Goal: Task Accomplishment & Management: Schedule a visit

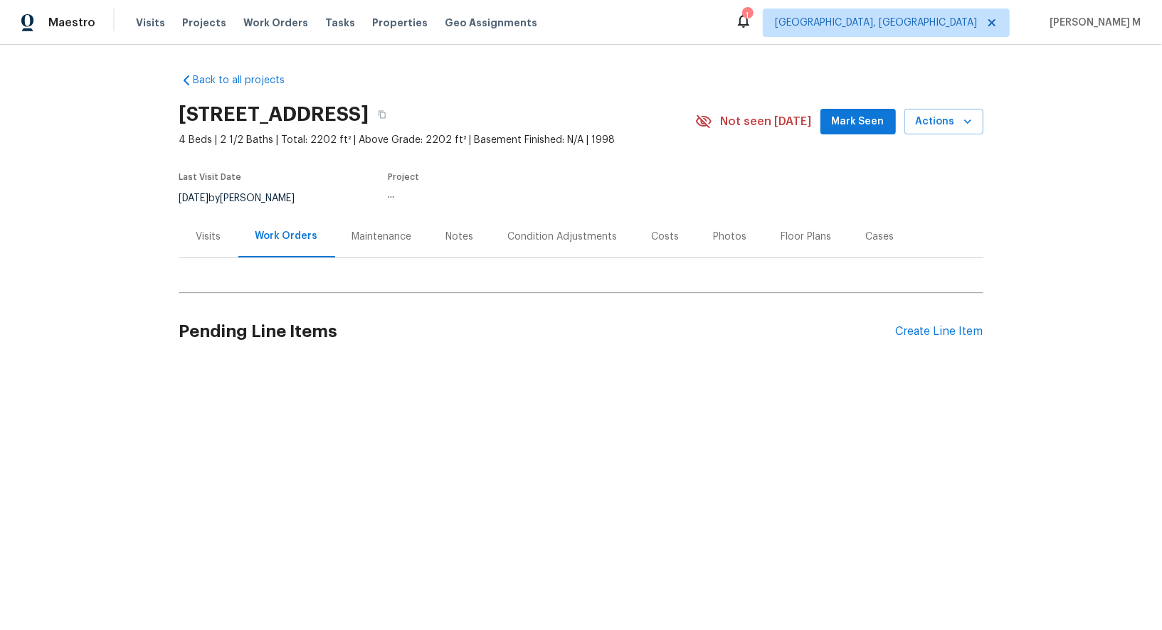
click at [224, 233] on div "Visits" at bounding box center [208, 237] width 59 height 42
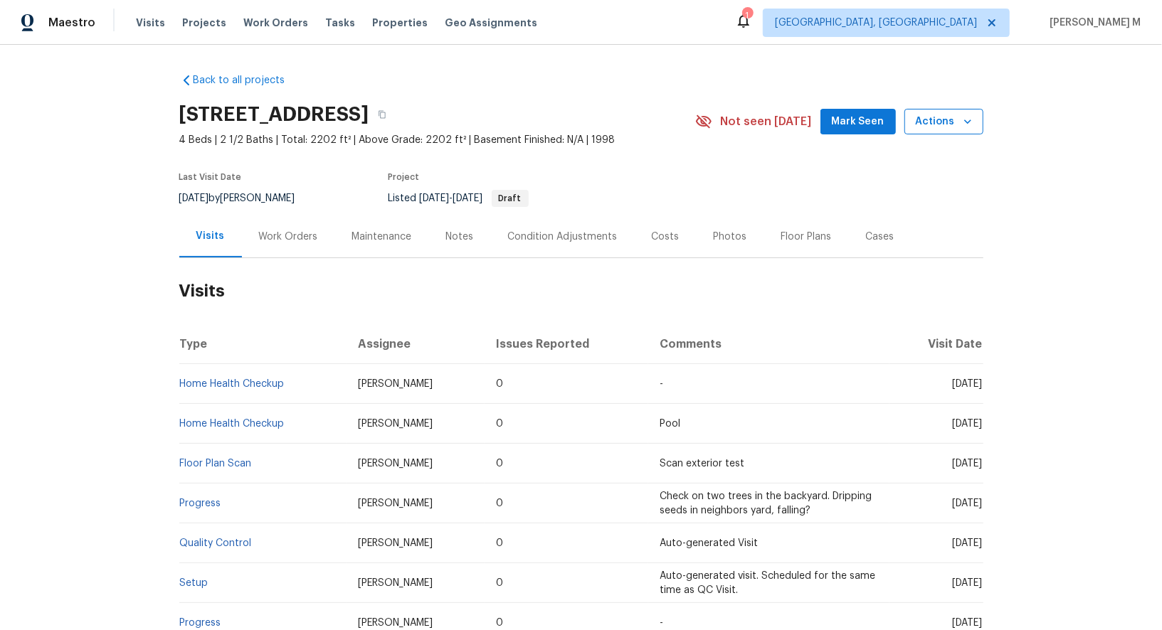
click at [948, 120] on span "Actions" at bounding box center [944, 122] width 56 height 18
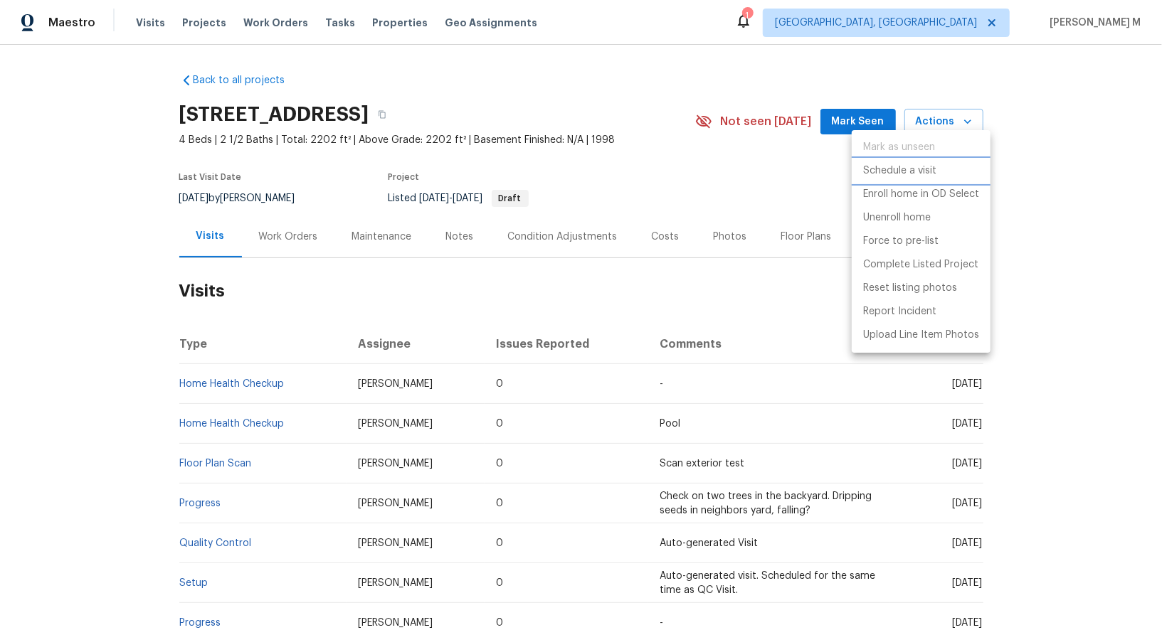
click at [899, 164] on p "Schedule a visit" at bounding box center [899, 171] width 73 height 15
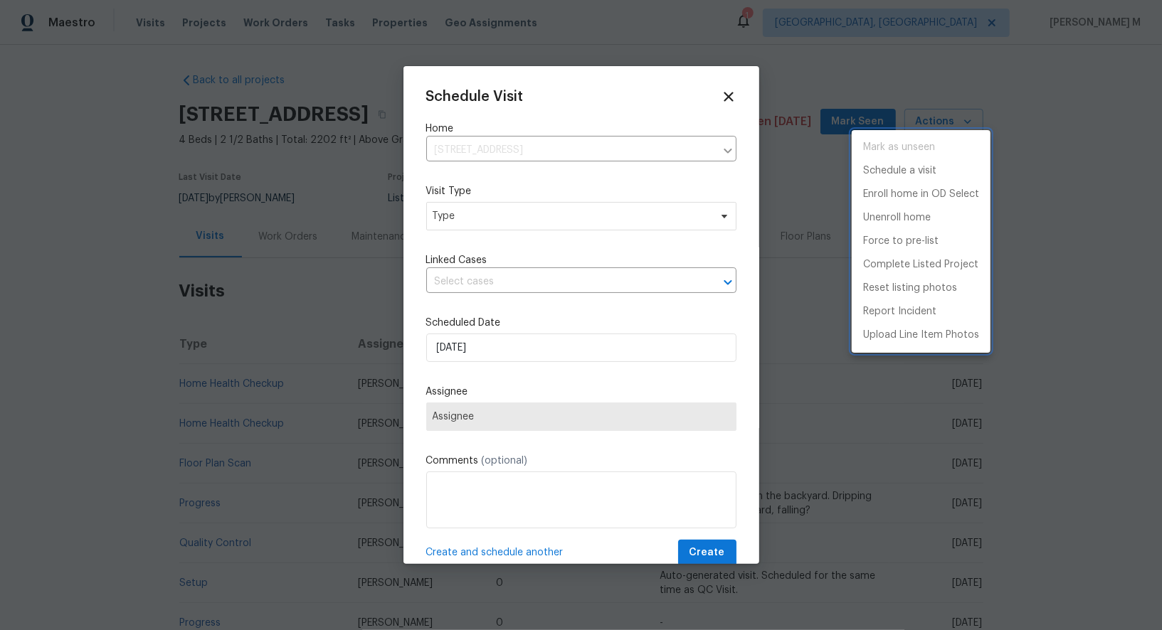
click at [489, 196] on div at bounding box center [581, 315] width 1162 height 630
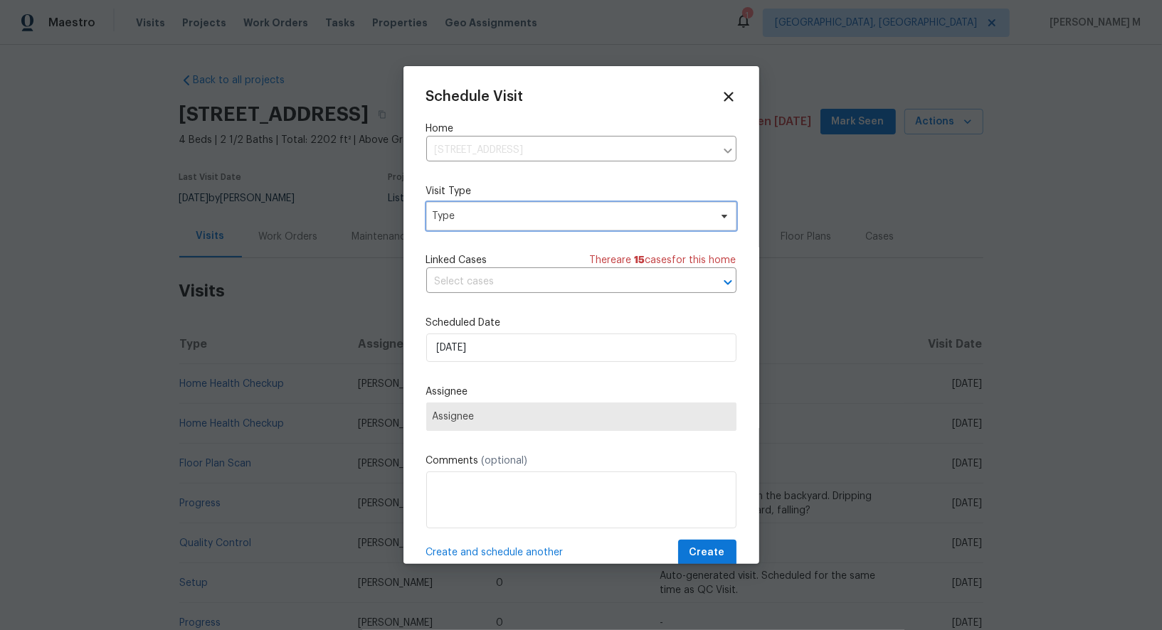
click at [471, 220] on span "Type" at bounding box center [581, 216] width 310 height 28
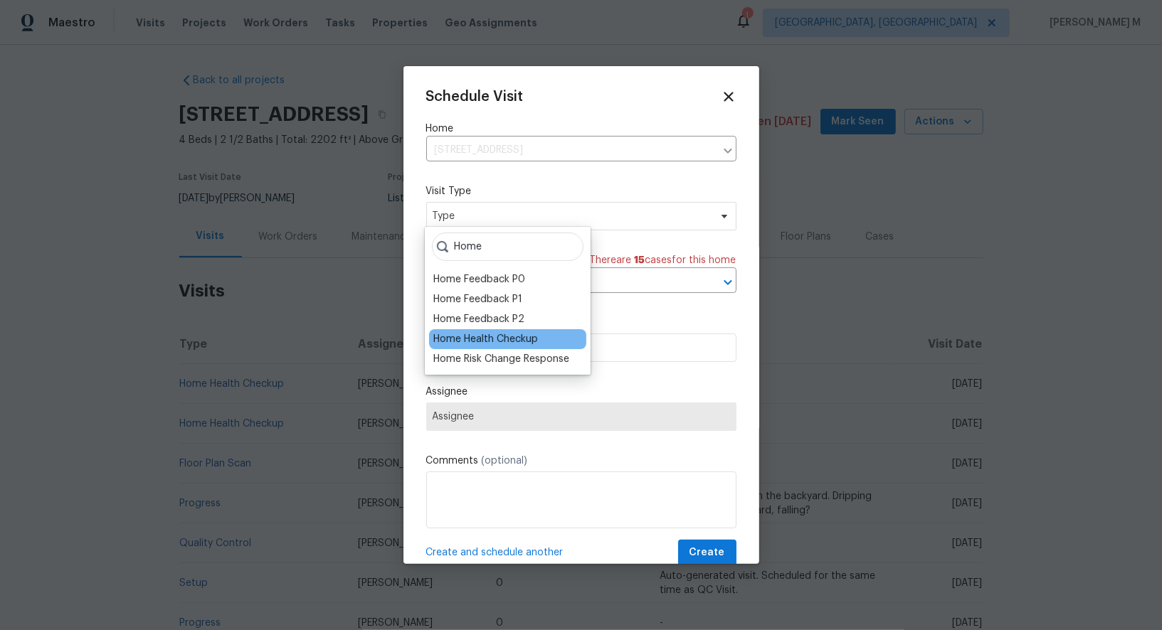
type input "Home"
click at [472, 334] on div "Home Health Checkup" at bounding box center [485, 339] width 105 height 14
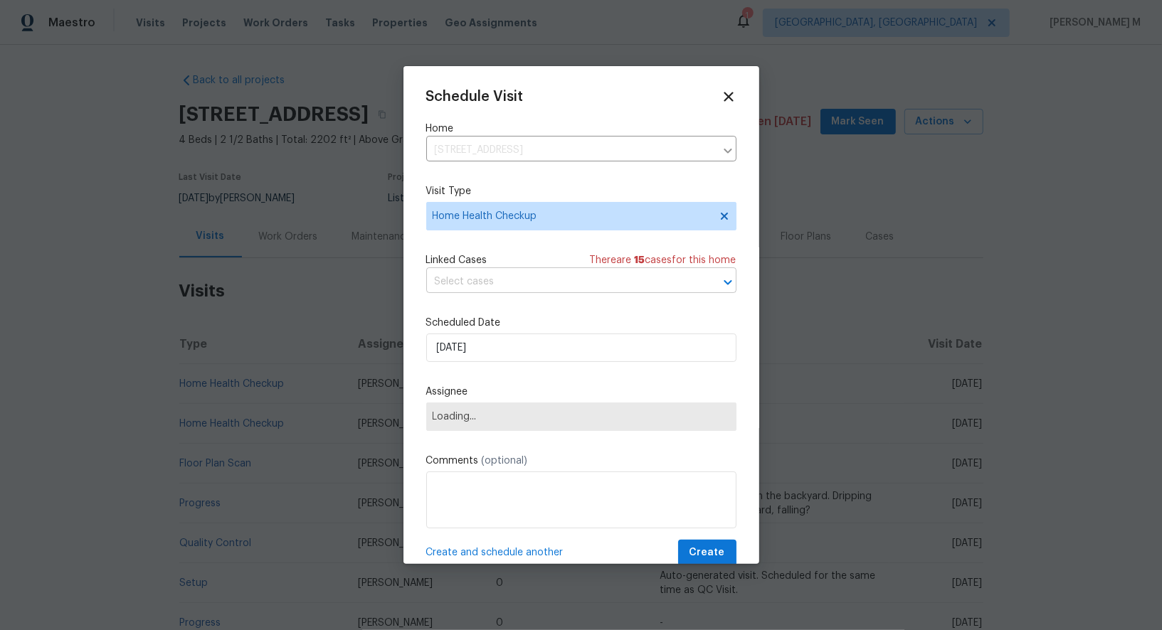
click at [539, 274] on input "text" at bounding box center [561, 282] width 270 height 22
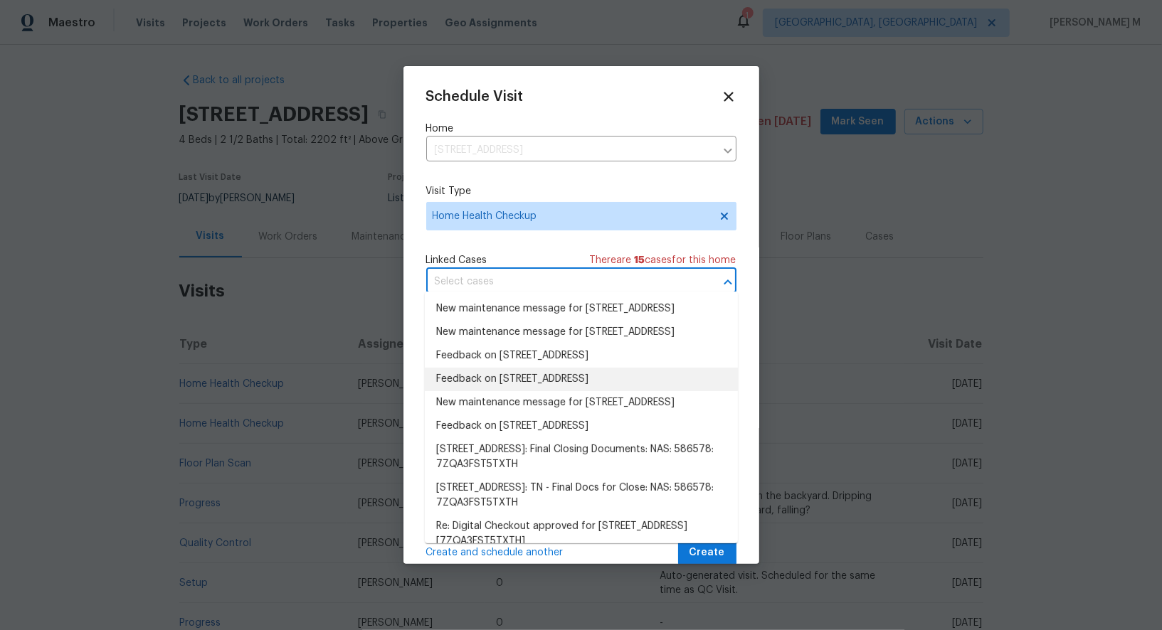
click at [517, 391] on li "Feedback on [STREET_ADDRESS]" at bounding box center [581, 379] width 313 height 23
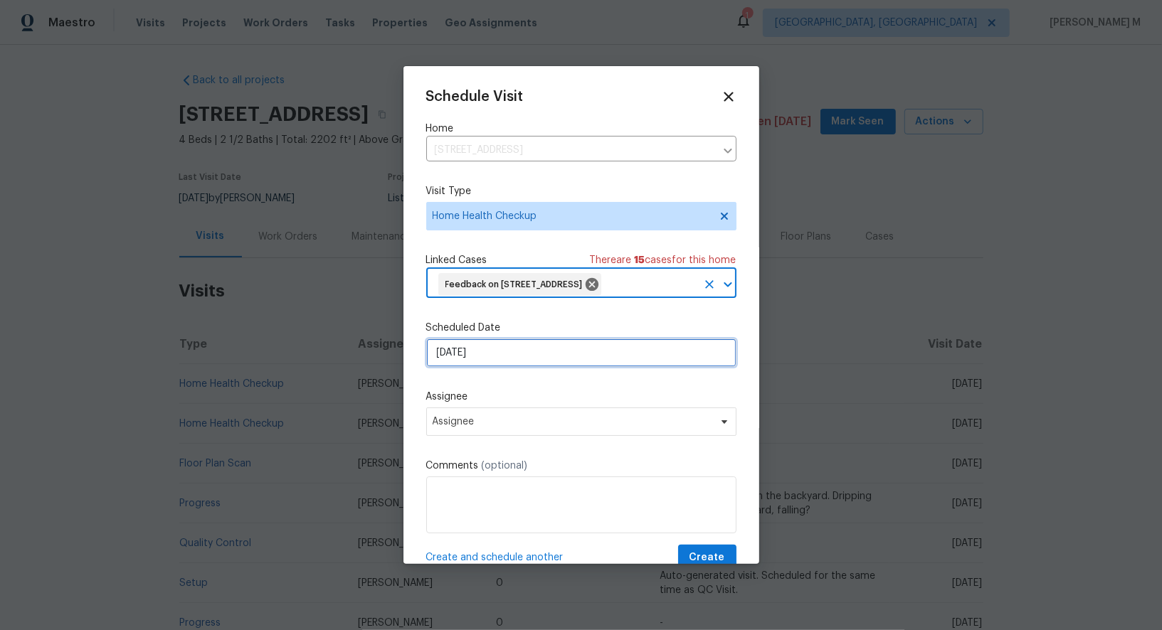
click at [555, 366] on input "[DATE]" at bounding box center [581, 353] width 310 height 28
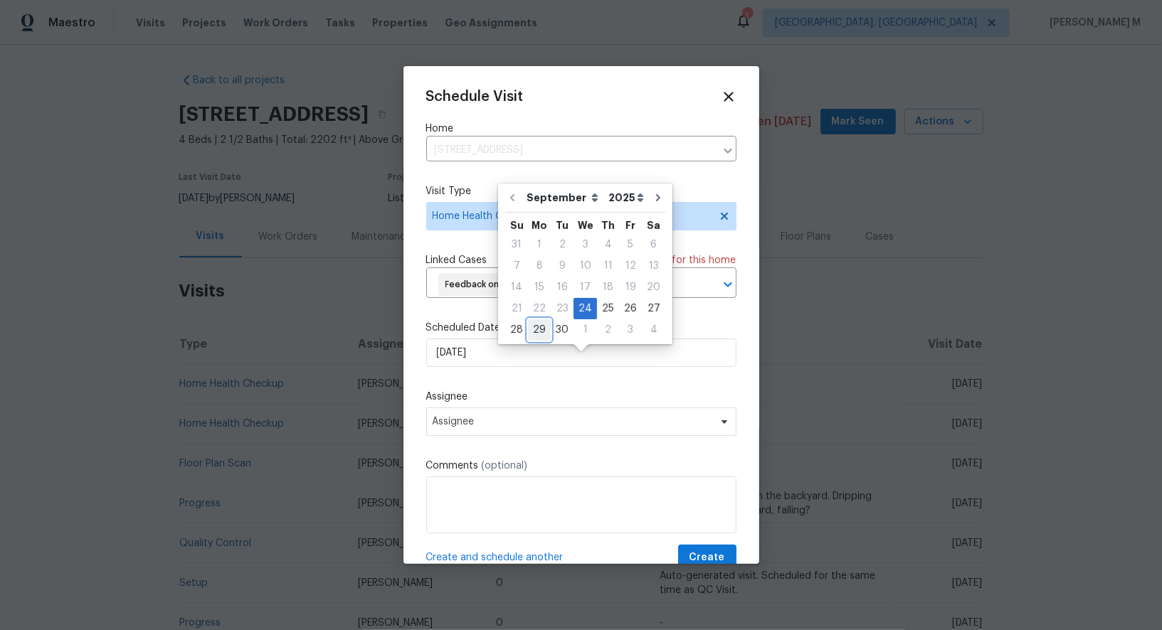
click at [543, 328] on div "29" at bounding box center [539, 330] width 23 height 20
type input "[DATE]"
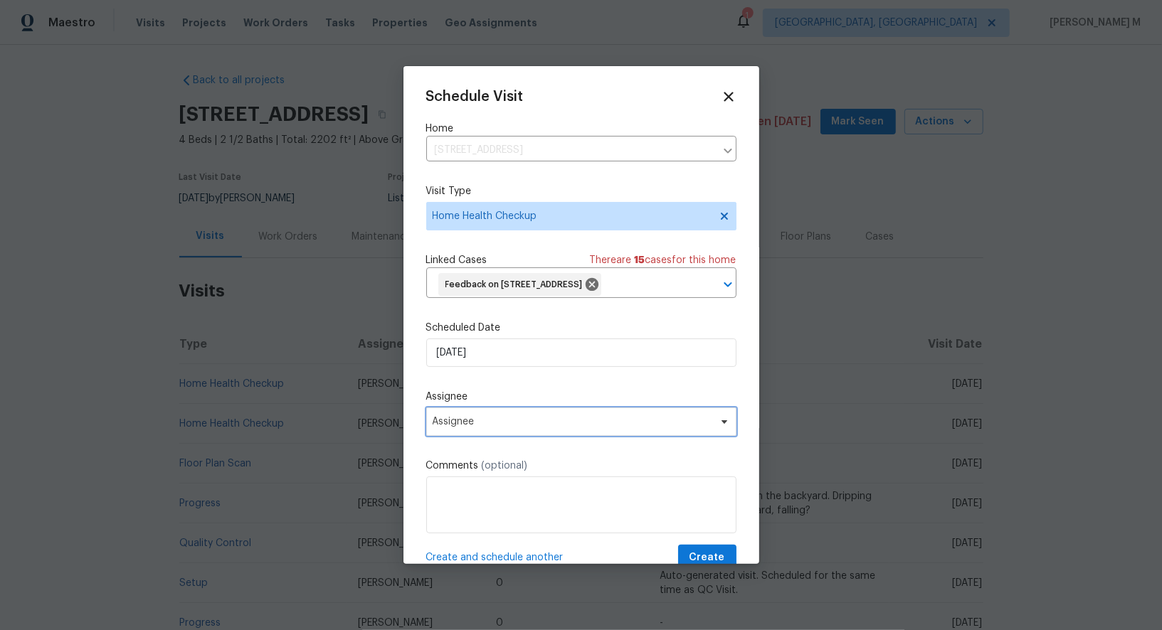
click at [536, 428] on span "Assignee" at bounding box center [572, 421] width 279 height 11
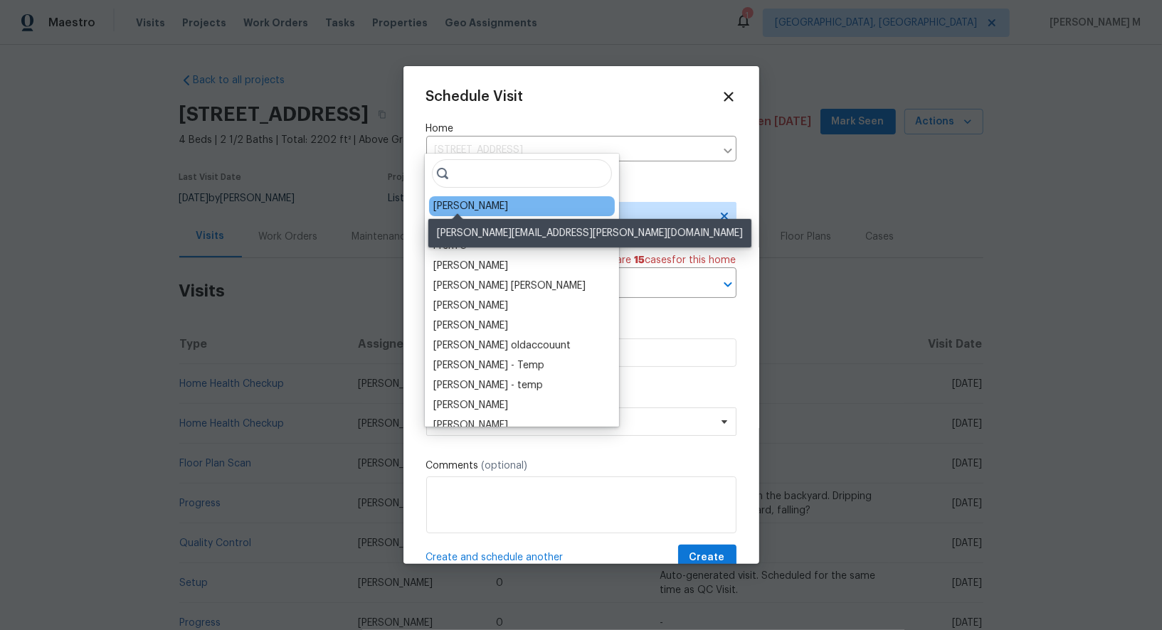
click at [460, 208] on div "[PERSON_NAME]" at bounding box center [470, 206] width 75 height 14
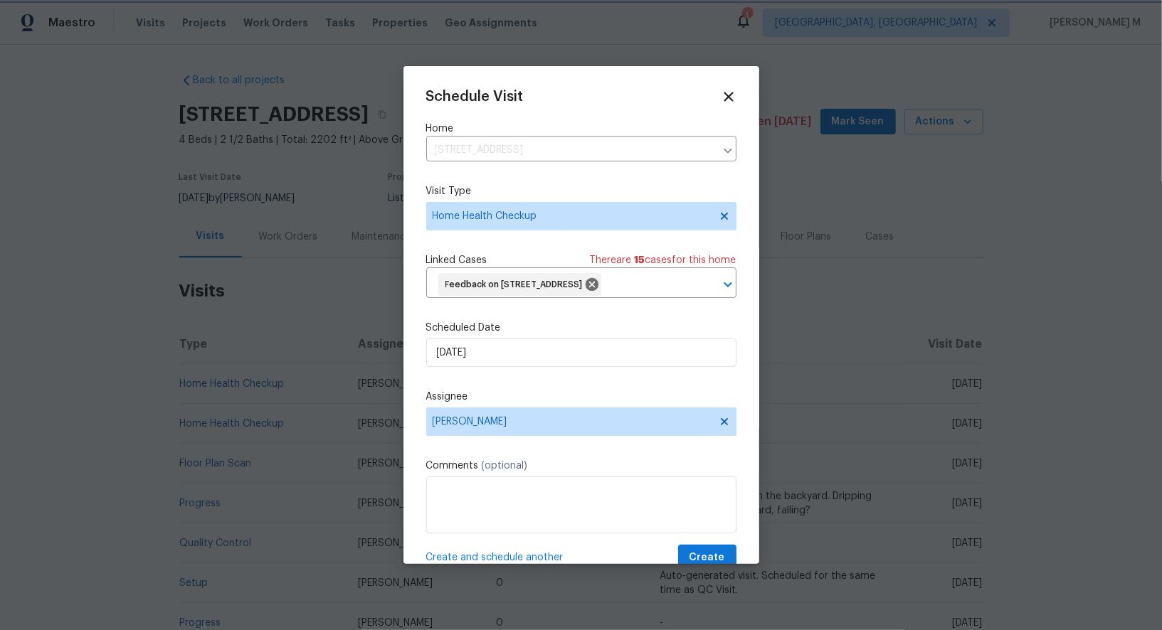
scroll to position [37, 0]
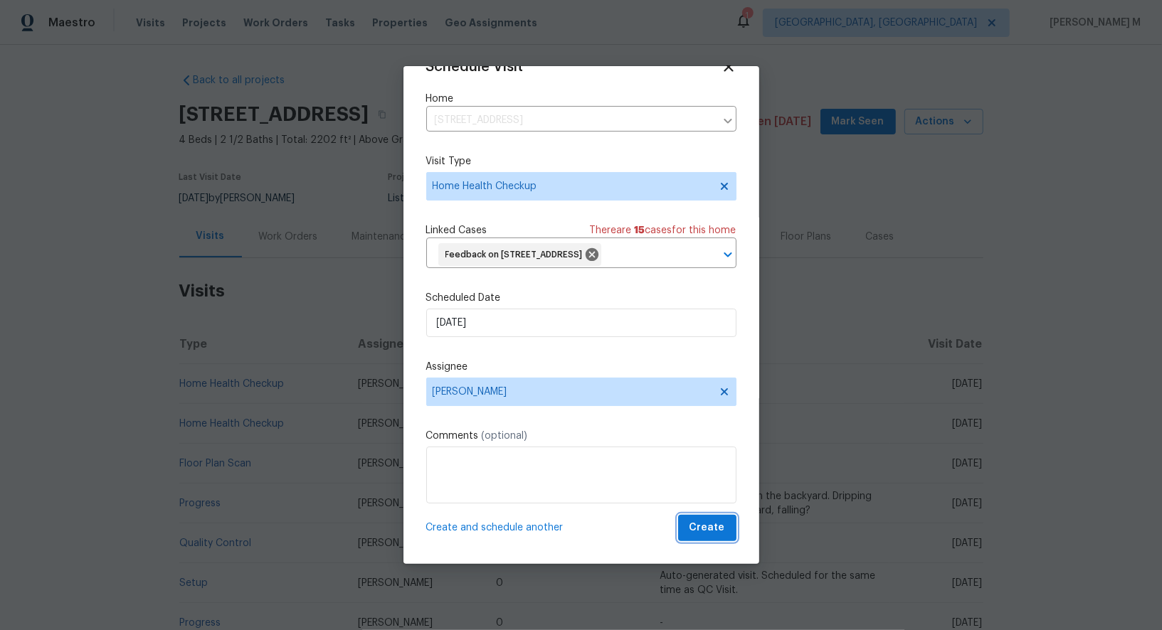
click at [711, 534] on span "Create" at bounding box center [707, 528] width 36 height 18
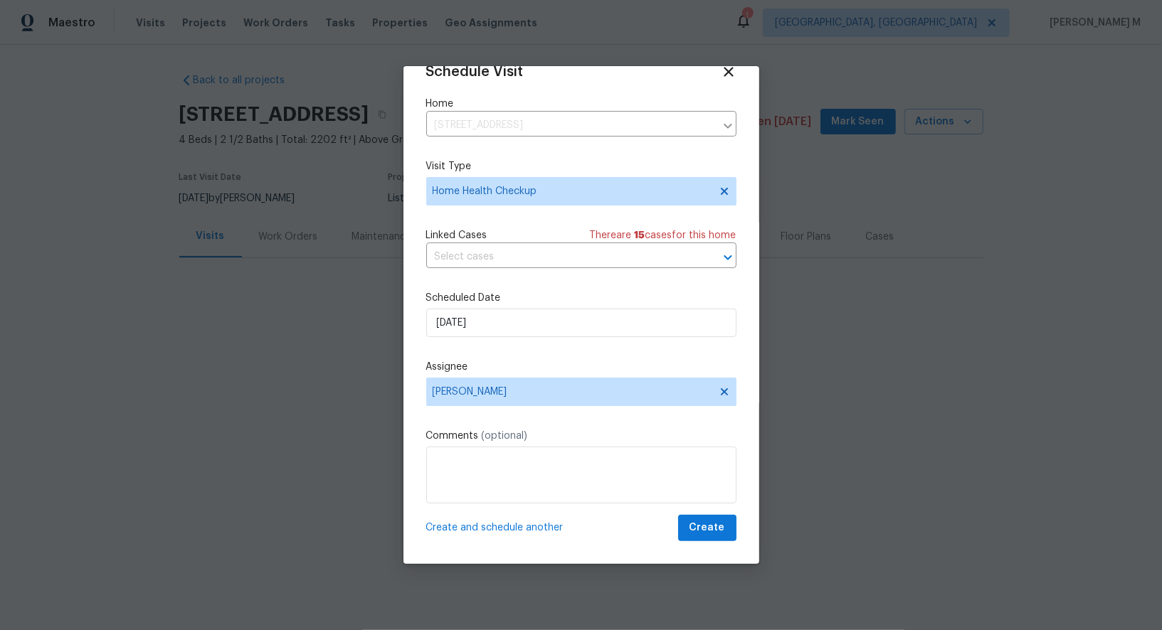
scroll to position [11, 0]
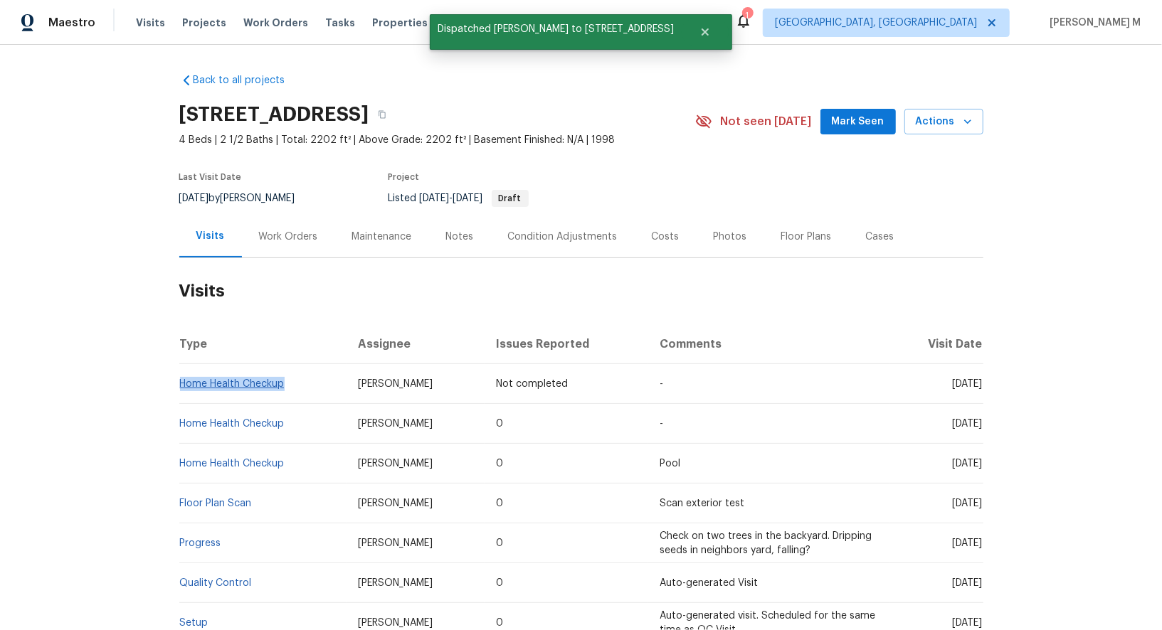
drag, startPoint x: 295, startPoint y: 375, endPoint x: 180, endPoint y: 373, distance: 114.6
click at [180, 373] on td "Home Health Checkup" at bounding box center [263, 384] width 168 height 40
copy link "Home Health Checkup"
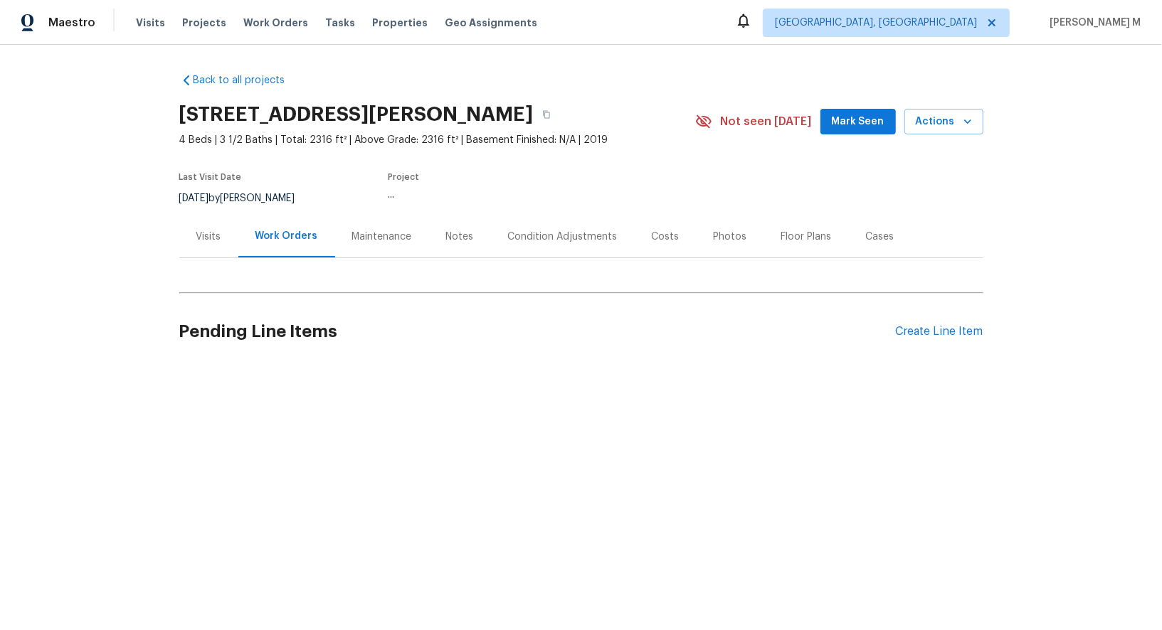
click at [197, 243] on div "Visits" at bounding box center [208, 237] width 59 height 42
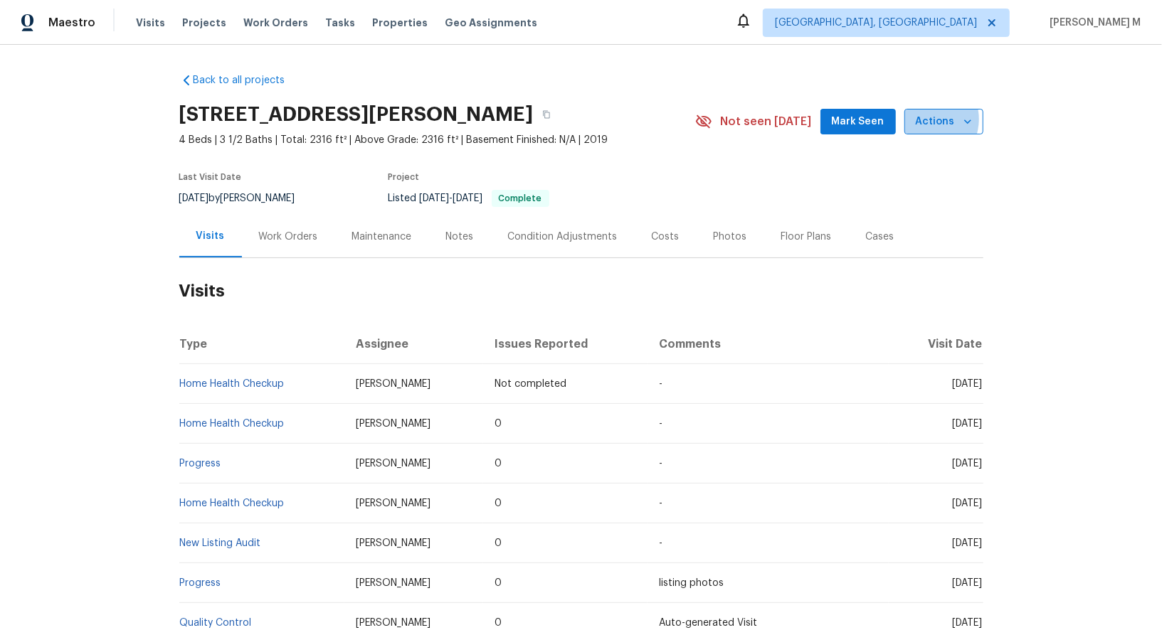
click at [930, 117] on span "Actions" at bounding box center [944, 122] width 56 height 18
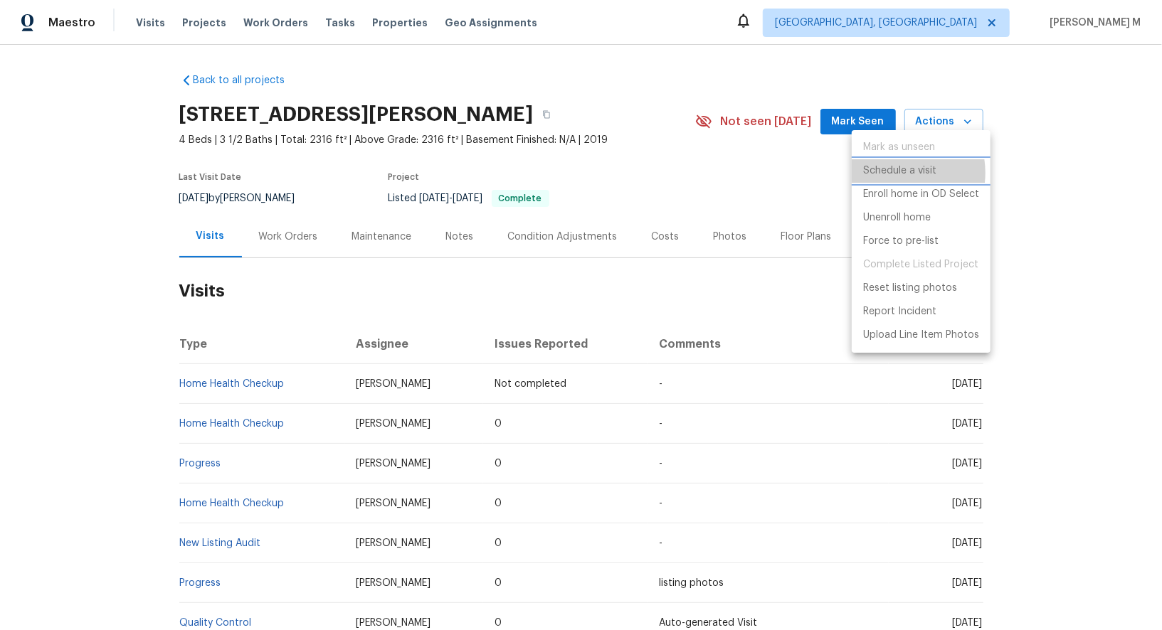
click at [895, 172] on p "Schedule a visit" at bounding box center [899, 171] width 73 height 15
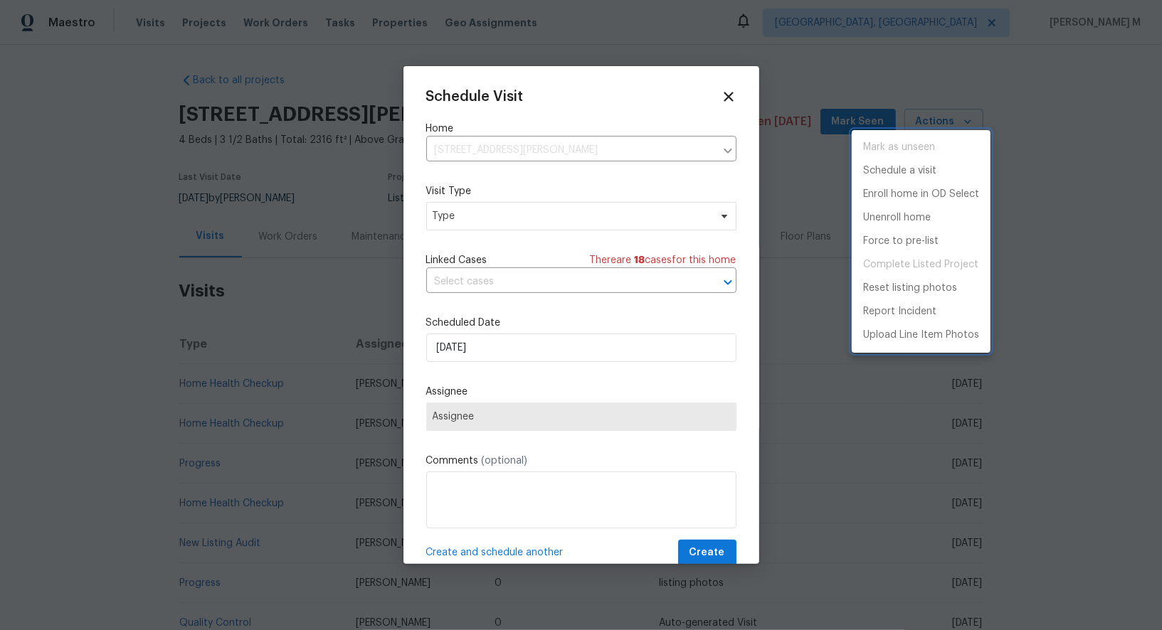
click at [512, 167] on div at bounding box center [581, 315] width 1162 height 630
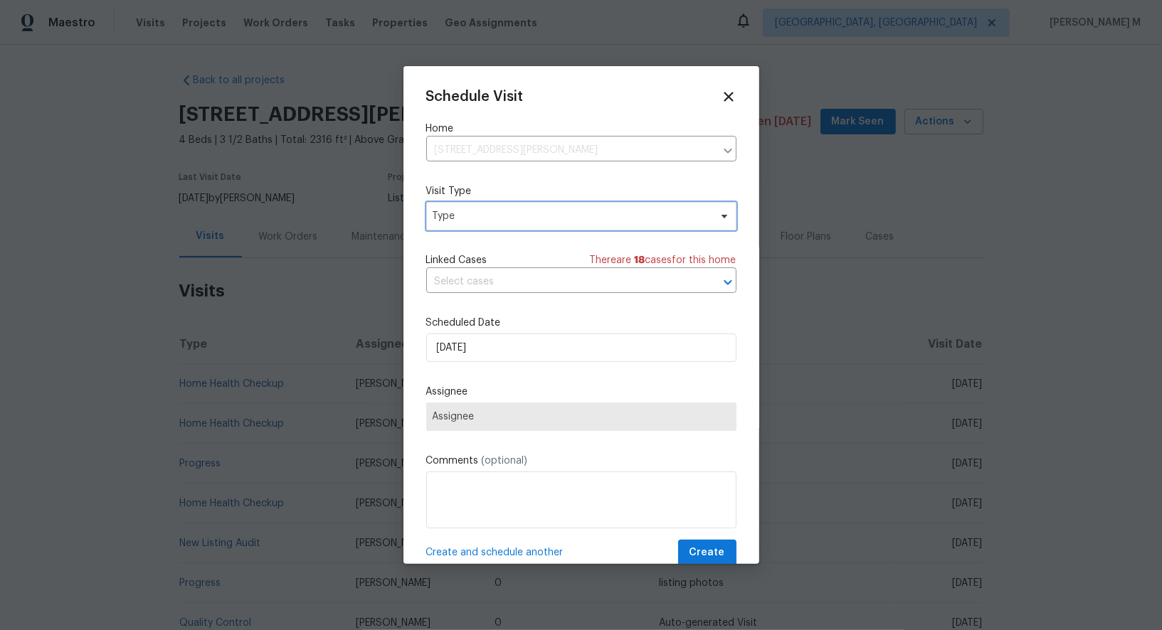
click at [512, 209] on span "Type" at bounding box center [571, 216] width 277 height 14
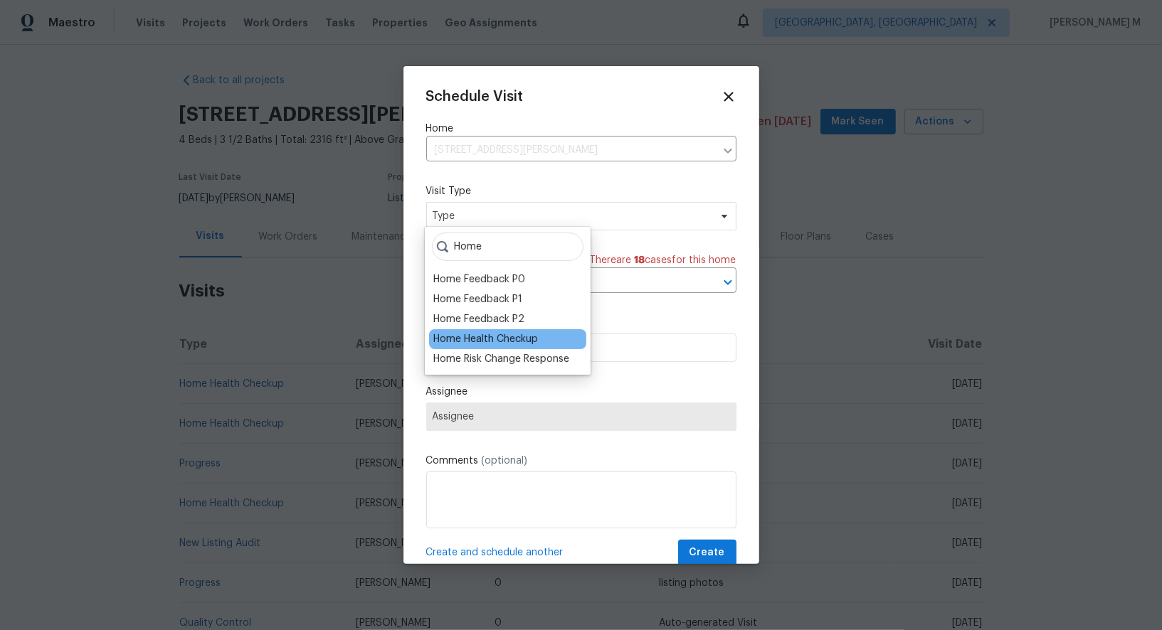
type input "Home"
click at [530, 342] on div "Home Health Checkup" at bounding box center [507, 339] width 157 height 20
click at [515, 335] on div "Home Health Checkup" at bounding box center [485, 339] width 105 height 14
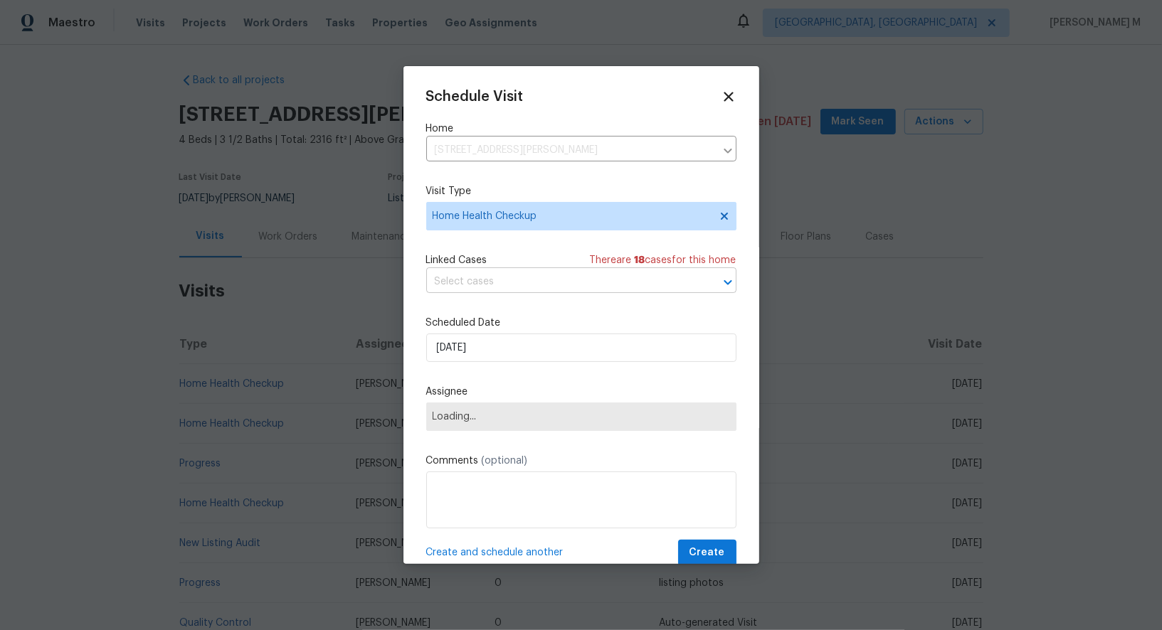
click at [534, 271] on input "text" at bounding box center [561, 282] width 270 height 22
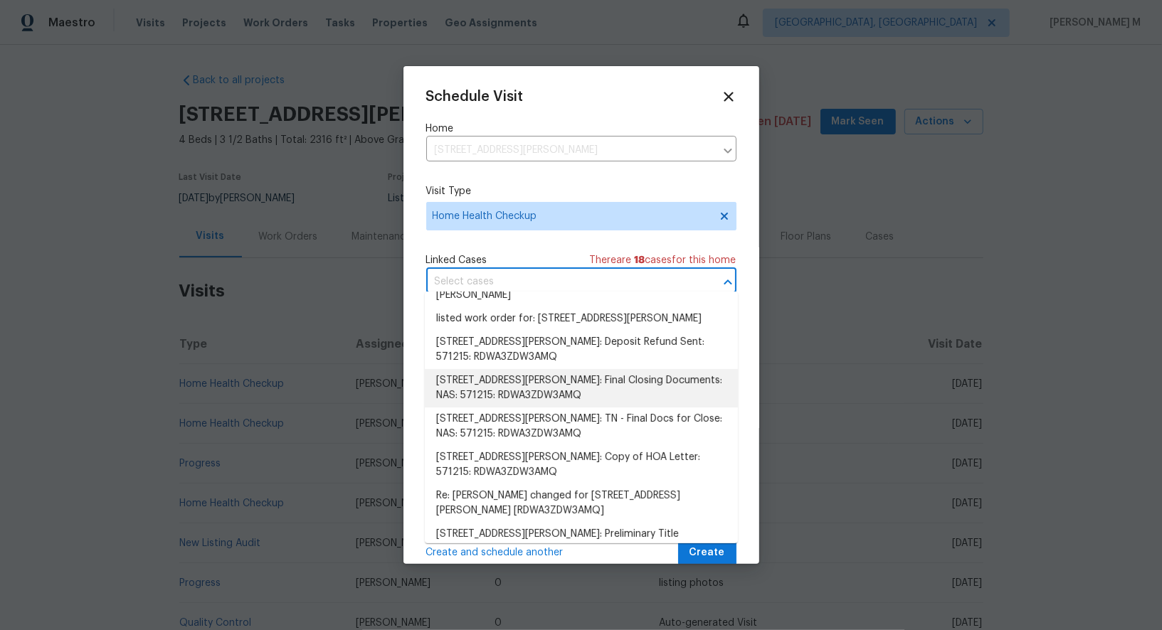
scroll to position [346, 0]
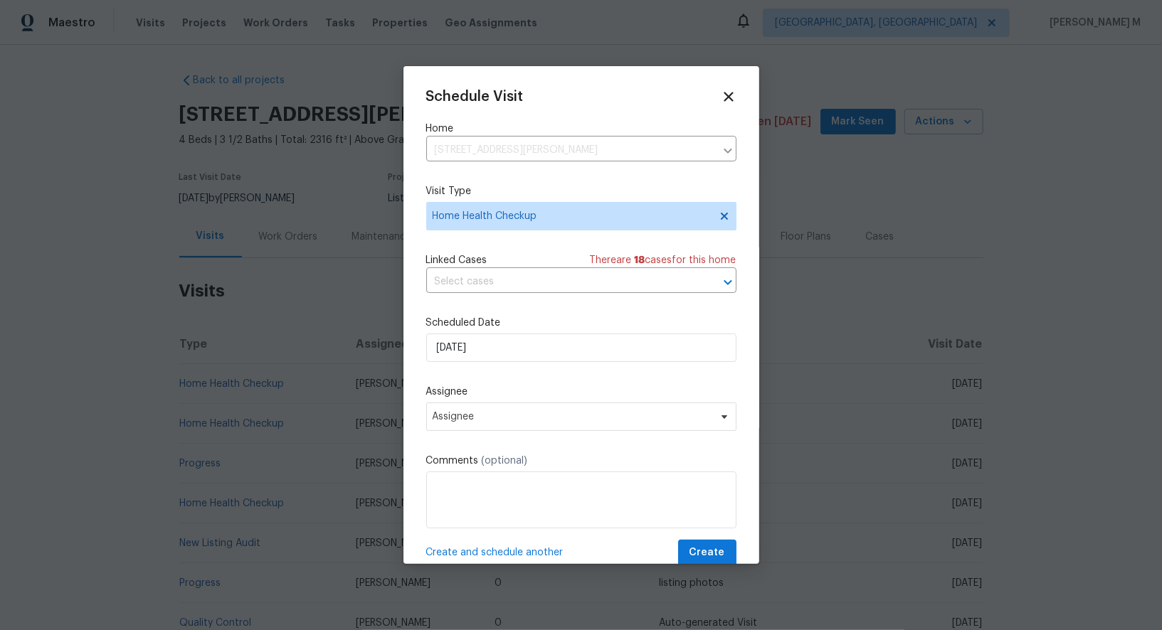
click at [530, 246] on div "Schedule Visit Home 764 Ewell Farm Dr, Spring Hill, TN 37174 ​ Visit Type Home …" at bounding box center [581, 327] width 310 height 477
click at [507, 334] on input "[DATE]" at bounding box center [581, 348] width 310 height 28
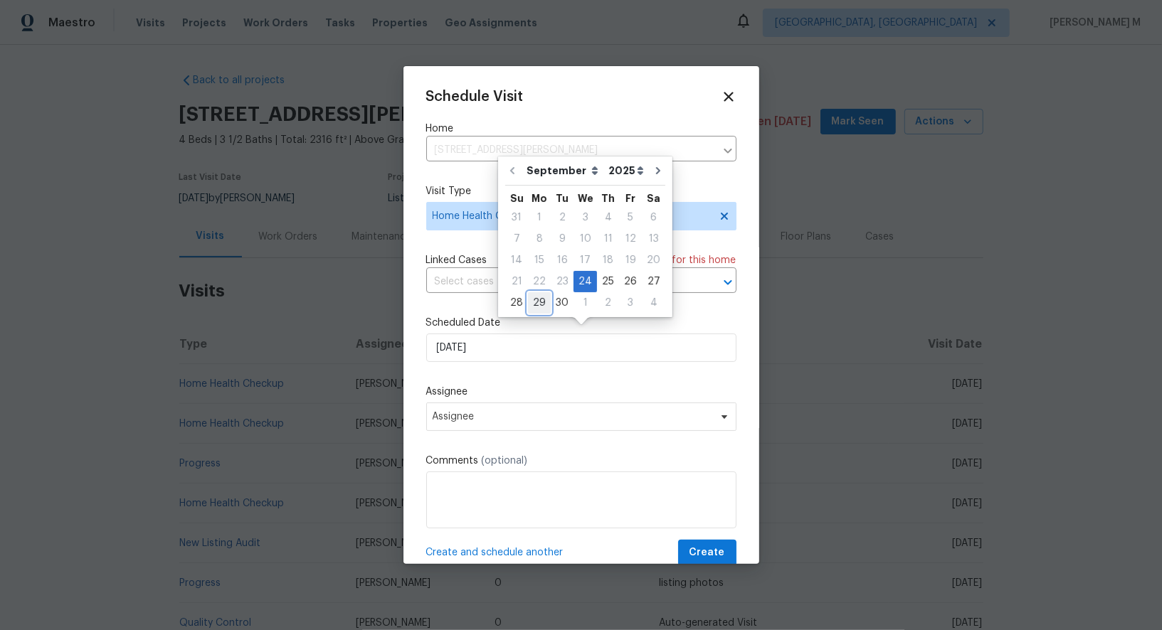
click at [532, 307] on div "29" at bounding box center [539, 303] width 23 height 20
type input "[DATE]"
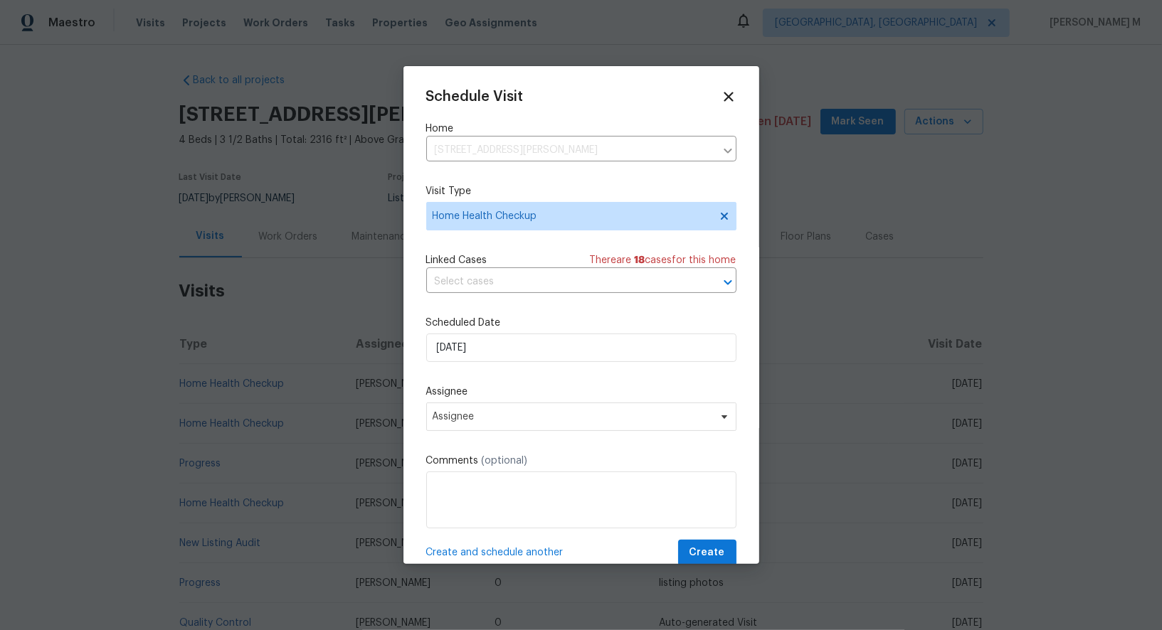
click at [484, 426] on div "Schedule Visit Home 764 Ewell Farm Dr, Spring Hill, TN 37174 ​ Visit Type Home …" at bounding box center [581, 327] width 310 height 477
click at [484, 420] on span "Assignee" at bounding box center [581, 417] width 310 height 28
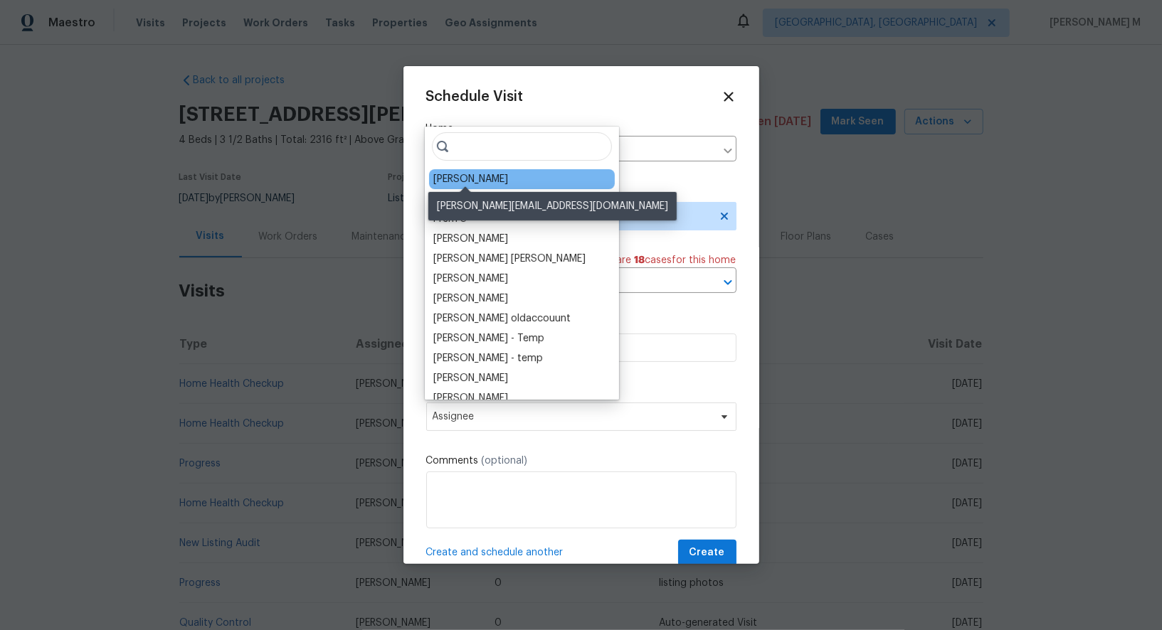
click at [477, 177] on div "[PERSON_NAME]" at bounding box center [470, 179] width 75 height 14
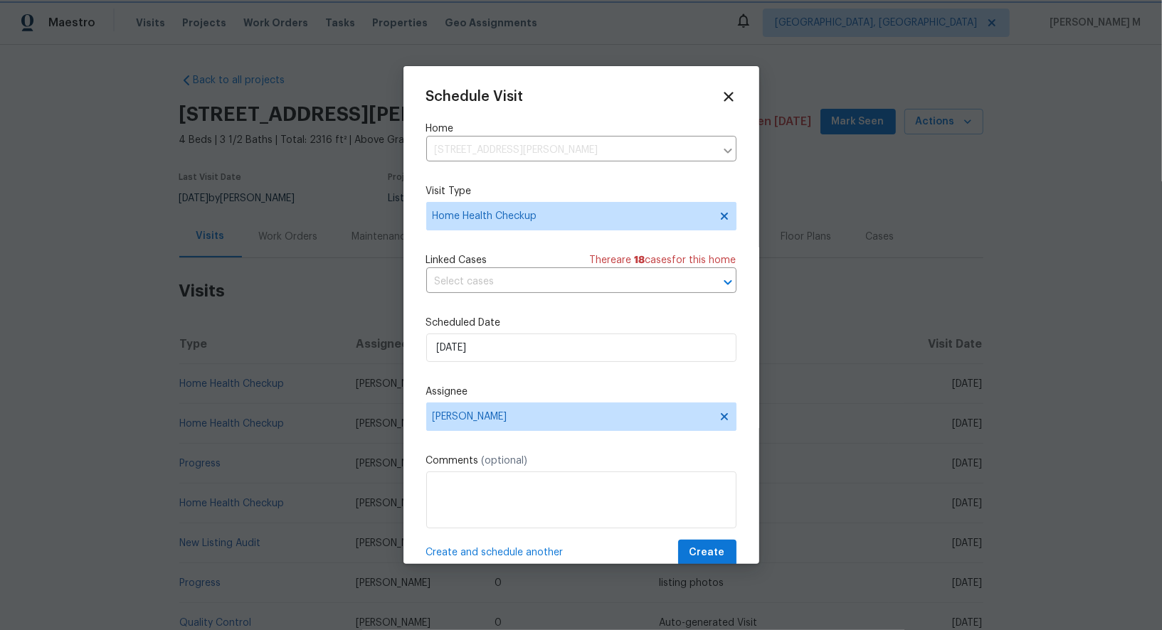
scroll to position [11, 0]
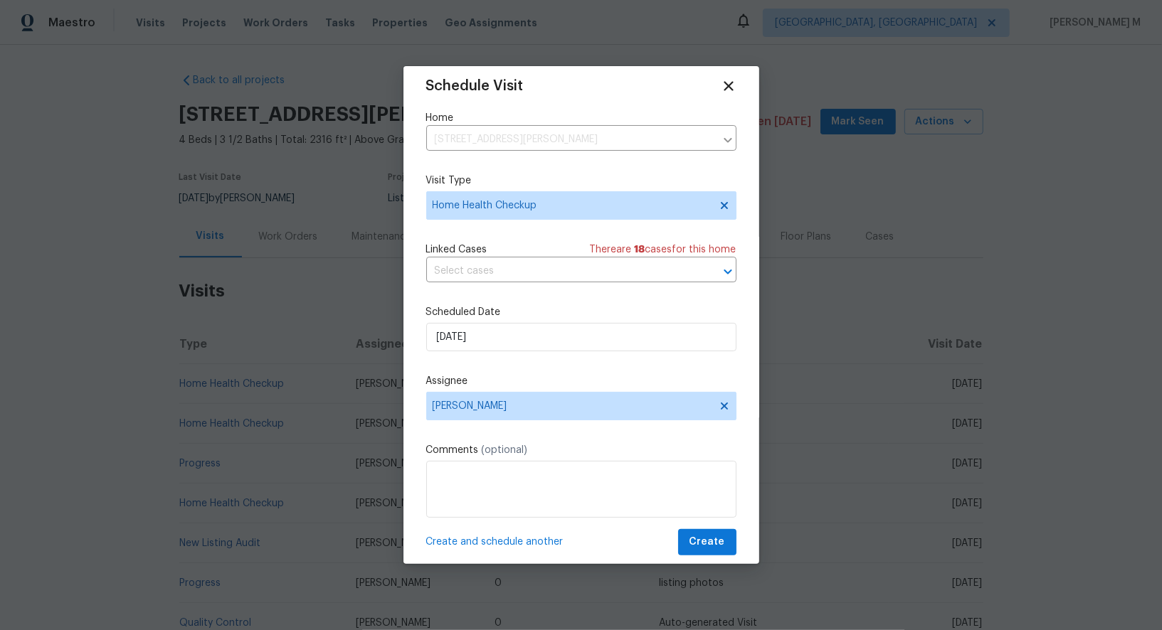
click at [715, 544] on div "Schedule Visit Home 764 Ewell Farm Dr, Spring Hill, TN 37174 ​ Visit Type Home …" at bounding box center [581, 315] width 356 height 498
click at [715, 539] on button "Create" at bounding box center [707, 542] width 58 height 26
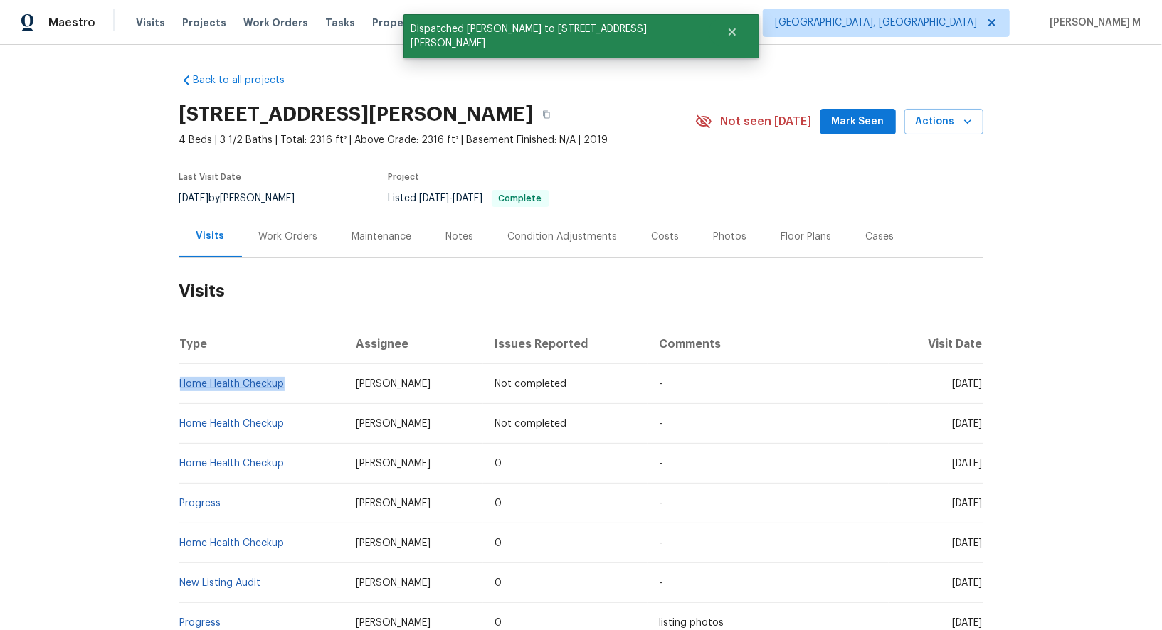
drag, startPoint x: 308, startPoint y: 371, endPoint x: 181, endPoint y: 372, distance: 126.6
click at [181, 372] on td "Home Health Checkup" at bounding box center [262, 384] width 166 height 40
copy link "Home Health Checkup"
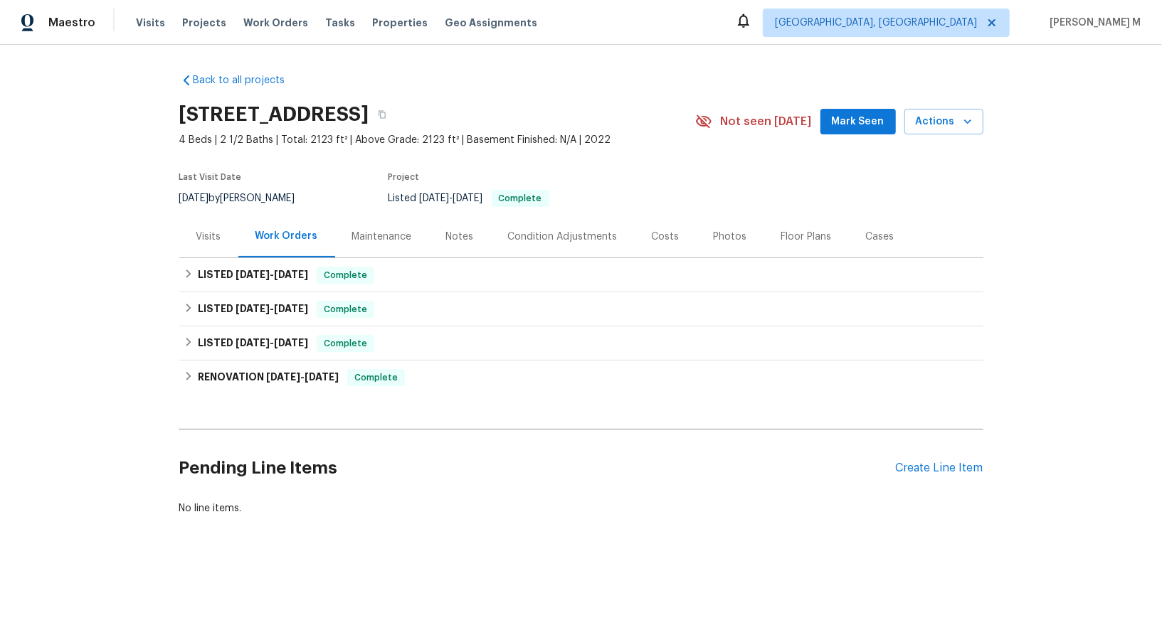
click at [211, 238] on div "Visits" at bounding box center [208, 237] width 59 height 42
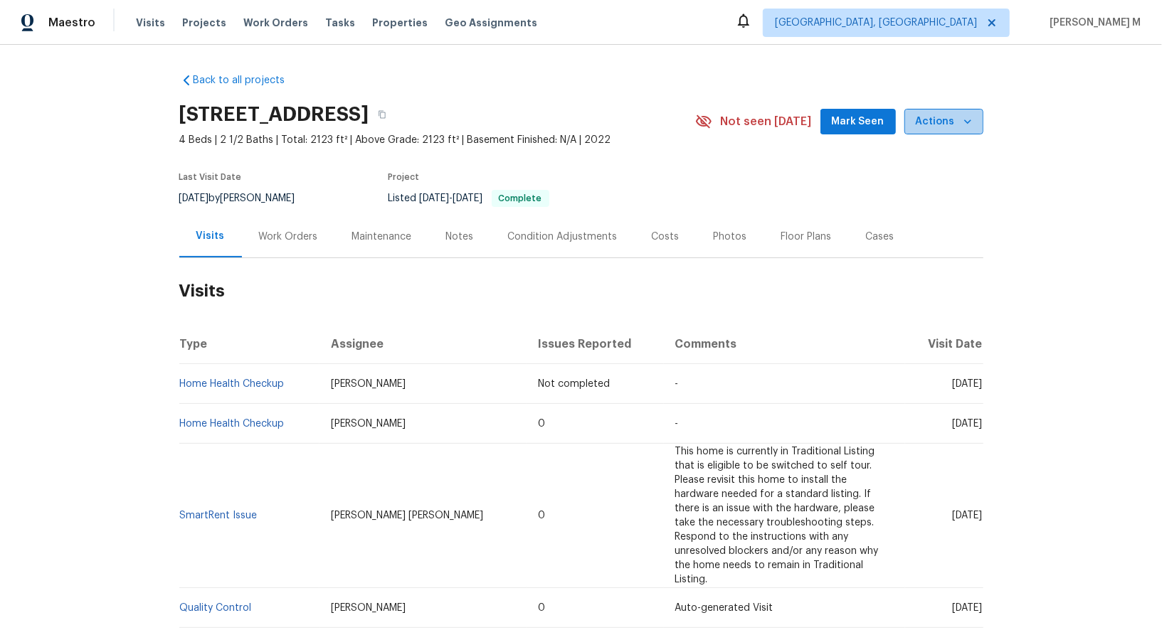
click at [953, 113] on span "Actions" at bounding box center [944, 122] width 56 height 18
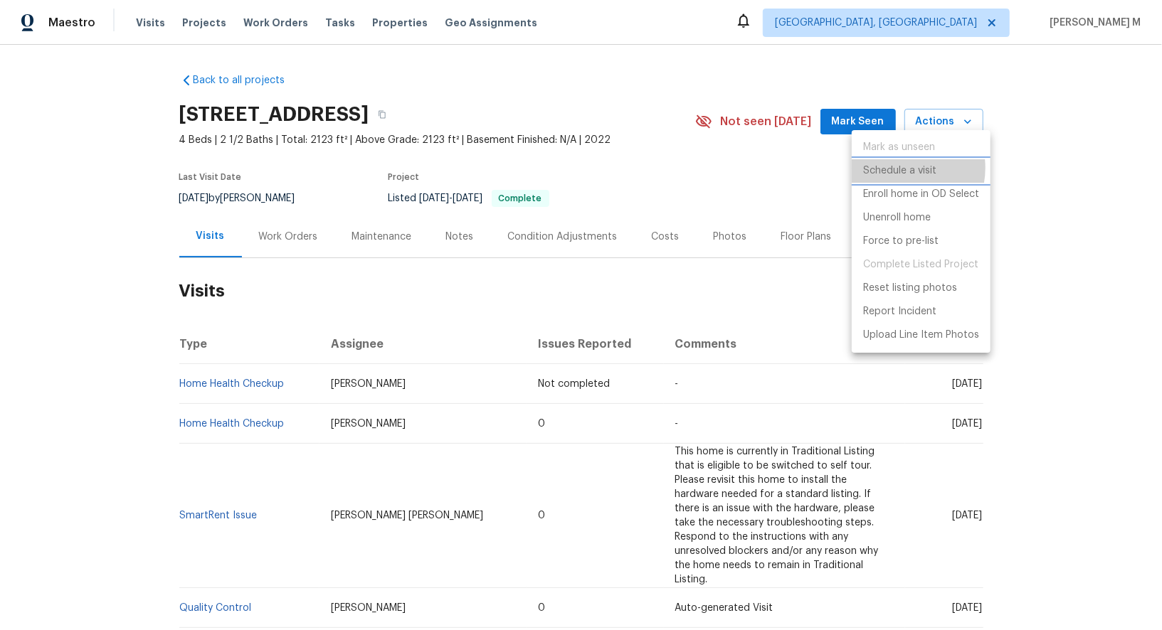
click at [898, 167] on p "Schedule a visit" at bounding box center [899, 171] width 73 height 15
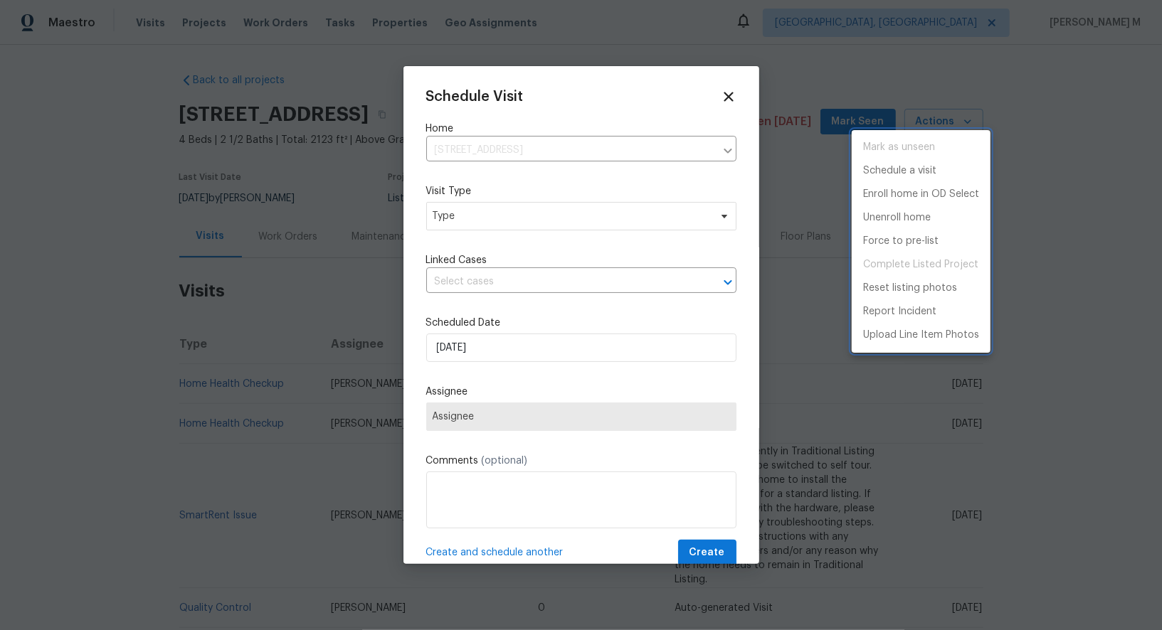
click at [475, 224] on div at bounding box center [581, 315] width 1162 height 630
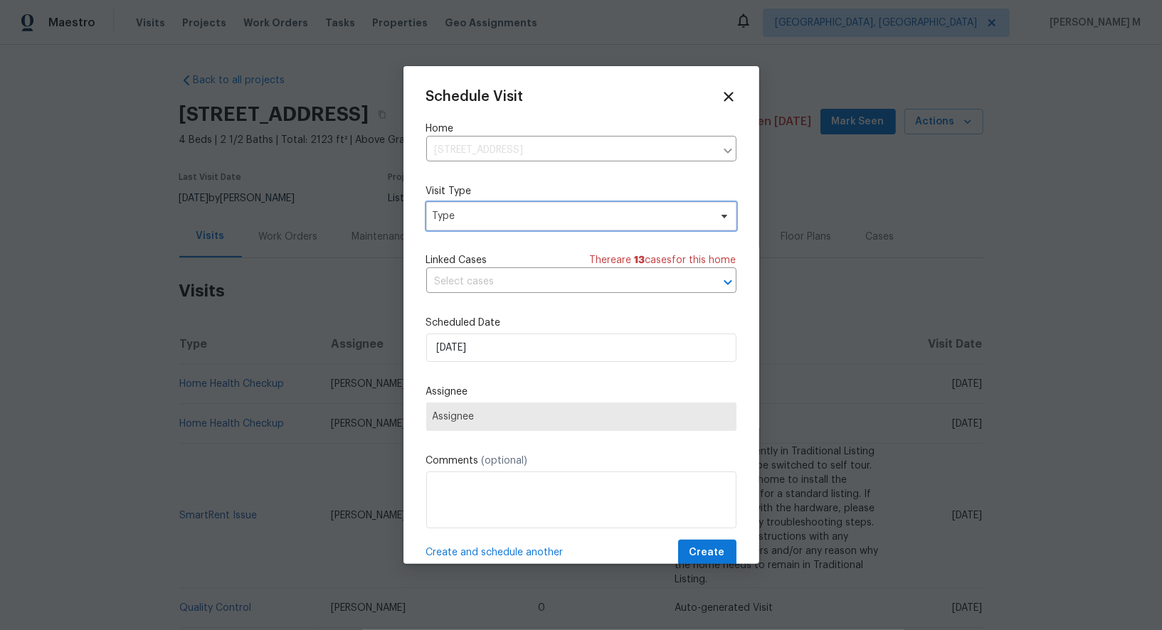
click at [469, 220] on span "Type" at bounding box center [581, 216] width 310 height 28
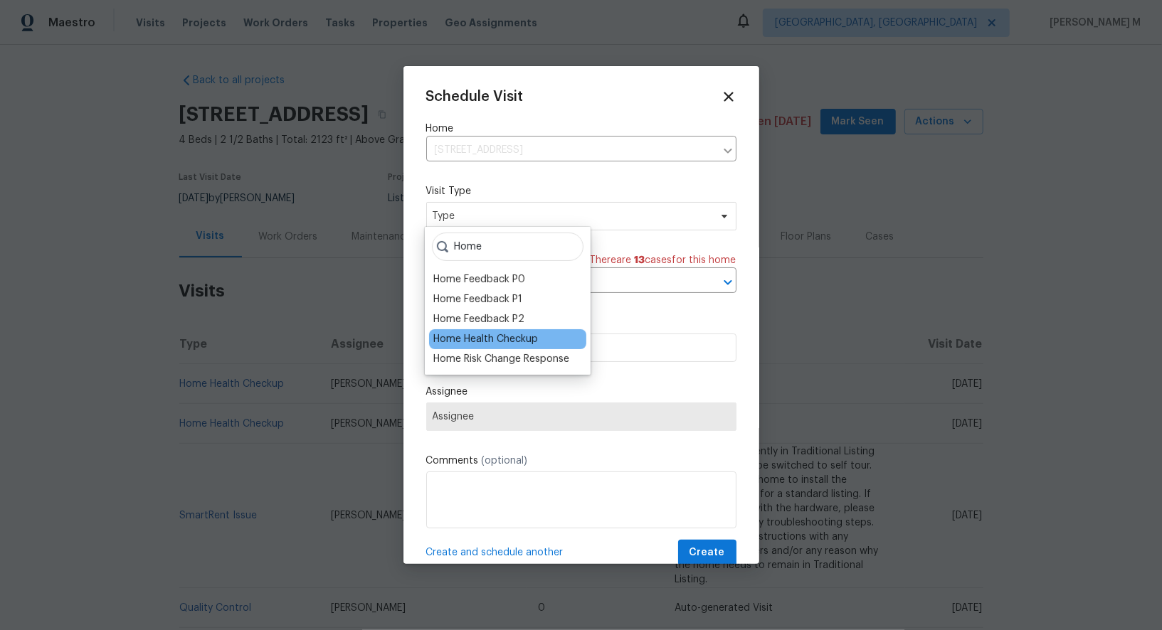
type input "Home"
click at [501, 337] on div "Home Health Checkup" at bounding box center [485, 339] width 105 height 14
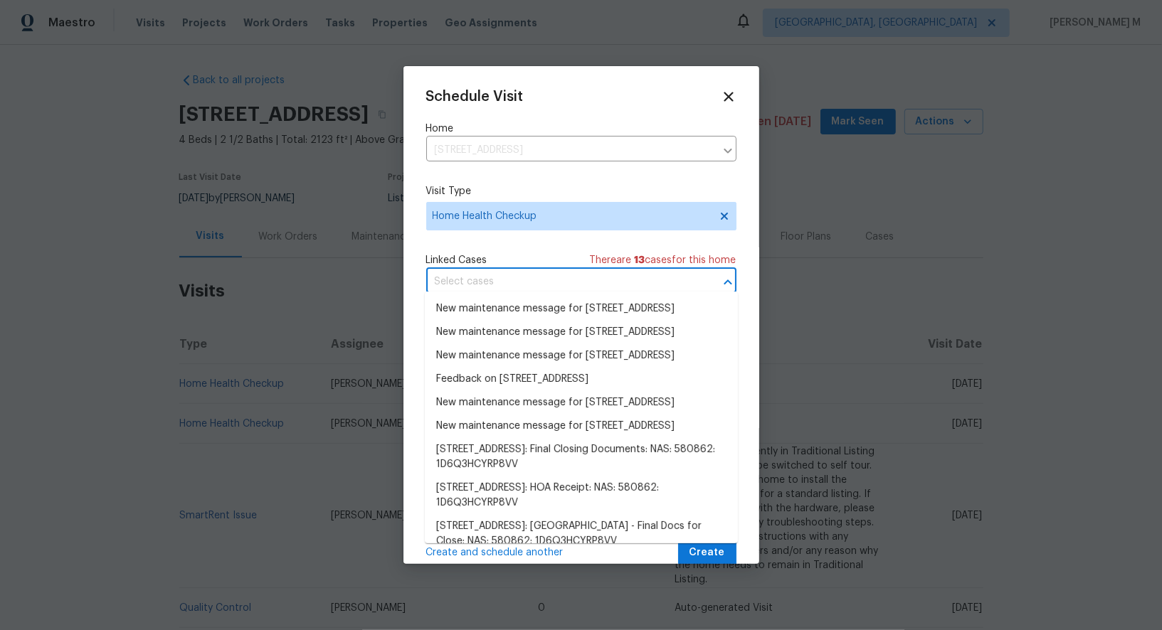
click at [516, 284] on input "text" at bounding box center [561, 282] width 270 height 22
click at [493, 236] on div "Schedule Visit Home 2511 Ashland City Rd, Clarksville, TN 37043 ​ Visit Type Ho…" at bounding box center [581, 327] width 310 height 477
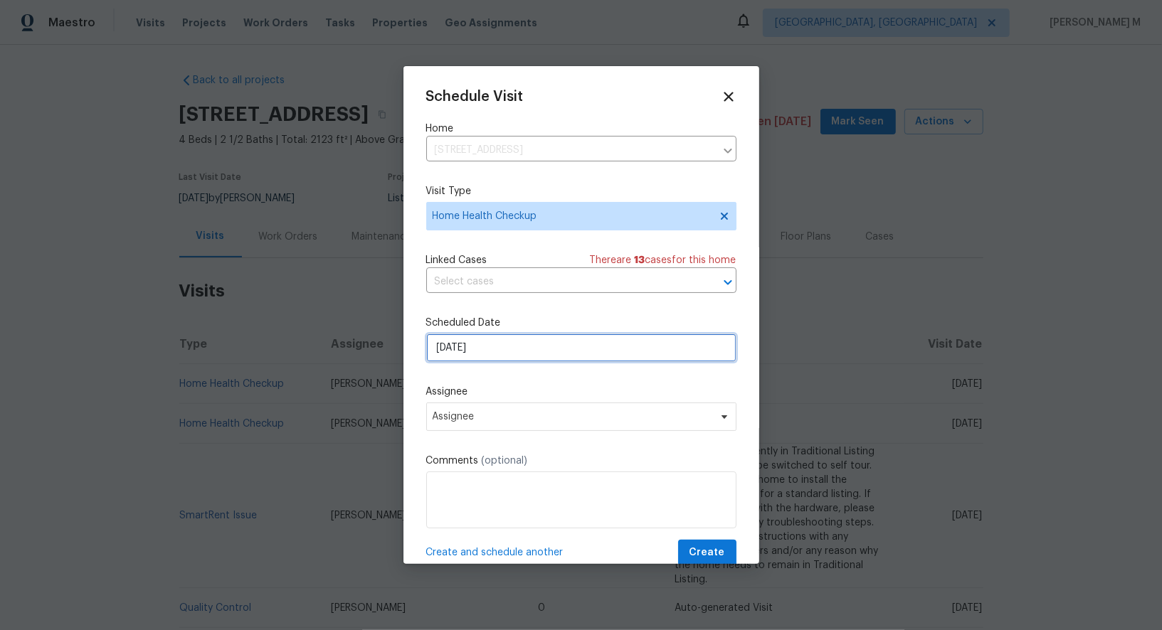
click at [483, 346] on input "[DATE]" at bounding box center [581, 348] width 310 height 28
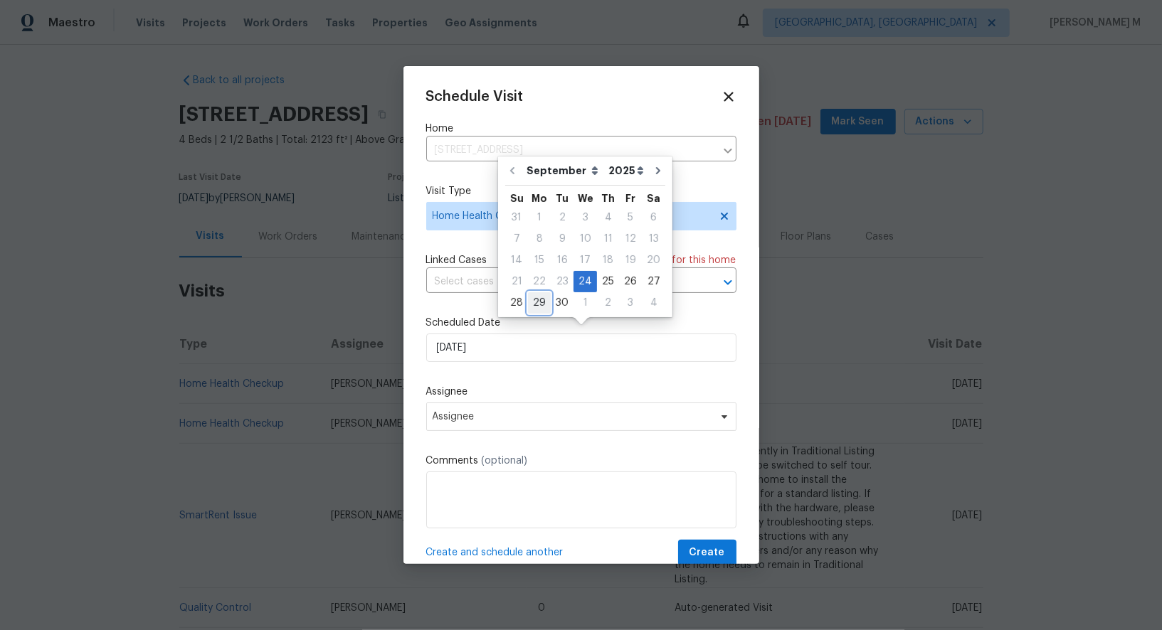
click at [536, 299] on div "29" at bounding box center [539, 303] width 23 height 20
type input "[DATE]"
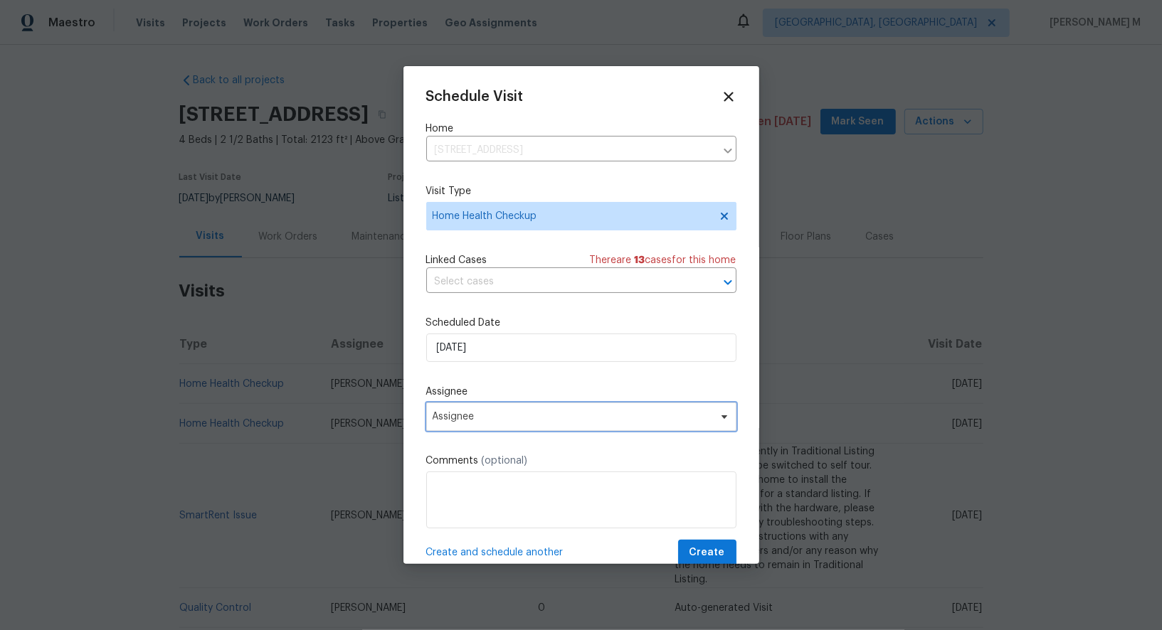
click at [501, 419] on span "Assignee" at bounding box center [581, 417] width 310 height 28
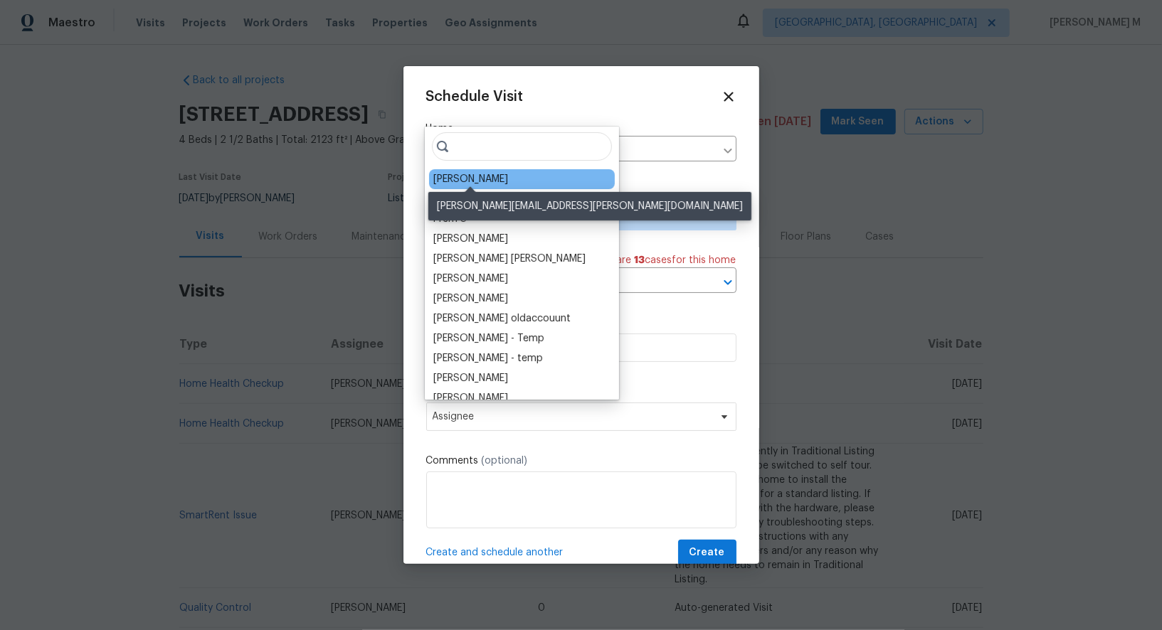
click at [472, 173] on div "[PERSON_NAME]" at bounding box center [470, 179] width 75 height 14
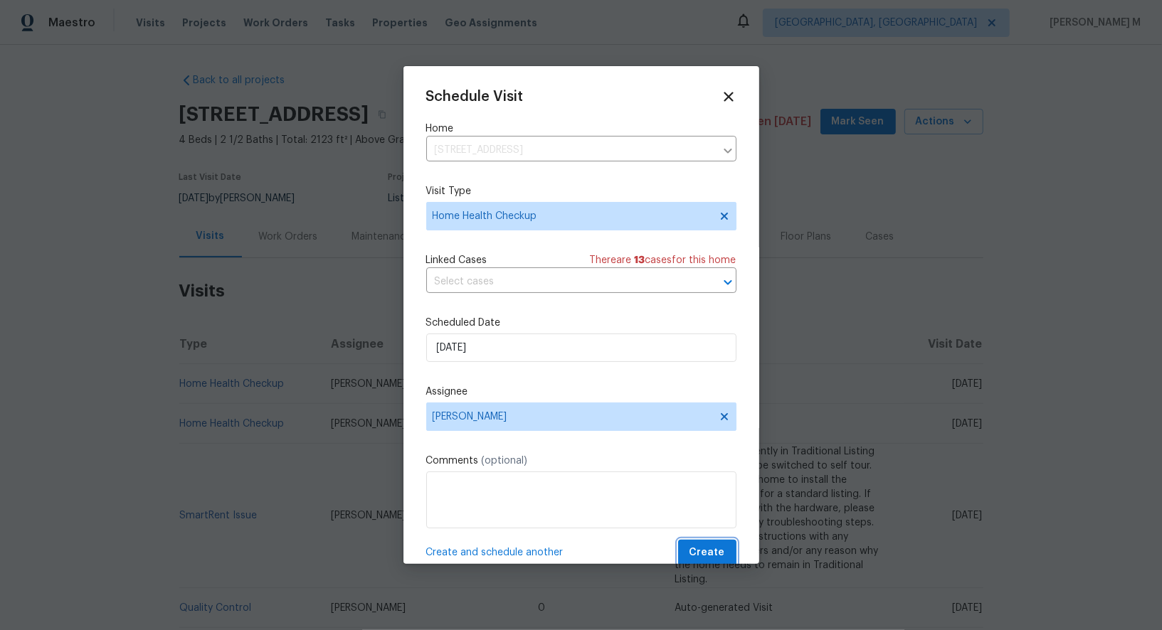
click at [704, 544] on span "Create" at bounding box center [707, 553] width 36 height 18
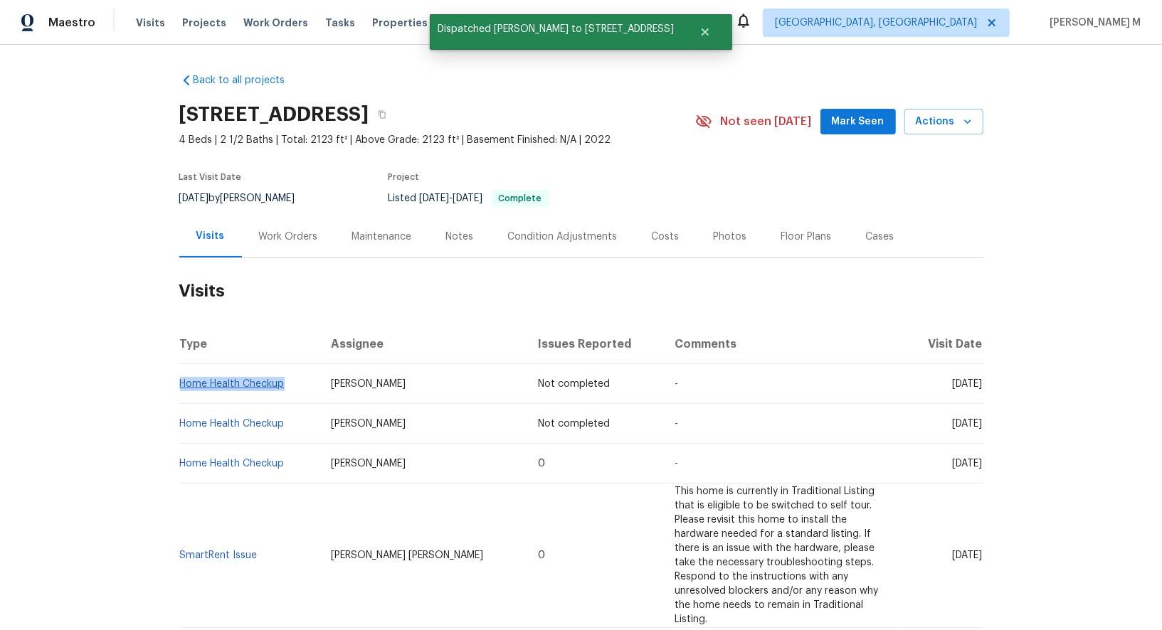
drag, startPoint x: 297, startPoint y: 376, endPoint x: 182, endPoint y: 373, distance: 114.6
click at [182, 373] on td "Home Health Checkup" at bounding box center [249, 384] width 140 height 40
copy link "Home Health Checkup"
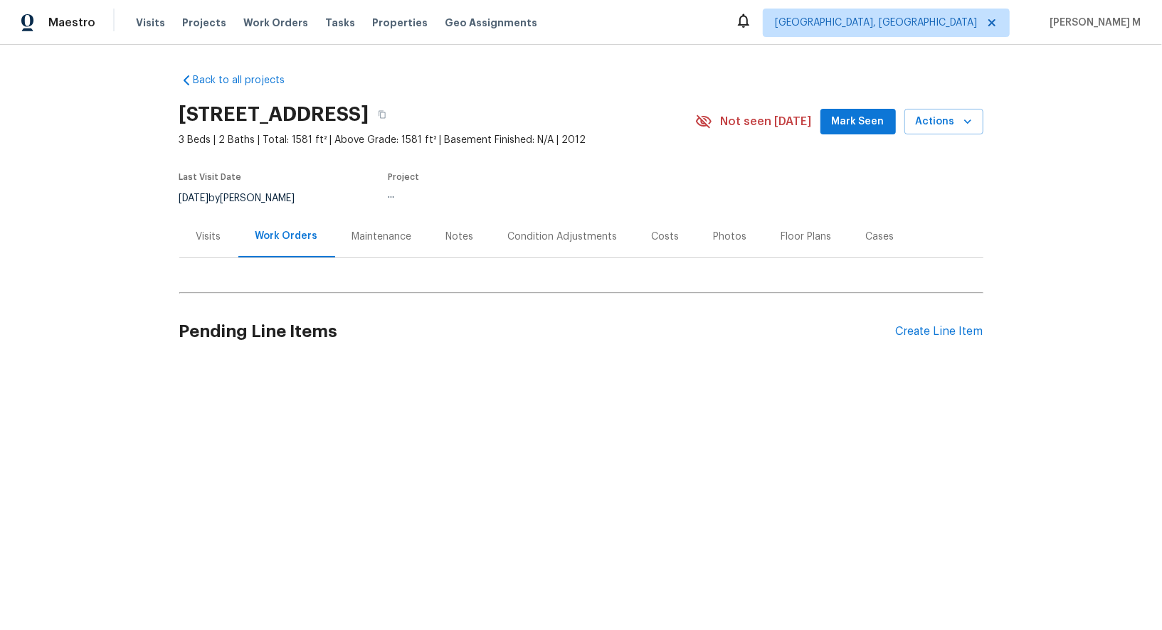
click at [205, 234] on div "Visits" at bounding box center [208, 237] width 25 height 14
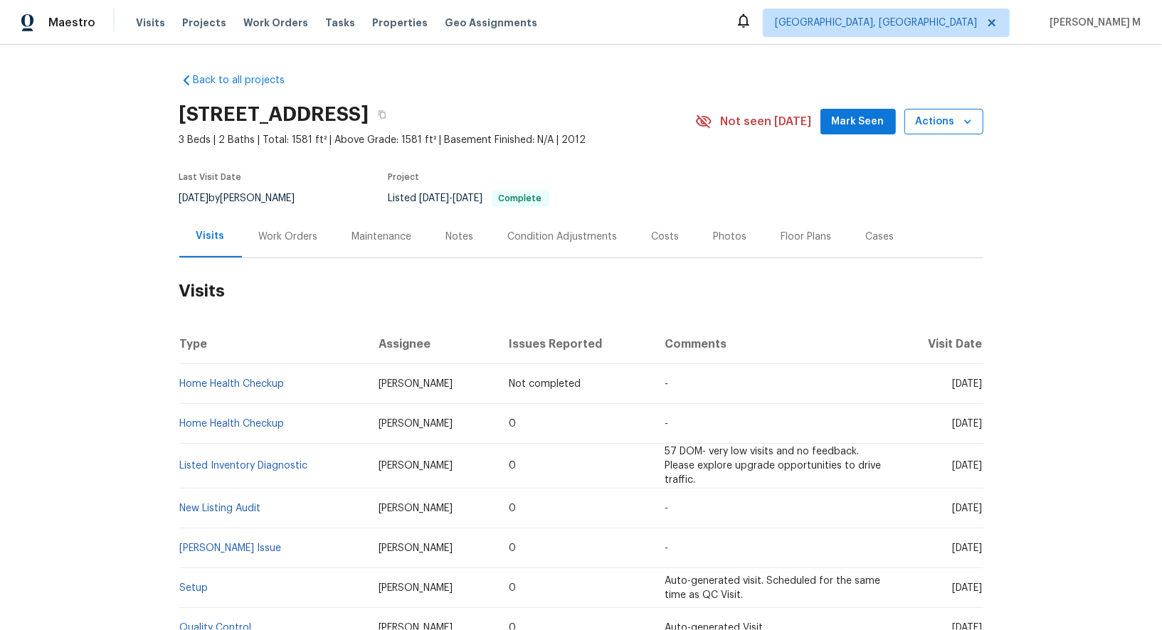
click at [916, 121] on button "Actions" at bounding box center [943, 122] width 79 height 26
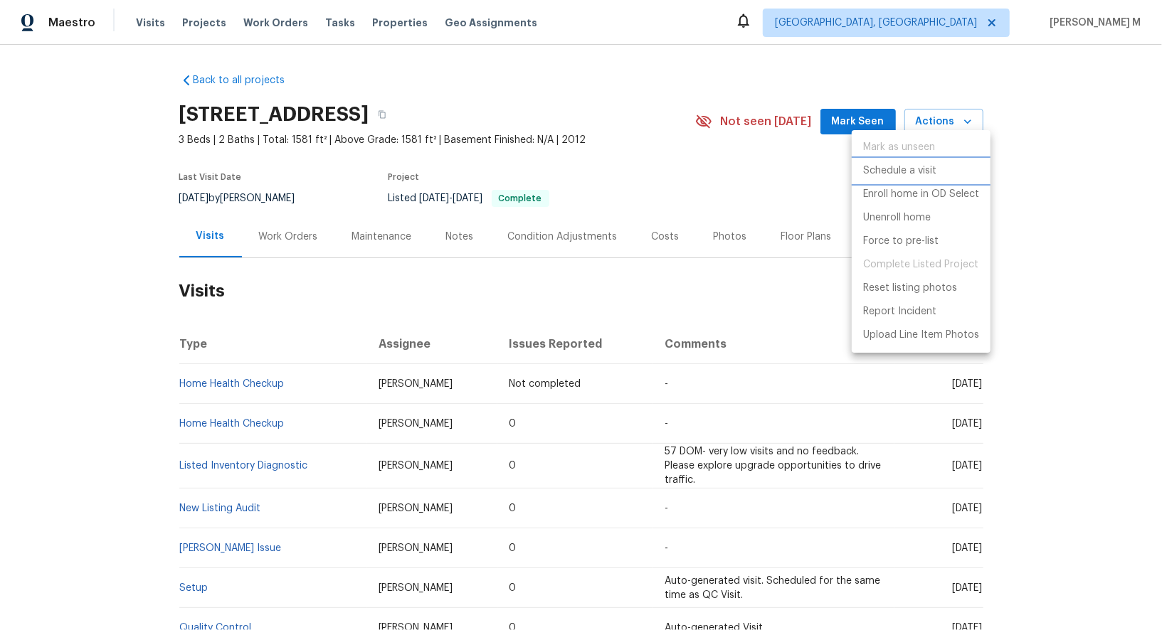
click at [921, 164] on p "Schedule a visit" at bounding box center [899, 171] width 73 height 15
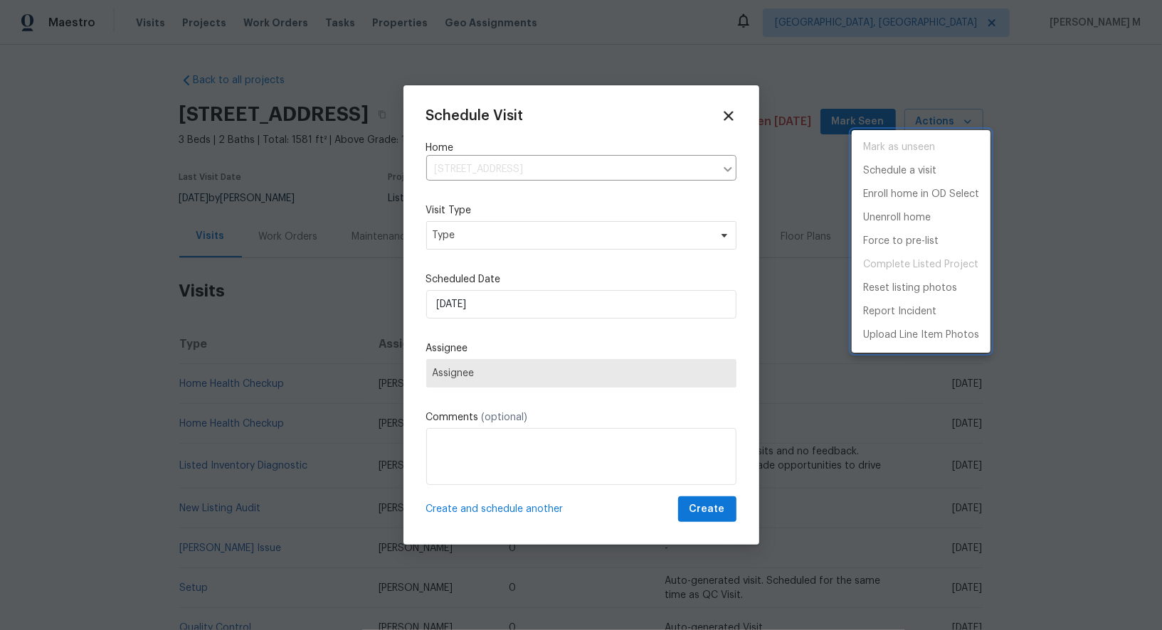
click at [429, 169] on div at bounding box center [581, 315] width 1162 height 630
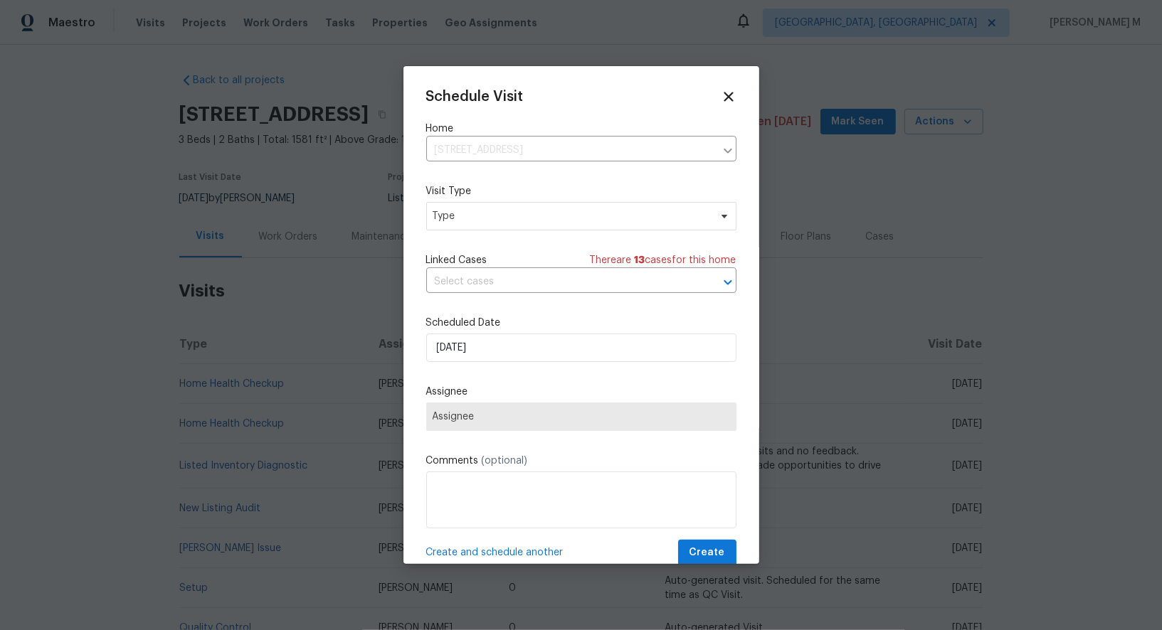
click at [454, 253] on span "Linked Cases" at bounding box center [456, 260] width 61 height 14
click at [457, 212] on span "Type" at bounding box center [571, 216] width 277 height 14
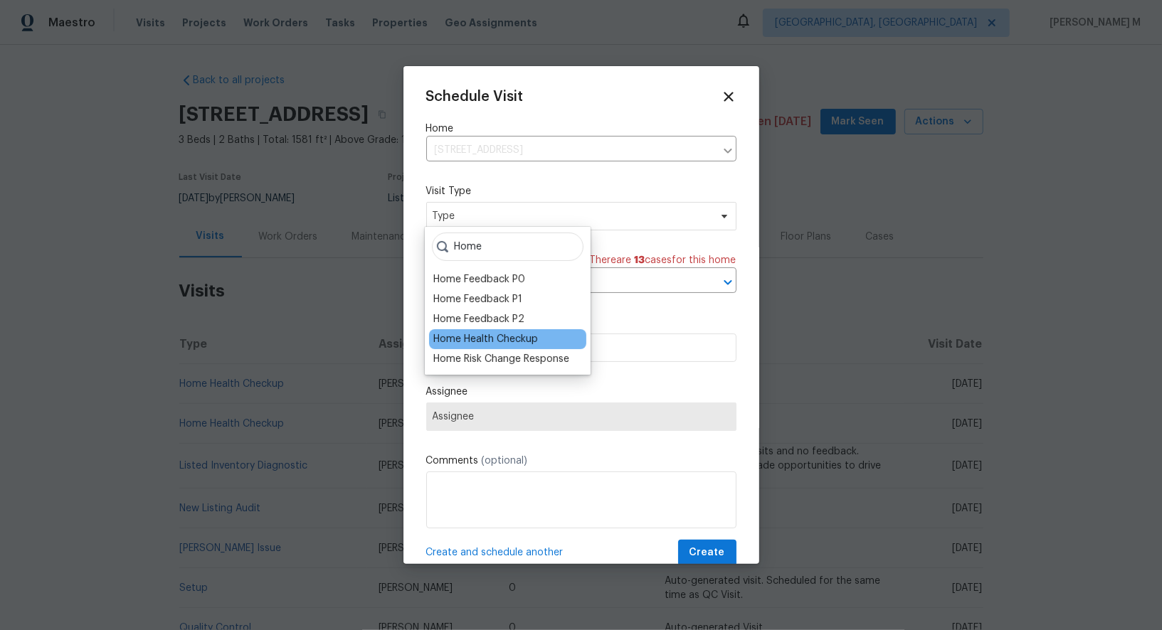
type input "Home"
click at [482, 332] on div "Home Health Checkup" at bounding box center [485, 339] width 105 height 14
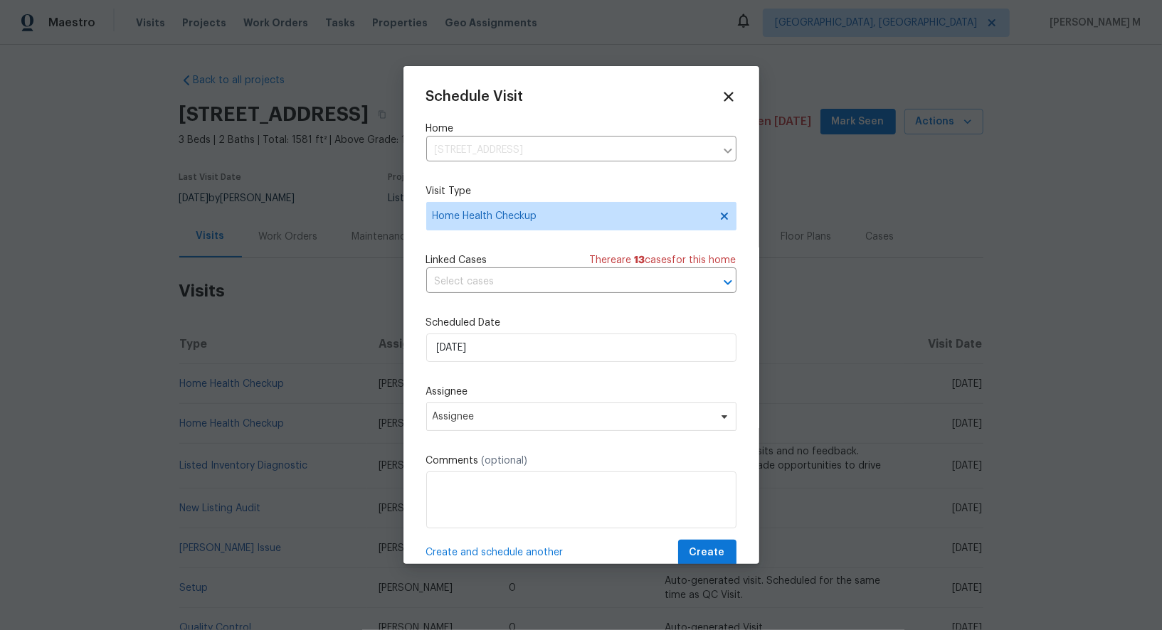
click at [516, 321] on label "Scheduled Date" at bounding box center [581, 323] width 310 height 14
click at [515, 335] on input "[DATE]" at bounding box center [581, 348] width 310 height 28
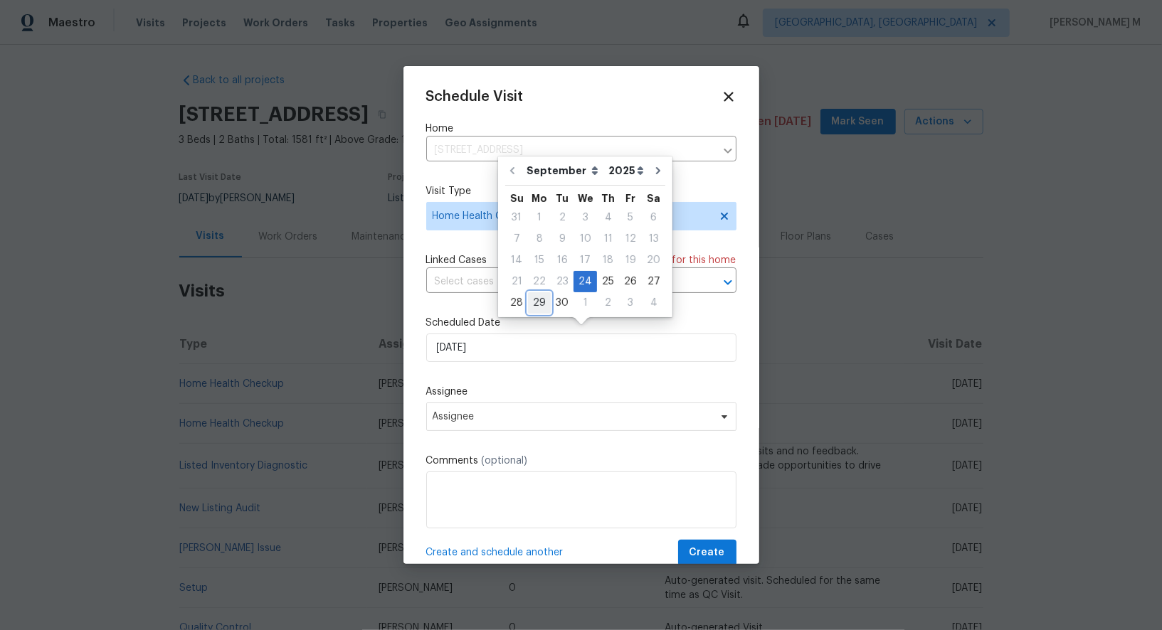
click at [542, 304] on div "29" at bounding box center [539, 303] width 23 height 20
type input "[DATE]"
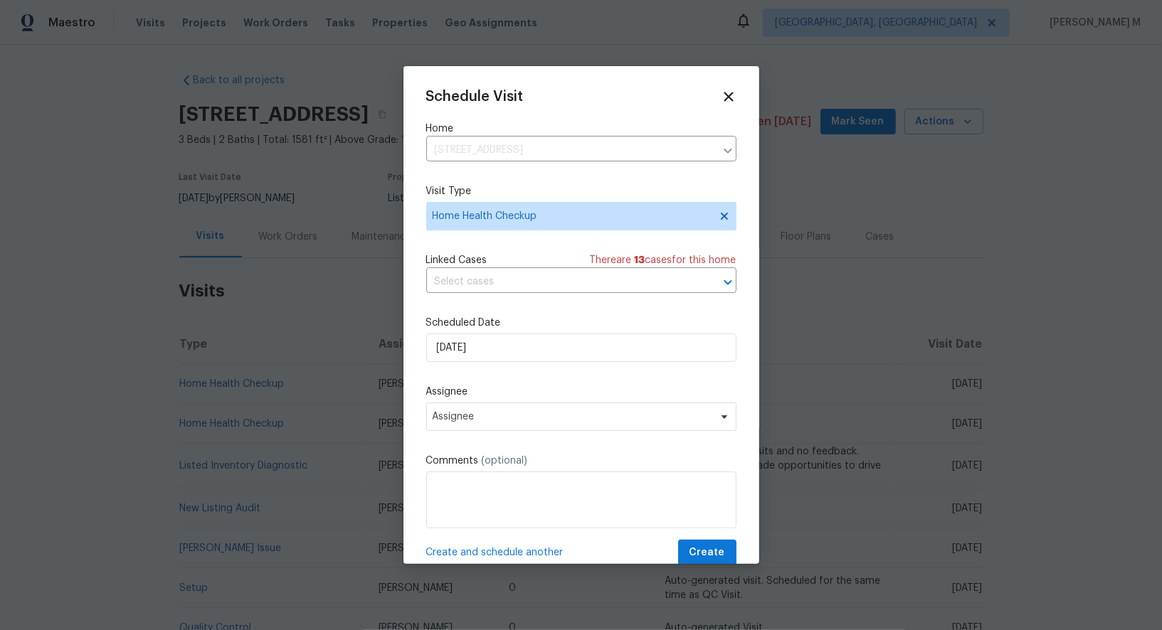
click at [511, 390] on div "Assignee Assignee" at bounding box center [581, 408] width 310 height 46
click at [509, 411] on span "Assignee" at bounding box center [572, 416] width 279 height 11
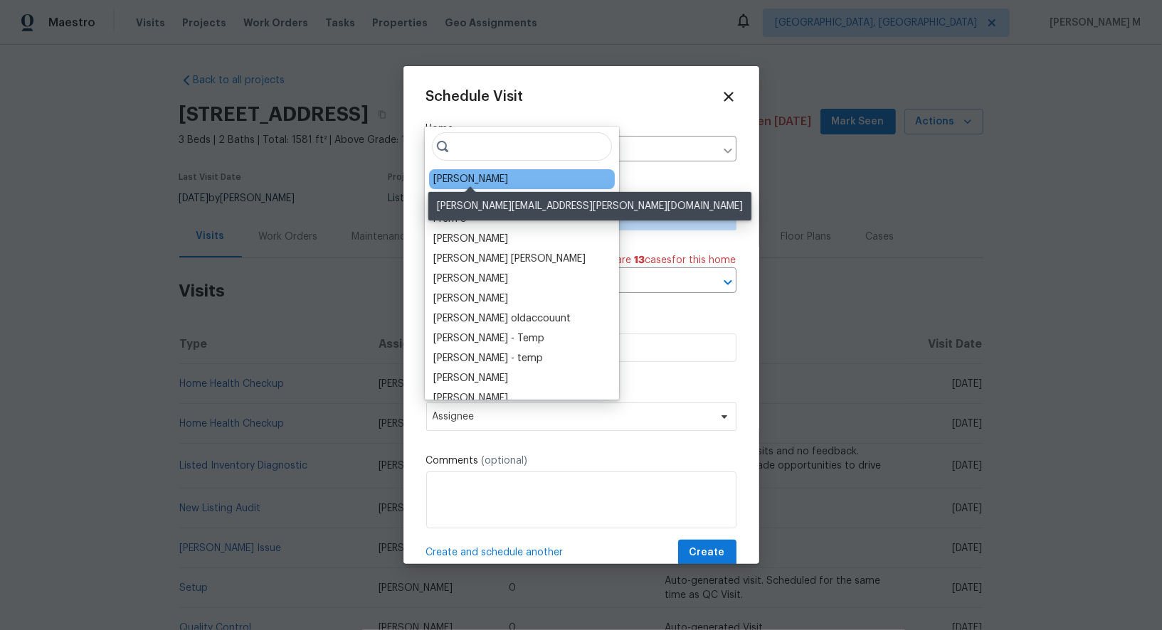
click at [469, 179] on div "[PERSON_NAME]" at bounding box center [470, 179] width 75 height 14
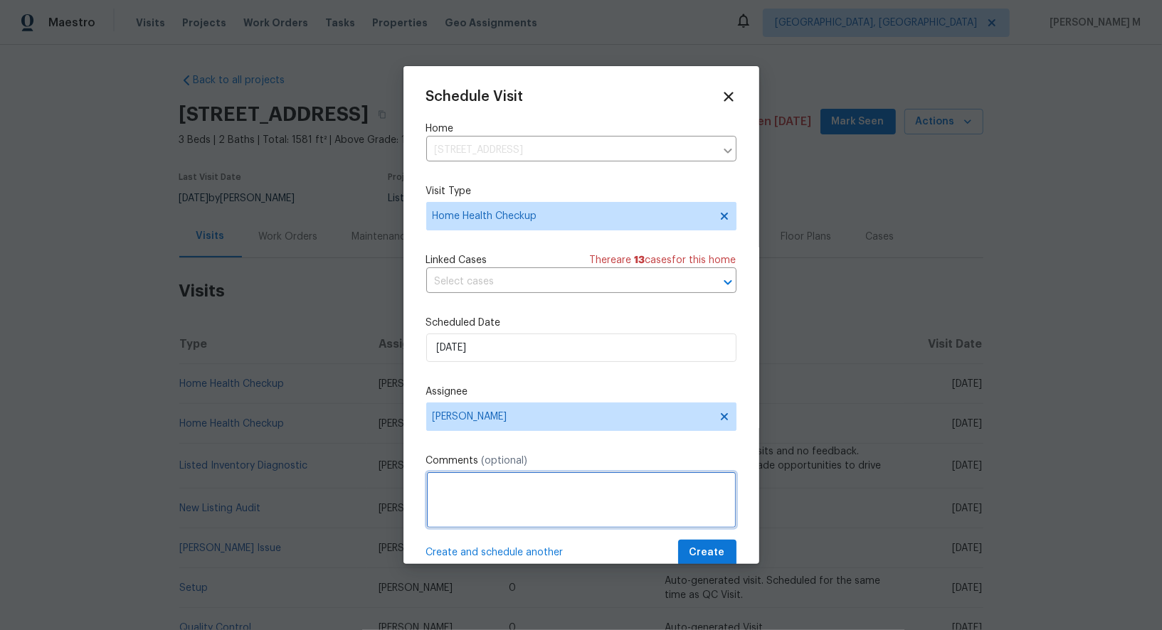
click at [460, 507] on textarea at bounding box center [581, 500] width 310 height 57
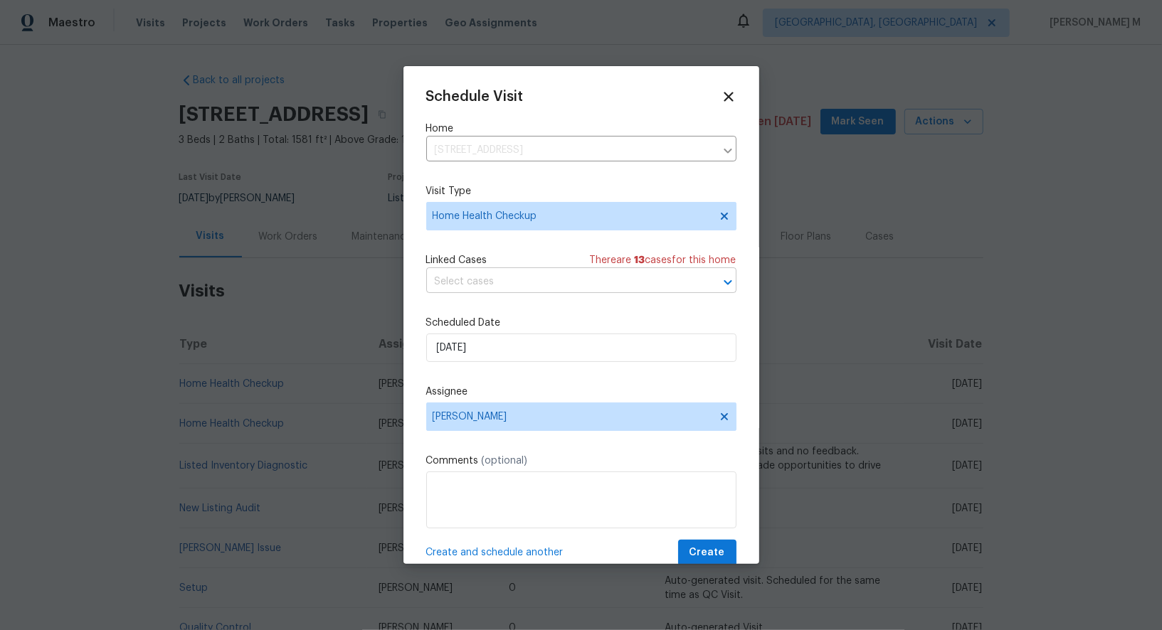
click at [487, 272] on input "text" at bounding box center [561, 282] width 270 height 22
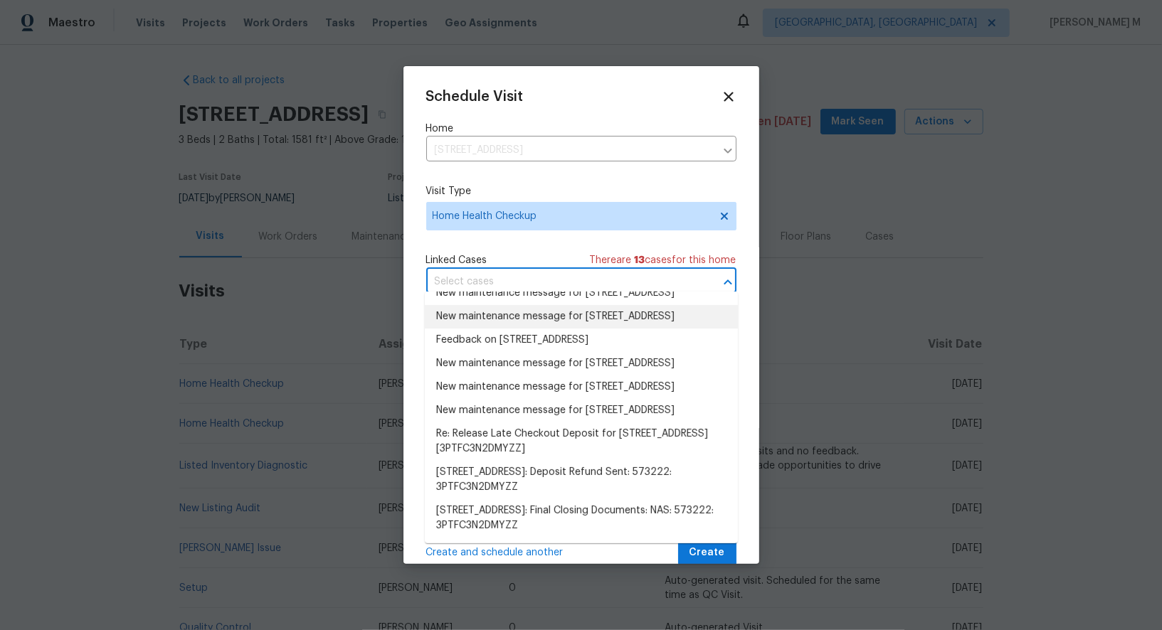
scroll to position [33, 0]
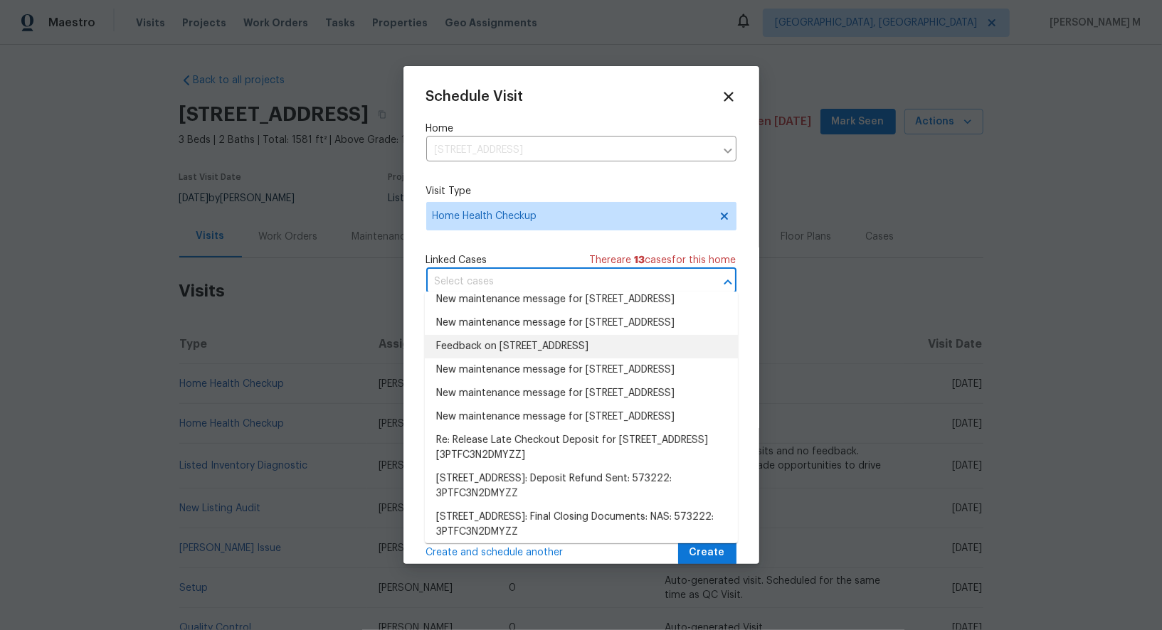
click at [494, 359] on li "Feedback on 851 Salem Rd, Clarksville, TN 37040" at bounding box center [581, 346] width 313 height 23
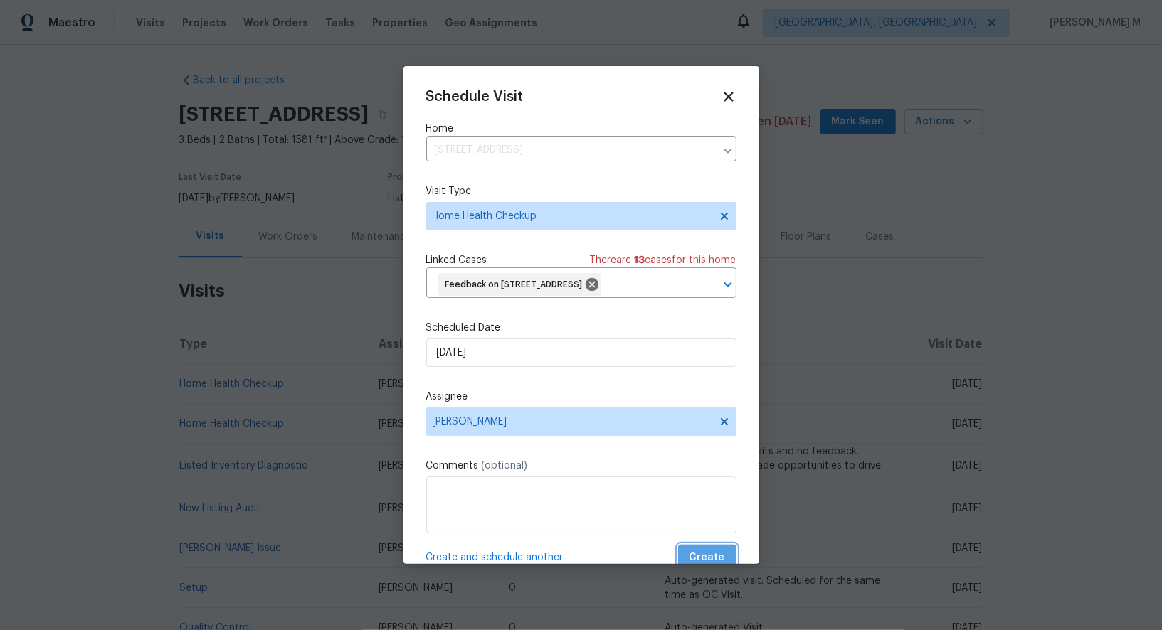
click at [714, 551] on span "Create" at bounding box center [707, 558] width 36 height 18
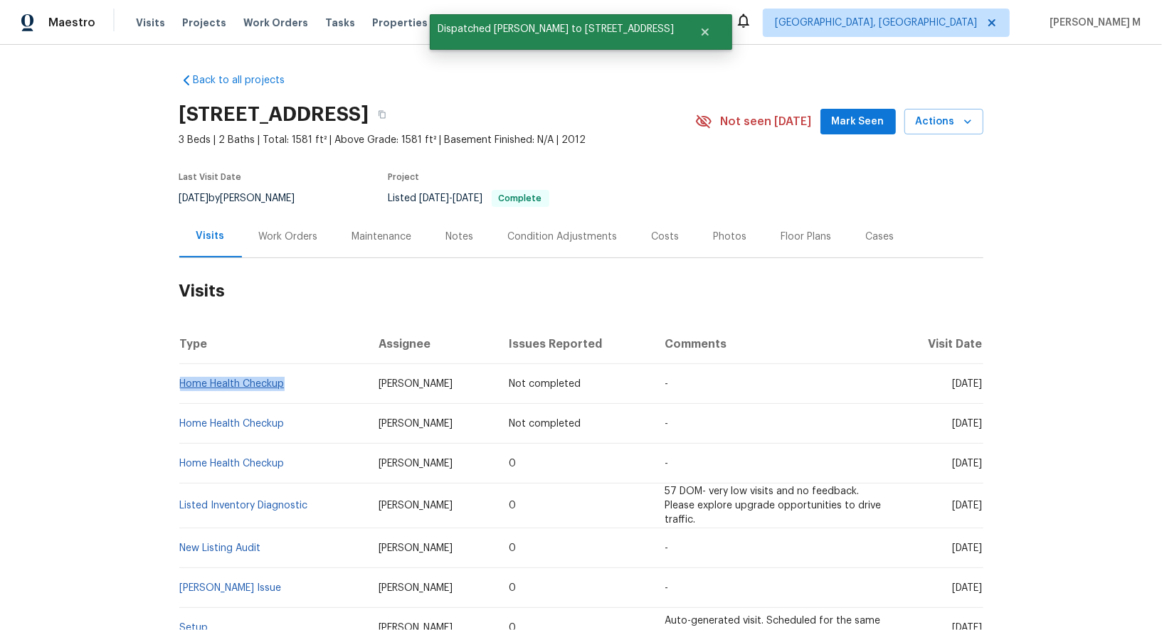
drag, startPoint x: 291, startPoint y: 371, endPoint x: 181, endPoint y: 373, distance: 110.3
click at [181, 373] on td "Home Health Checkup" at bounding box center [273, 384] width 188 height 40
copy link "Home Health Checkup"
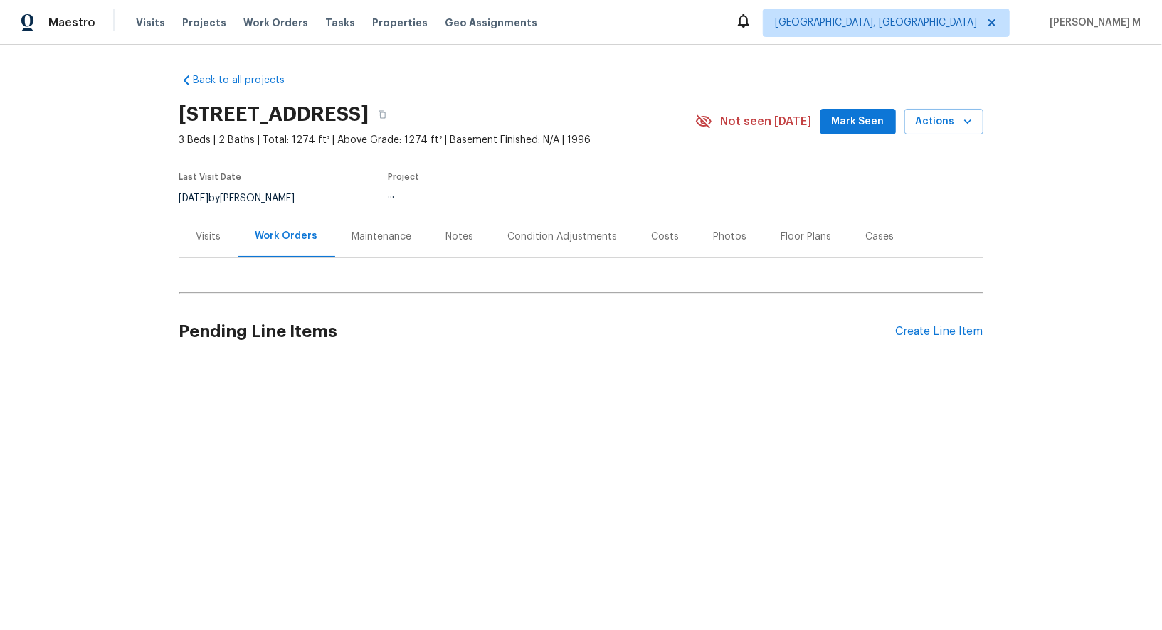
click at [211, 233] on div "Visits" at bounding box center [208, 237] width 25 height 14
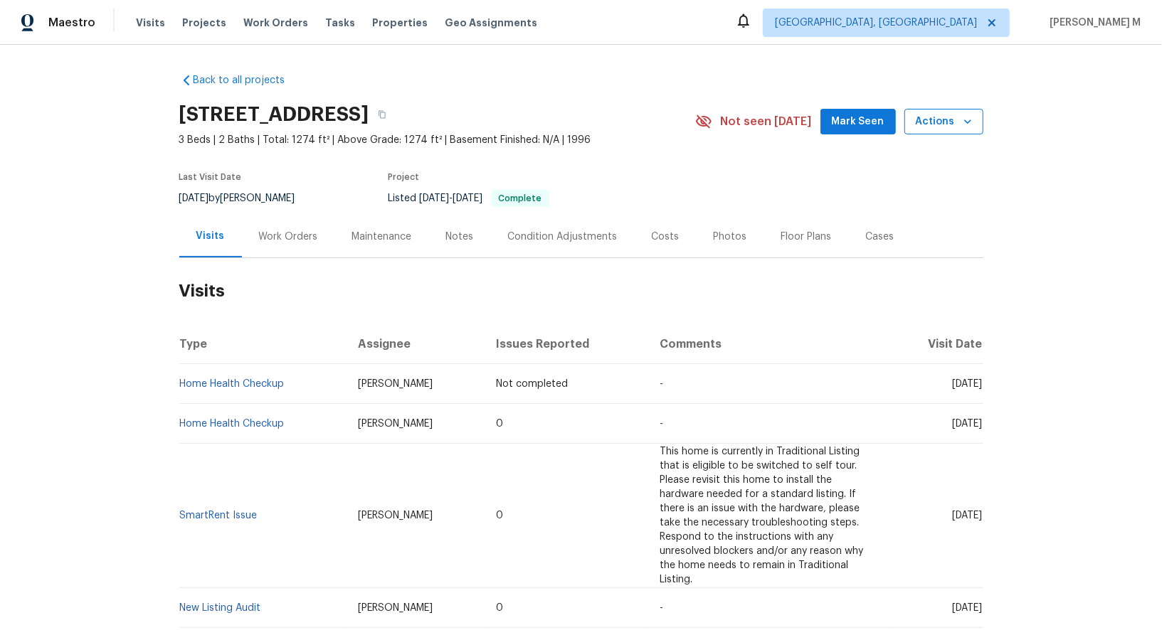
click at [945, 121] on span "Actions" at bounding box center [944, 122] width 56 height 18
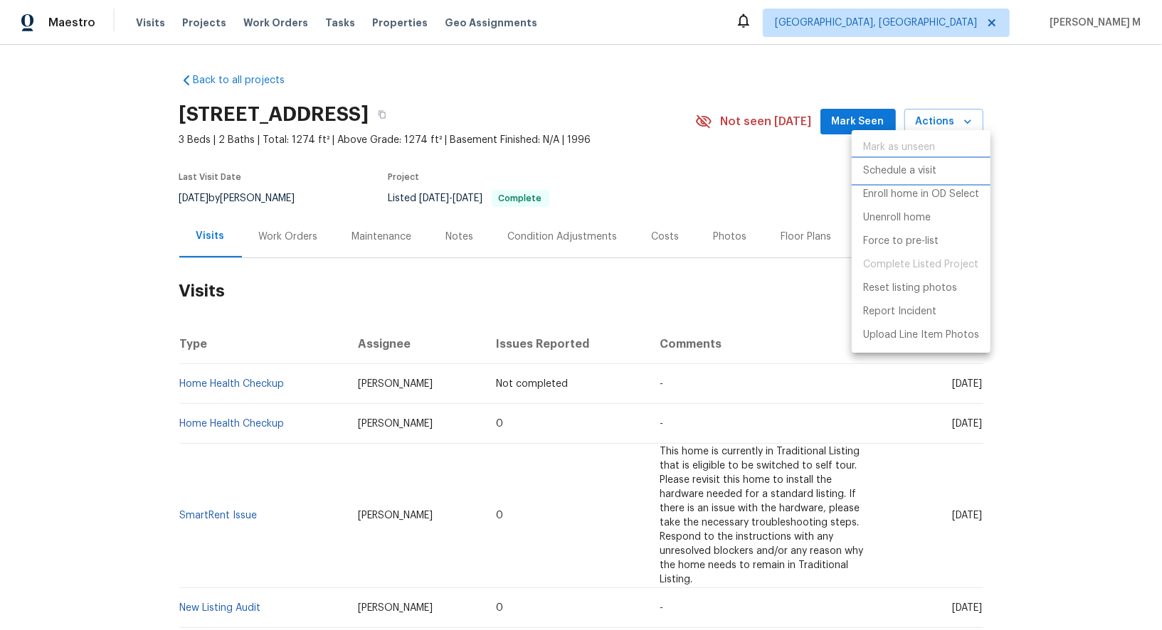
click at [906, 171] on p "Schedule a visit" at bounding box center [899, 171] width 73 height 15
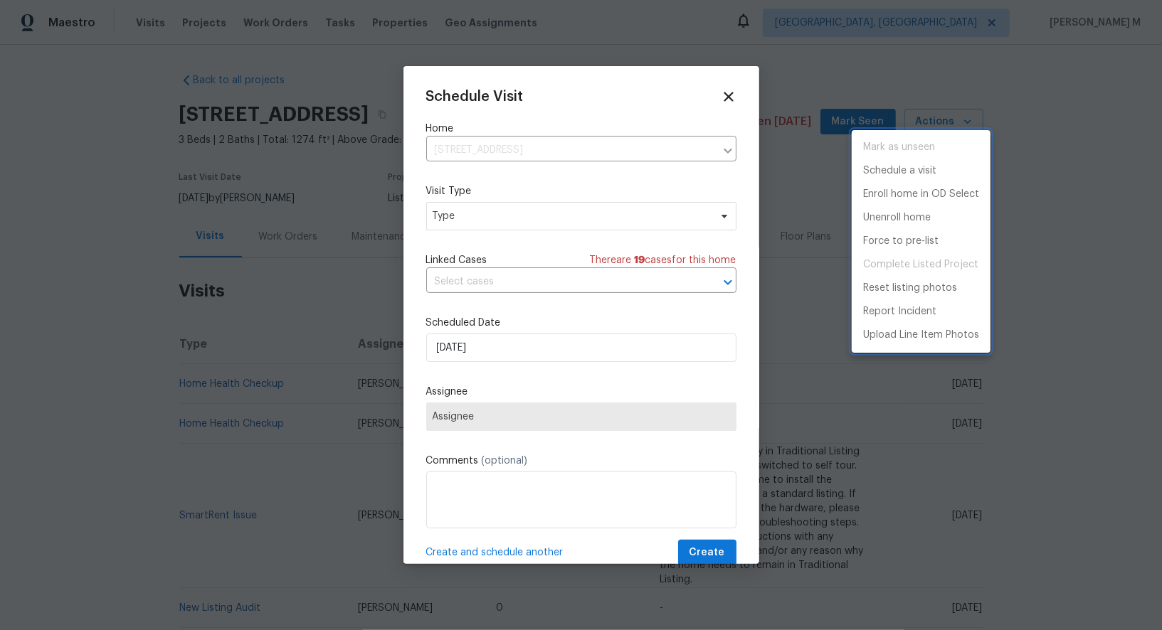
click at [516, 189] on div at bounding box center [581, 315] width 1162 height 630
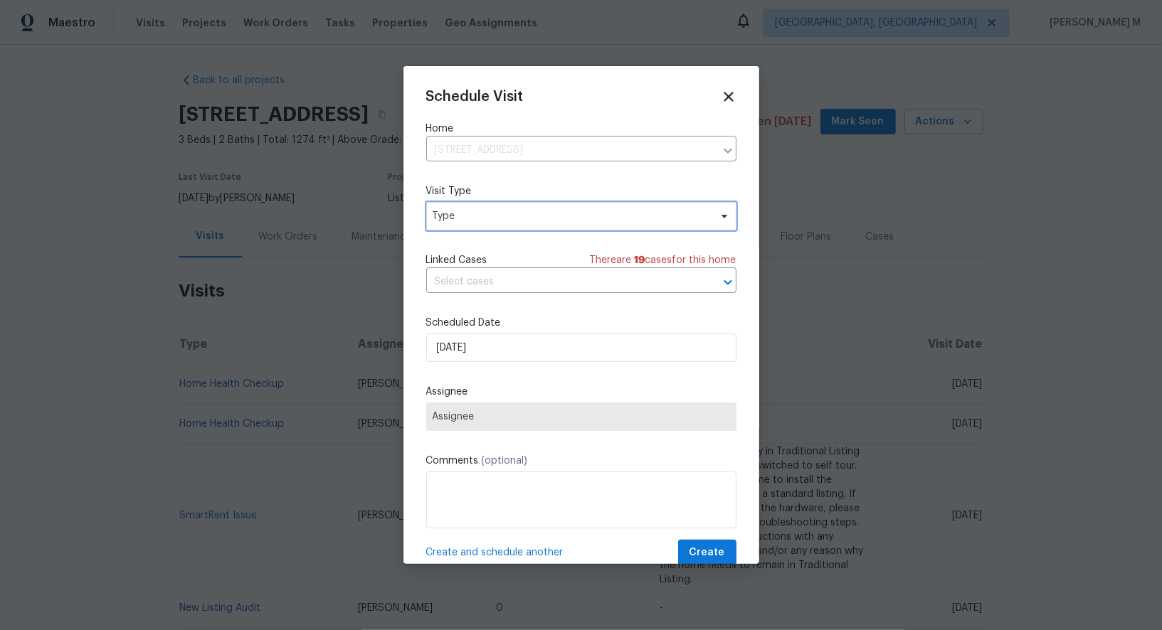
click at [477, 216] on span "Type" at bounding box center [571, 216] width 277 height 14
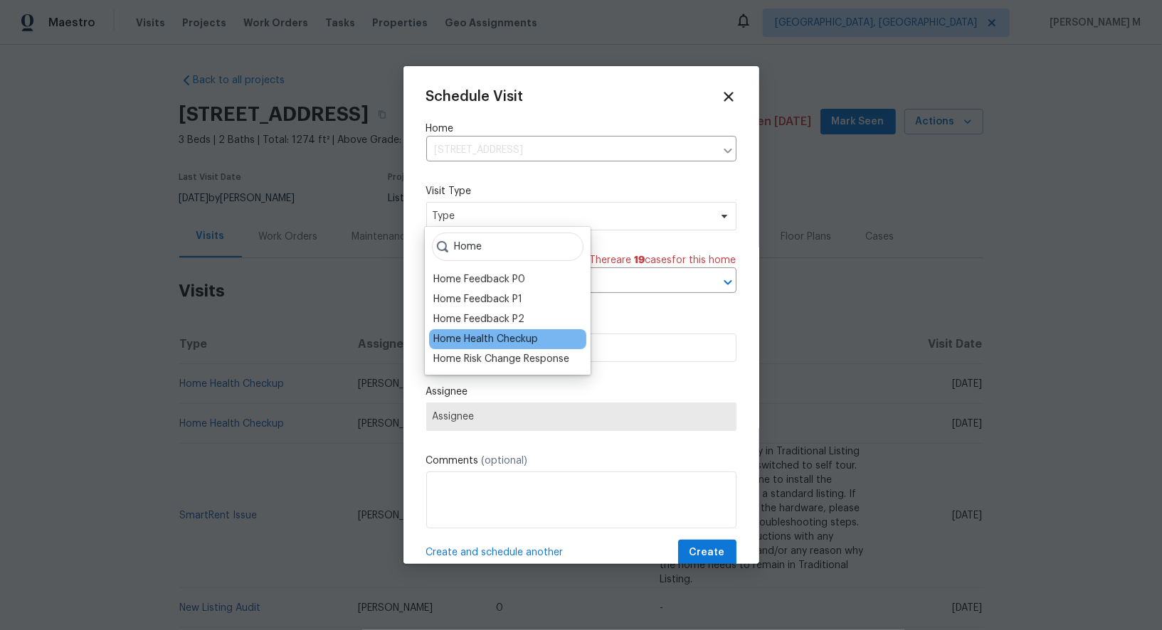
type input "Home"
click at [480, 332] on div "Home Health Checkup" at bounding box center [485, 339] width 105 height 14
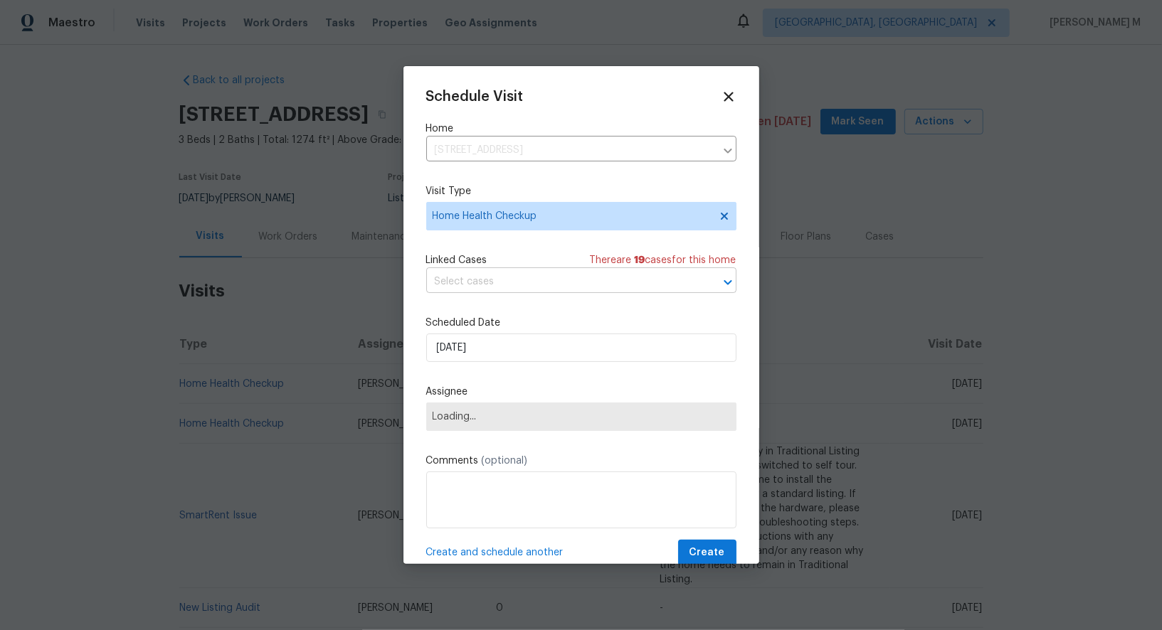
click at [546, 280] on input "text" at bounding box center [561, 282] width 270 height 22
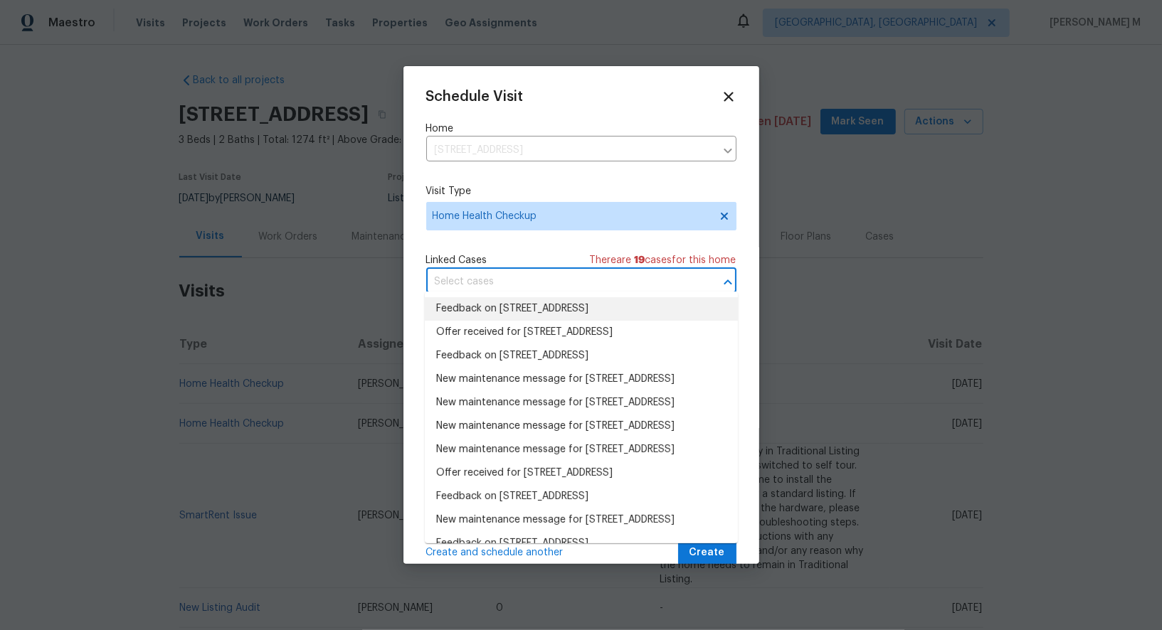
click at [513, 308] on li "Feedback on 1230 Chapmansboro Rd, Chapmansboro, TN 37035" at bounding box center [581, 308] width 313 height 23
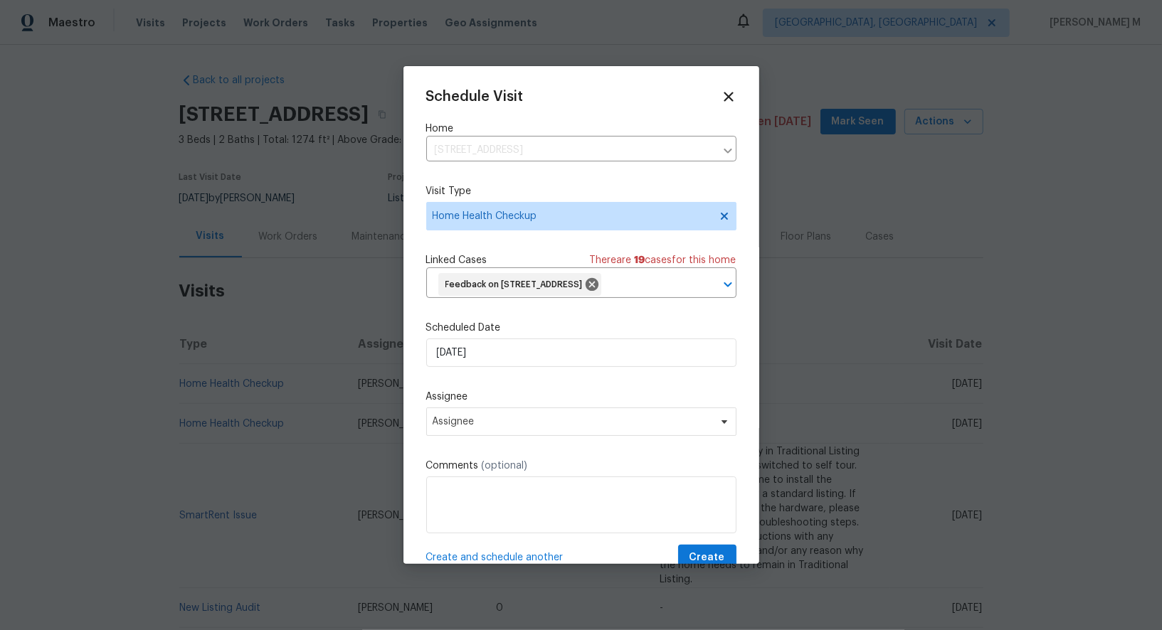
click at [513, 335] on label "Scheduled Date" at bounding box center [581, 328] width 310 height 14
click at [504, 367] on input "[DATE]" at bounding box center [581, 353] width 310 height 28
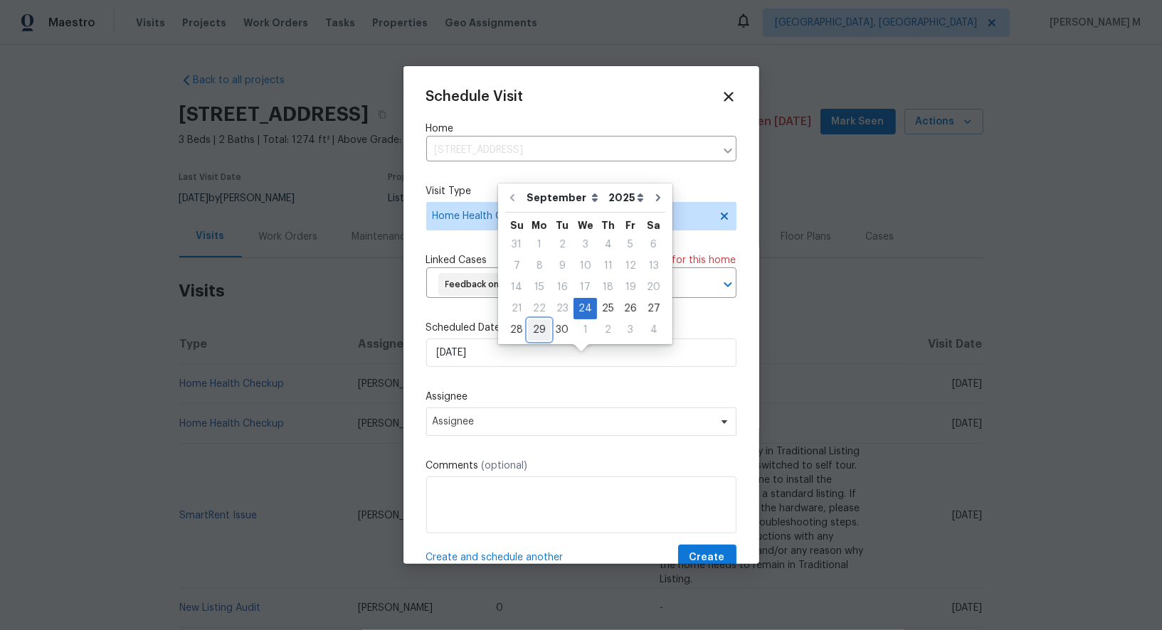
click at [532, 325] on div "29" at bounding box center [539, 330] width 23 height 20
type input "[DATE]"
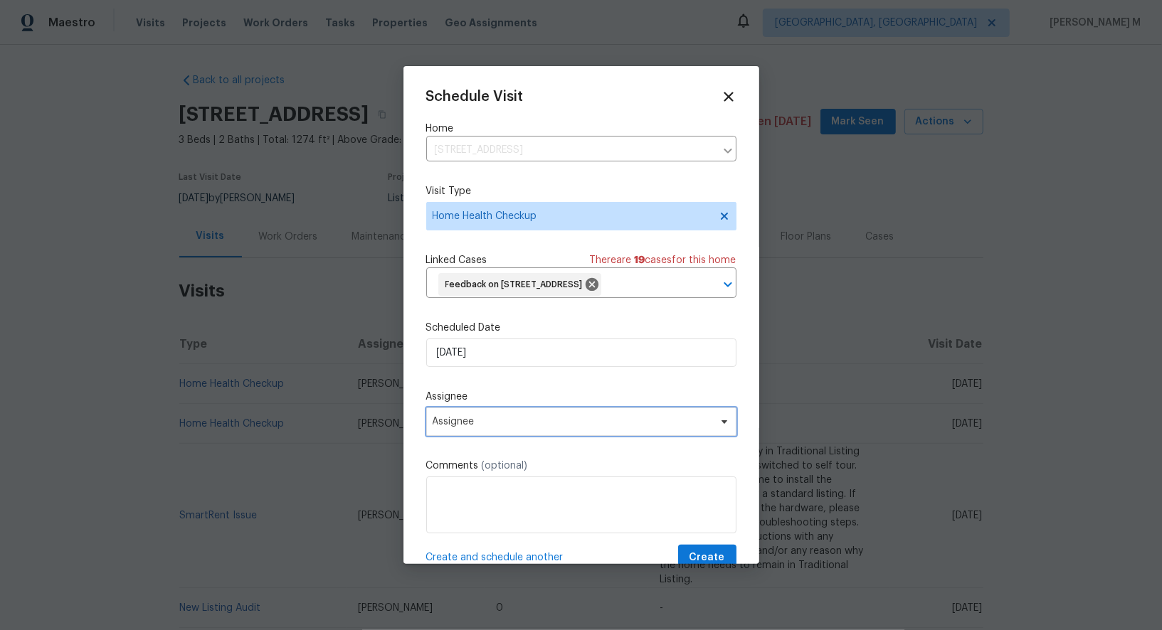
click at [538, 436] on span "Assignee" at bounding box center [581, 422] width 310 height 28
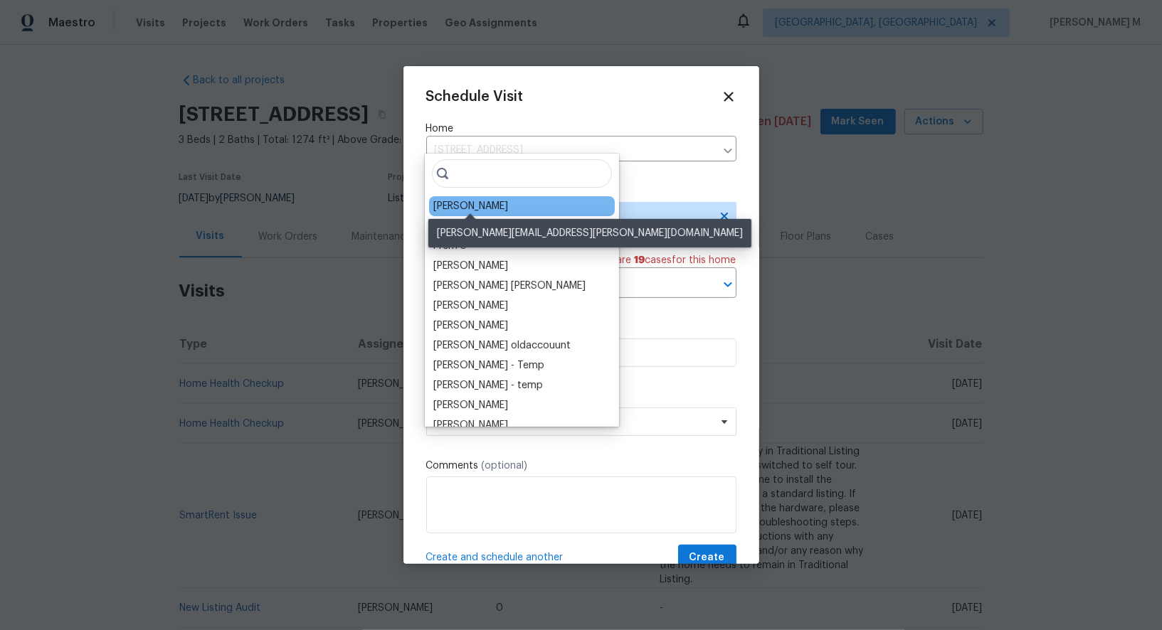
click at [465, 204] on div "Cynthia Upshaw" at bounding box center [470, 206] width 75 height 14
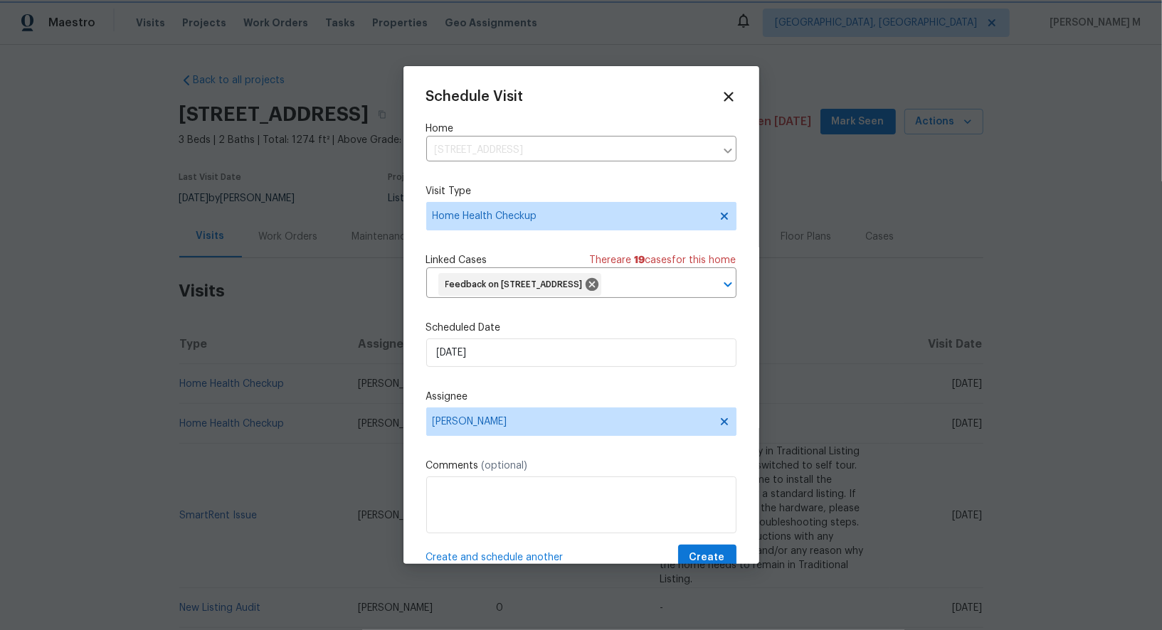
scroll to position [37, 0]
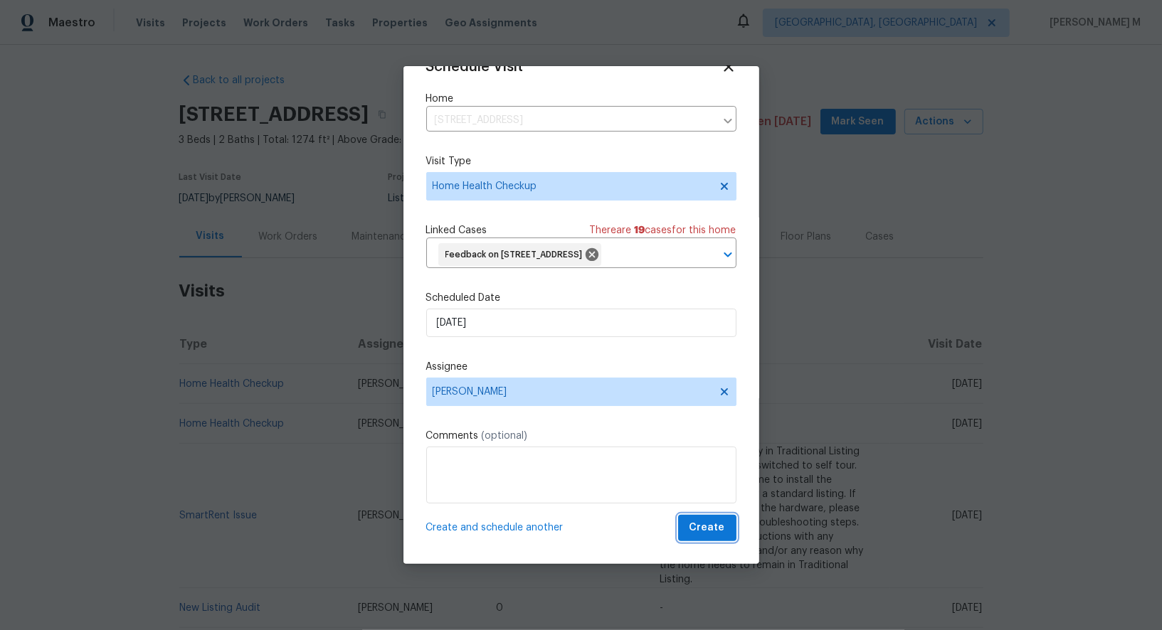
click at [707, 531] on span "Create" at bounding box center [707, 528] width 36 height 18
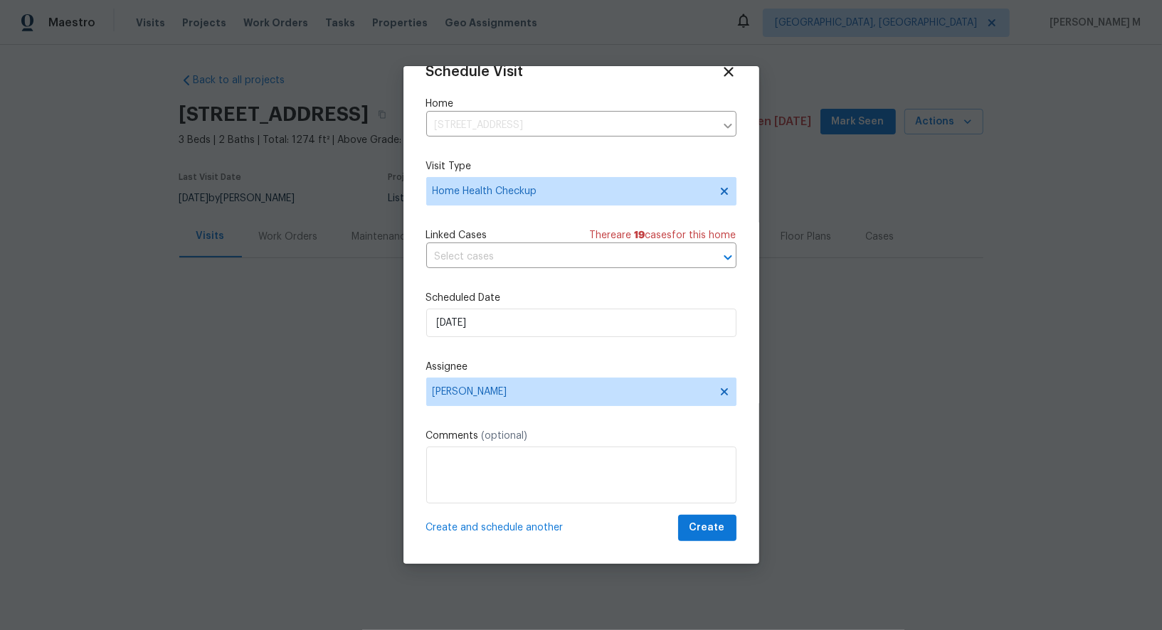
scroll to position [11, 0]
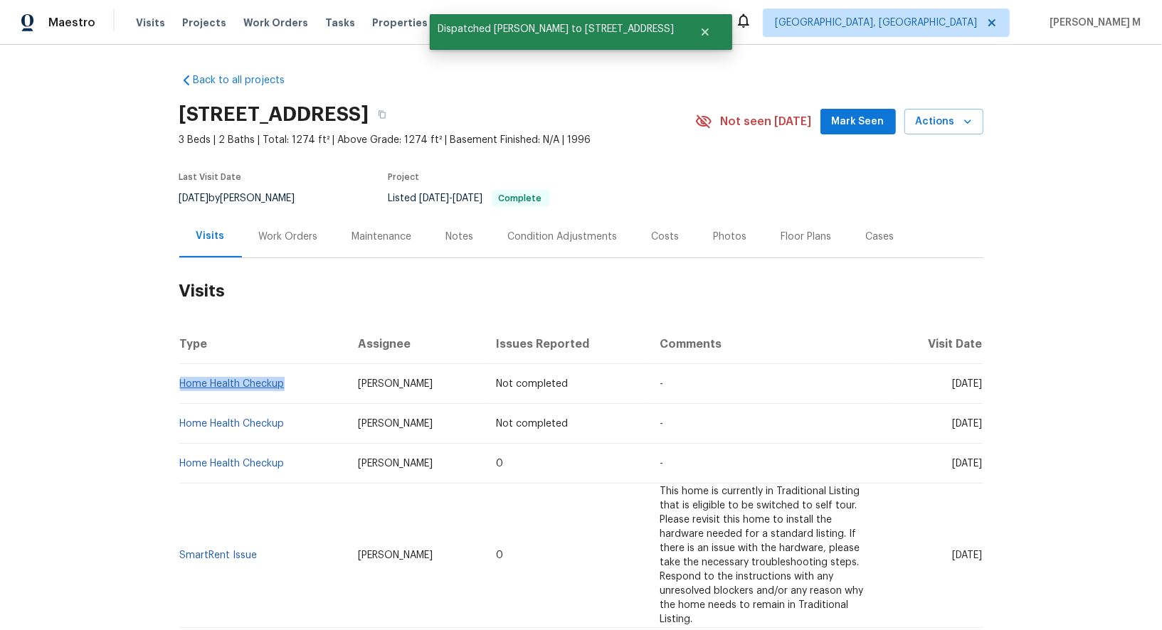
drag, startPoint x: 310, startPoint y: 381, endPoint x: 181, endPoint y: 373, distance: 129.1
click at [181, 373] on td "Home Health Checkup" at bounding box center [263, 384] width 168 height 40
copy link "Home Health Checkup"
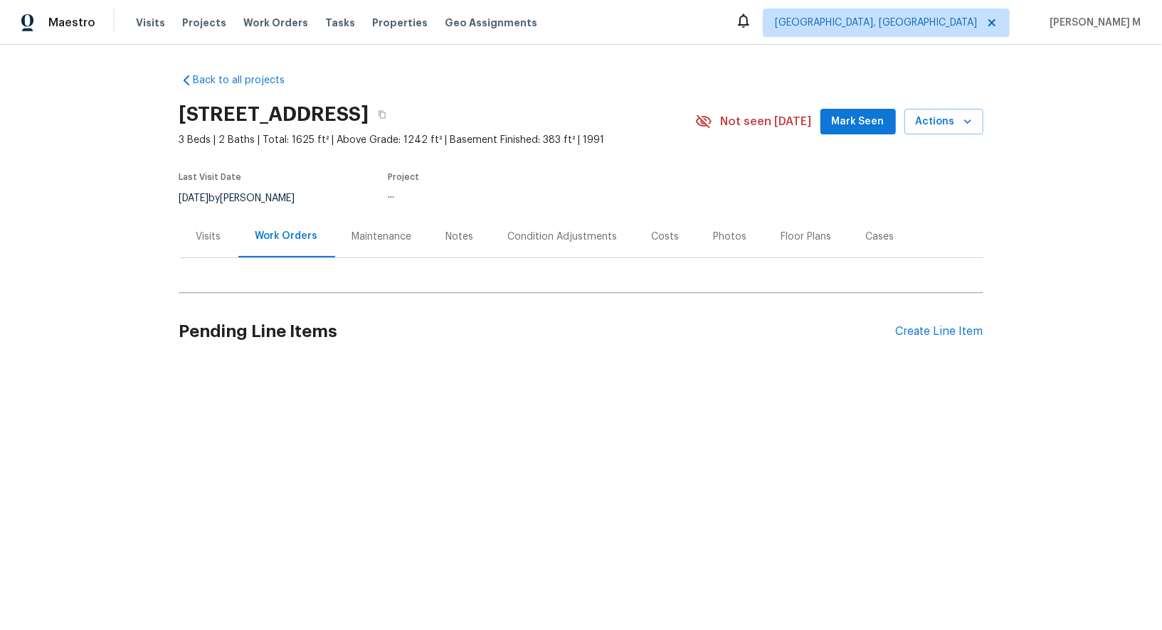
click at [208, 235] on div "Visits" at bounding box center [208, 237] width 25 height 14
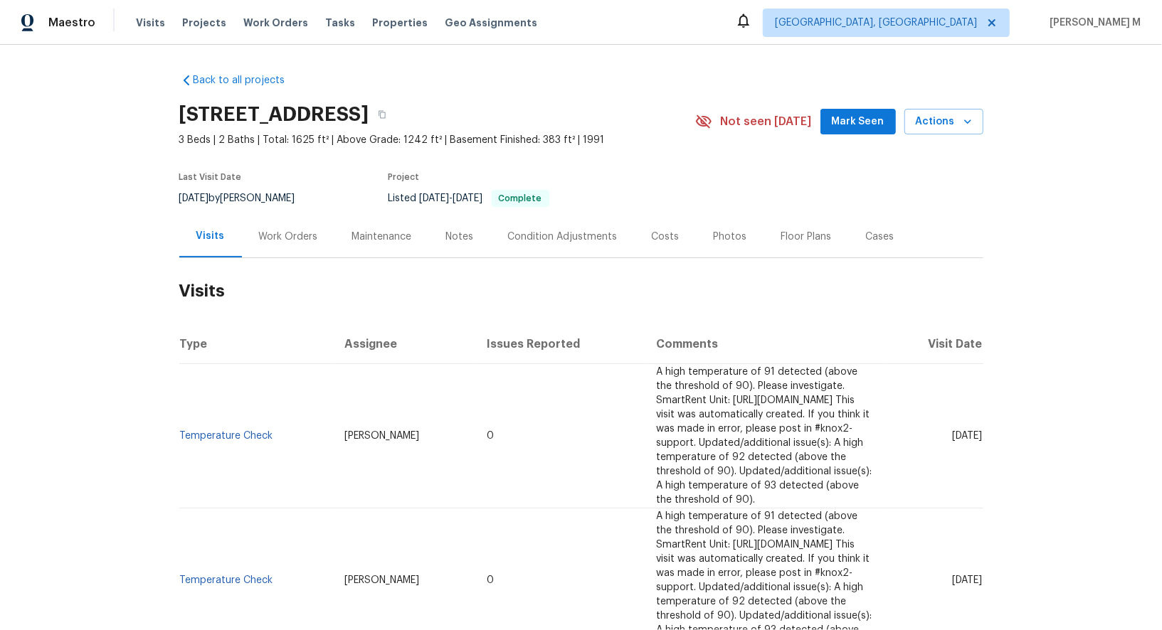
click at [951, 102] on div "1208 Langwood Dr, Gallatin, TN 37066 3 Beds | 2 Baths | Total: 1625 ft² | Above…" at bounding box center [581, 121] width 804 height 51
click at [950, 113] on span "Actions" at bounding box center [944, 122] width 56 height 18
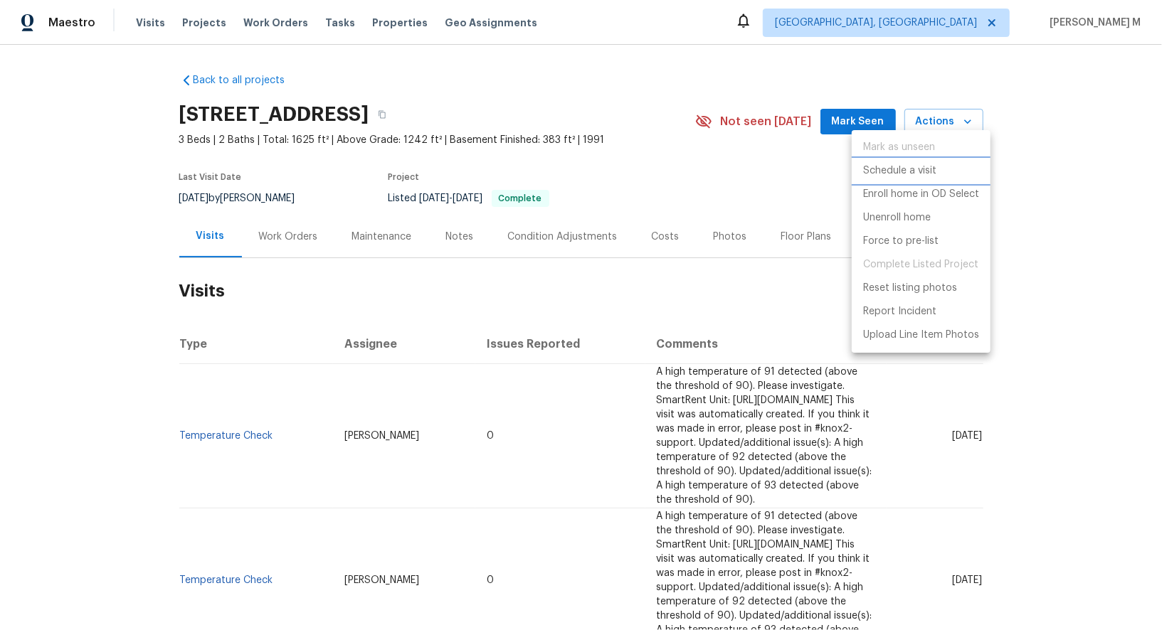
click at [908, 161] on li "Schedule a visit" at bounding box center [921, 170] width 139 height 23
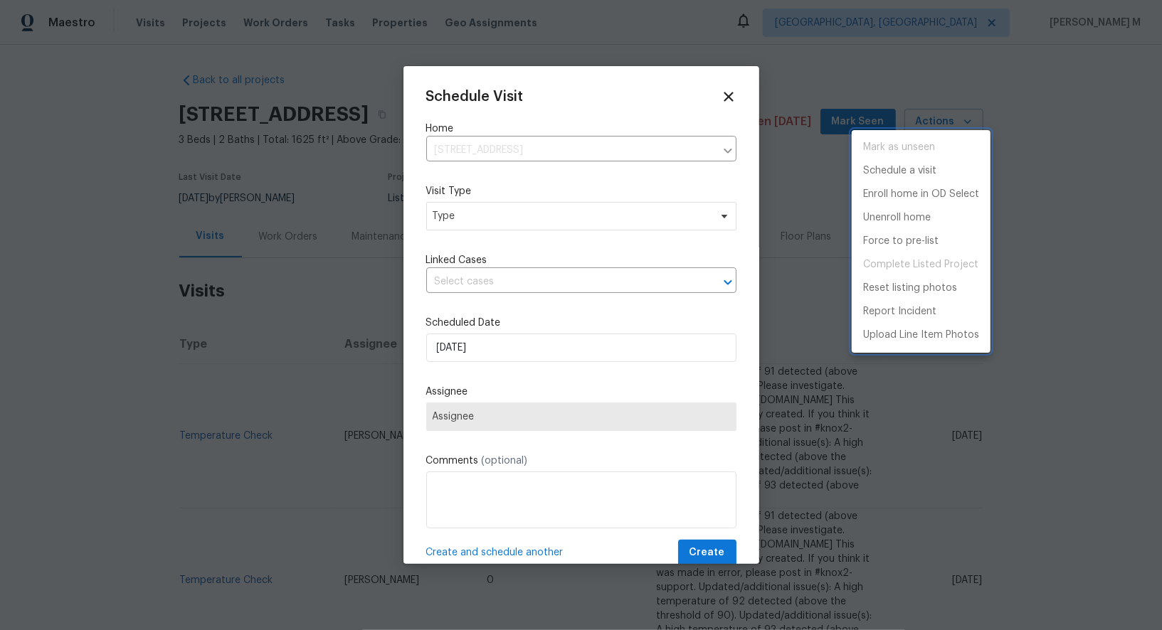
click at [464, 206] on div at bounding box center [581, 315] width 1162 height 630
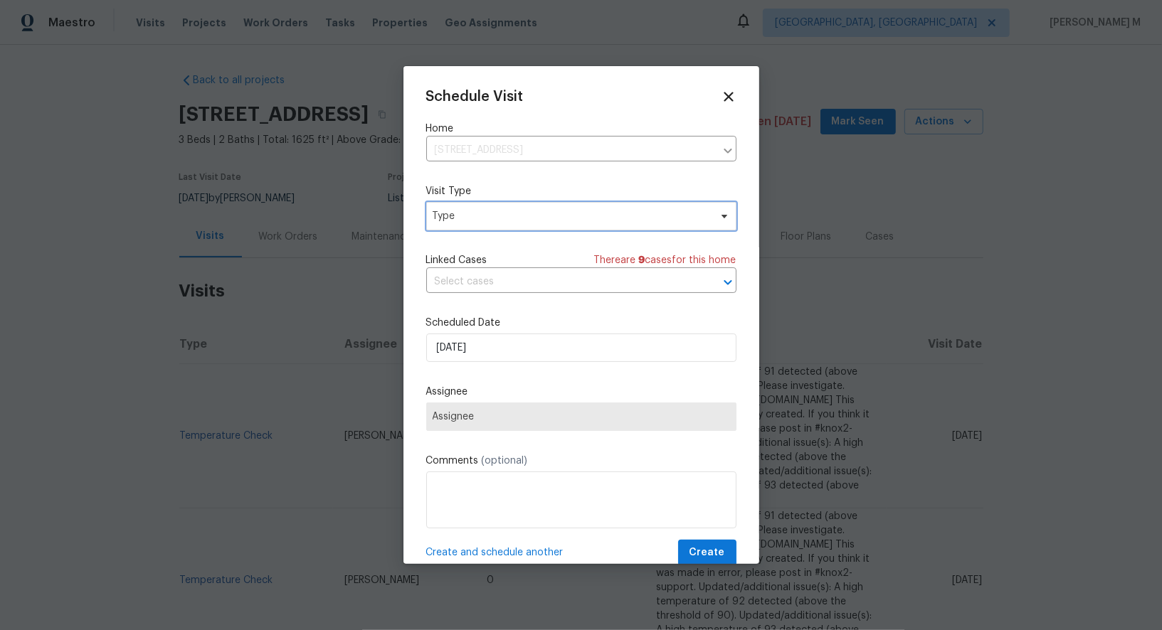
click at [461, 223] on span "Type" at bounding box center [581, 216] width 310 height 28
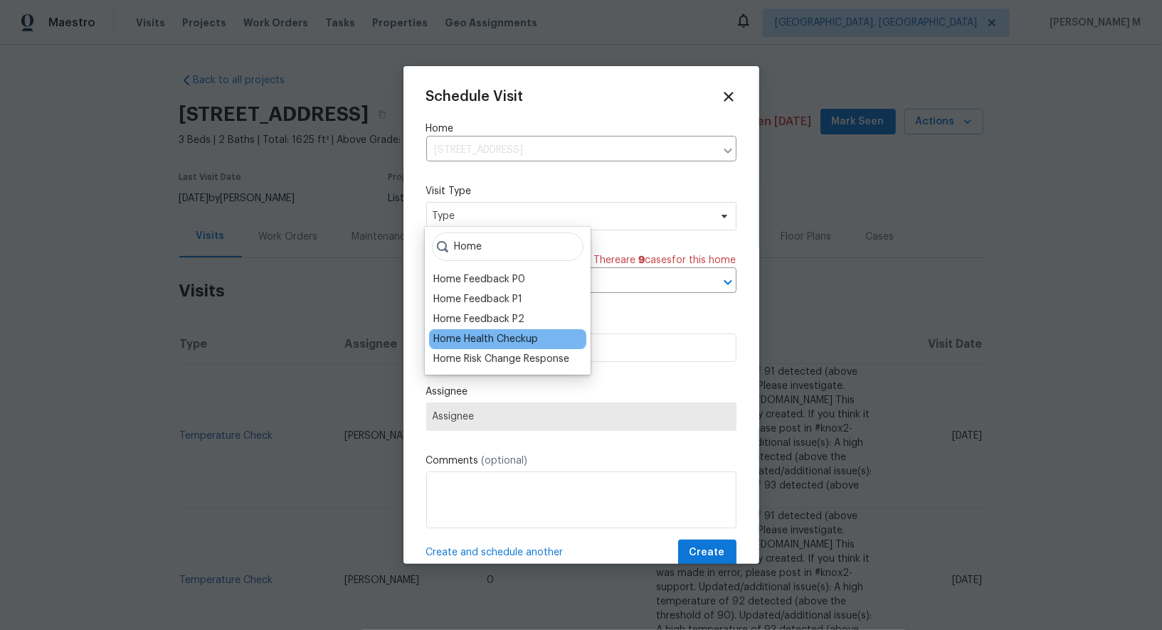
type input "Home"
click at [485, 337] on div "Home Health Checkup" at bounding box center [485, 339] width 105 height 14
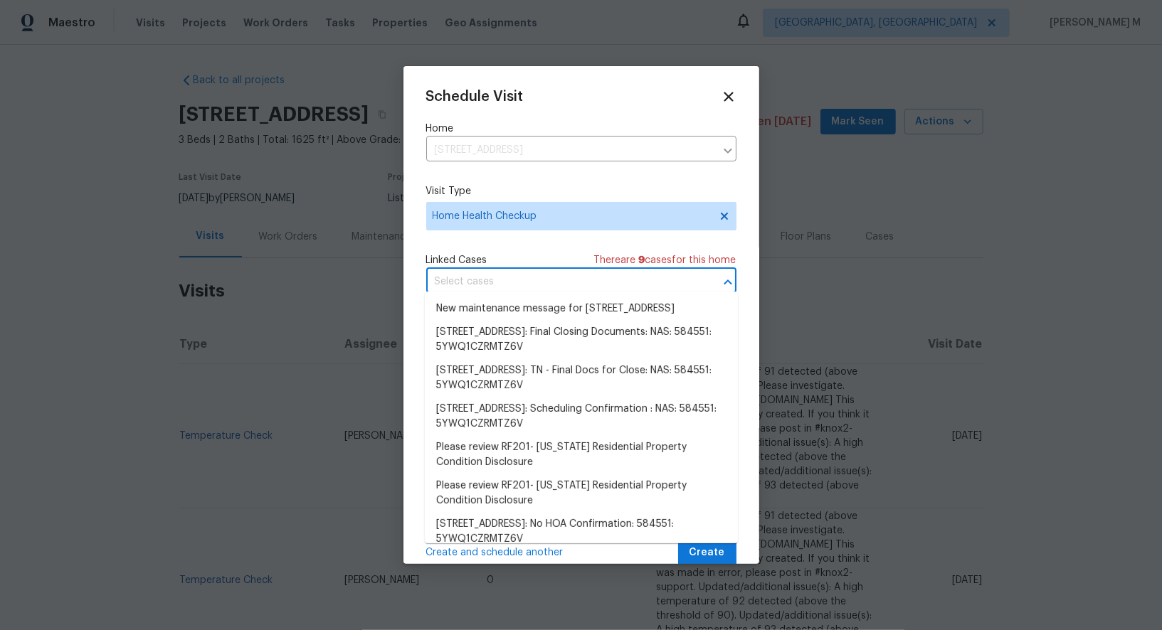
click at [506, 277] on input "text" at bounding box center [561, 282] width 270 height 22
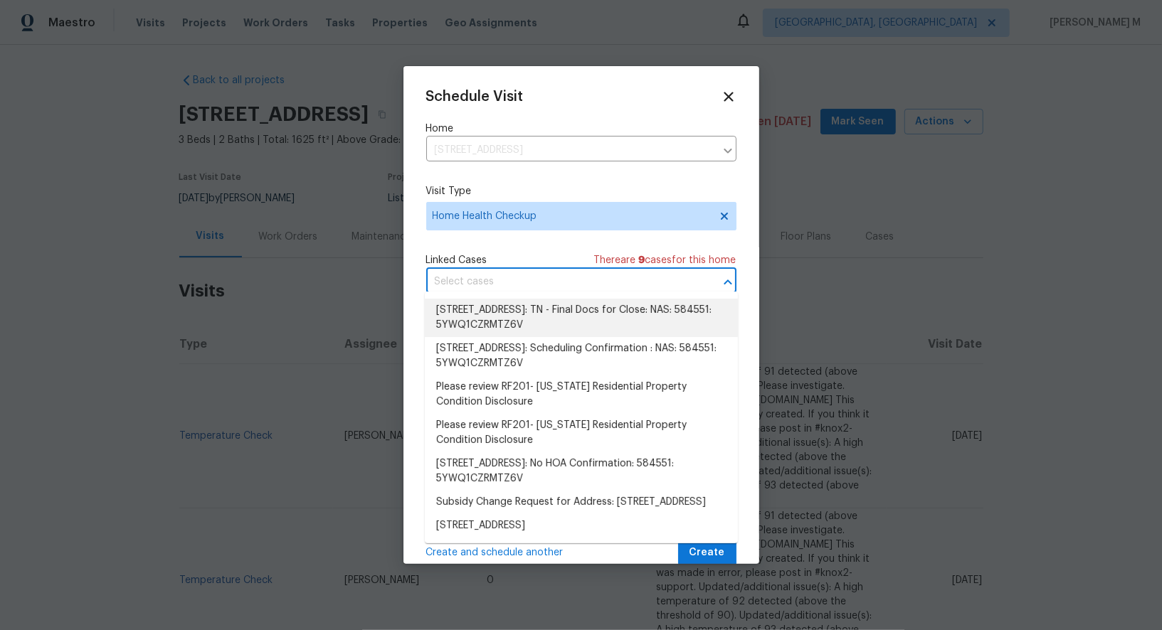
scroll to position [73, 0]
click at [528, 253] on div "Linked Cases There are 9 case s for this home" at bounding box center [581, 260] width 310 height 14
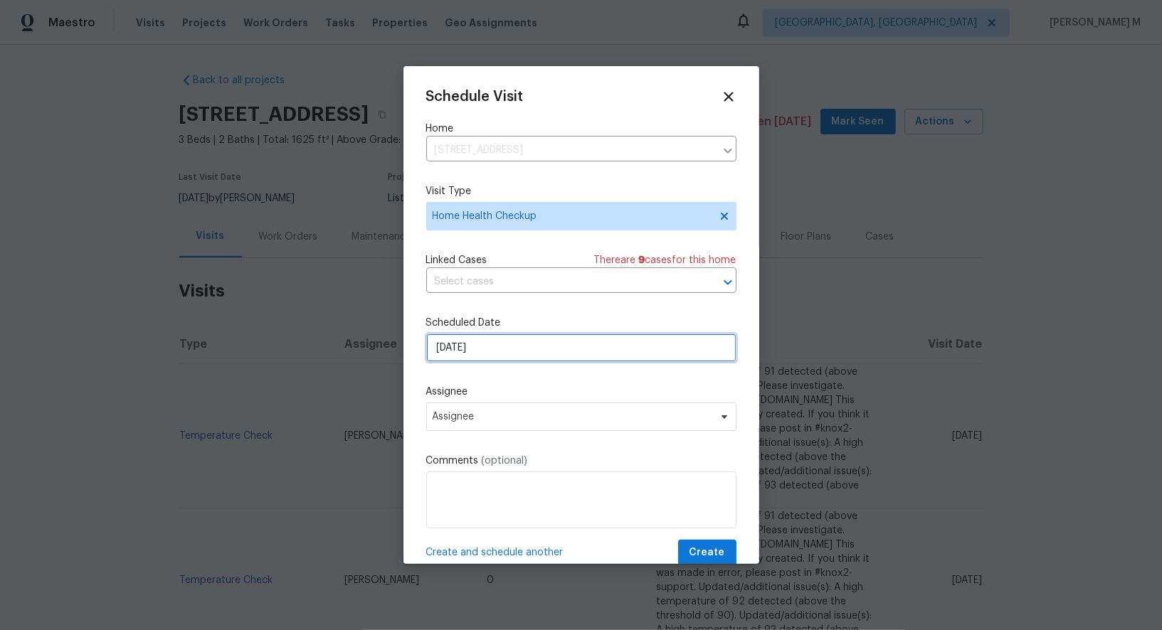
click at [509, 338] on input "[DATE]" at bounding box center [581, 348] width 310 height 28
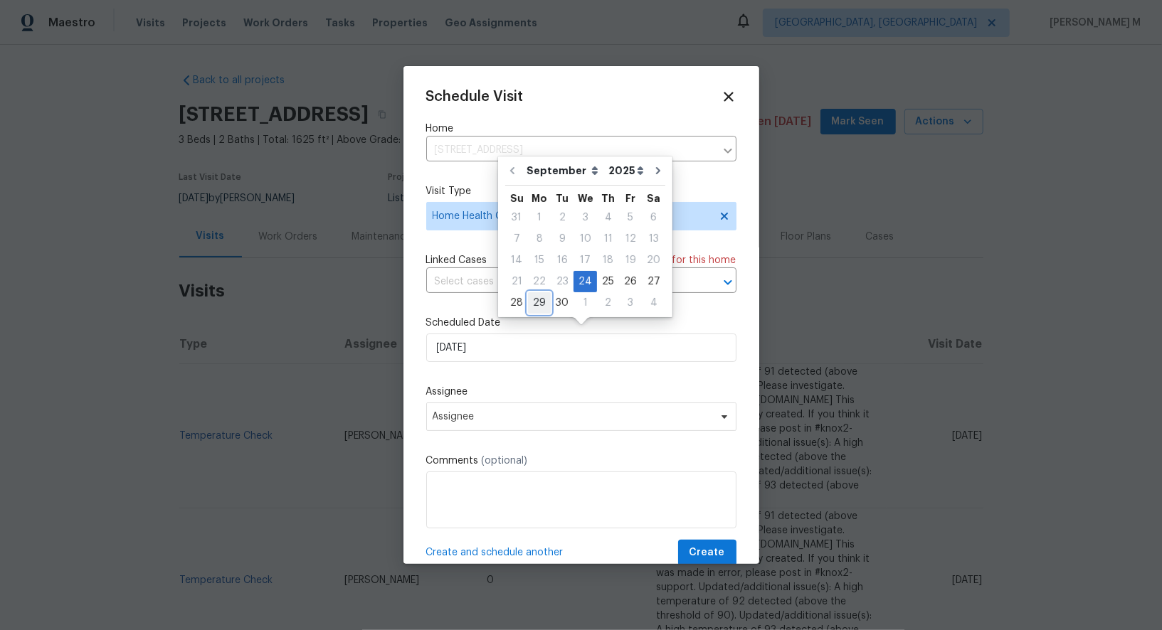
click at [533, 304] on div "29" at bounding box center [539, 303] width 23 height 20
type input "[DATE]"
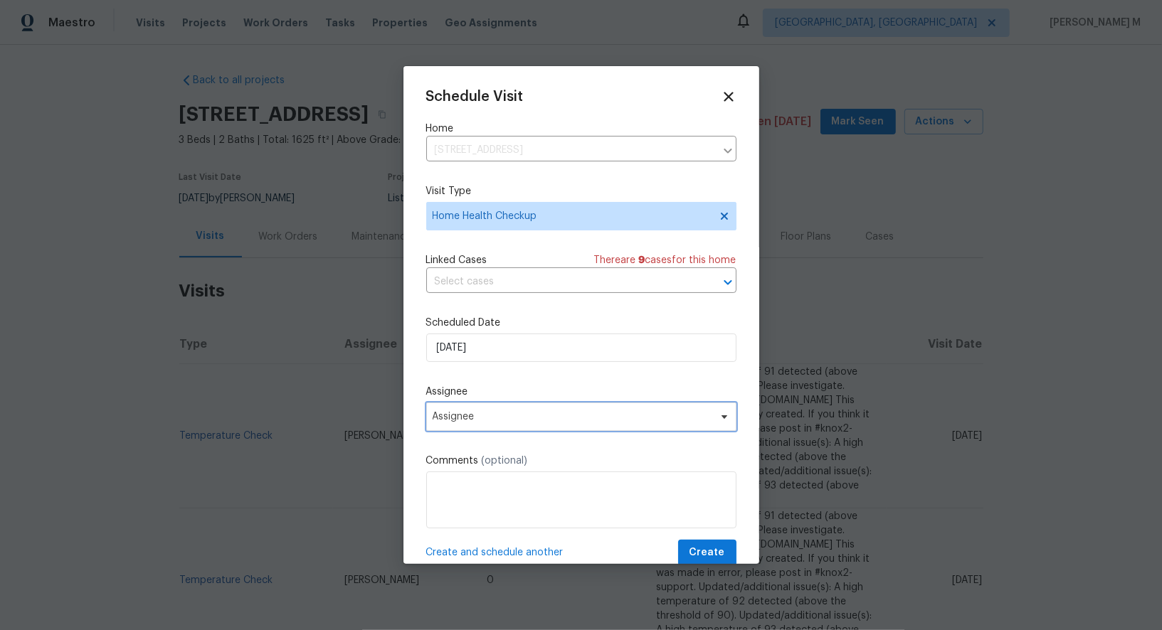
click at [506, 417] on span "Assignee" at bounding box center [581, 417] width 310 height 28
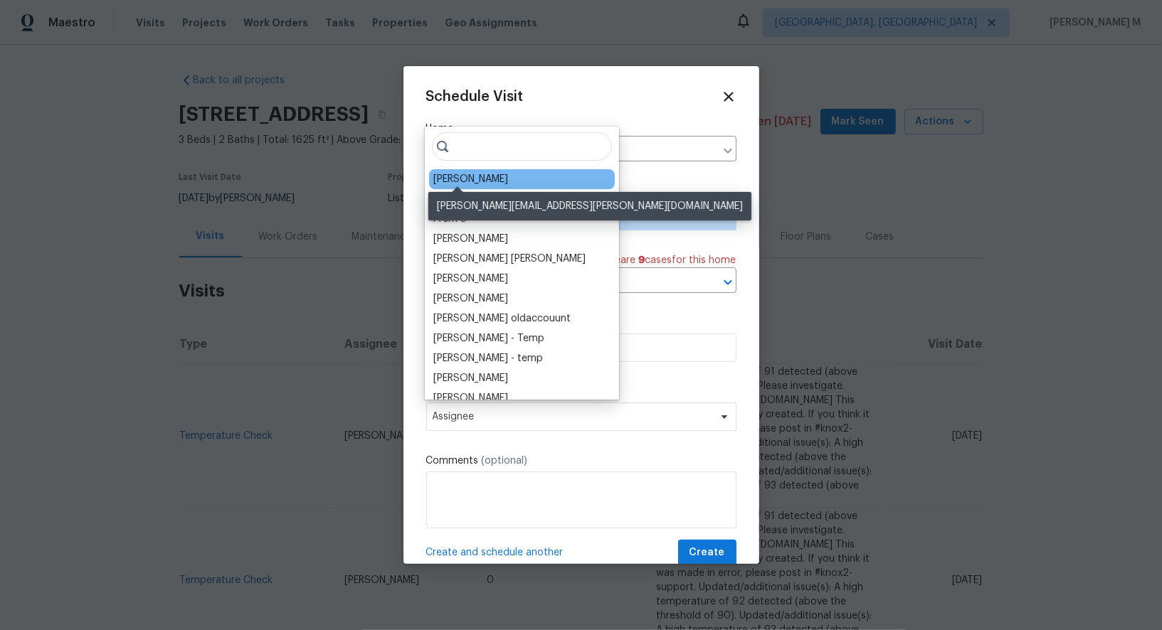
click at [472, 172] on div "[PERSON_NAME]" at bounding box center [470, 179] width 75 height 14
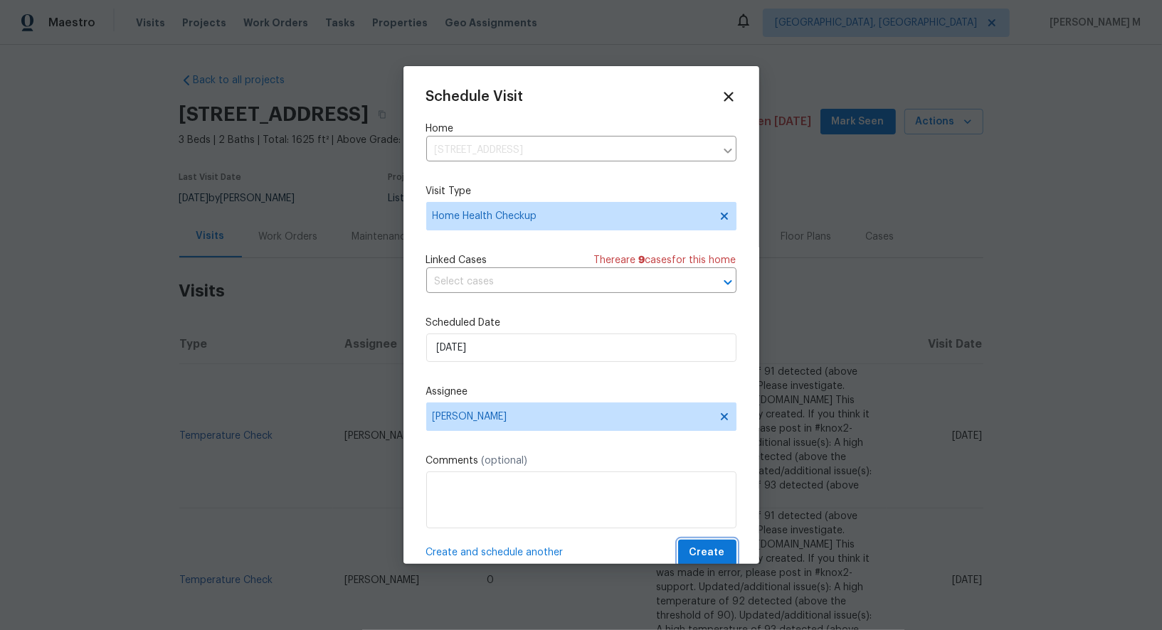
click at [709, 549] on button "Create" at bounding box center [707, 553] width 58 height 26
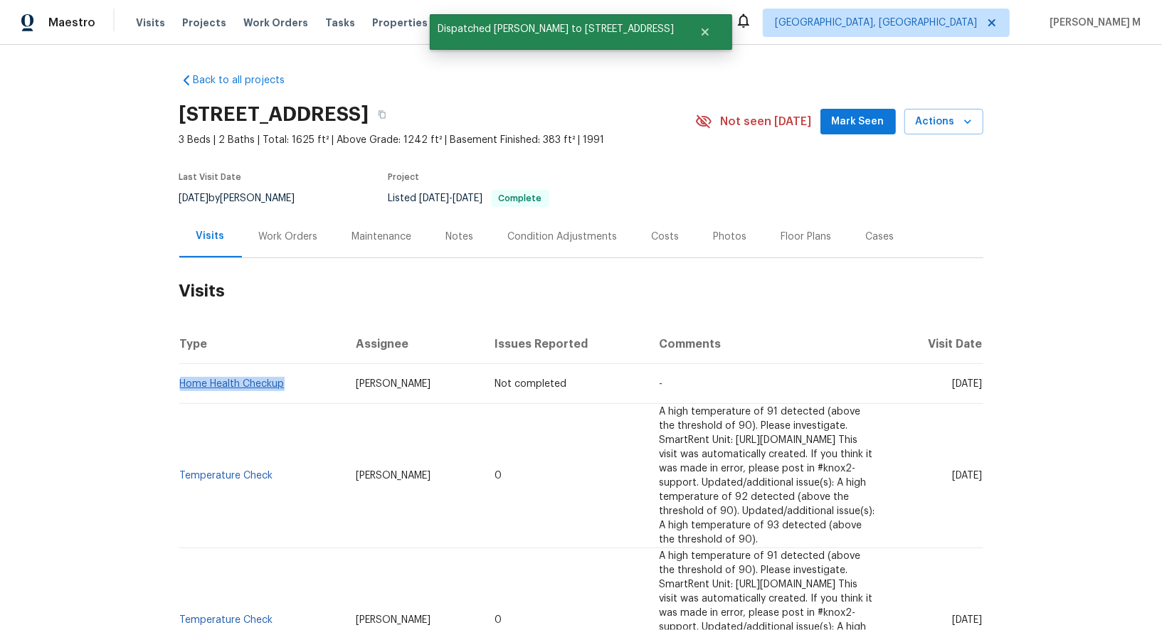
drag, startPoint x: 317, startPoint y: 373, endPoint x: 180, endPoint y: 371, distance: 136.6
click at [180, 371] on td "Home Health Checkup" at bounding box center [262, 384] width 166 height 40
copy link "Home Health Checkup"
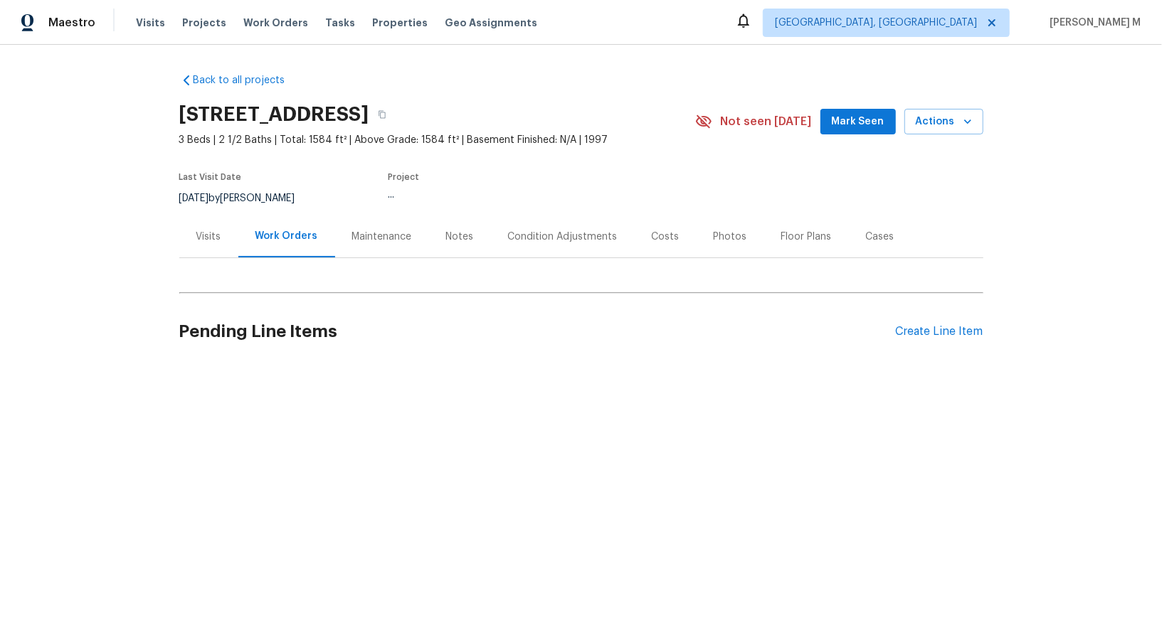
click at [218, 230] on div "Visits" at bounding box center [208, 237] width 25 height 14
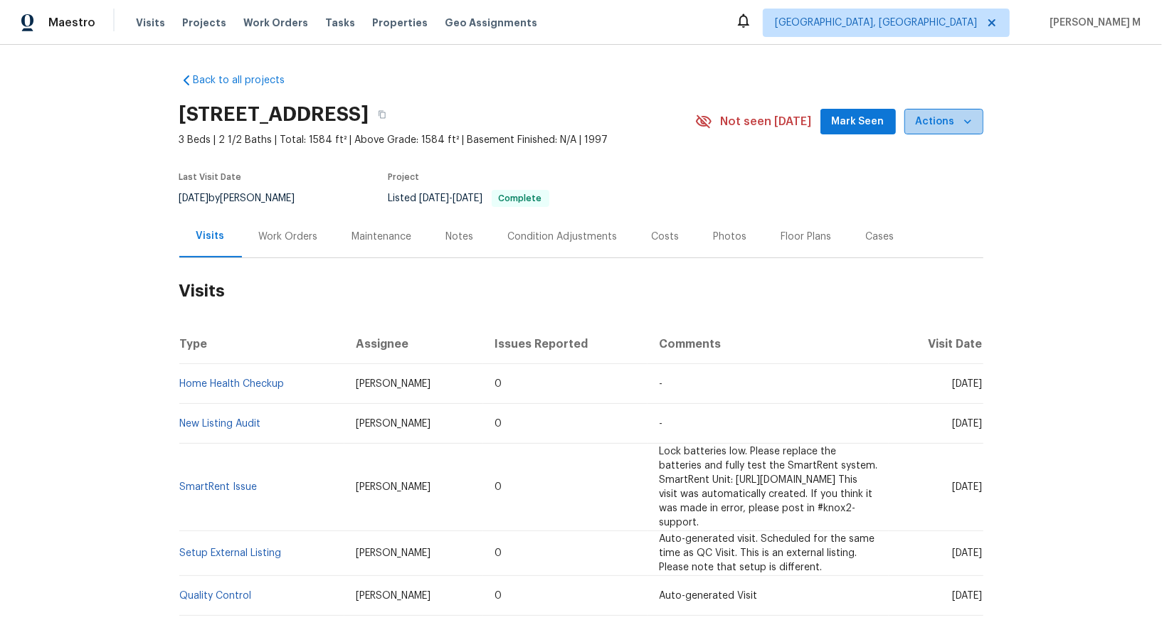
click at [950, 120] on span "Actions" at bounding box center [944, 122] width 56 height 18
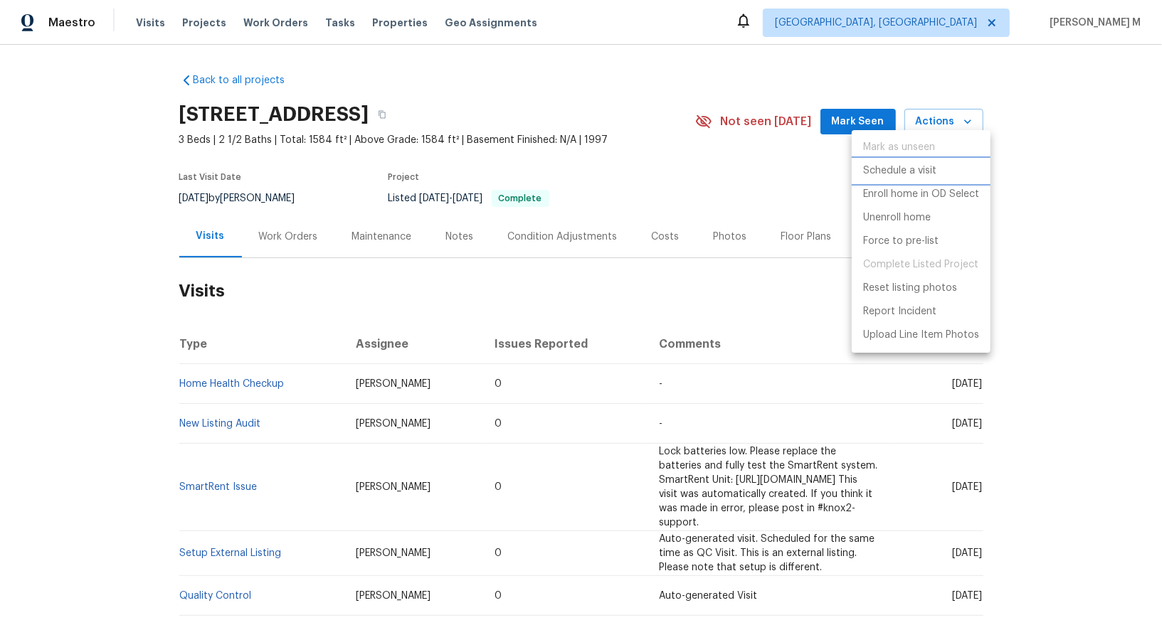
click at [900, 165] on p "Schedule a visit" at bounding box center [899, 171] width 73 height 15
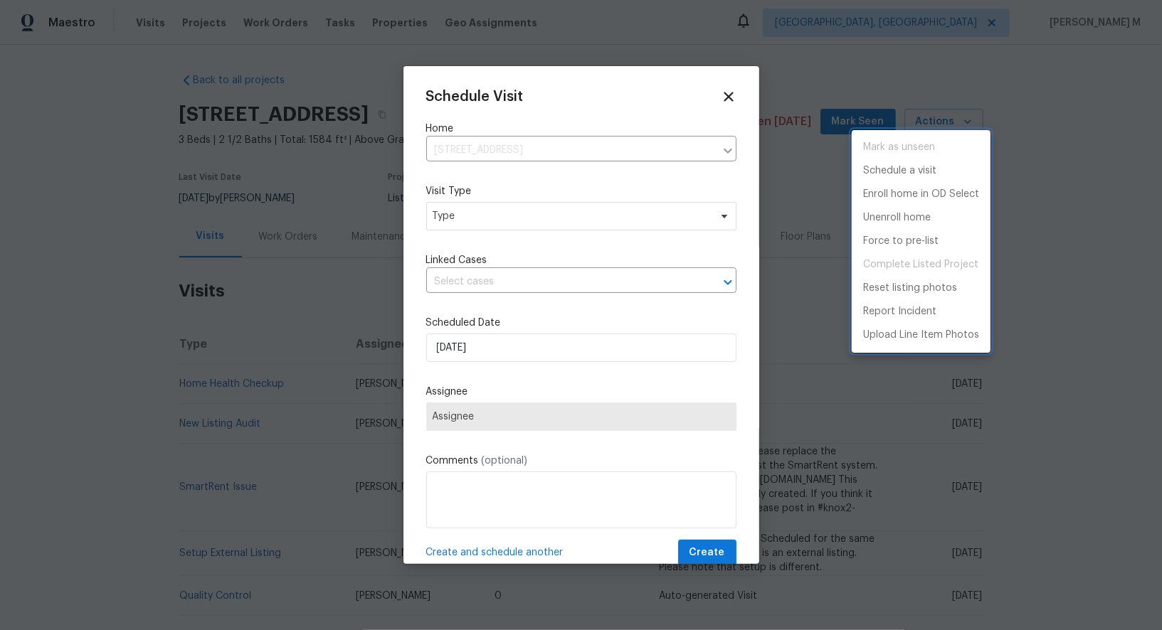
click at [484, 226] on div at bounding box center [581, 315] width 1162 height 630
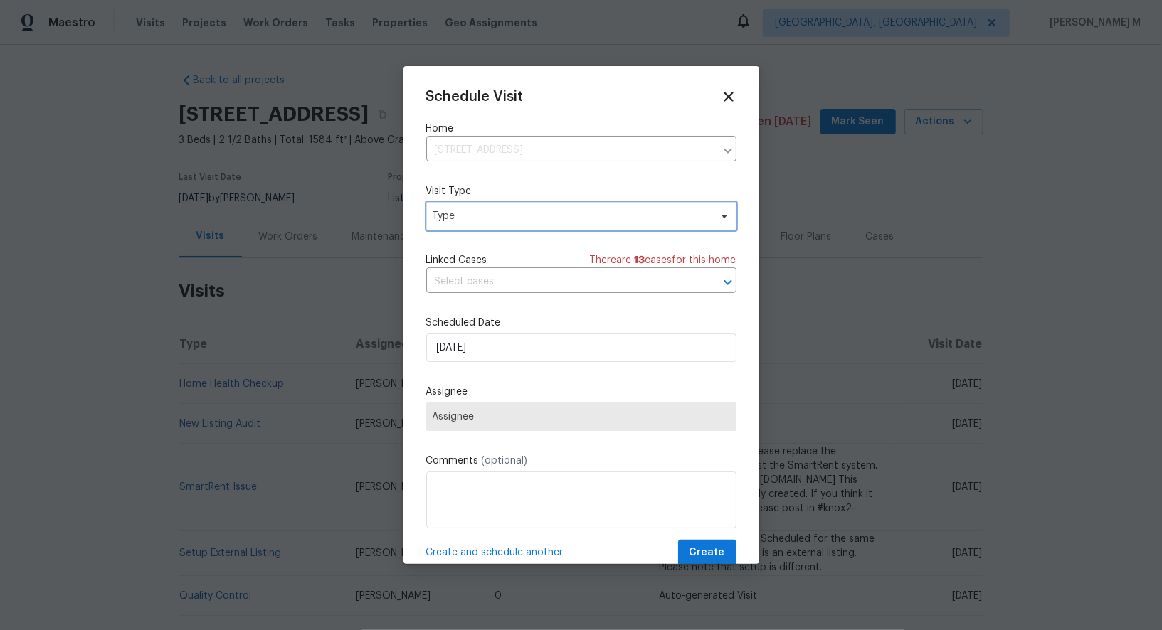
click at [467, 213] on span "Type" at bounding box center [571, 216] width 277 height 14
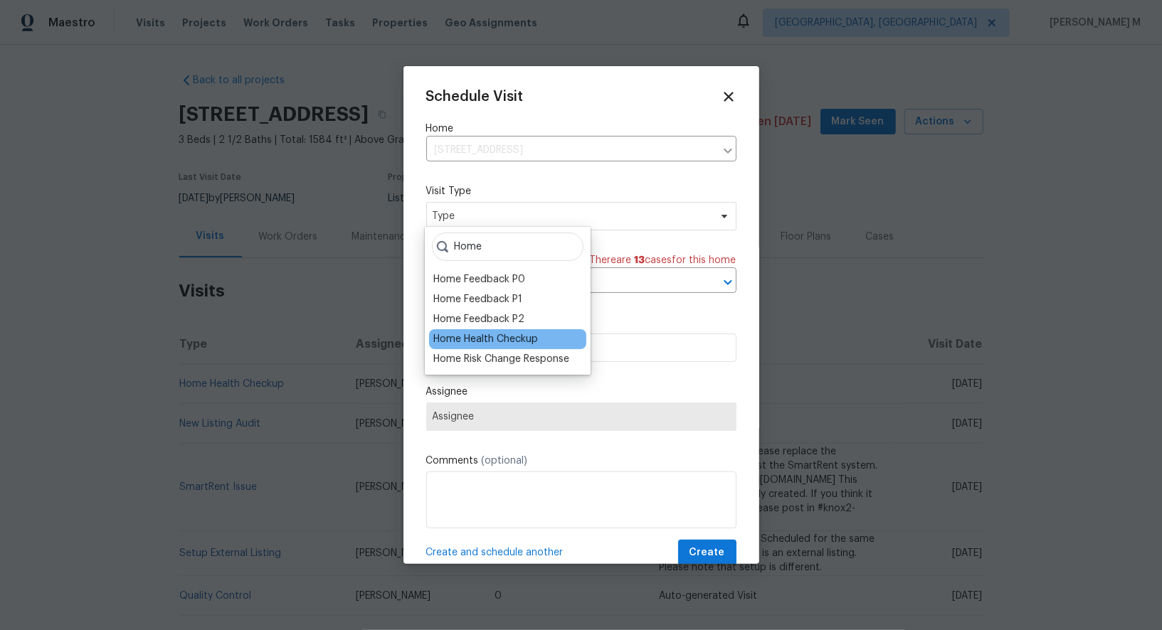
type input "Home"
click at [476, 332] on div "Home Health Checkup" at bounding box center [485, 339] width 105 height 14
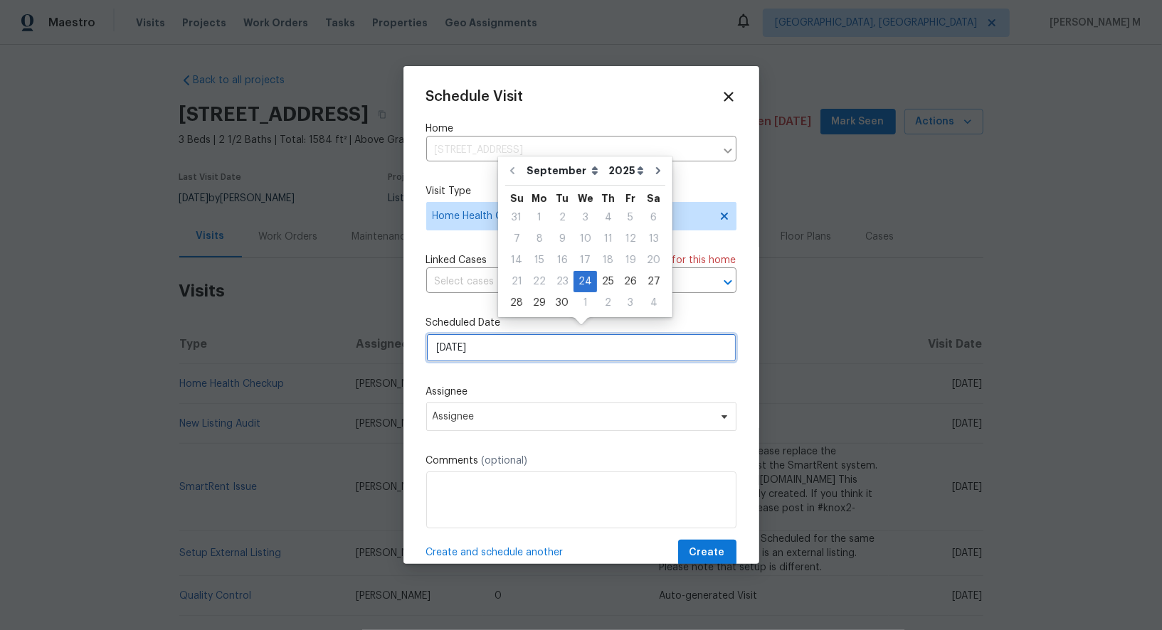
click at [501, 346] on input "[DATE]" at bounding box center [581, 348] width 310 height 28
click at [539, 303] on div "29" at bounding box center [539, 303] width 23 height 20
type input "[DATE]"
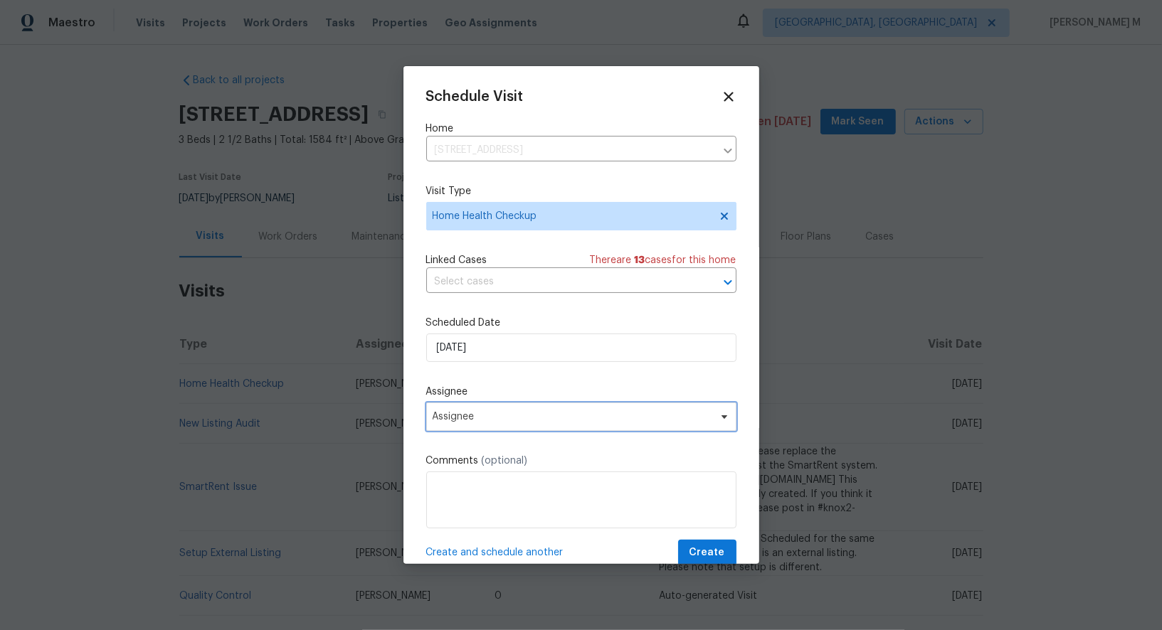
click at [494, 420] on span "Assignee" at bounding box center [581, 417] width 310 height 28
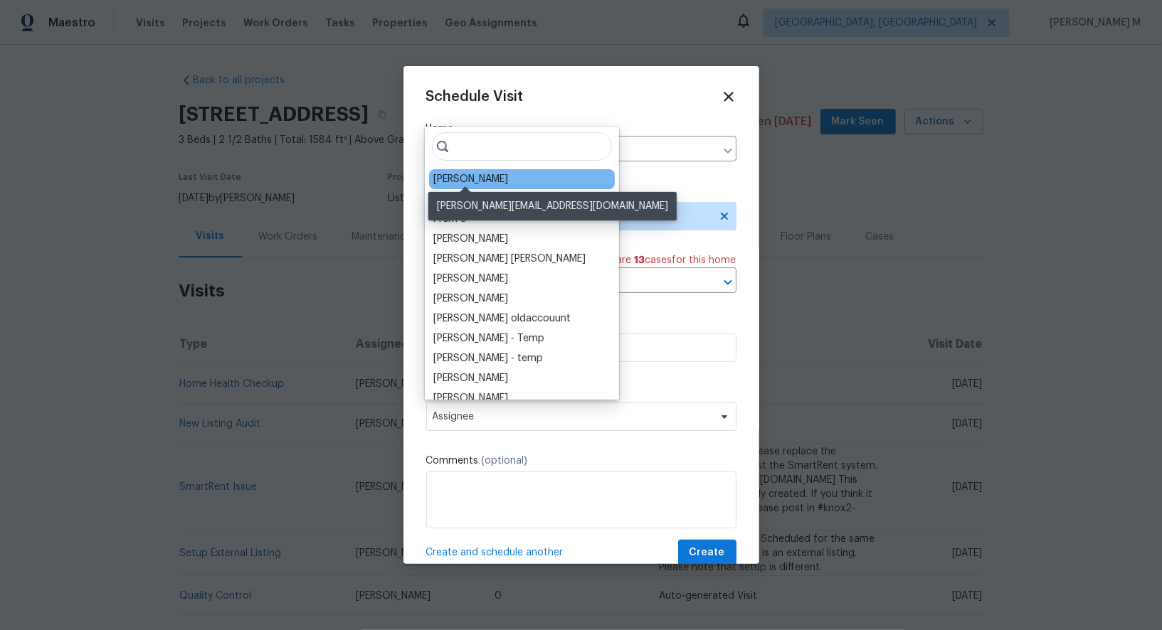
click at [480, 175] on div "[PERSON_NAME]" at bounding box center [470, 179] width 75 height 14
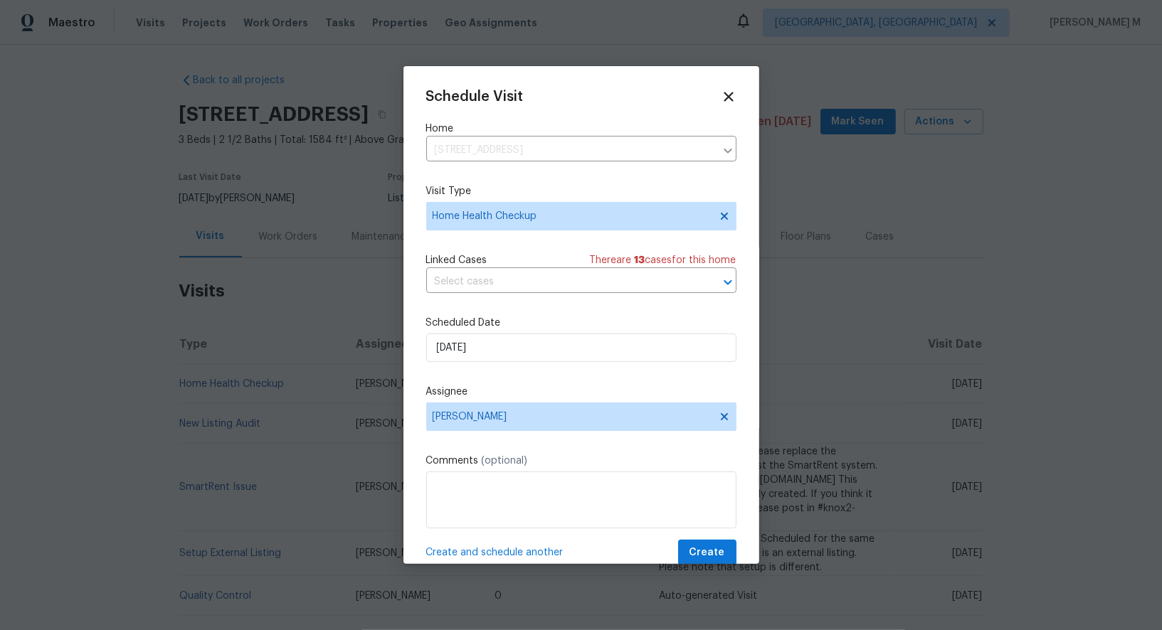
click at [481, 262] on span "Linked Cases" at bounding box center [456, 260] width 61 height 14
click at [481, 276] on input "text" at bounding box center [561, 282] width 270 height 22
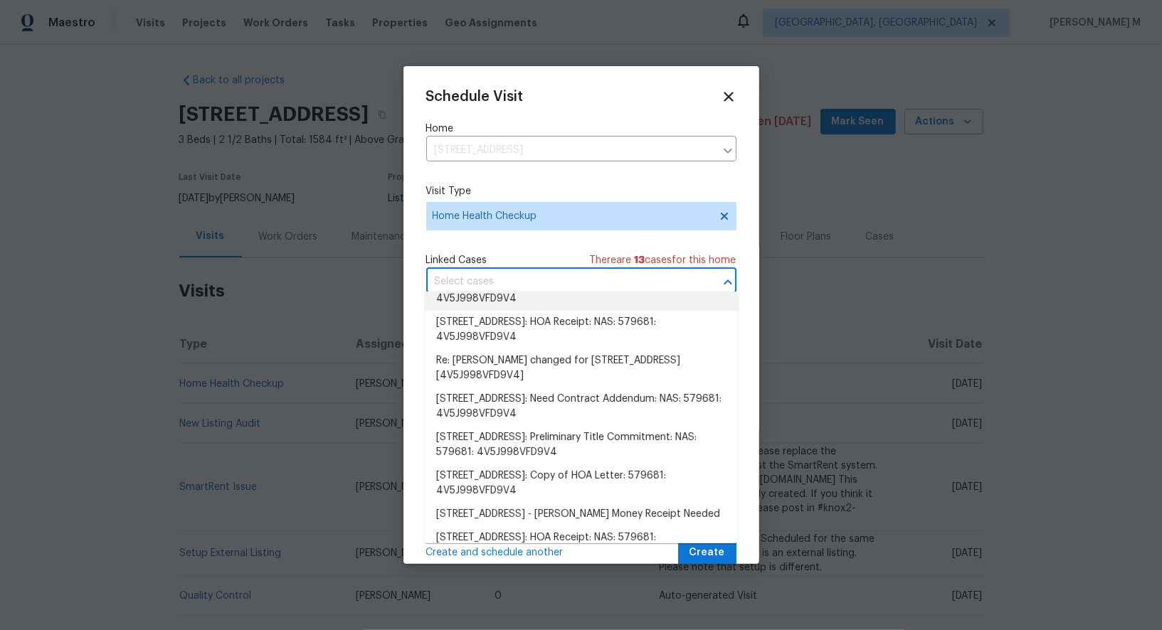
scroll to position [206, 0]
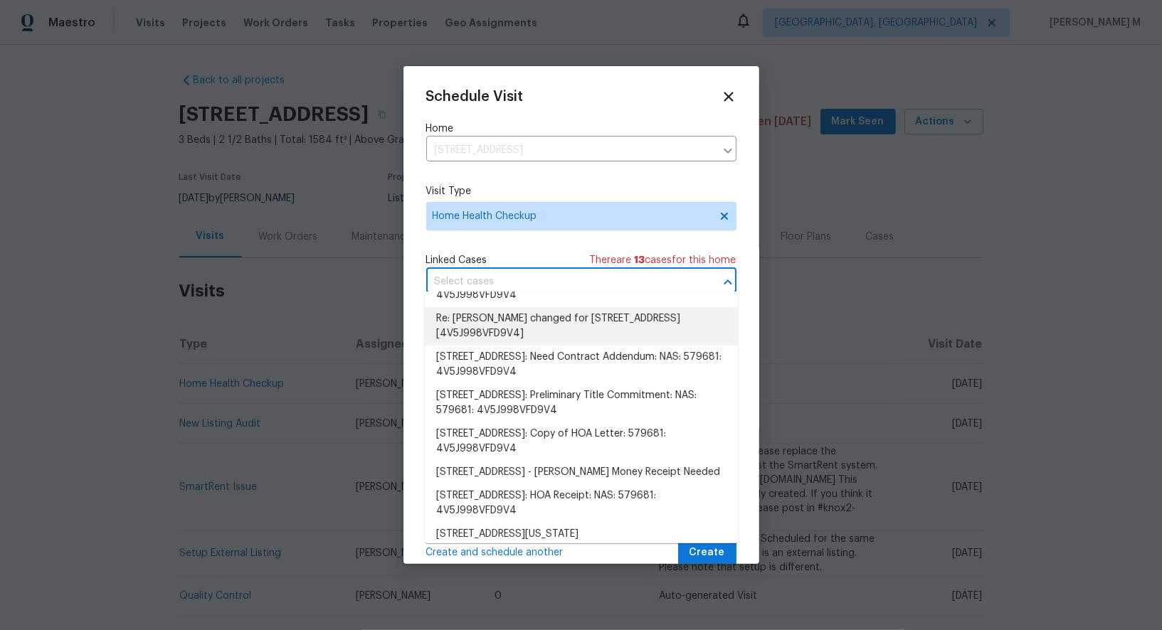
click at [536, 185] on label "Visit Type" at bounding box center [581, 191] width 310 height 14
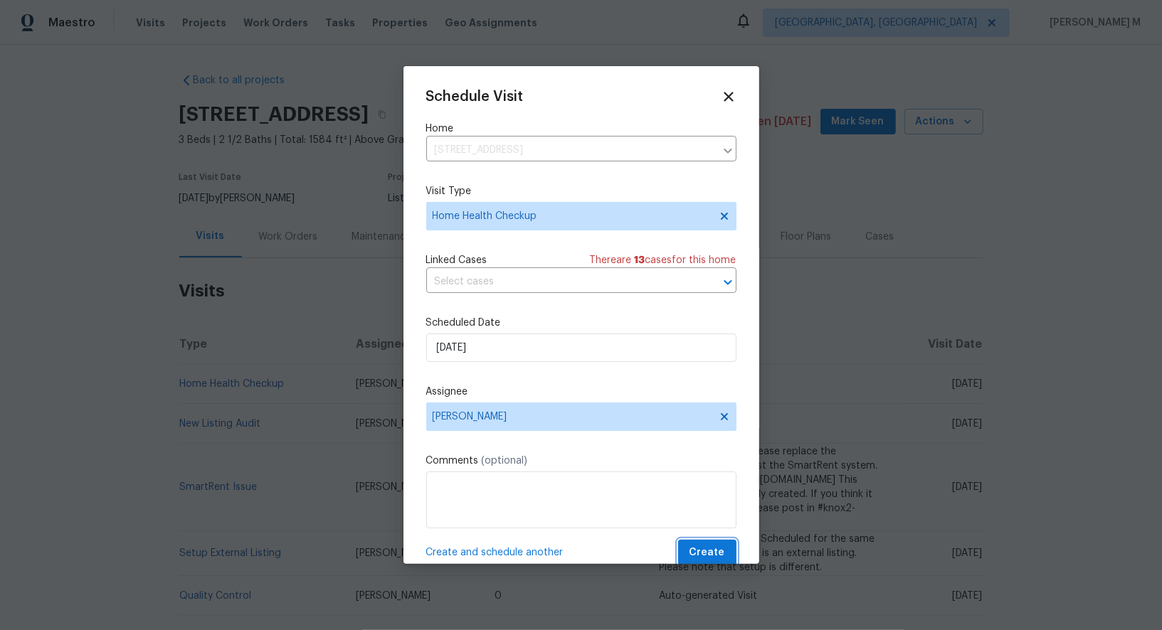
click at [703, 544] on span "Create" at bounding box center [707, 553] width 36 height 18
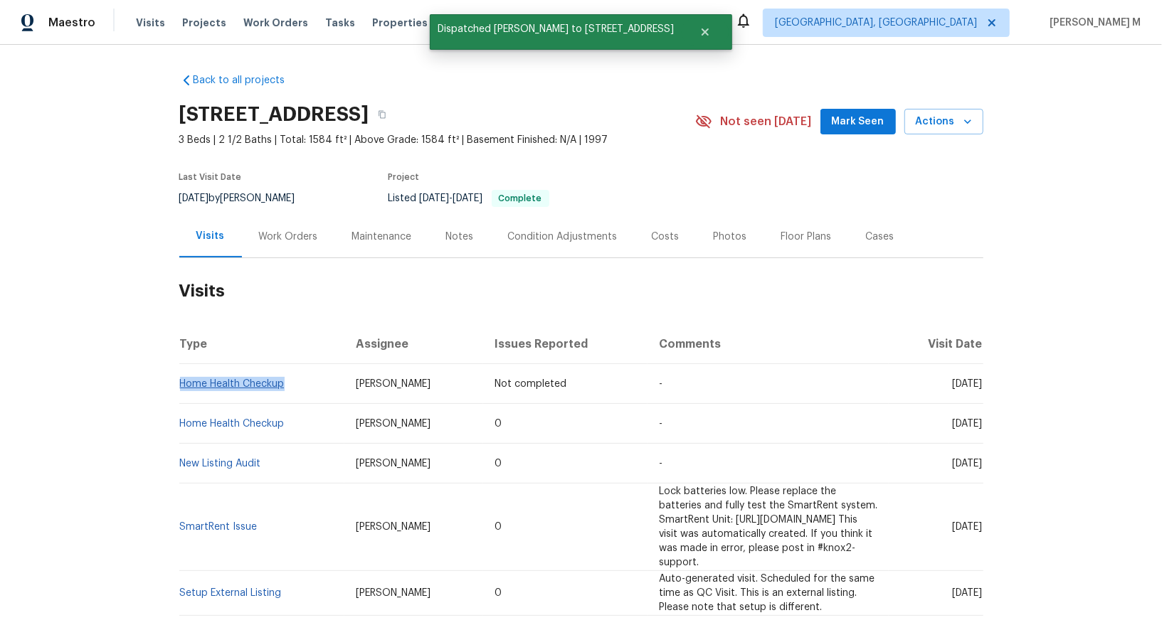
drag, startPoint x: 297, startPoint y: 378, endPoint x: 181, endPoint y: 373, distance: 115.4
click at [181, 373] on td "Home Health Checkup" at bounding box center [262, 384] width 166 height 40
copy link "Home Health Checkup"
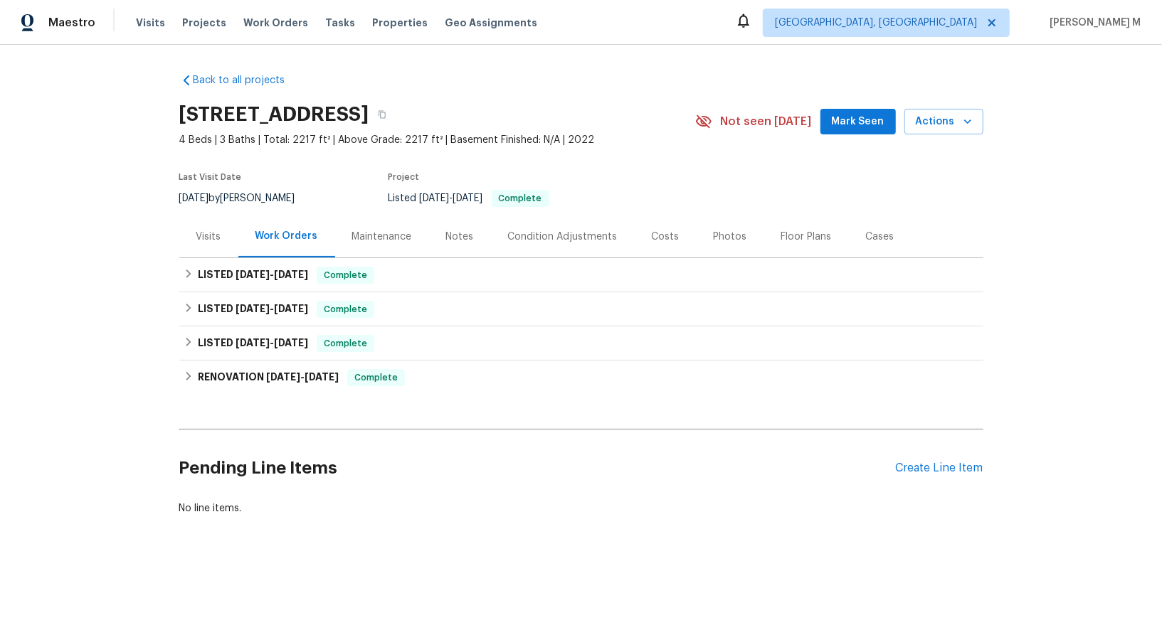
click at [201, 230] on div "Visits" at bounding box center [208, 237] width 25 height 14
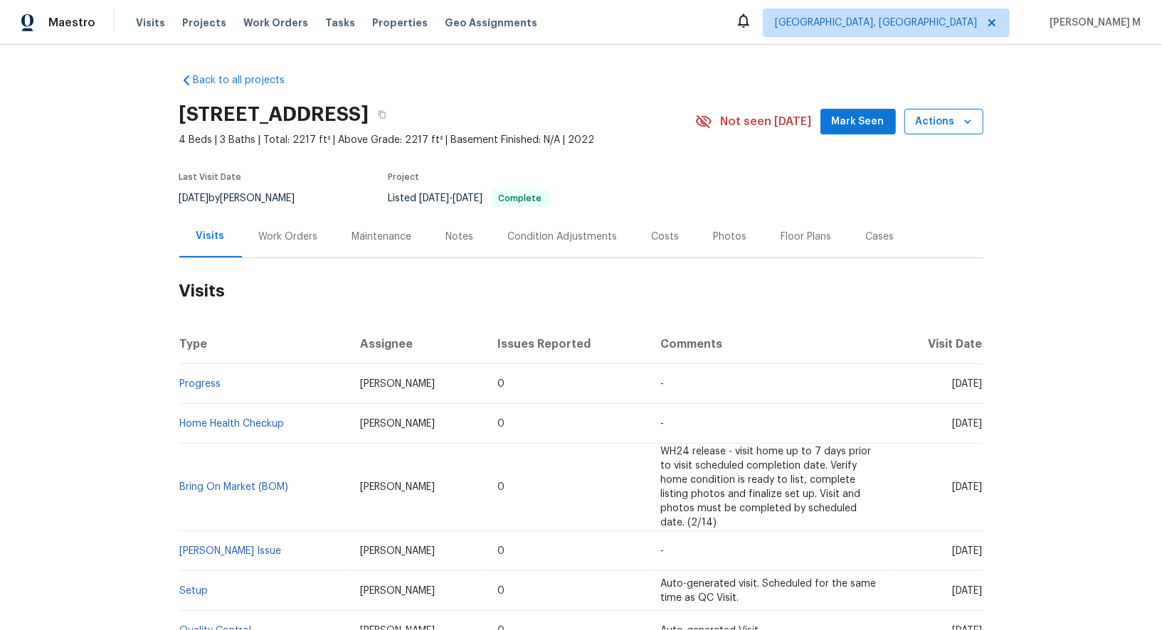
click at [939, 122] on span "Actions" at bounding box center [944, 122] width 56 height 18
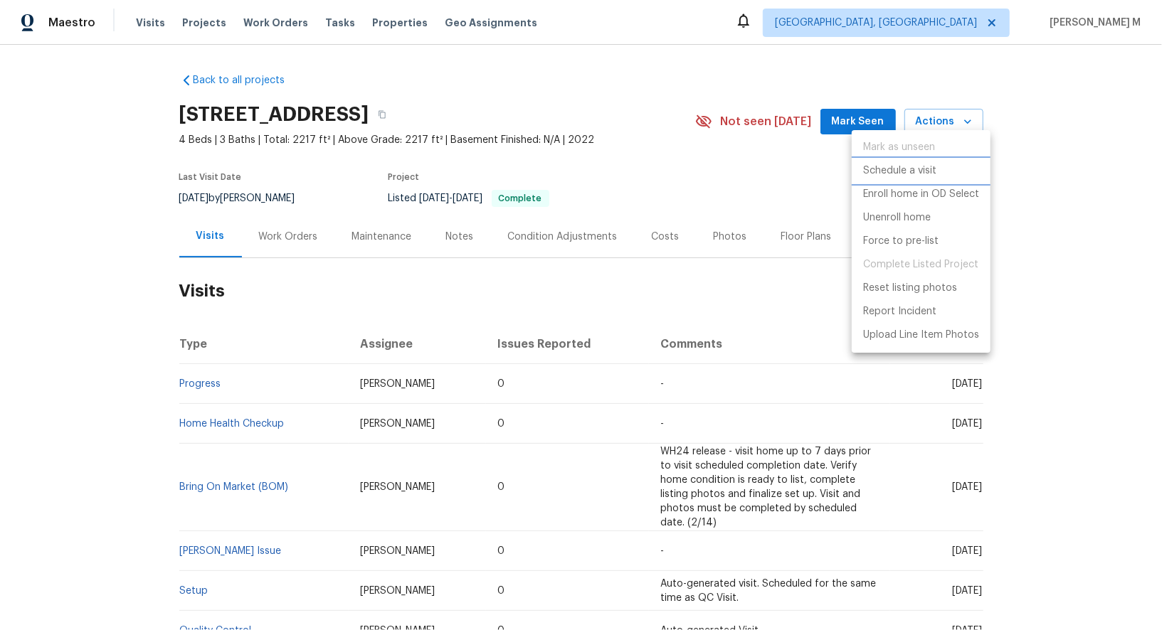
click at [883, 166] on p "Schedule a visit" at bounding box center [899, 171] width 73 height 15
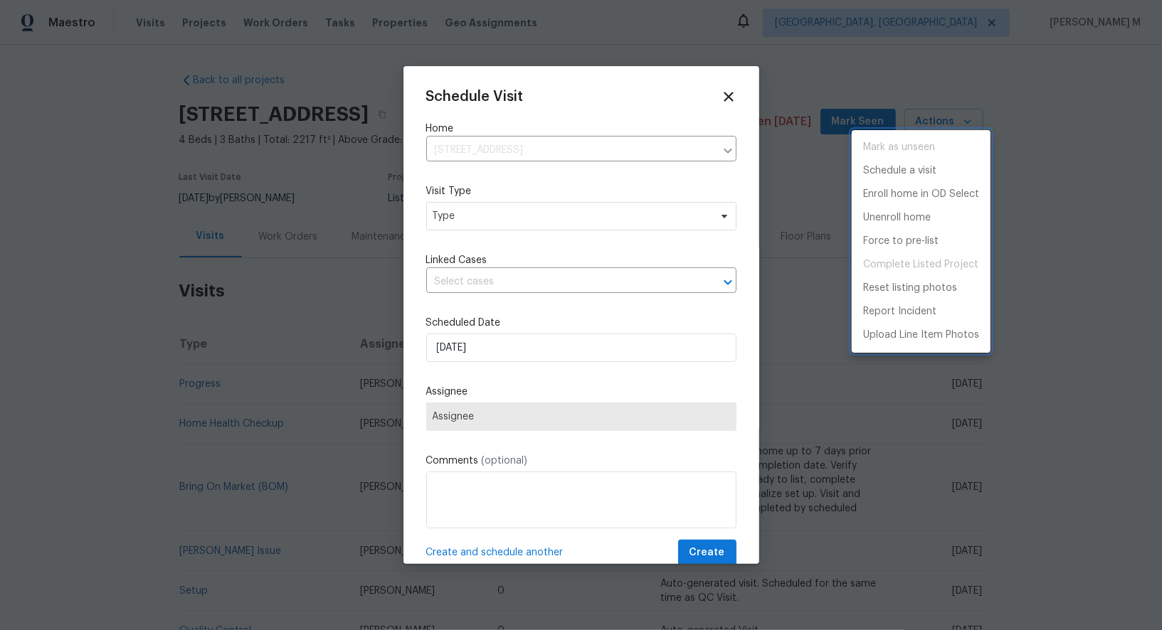
click at [463, 200] on div at bounding box center [581, 315] width 1162 height 630
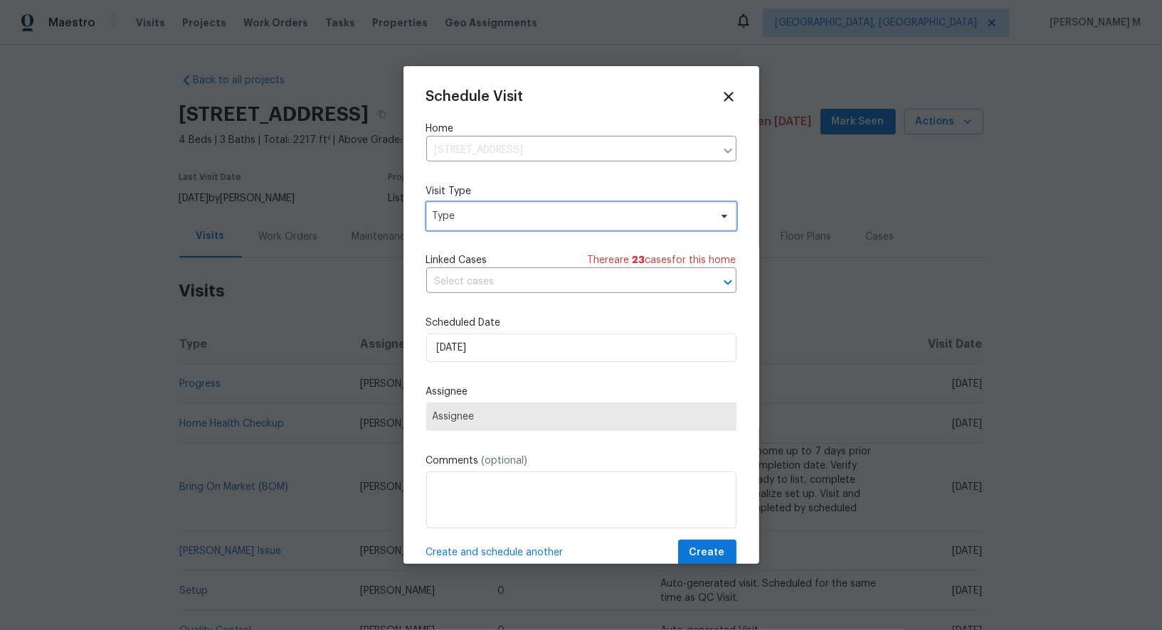
click at [457, 209] on span "Type" at bounding box center [571, 216] width 277 height 14
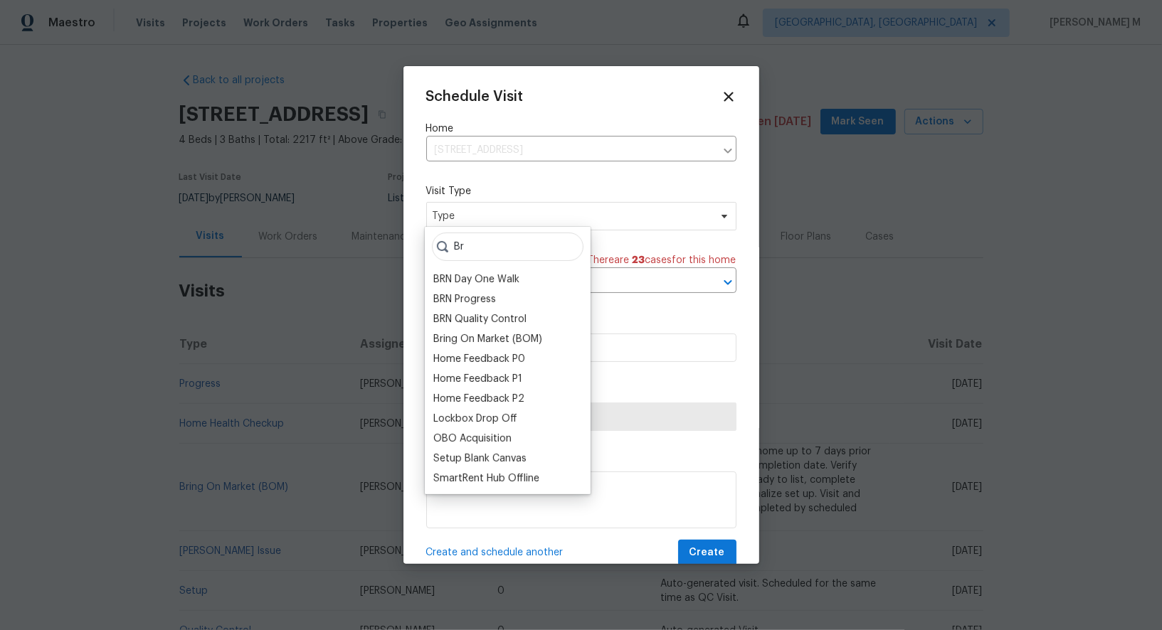
type input "Bri"
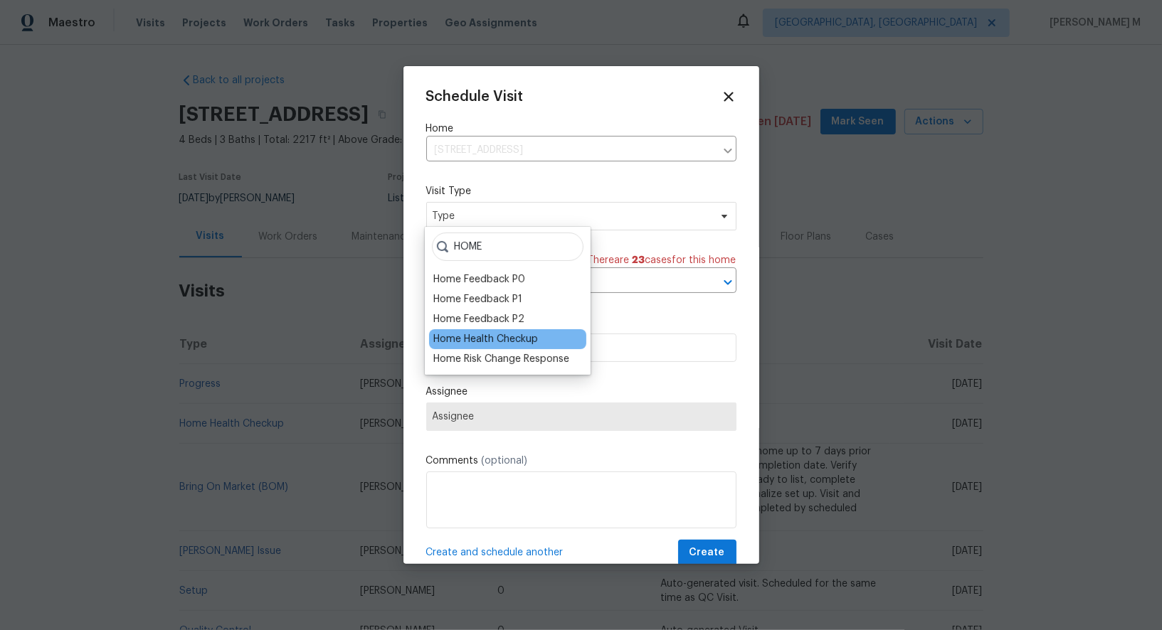
type input "HOME"
click at [470, 335] on div "Home Health Checkup" at bounding box center [485, 339] width 105 height 14
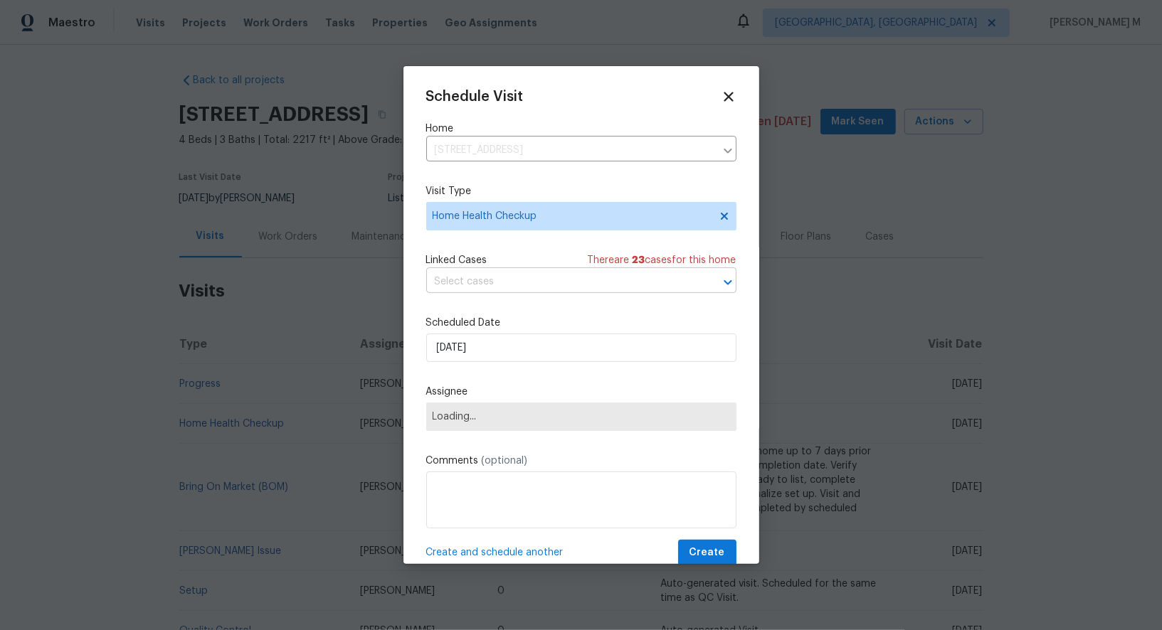
click at [489, 280] on input "text" at bounding box center [561, 282] width 270 height 22
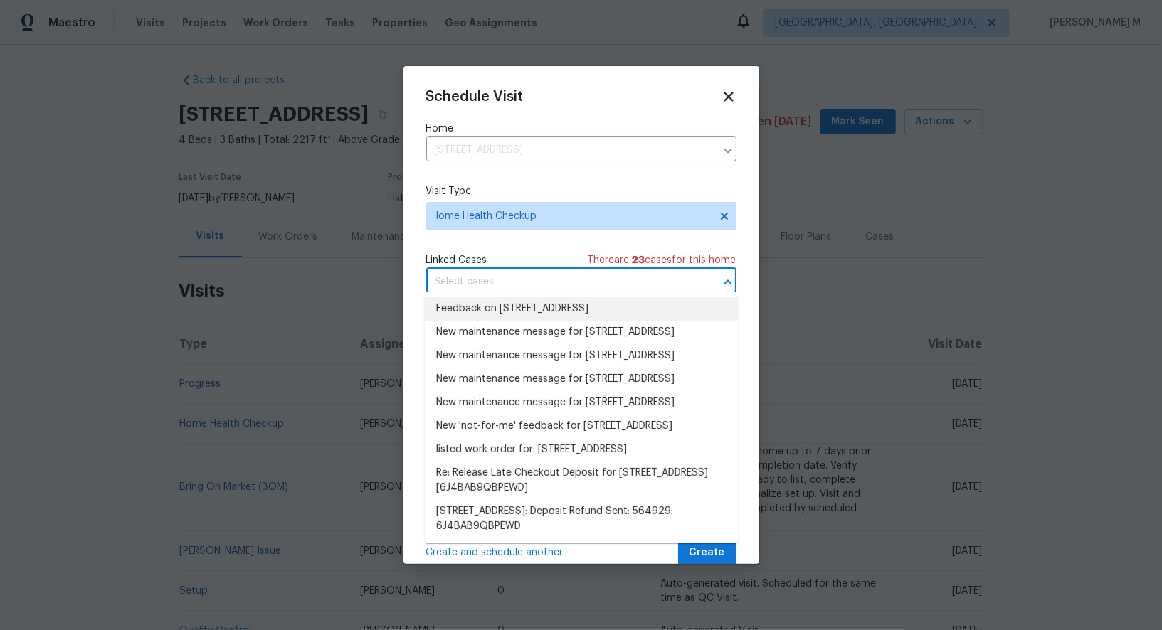
click at [489, 312] on li "Feedback on 5048 Bridgemore Blvd, Murfreesboro, TN 37129" at bounding box center [581, 308] width 313 height 23
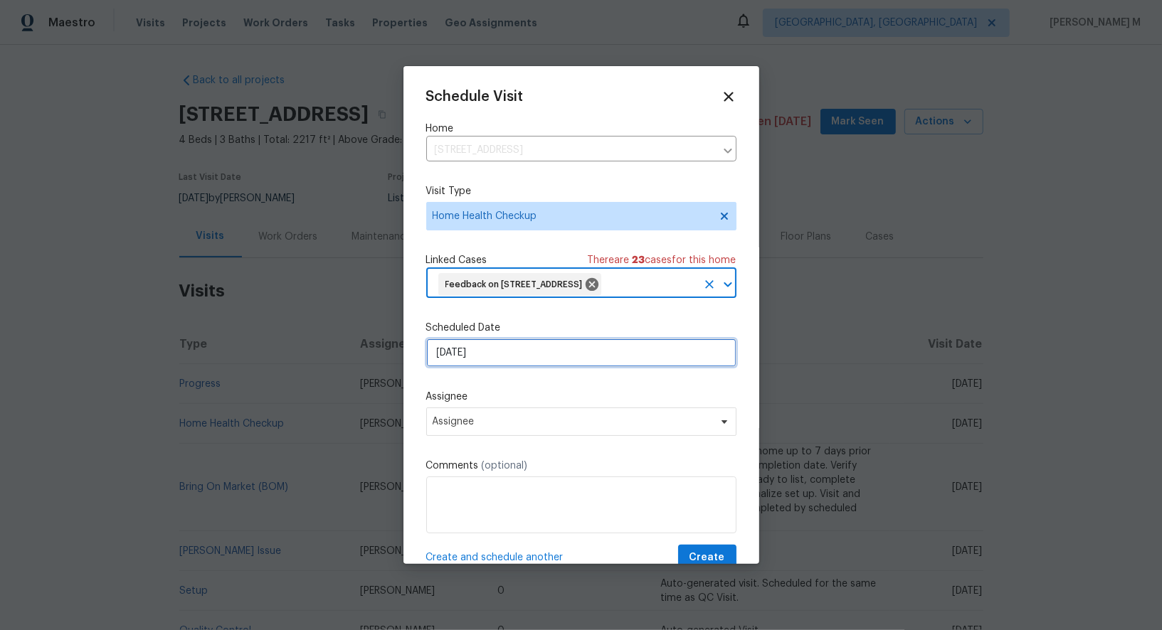
click at [477, 367] on input "[DATE]" at bounding box center [581, 353] width 310 height 28
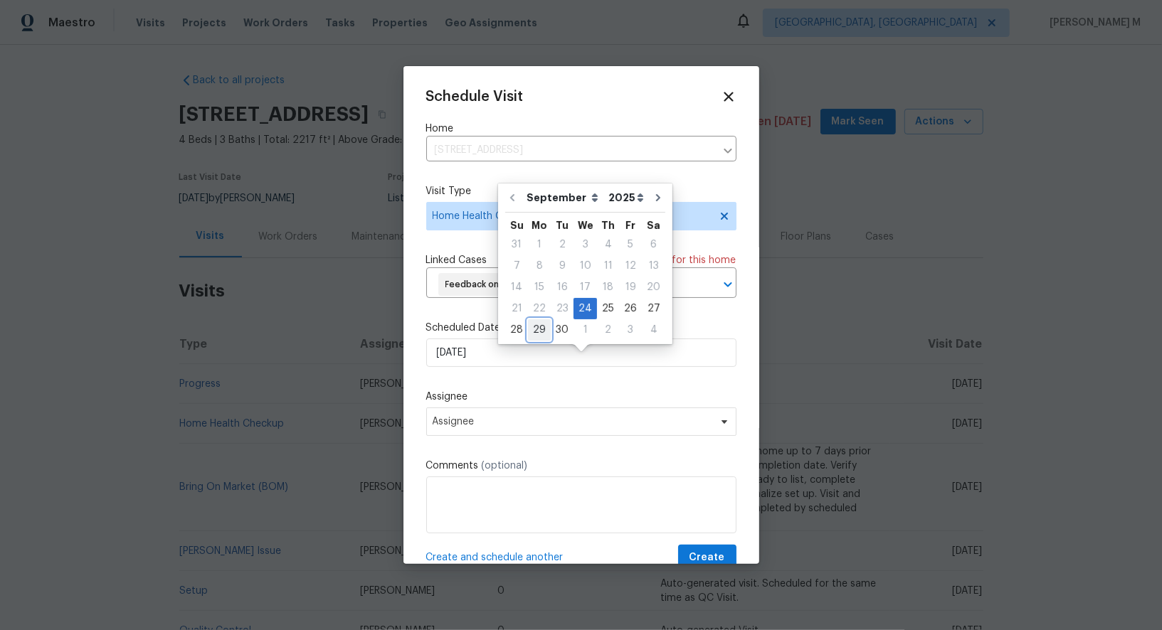
click at [534, 323] on div "29" at bounding box center [539, 330] width 23 height 20
type input "[DATE]"
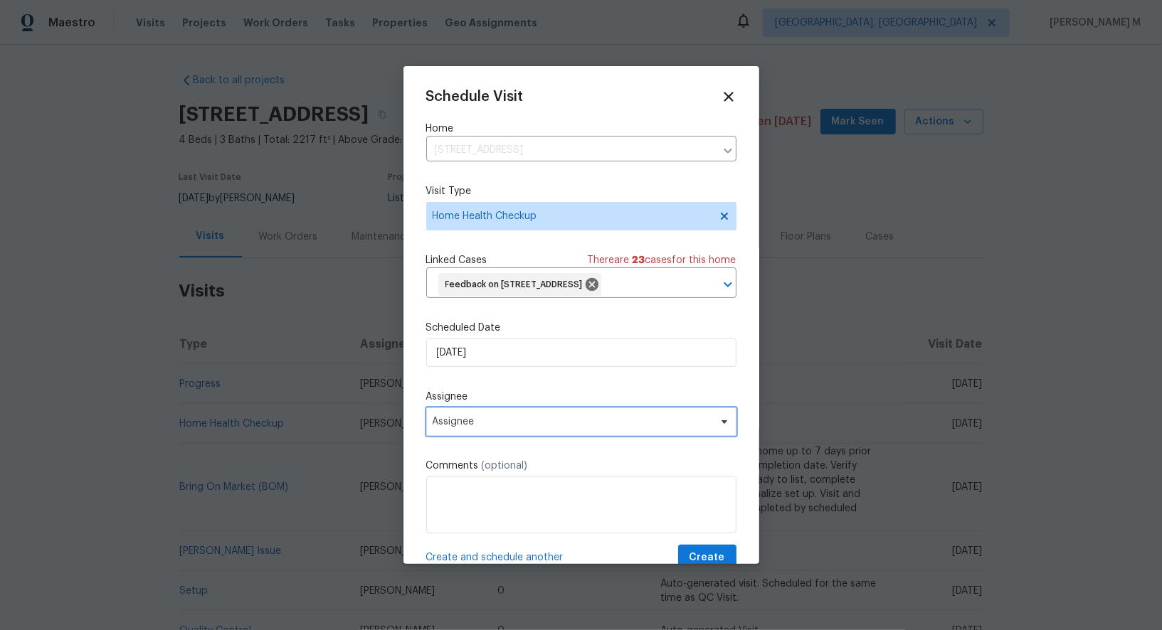
click at [494, 428] on span "Assignee" at bounding box center [572, 421] width 279 height 11
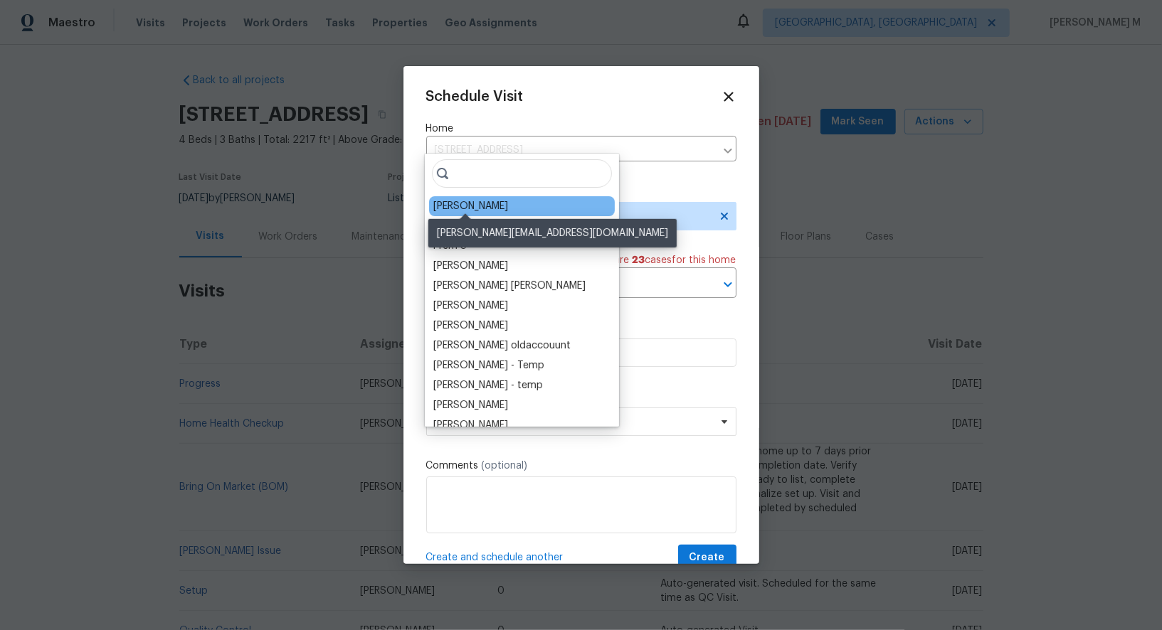
click at [449, 199] on div "Brianna Bidco" at bounding box center [470, 206] width 75 height 14
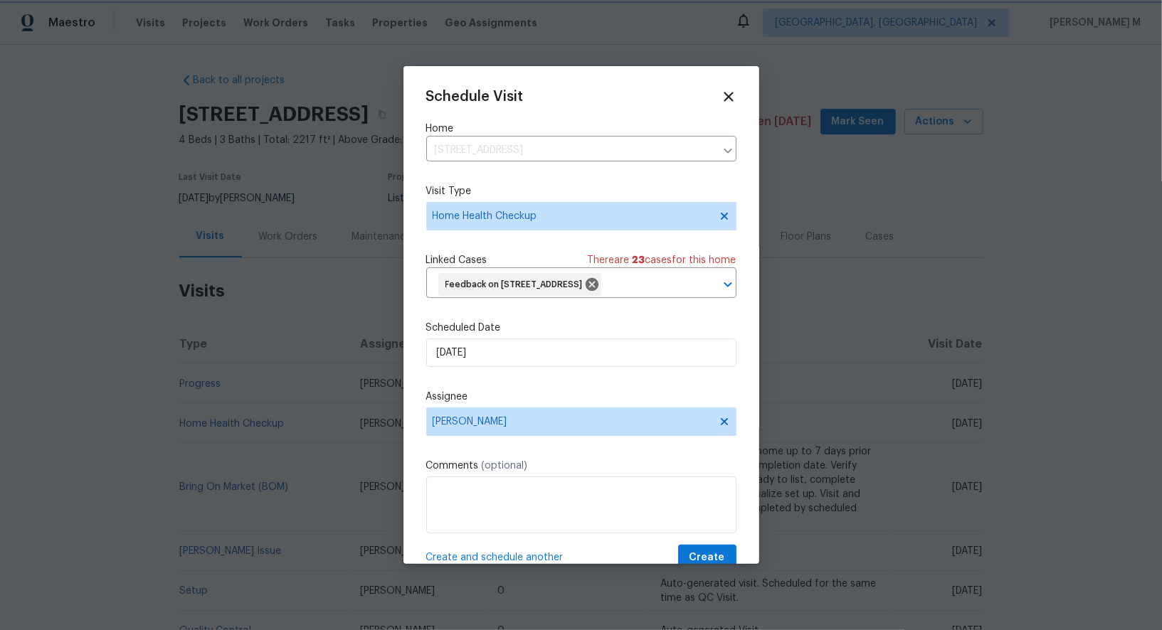
scroll to position [37, 0]
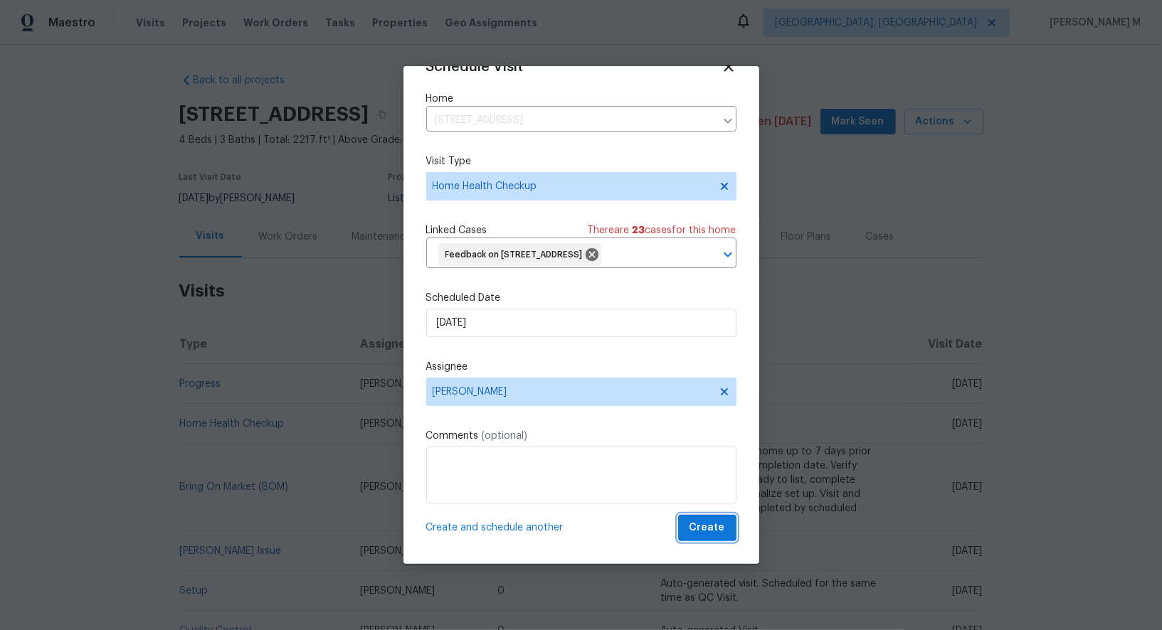
click at [716, 540] on button "Create" at bounding box center [707, 528] width 58 height 26
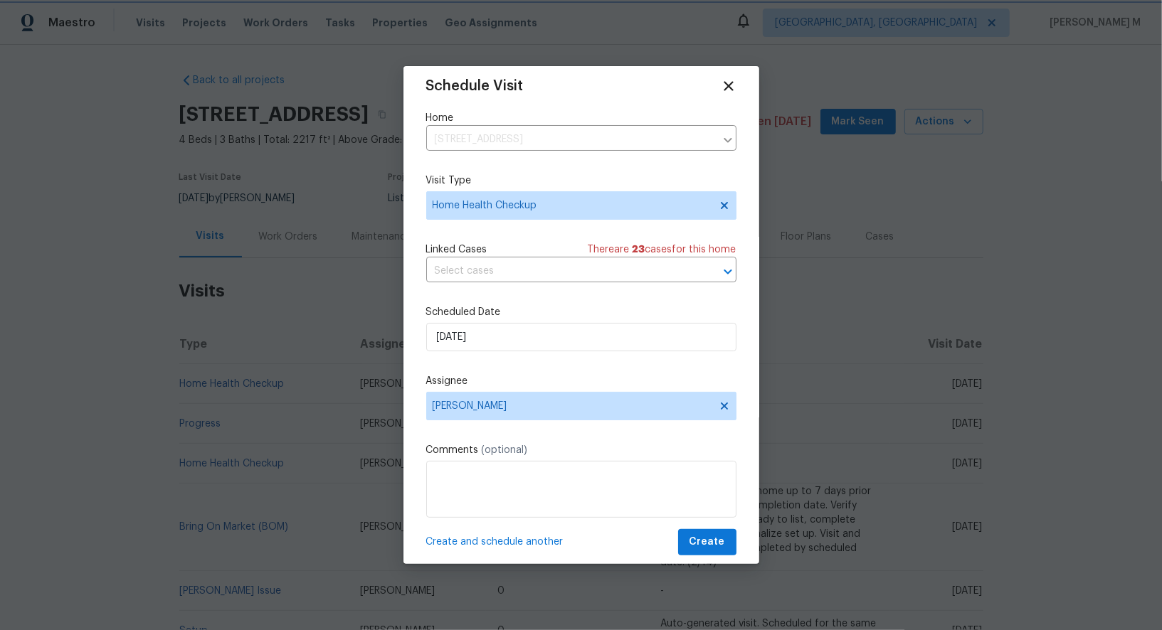
click at [286, 371] on div at bounding box center [581, 315] width 1162 height 630
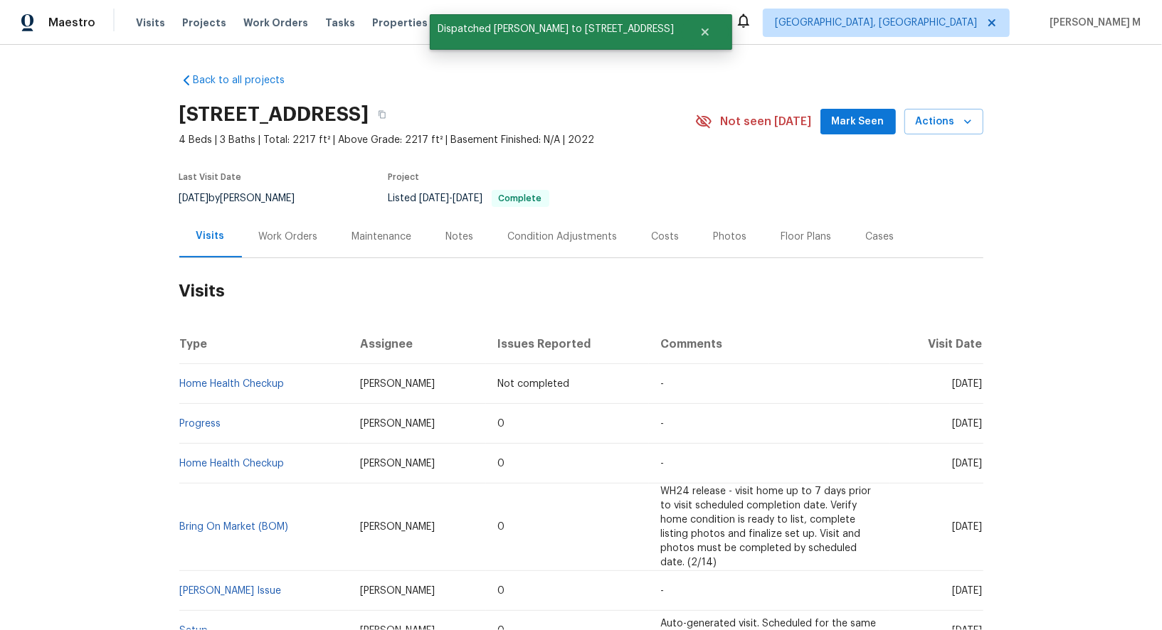
click at [286, 371] on td "Home Health Checkup" at bounding box center [264, 384] width 170 height 40
drag, startPoint x: 299, startPoint y: 371, endPoint x: 179, endPoint y: 372, distance: 119.5
click at [179, 372] on td "Home Health Checkup" at bounding box center [264, 384] width 170 height 40
copy link "Home Health Checkup"
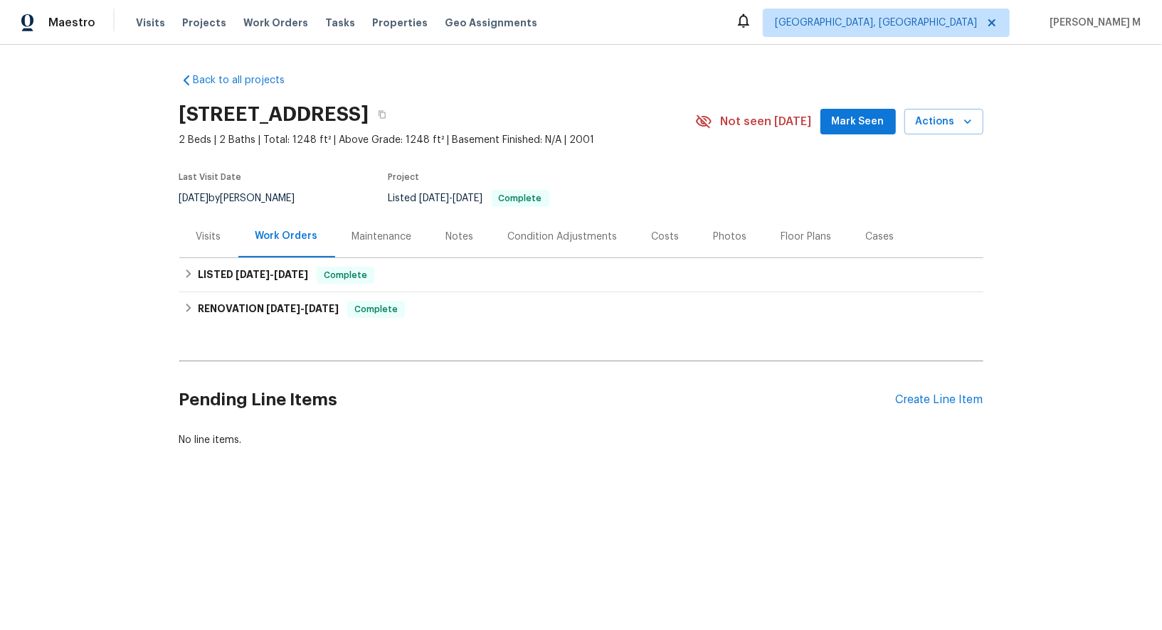
click at [215, 237] on div "Visits" at bounding box center [208, 237] width 59 height 42
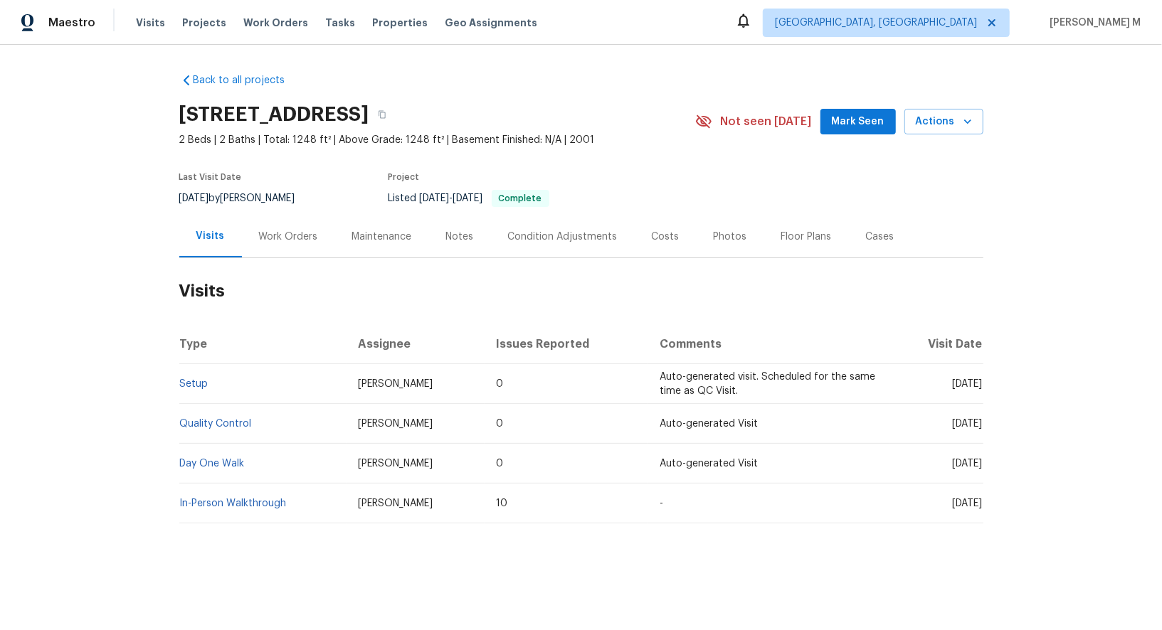
click at [293, 216] on div "Work Orders" at bounding box center [288, 237] width 93 height 42
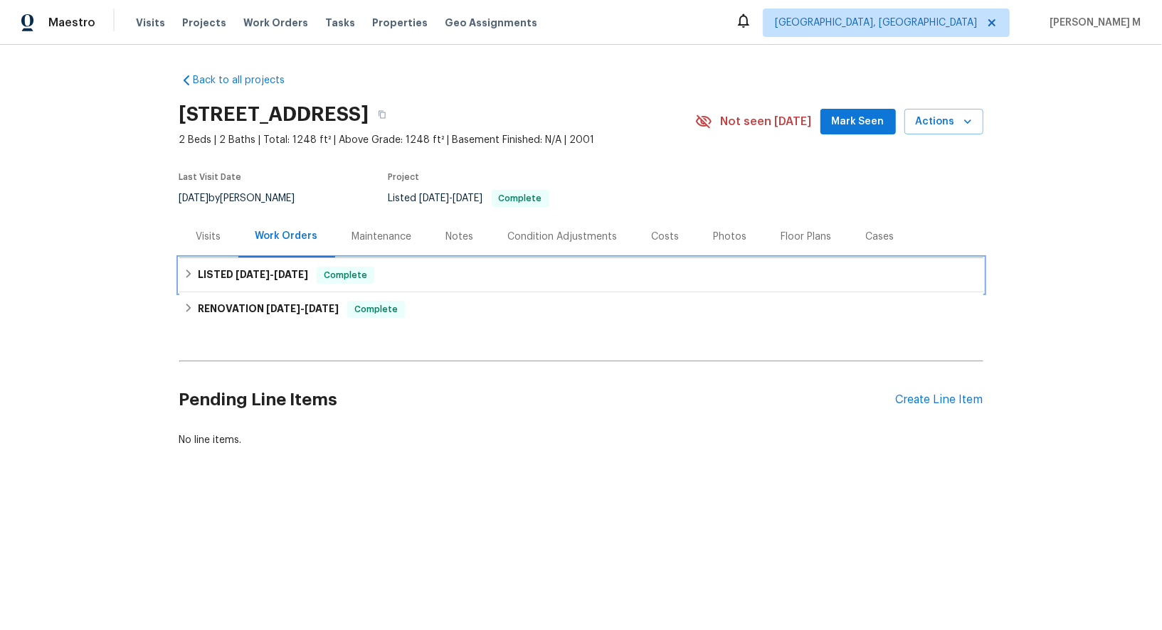
click at [267, 258] on div "LISTED 8/26/25 - 8/27/25 Complete" at bounding box center [581, 275] width 804 height 34
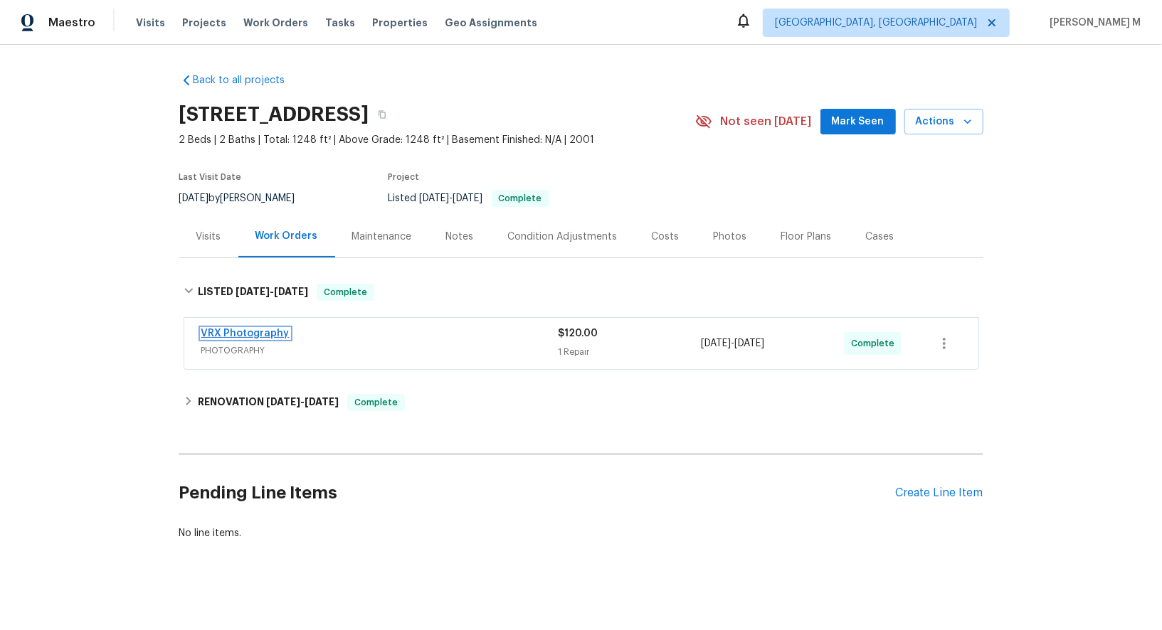
click at [244, 329] on link "VRX Photography" at bounding box center [245, 334] width 88 height 10
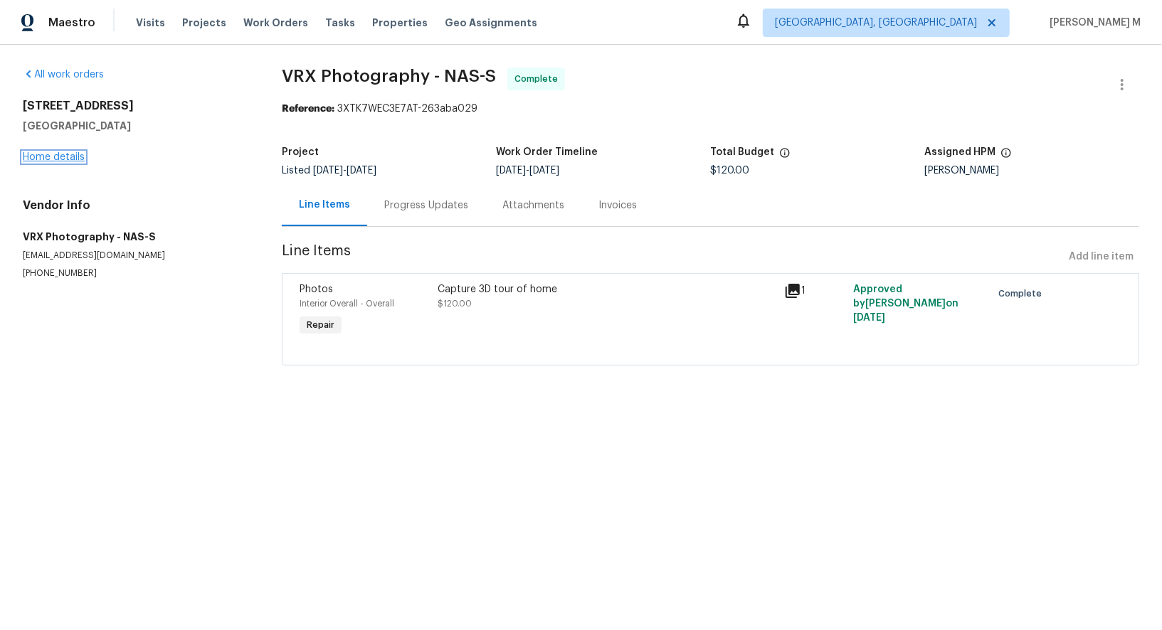
click at [63, 152] on link "Home details" at bounding box center [54, 157] width 62 height 10
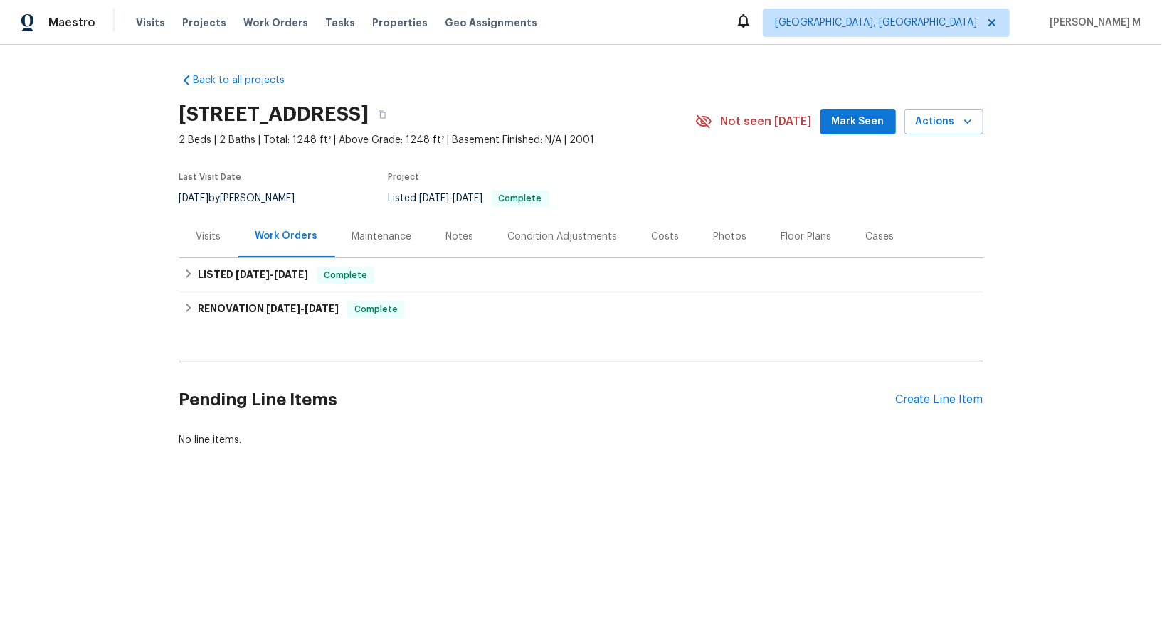
click at [209, 230] on div "Visits" at bounding box center [208, 237] width 25 height 14
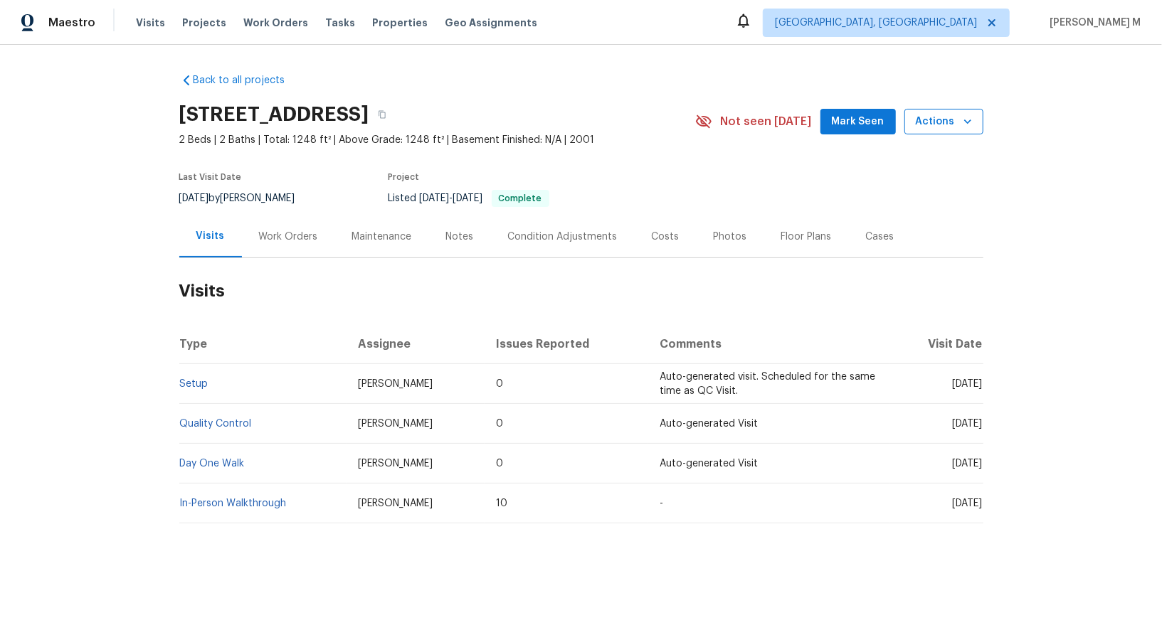
click at [939, 119] on span "Actions" at bounding box center [944, 122] width 56 height 18
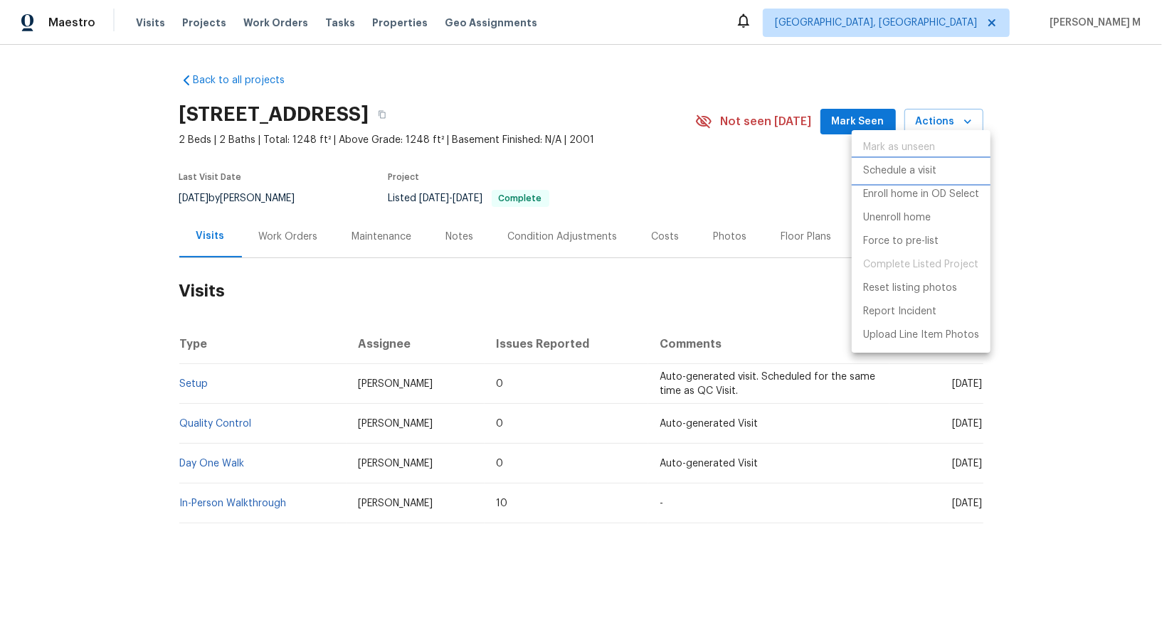
click at [914, 160] on li "Schedule a visit" at bounding box center [921, 170] width 139 height 23
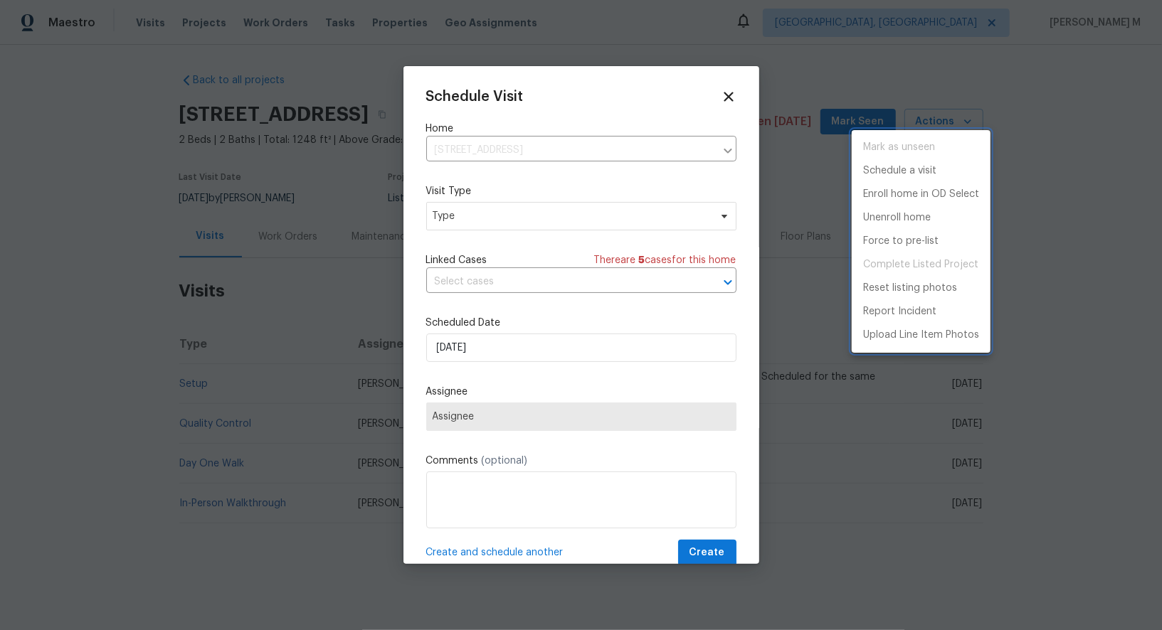
click at [505, 230] on div at bounding box center [581, 315] width 1162 height 630
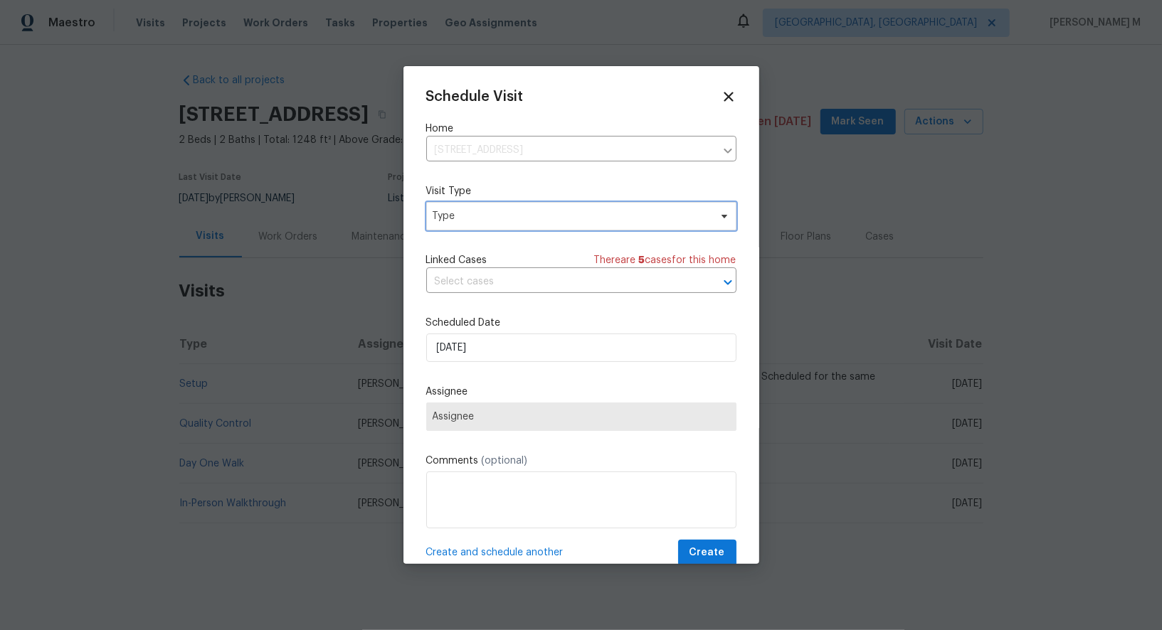
click at [505, 220] on span "Type" at bounding box center [581, 216] width 310 height 28
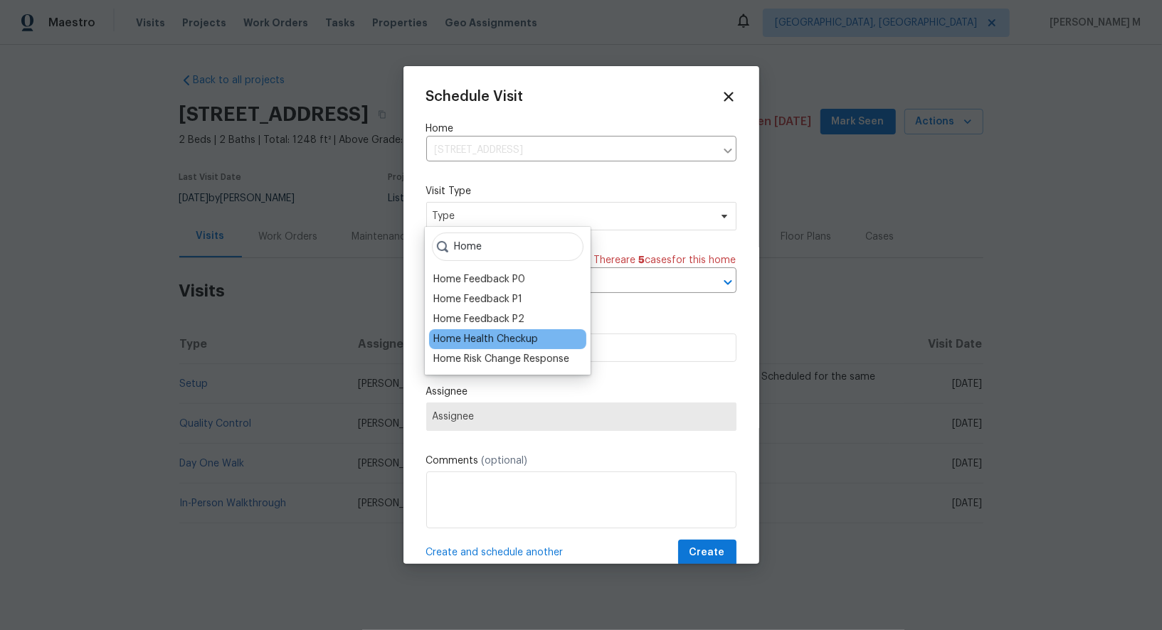
type input "Home"
click at [507, 332] on div "Home Health Checkup" at bounding box center [485, 339] width 105 height 14
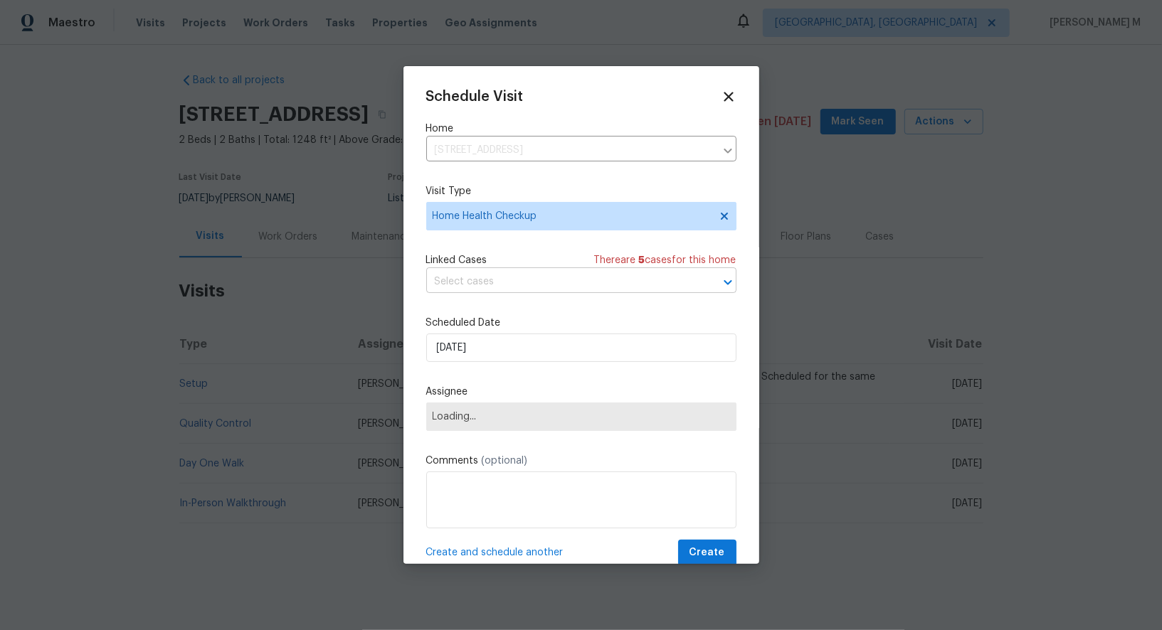
click at [546, 280] on input "text" at bounding box center [561, 282] width 270 height 22
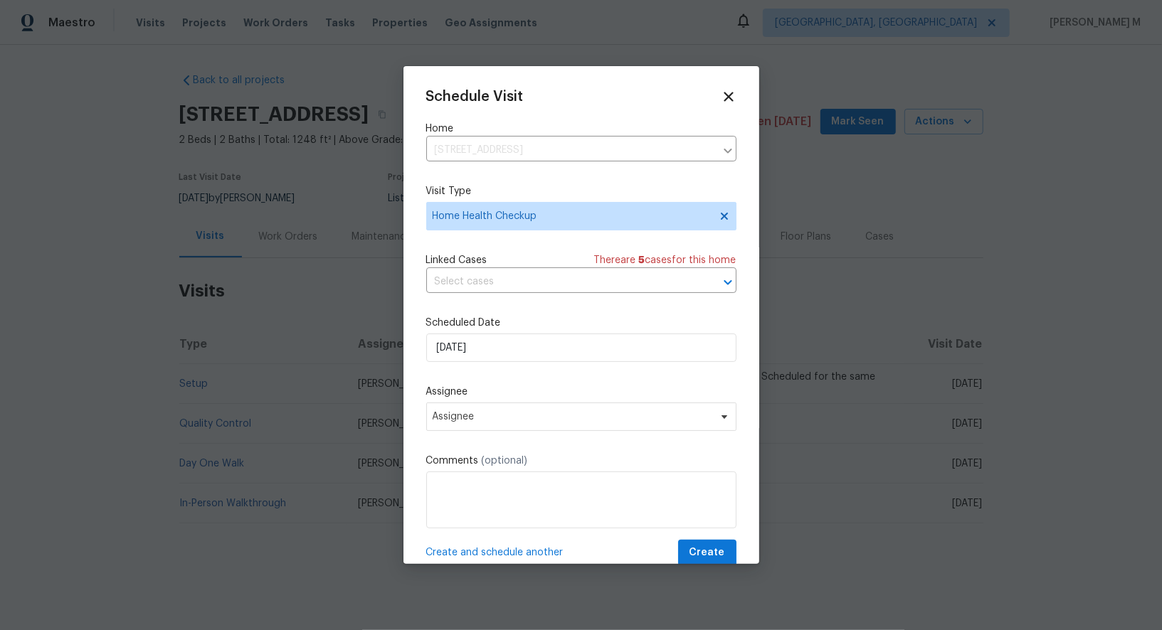
click at [507, 240] on div "Schedule Visit Home 7513 W Winchester Dr, Antioch, TN 37013 ​ Visit Type Home H…" at bounding box center [581, 327] width 310 height 477
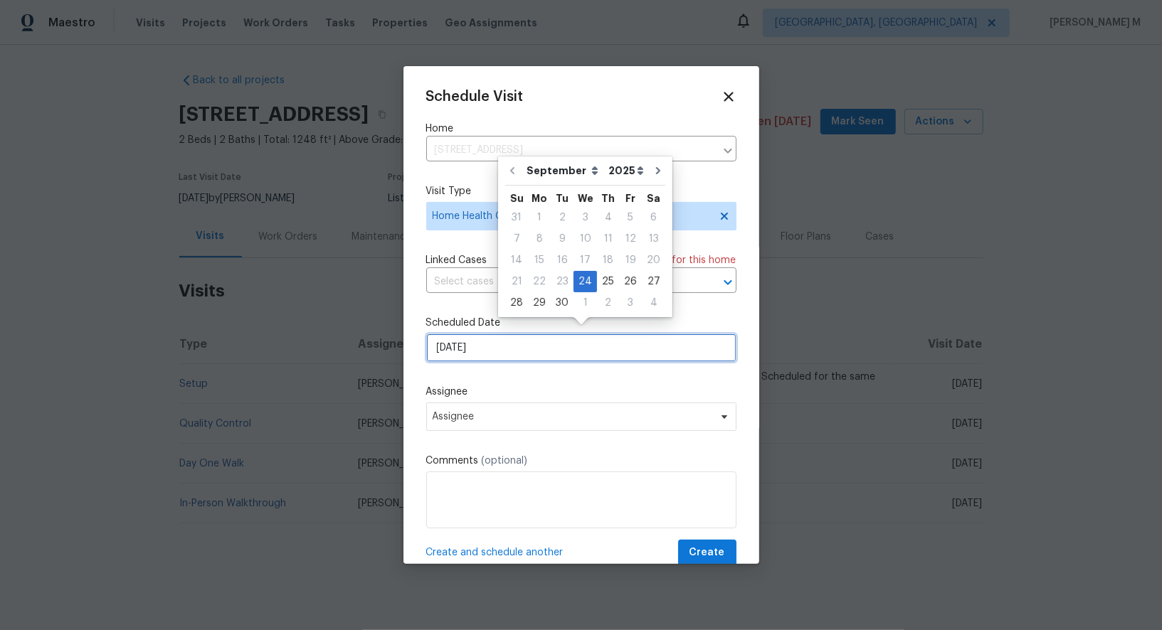
click at [513, 334] on input "[DATE]" at bounding box center [581, 348] width 310 height 28
click at [530, 292] on div "29" at bounding box center [539, 302] width 23 height 21
type input "[DATE]"
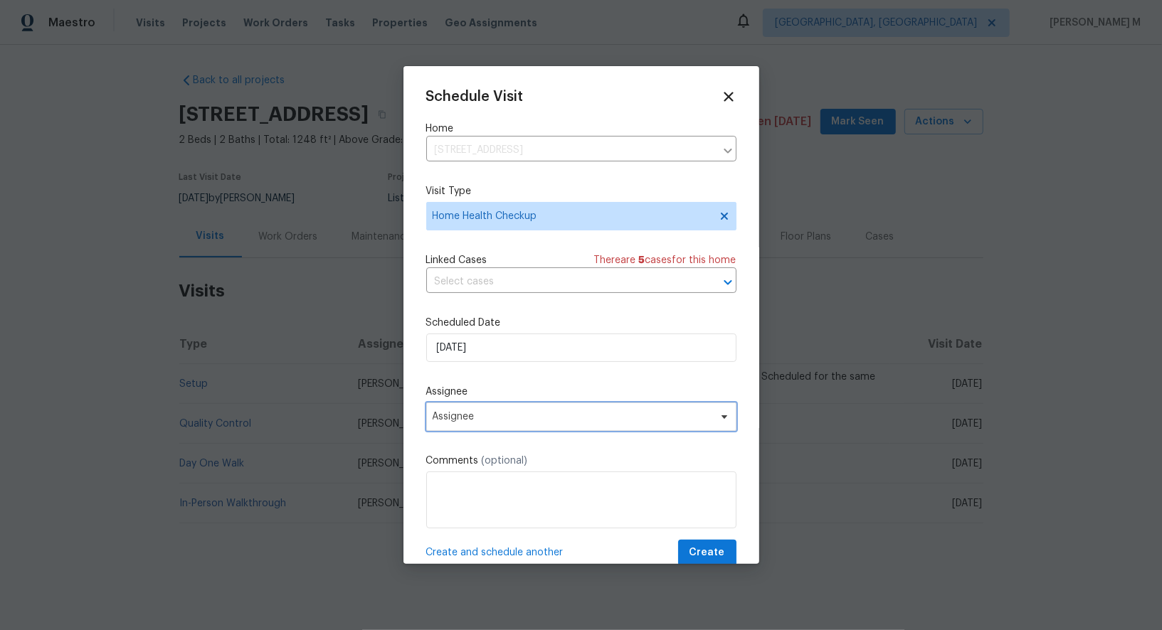
click at [476, 411] on span "Assignee" at bounding box center [572, 416] width 279 height 11
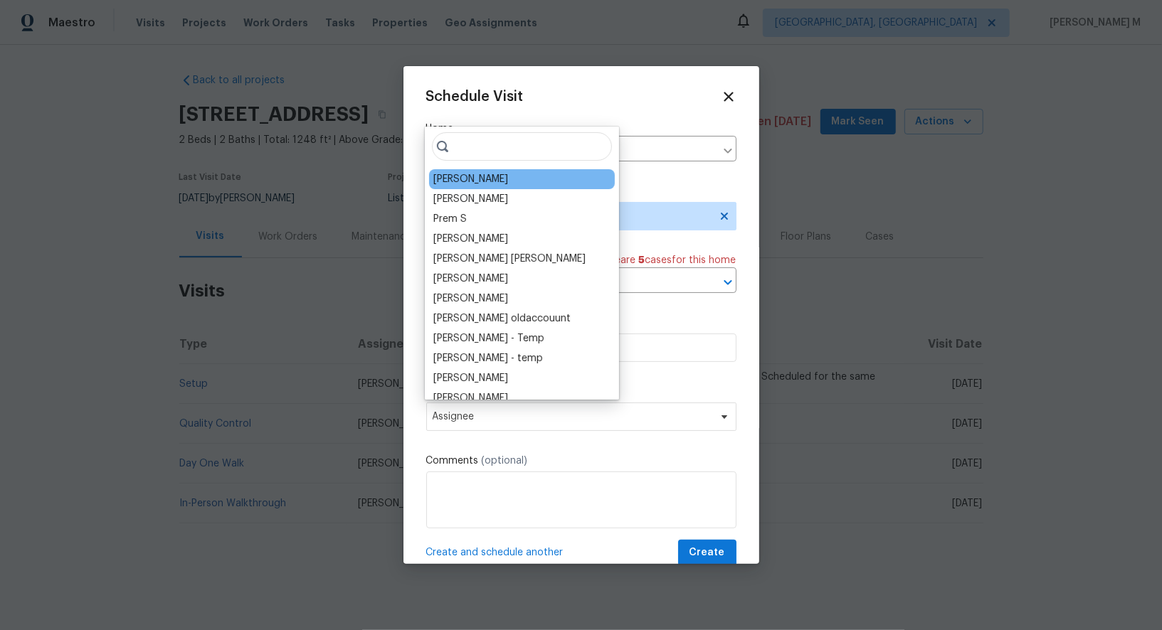
click at [461, 177] on div "Brianna Bidco" at bounding box center [470, 179] width 75 height 14
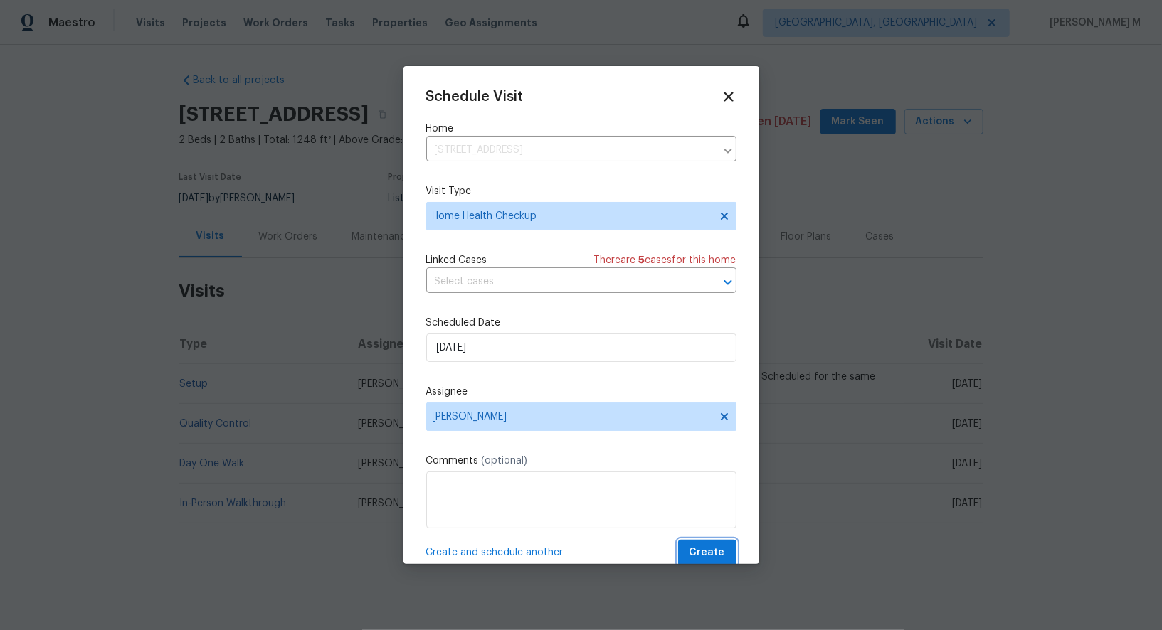
click at [714, 544] on span "Create" at bounding box center [707, 553] width 36 height 18
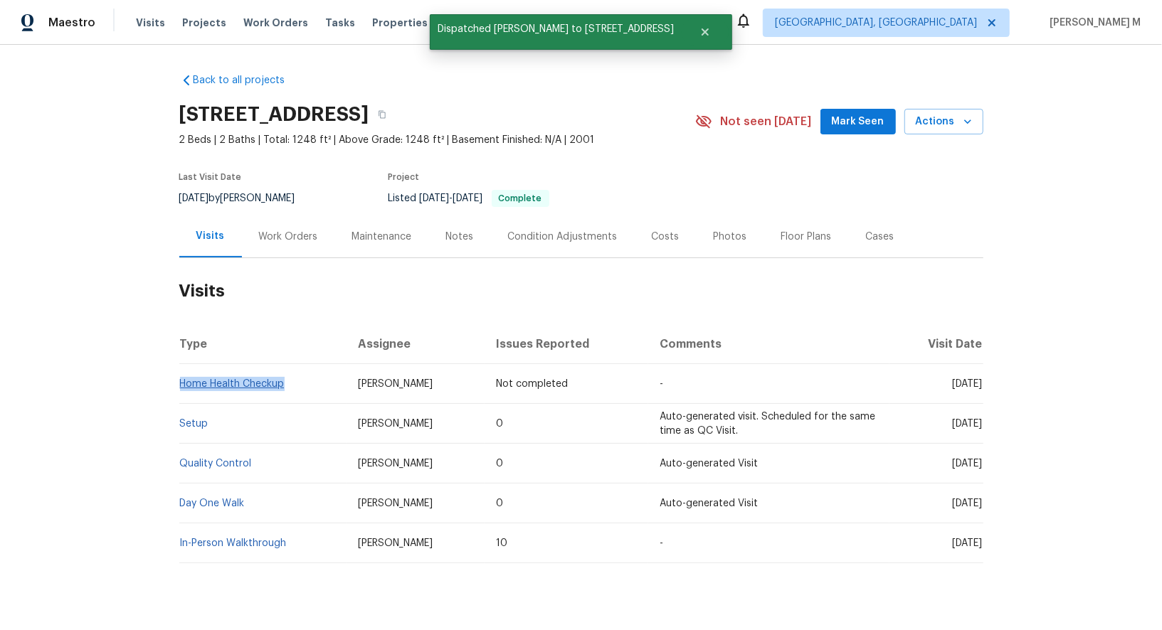
drag, startPoint x: 299, startPoint y: 377, endPoint x: 180, endPoint y: 377, distance: 118.8
click at [180, 377] on td "Home Health Checkup" at bounding box center [263, 384] width 168 height 40
copy link "Home Health Checkup"
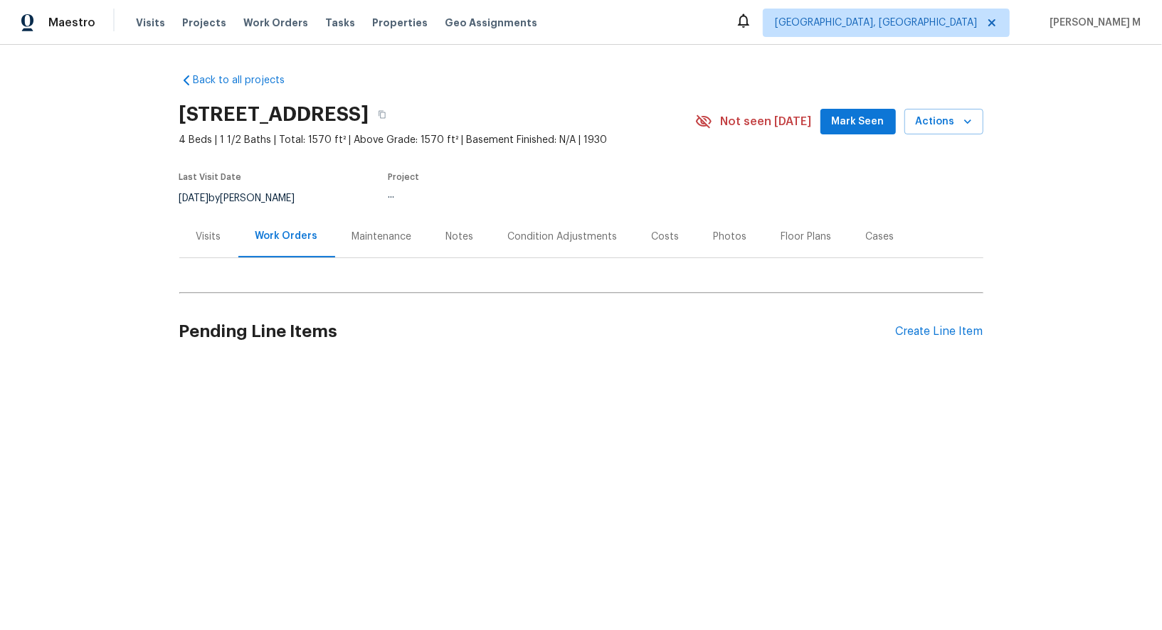
click at [201, 216] on div "Visits" at bounding box center [208, 237] width 59 height 42
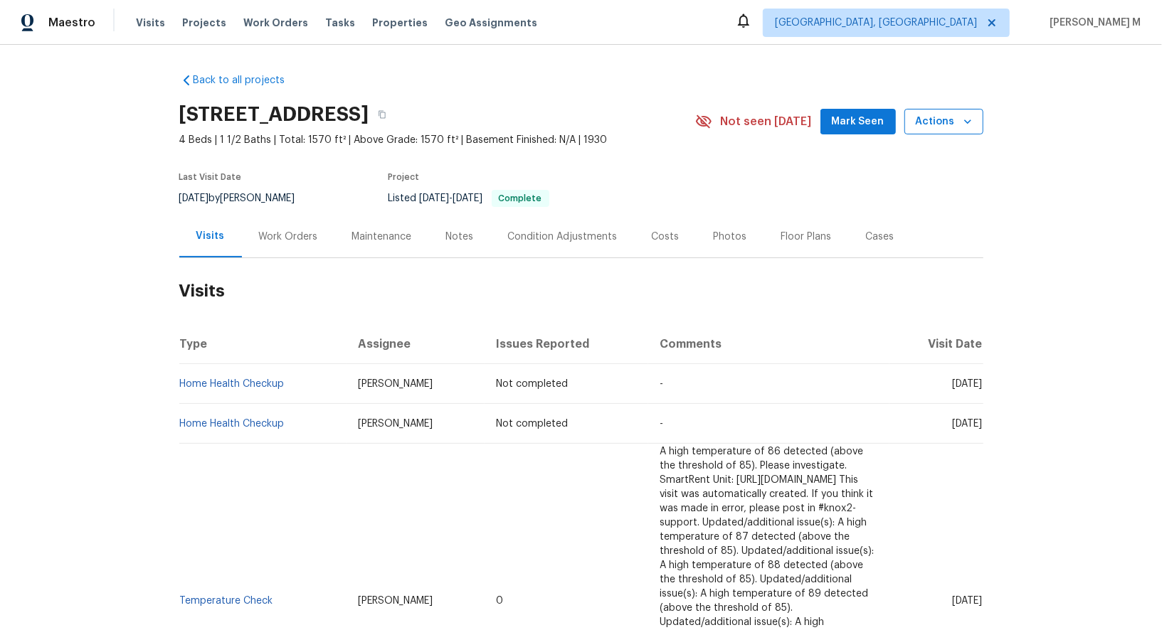
click at [952, 113] on span "Actions" at bounding box center [944, 122] width 56 height 18
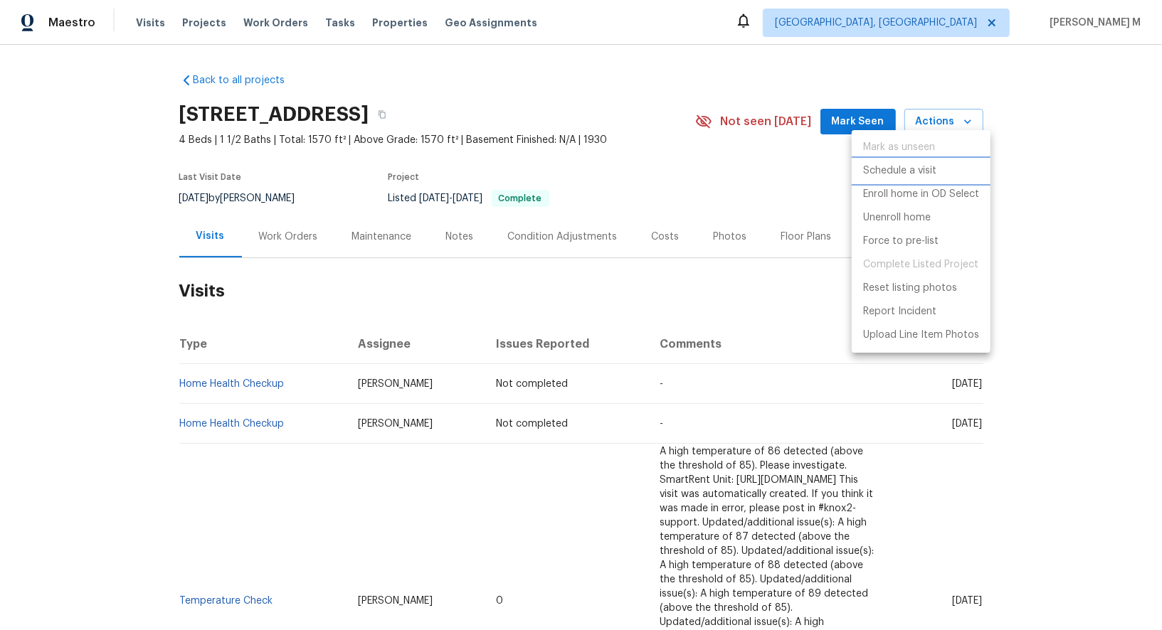
click at [941, 164] on li "Schedule a visit" at bounding box center [921, 170] width 139 height 23
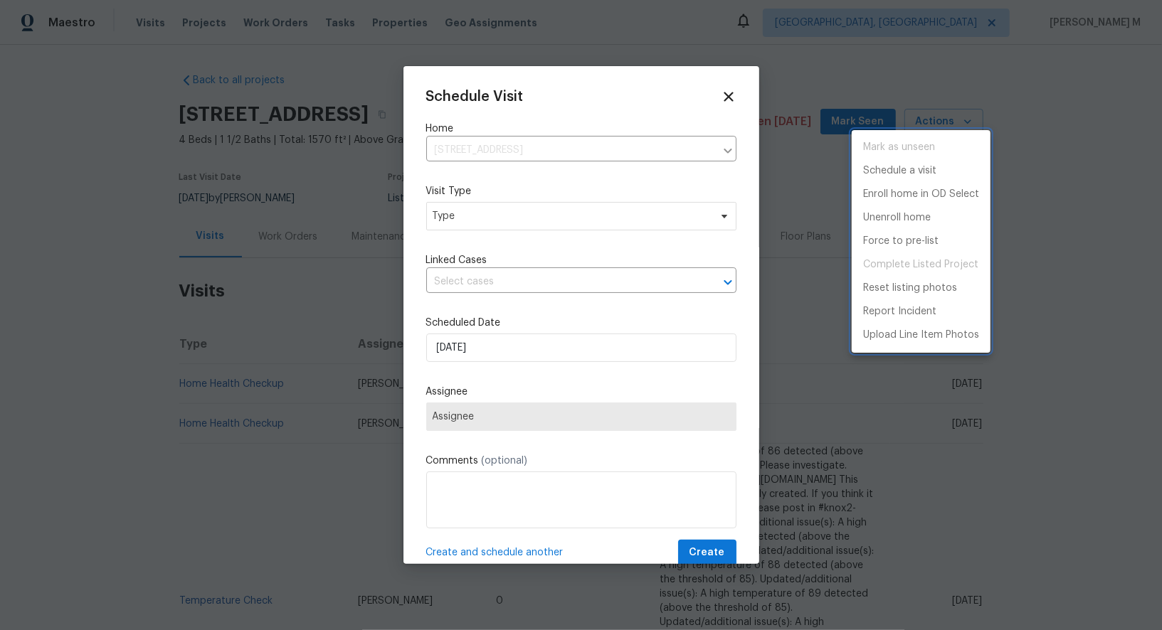
click at [464, 213] on div at bounding box center [581, 315] width 1162 height 630
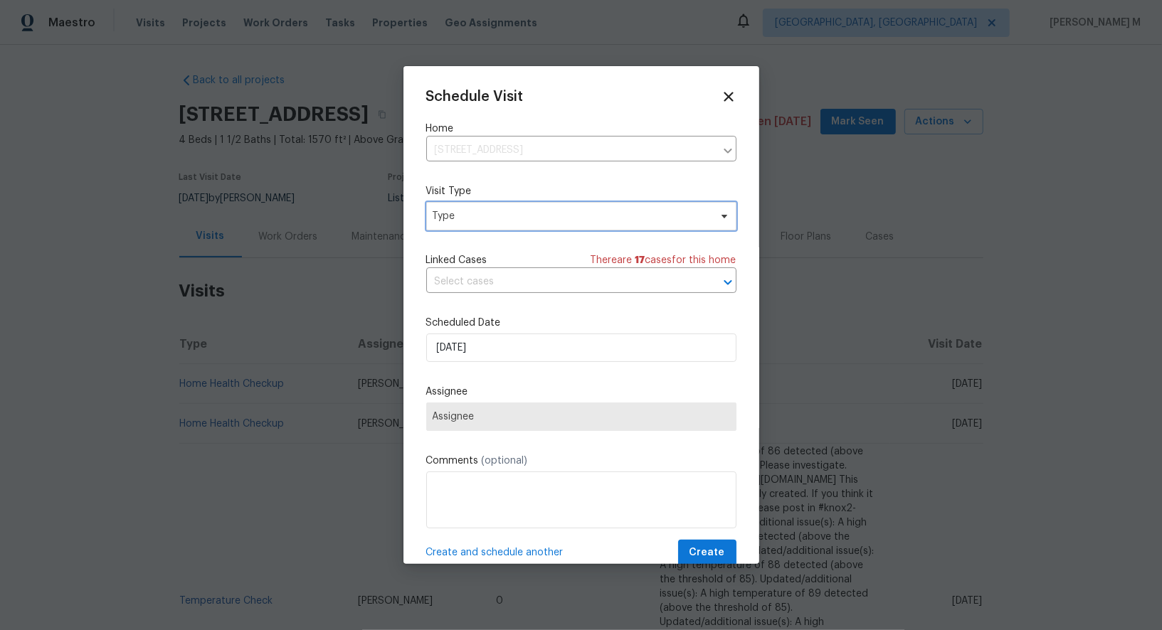
click at [439, 213] on span "Type" at bounding box center [571, 216] width 277 height 14
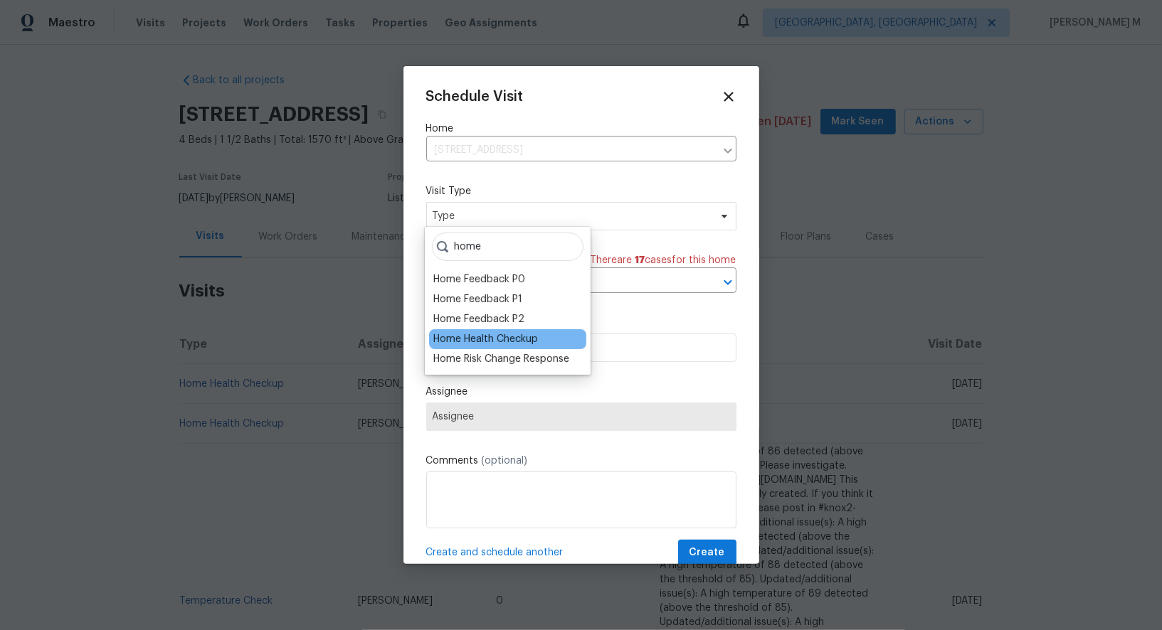
type input "home"
click at [456, 341] on div "Home Health Checkup" at bounding box center [485, 339] width 105 height 14
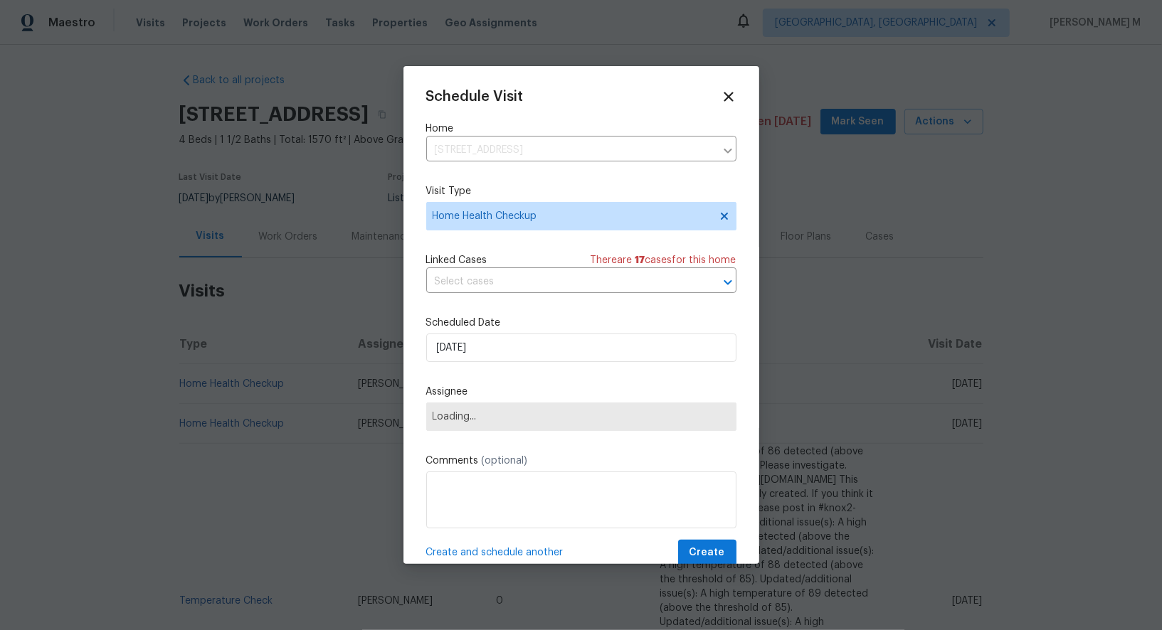
click at [519, 260] on div "Linked Cases There are 17 case s for this home" at bounding box center [581, 260] width 310 height 14
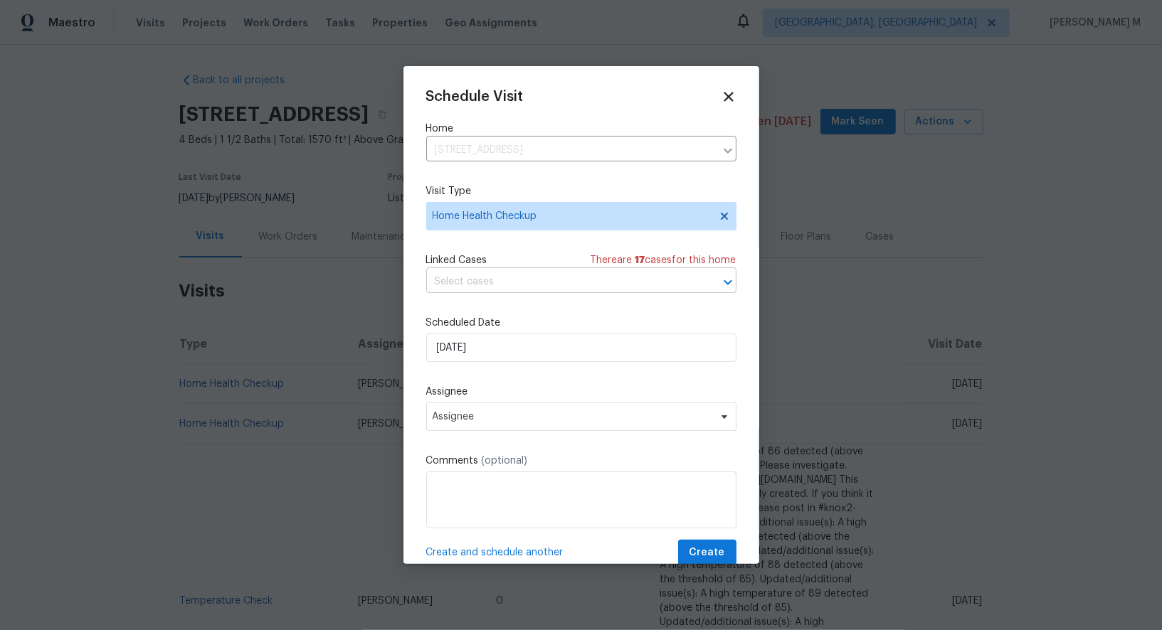
click at [514, 271] on input "text" at bounding box center [561, 282] width 270 height 22
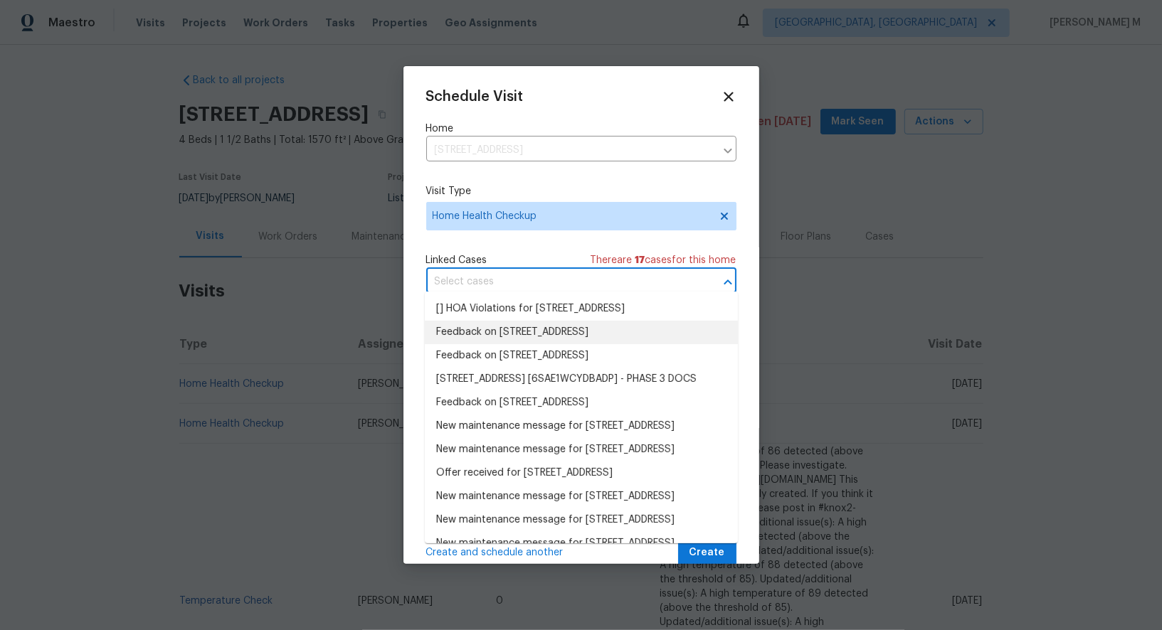
click at [503, 326] on li "Feedback on 2 N 20th St, East Orange, NJ 07017" at bounding box center [581, 332] width 313 height 23
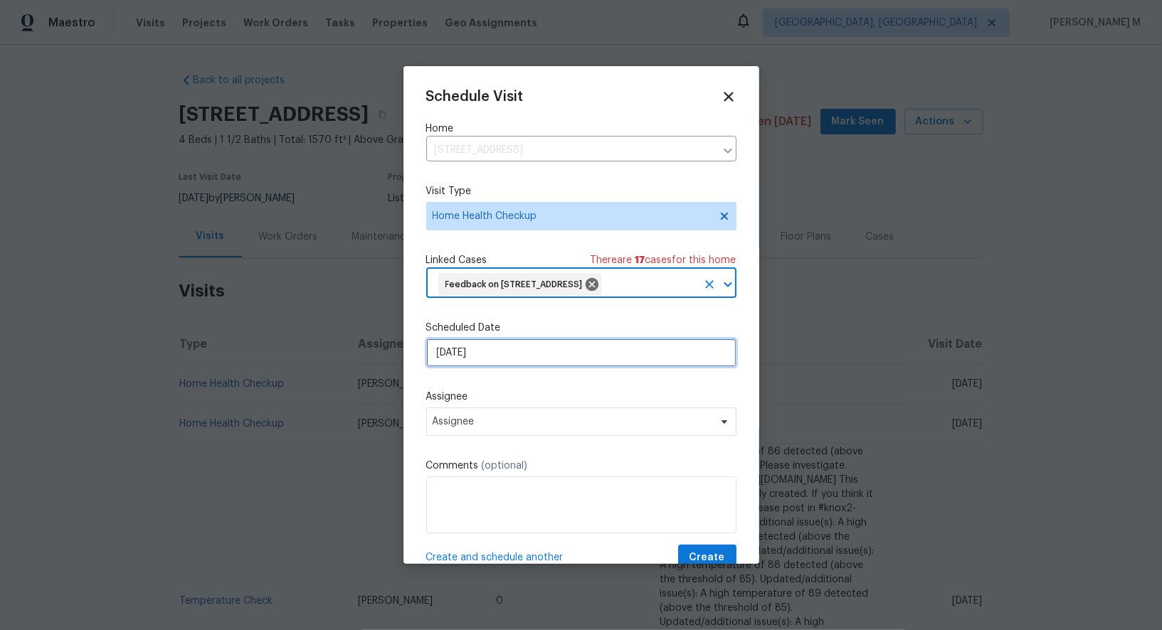
click at [504, 339] on input "[DATE]" at bounding box center [581, 353] width 310 height 28
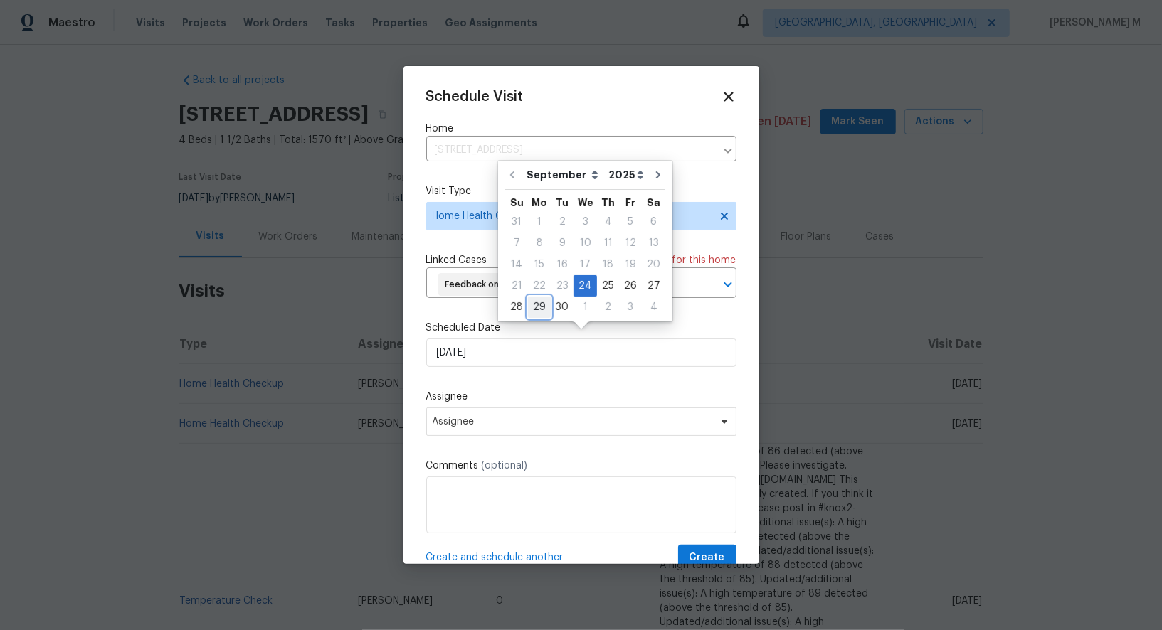
click at [539, 303] on div "29" at bounding box center [539, 307] width 23 height 20
type input "[DATE]"
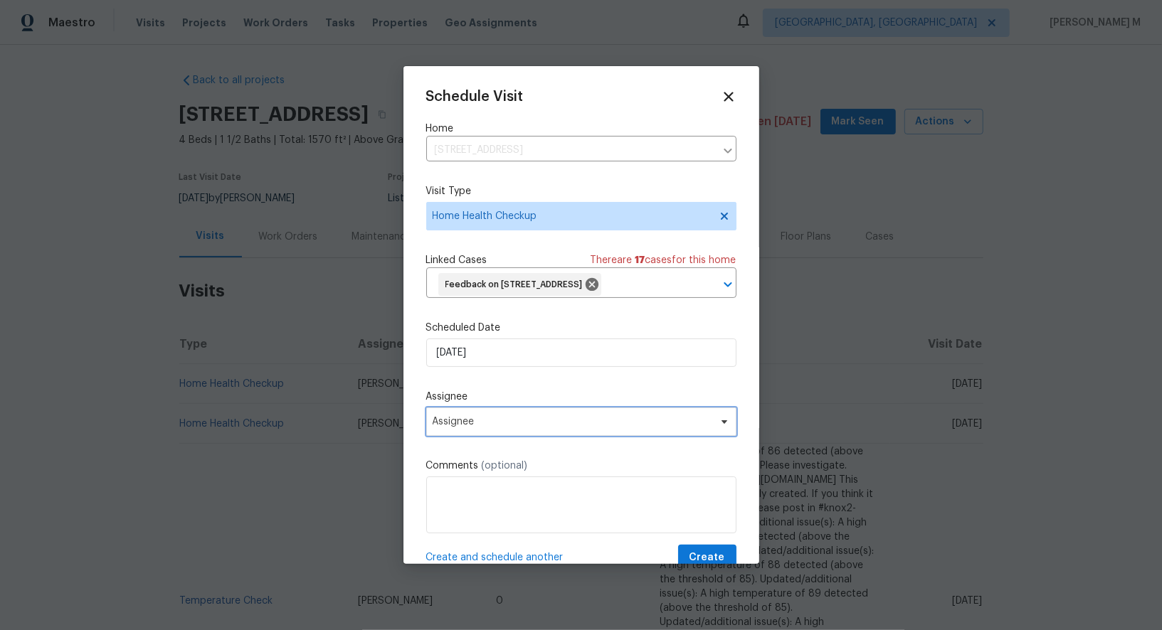
click at [509, 416] on span "Assignee" at bounding box center [572, 421] width 279 height 11
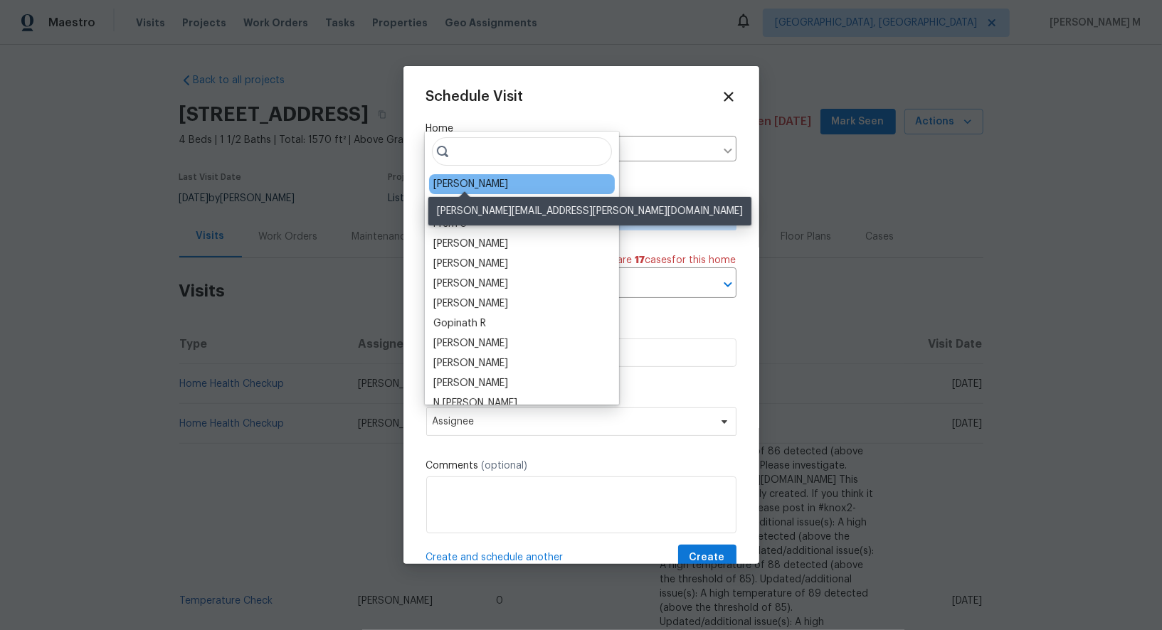
click at [475, 181] on div "[PERSON_NAME]" at bounding box center [470, 184] width 75 height 14
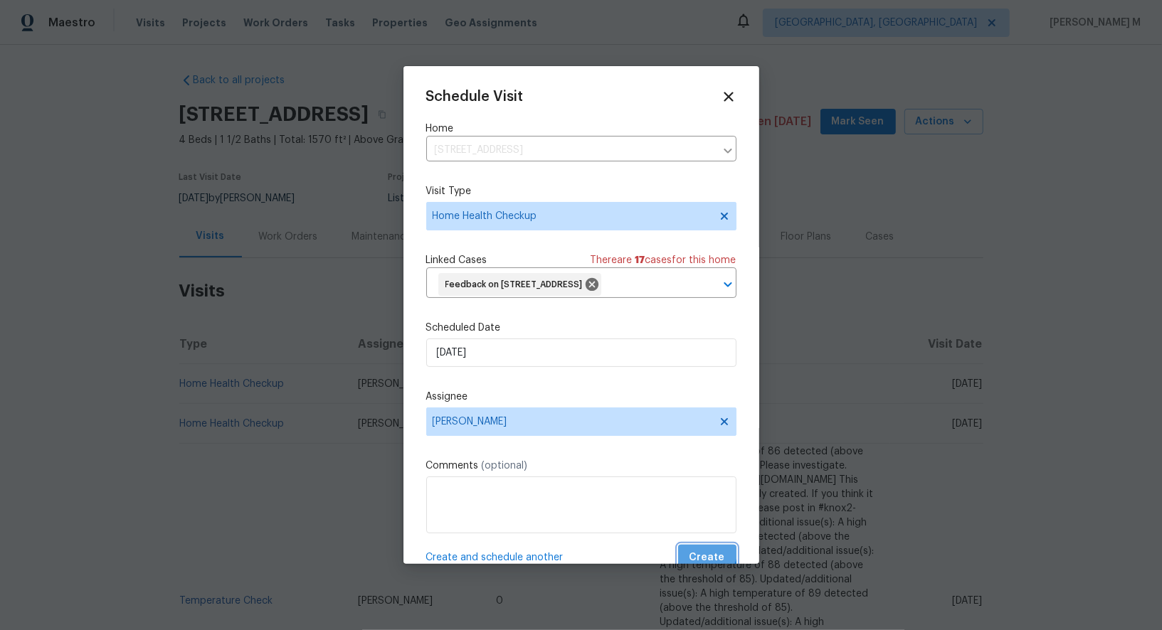
click at [706, 545] on button "Create" at bounding box center [707, 558] width 58 height 26
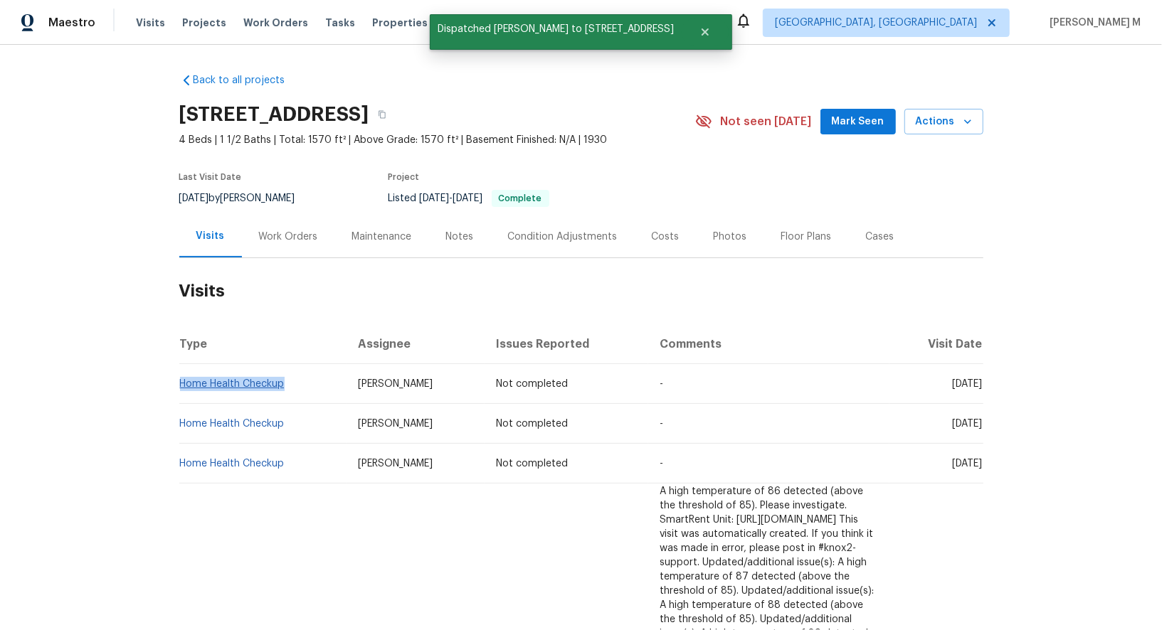
drag, startPoint x: 312, startPoint y: 374, endPoint x: 181, endPoint y: 372, distance: 131.6
click at [181, 372] on td "Home Health Checkup" at bounding box center [263, 384] width 168 height 40
copy link "Home Health Checkup"
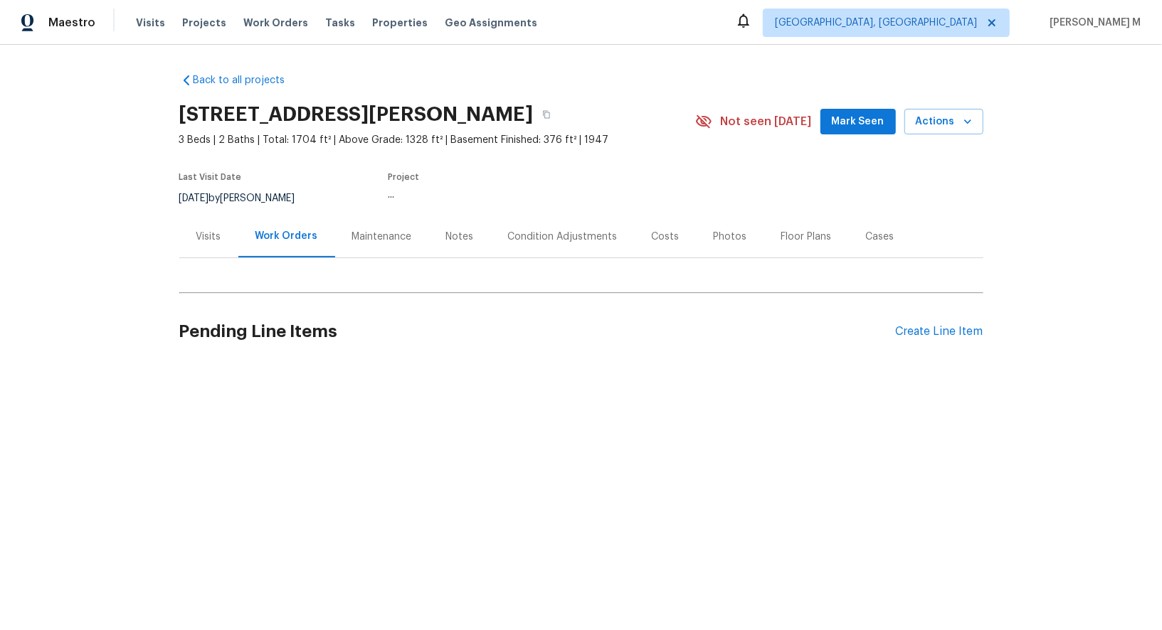
click at [211, 233] on div "Visits" at bounding box center [208, 237] width 25 height 14
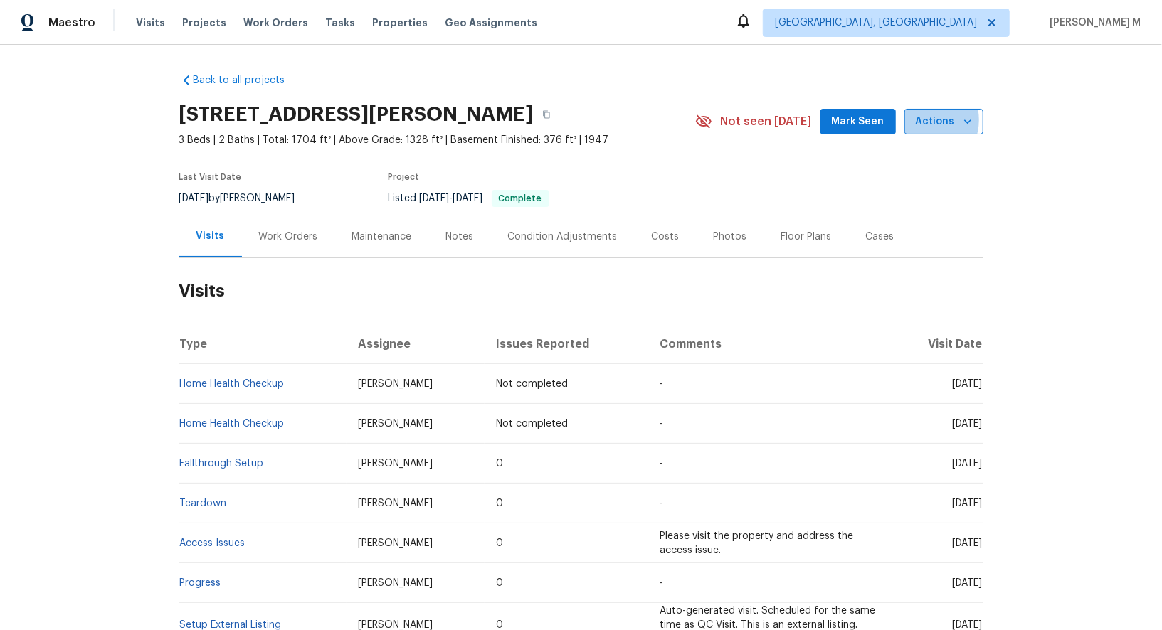
click at [928, 117] on span "Actions" at bounding box center [944, 122] width 56 height 18
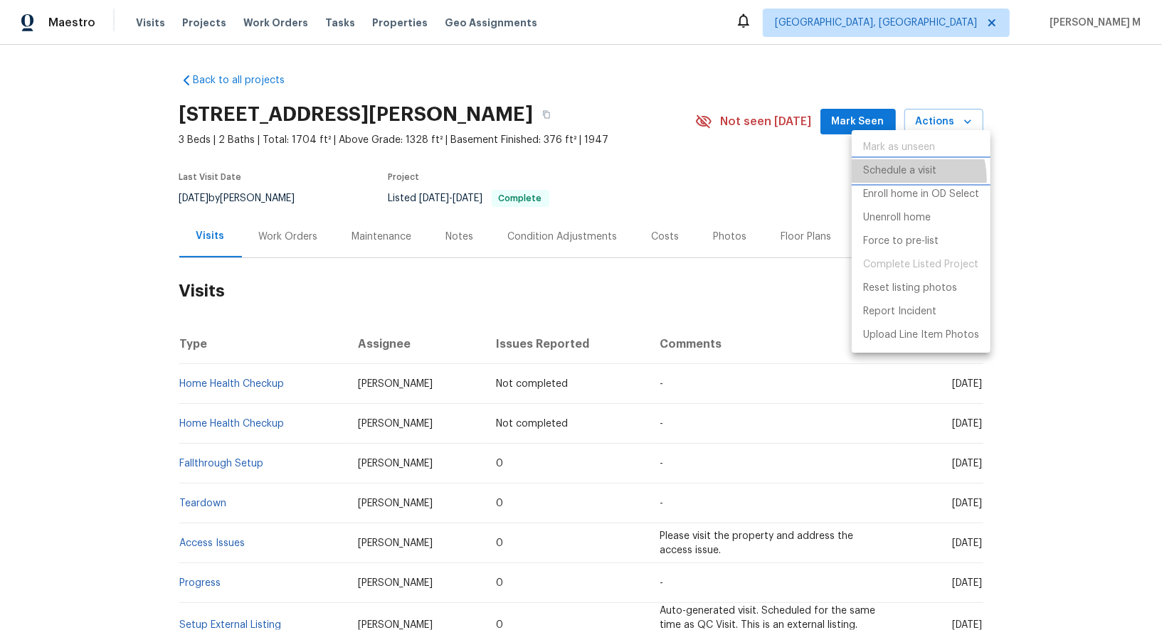
click at [905, 179] on li "Schedule a visit" at bounding box center [921, 170] width 139 height 23
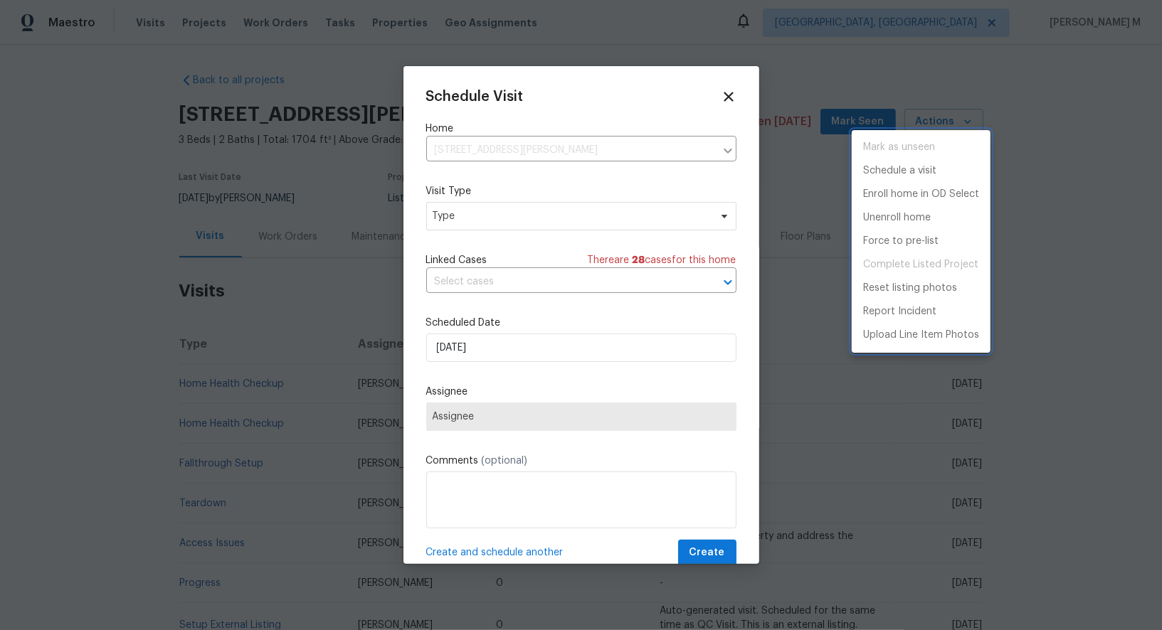
click at [468, 149] on div at bounding box center [581, 315] width 1162 height 630
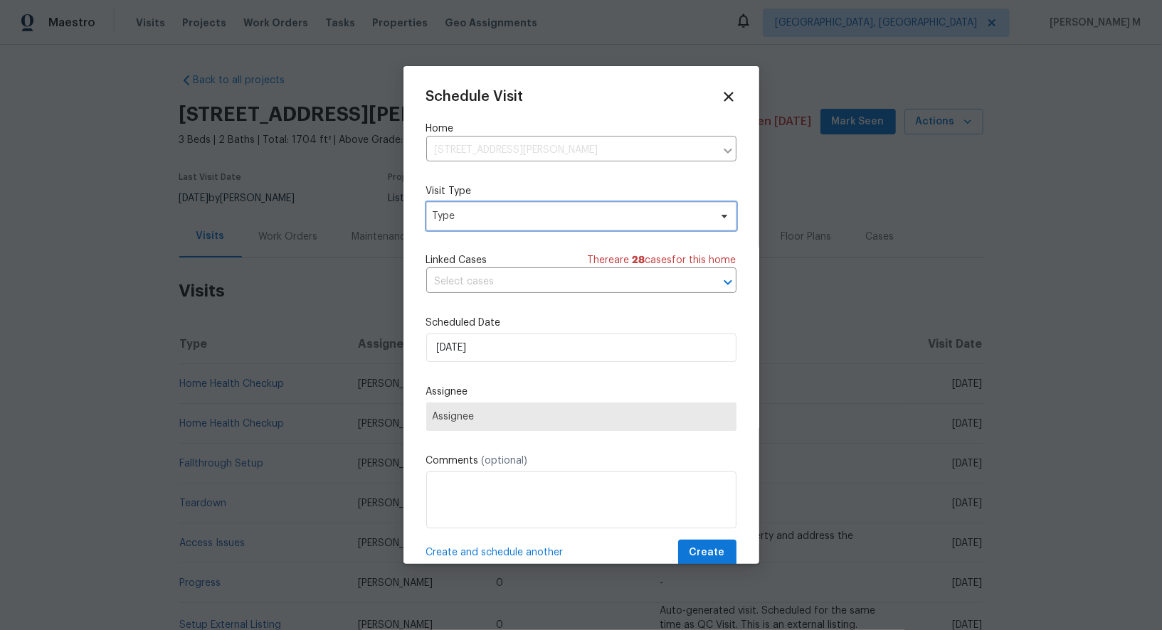
click at [468, 213] on span "Type" at bounding box center [571, 216] width 277 height 14
type input "Y"
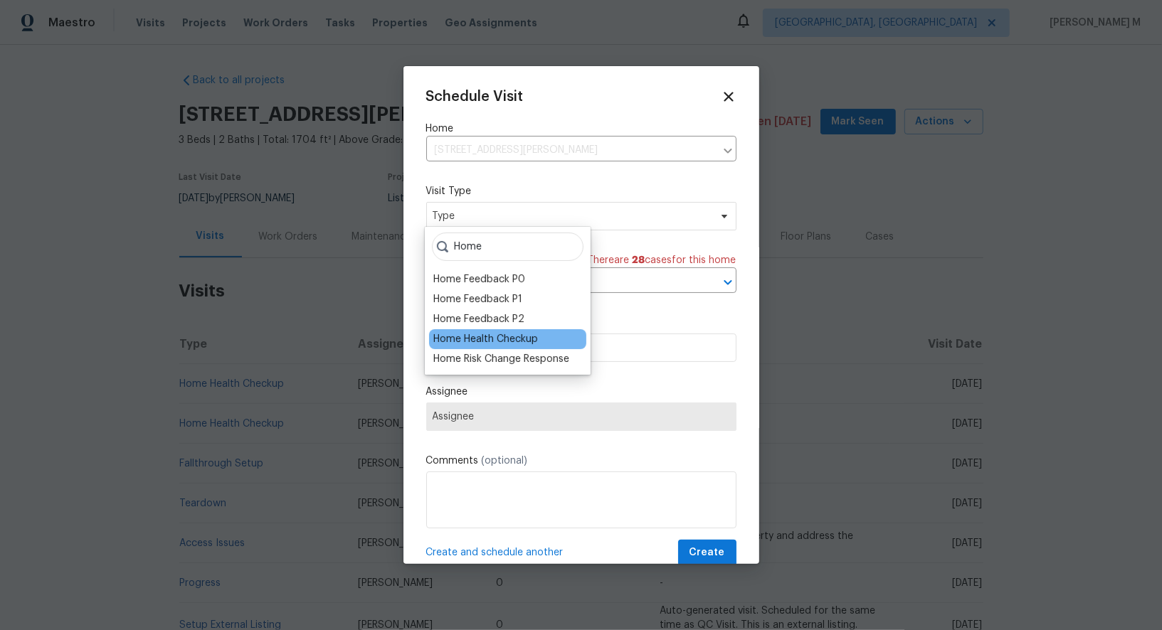
type input "Home"
click at [486, 337] on div "Home Health Checkup" at bounding box center [485, 339] width 105 height 14
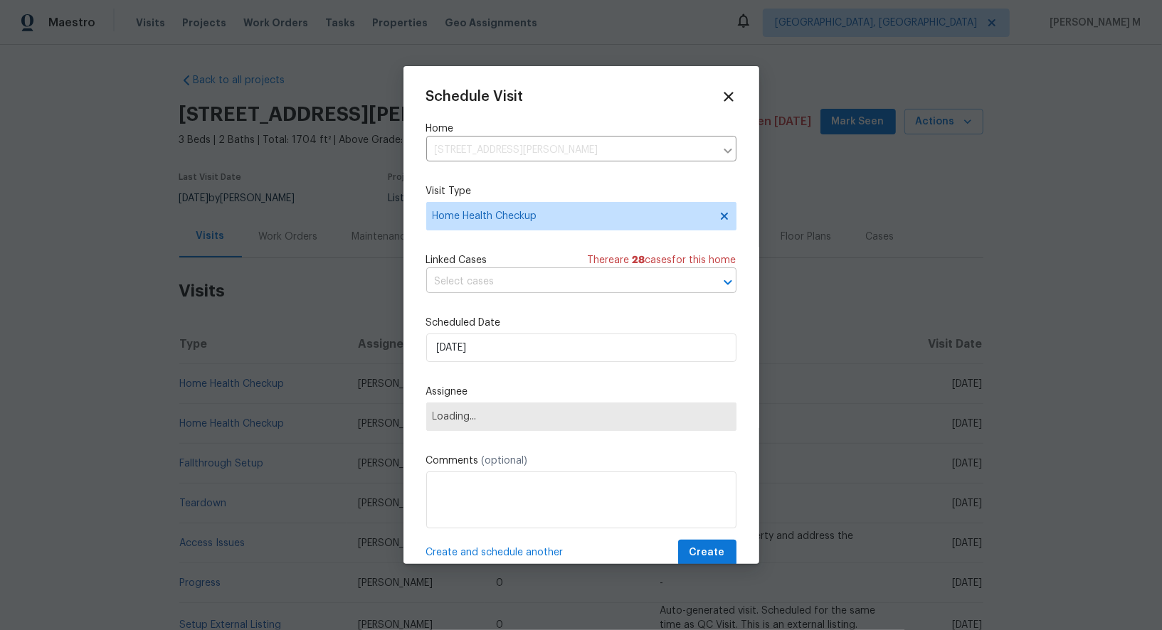
click at [534, 276] on input "text" at bounding box center [561, 282] width 270 height 22
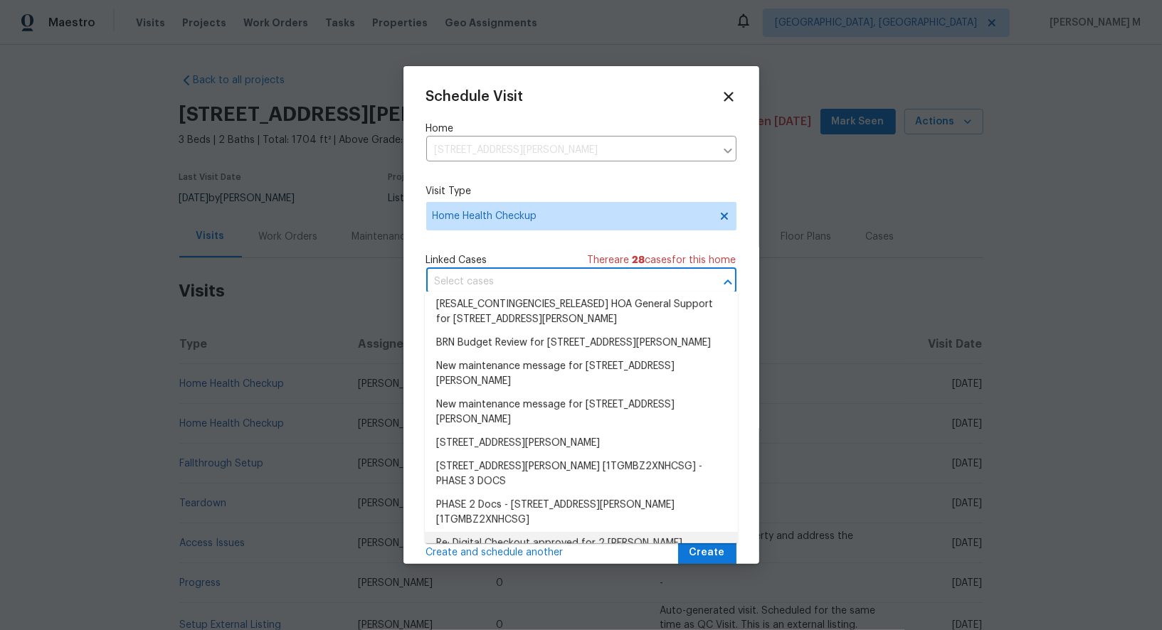
scroll to position [502, 0]
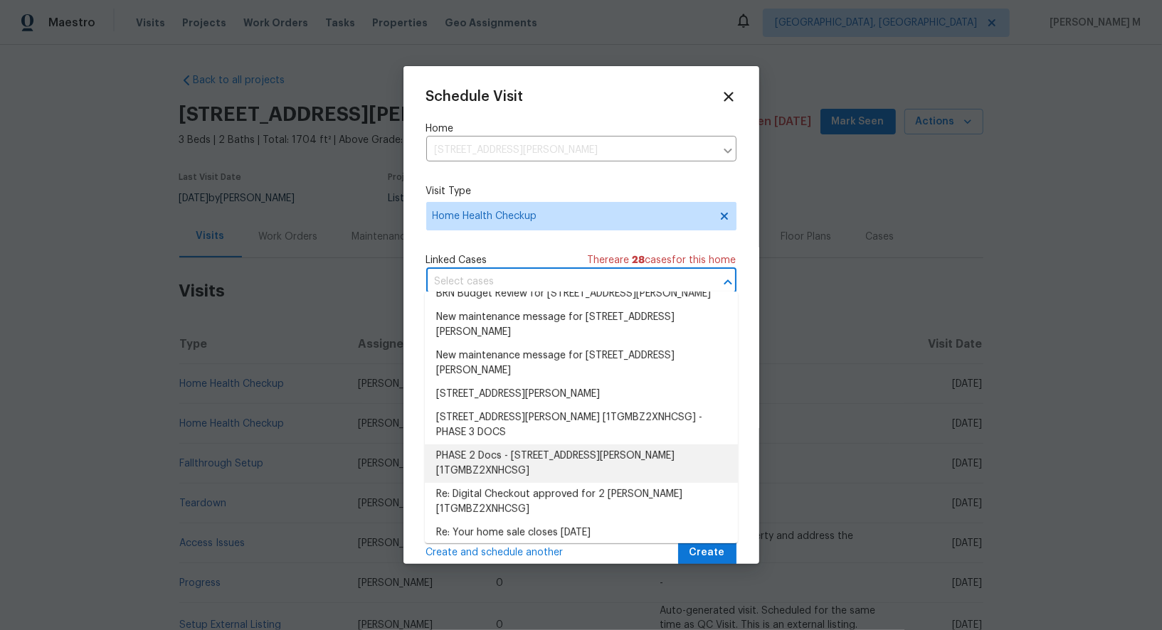
click at [506, 242] on div "Schedule Visit Home 2 Wehner Pl, Allendale, NJ 07401 ​ Visit Type Home Health C…" at bounding box center [581, 327] width 310 height 477
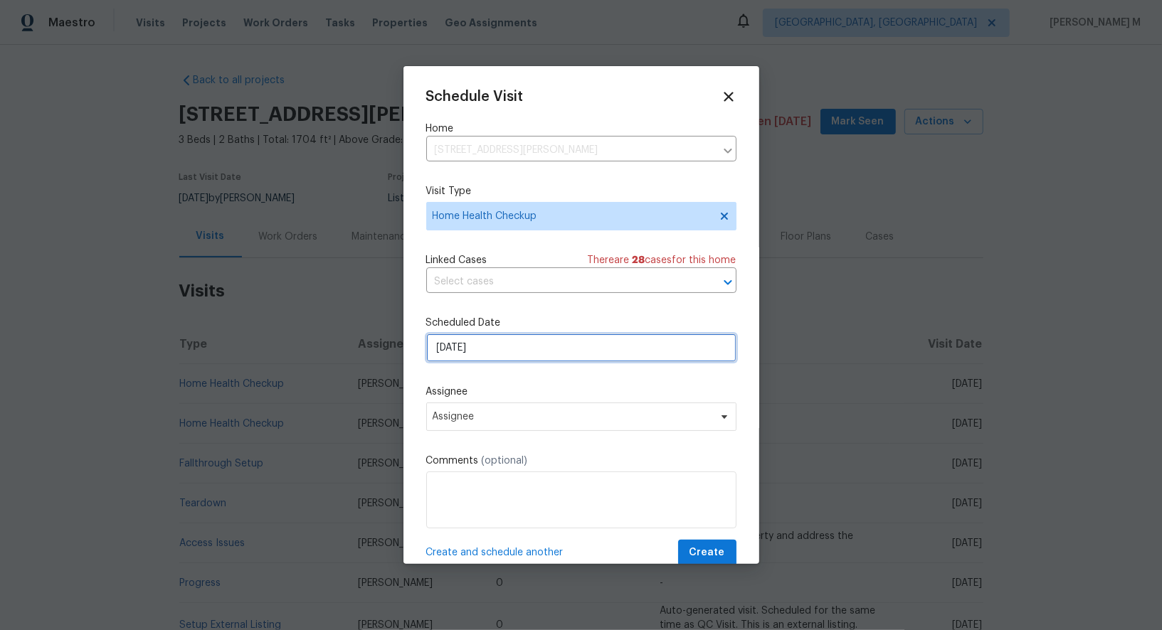
click at [506, 334] on input "[DATE]" at bounding box center [581, 348] width 310 height 28
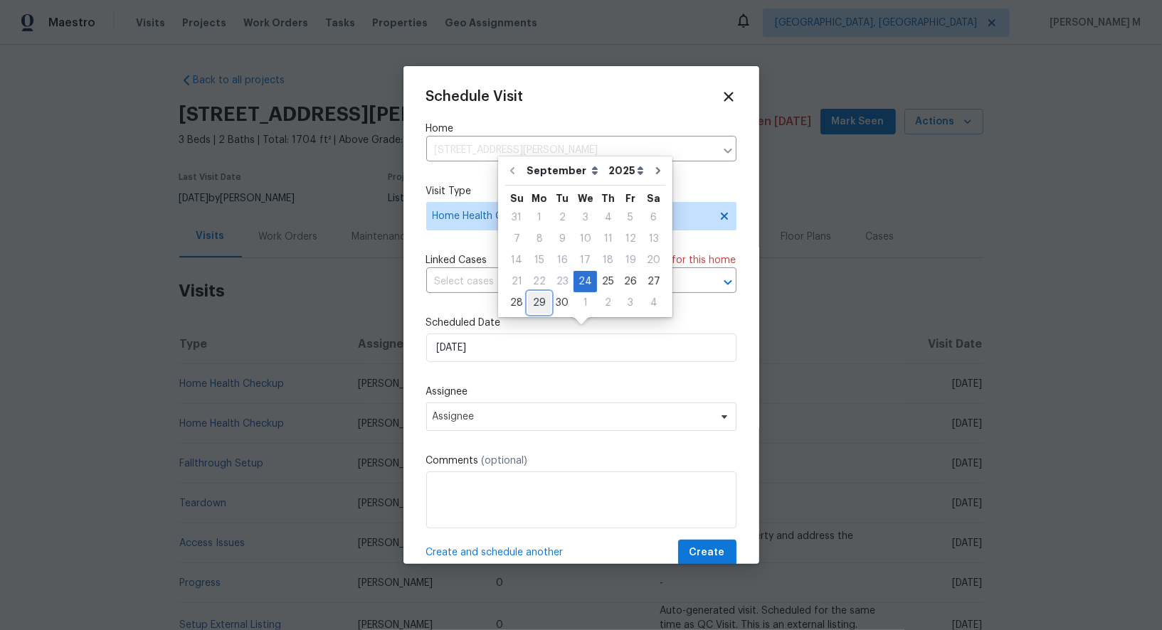
click at [537, 304] on div "29" at bounding box center [539, 303] width 23 height 20
type input "[DATE]"
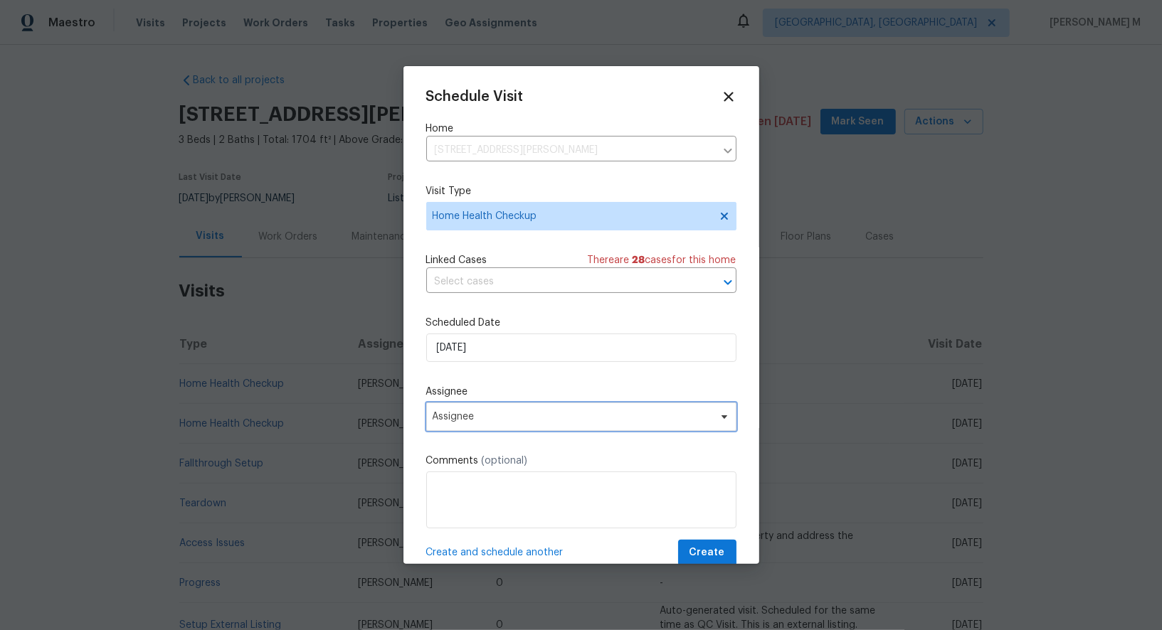
click at [518, 411] on span "Assignee" at bounding box center [572, 416] width 279 height 11
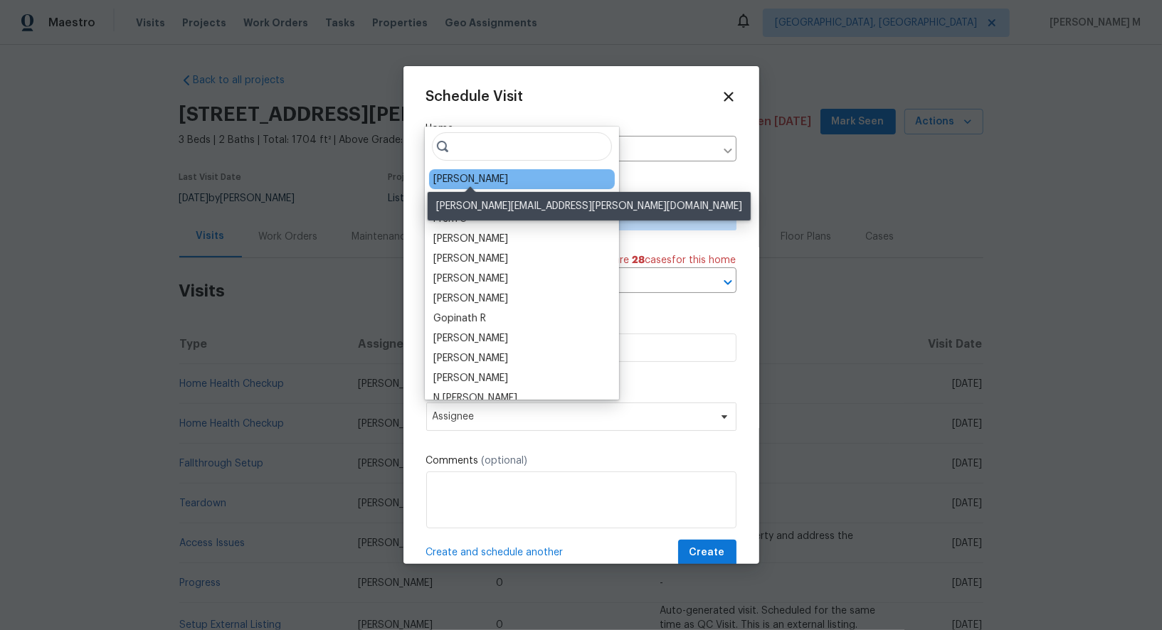
click at [471, 174] on div "[PERSON_NAME]" at bounding box center [470, 179] width 75 height 14
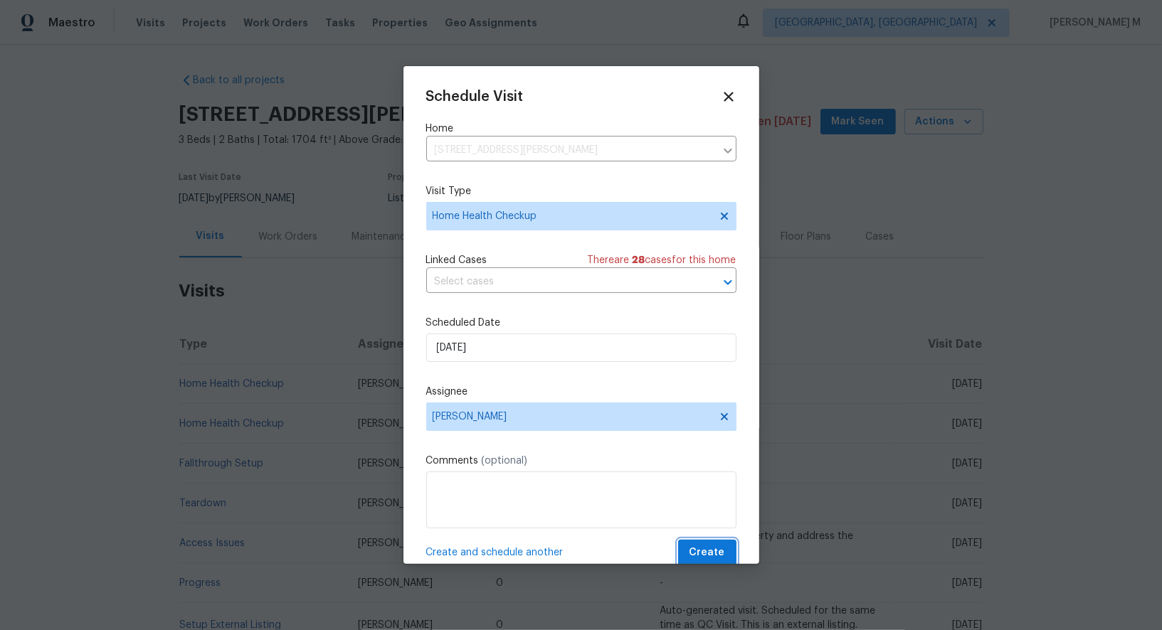
click at [714, 546] on span "Create" at bounding box center [707, 553] width 36 height 18
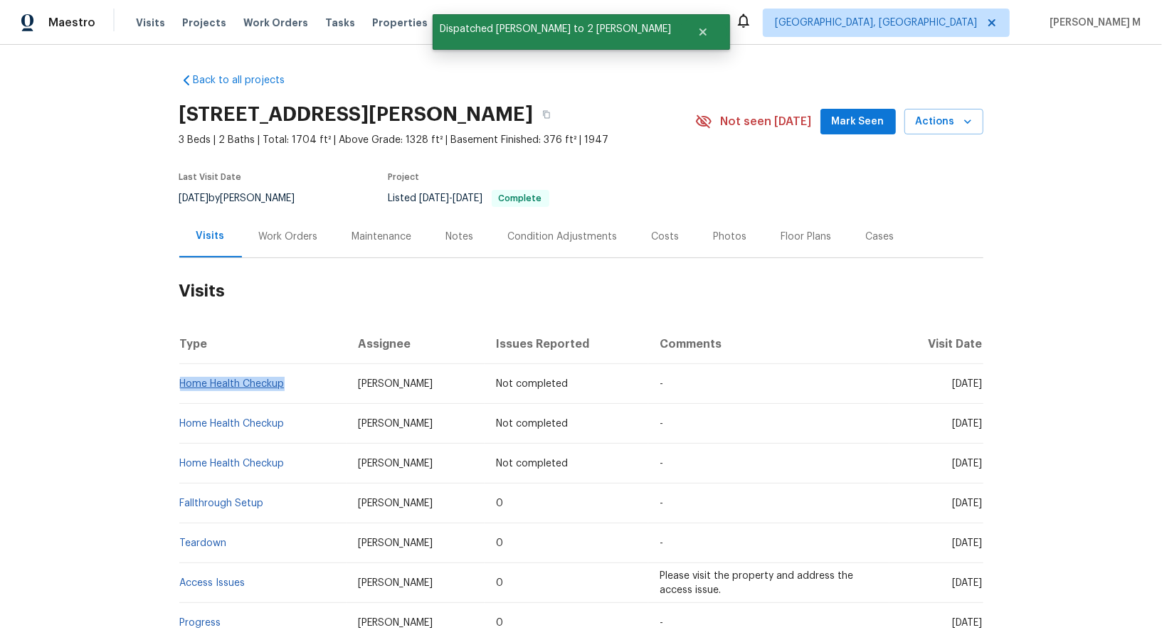
drag, startPoint x: 301, startPoint y: 374, endPoint x: 181, endPoint y: 369, distance: 119.6
click at [181, 369] on td "Home Health Checkup" at bounding box center [263, 384] width 168 height 40
copy link "Home Health Checkup"
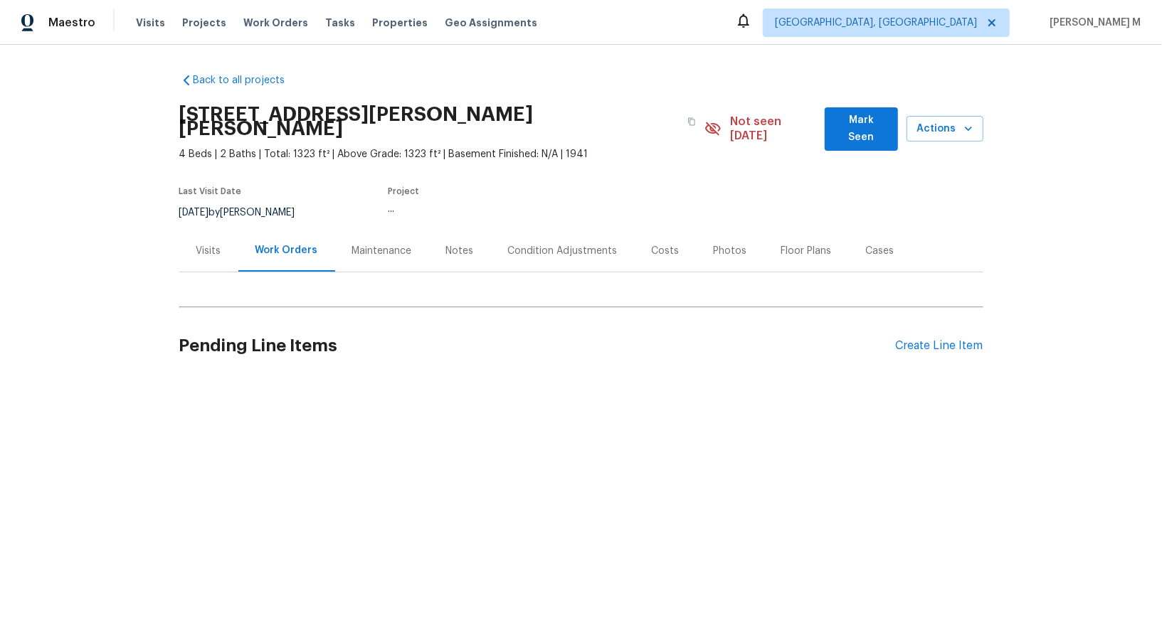
click at [194, 230] on div "Visits" at bounding box center [208, 251] width 59 height 42
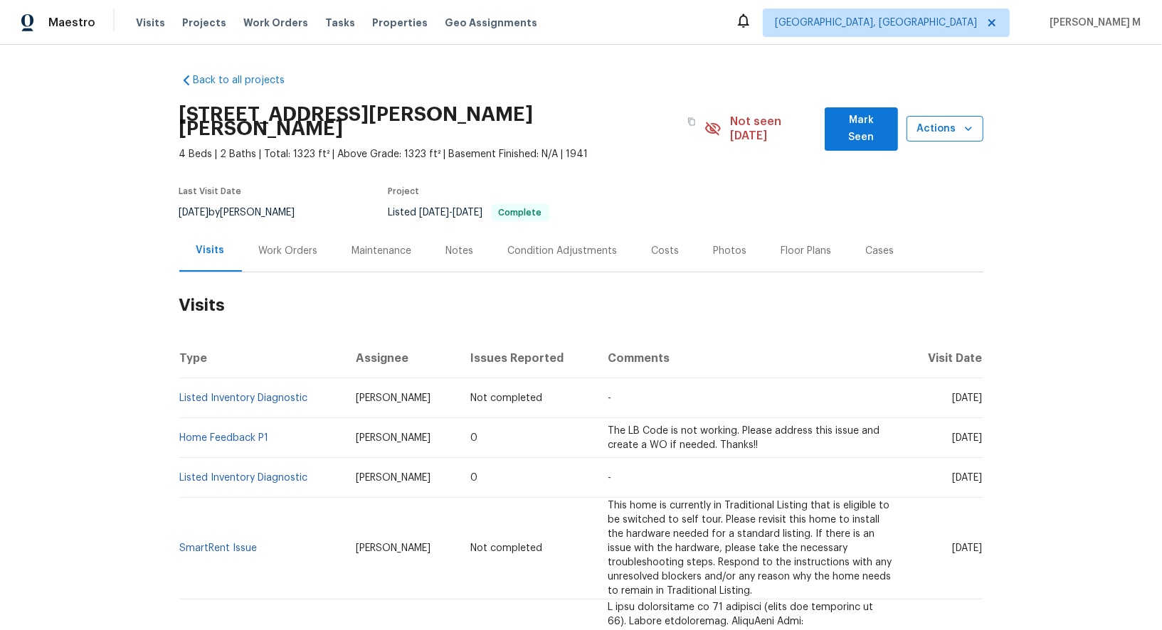
click at [957, 120] on span "Actions" at bounding box center [945, 129] width 54 height 18
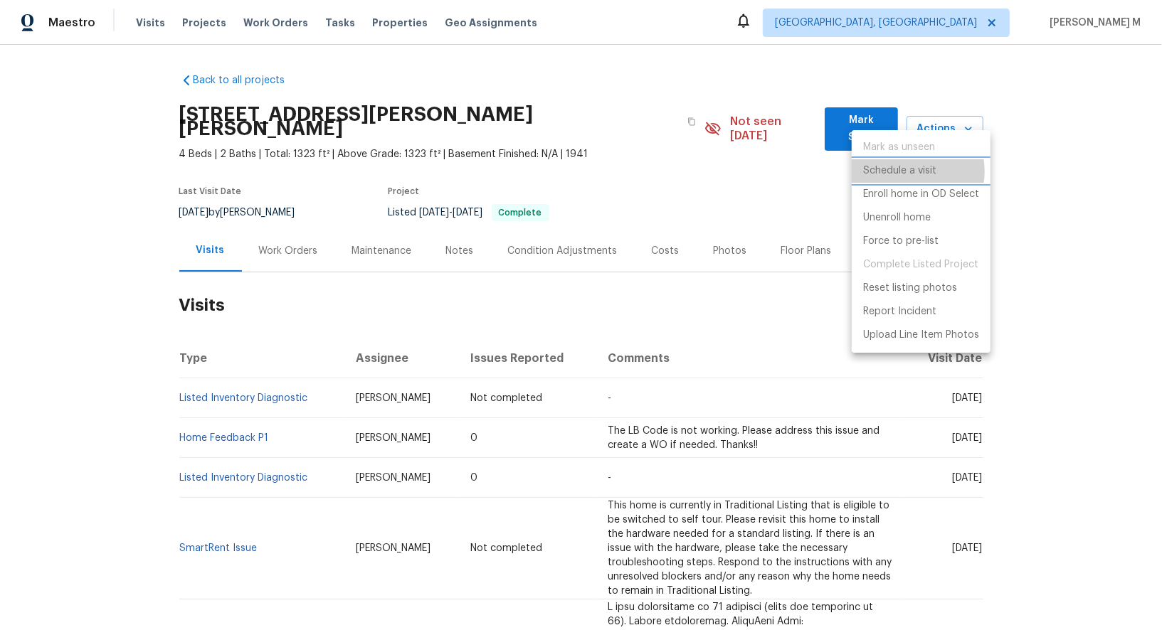
click at [900, 171] on p "Schedule a visit" at bounding box center [899, 171] width 73 height 15
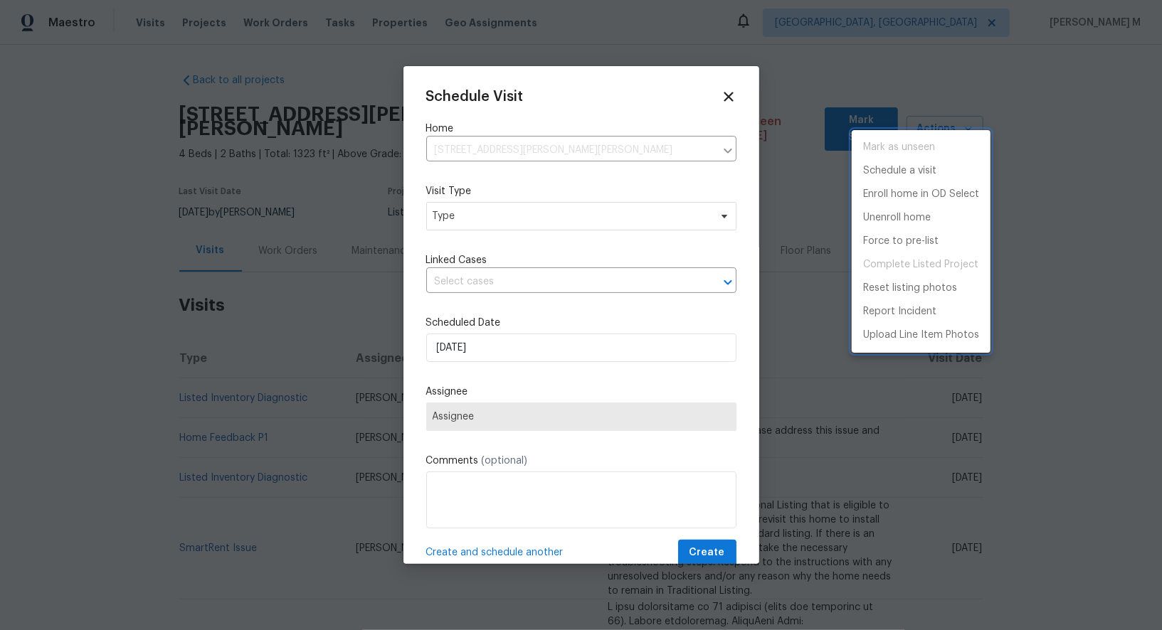
click at [472, 212] on div at bounding box center [581, 315] width 1162 height 630
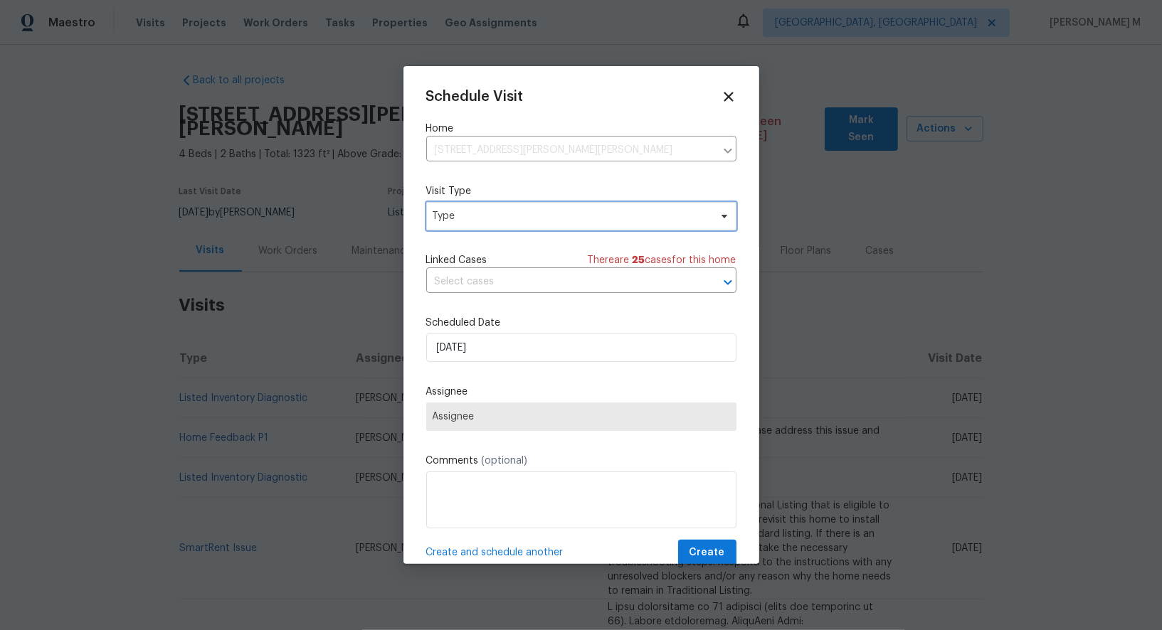
click at [436, 213] on span "Type" at bounding box center [571, 216] width 277 height 14
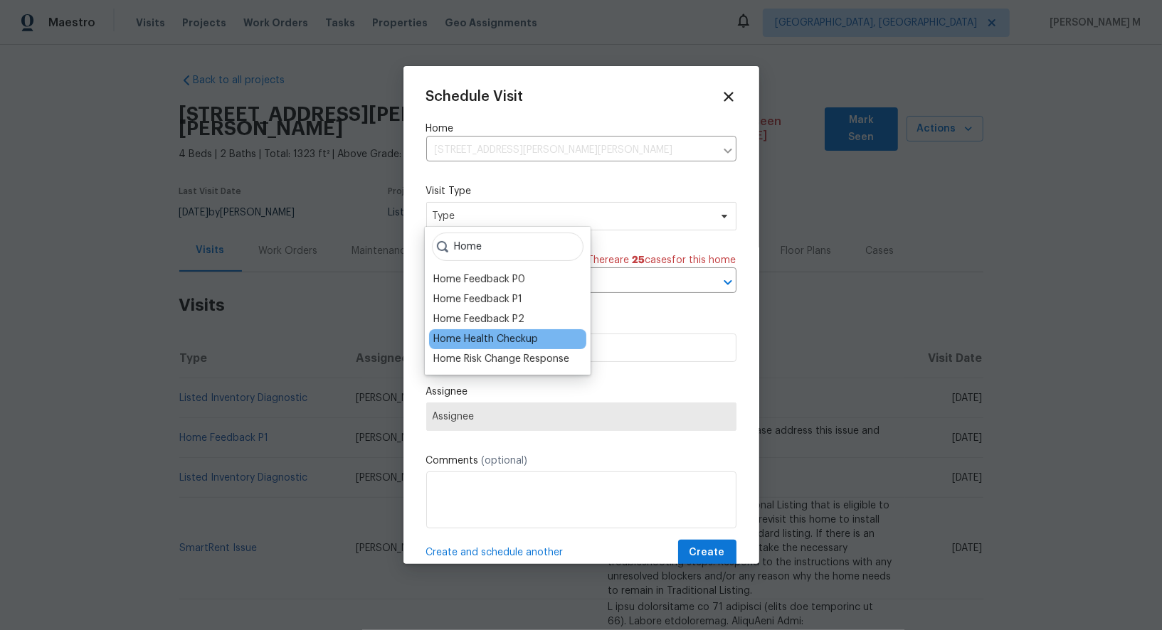
type input "Home"
click at [492, 332] on div "Home Health Checkup" at bounding box center [485, 339] width 105 height 14
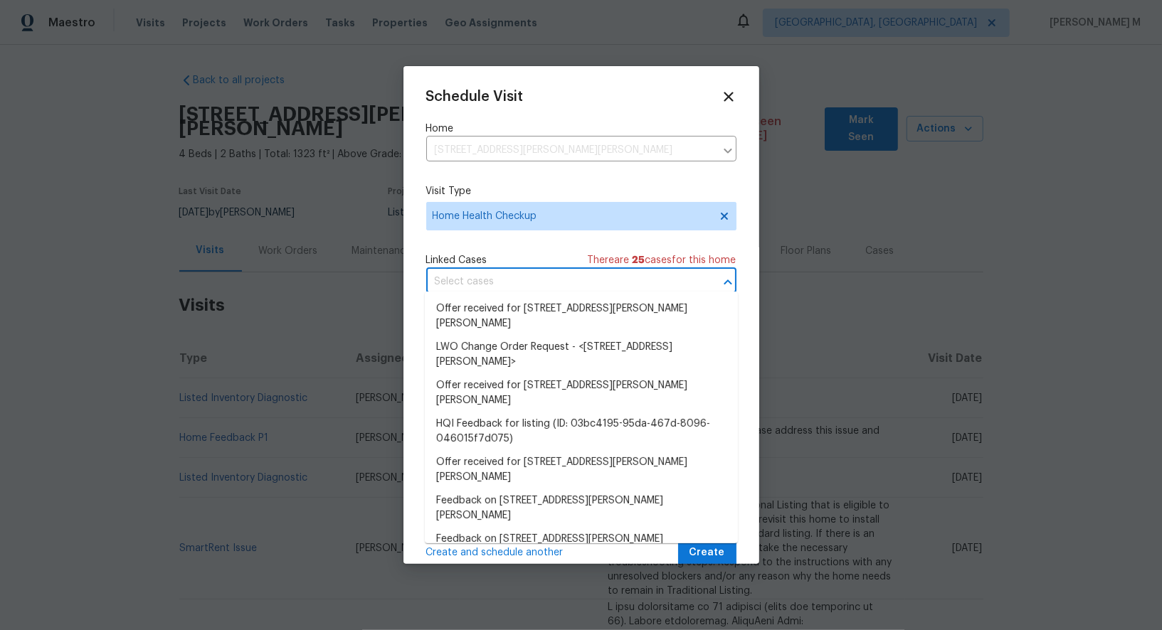
click at [509, 271] on input "text" at bounding box center [561, 282] width 270 height 22
click at [523, 253] on div "Linked Cases There are 25 case s for this home" at bounding box center [581, 260] width 310 height 14
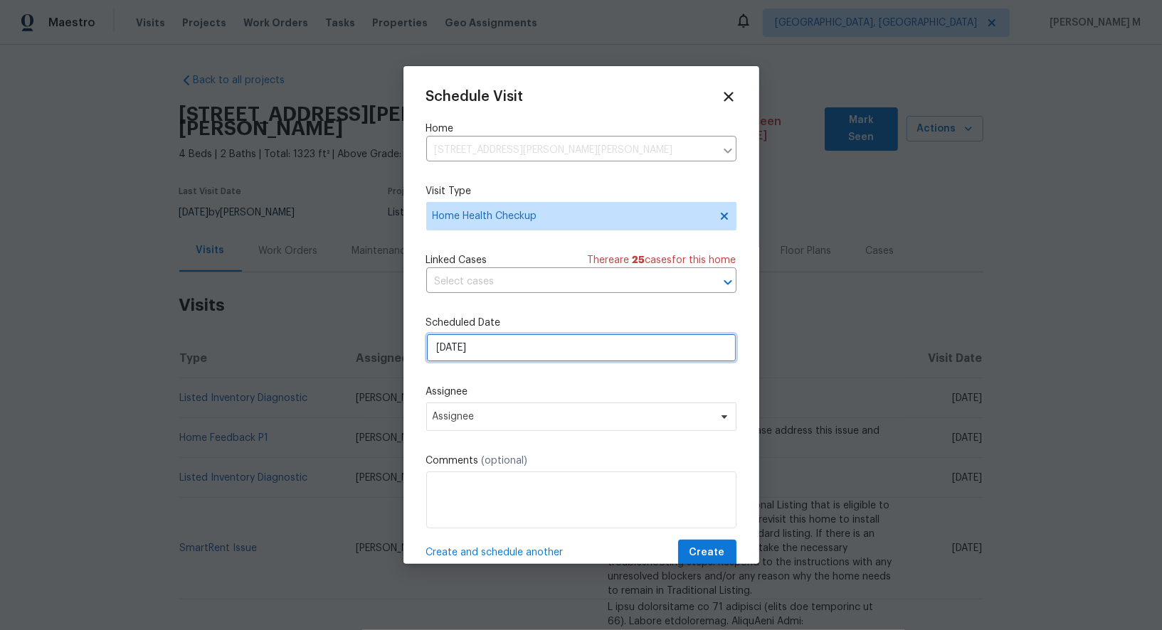
click at [495, 338] on input "[DATE]" at bounding box center [581, 348] width 310 height 28
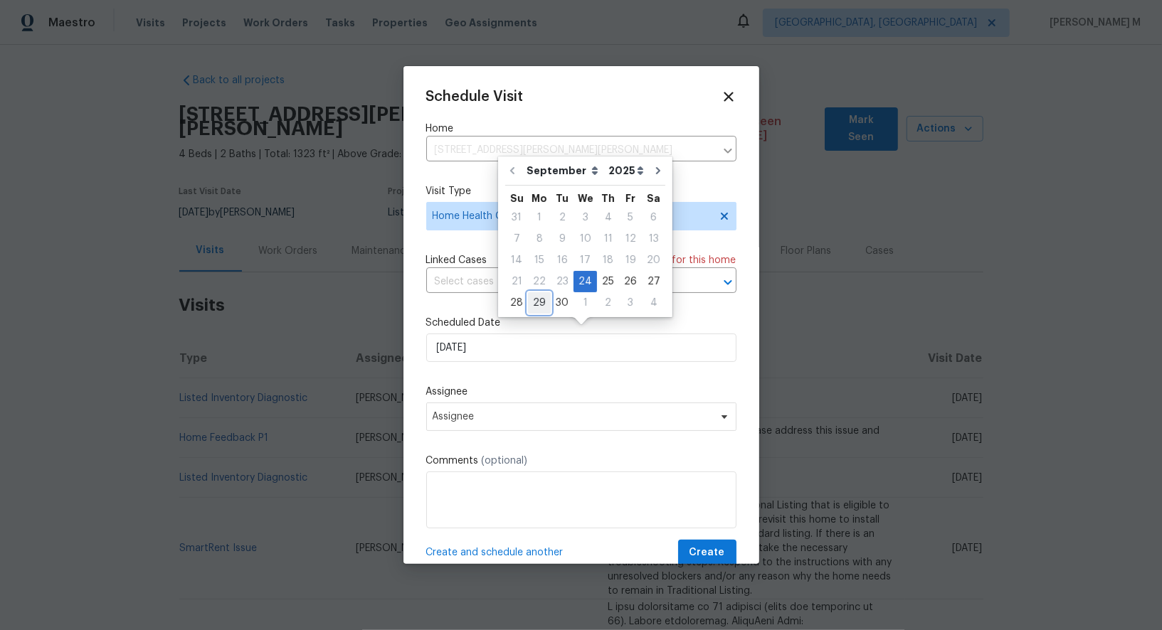
click at [539, 306] on div "29" at bounding box center [539, 303] width 23 height 20
type input "[DATE]"
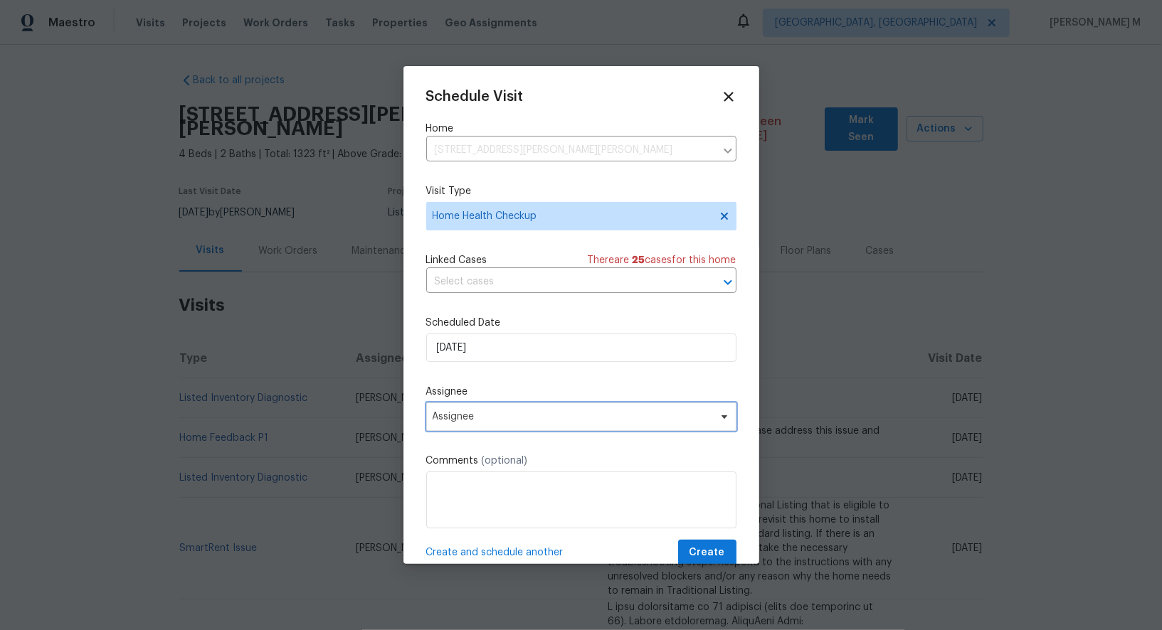
click at [508, 403] on span "Assignee" at bounding box center [581, 417] width 310 height 28
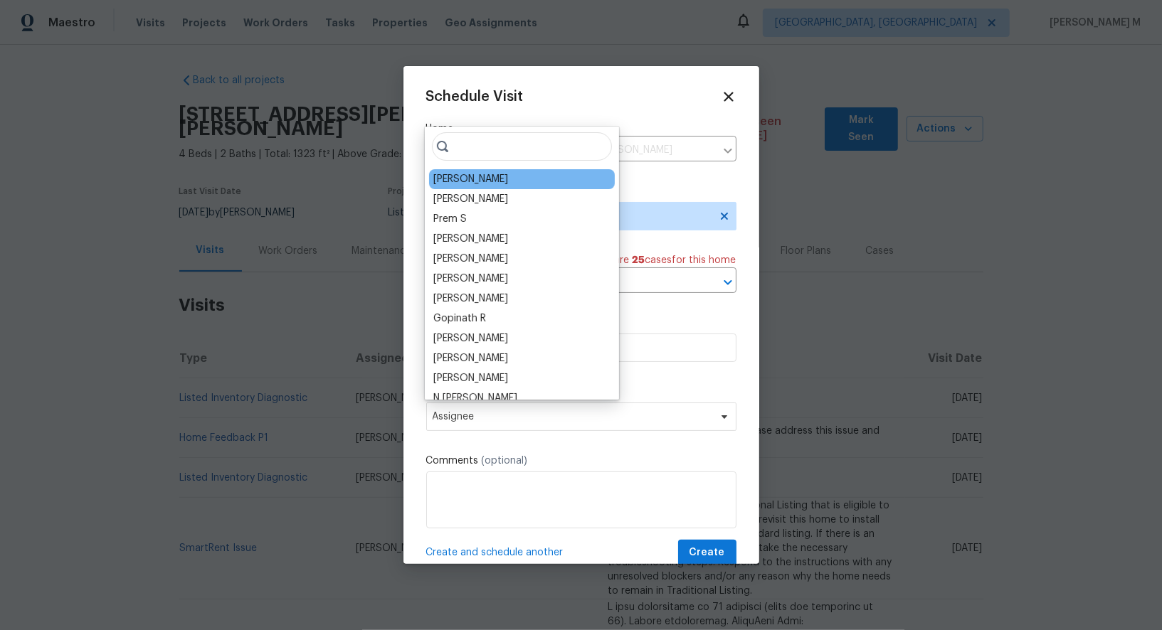
click at [465, 176] on div "Ryan Johnson" at bounding box center [470, 179] width 75 height 14
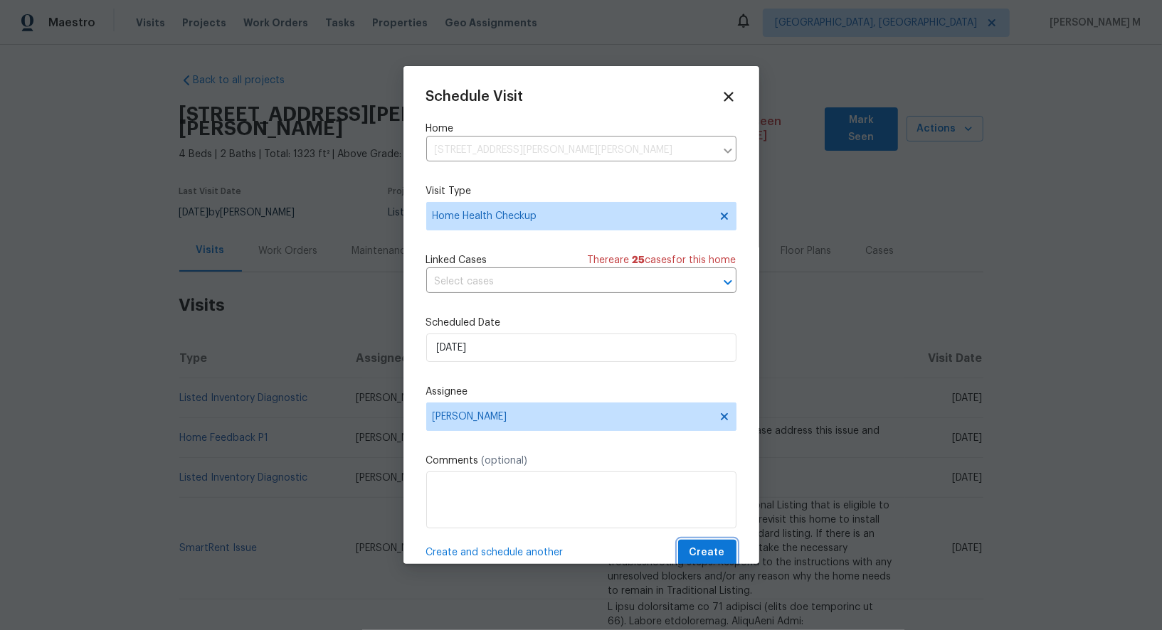
click at [698, 545] on span "Create" at bounding box center [707, 553] width 36 height 18
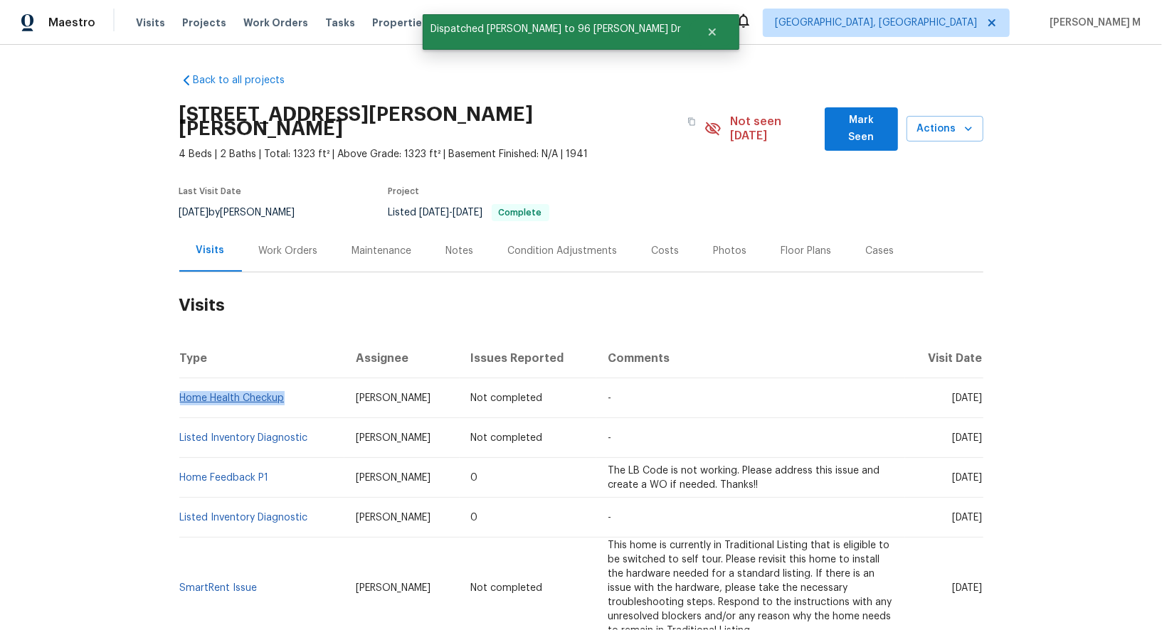
drag, startPoint x: 301, startPoint y: 374, endPoint x: 181, endPoint y: 371, distance: 120.3
click at [181, 378] on td "Home Health Checkup" at bounding box center [261, 398] width 165 height 40
copy link "Home Health Checkup"
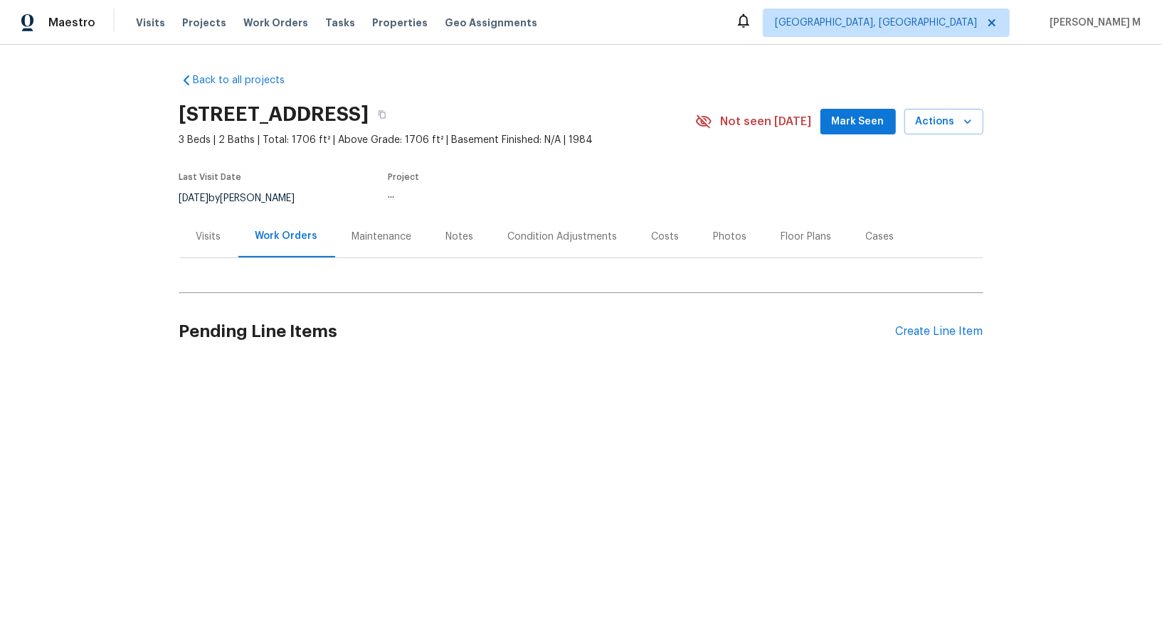
click at [212, 230] on div "Visits" at bounding box center [208, 237] width 25 height 14
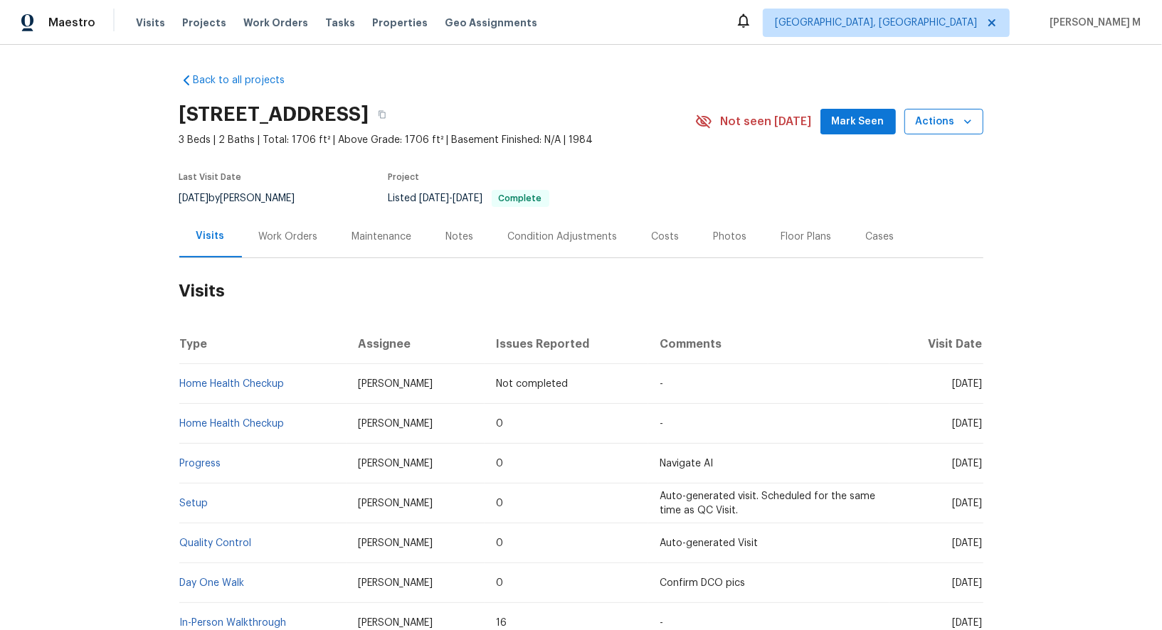
click at [956, 113] on span "Actions" at bounding box center [944, 122] width 56 height 18
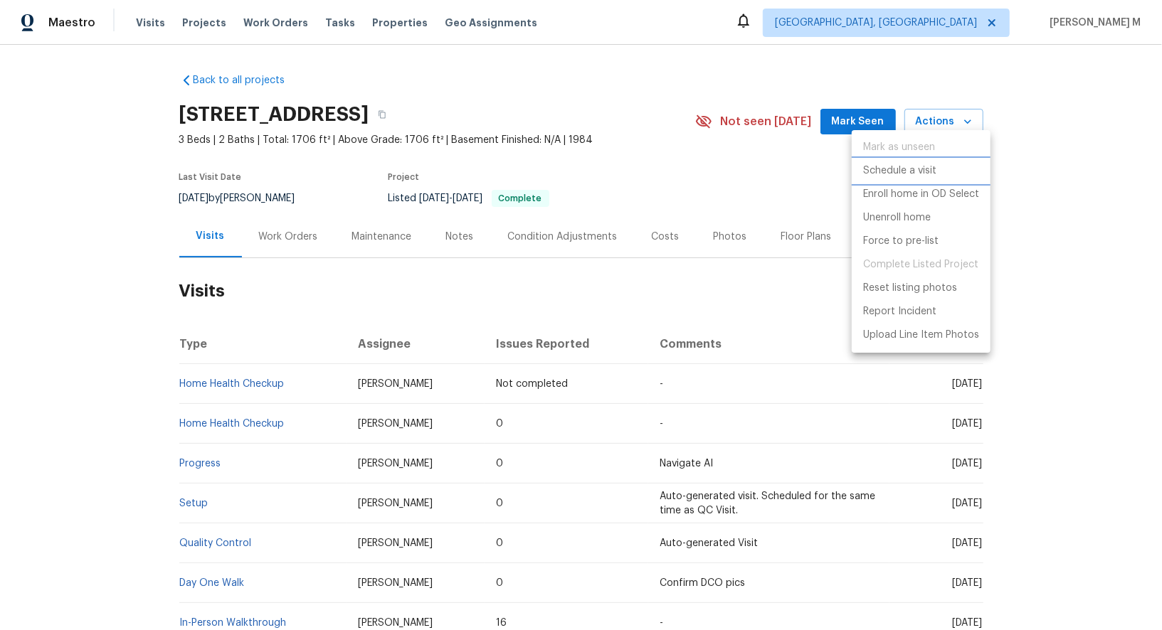
click at [921, 159] on li "Schedule a visit" at bounding box center [921, 170] width 139 height 23
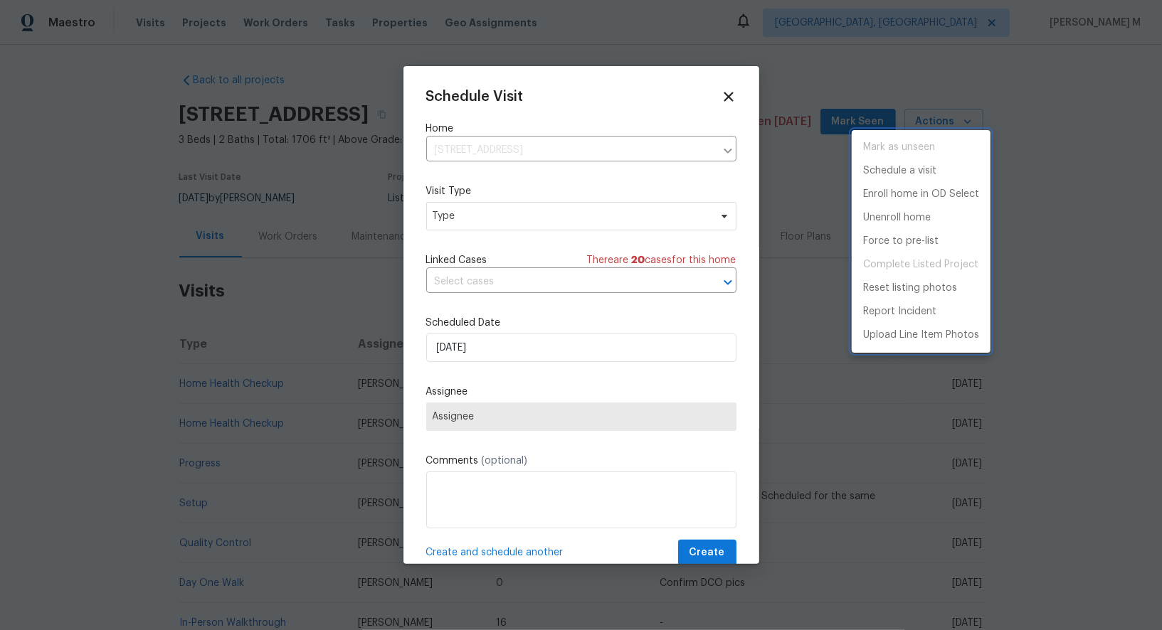
click at [541, 196] on div at bounding box center [581, 315] width 1162 height 630
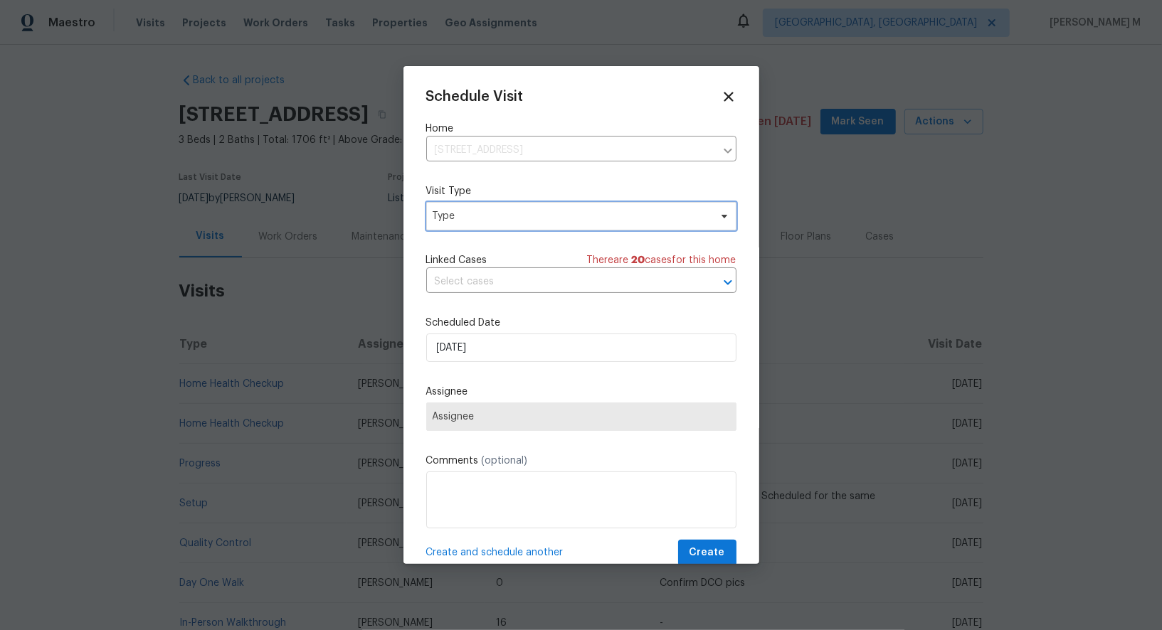
click at [498, 210] on span "Type" at bounding box center [571, 216] width 277 height 14
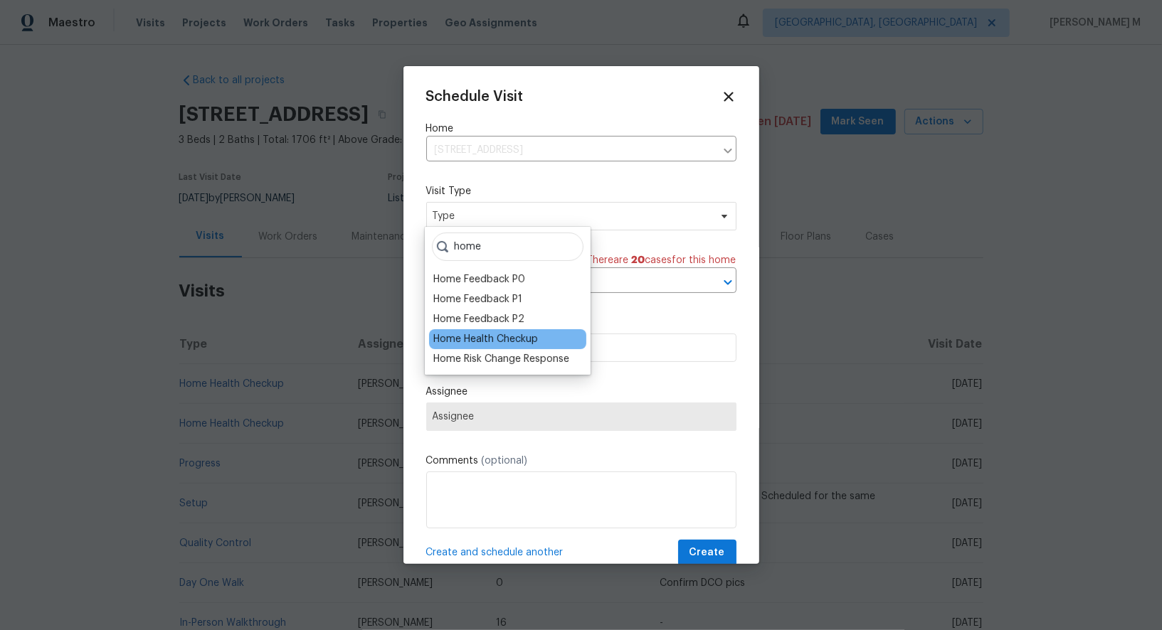
type input "home"
click at [507, 337] on div "Home Health Checkup" at bounding box center [485, 339] width 105 height 14
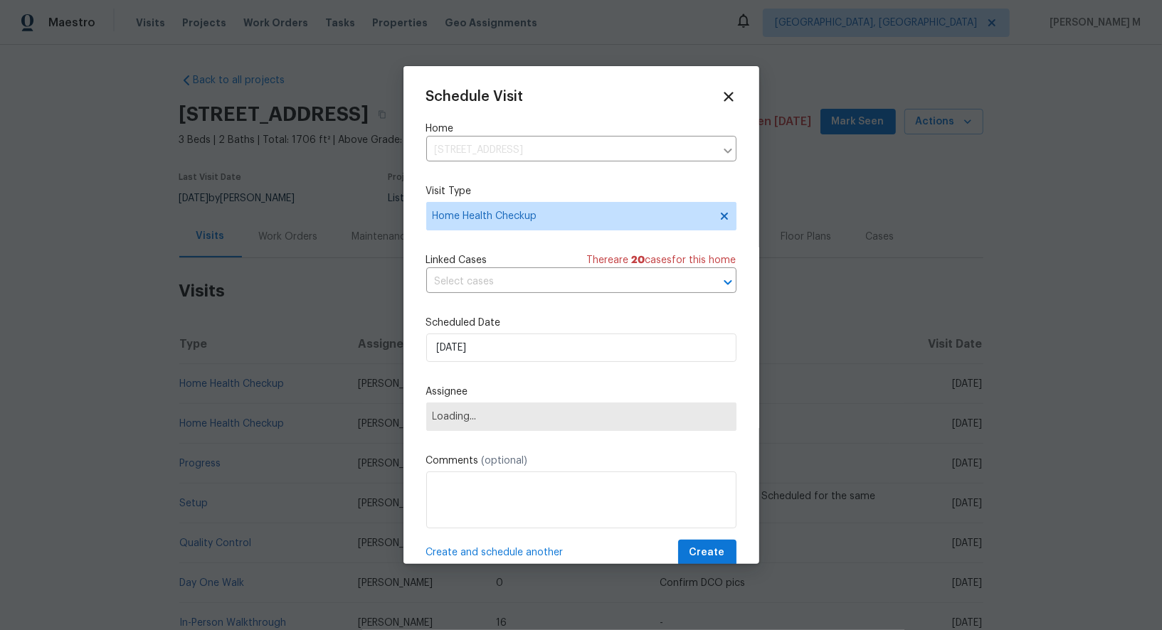
click at [517, 296] on div "Schedule Visit Home 6460 Preakness Dr, Orlando, FL 32818 ​ Visit Type Home Heal…" at bounding box center [581, 327] width 310 height 477
click at [517, 274] on input "text" at bounding box center [561, 282] width 270 height 22
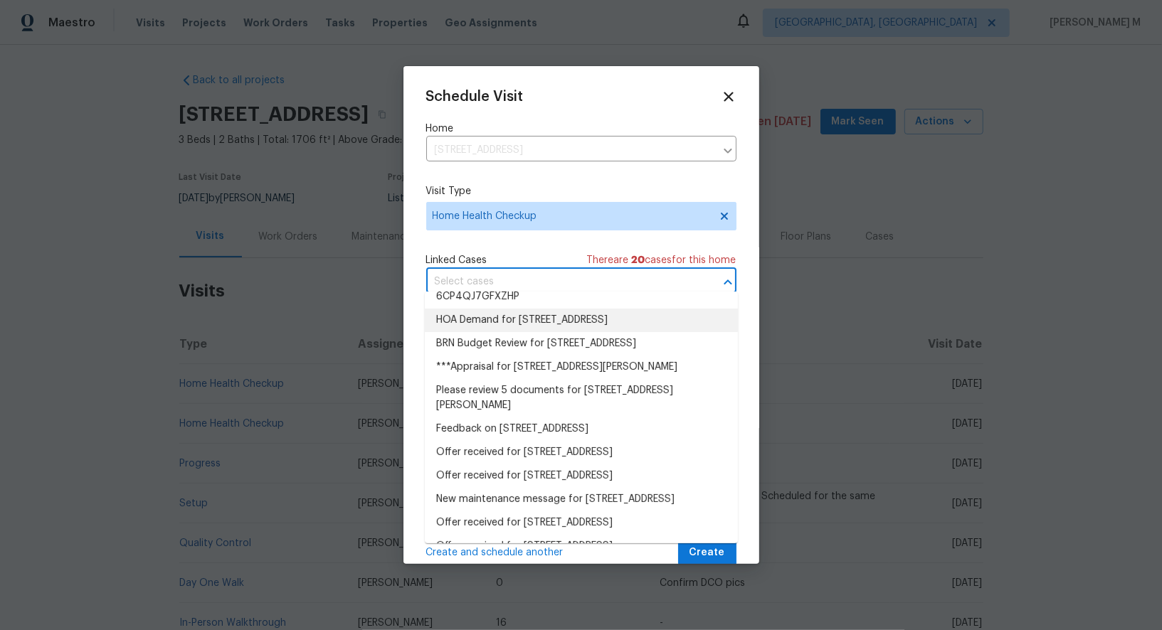
scroll to position [52, 0]
click at [487, 416] on li "Feedback on 6460 Preakness Dr, Orlando, FL 32818" at bounding box center [581, 427] width 313 height 23
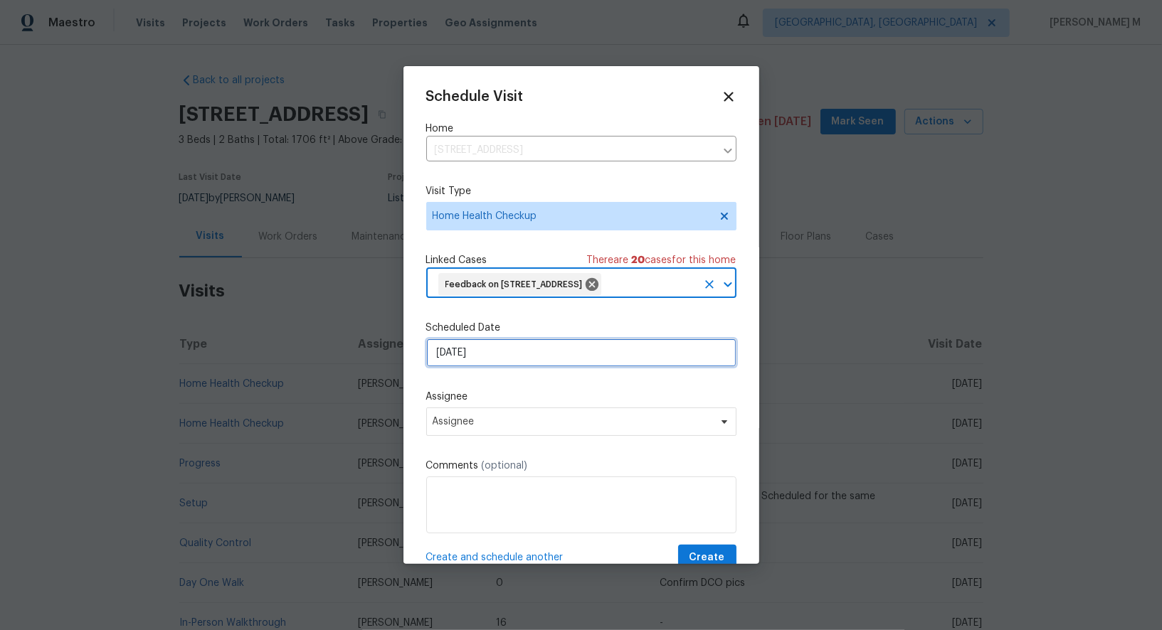
click at [493, 349] on input "[DATE]" at bounding box center [581, 353] width 310 height 28
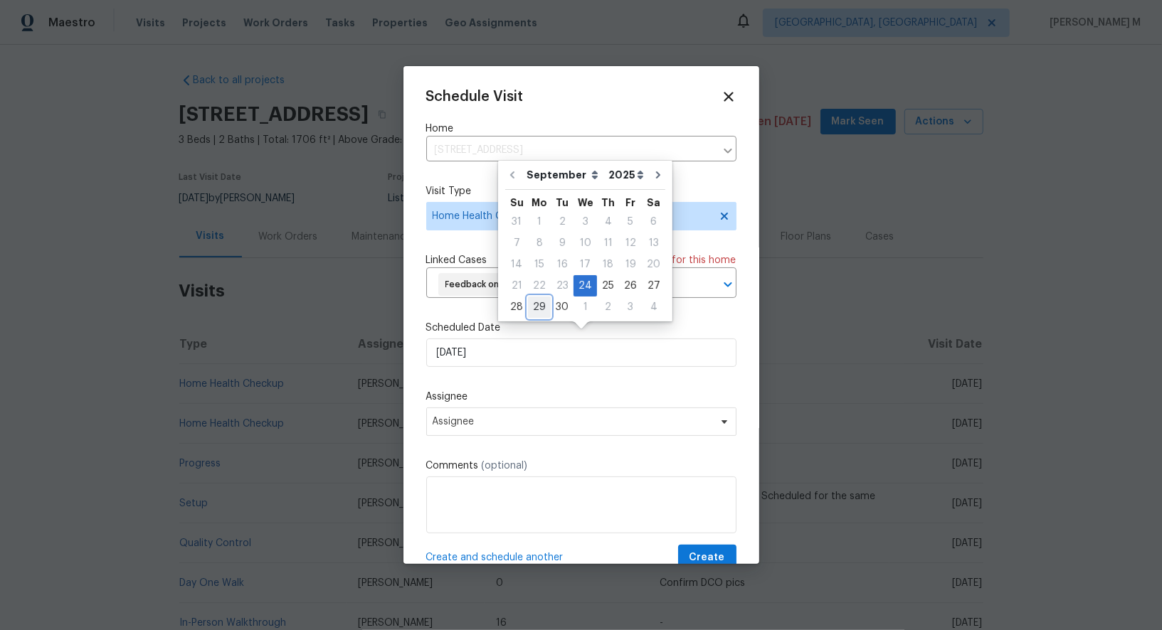
click at [534, 310] on div "29" at bounding box center [539, 307] width 23 height 20
type input "[DATE]"
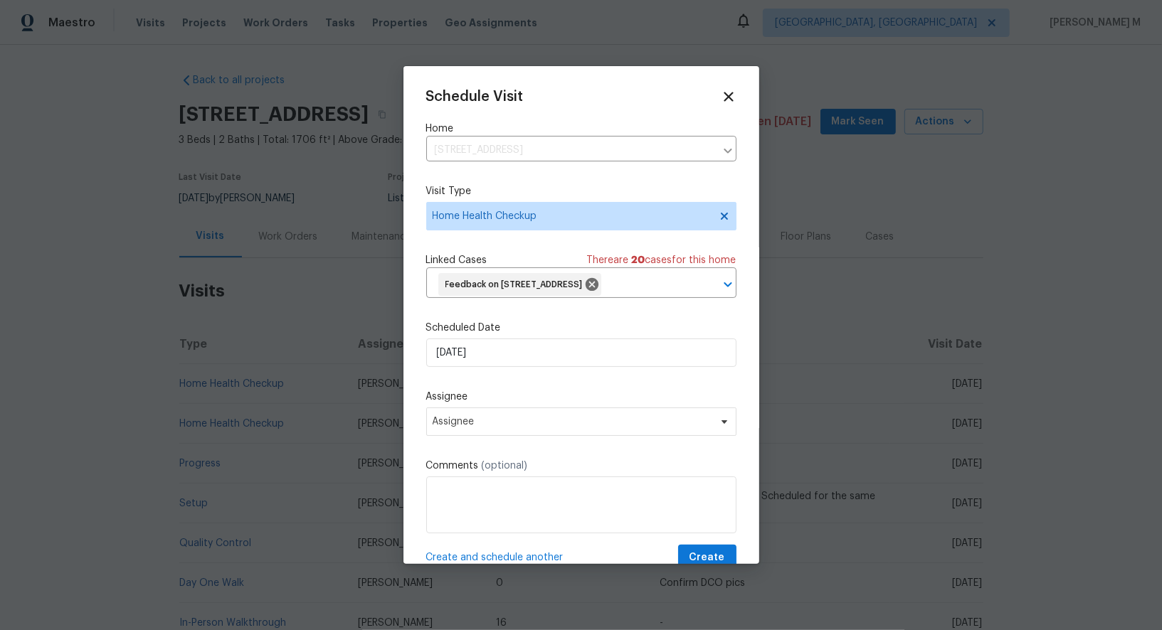
click at [521, 394] on label "Assignee" at bounding box center [581, 397] width 310 height 14
click at [521, 416] on span "Assignee" at bounding box center [572, 421] width 279 height 11
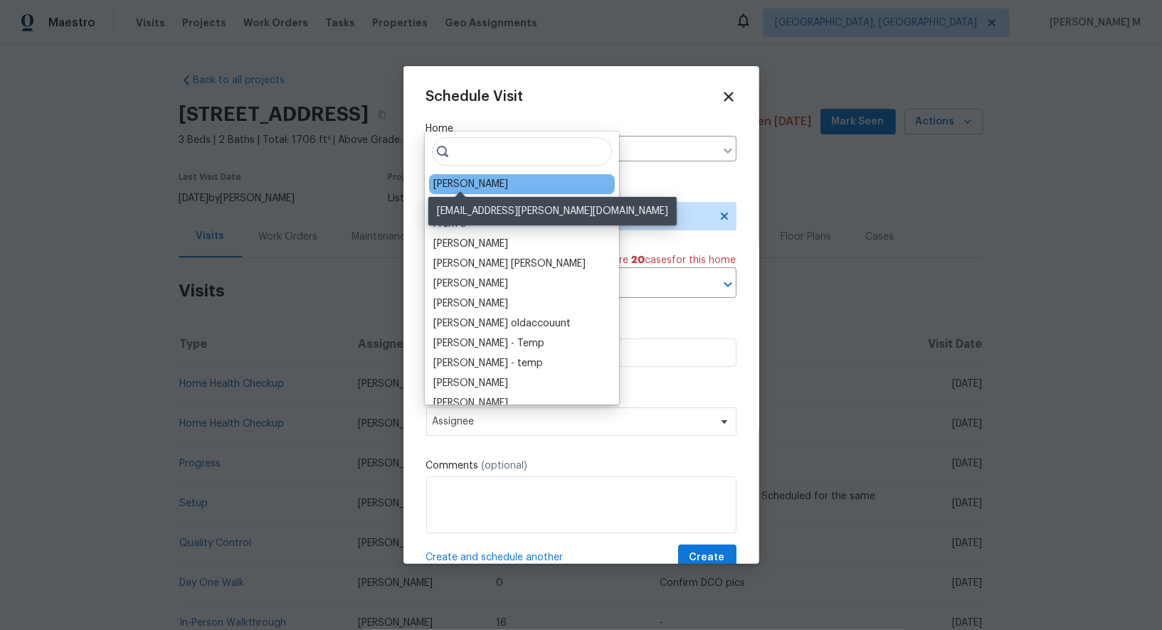
click at [470, 177] on div "[PERSON_NAME]" at bounding box center [470, 184] width 75 height 14
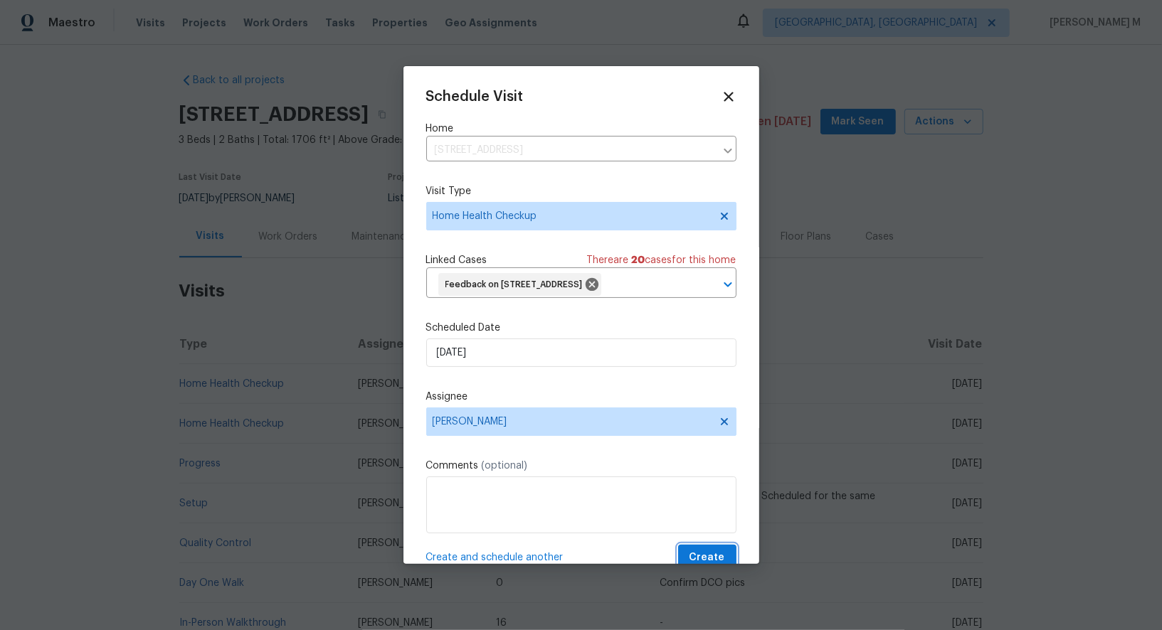
click at [716, 550] on span "Create" at bounding box center [707, 558] width 36 height 18
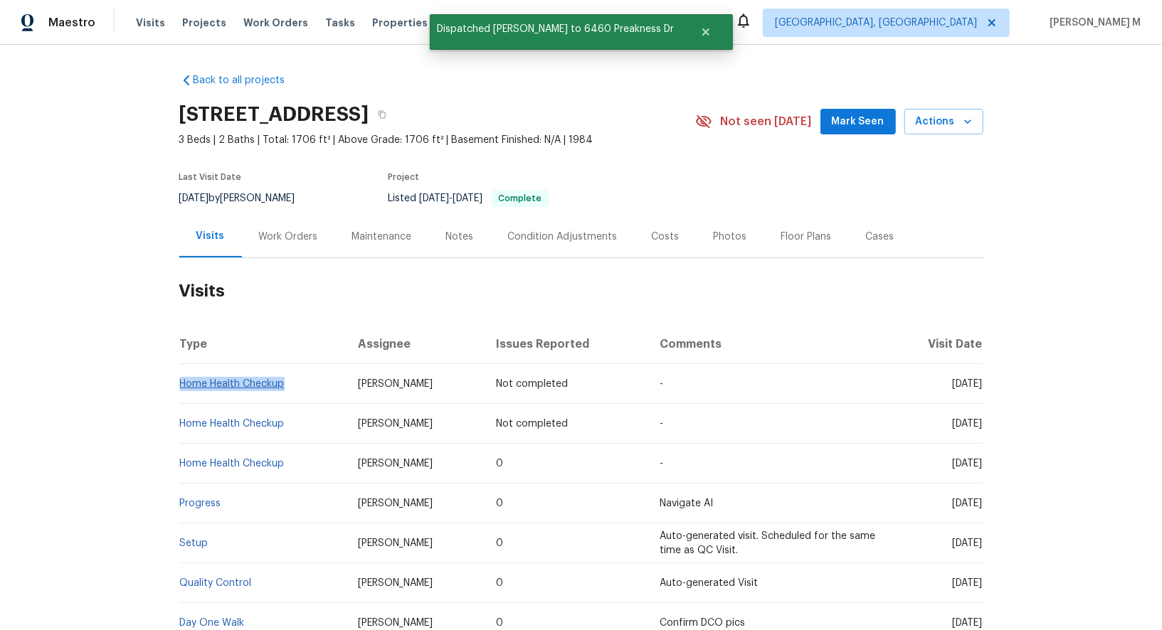
drag, startPoint x: 304, startPoint y: 376, endPoint x: 182, endPoint y: 376, distance: 121.7
click at [182, 376] on td "Home Health Checkup" at bounding box center [263, 384] width 168 height 40
copy link "Home Health Checkup"
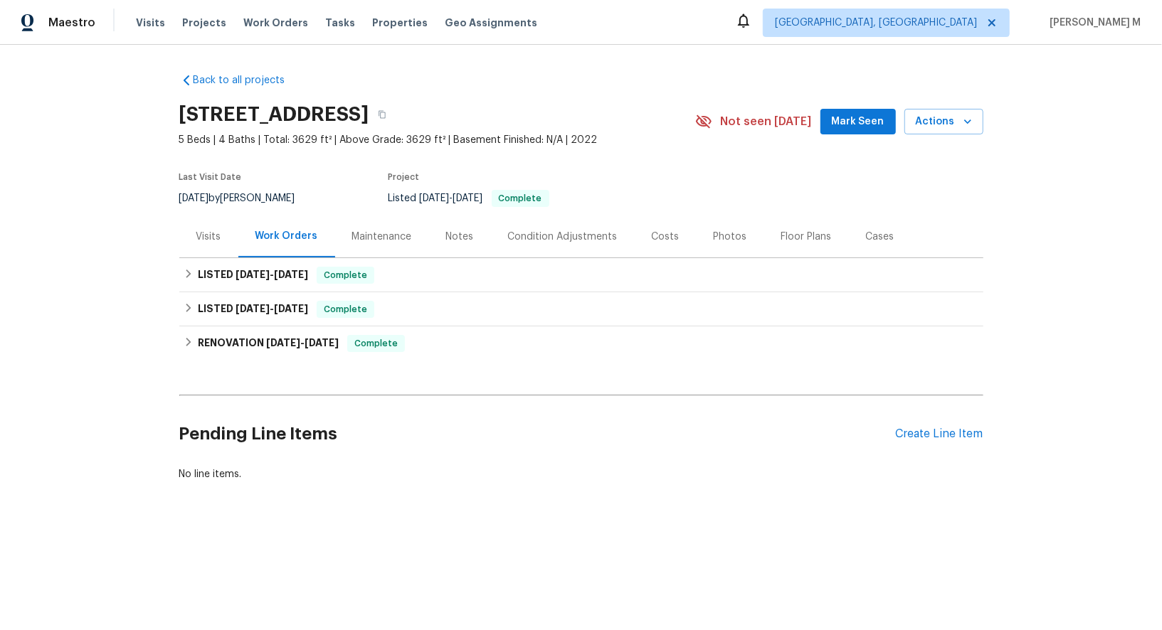
click at [217, 230] on div "Visits" at bounding box center [208, 237] width 25 height 14
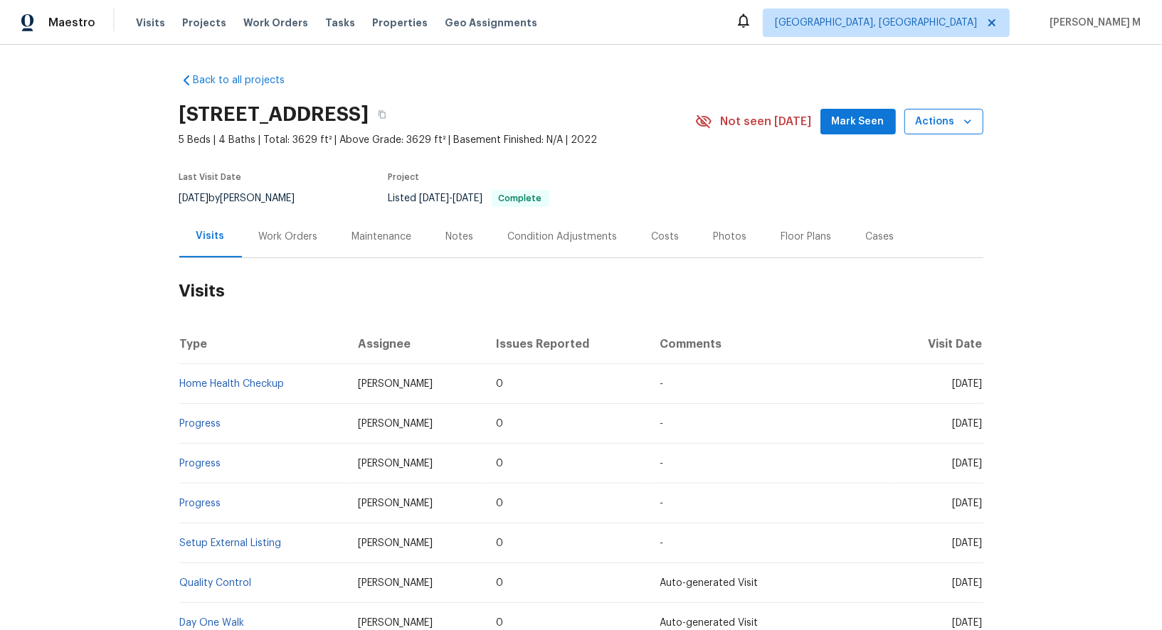
click at [962, 118] on icon "button" at bounding box center [967, 122] width 14 height 14
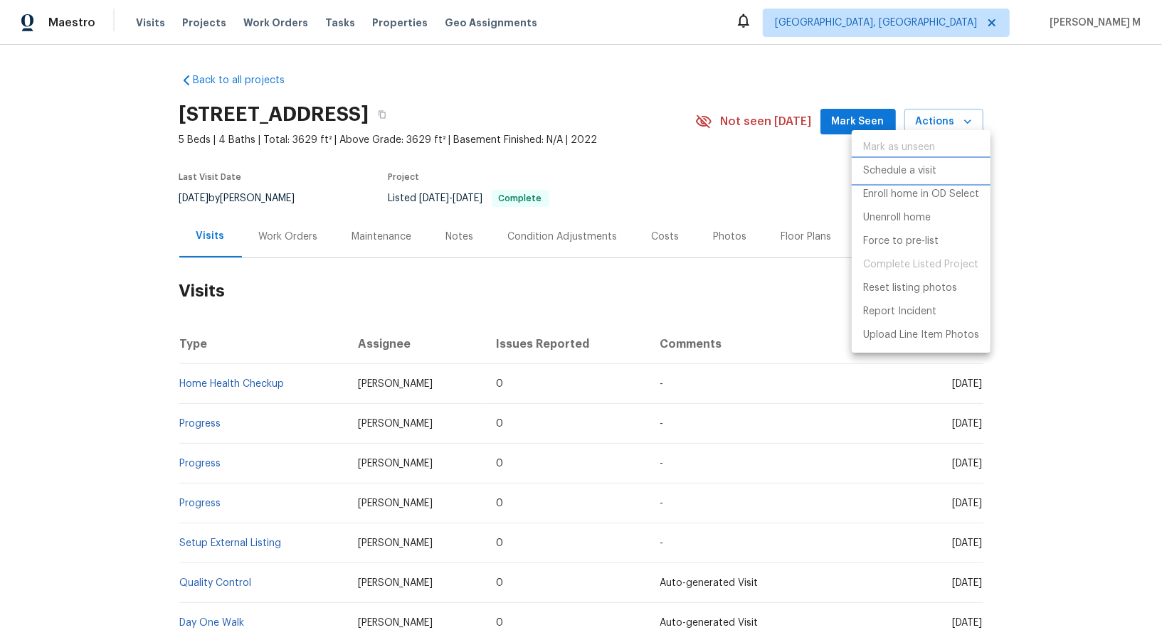
click at [913, 171] on p "Schedule a visit" at bounding box center [899, 171] width 73 height 15
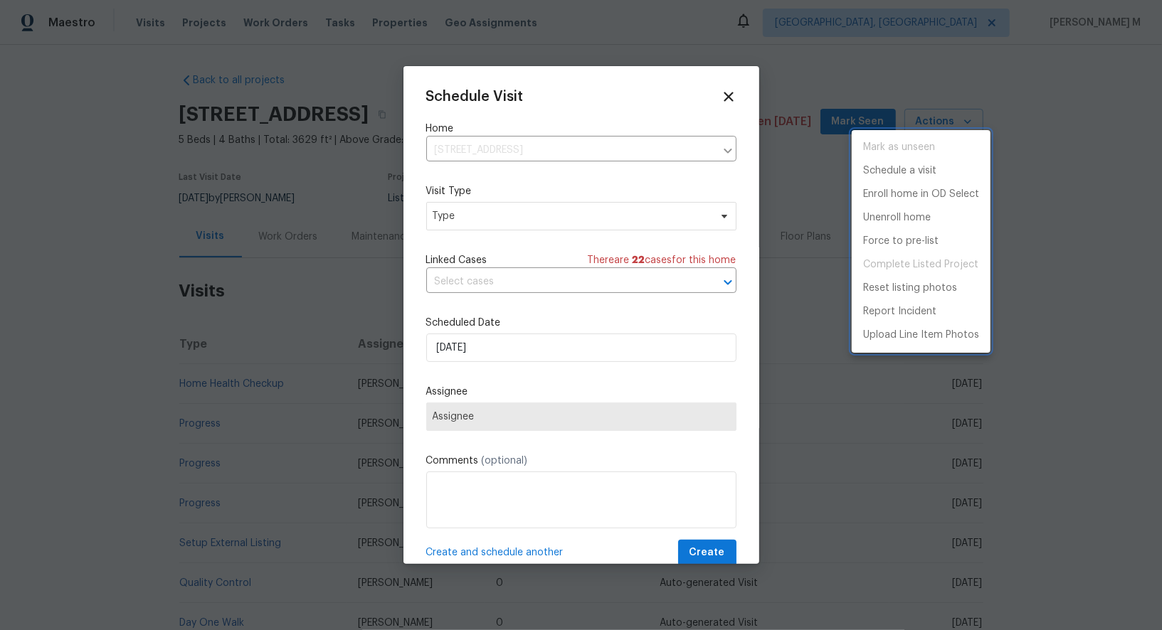
click at [556, 223] on div at bounding box center [581, 315] width 1162 height 630
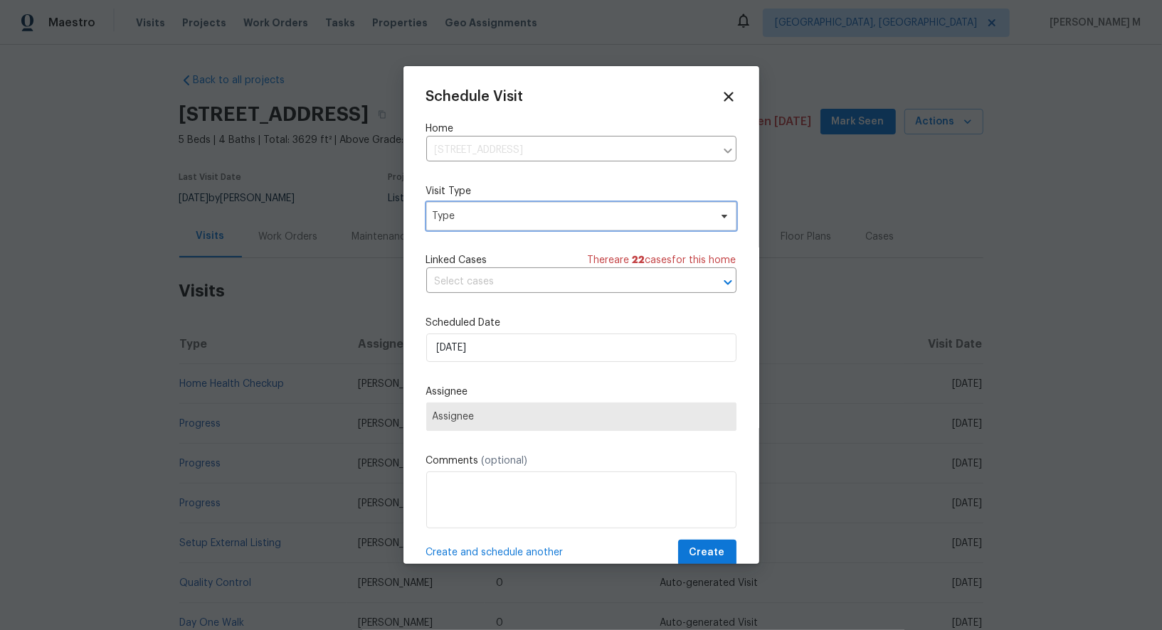
click at [536, 209] on span "Type" at bounding box center [571, 216] width 277 height 14
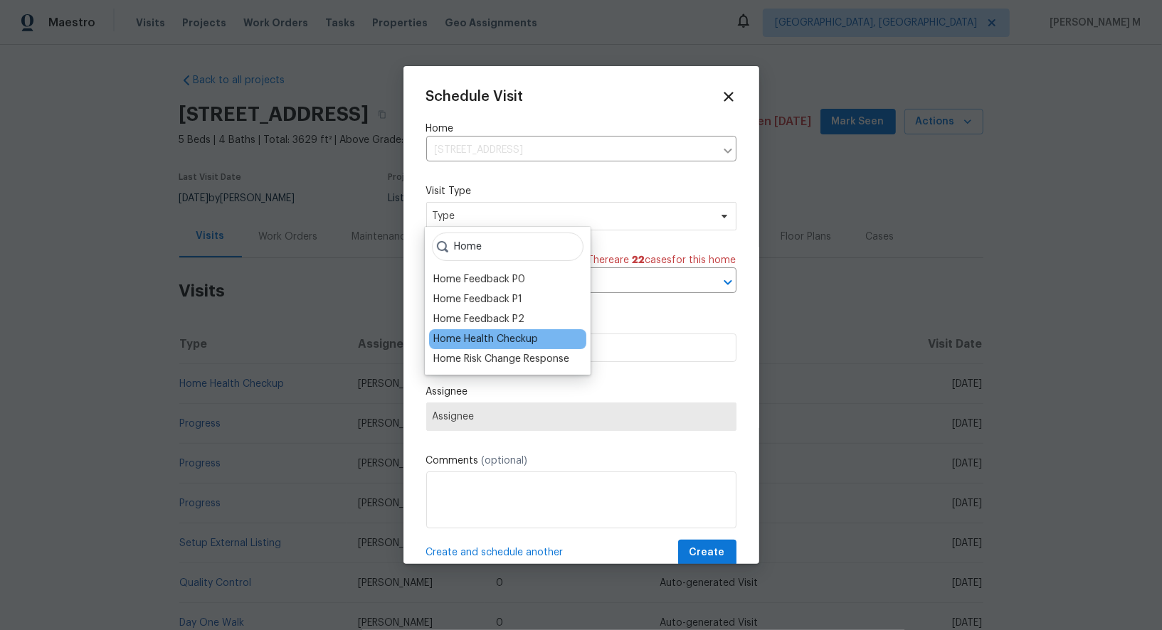
type input "Home"
click at [544, 339] on div "Home Health Checkup" at bounding box center [507, 339] width 157 height 20
click at [513, 339] on div "Home Health Checkup" at bounding box center [485, 339] width 105 height 14
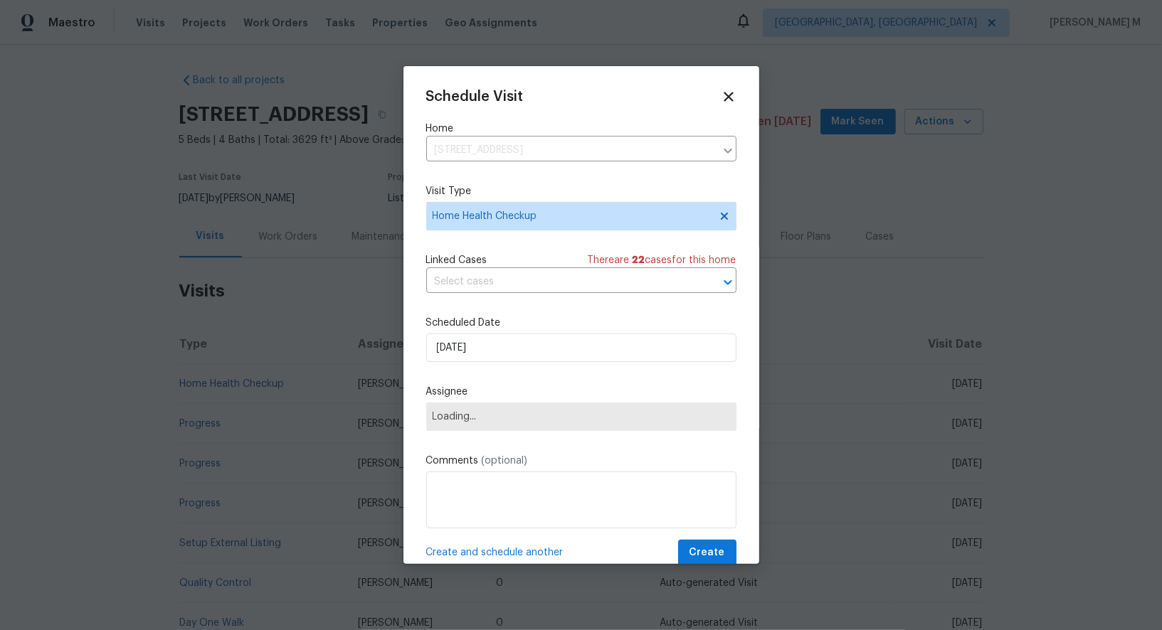
click at [517, 264] on div "Linked Cases There are 22 case s for this home ​" at bounding box center [581, 273] width 310 height 40
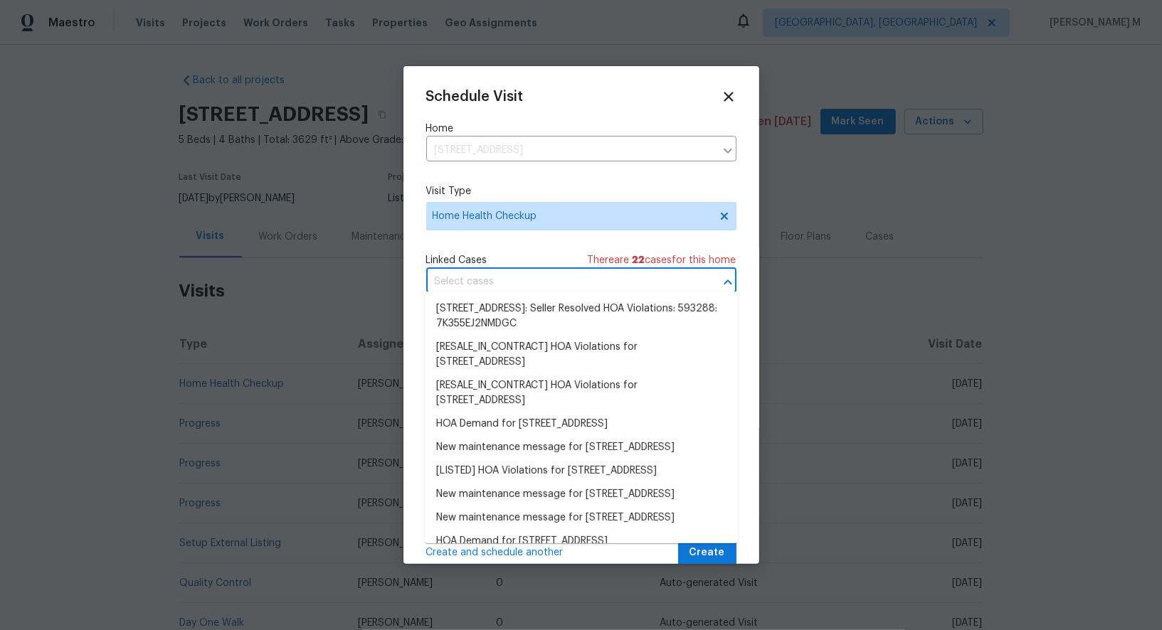
click at [505, 285] on input "text" at bounding box center [561, 282] width 270 height 22
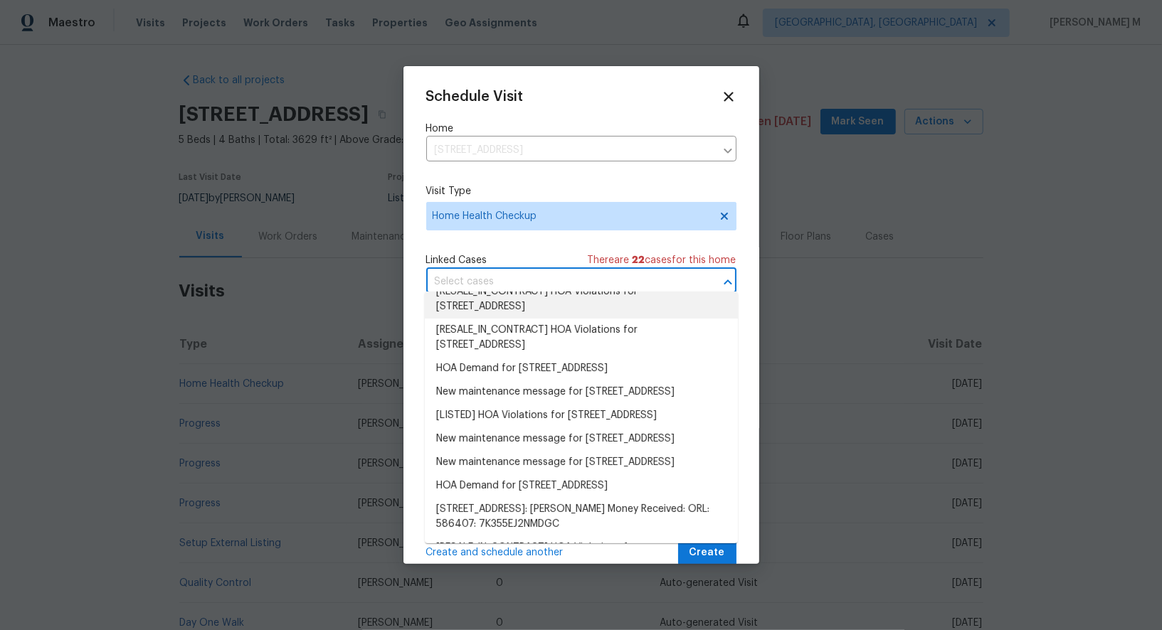
click at [514, 253] on div "Linked Cases There are 22 case s for this home" at bounding box center [581, 260] width 310 height 14
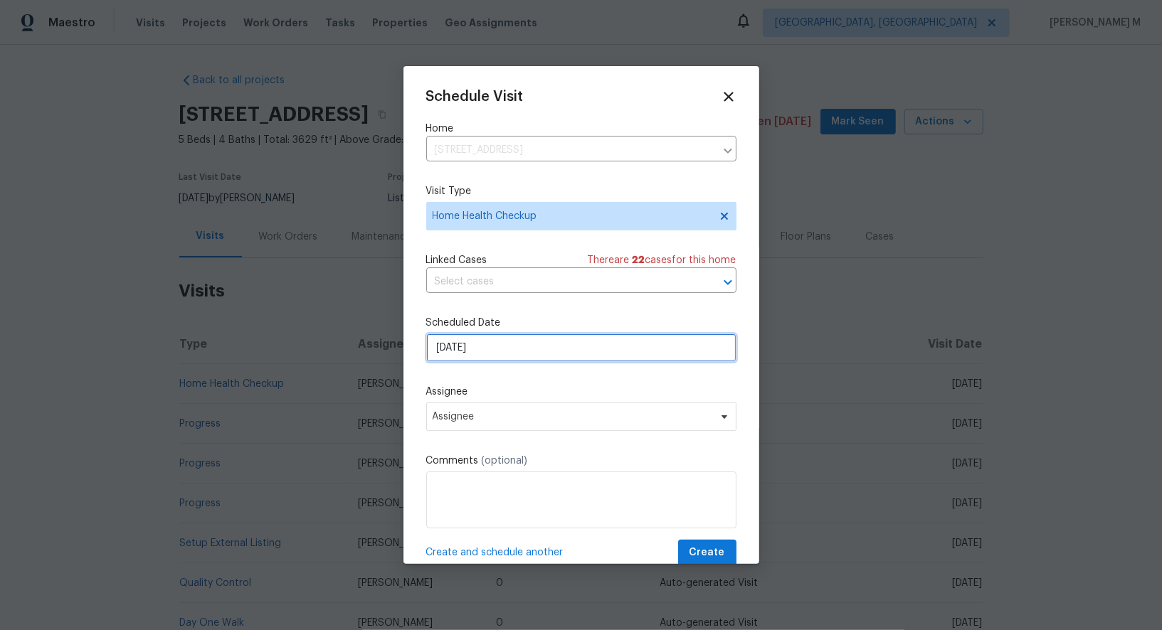
click at [489, 349] on input "[DATE]" at bounding box center [581, 348] width 310 height 28
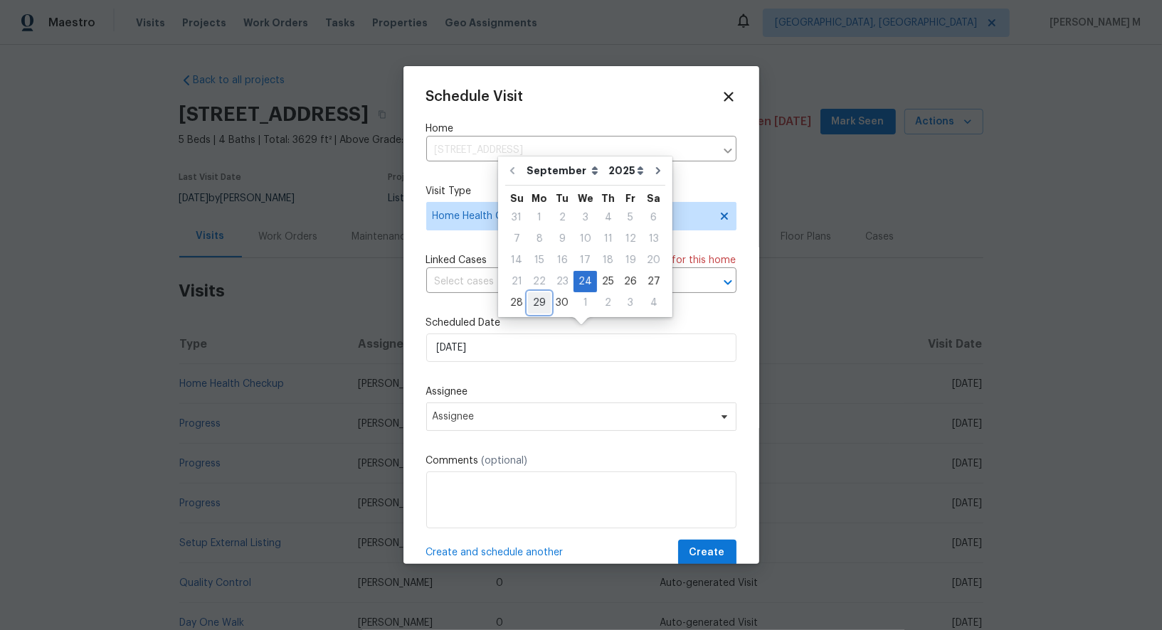
click at [537, 304] on div "29" at bounding box center [539, 303] width 23 height 20
type input "[DATE]"
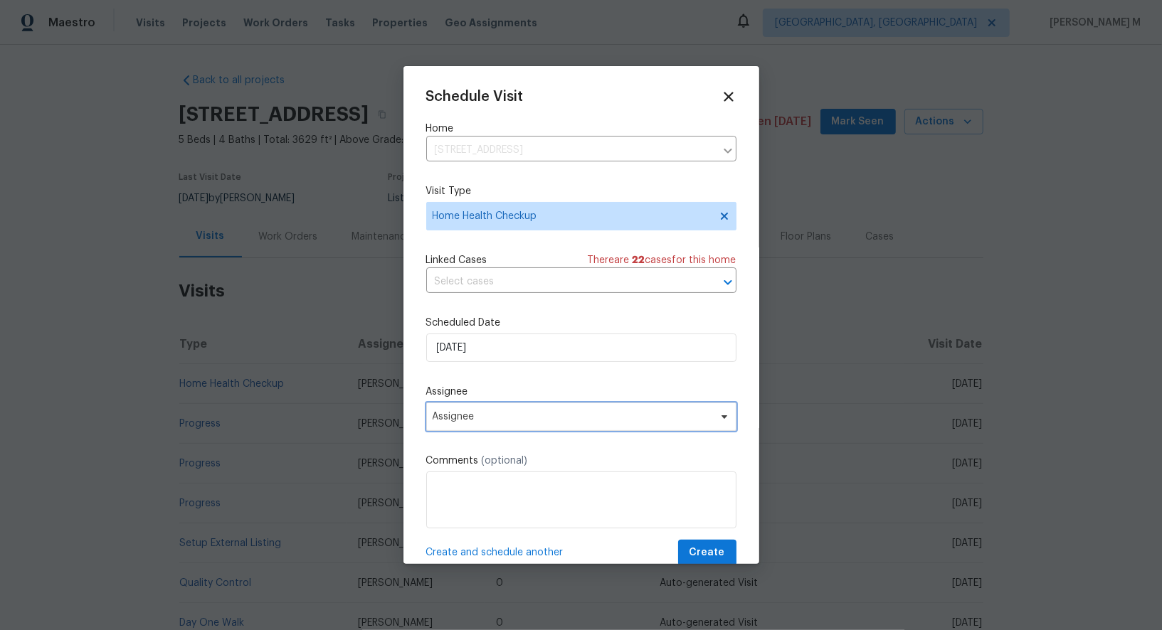
click at [515, 415] on span "Assignee" at bounding box center [581, 417] width 310 height 28
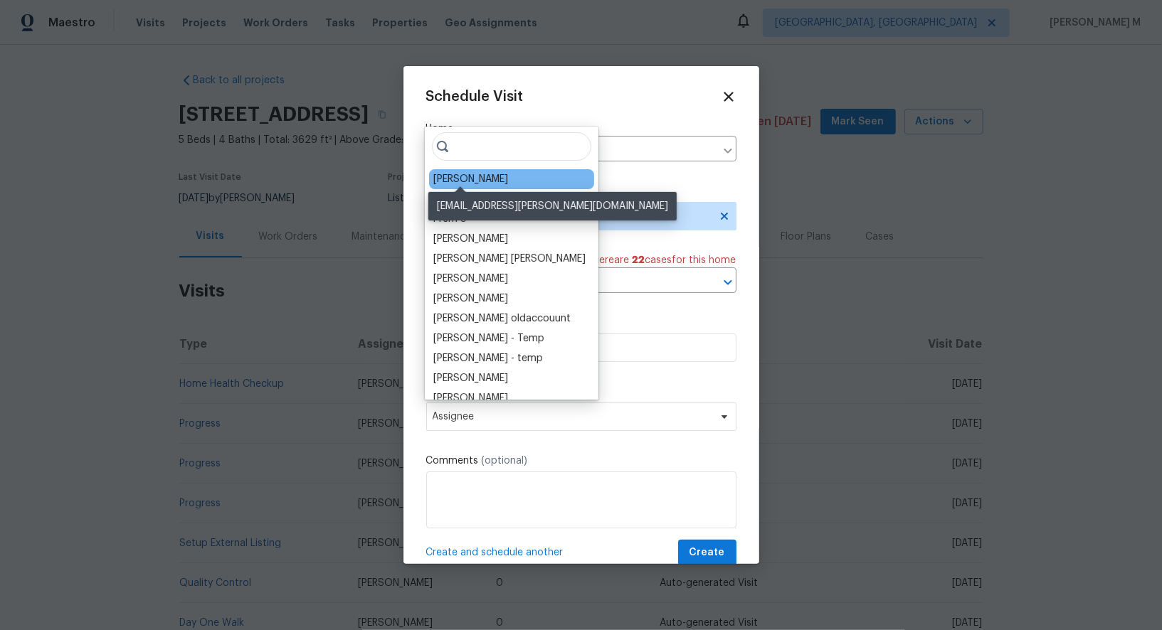
click at [471, 172] on div "[PERSON_NAME]" at bounding box center [470, 179] width 75 height 14
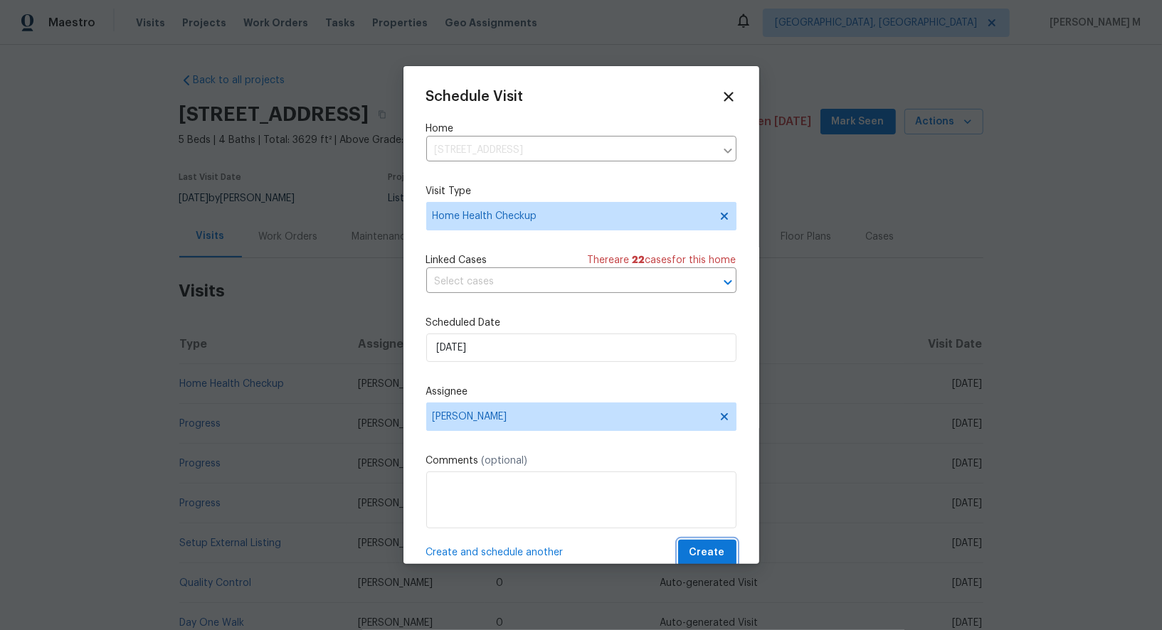
click at [716, 544] on span "Create" at bounding box center [707, 553] width 36 height 18
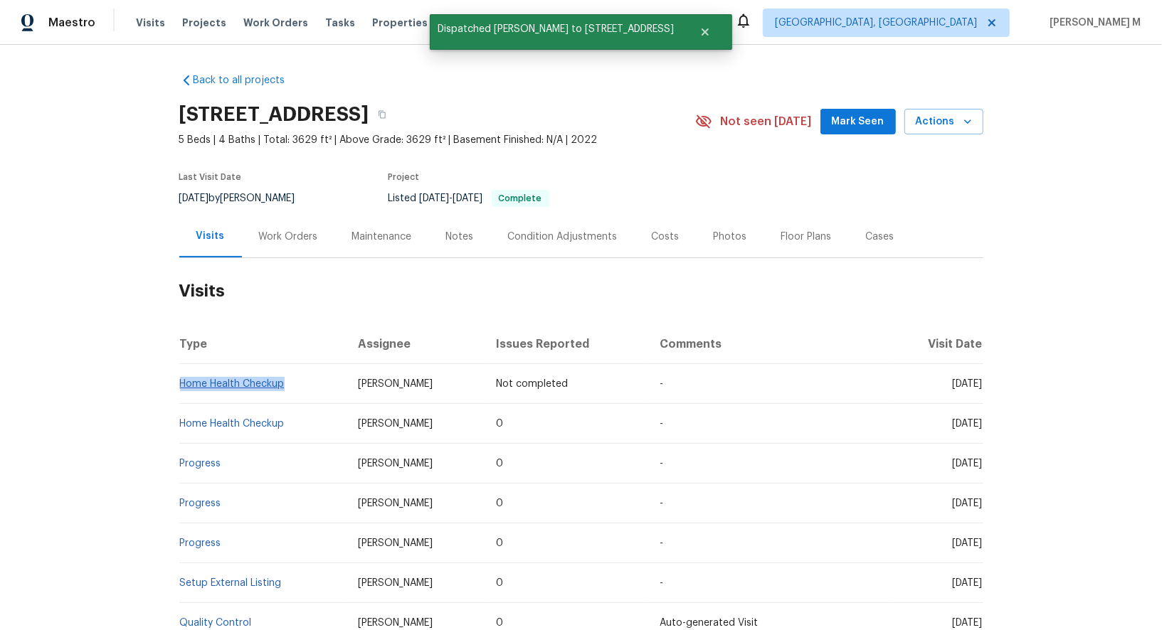
drag, startPoint x: 300, startPoint y: 373, endPoint x: 180, endPoint y: 373, distance: 119.5
click at [180, 373] on td "Home Health Checkup" at bounding box center [263, 384] width 168 height 40
copy link "Home Health Checkup"
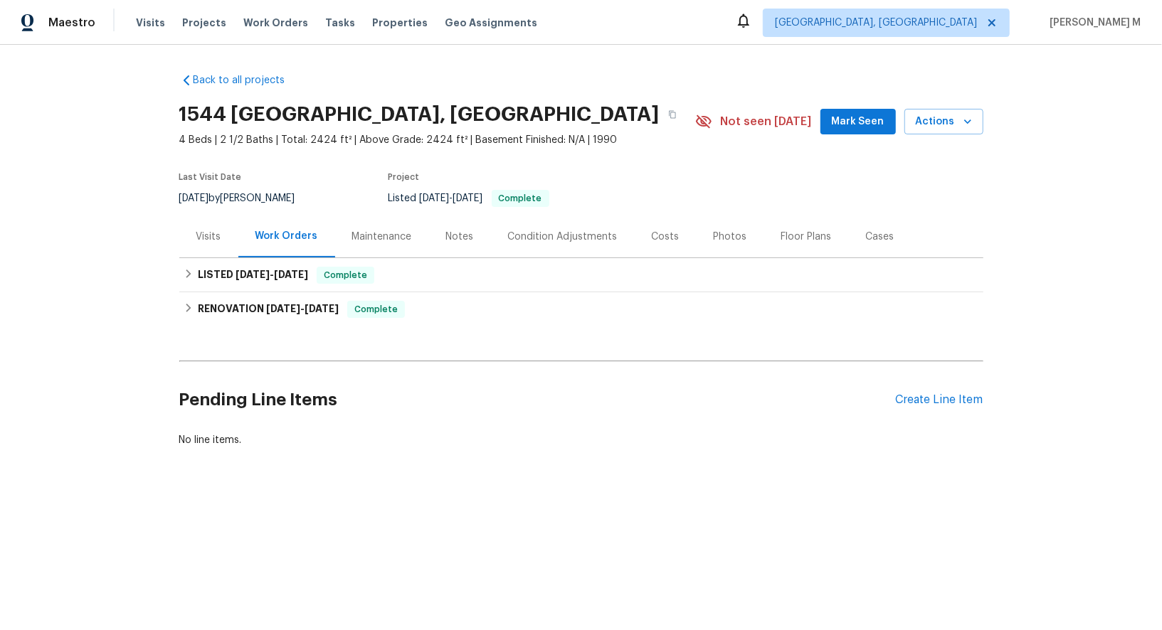
click at [213, 240] on div "Visits" at bounding box center [208, 237] width 59 height 42
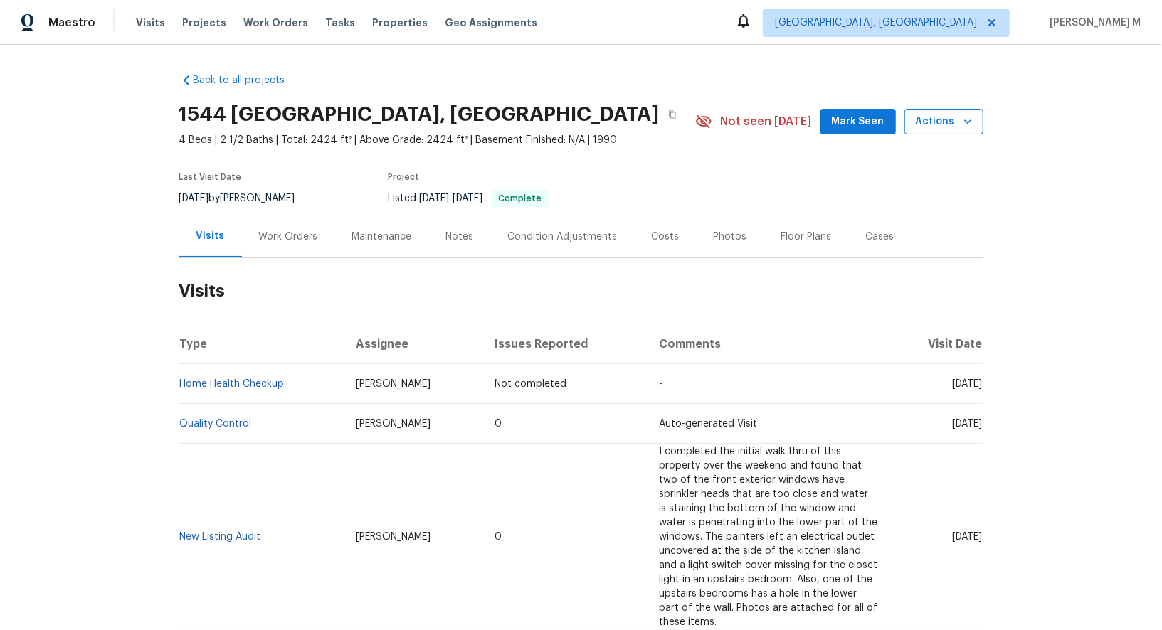
click at [948, 126] on span "Actions" at bounding box center [944, 122] width 56 height 18
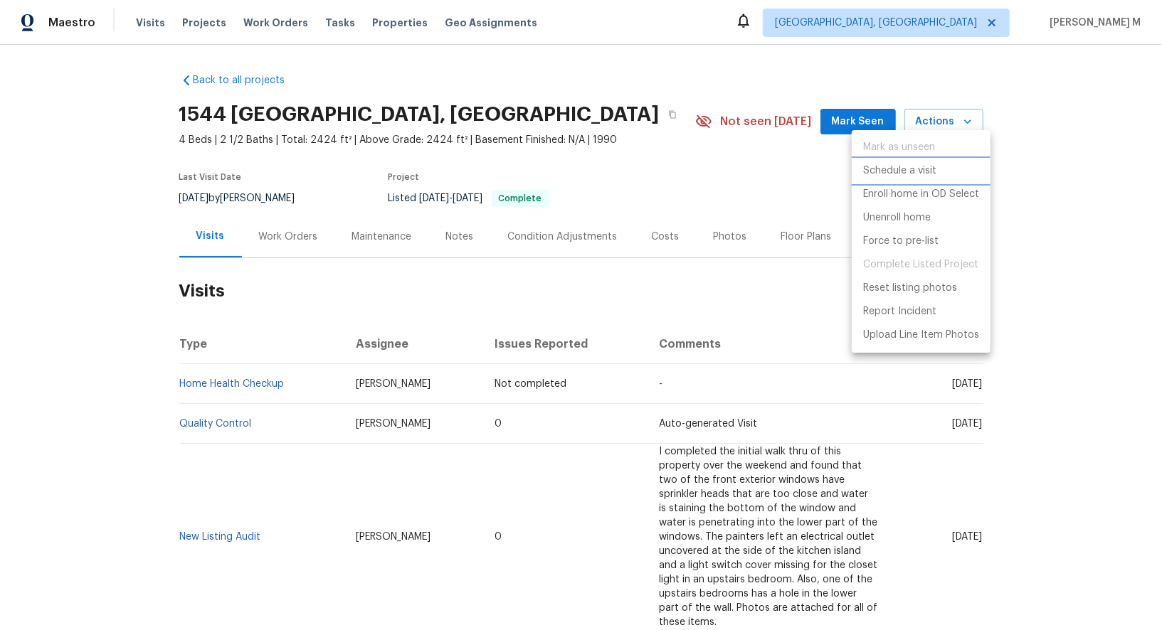
click at [920, 175] on p "Schedule a visit" at bounding box center [899, 171] width 73 height 15
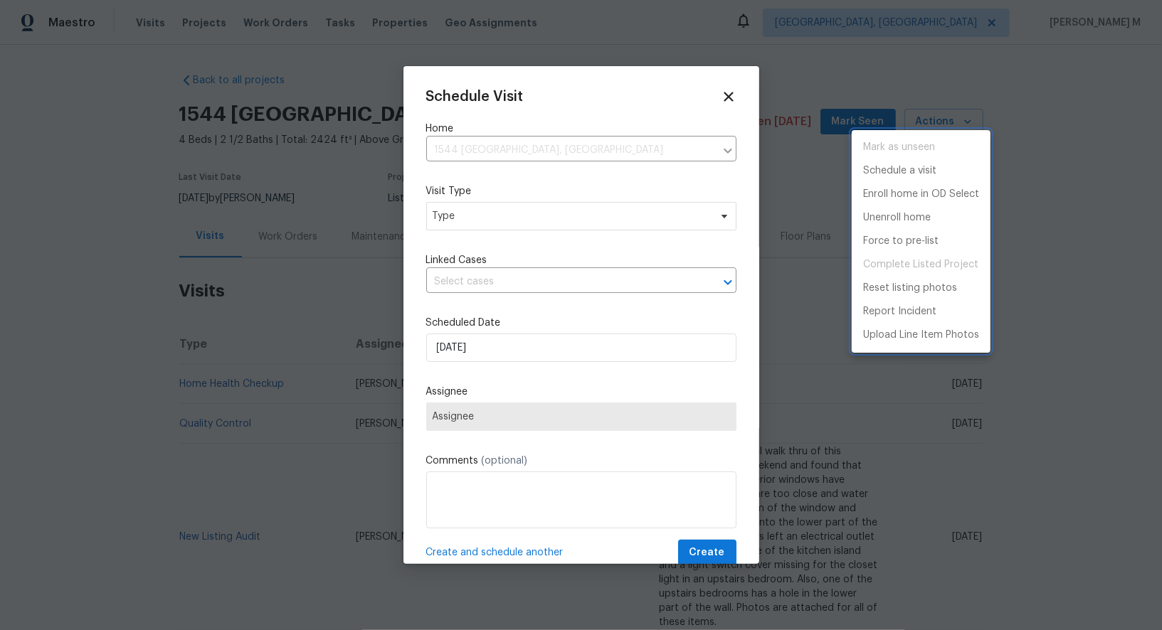
click at [487, 212] on div at bounding box center [581, 315] width 1162 height 630
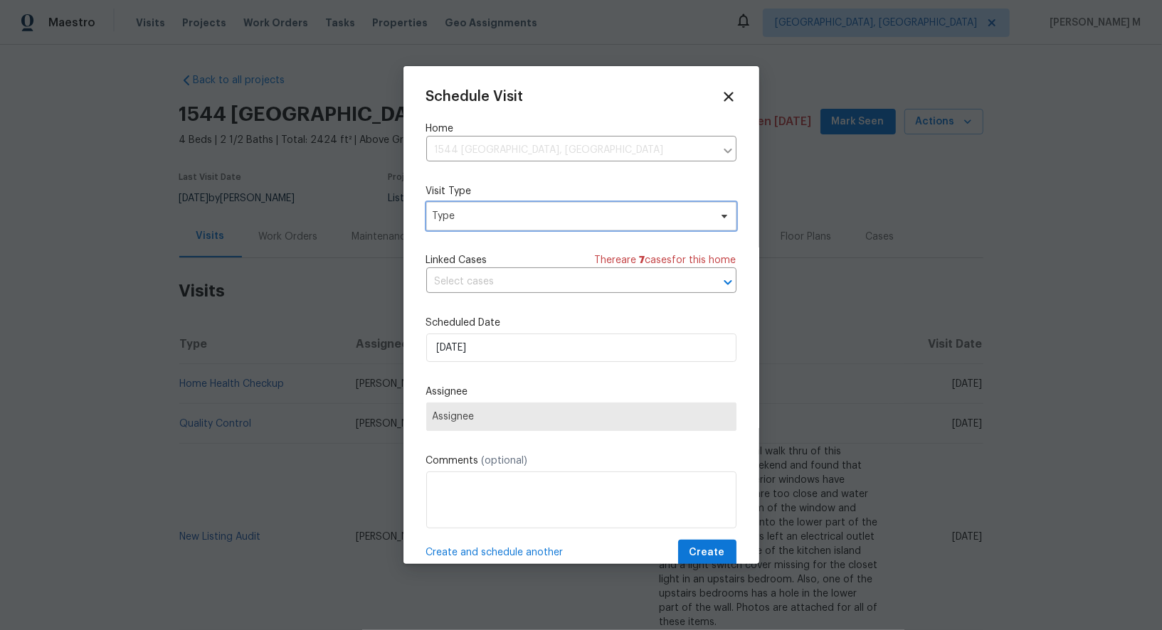
click at [455, 211] on span "Type" at bounding box center [571, 216] width 277 height 14
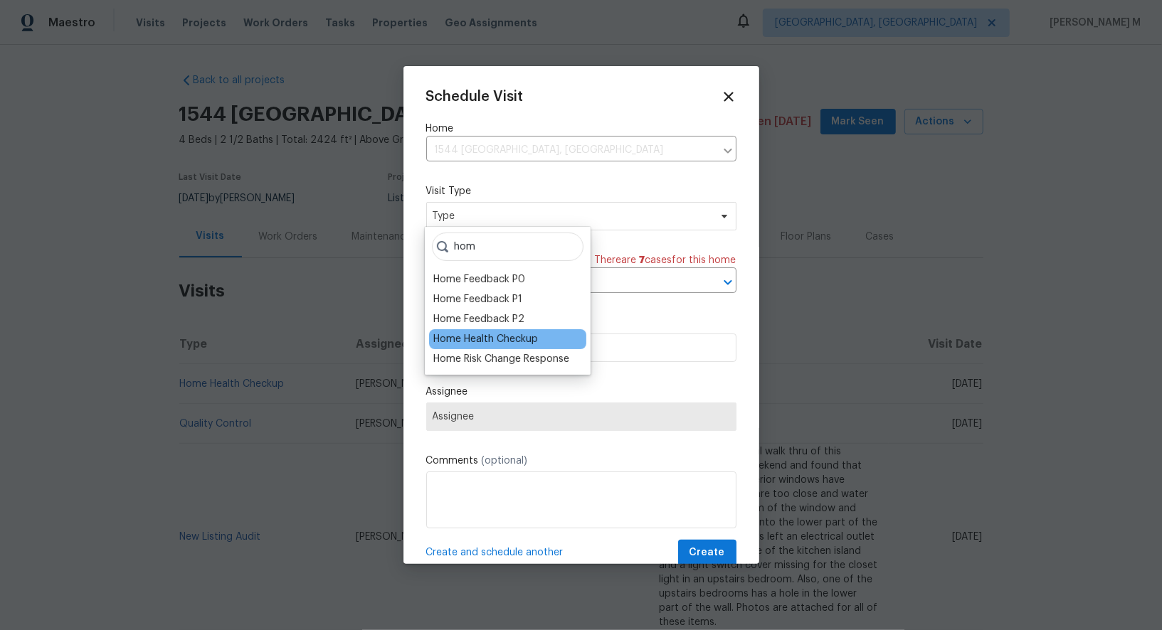
type input "hom"
click at [470, 332] on div "Home Health Checkup" at bounding box center [485, 339] width 105 height 14
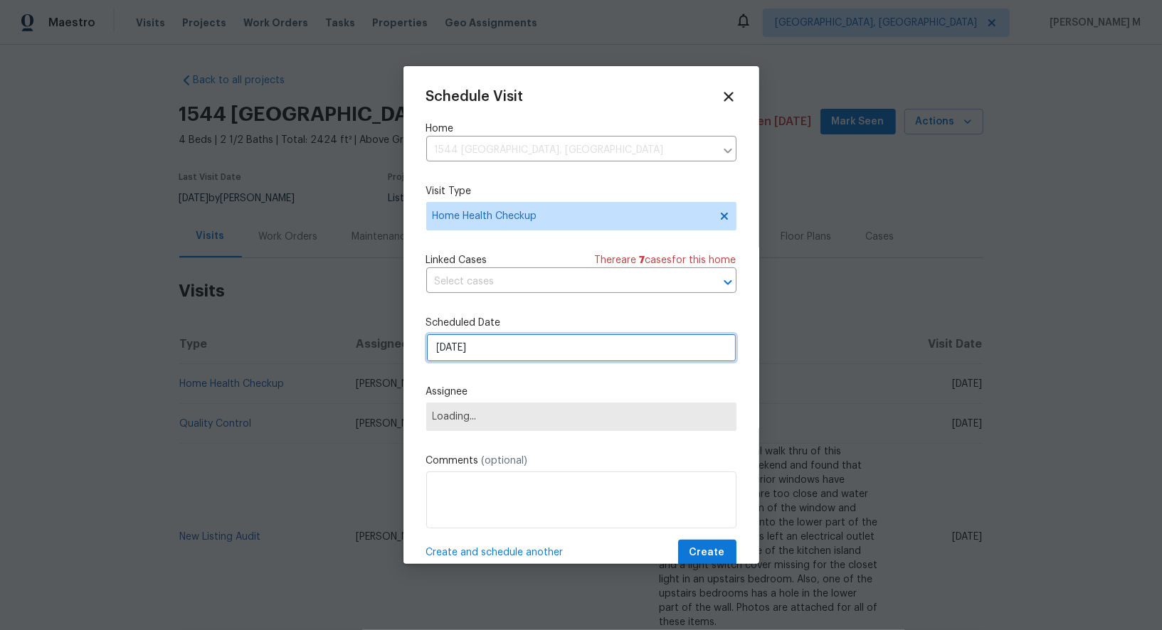
click at [504, 342] on input "[DATE]" at bounding box center [581, 348] width 310 height 28
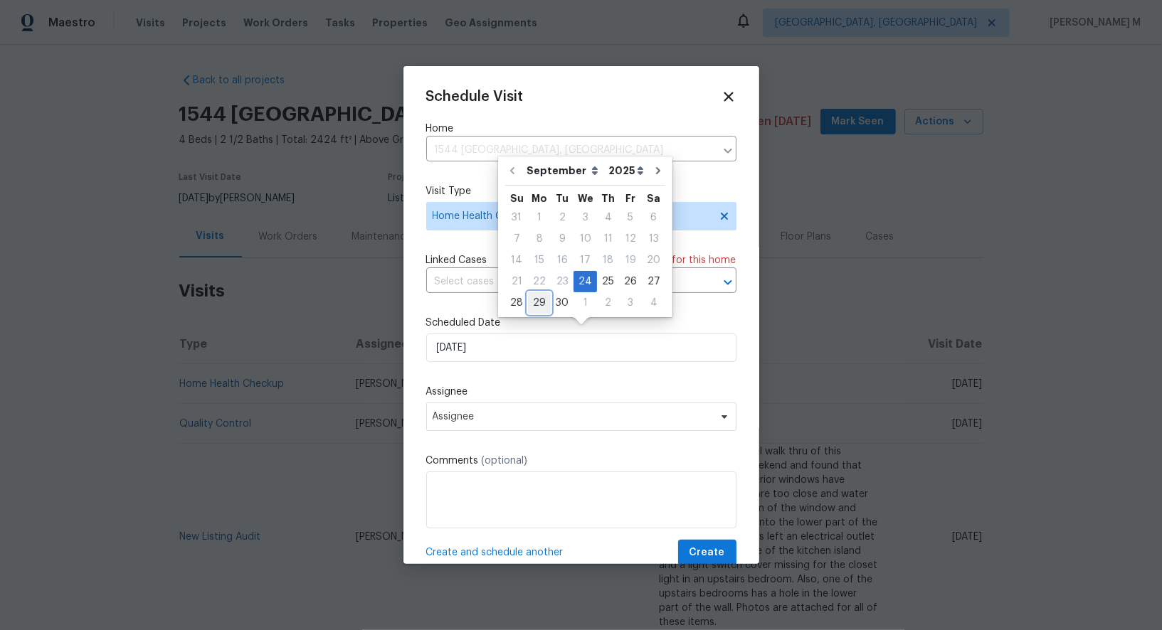
click at [534, 295] on div "29" at bounding box center [539, 303] width 23 height 20
type input "[DATE]"
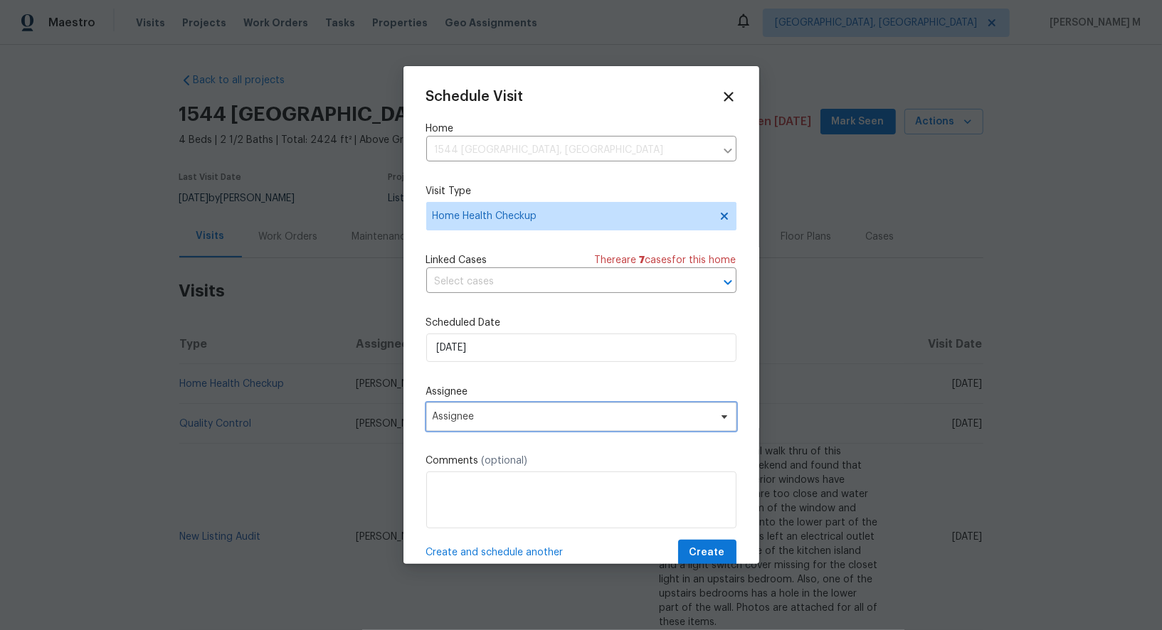
click at [523, 415] on span "Assignee" at bounding box center [581, 417] width 310 height 28
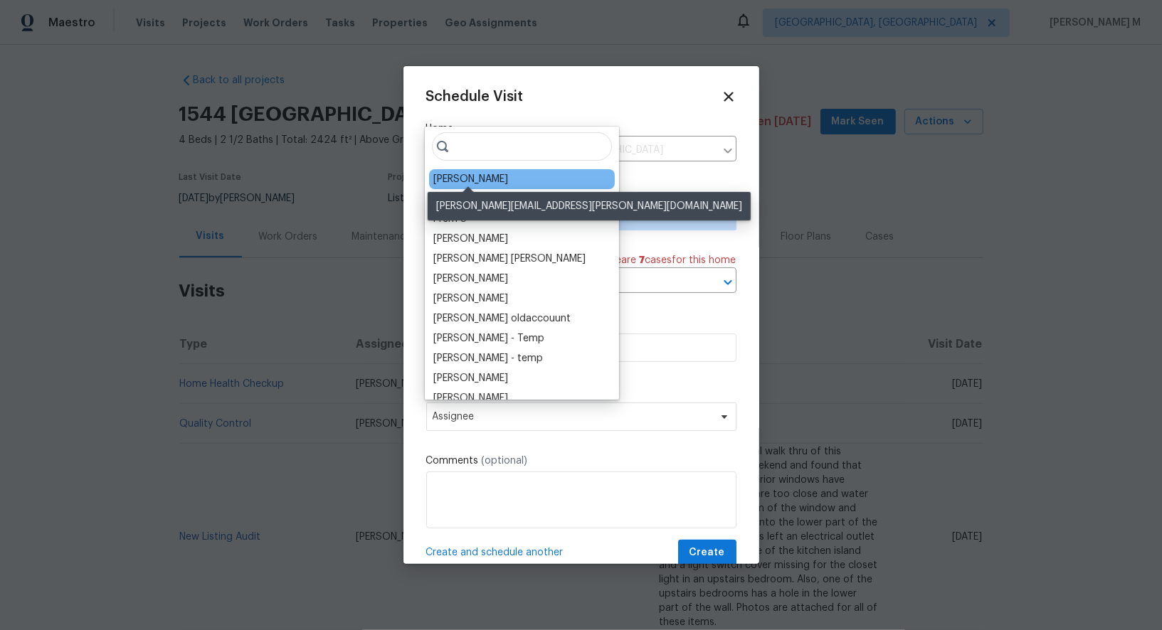
click at [470, 175] on div "[PERSON_NAME]" at bounding box center [470, 179] width 75 height 14
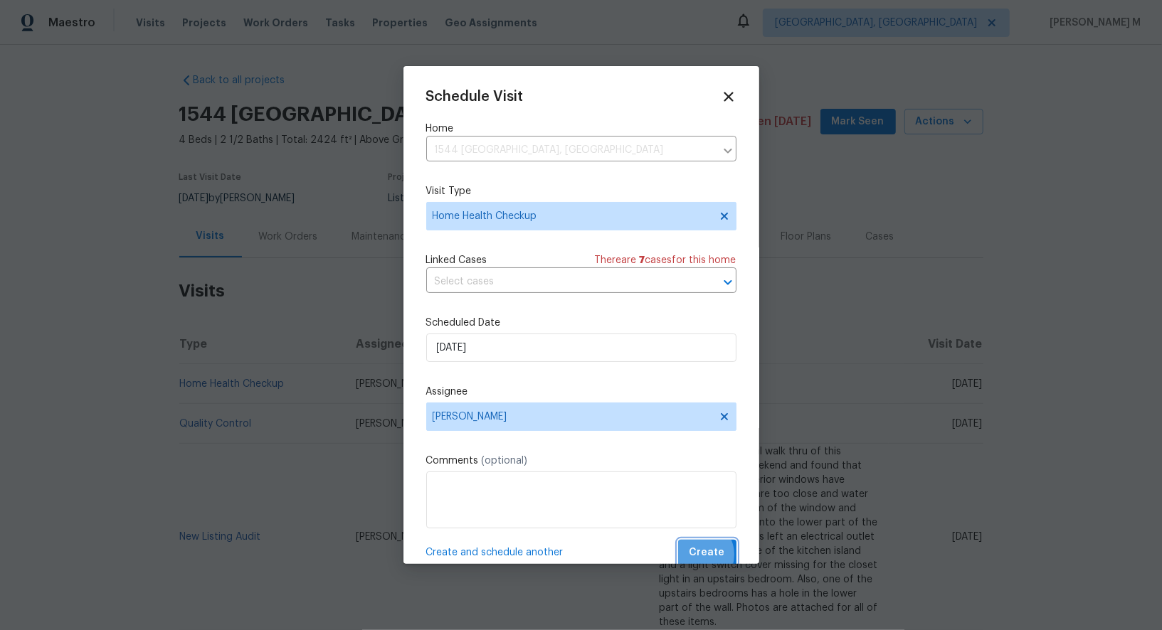
click at [704, 544] on span "Create" at bounding box center [707, 553] width 36 height 18
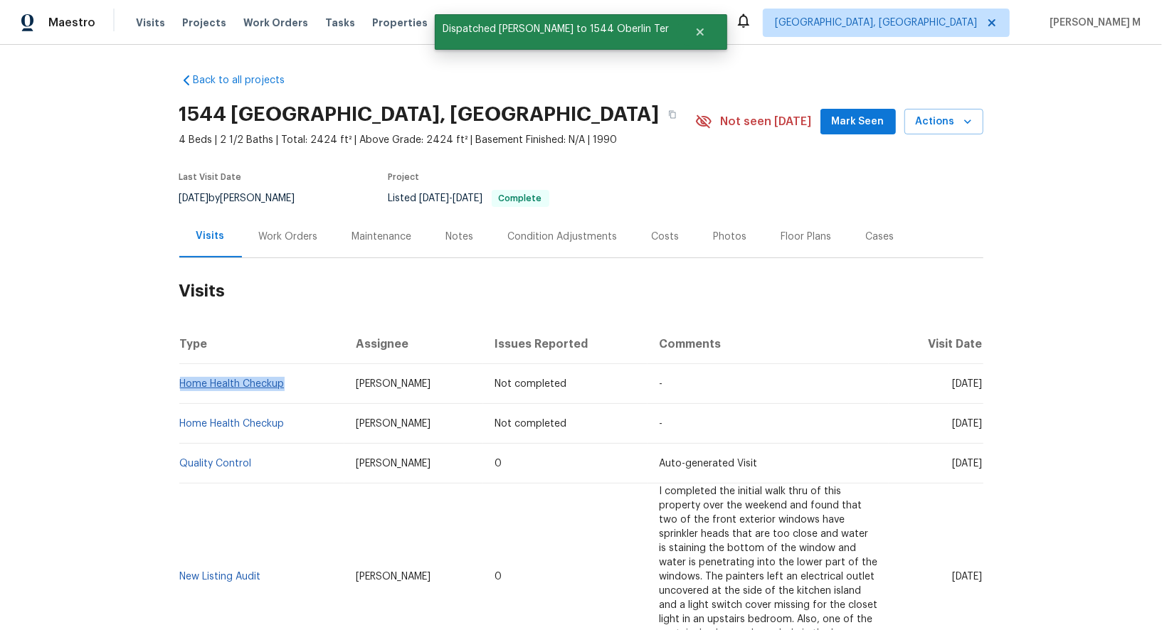
drag, startPoint x: 294, startPoint y: 377, endPoint x: 180, endPoint y: 374, distance: 113.9
click at [180, 374] on td "Home Health Checkup" at bounding box center [262, 384] width 166 height 40
copy link "Home Health Checkup"
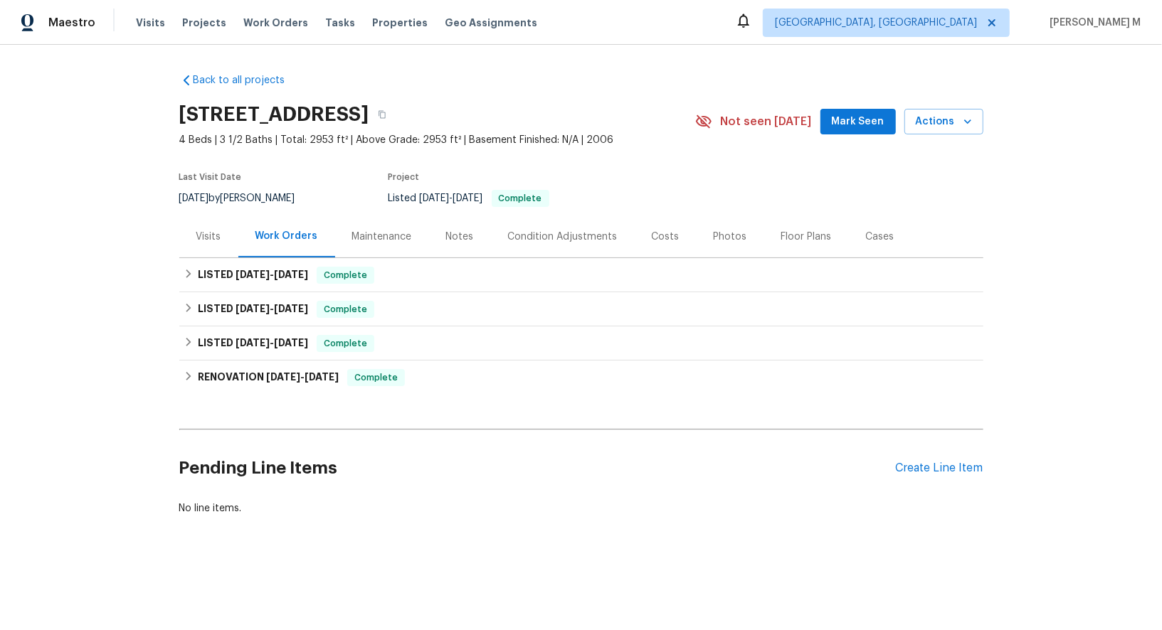
click at [230, 249] on div "Visits" at bounding box center [208, 237] width 59 height 42
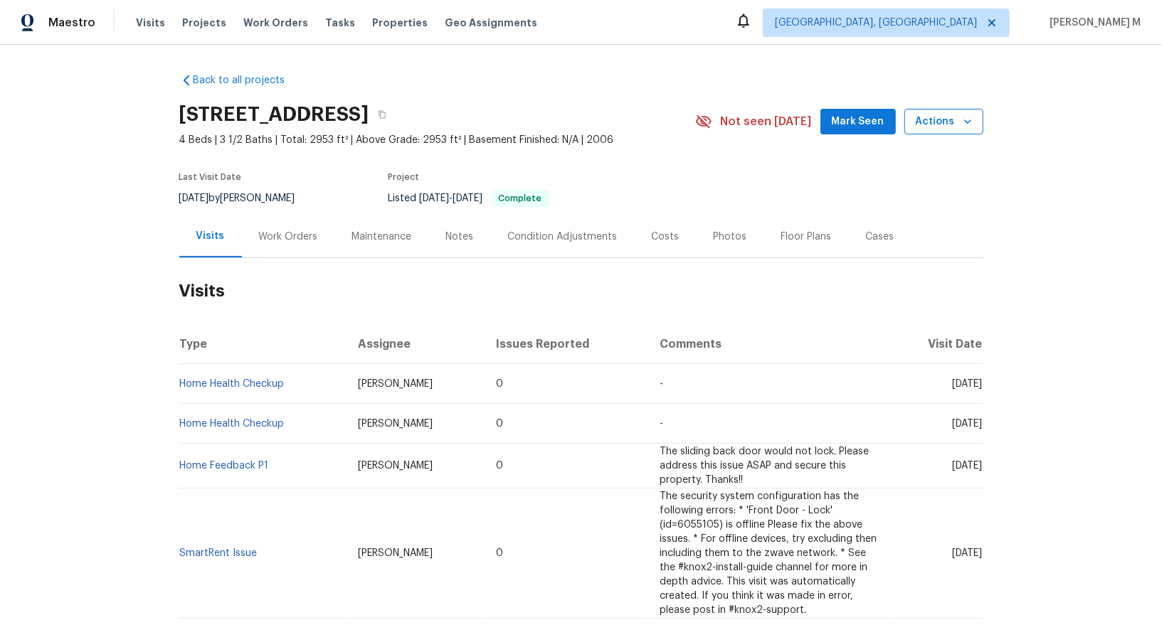
click at [937, 122] on span "Actions" at bounding box center [944, 122] width 56 height 18
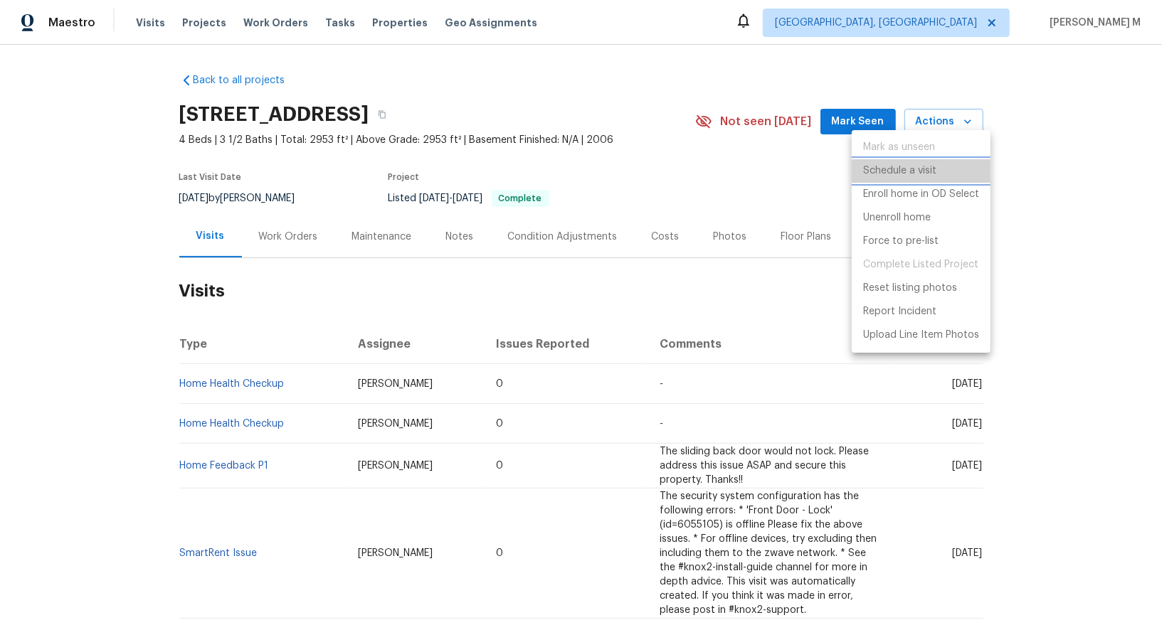
click at [931, 174] on li "Schedule a visit" at bounding box center [921, 170] width 139 height 23
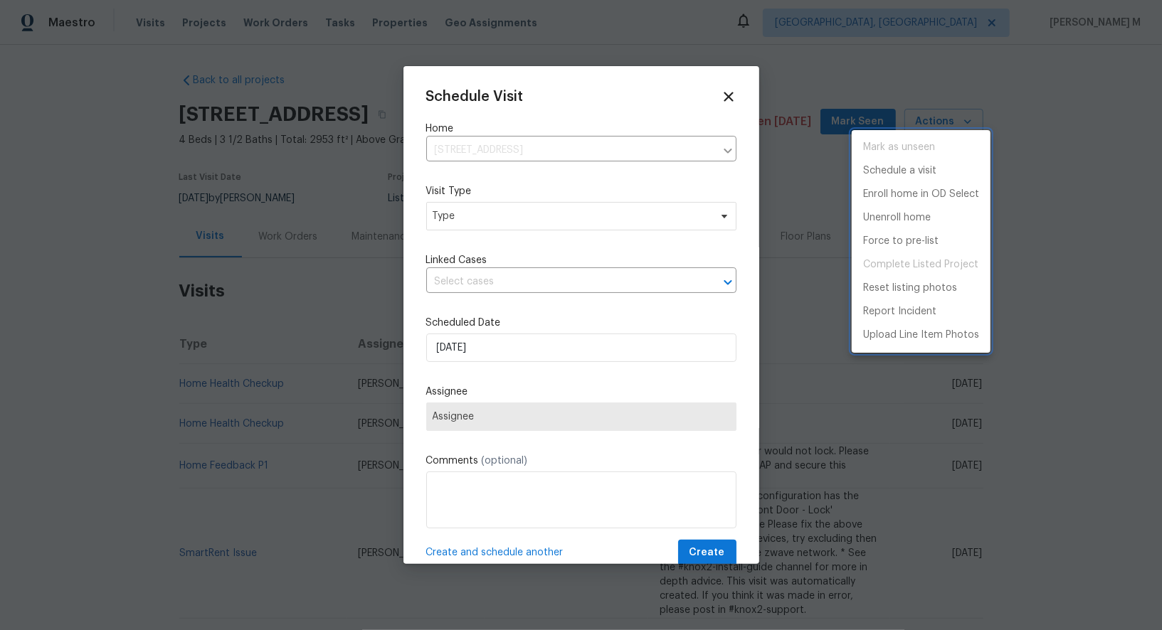
click at [480, 202] on div at bounding box center [581, 315] width 1162 height 630
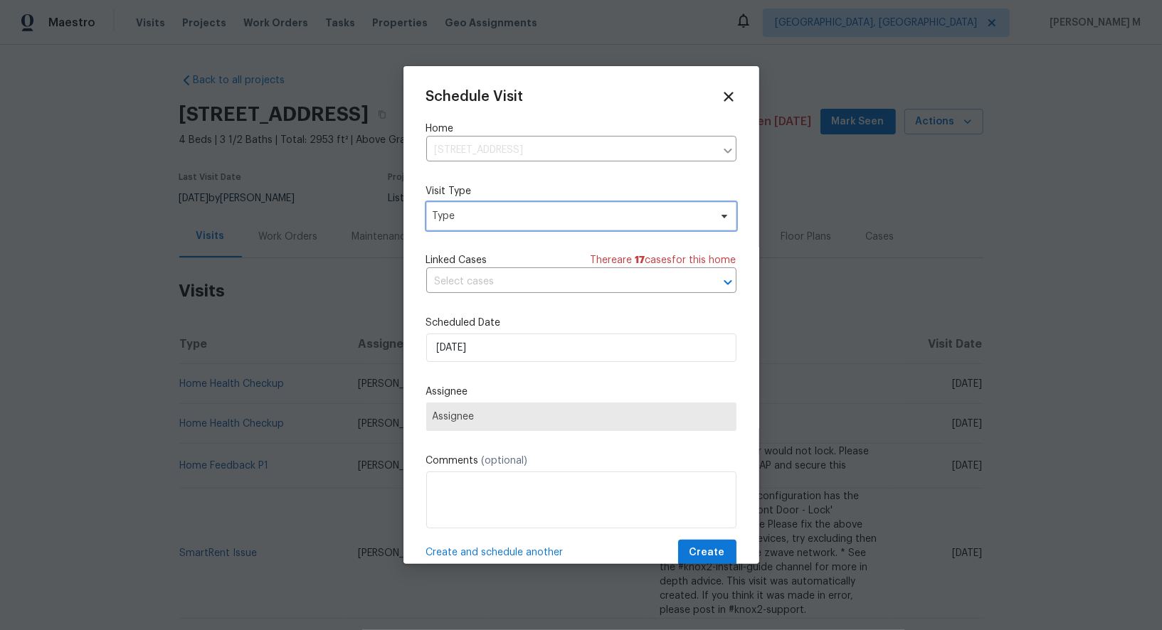
click at [463, 218] on span "Type" at bounding box center [571, 216] width 277 height 14
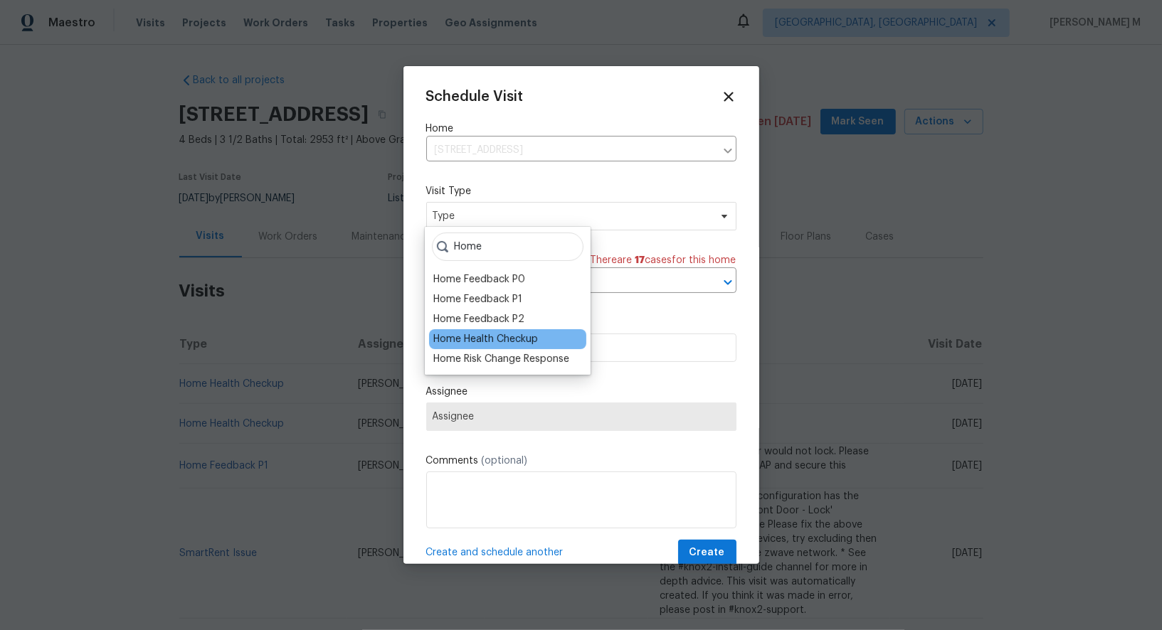
type input "Home"
click at [511, 332] on div "Home Health Checkup" at bounding box center [485, 339] width 105 height 14
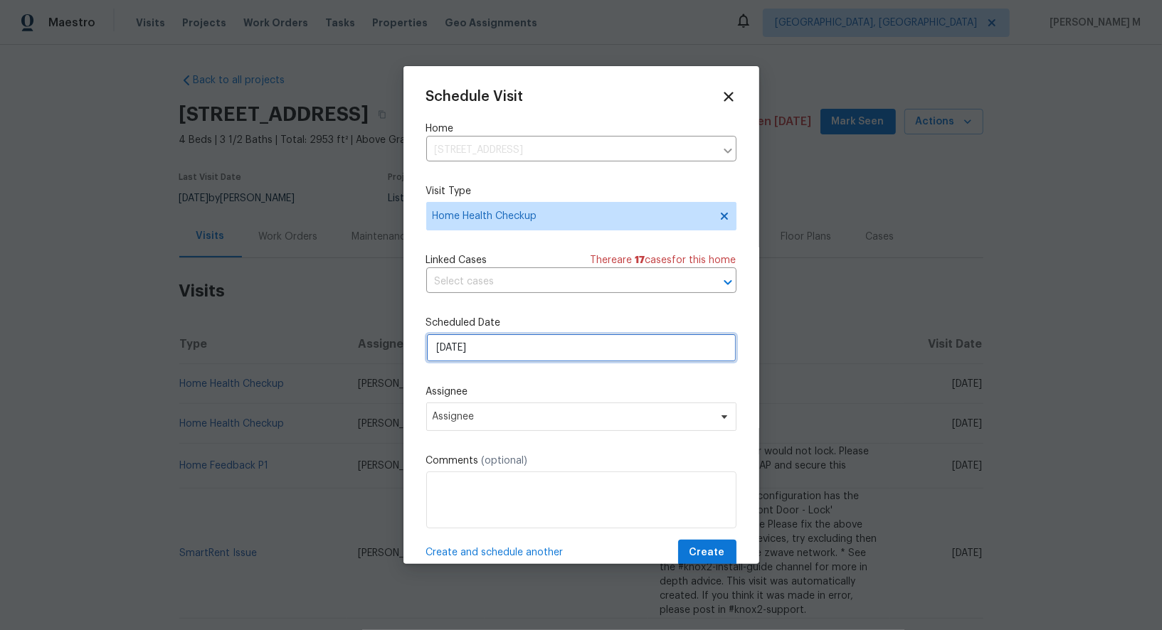
click at [502, 334] on input "[DATE]" at bounding box center [581, 348] width 310 height 28
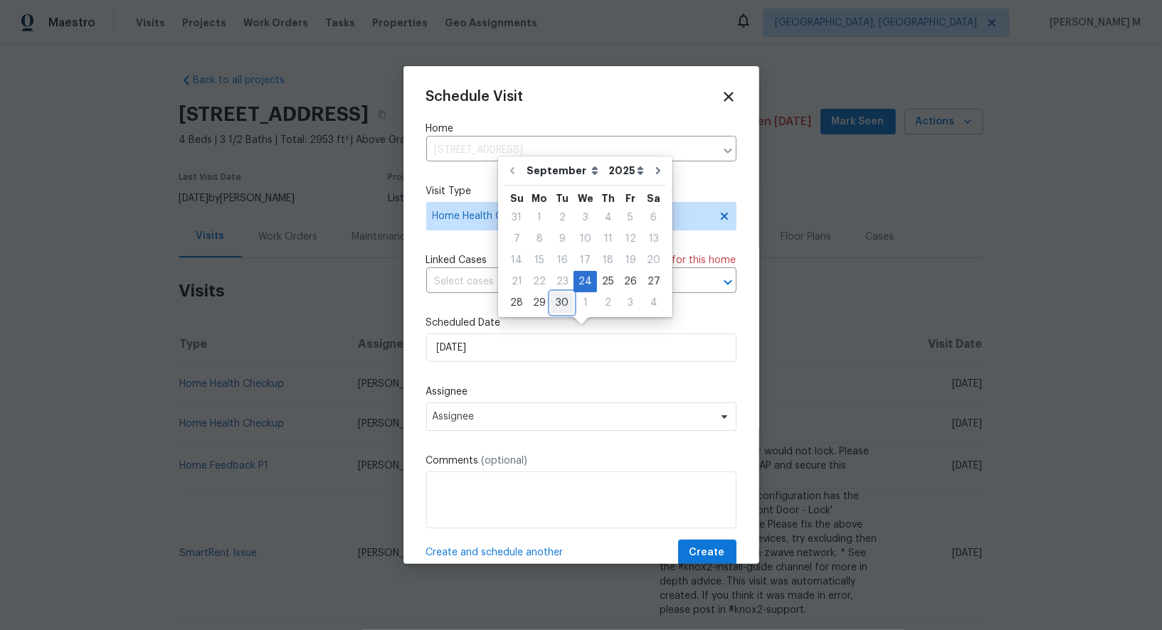
click at [551, 295] on div "30" at bounding box center [562, 303] width 23 height 20
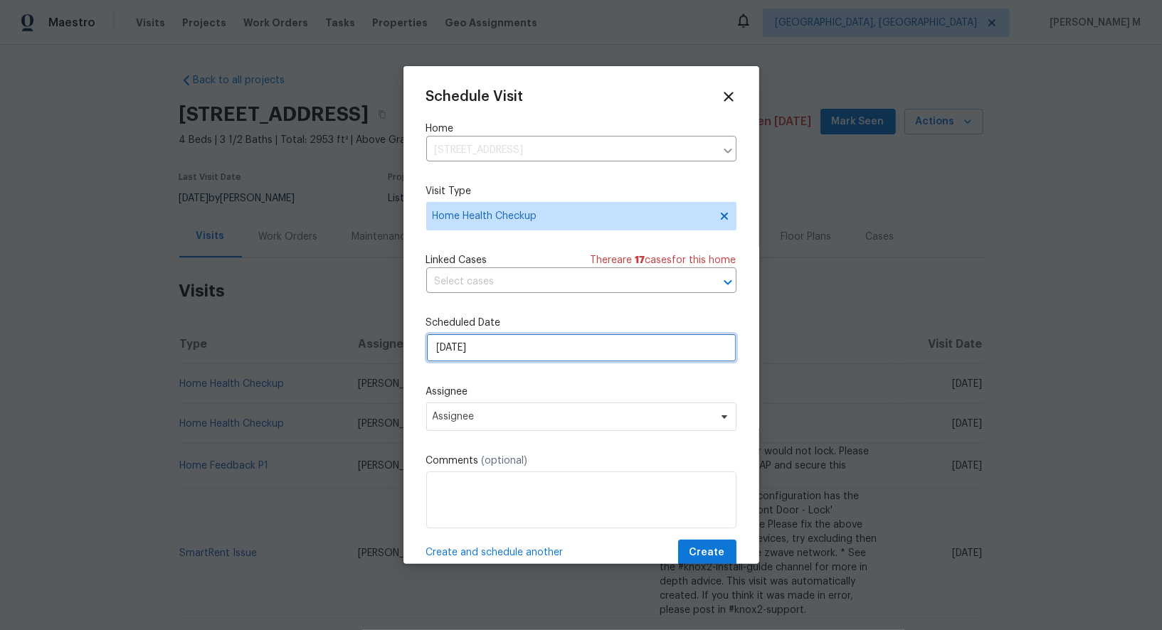
click at [512, 344] on input "30/09/2025" at bounding box center [581, 348] width 310 height 28
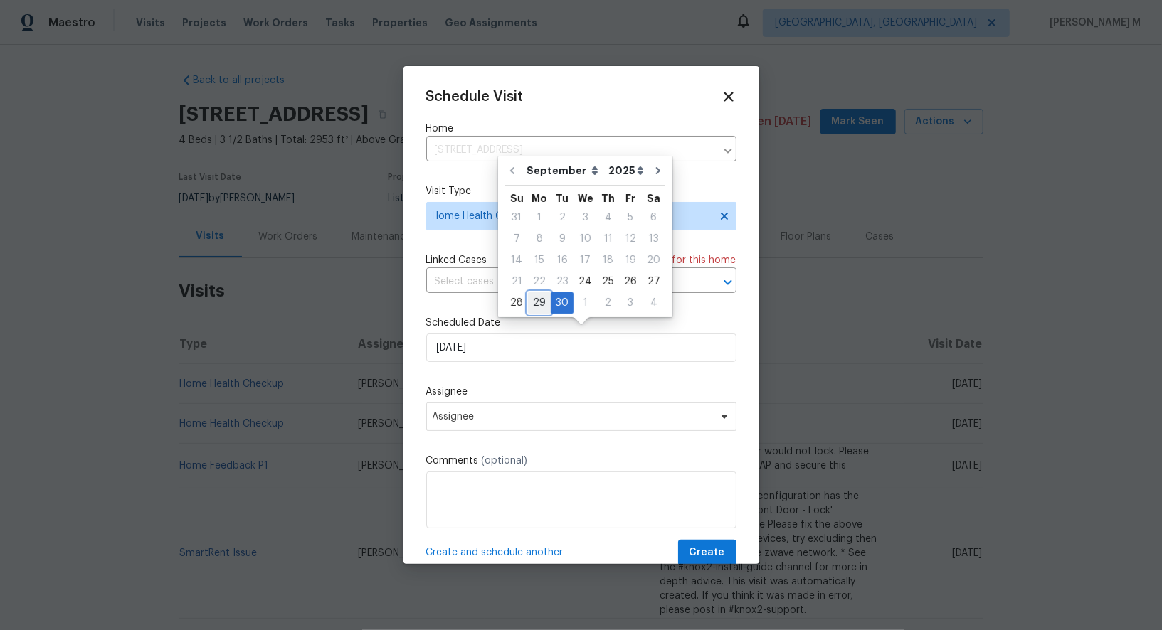
click at [535, 299] on div "29" at bounding box center [539, 303] width 23 height 20
type input "[DATE]"
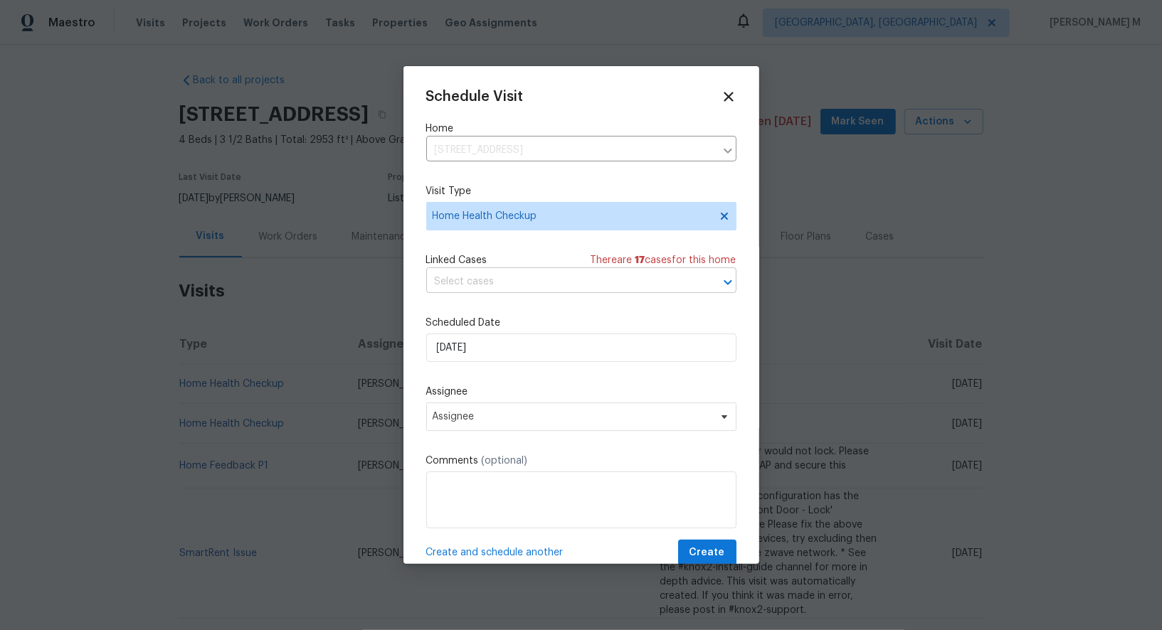
click at [504, 277] on input "text" at bounding box center [561, 282] width 270 height 22
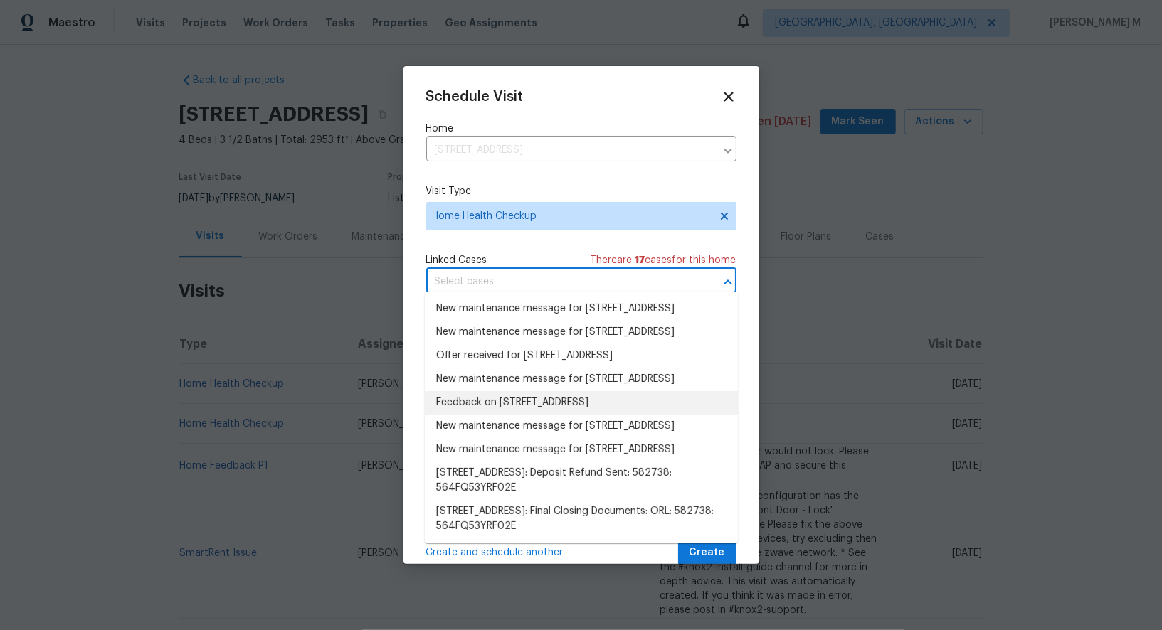
click at [483, 398] on li "Feedback on 4209 SW 33rd St, Ocala, FL 34474" at bounding box center [581, 402] width 313 height 23
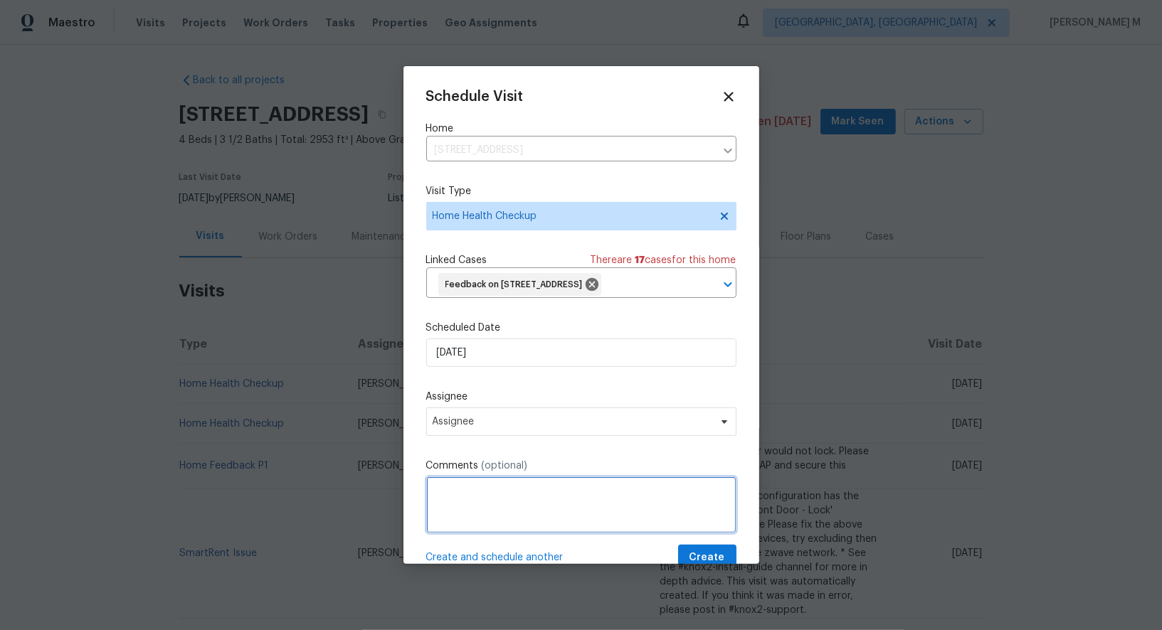
click at [489, 493] on textarea at bounding box center [581, 505] width 310 height 57
click at [616, 430] on div "Schedule Visit Home 4209 SW 33rd St, Ocala, FL 34474 ​ Visit Type Home Health C…" at bounding box center [581, 330] width 310 height 482
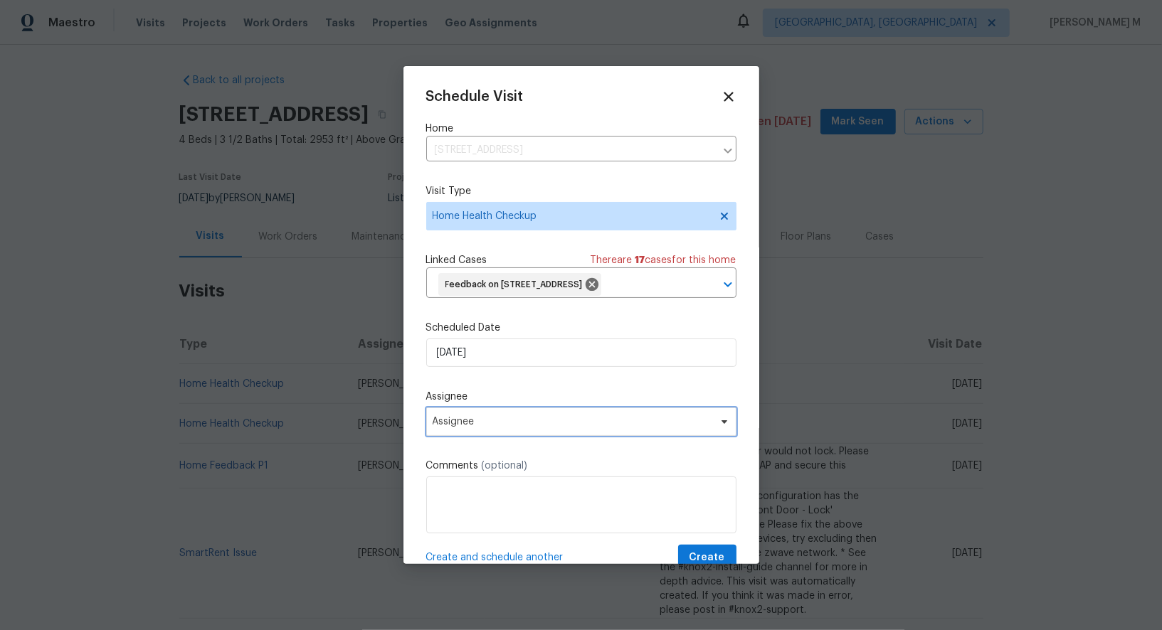
click at [576, 408] on span "Assignee" at bounding box center [581, 422] width 310 height 28
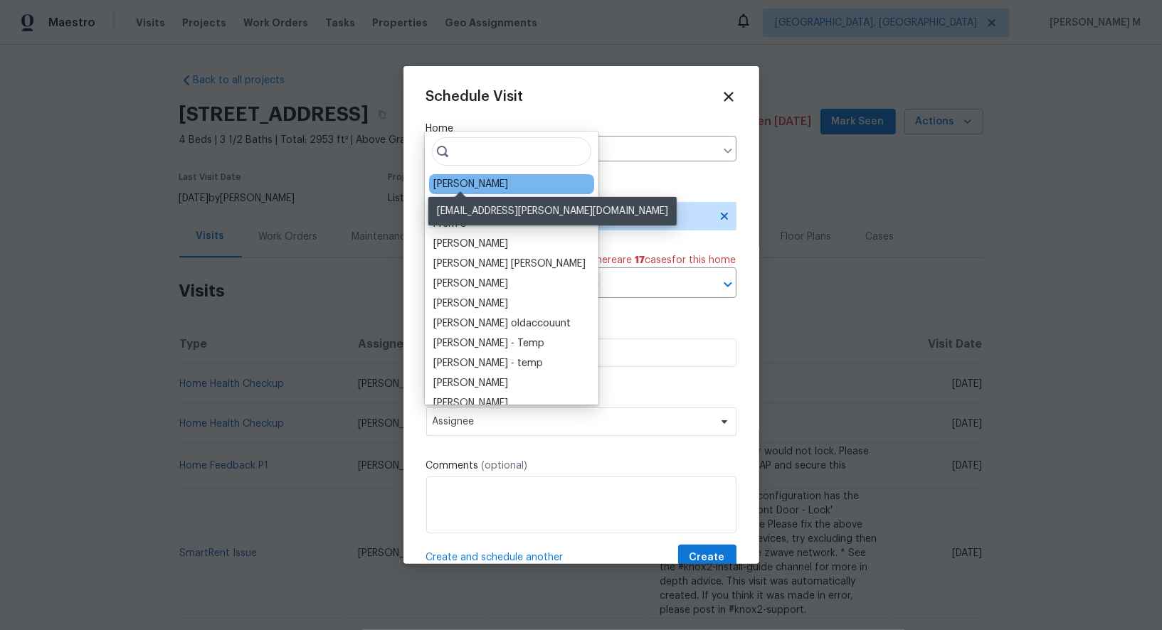
click at [476, 184] on div "[PERSON_NAME]" at bounding box center [470, 184] width 75 height 14
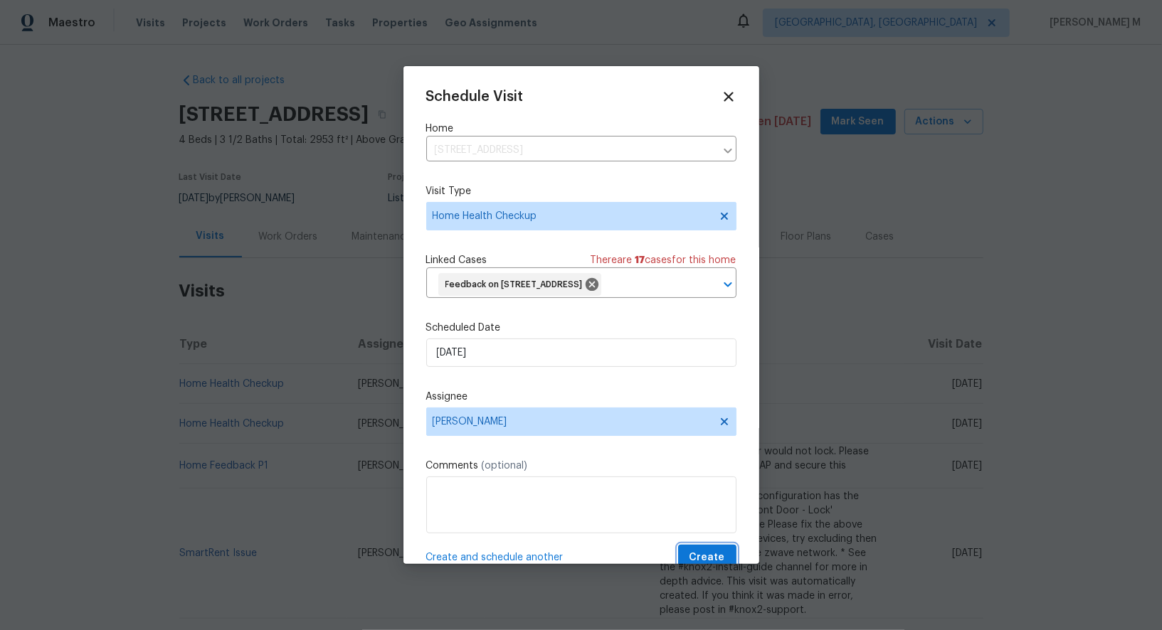
click at [704, 549] on span "Create" at bounding box center [707, 558] width 36 height 18
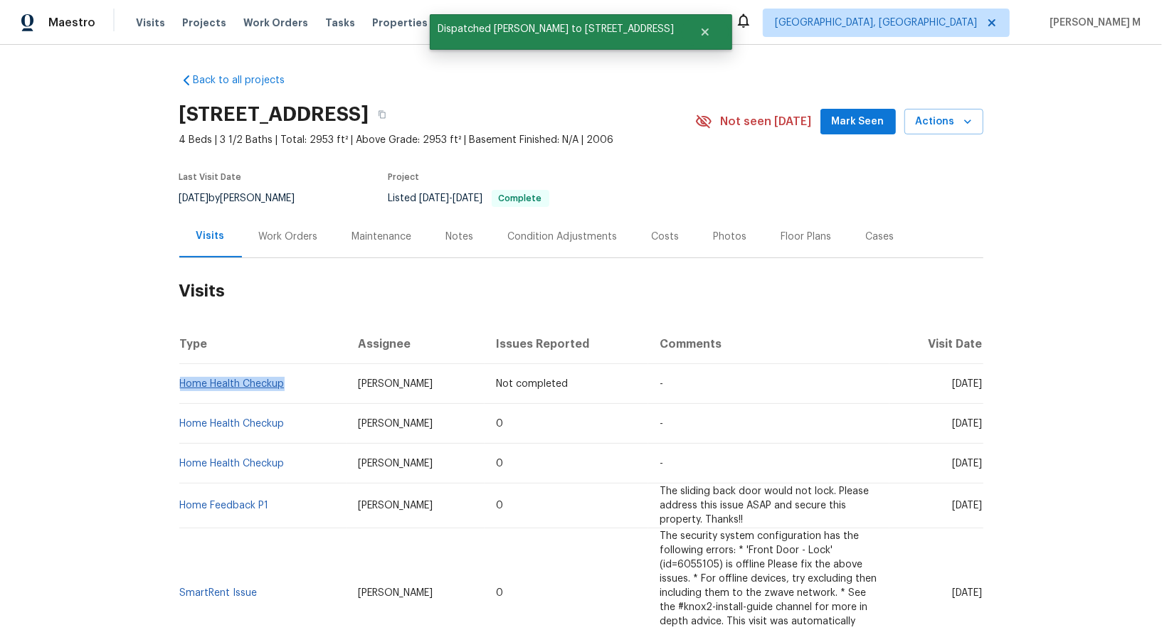
drag, startPoint x: 301, startPoint y: 371, endPoint x: 180, endPoint y: 370, distance: 120.9
click at [180, 370] on td "Home Health Checkup" at bounding box center [263, 384] width 168 height 40
copy link "Home Health Checkup"
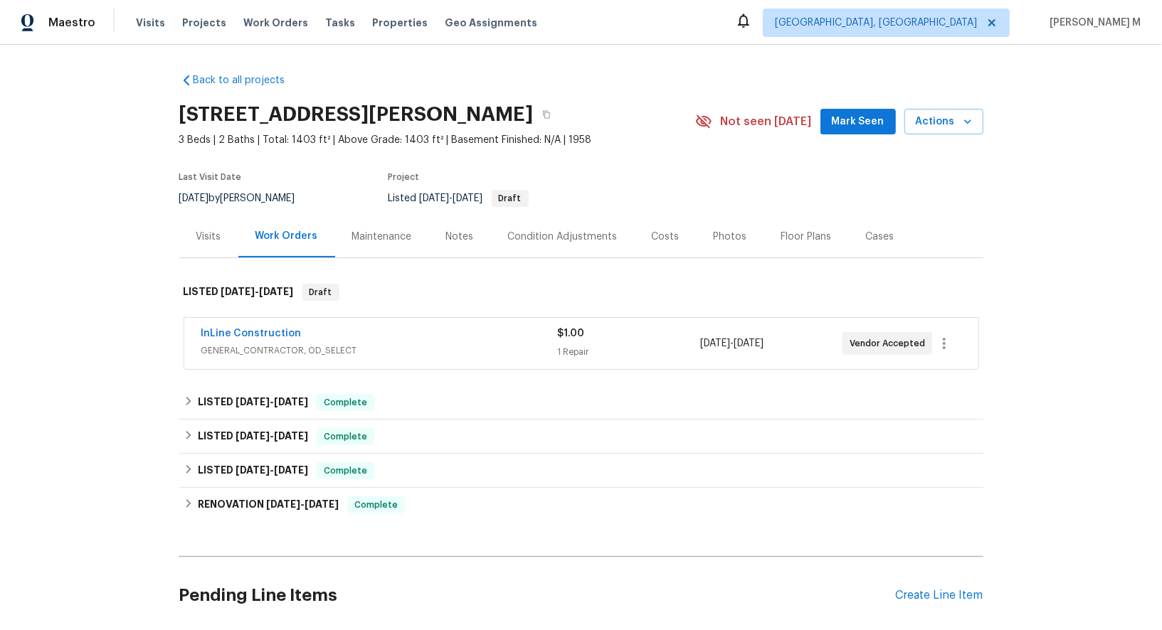
click at [212, 230] on div "Visits" at bounding box center [208, 237] width 25 height 14
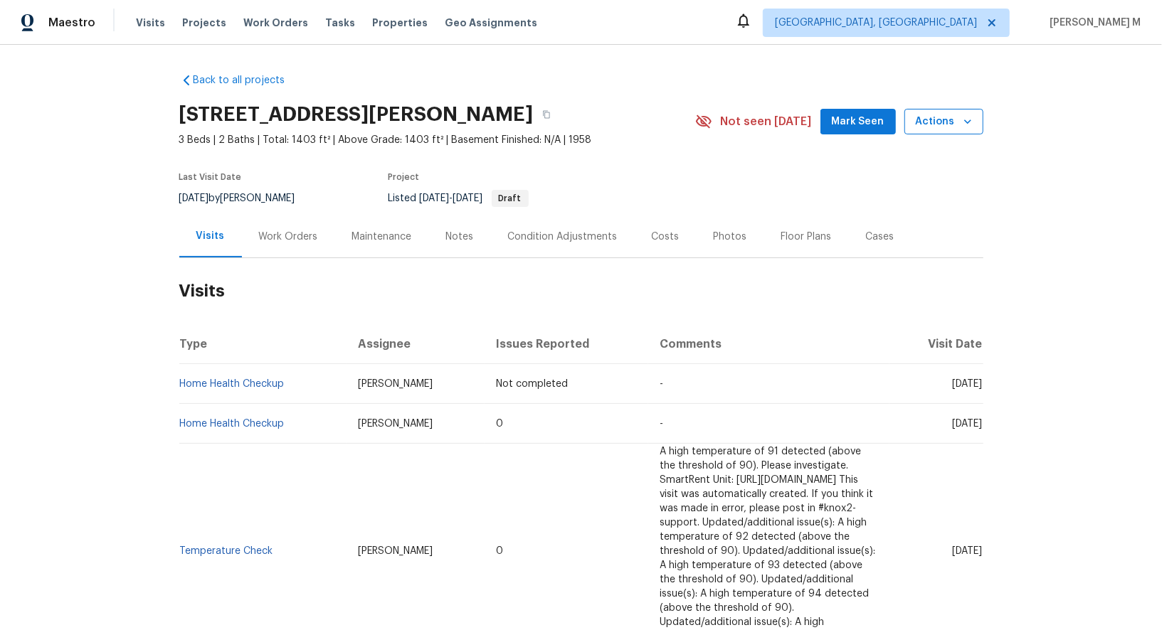
click at [946, 120] on span "Actions" at bounding box center [944, 122] width 56 height 18
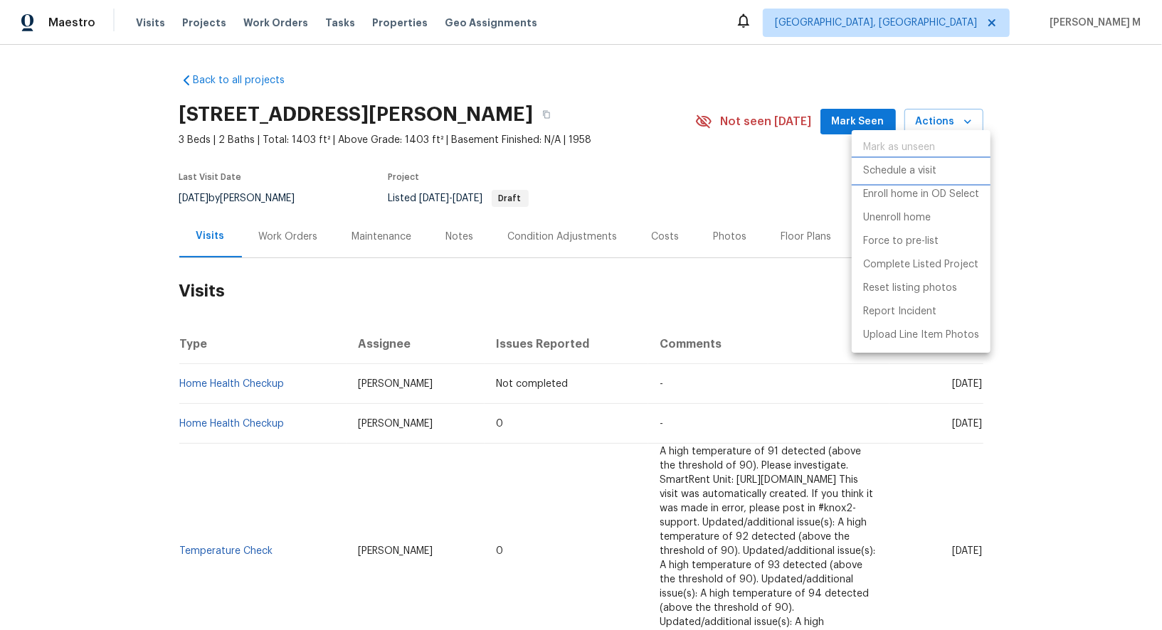
click at [905, 166] on p "Schedule a visit" at bounding box center [899, 171] width 73 height 15
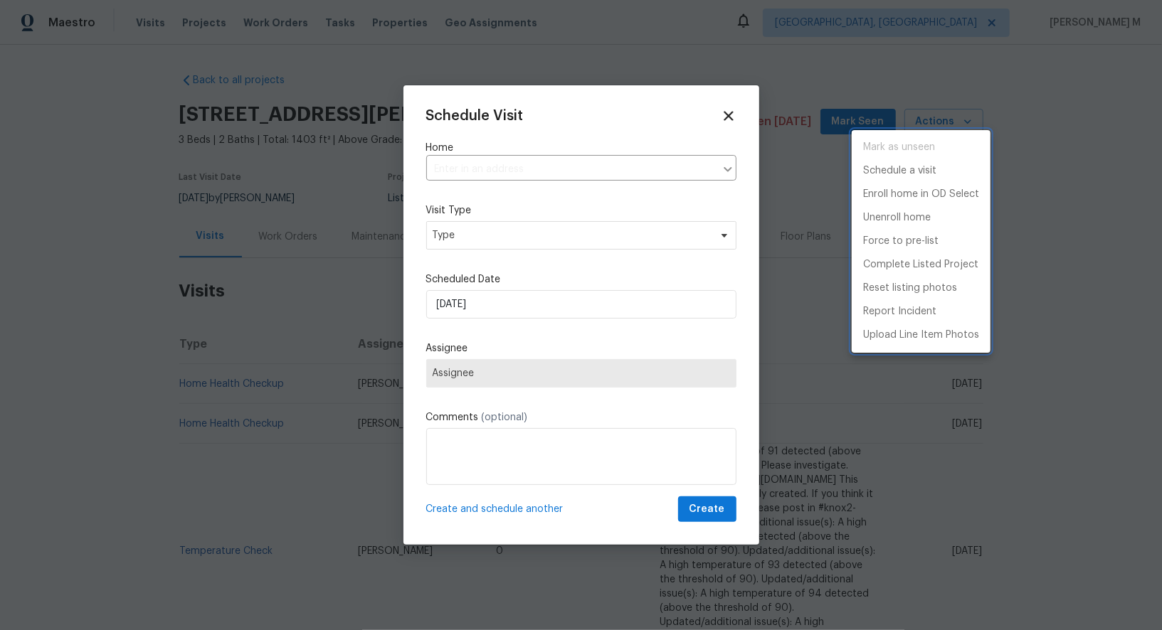
type input "[STREET_ADDRESS][PERSON_NAME]"
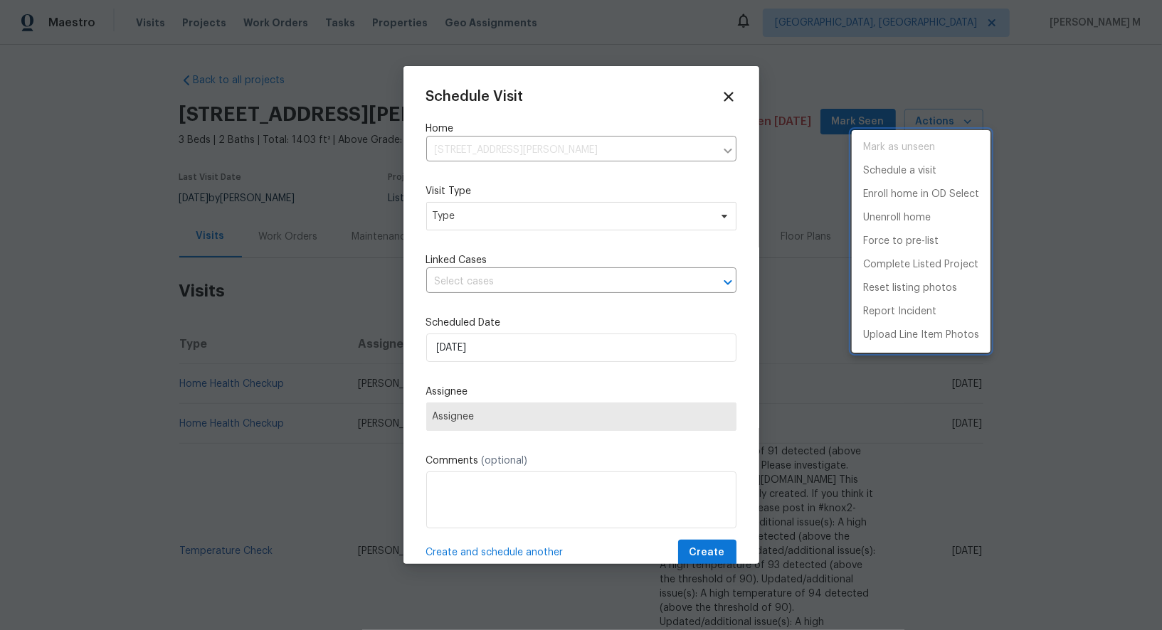
click at [490, 161] on div at bounding box center [581, 315] width 1162 height 630
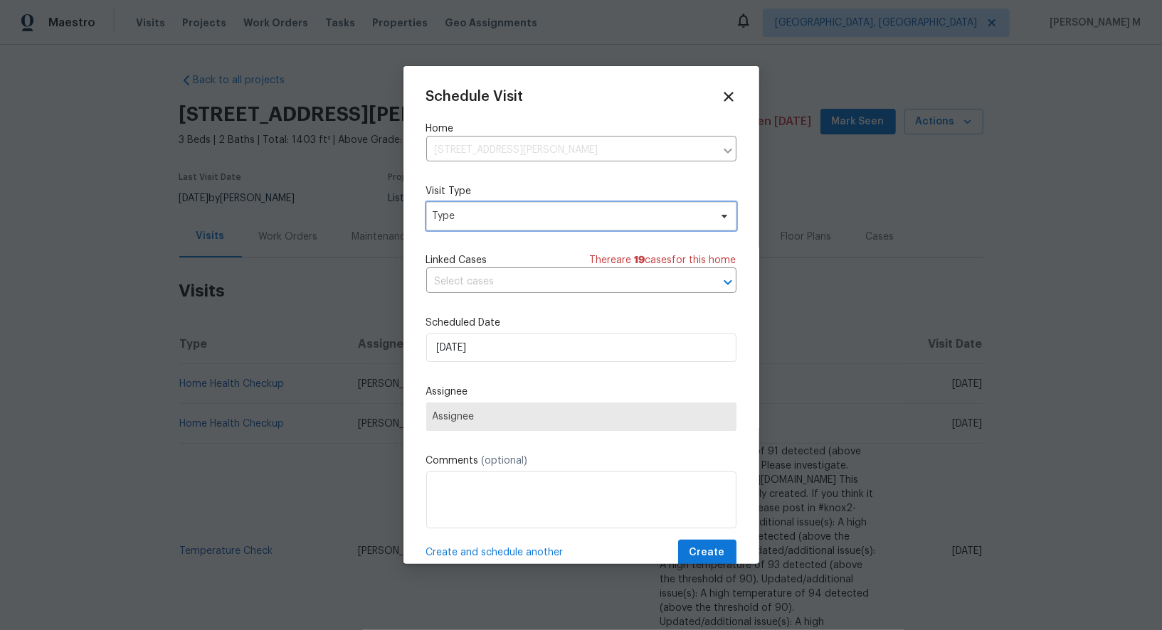
click at [488, 209] on span "Type" at bounding box center [571, 216] width 277 height 14
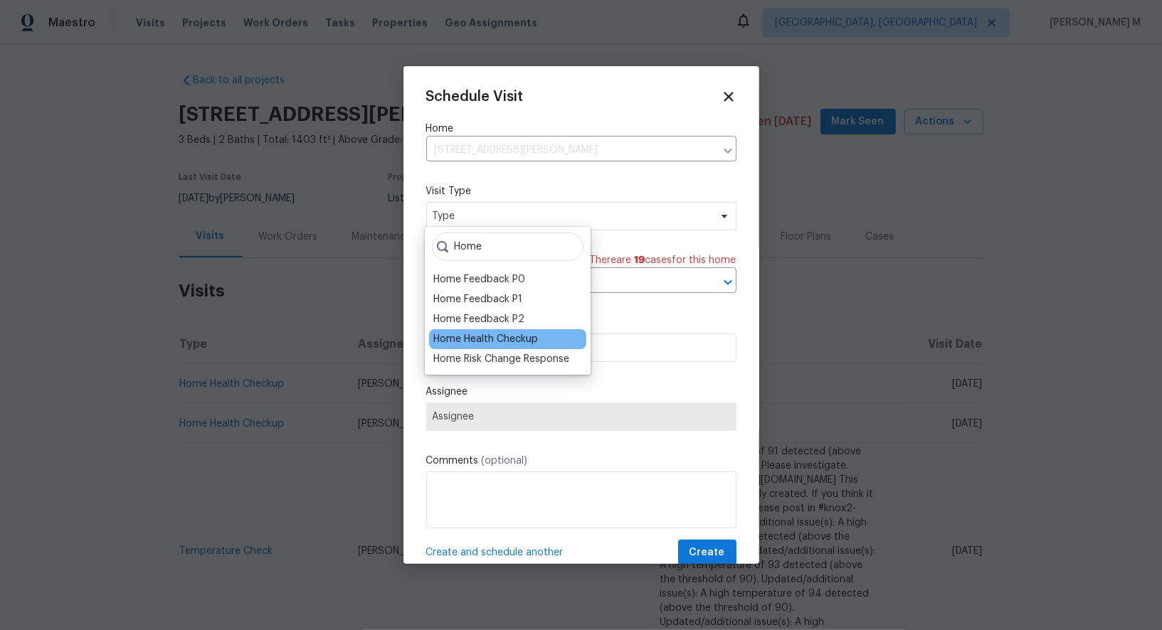
type input "Home"
click at [493, 334] on div "Home Health Checkup" at bounding box center [485, 339] width 105 height 14
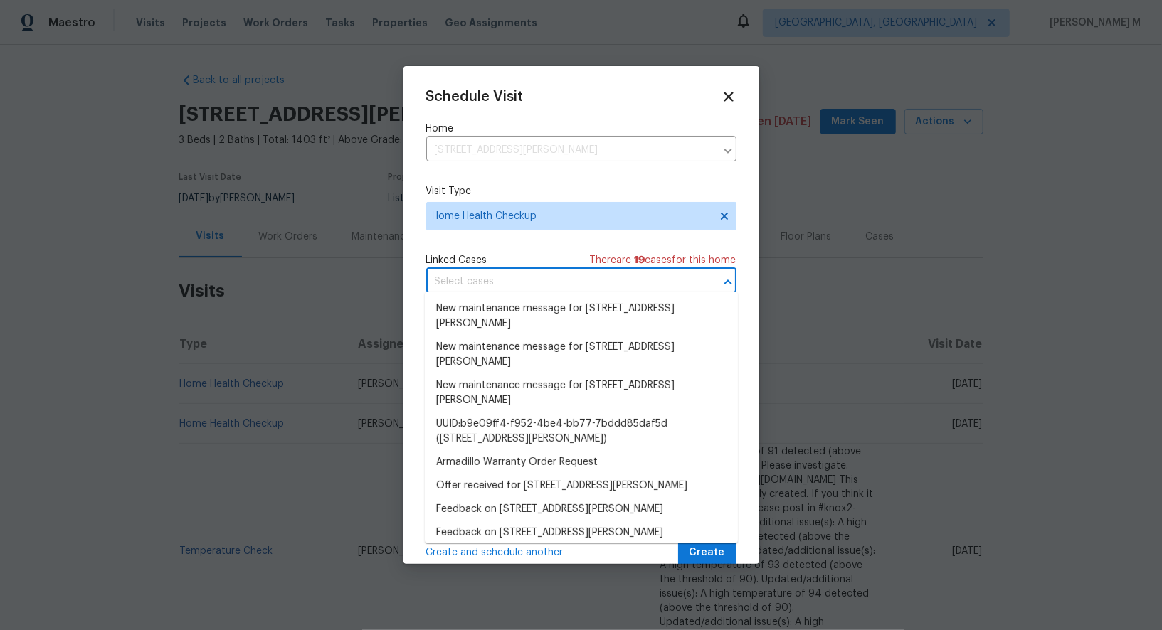
click at [518, 285] on input "text" at bounding box center [561, 282] width 270 height 22
click at [512, 258] on div "Linked Cases There are 19 case s for this home" at bounding box center [581, 260] width 310 height 14
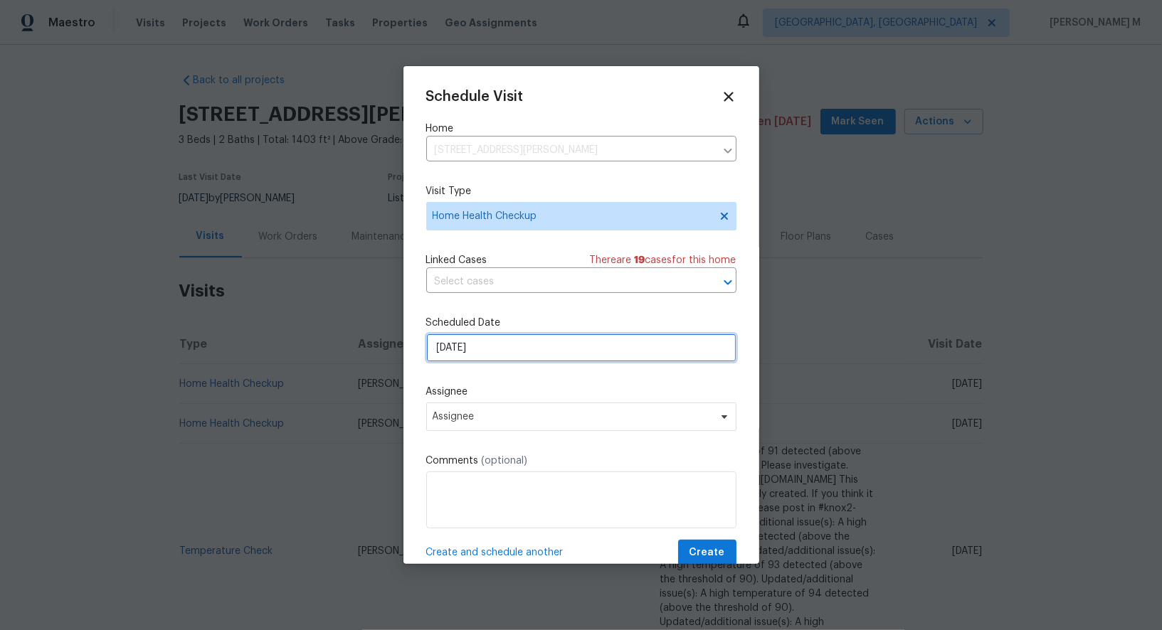
click at [495, 337] on input "[DATE]" at bounding box center [581, 348] width 310 height 28
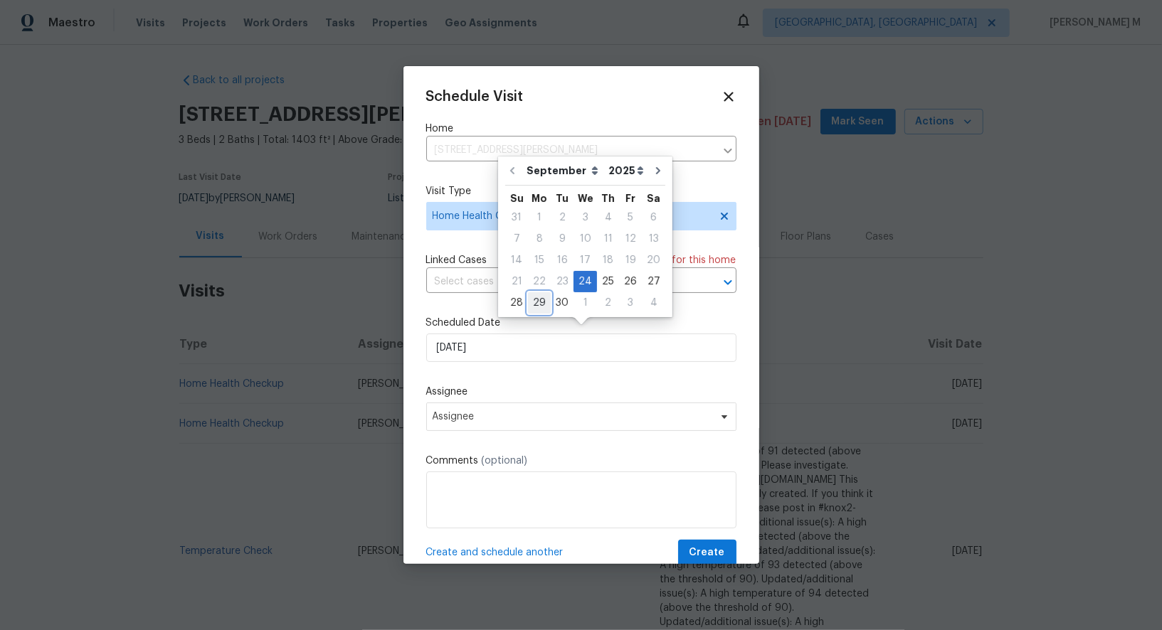
click at [539, 297] on div "29" at bounding box center [539, 303] width 23 height 20
type input "[DATE]"
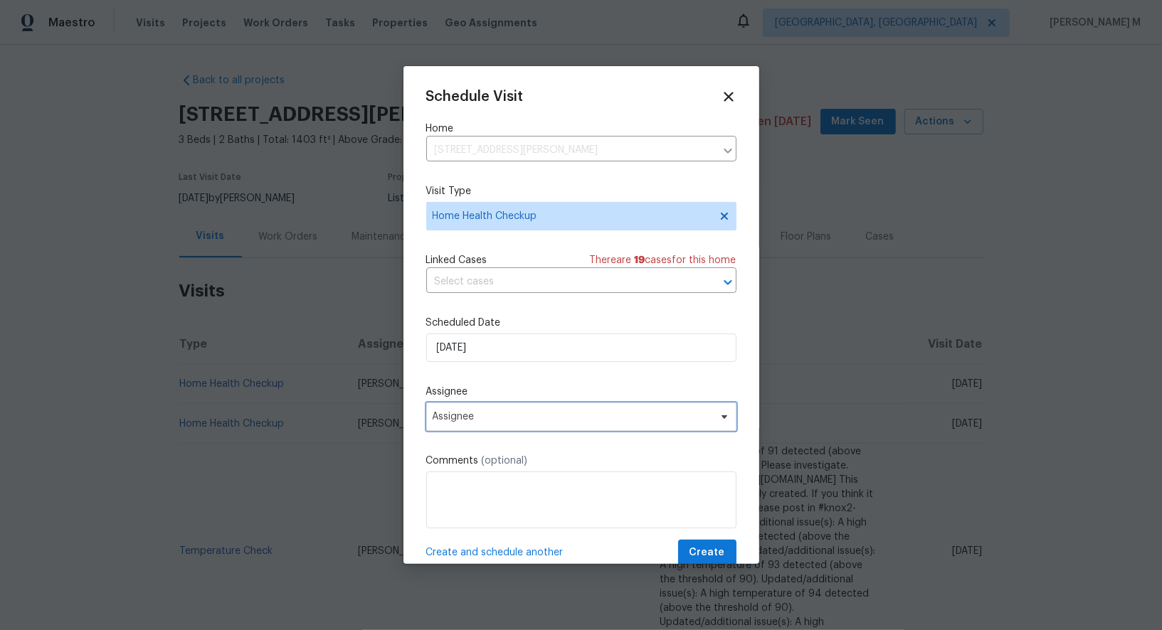
click at [521, 418] on span "Assignee" at bounding box center [581, 417] width 310 height 28
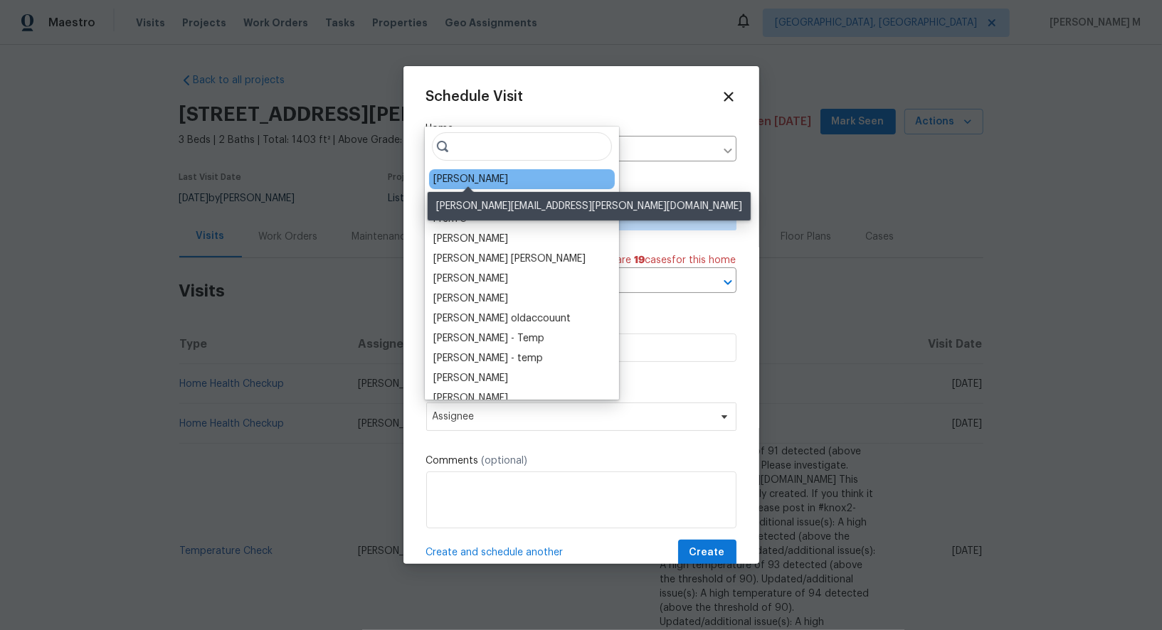
click at [488, 177] on div "[PERSON_NAME]" at bounding box center [470, 179] width 75 height 14
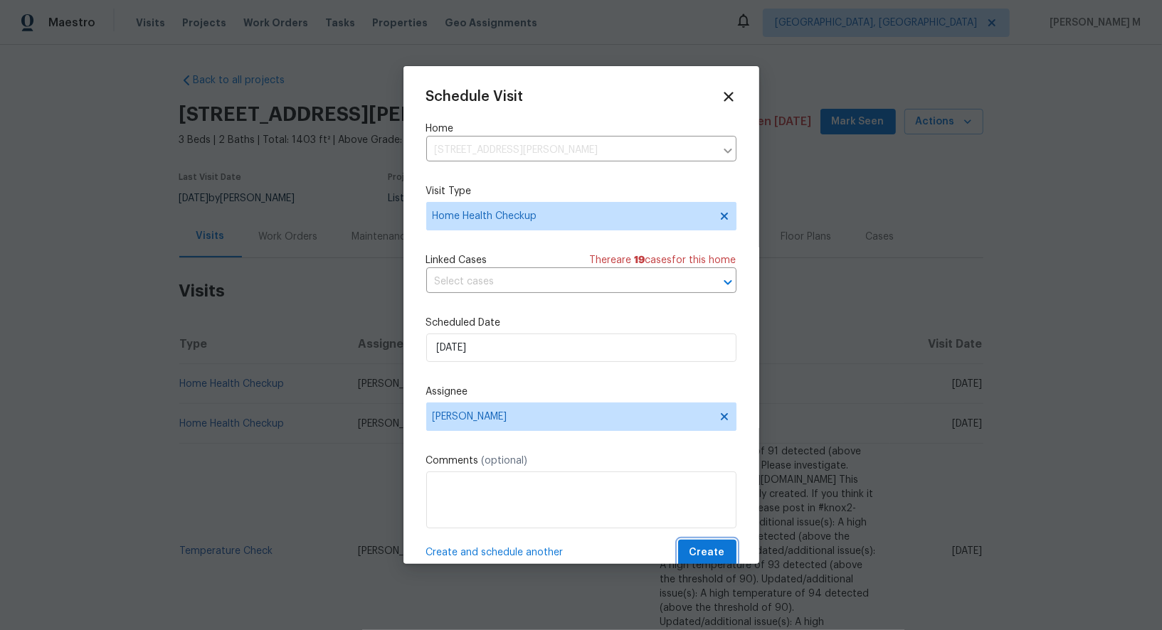
click at [688, 540] on button "Create" at bounding box center [707, 553] width 58 height 26
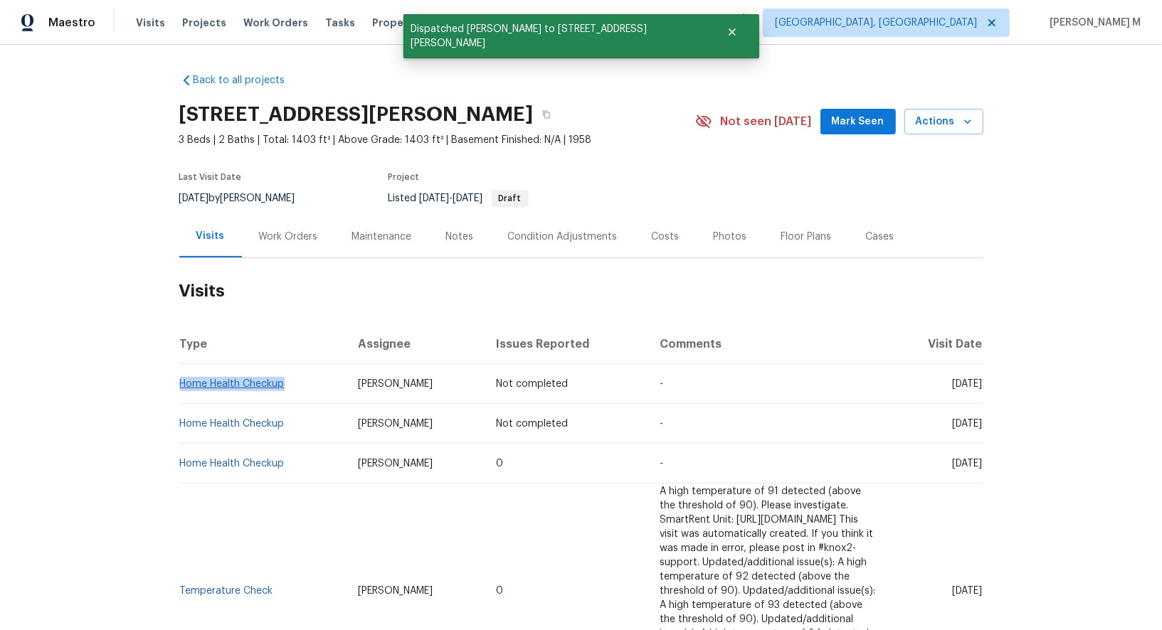
copy link "Home Health Checkup"
drag, startPoint x: 302, startPoint y: 375, endPoint x: 179, endPoint y: 375, distance: 122.4
click at [179, 375] on td "Home Health Checkup" at bounding box center [263, 384] width 168 height 40
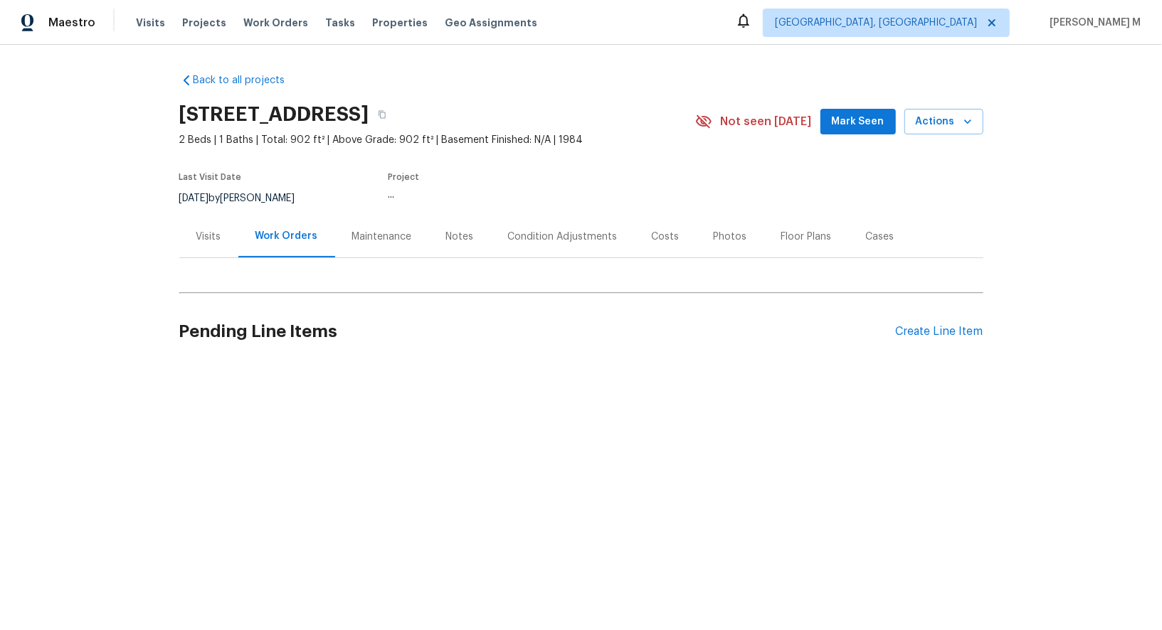
click at [218, 247] on div "Visits" at bounding box center [208, 237] width 59 height 42
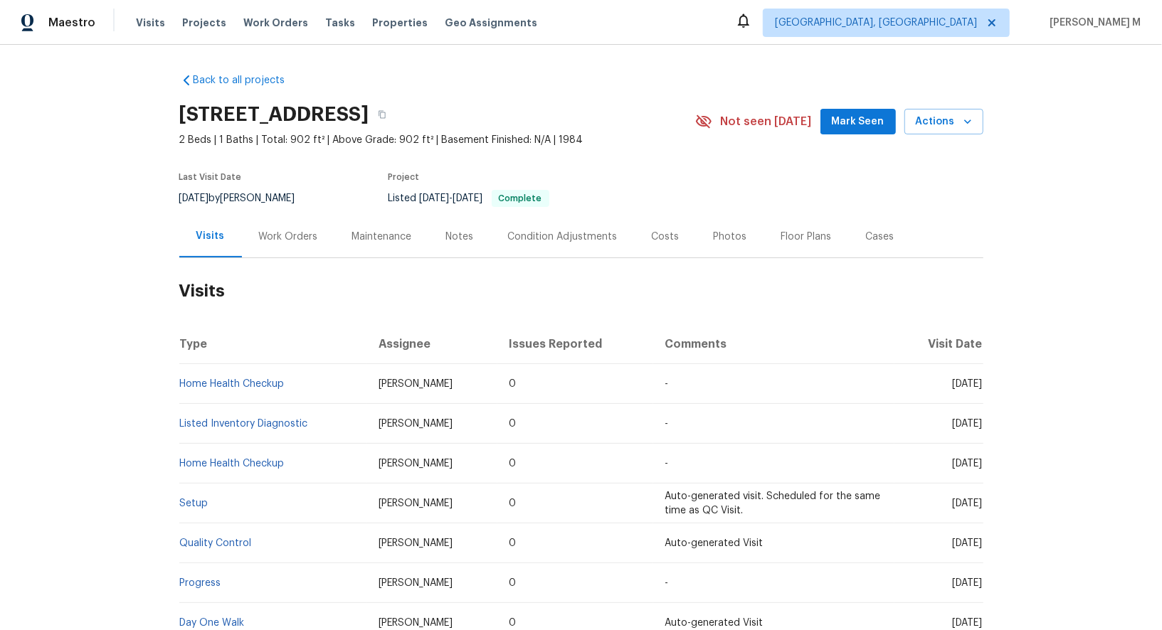
click at [948, 103] on div "9 Spring Loop Cir, Ocala, FL 34472 2 Beds | 1 Baths | Total: 902 ft² | Above Gr…" at bounding box center [581, 121] width 804 height 51
click at [947, 113] on span "Actions" at bounding box center [944, 122] width 56 height 18
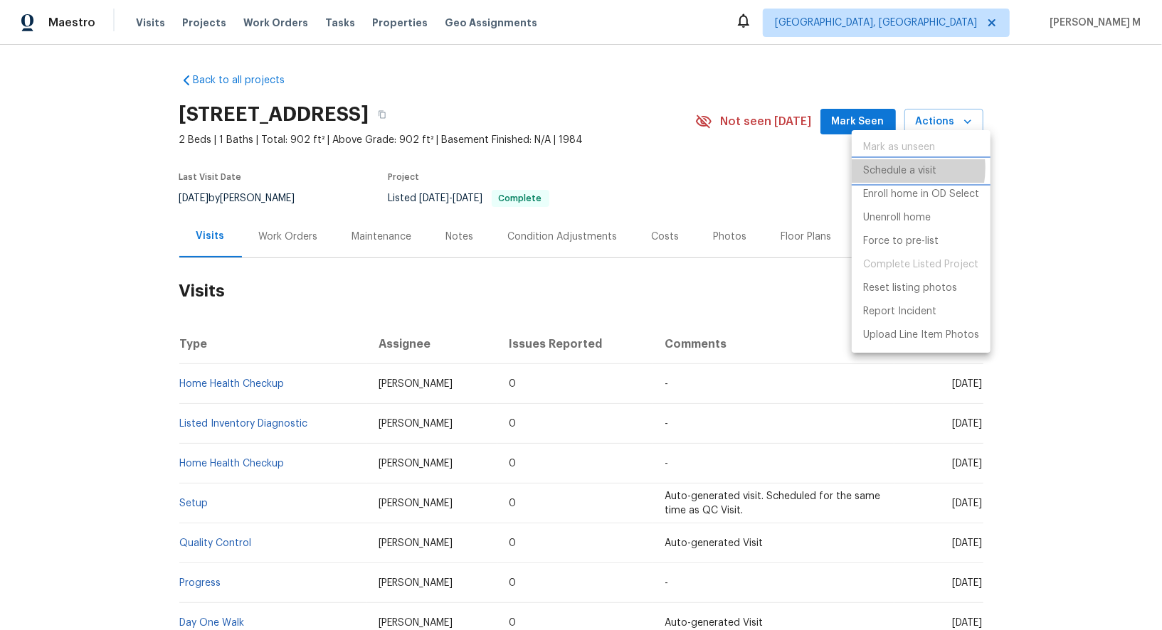
click at [891, 167] on p "Schedule a visit" at bounding box center [899, 171] width 73 height 15
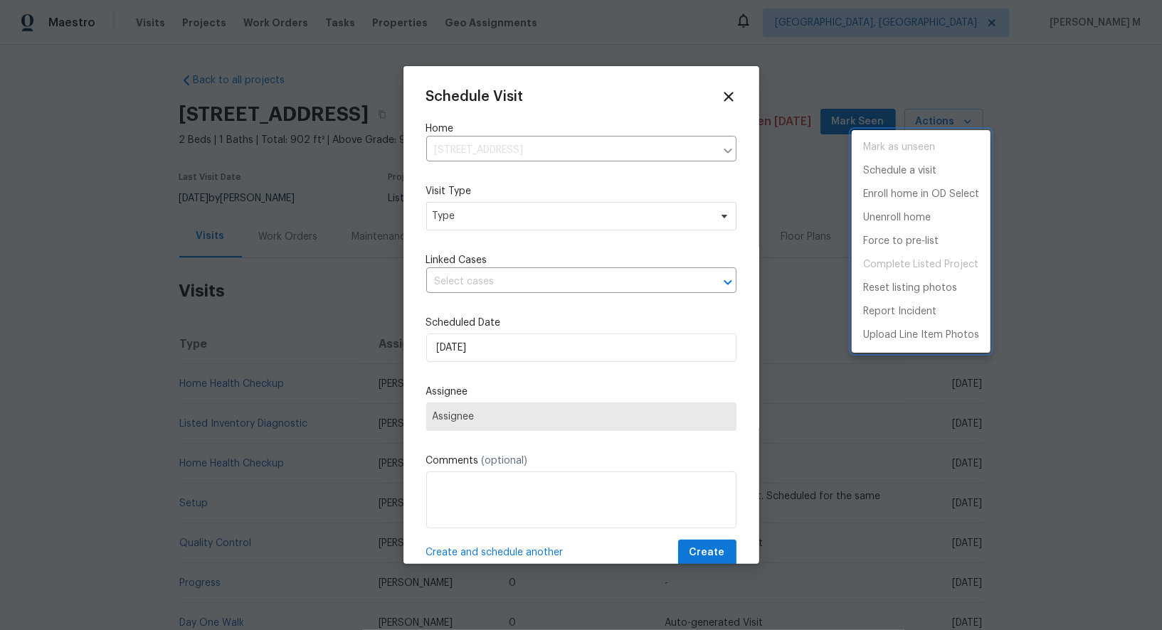
click at [489, 253] on div at bounding box center [581, 315] width 1162 height 630
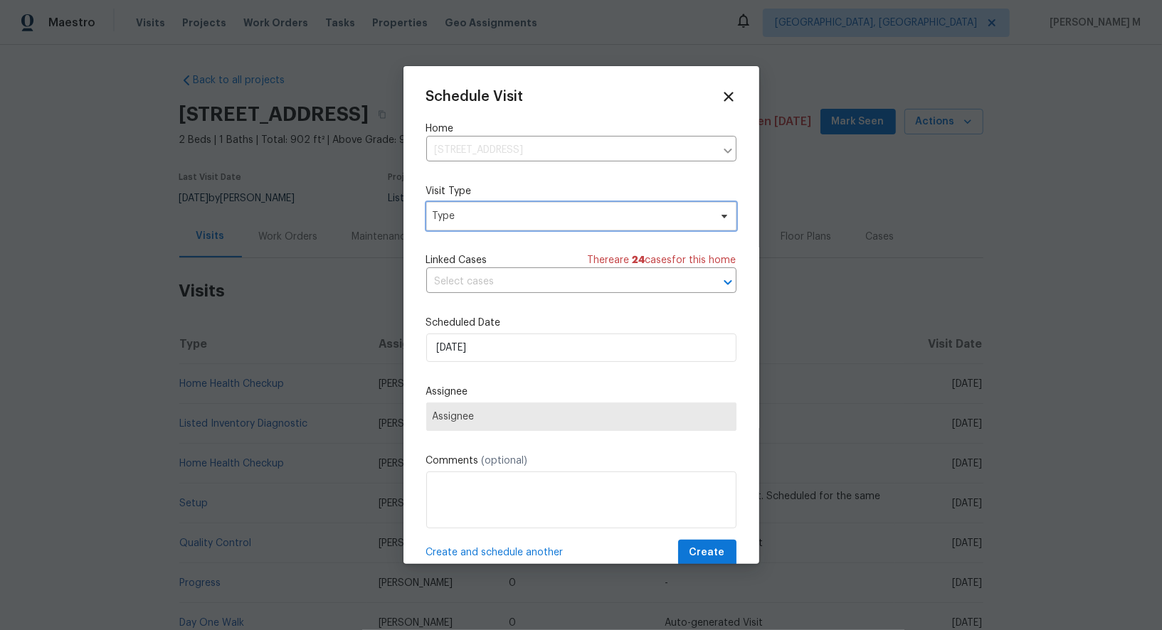
click at [489, 202] on span "Type" at bounding box center [581, 216] width 310 height 28
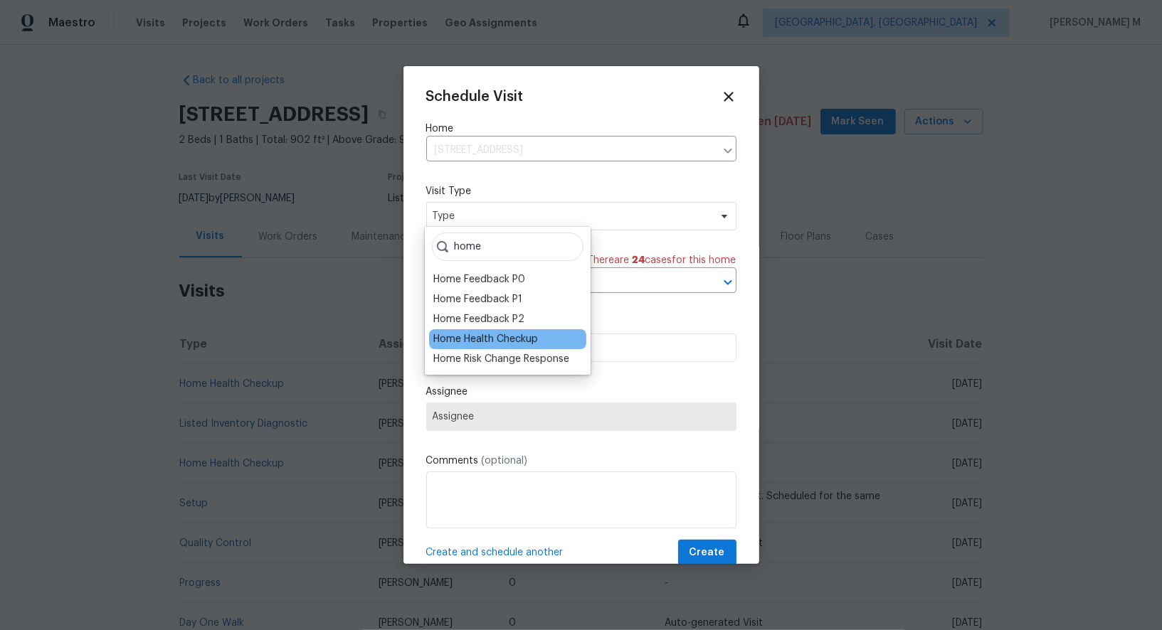
type input "home"
click at [515, 332] on div "Home Health Checkup" at bounding box center [485, 339] width 105 height 14
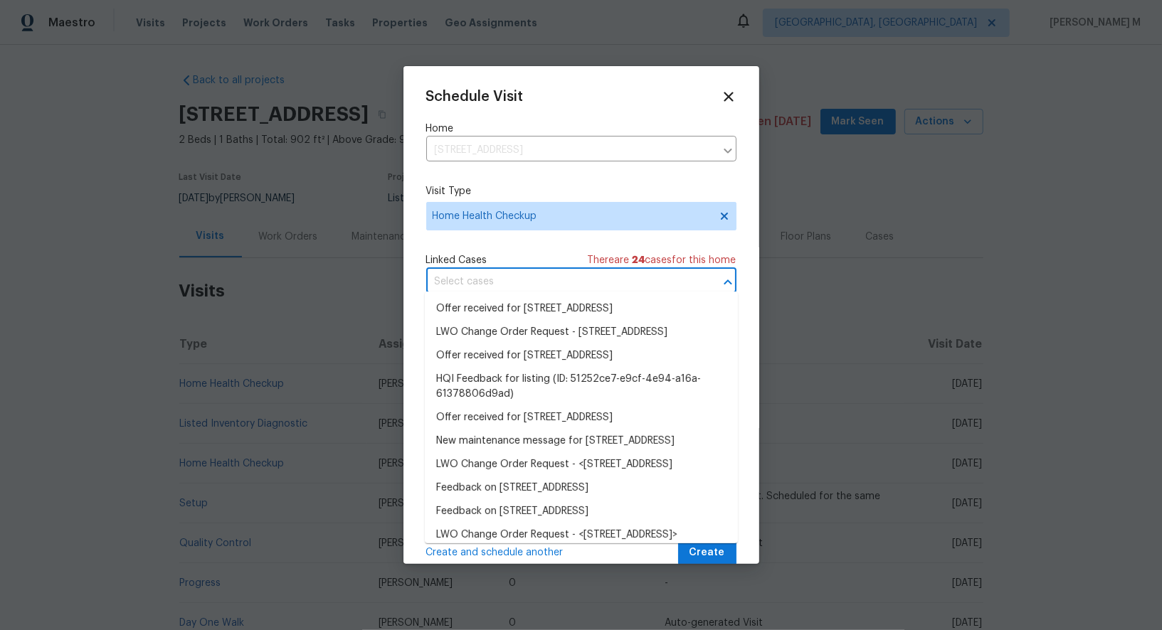
click at [539, 271] on input "text" at bounding box center [561, 282] width 270 height 22
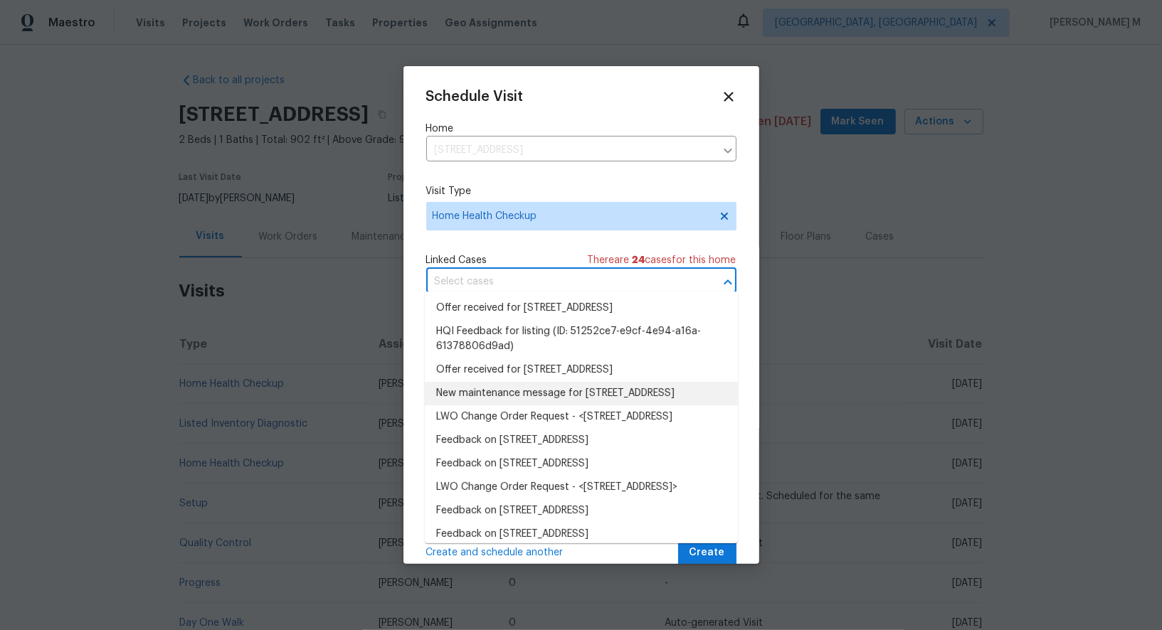
scroll to position [80, 0]
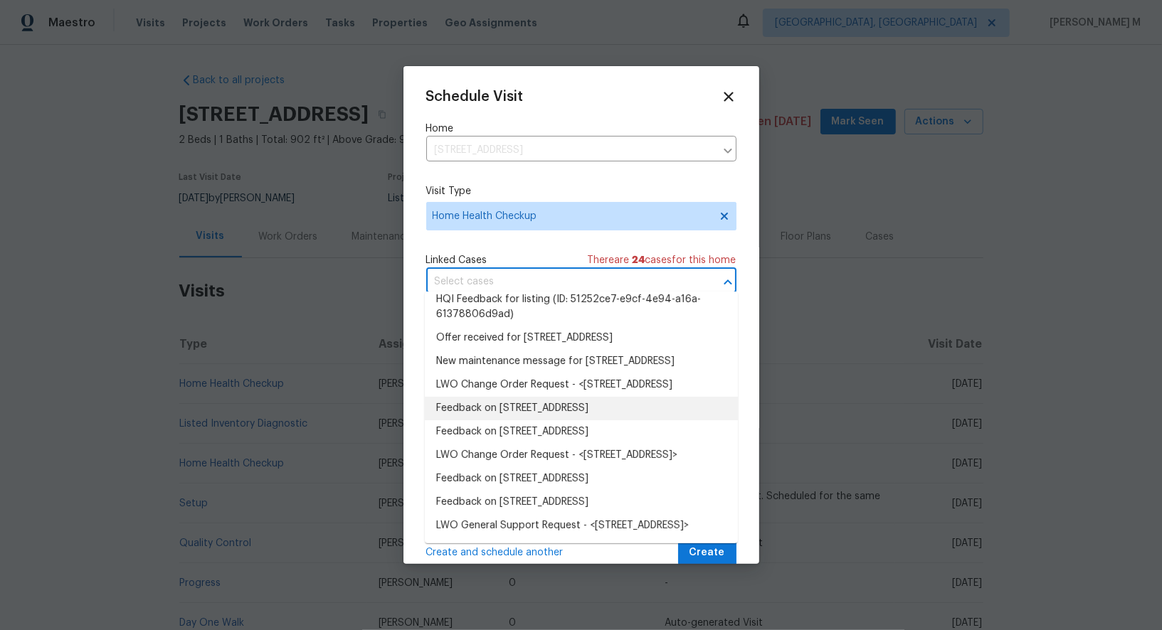
click at [477, 420] on li "Feedback on 9 Spring Loop Cir, Ocala, FL 34472" at bounding box center [581, 408] width 313 height 23
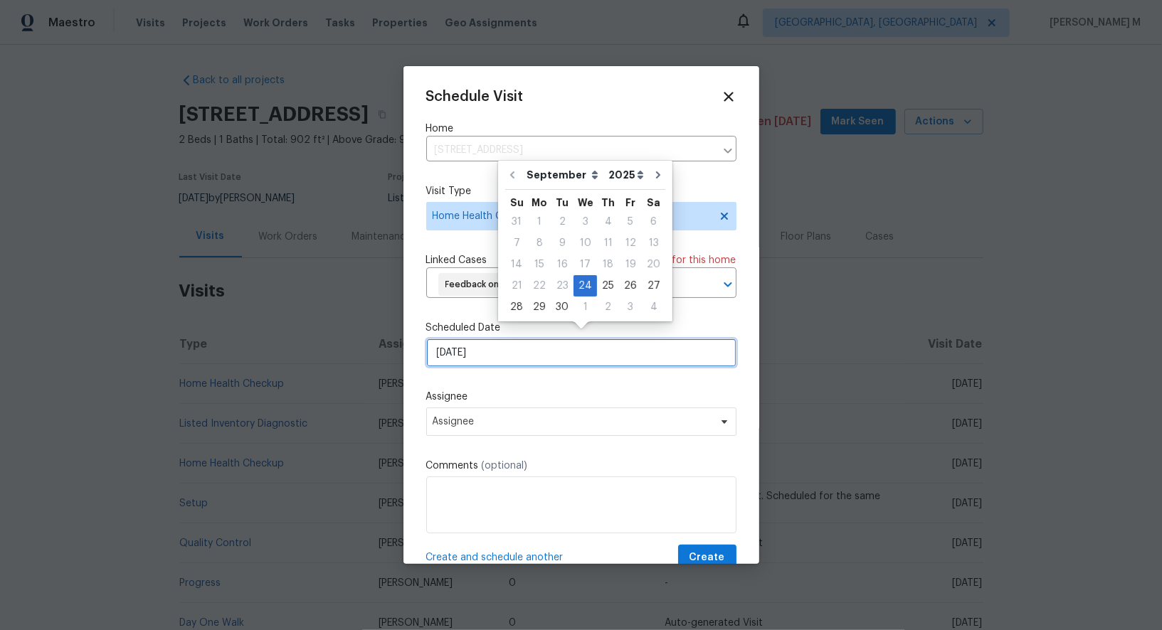
click at [500, 346] on input "[DATE]" at bounding box center [581, 353] width 310 height 28
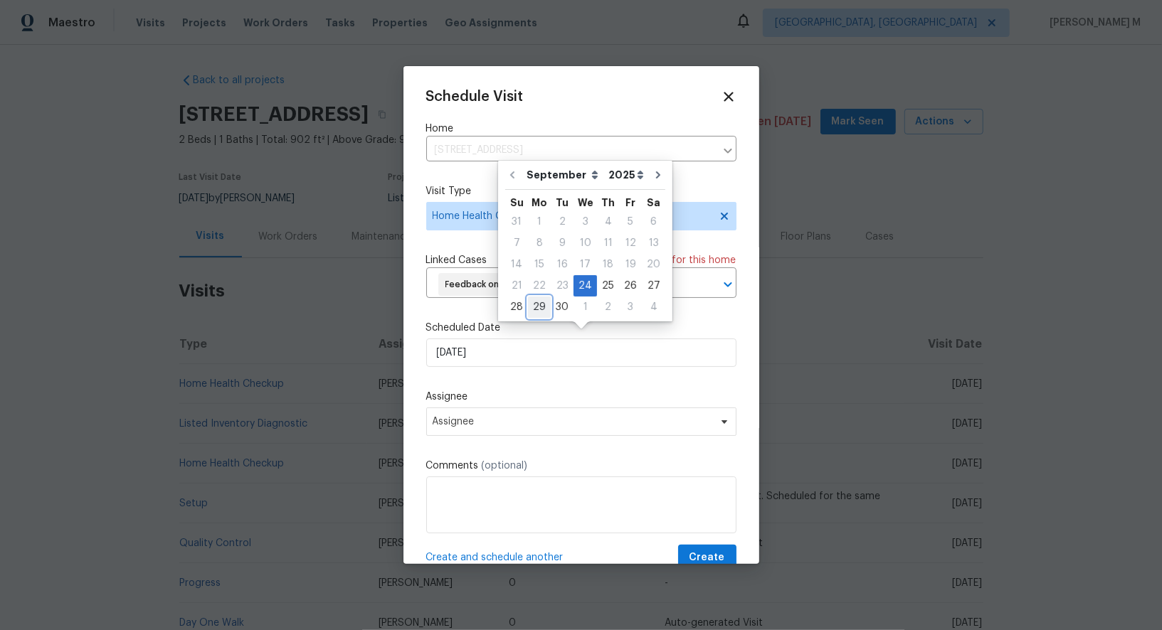
click at [535, 309] on div "29" at bounding box center [539, 307] width 23 height 20
type input "[DATE]"
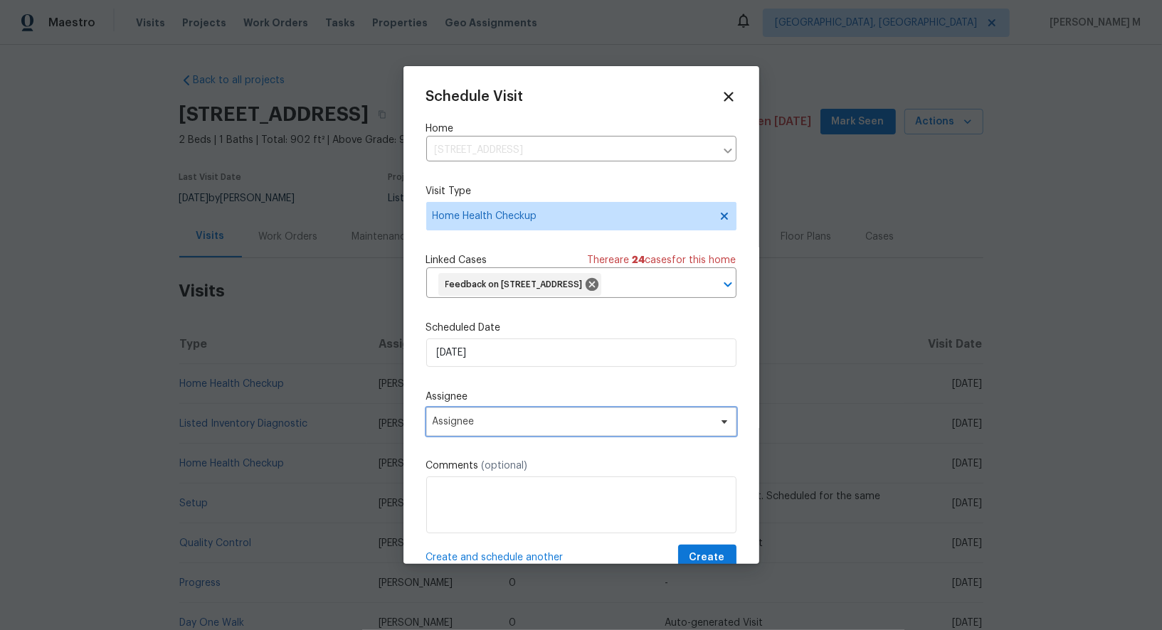
click at [535, 416] on span "Assignee" at bounding box center [572, 421] width 279 height 11
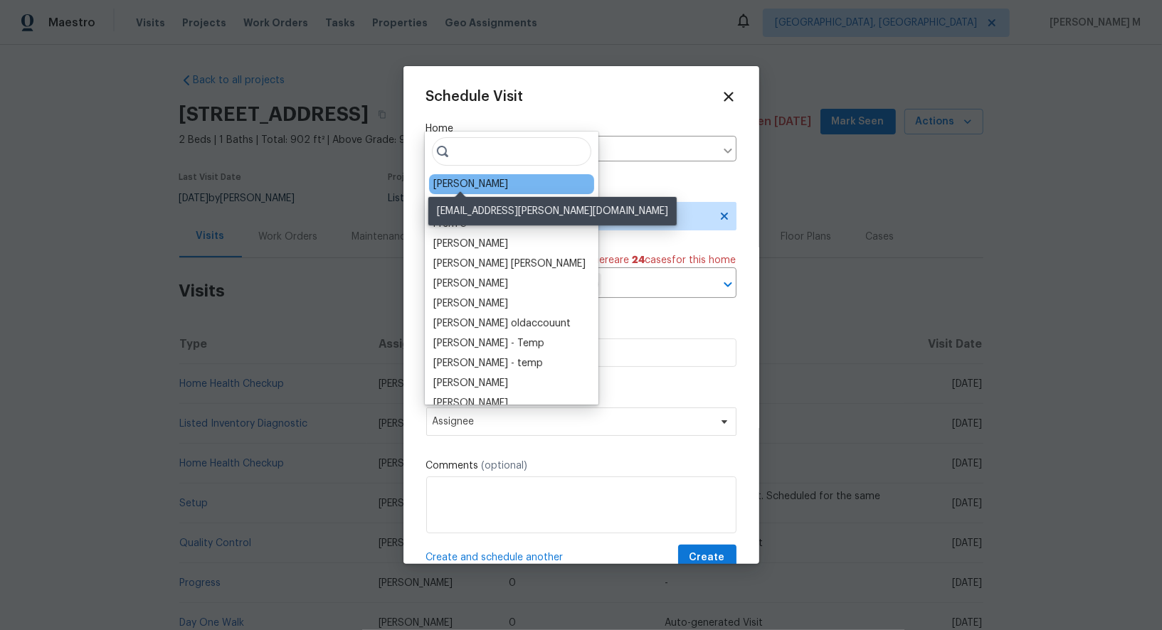
click at [475, 178] on div "[PERSON_NAME]" at bounding box center [470, 184] width 75 height 14
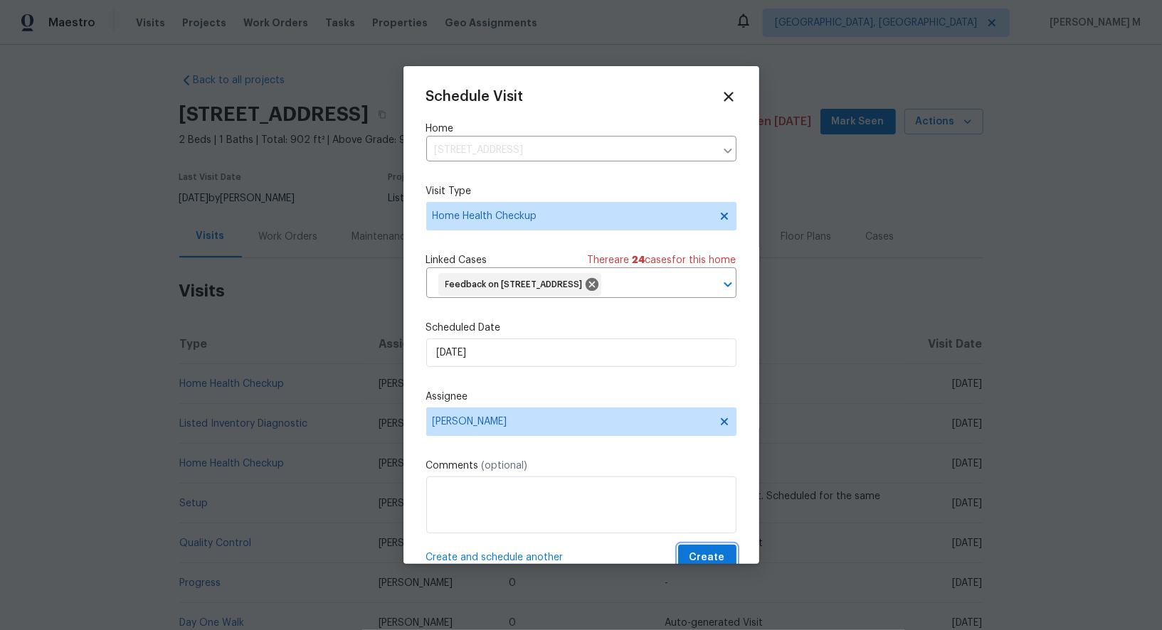
click at [698, 549] on span "Create" at bounding box center [707, 558] width 36 height 18
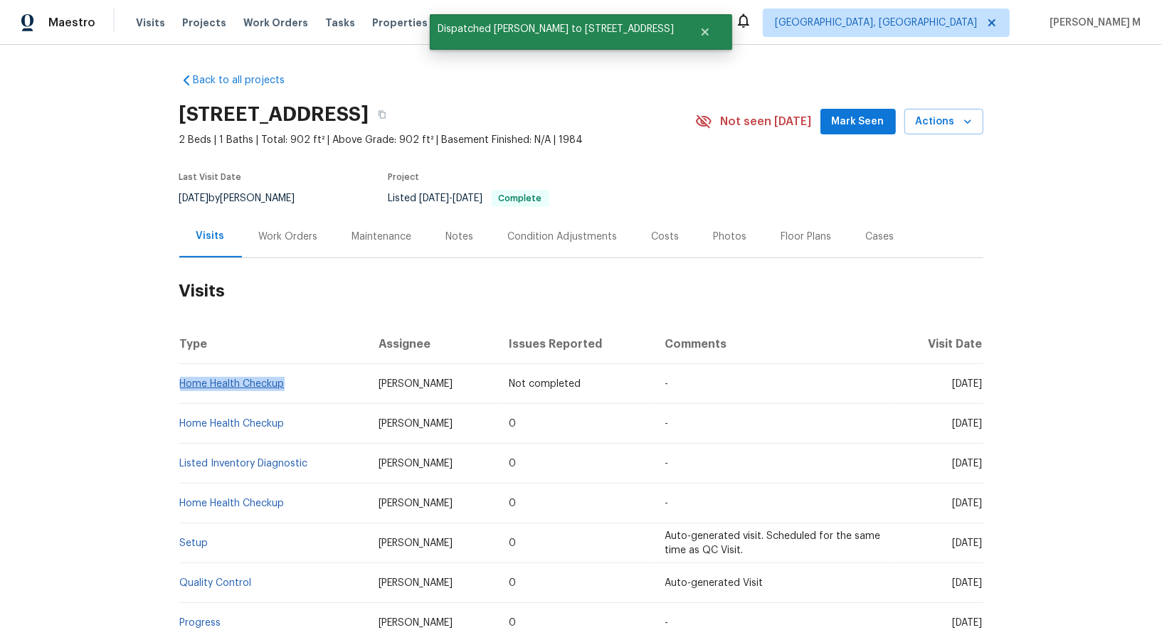
drag, startPoint x: 307, startPoint y: 383, endPoint x: 183, endPoint y: 373, distance: 124.1
click at [183, 373] on td "Home Health Checkup" at bounding box center [273, 384] width 188 height 40
copy link "Home Health Checkup"
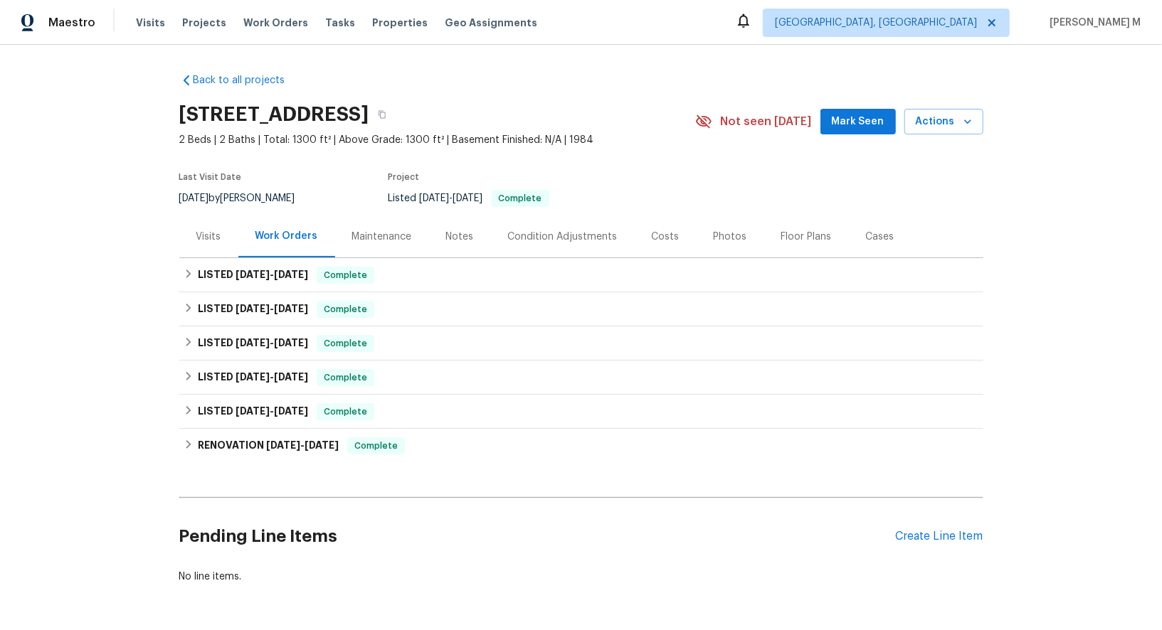
click at [213, 233] on div "Visits" at bounding box center [208, 237] width 25 height 14
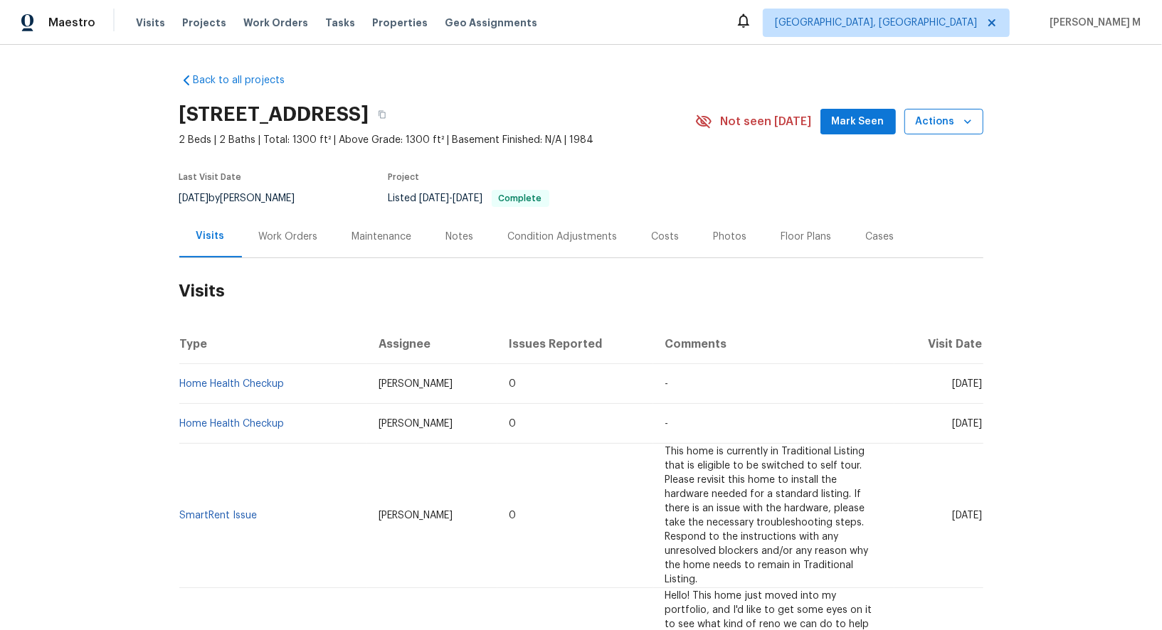
click at [958, 115] on span "Actions" at bounding box center [944, 122] width 56 height 18
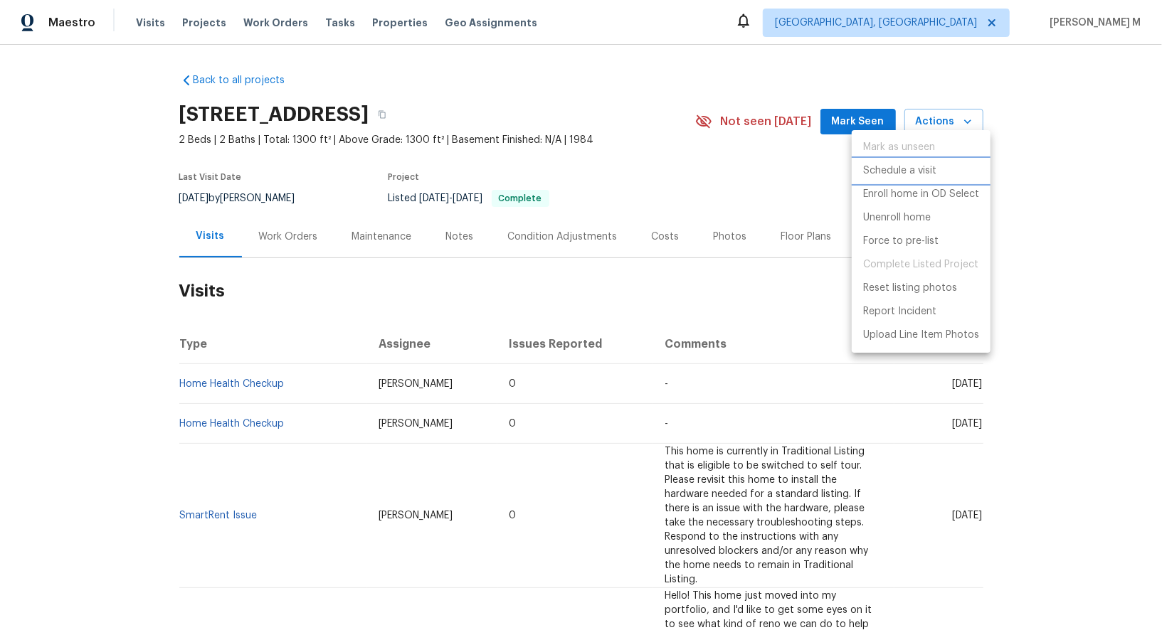
click at [903, 176] on p "Schedule a visit" at bounding box center [899, 171] width 73 height 15
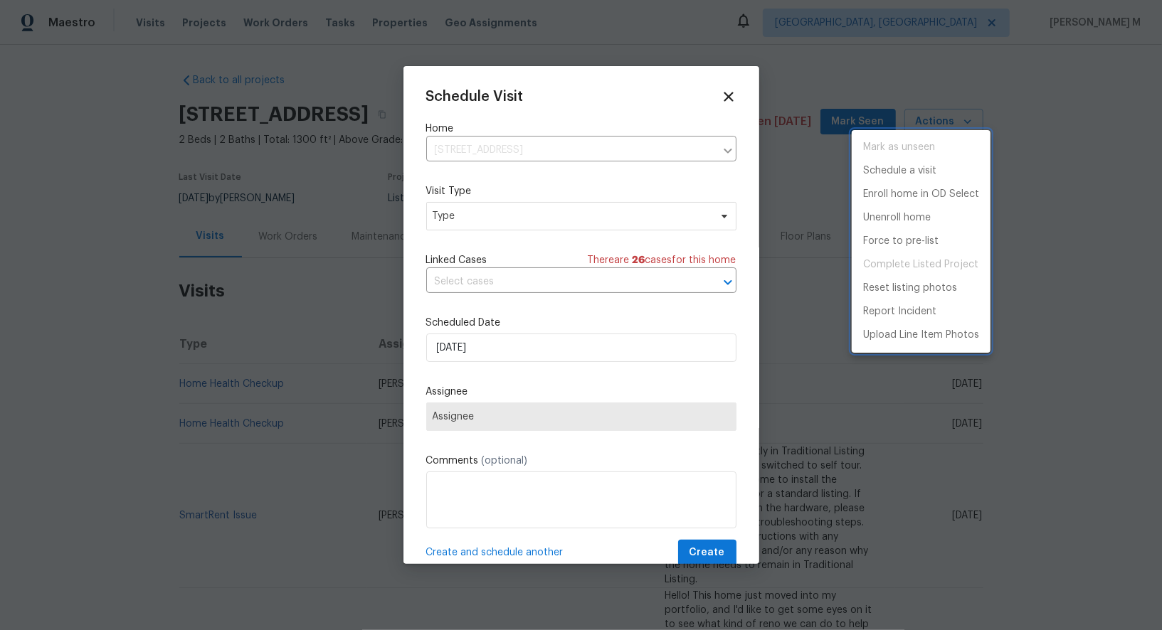
click at [505, 215] on div at bounding box center [581, 315] width 1162 height 630
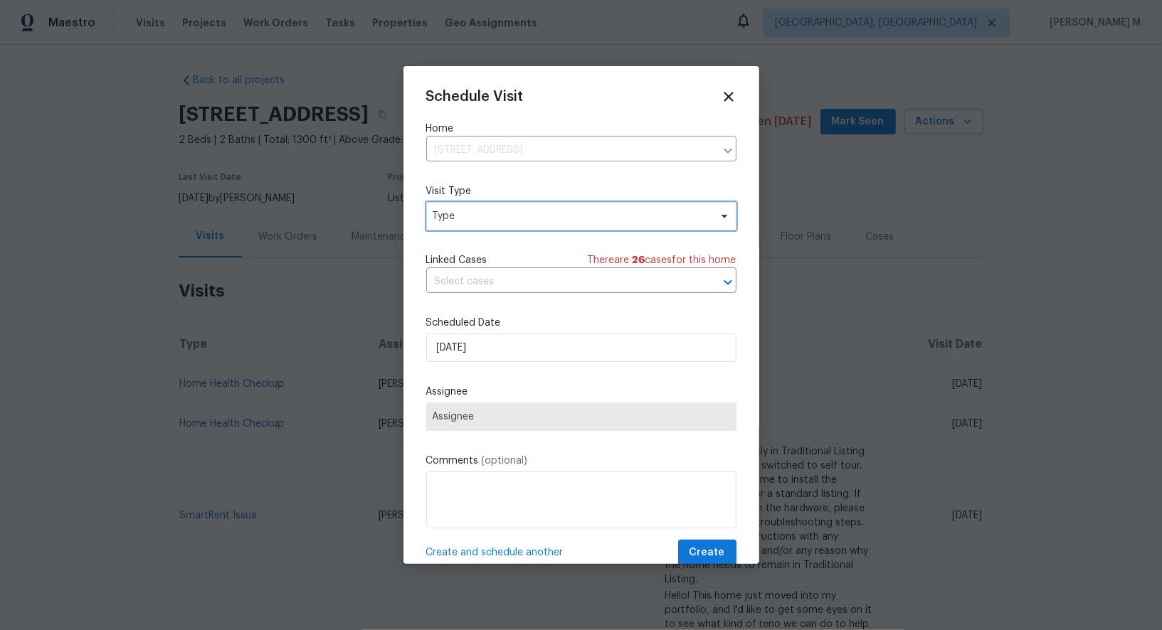
click at [474, 219] on span "Type" at bounding box center [571, 216] width 277 height 14
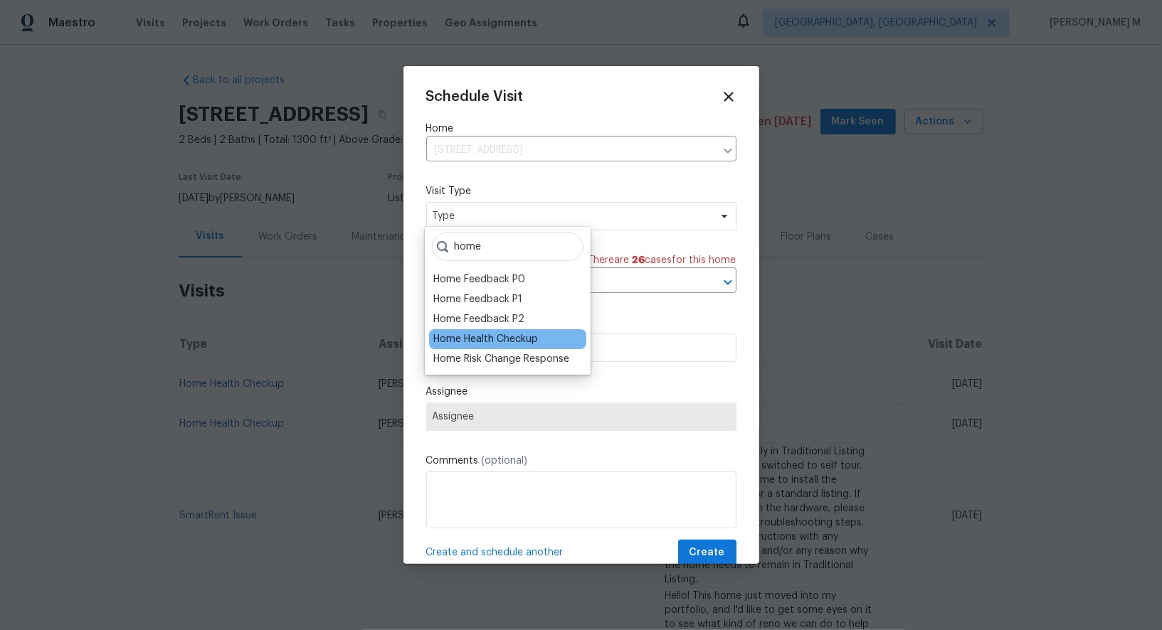
type input "home"
click at [483, 332] on div "Home Health Checkup" at bounding box center [485, 339] width 105 height 14
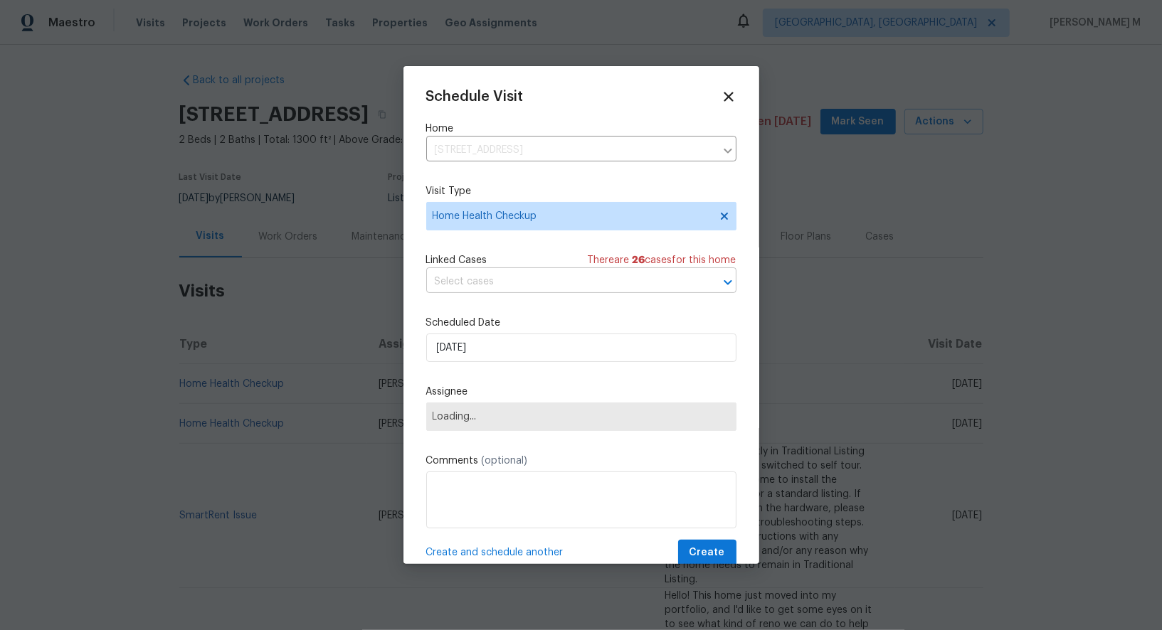
click at [537, 271] on input "text" at bounding box center [561, 282] width 270 height 22
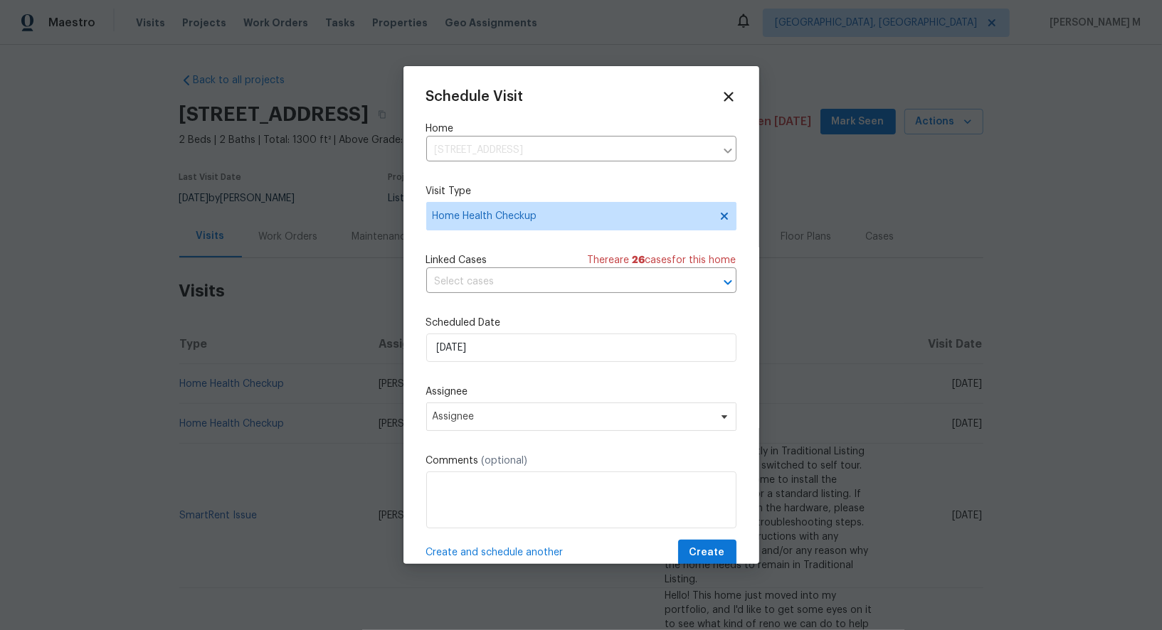
click at [497, 238] on div "Schedule Visit Home 2127 N Ocean Shore Blvd, Flagler Beach, FL 32136 ​ Visit Ty…" at bounding box center [581, 327] width 310 height 477
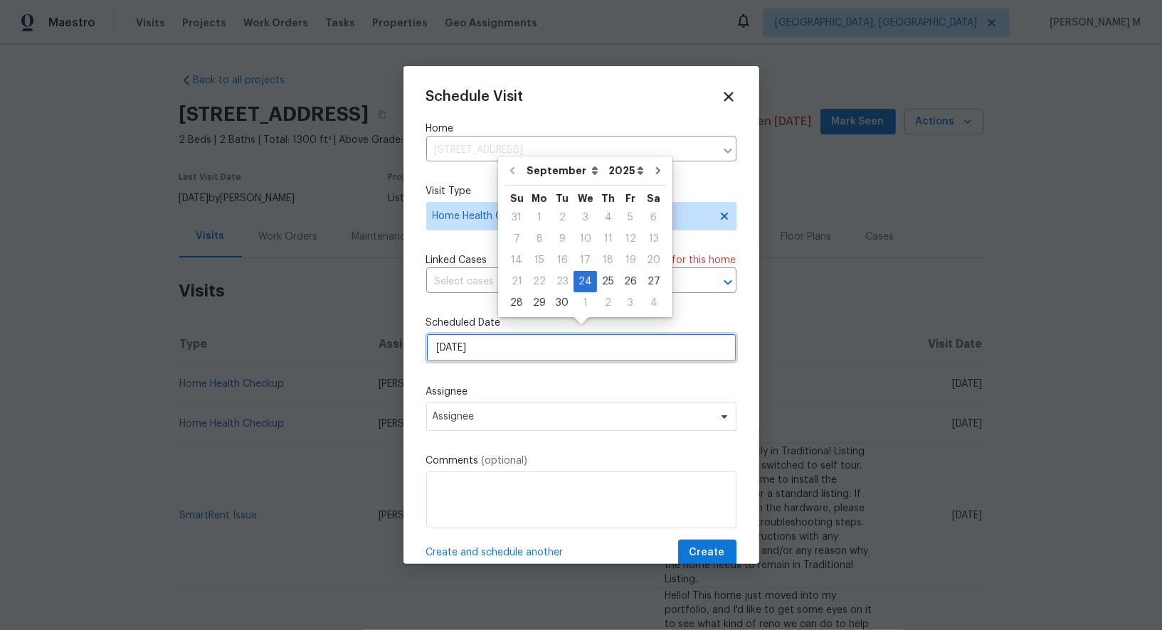
click at [494, 354] on div "Schedule Visit Home 2127 N Ocean Shore Blvd, Flagler Beach, FL 32136 ​ Visit Ty…" at bounding box center [581, 327] width 310 height 477
click at [541, 308] on div "29" at bounding box center [539, 303] width 23 height 20
type input "[DATE]"
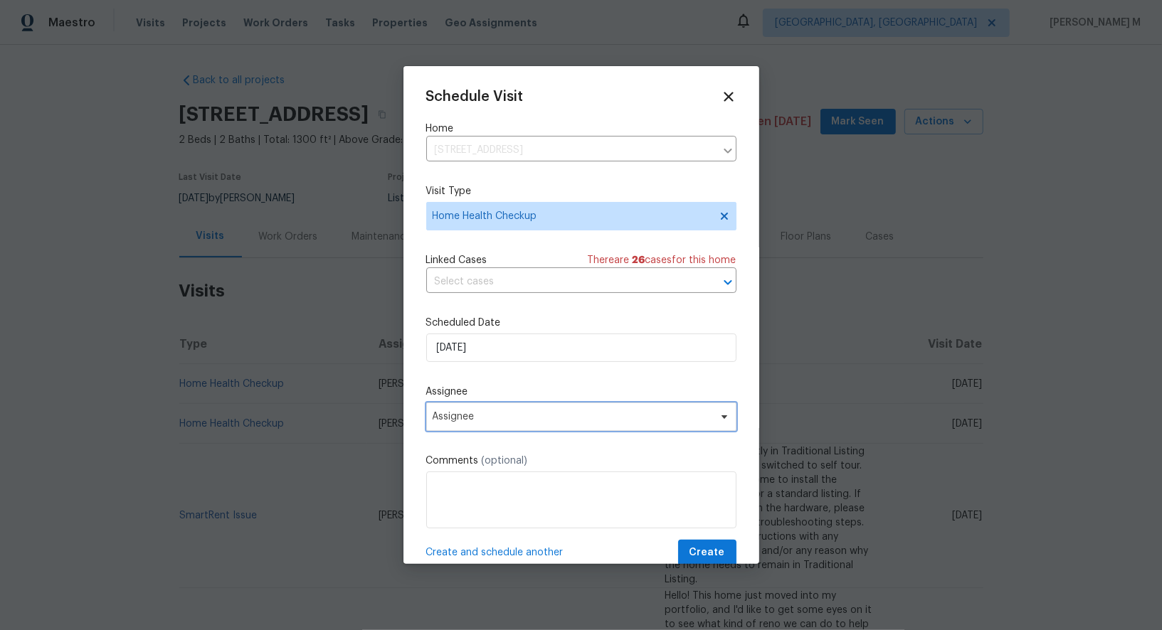
click at [513, 411] on span "Assignee" at bounding box center [572, 416] width 279 height 11
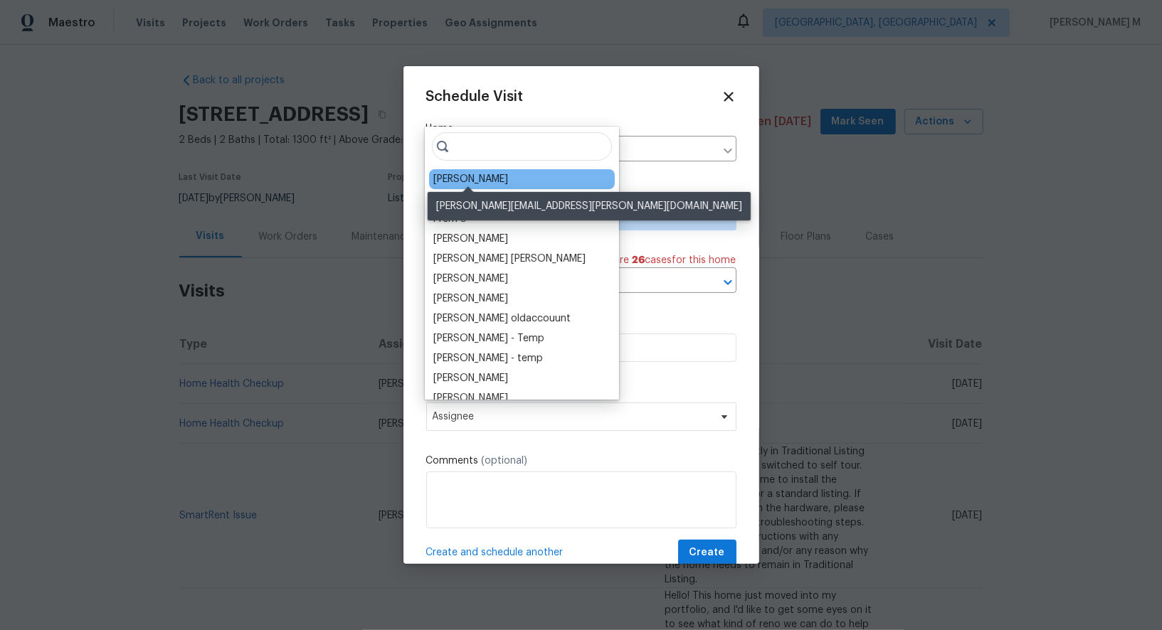
click at [487, 172] on div "[PERSON_NAME]" at bounding box center [470, 179] width 75 height 14
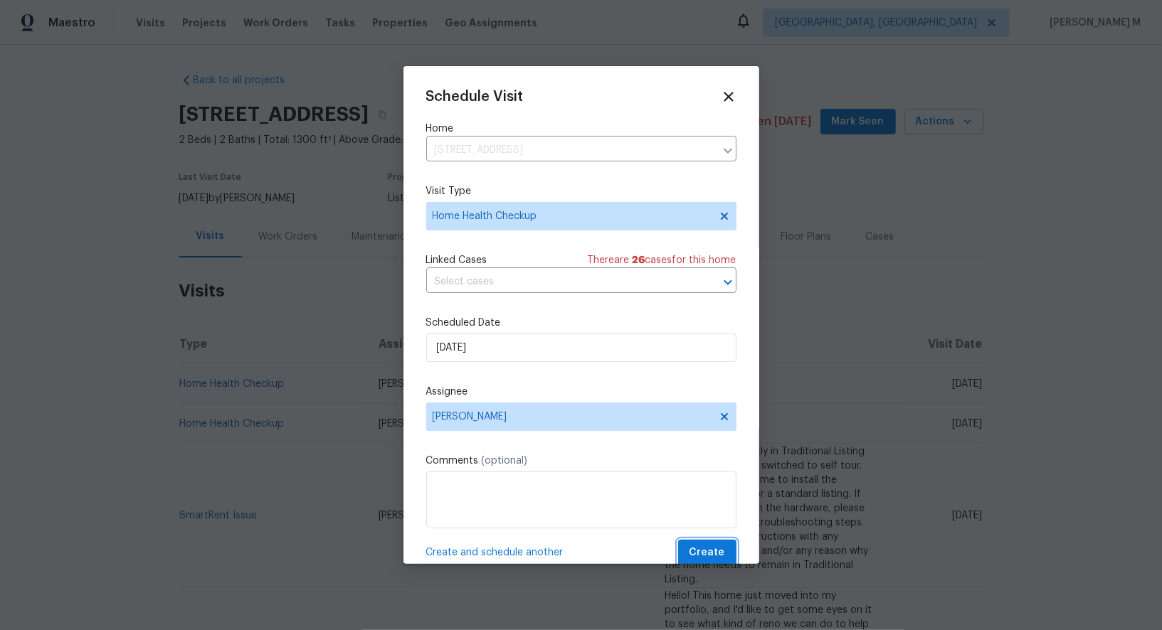
click at [698, 544] on span "Create" at bounding box center [707, 553] width 36 height 18
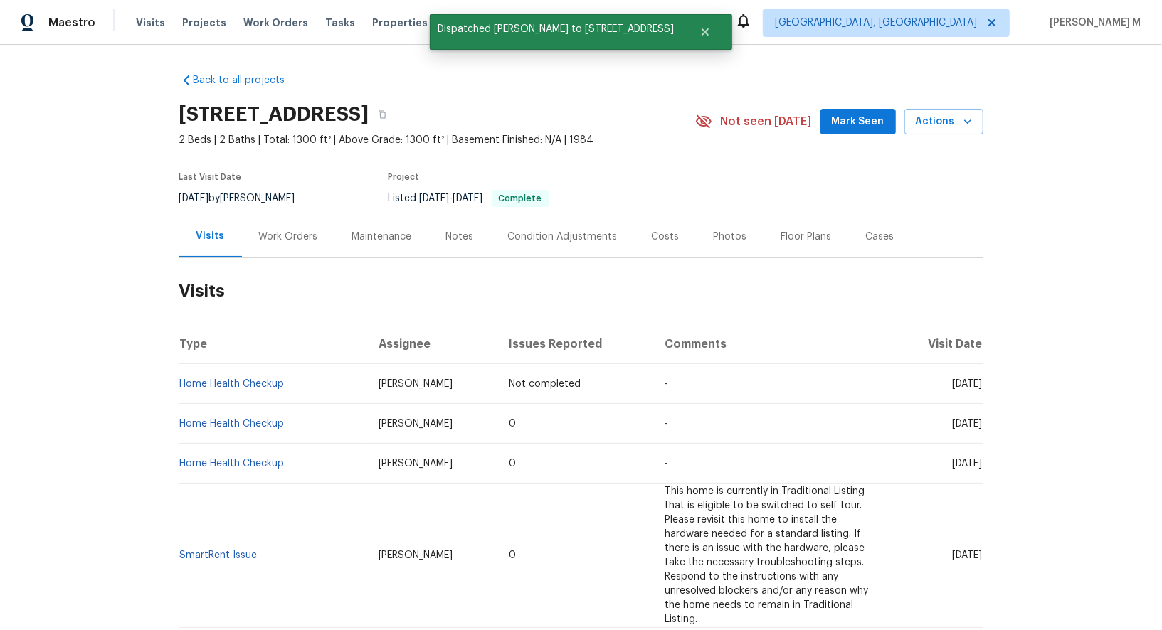
drag, startPoint x: 306, startPoint y: 365, endPoint x: 198, endPoint y: 365, distance: 107.4
click at [198, 365] on td "Home Health Checkup" at bounding box center [273, 384] width 188 height 40
drag, startPoint x: 304, startPoint y: 377, endPoint x: 182, endPoint y: 376, distance: 121.7
click at [182, 376] on td "Home Health Checkup" at bounding box center [273, 384] width 188 height 40
copy link "Home Health Checkup"
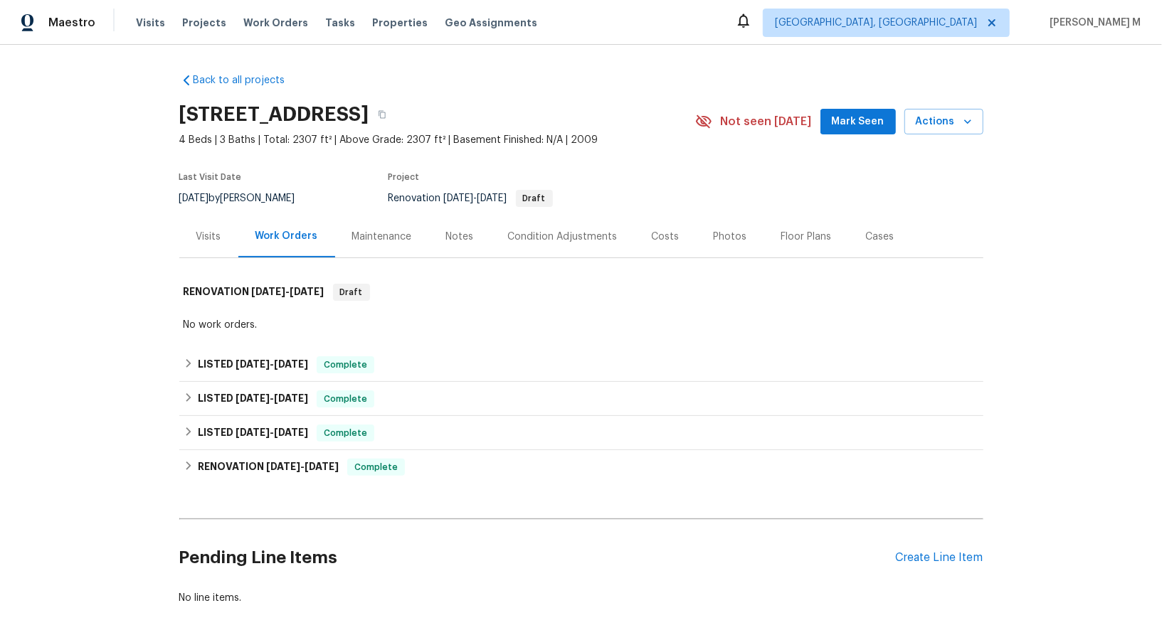
click at [214, 243] on div "Visits" at bounding box center [208, 237] width 59 height 42
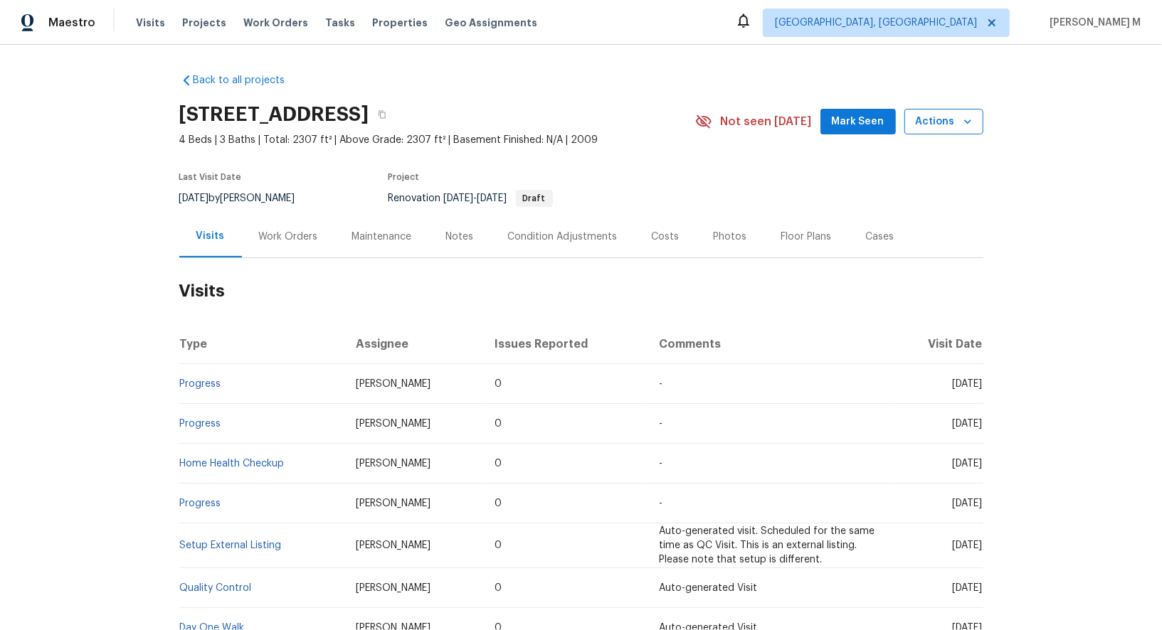
click at [947, 116] on span "Actions" at bounding box center [944, 122] width 56 height 18
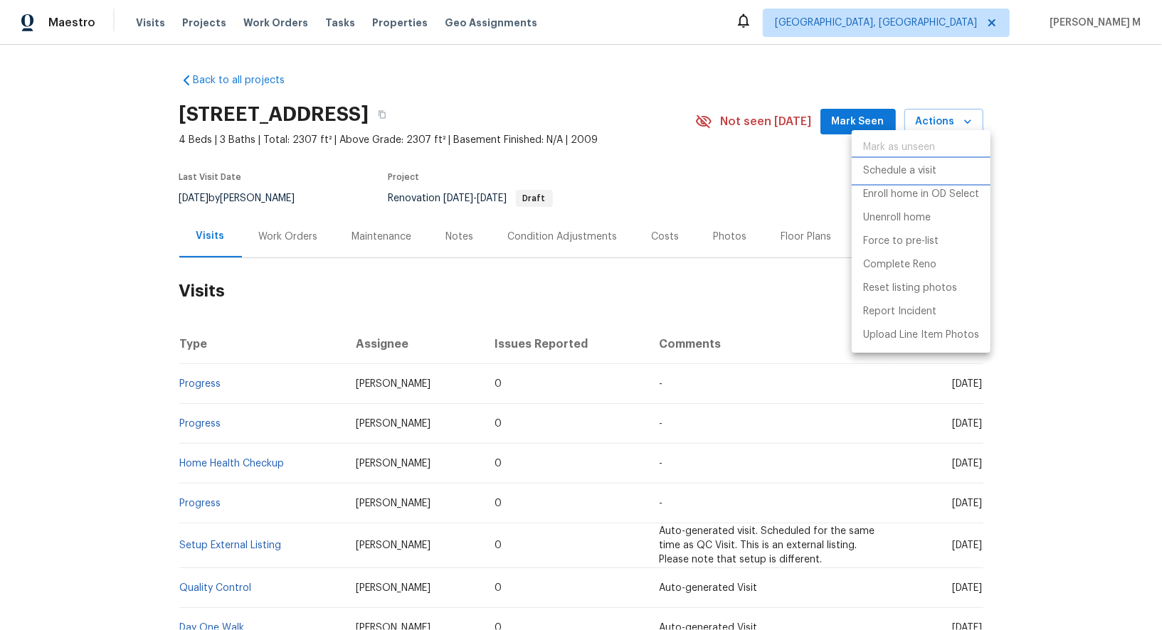
click at [942, 171] on li "Schedule a visit" at bounding box center [921, 170] width 139 height 23
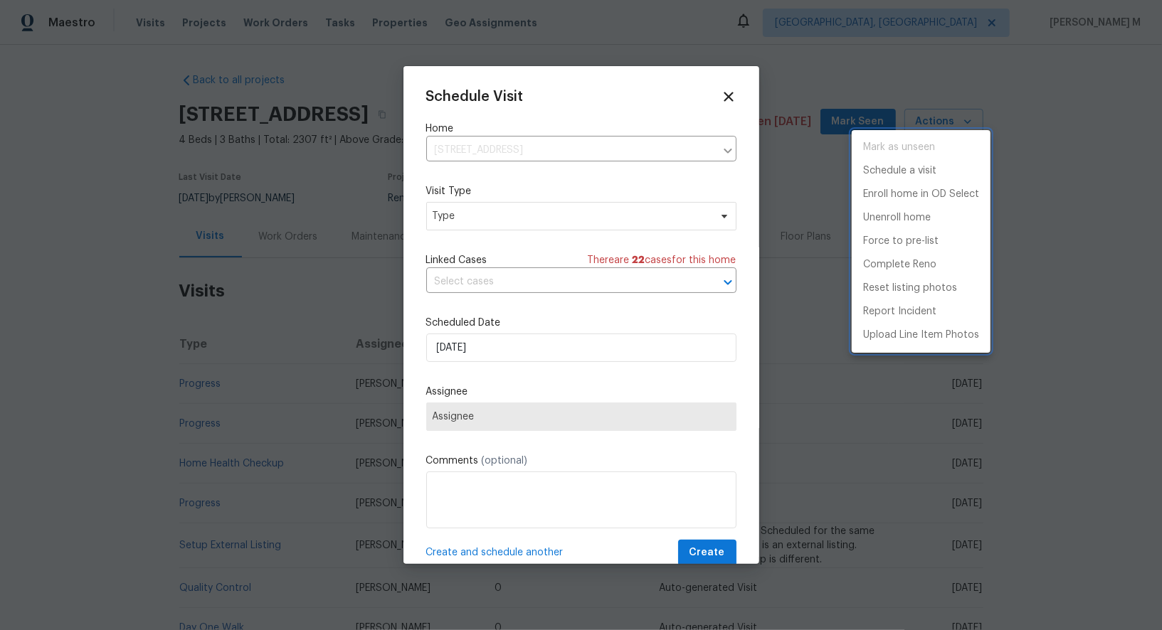
click at [521, 213] on div at bounding box center [581, 315] width 1162 height 630
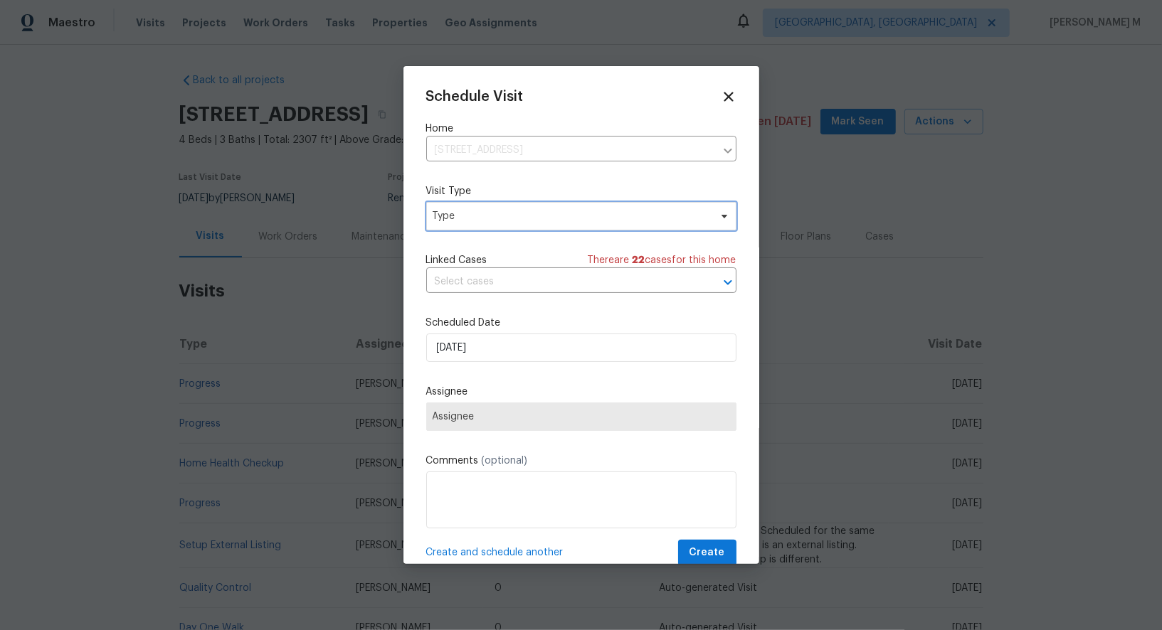
click at [502, 213] on span "Type" at bounding box center [571, 216] width 277 height 14
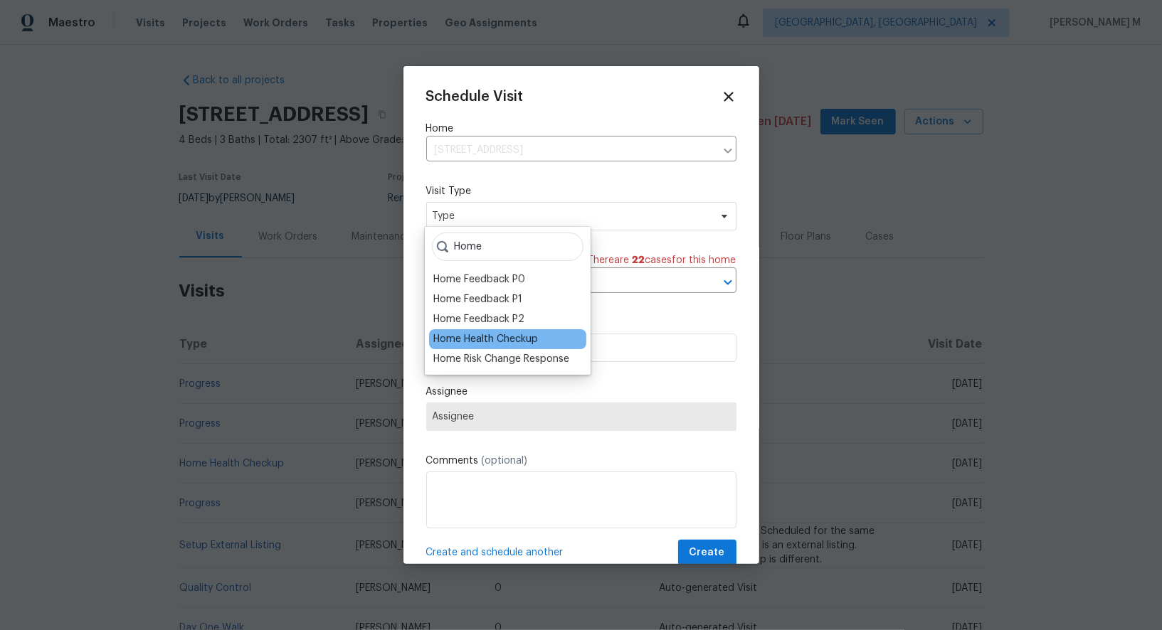
type input "Home"
click at [502, 332] on div "Home Health Checkup" at bounding box center [485, 339] width 105 height 14
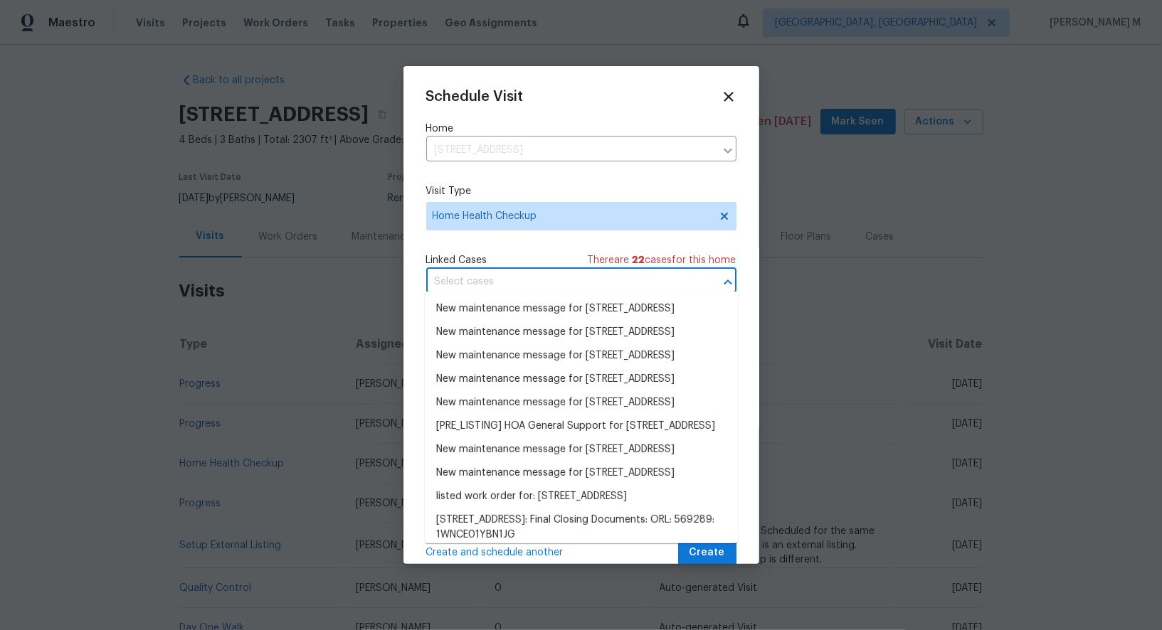
click at [524, 275] on input "text" at bounding box center [561, 282] width 270 height 22
click at [520, 247] on div "Schedule Visit Home 30411 Gidran Ter, Mount Dora, FL 32757 ​ Visit Type Home He…" at bounding box center [581, 327] width 310 height 477
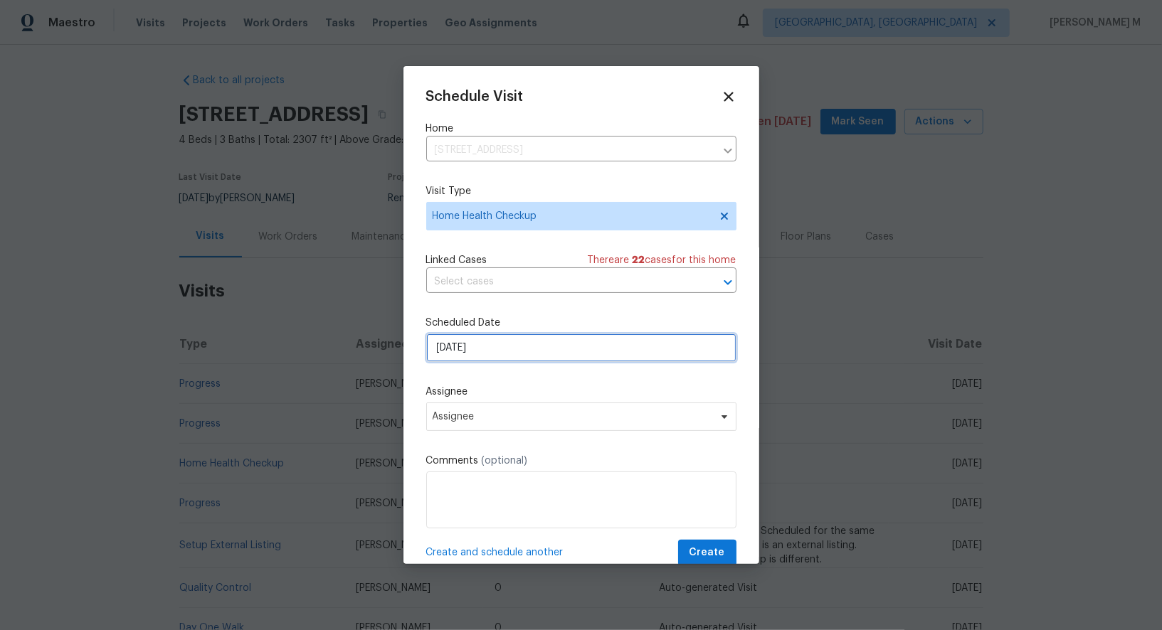
click at [502, 334] on input "[DATE]" at bounding box center [581, 348] width 310 height 28
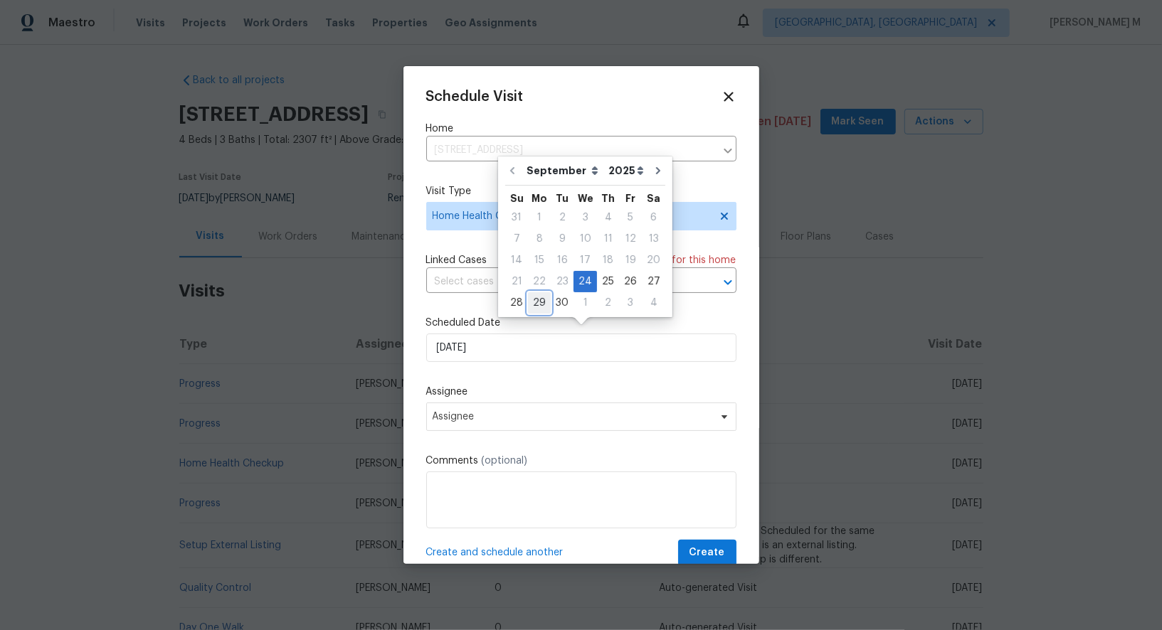
click at [534, 305] on div "29" at bounding box center [539, 303] width 23 height 20
type input "[DATE]"
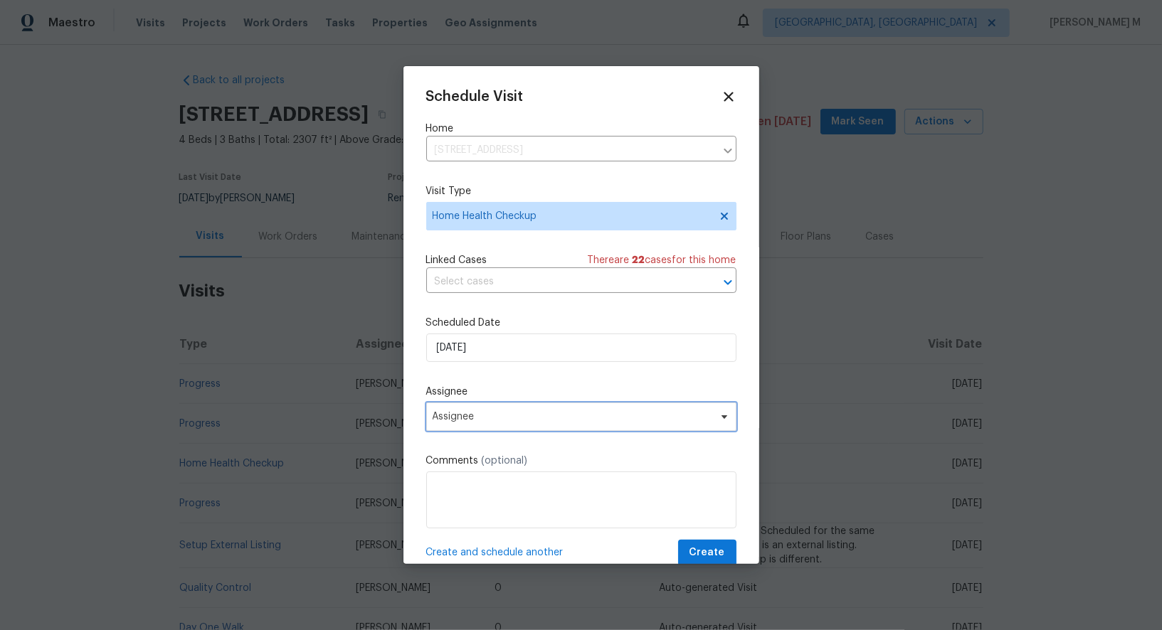
click at [487, 411] on span "Assignee" at bounding box center [572, 416] width 279 height 11
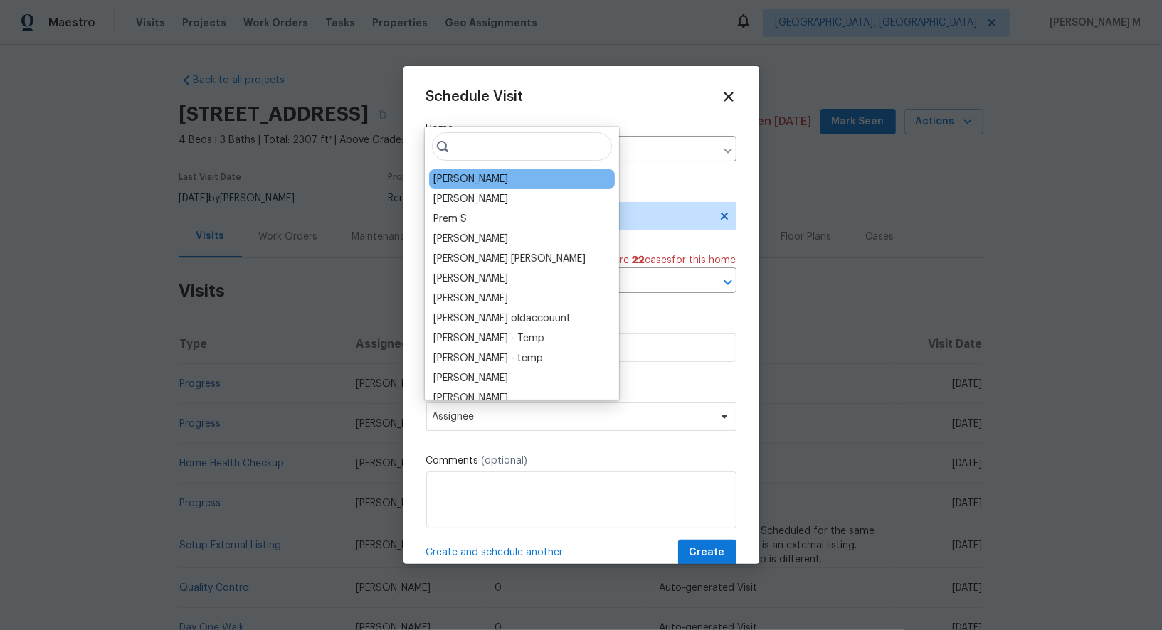
click at [472, 185] on div "[PERSON_NAME]" at bounding box center [522, 179] width 186 height 20
click at [472, 181] on div "[PERSON_NAME]" at bounding box center [470, 179] width 75 height 14
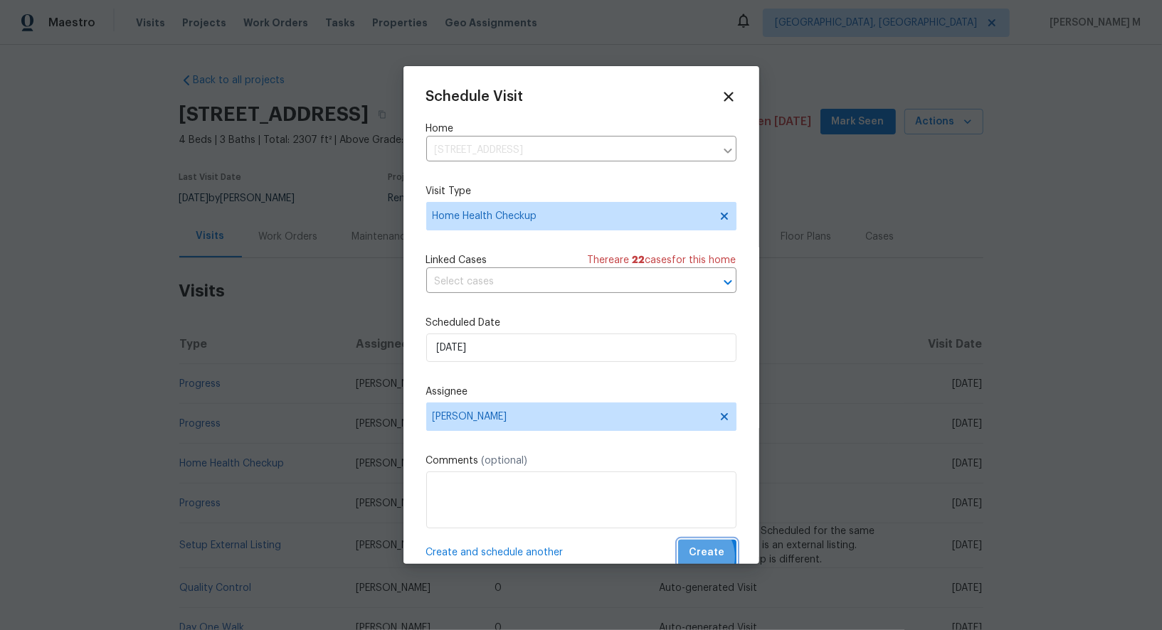
click at [699, 546] on span "Create" at bounding box center [707, 553] width 36 height 18
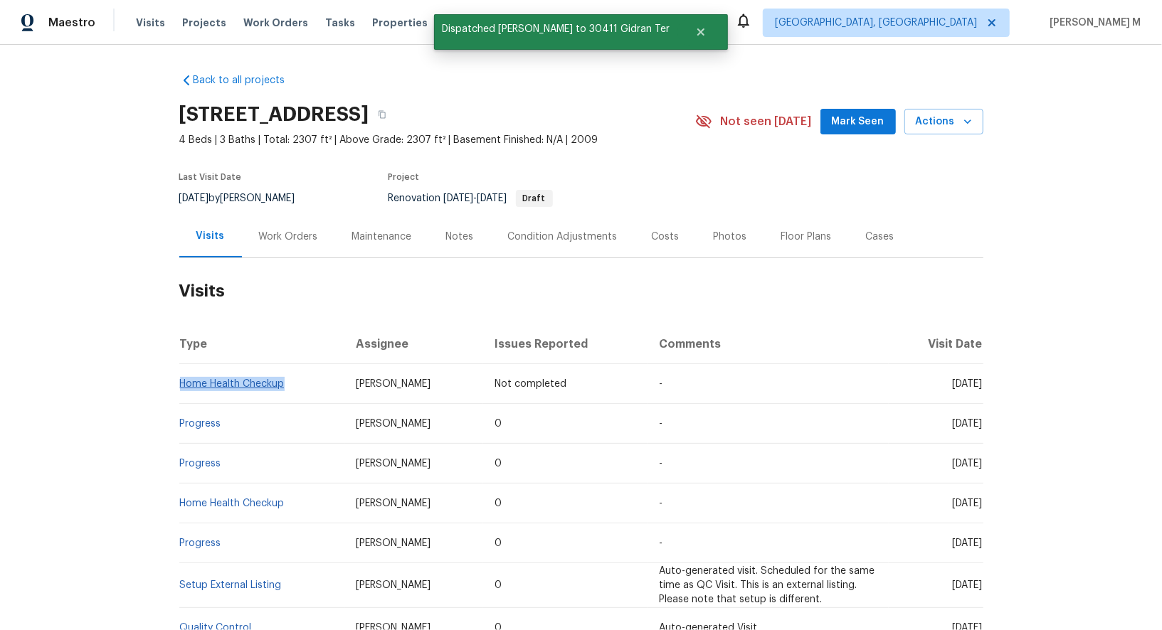
drag, startPoint x: 302, startPoint y: 369, endPoint x: 182, endPoint y: 369, distance: 120.2
click at [182, 369] on td "Home Health Checkup" at bounding box center [262, 384] width 166 height 40
copy link "Home Health Checkup"
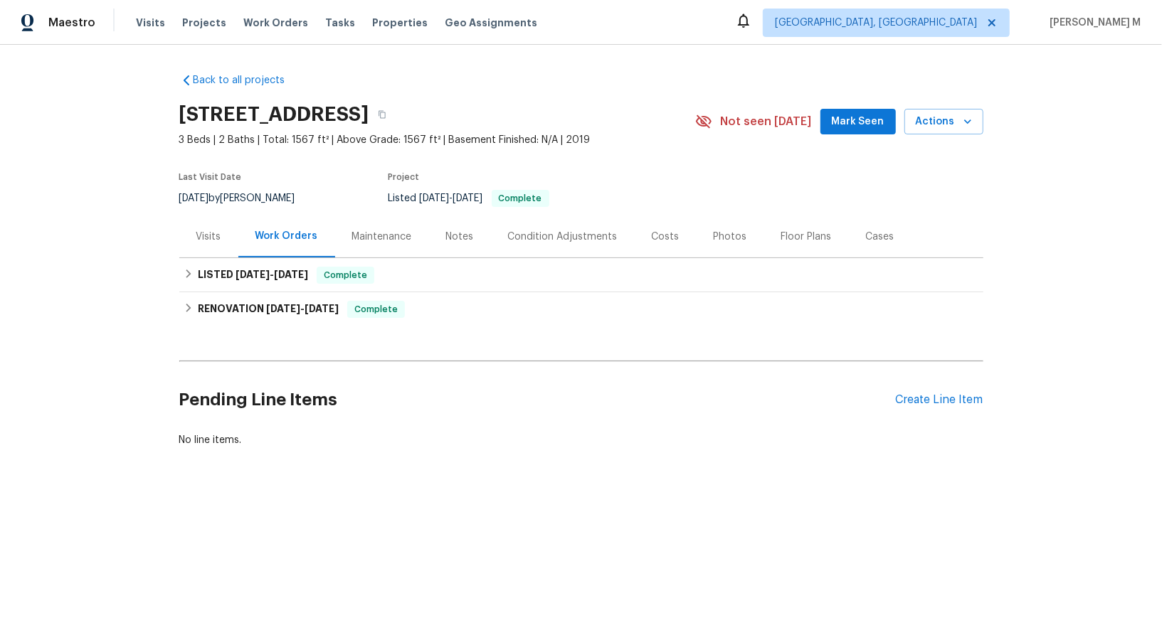
click at [218, 230] on div "Visits" at bounding box center [208, 237] width 25 height 14
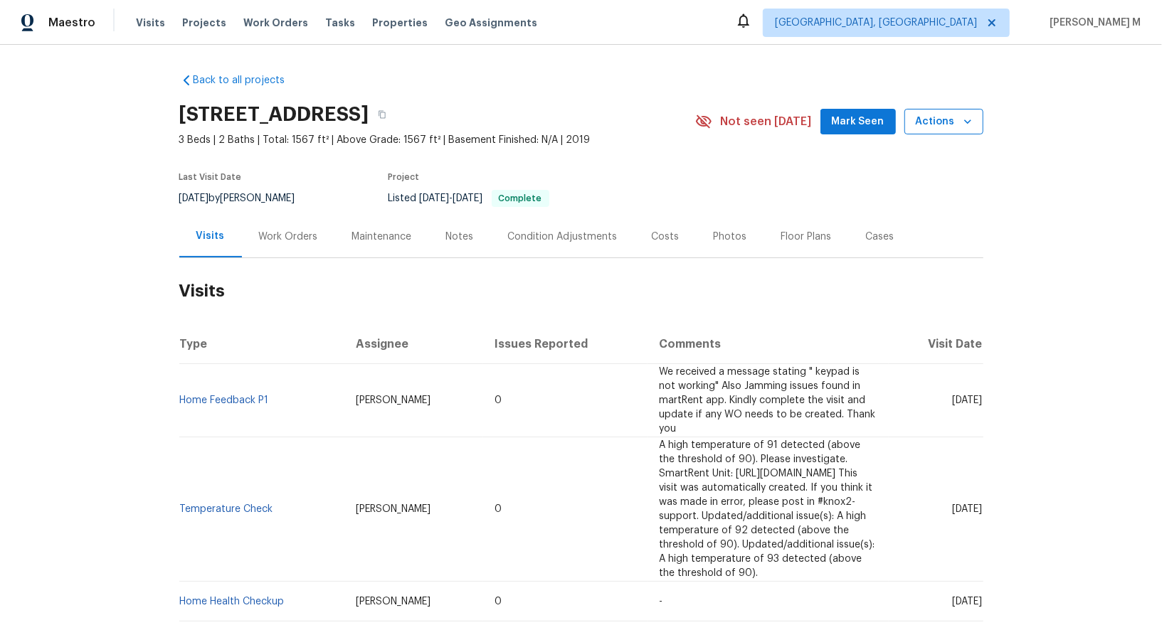
click at [943, 127] on button "Actions" at bounding box center [943, 122] width 79 height 26
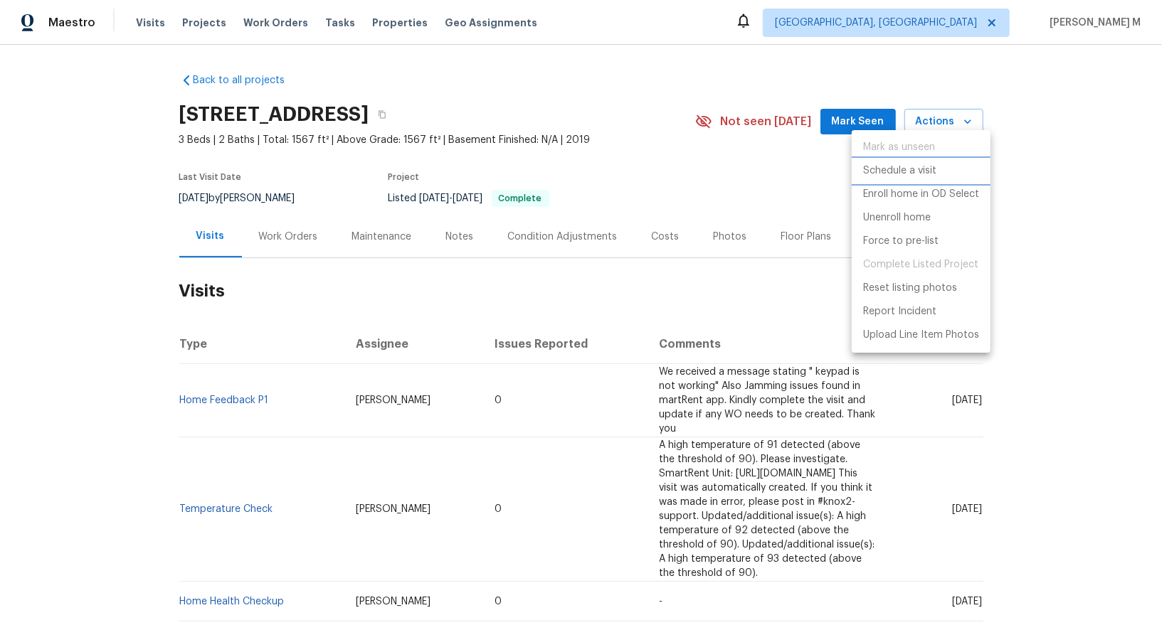
click at [911, 176] on li "Schedule a visit" at bounding box center [921, 170] width 139 height 23
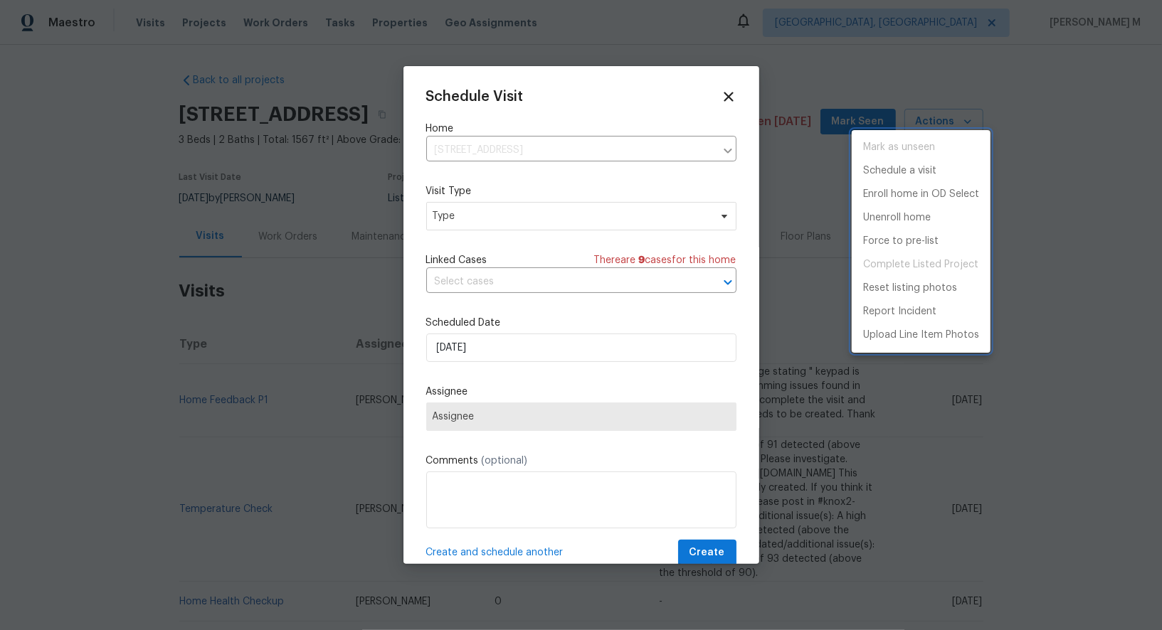
click at [501, 235] on div at bounding box center [581, 315] width 1162 height 630
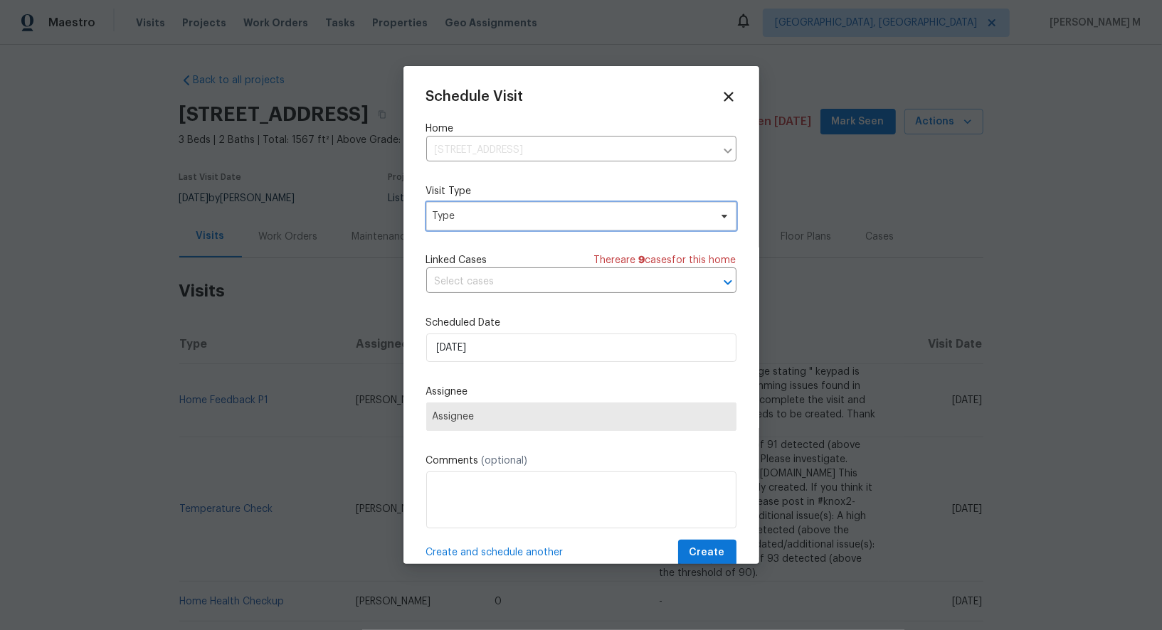
click at [471, 203] on span "Type" at bounding box center [581, 216] width 310 height 28
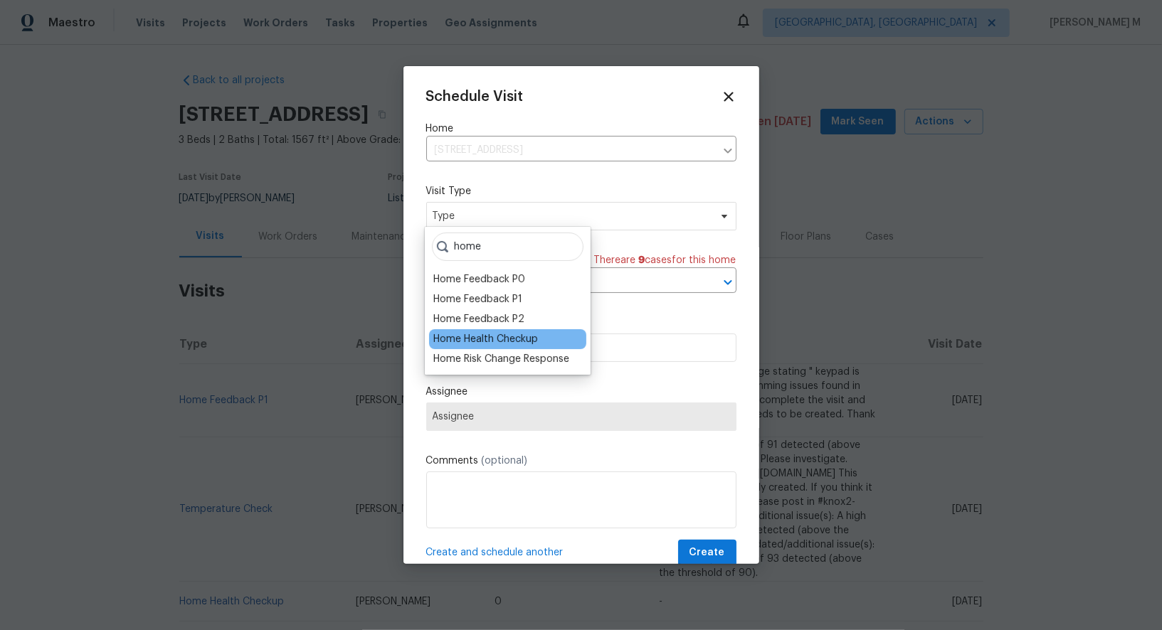
type input "home"
click at [509, 336] on div "Home Health Checkup" at bounding box center [485, 339] width 105 height 14
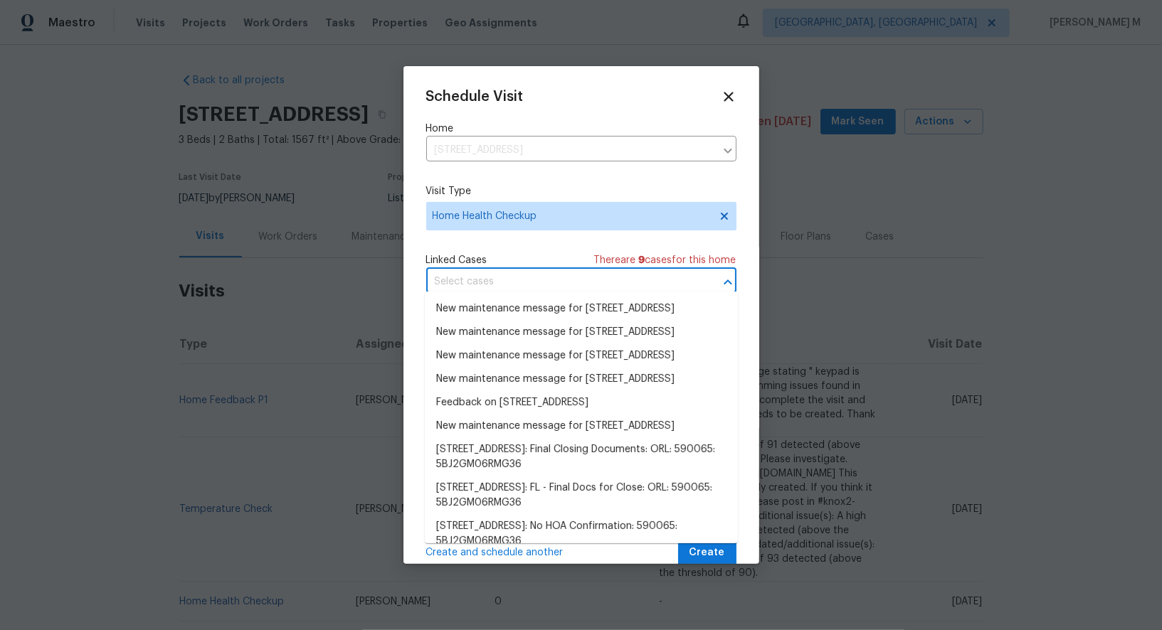
click at [519, 277] on input "text" at bounding box center [561, 282] width 270 height 22
click at [515, 243] on div "Schedule Visit Home [STREET_ADDRESS] ​ Visit Type Home Health Checkup Linked Ca…" at bounding box center [581, 327] width 310 height 477
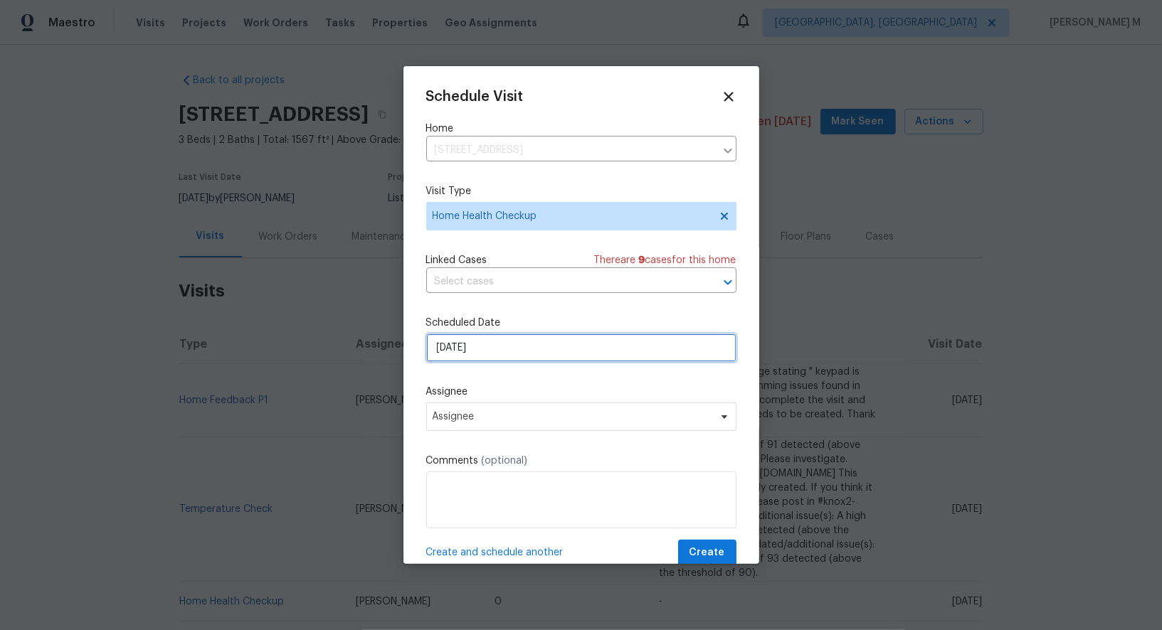
click at [497, 338] on input "[DATE]" at bounding box center [581, 348] width 310 height 28
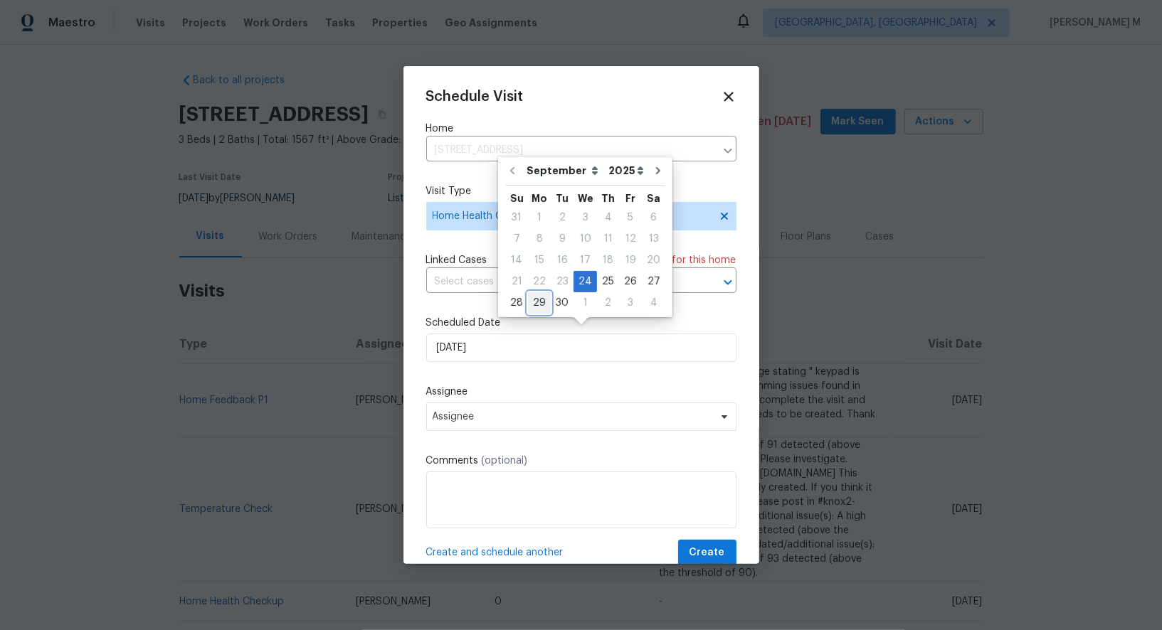
click at [541, 296] on div "29" at bounding box center [539, 303] width 23 height 20
type input "[DATE]"
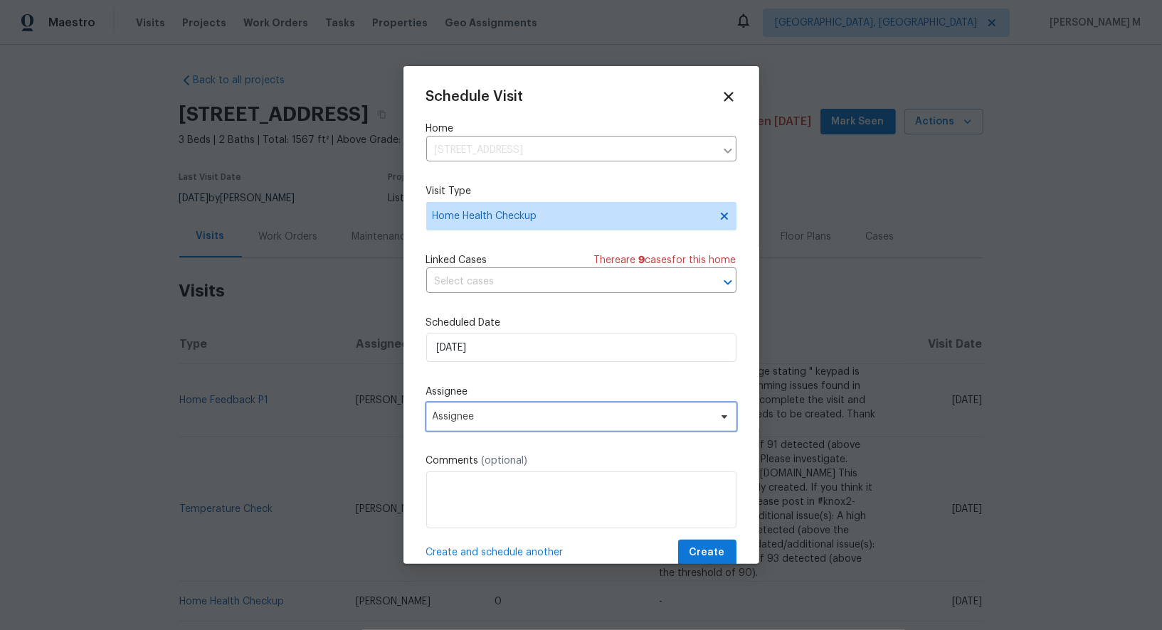
click at [481, 403] on span "Assignee" at bounding box center [581, 417] width 310 height 28
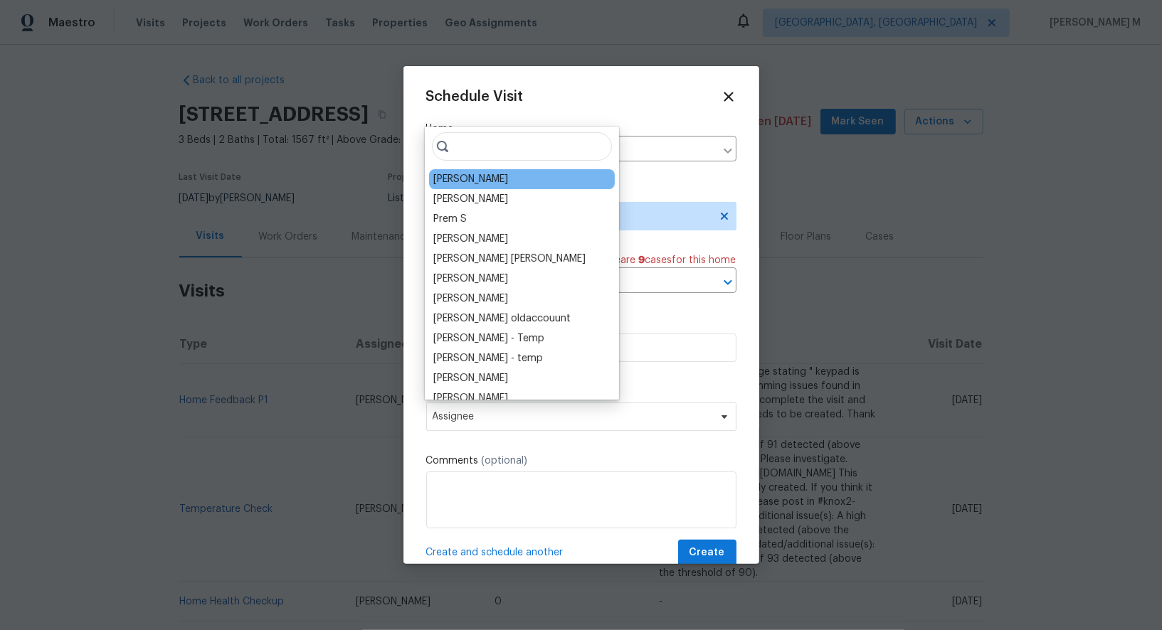
click at [470, 182] on div "[PERSON_NAME]" at bounding box center [470, 179] width 75 height 14
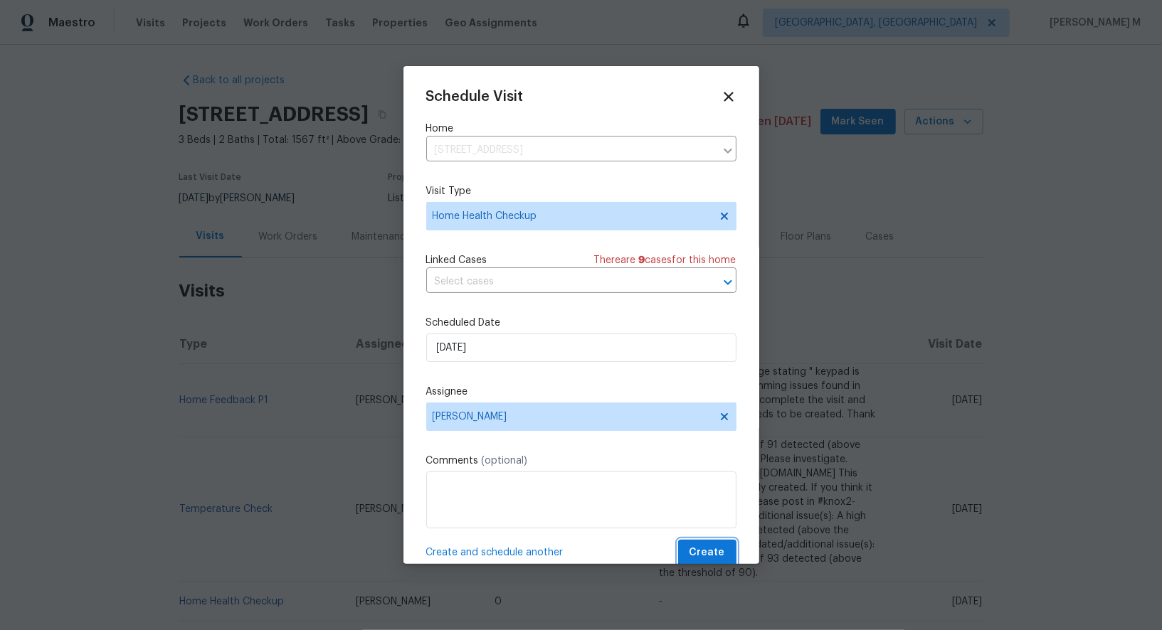
click at [704, 544] on span "Create" at bounding box center [707, 553] width 36 height 18
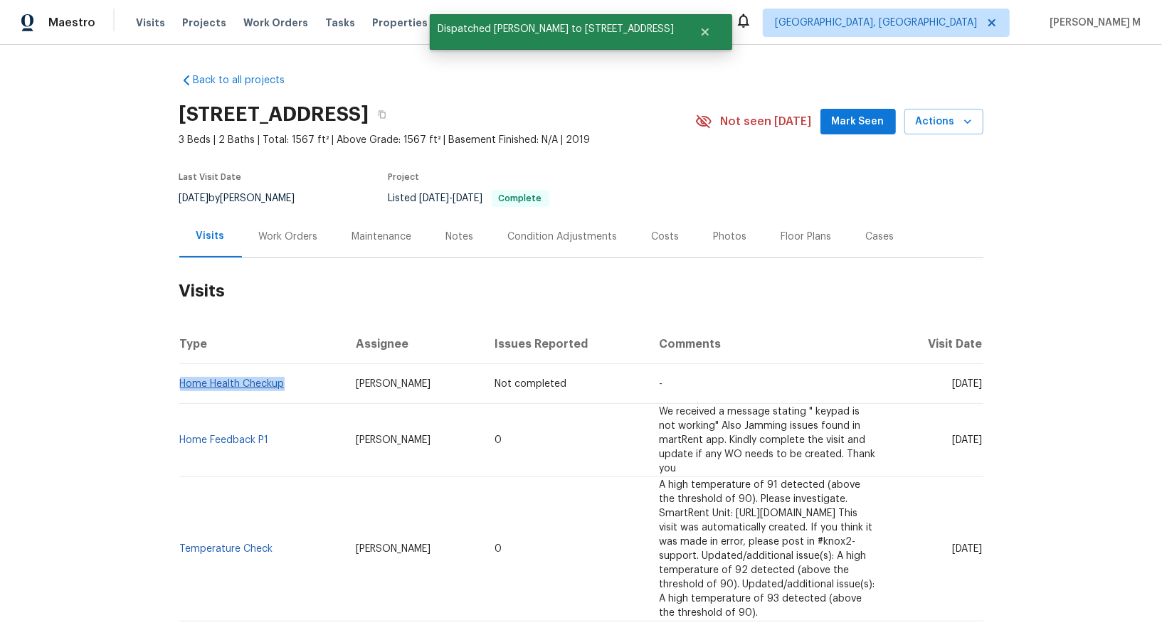
drag, startPoint x: 297, startPoint y: 373, endPoint x: 182, endPoint y: 373, distance: 115.3
click at [182, 373] on td "Home Health Checkup" at bounding box center [262, 384] width 166 height 40
copy link "Home Health Checkup"
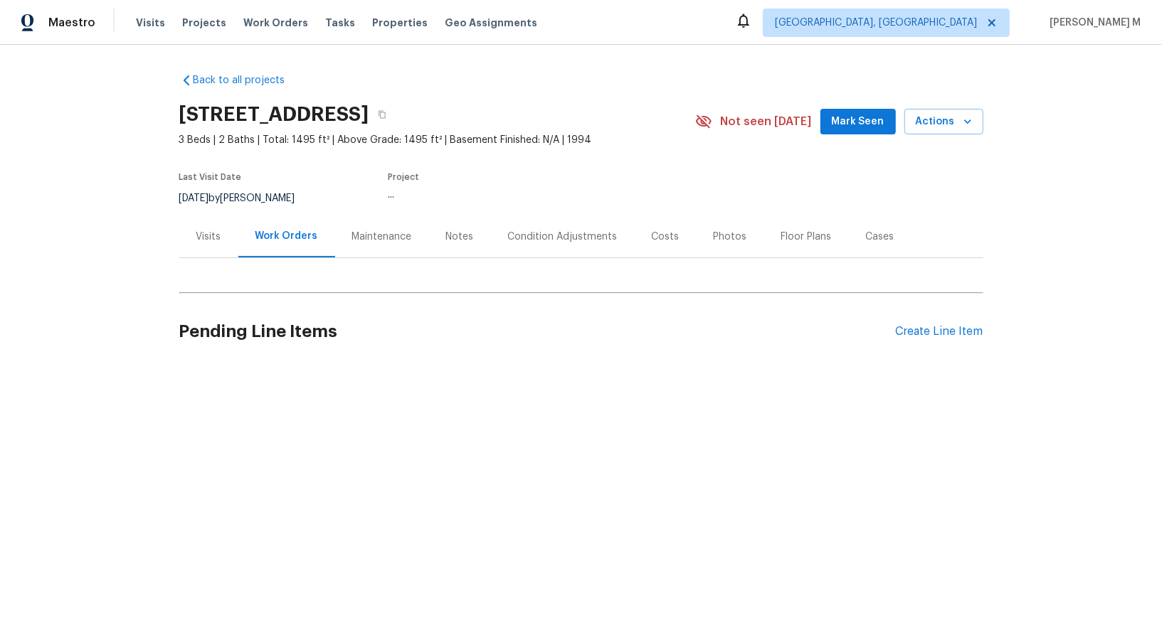
click at [210, 231] on div "Visits" at bounding box center [208, 237] width 25 height 14
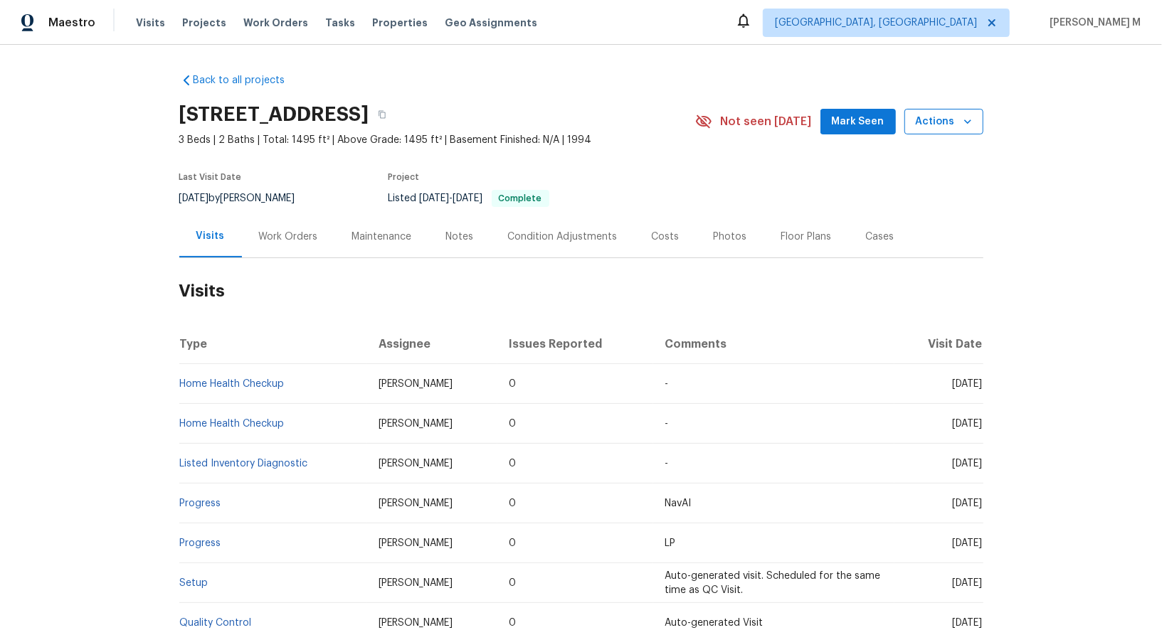
click at [955, 123] on span "Actions" at bounding box center [944, 122] width 56 height 18
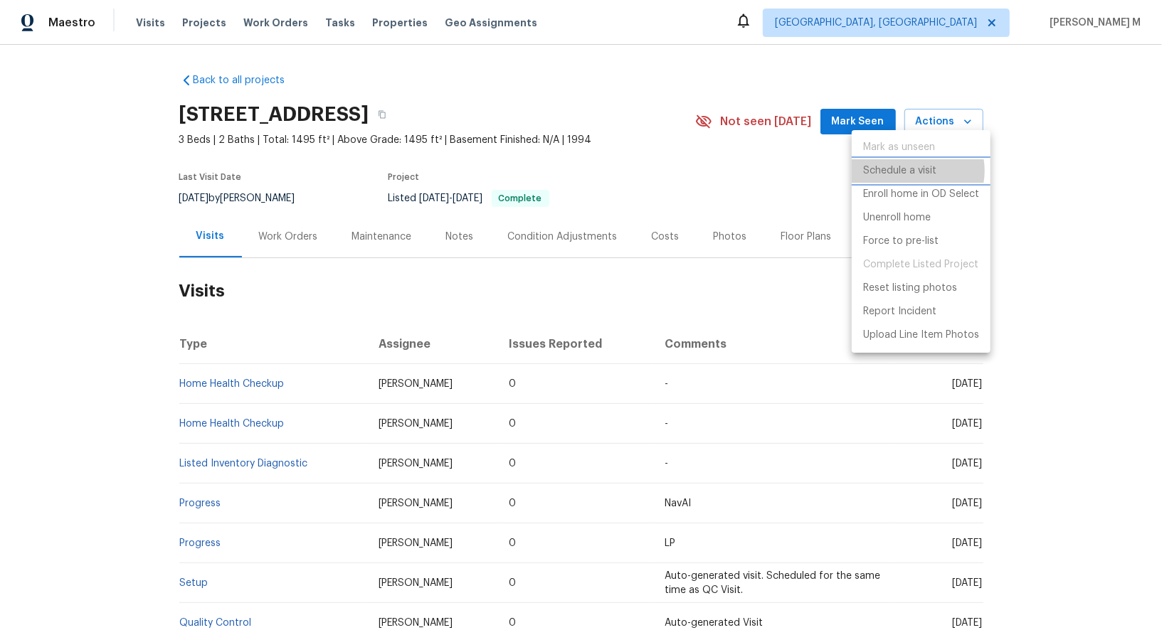
click at [912, 170] on p "Schedule a visit" at bounding box center [899, 171] width 73 height 15
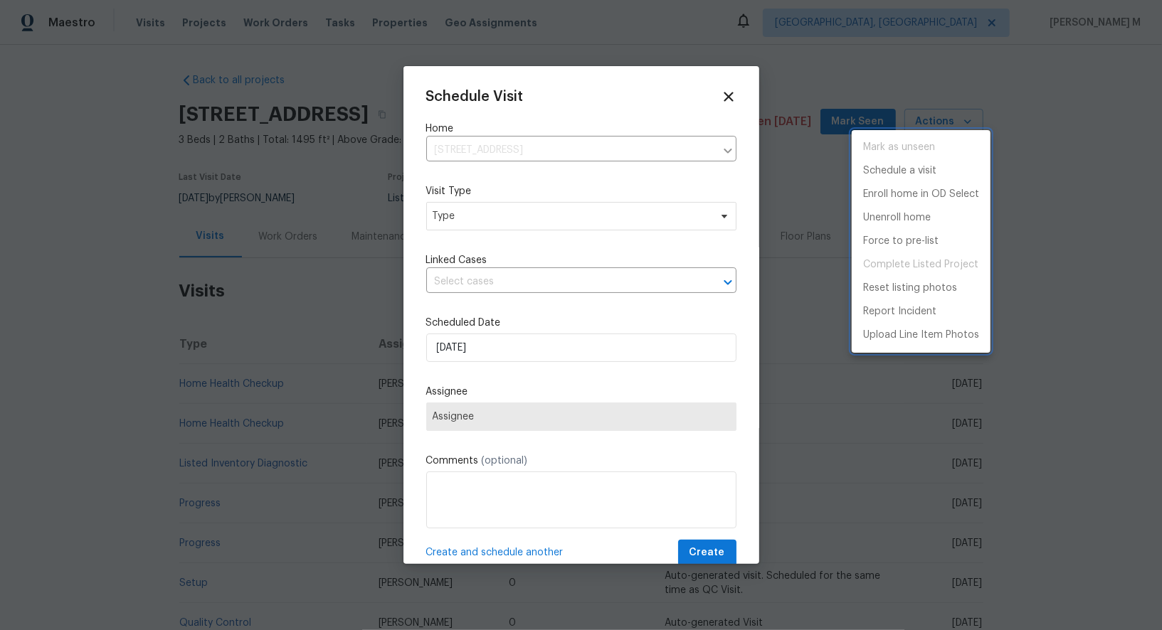
click at [504, 263] on div at bounding box center [581, 315] width 1162 height 630
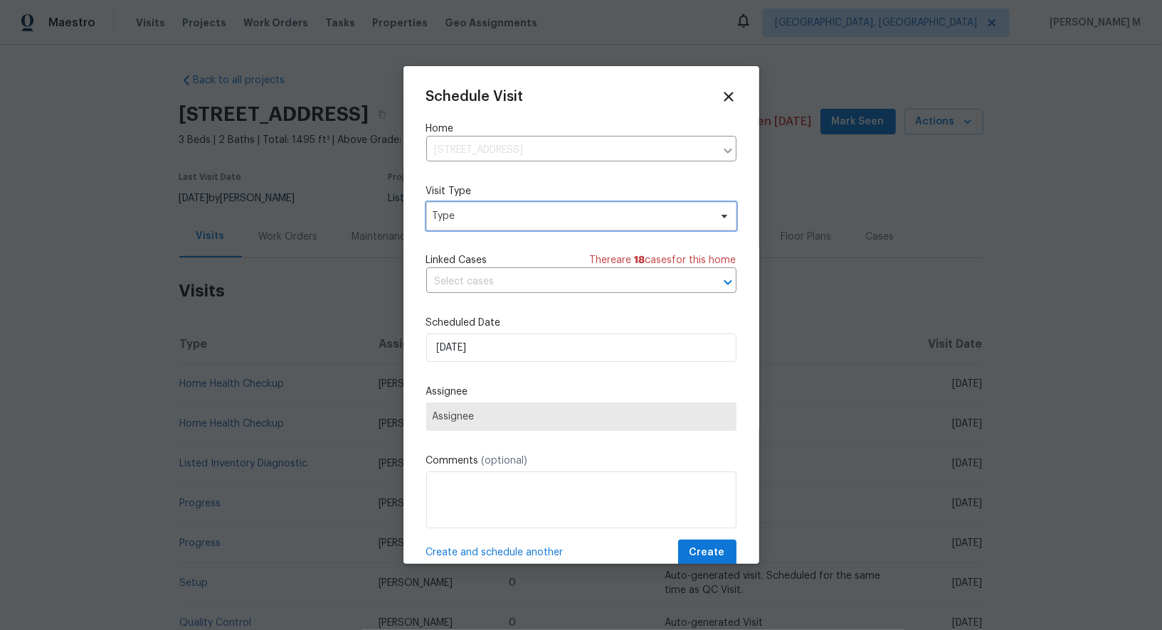
click at [497, 224] on span "Type" at bounding box center [581, 216] width 310 height 28
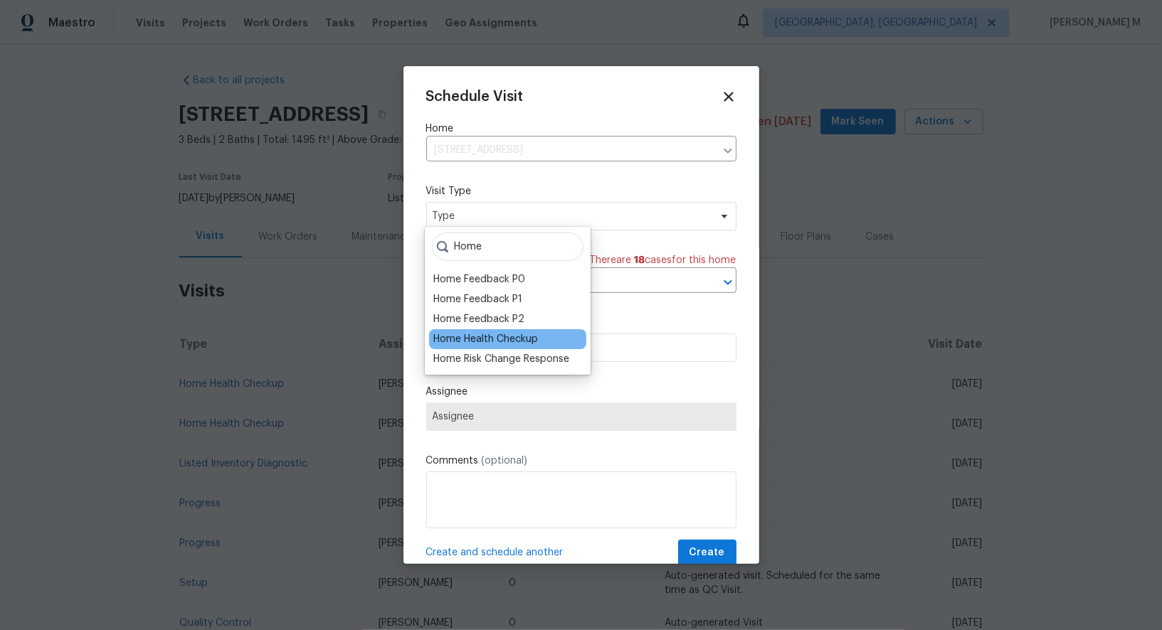
type input "Home"
click at [531, 332] on div "Home Health Checkup" at bounding box center [485, 339] width 105 height 14
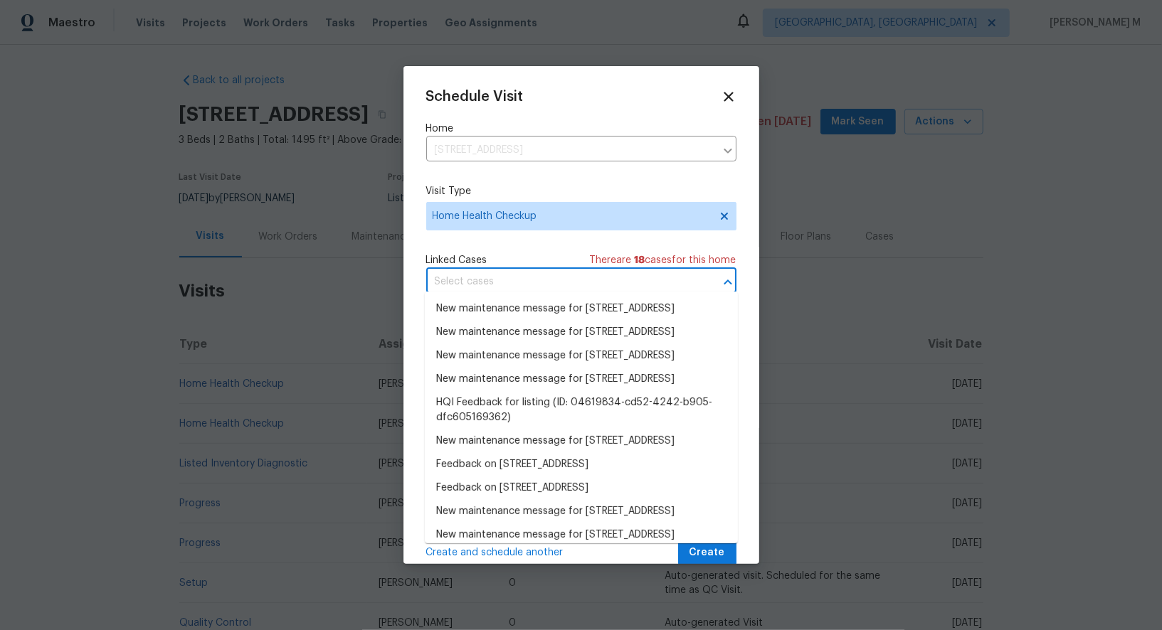
click at [541, 275] on input "text" at bounding box center [561, 282] width 270 height 22
click at [540, 256] on div "Linked Cases There are 18 case s for this home" at bounding box center [581, 260] width 310 height 14
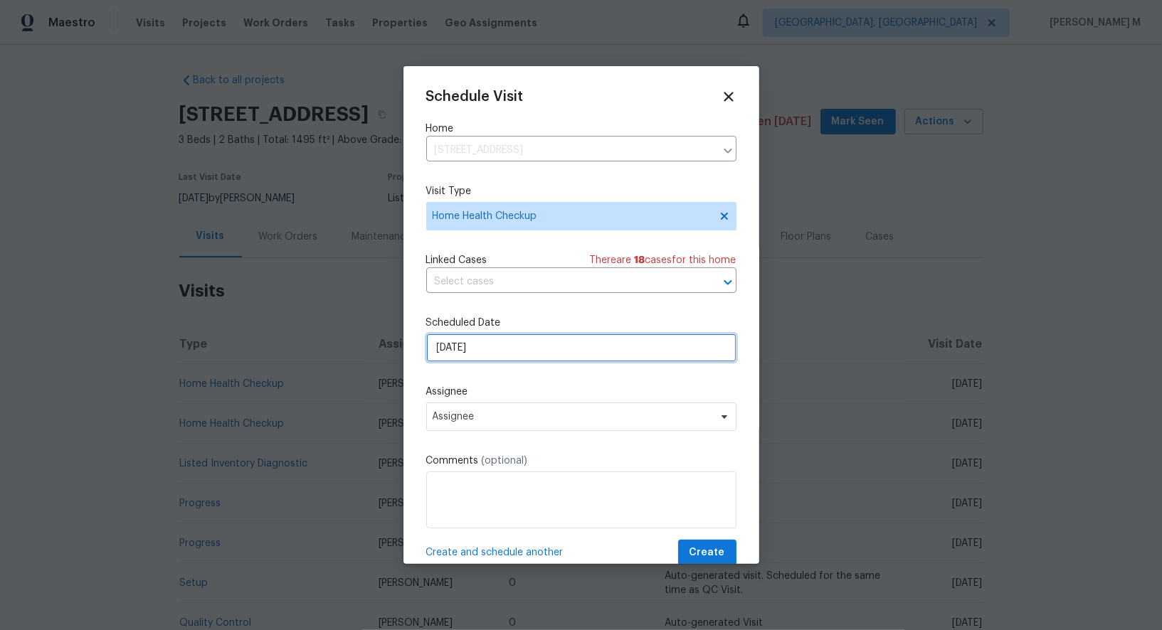
click at [517, 336] on input "[DATE]" at bounding box center [581, 348] width 310 height 28
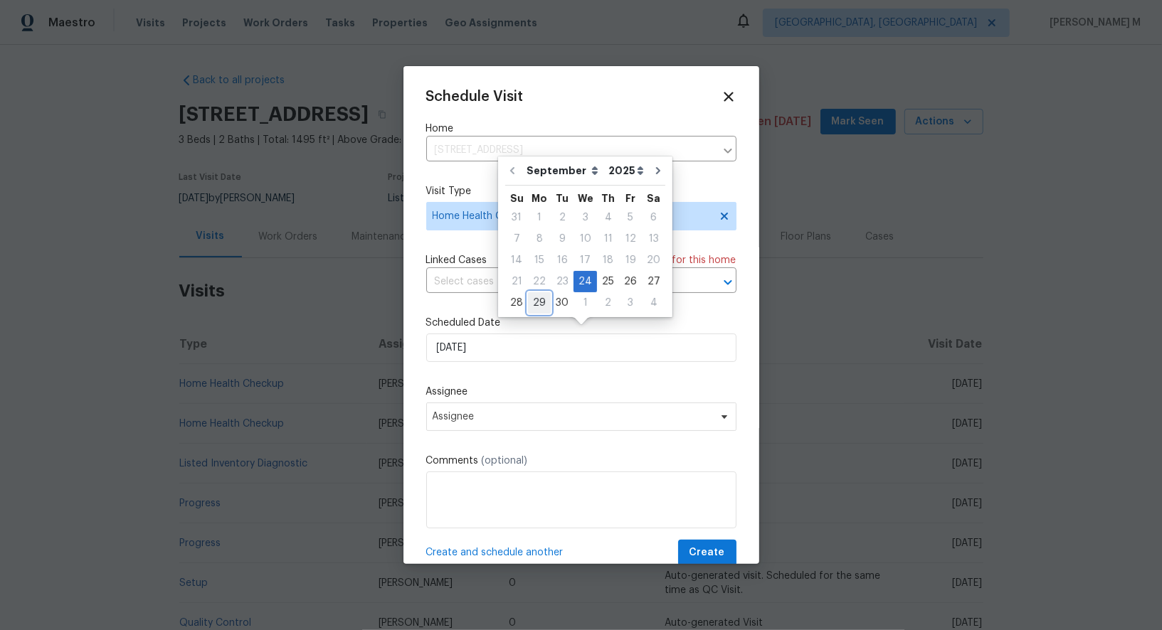
click at [546, 300] on div "29" at bounding box center [539, 303] width 23 height 20
type input "[DATE]"
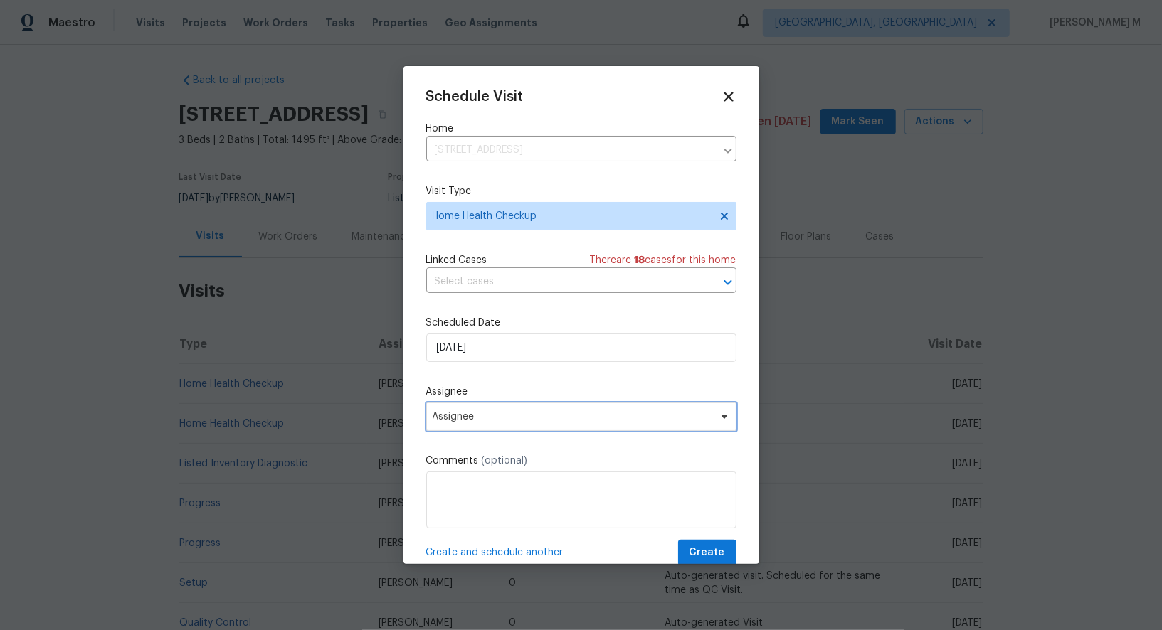
click at [502, 413] on span "Assignee" at bounding box center [572, 416] width 279 height 11
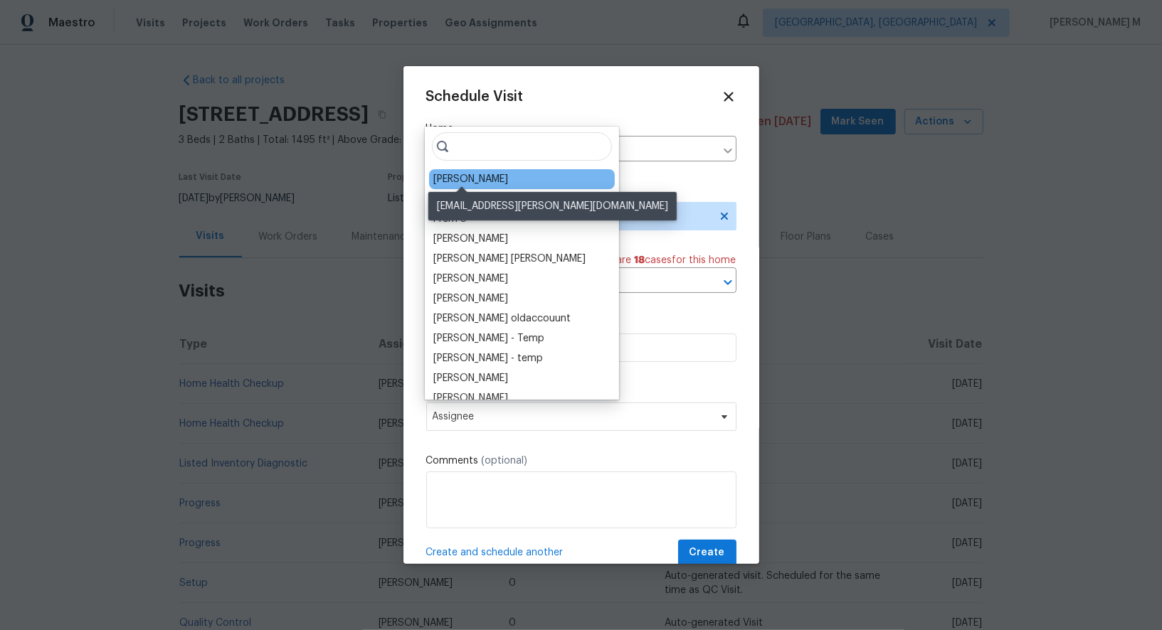
click at [463, 179] on div "[PERSON_NAME]" at bounding box center [470, 179] width 75 height 14
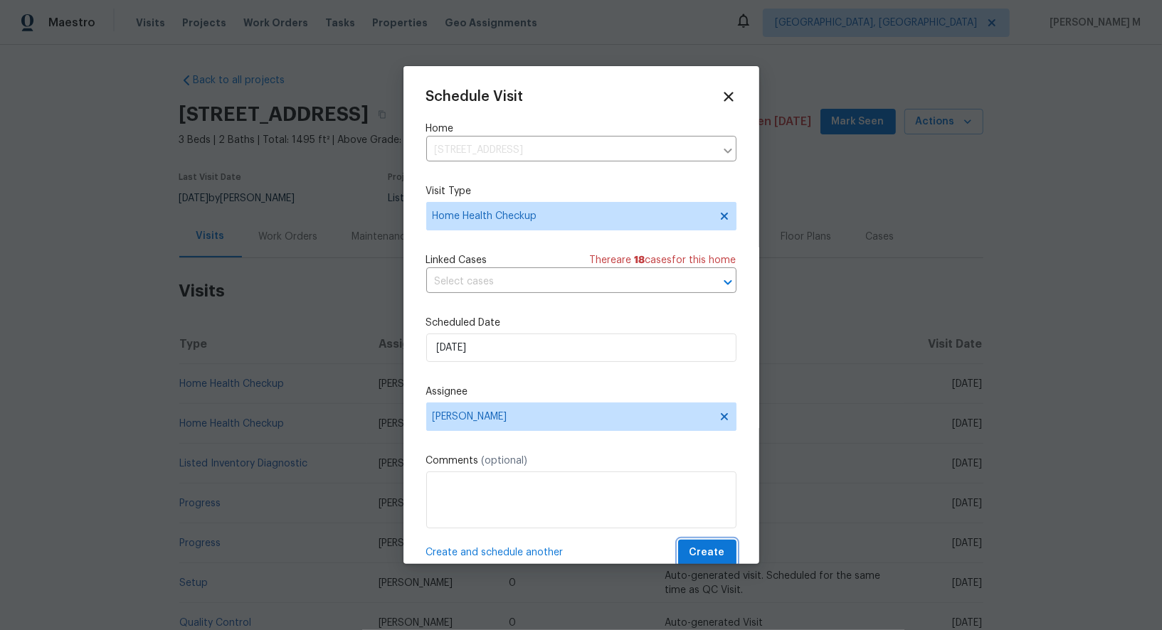
click at [711, 547] on span "Create" at bounding box center [707, 553] width 36 height 18
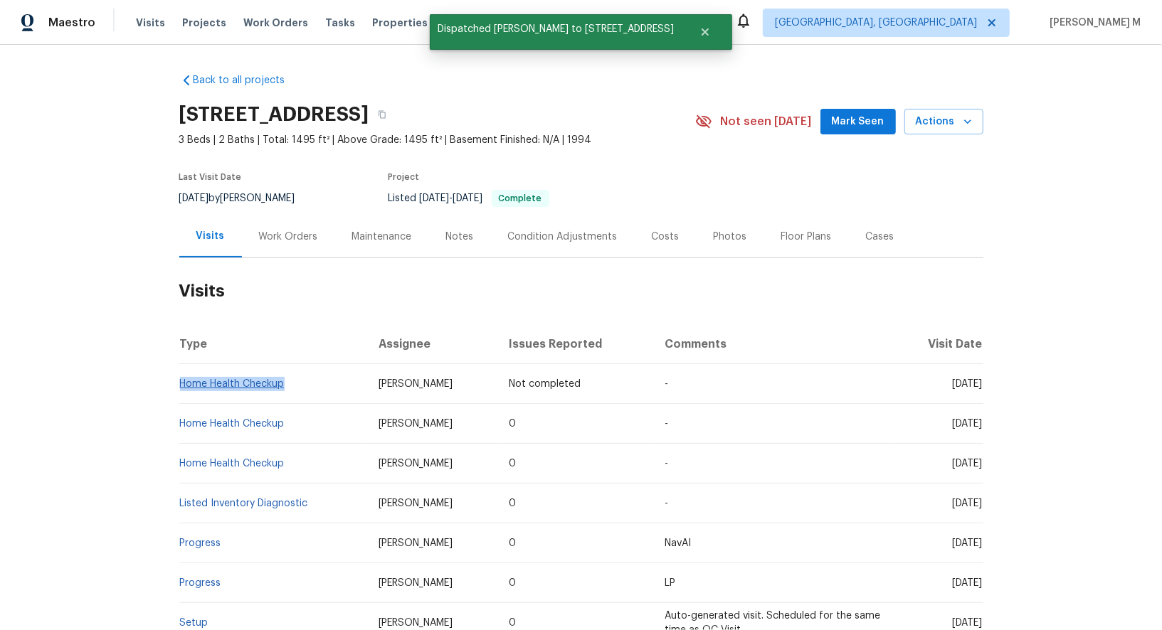
drag, startPoint x: 300, startPoint y: 378, endPoint x: 181, endPoint y: 373, distance: 119.6
click at [181, 373] on td "Home Health Checkup" at bounding box center [273, 384] width 188 height 40
copy link "Home Health Checkup"
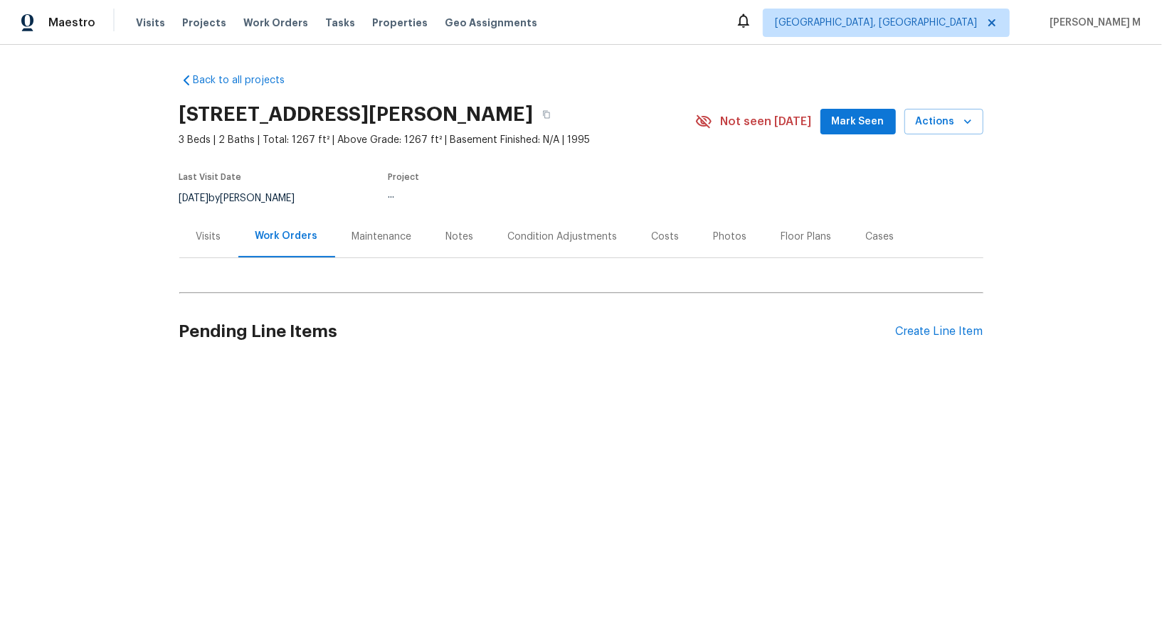
click at [203, 233] on div "Visits" at bounding box center [208, 237] width 25 height 14
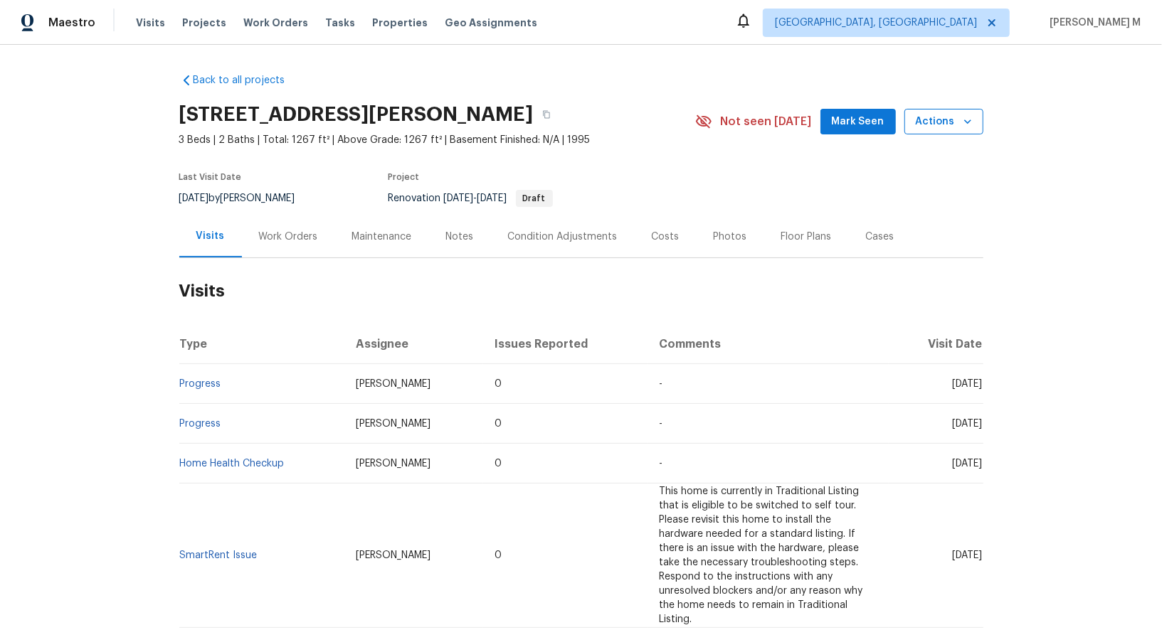
click at [930, 113] on span "Actions" at bounding box center [944, 122] width 56 height 18
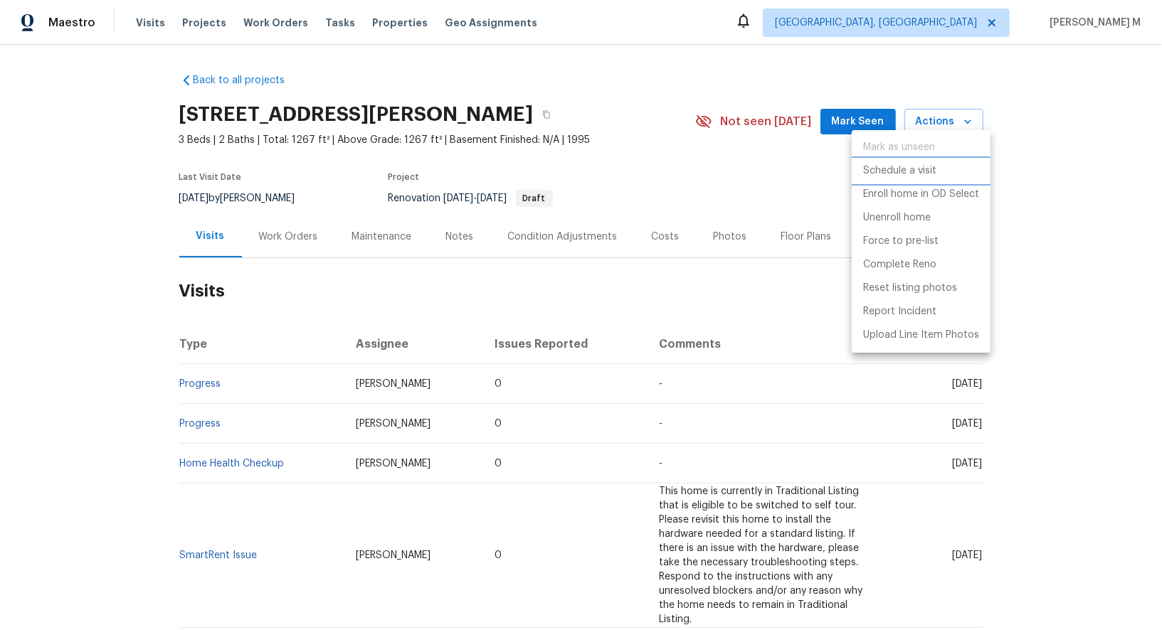
click at [919, 174] on p "Schedule a visit" at bounding box center [899, 171] width 73 height 15
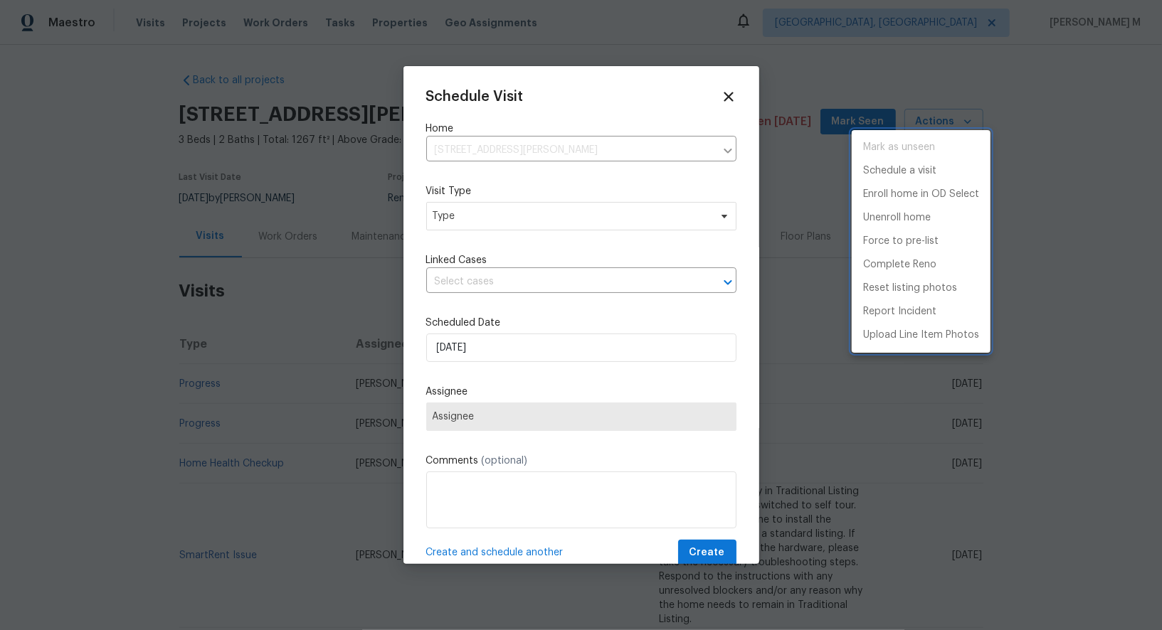
click at [470, 211] on div at bounding box center [581, 315] width 1162 height 630
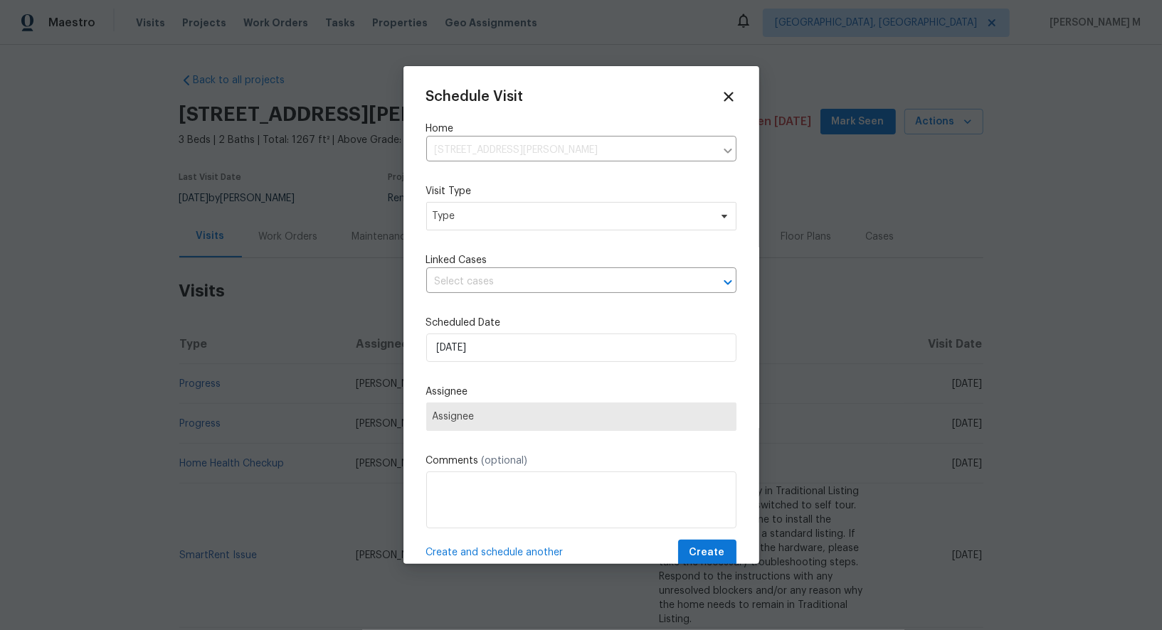
click at [460, 235] on div "Schedule Visit Home [STREET_ADDRESS][PERSON_NAME] ​ Visit Type Type Linked Case…" at bounding box center [581, 327] width 310 height 477
click at [460, 235] on div "Schedule Visit Home [STREET_ADDRESS] ​ Visit Type Type Linked Cases There are 5…" at bounding box center [581, 327] width 310 height 477
click at [471, 204] on span "Type" at bounding box center [581, 216] width 310 height 28
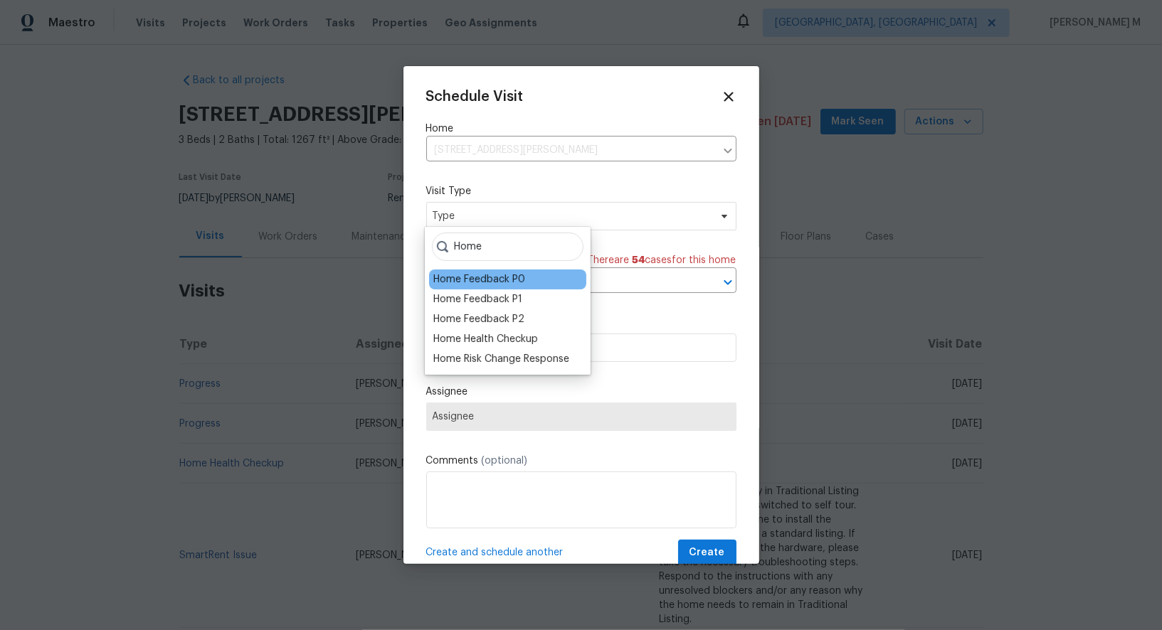
type input "Home"
click at [483, 280] on div "Home Feedback P0" at bounding box center [479, 279] width 92 height 14
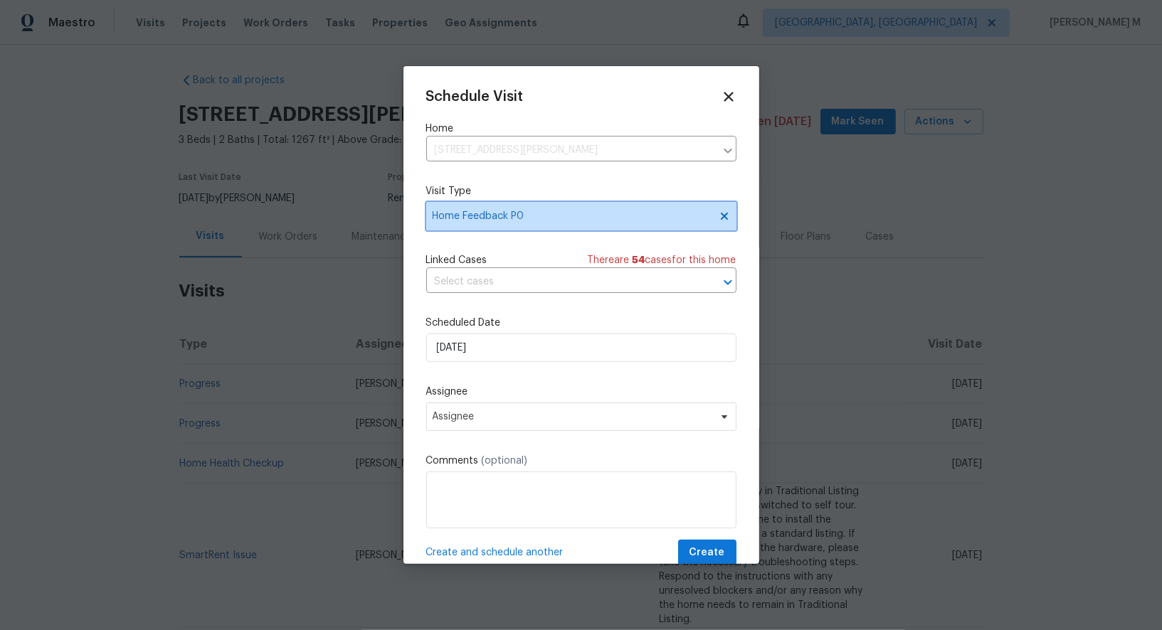
click at [721, 212] on icon at bounding box center [724, 216] width 11 height 11
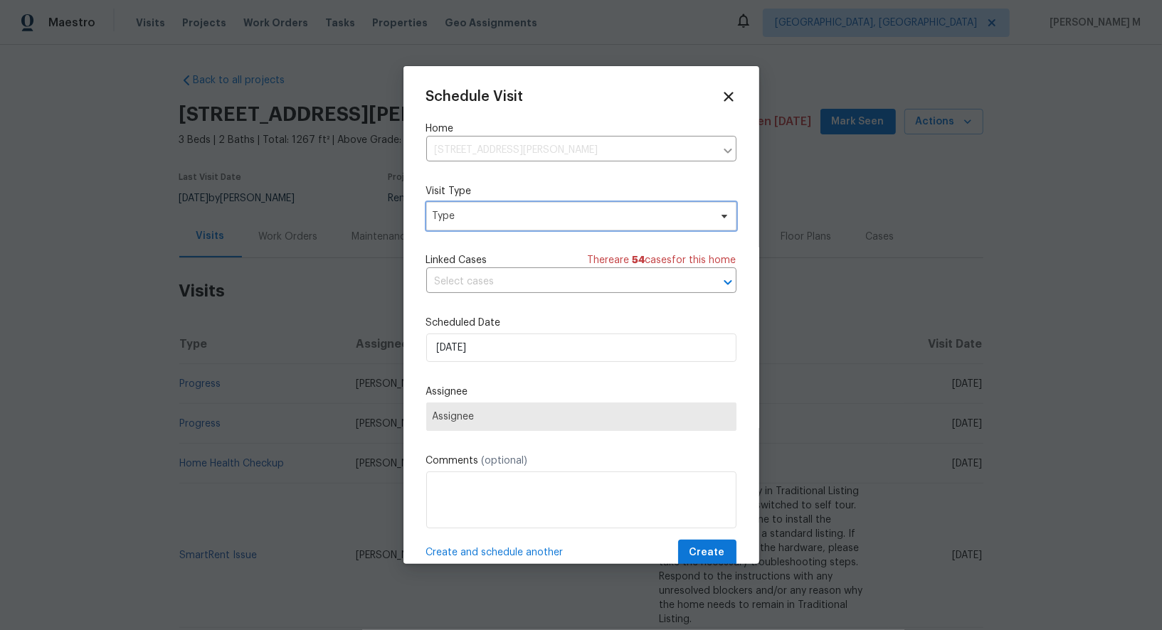
click at [578, 212] on span "Type" at bounding box center [571, 216] width 277 height 14
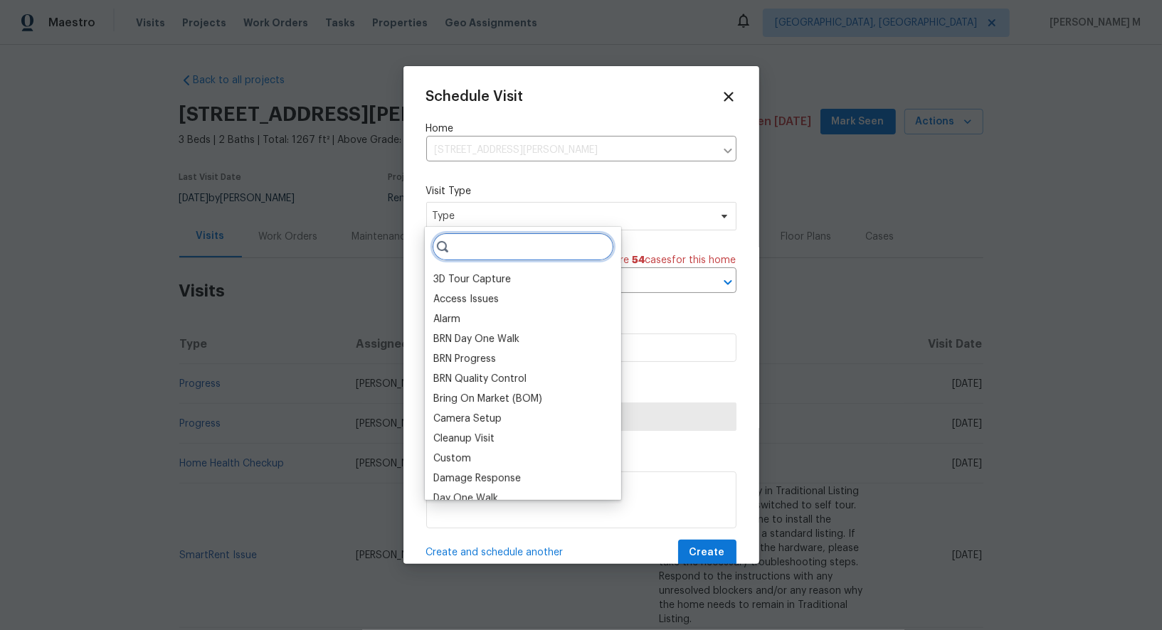
click at [561, 241] on input "search" at bounding box center [523, 247] width 182 height 28
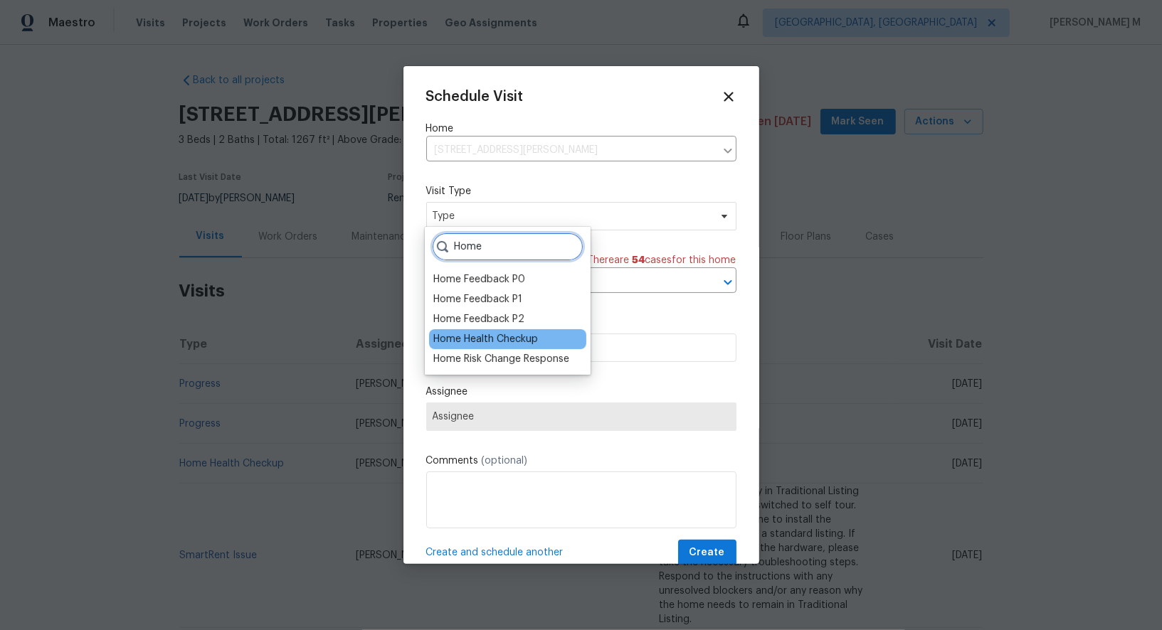
type input "Home"
click at [535, 333] on div "Home Health Checkup" at bounding box center [485, 339] width 105 height 14
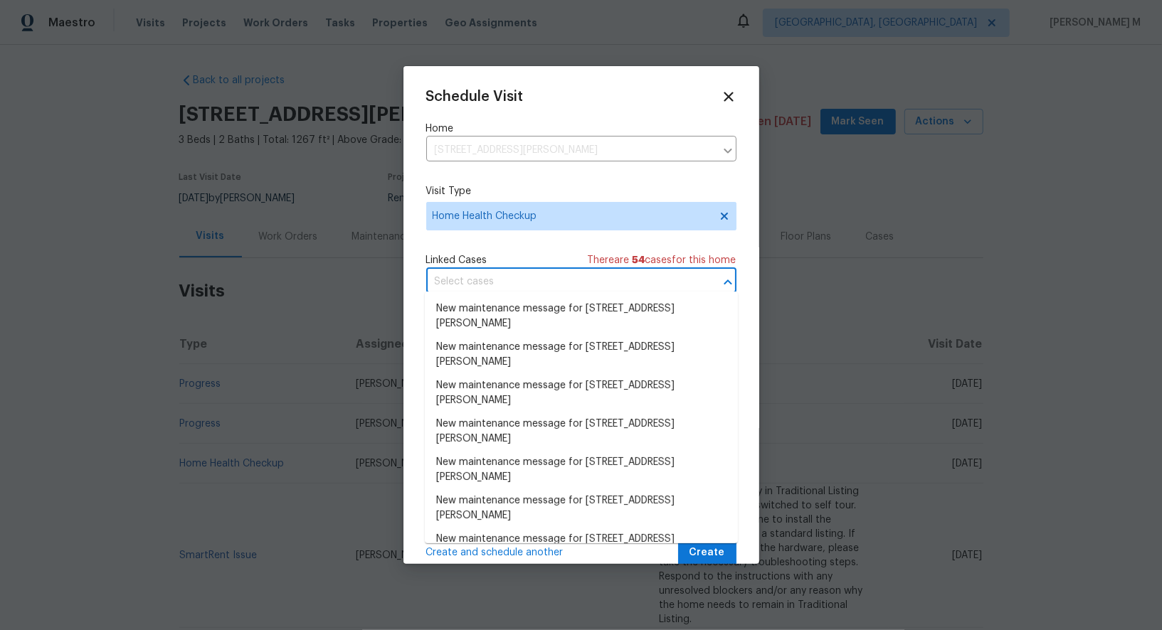
click at [501, 281] on input "text" at bounding box center [561, 282] width 270 height 22
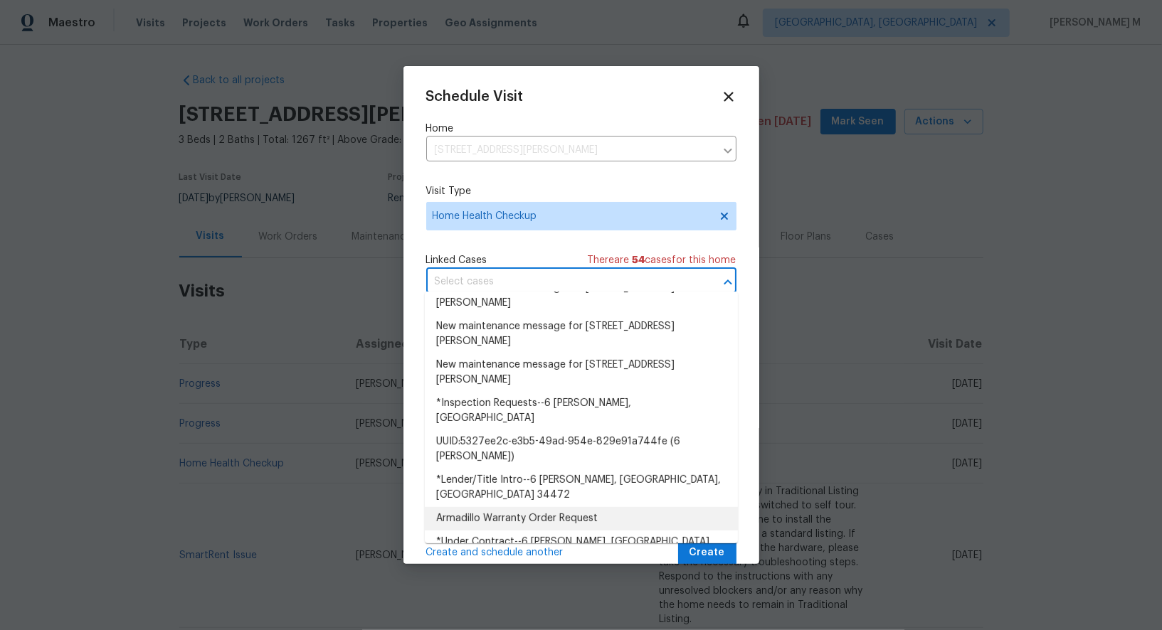
scroll to position [324, 0]
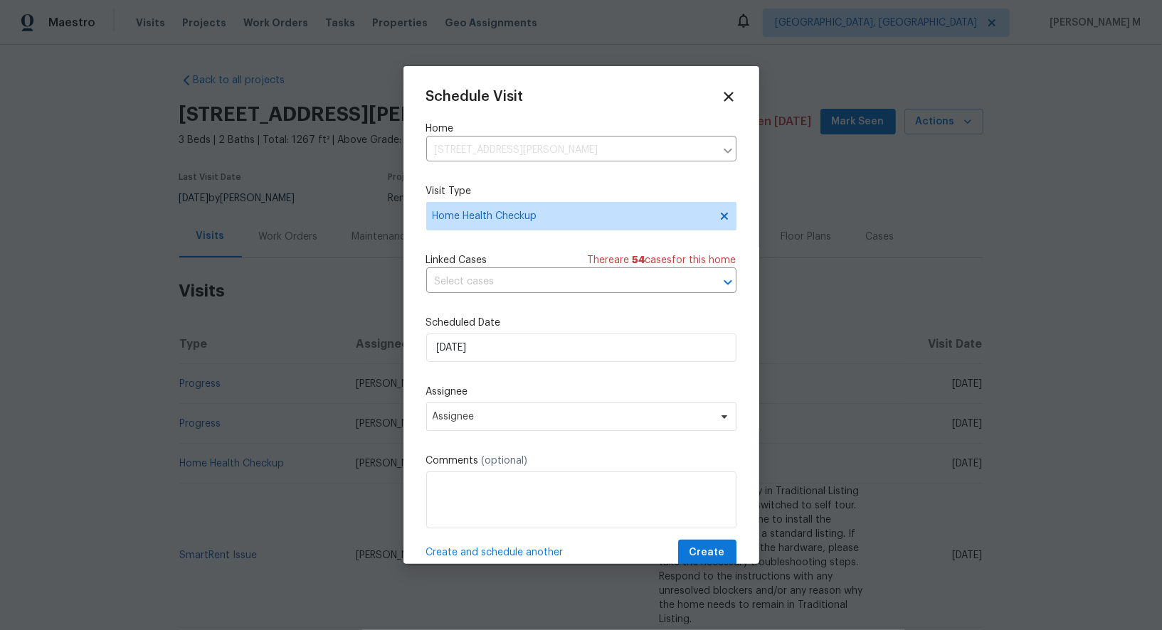
click at [480, 238] on div "Schedule Visit Home [STREET_ADDRESS] ​ Visit Type Home Health Checkup Linked Ca…" at bounding box center [581, 327] width 310 height 477
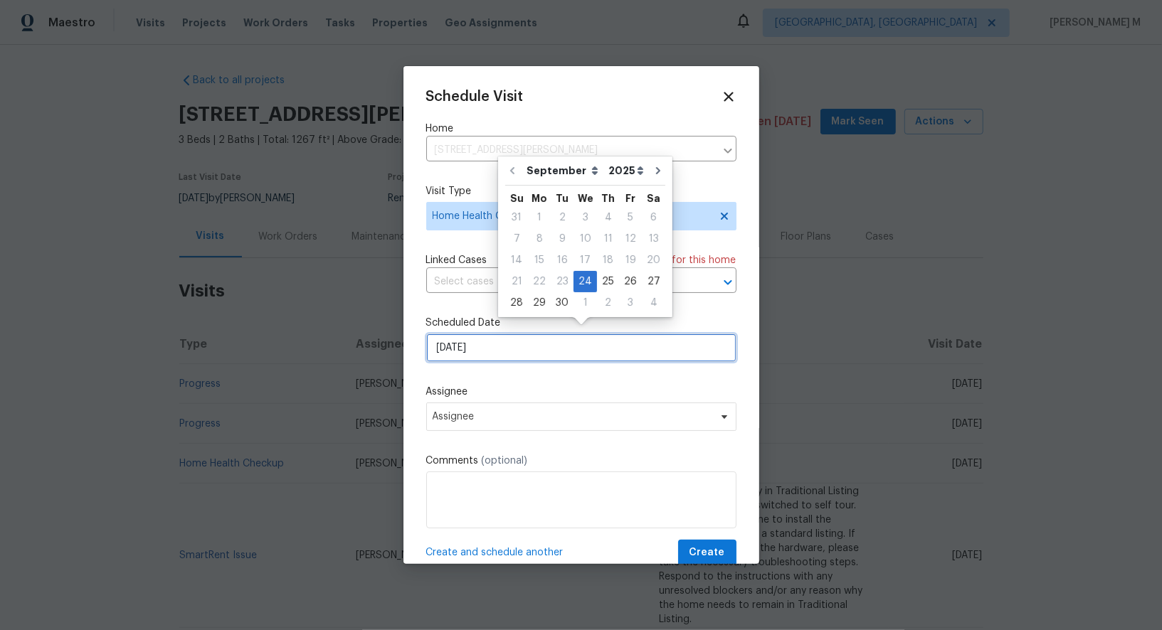
click at [480, 344] on input "[DATE]" at bounding box center [581, 348] width 310 height 28
click at [534, 299] on div "29" at bounding box center [539, 303] width 23 height 20
type input "[DATE]"
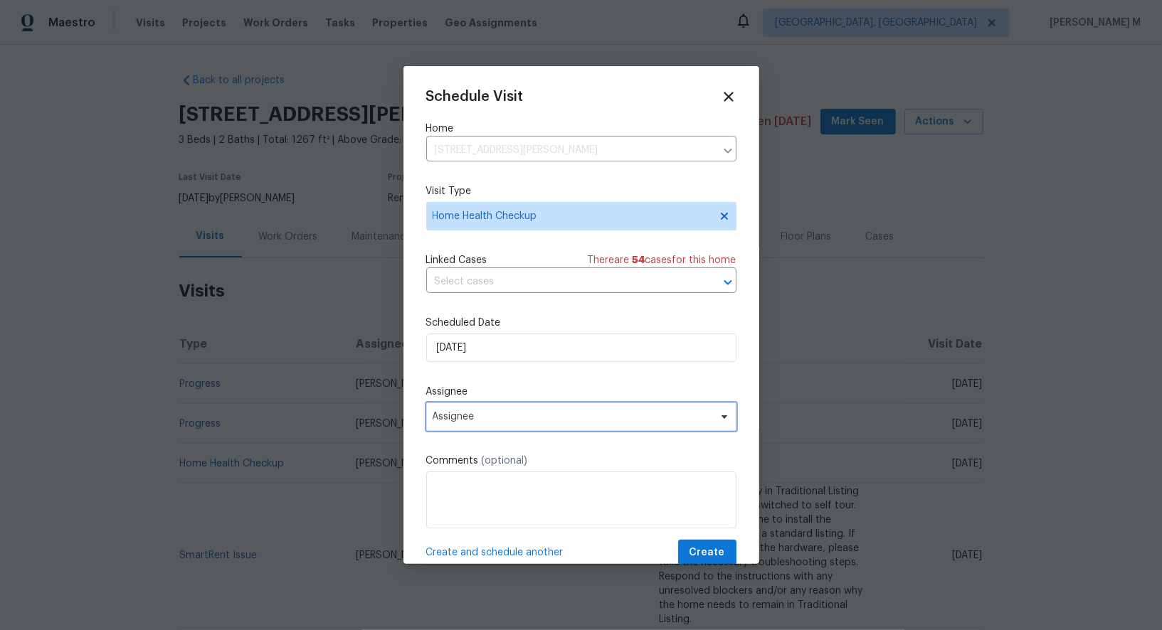
click at [521, 411] on span "Assignee" at bounding box center [572, 416] width 279 height 11
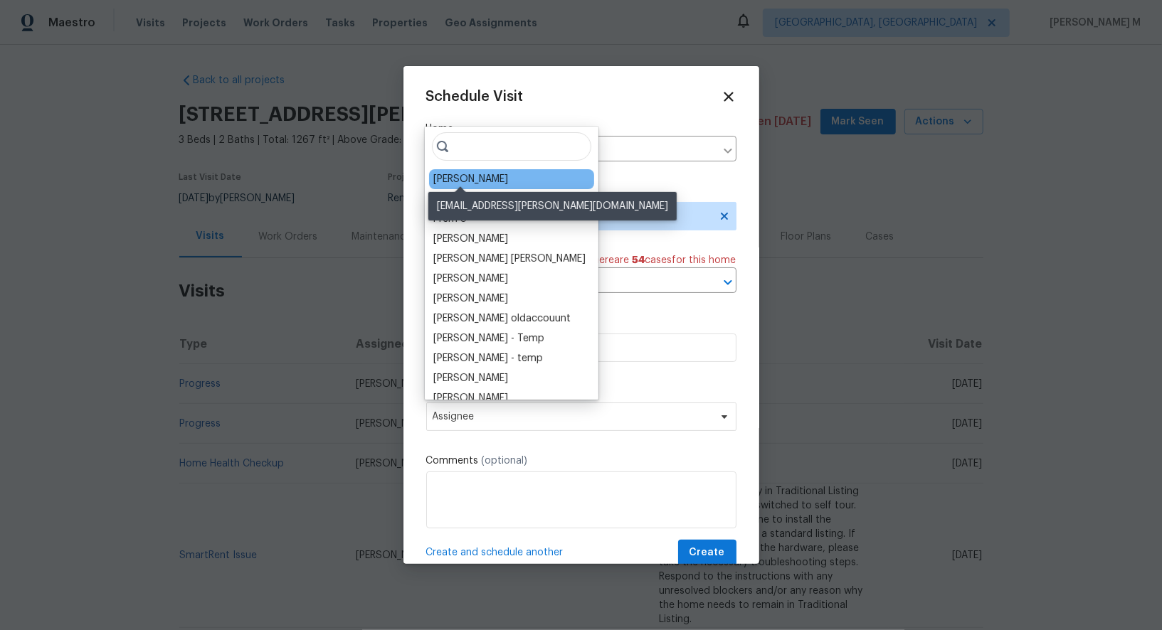
click at [471, 175] on div "[PERSON_NAME]" at bounding box center [470, 179] width 75 height 14
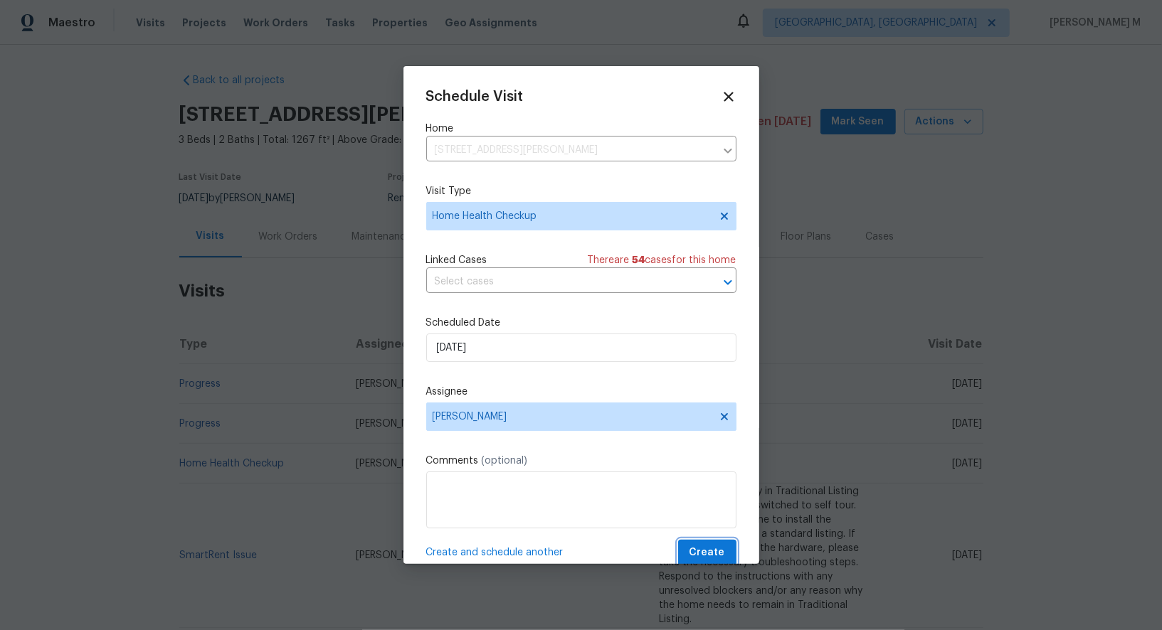
click at [704, 544] on span "Create" at bounding box center [707, 553] width 36 height 18
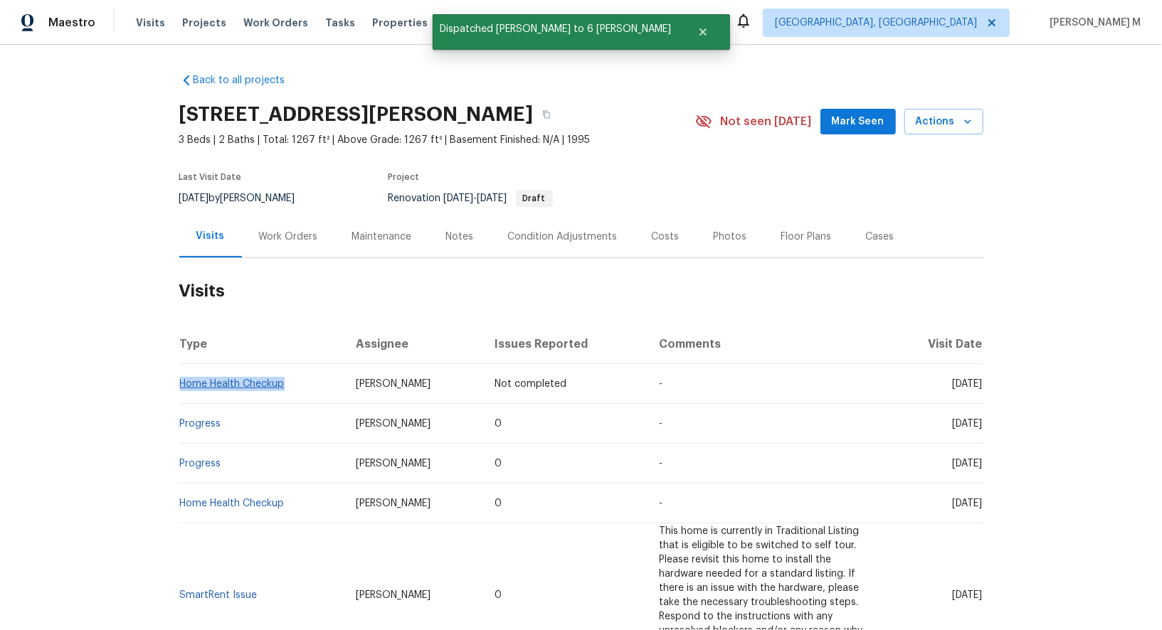
drag, startPoint x: 303, startPoint y: 374, endPoint x: 181, endPoint y: 373, distance: 122.4
click at [181, 373] on td "Home Health Checkup" at bounding box center [262, 384] width 166 height 40
copy link "Home Health Checkup"
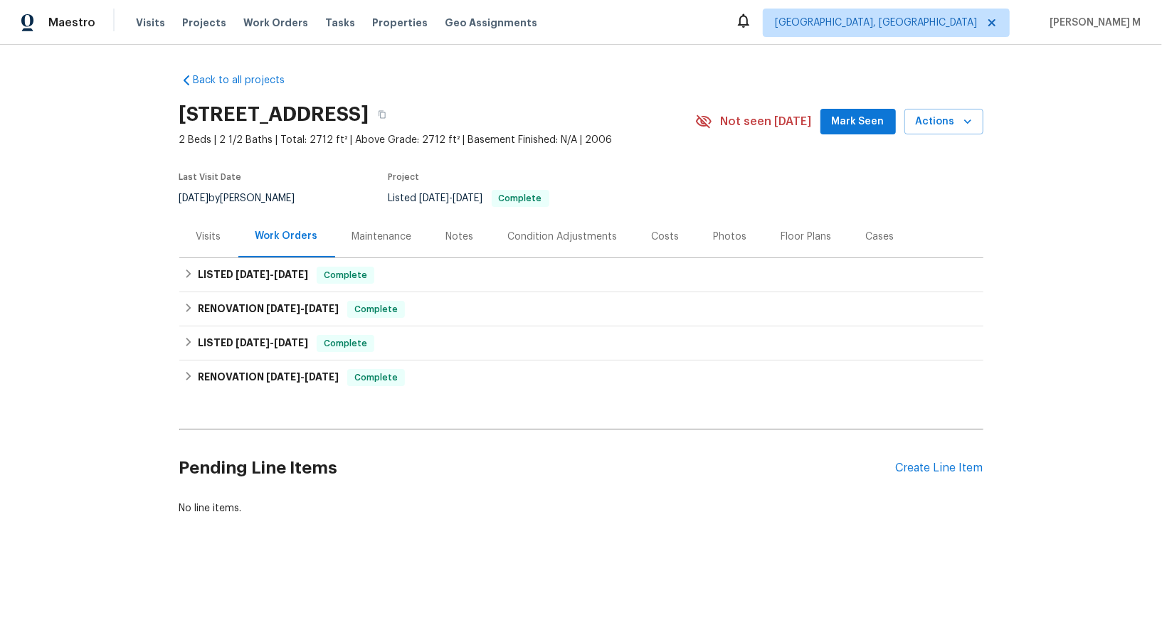
click at [213, 230] on div "Visits" at bounding box center [208, 237] width 25 height 14
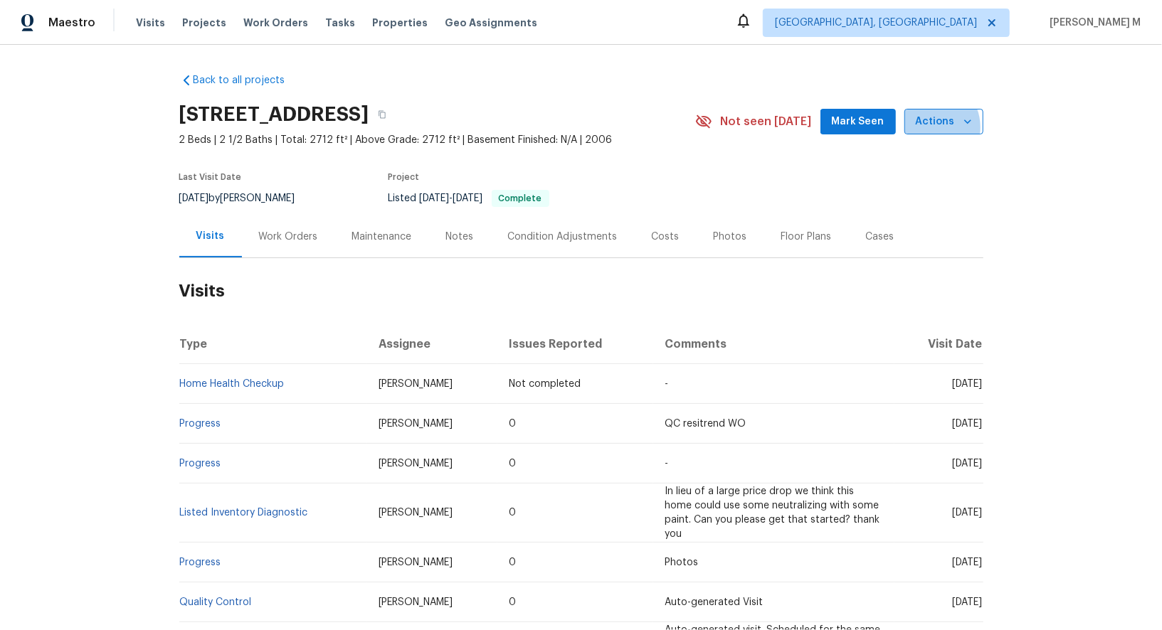
click at [935, 124] on span "Actions" at bounding box center [944, 122] width 56 height 18
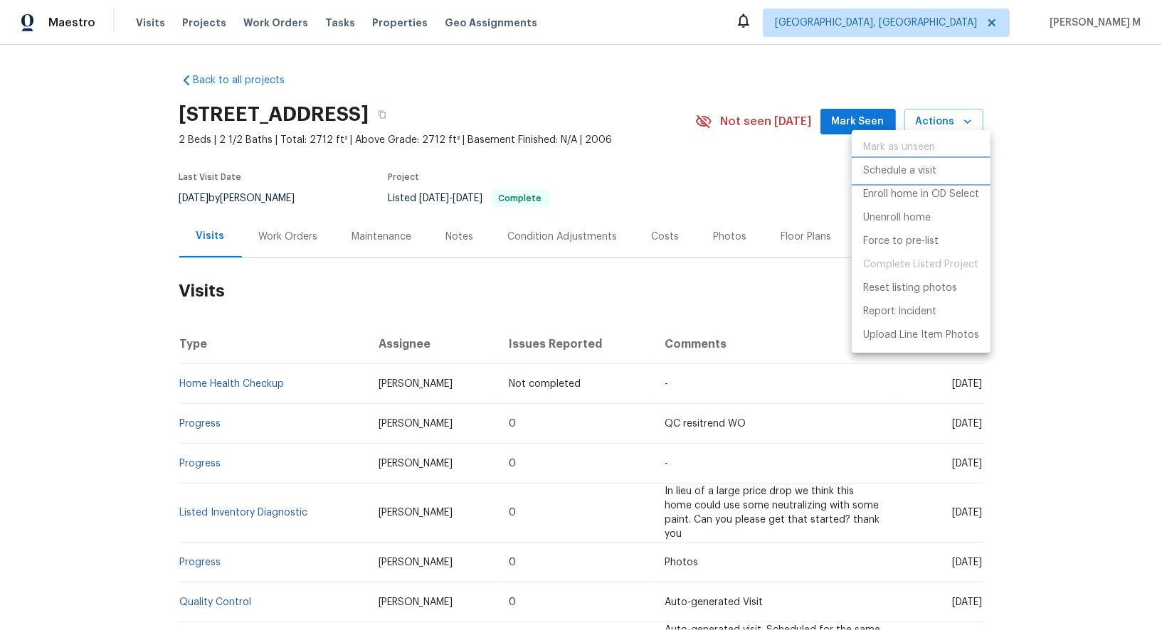
click at [930, 171] on p "Schedule a visit" at bounding box center [899, 171] width 73 height 15
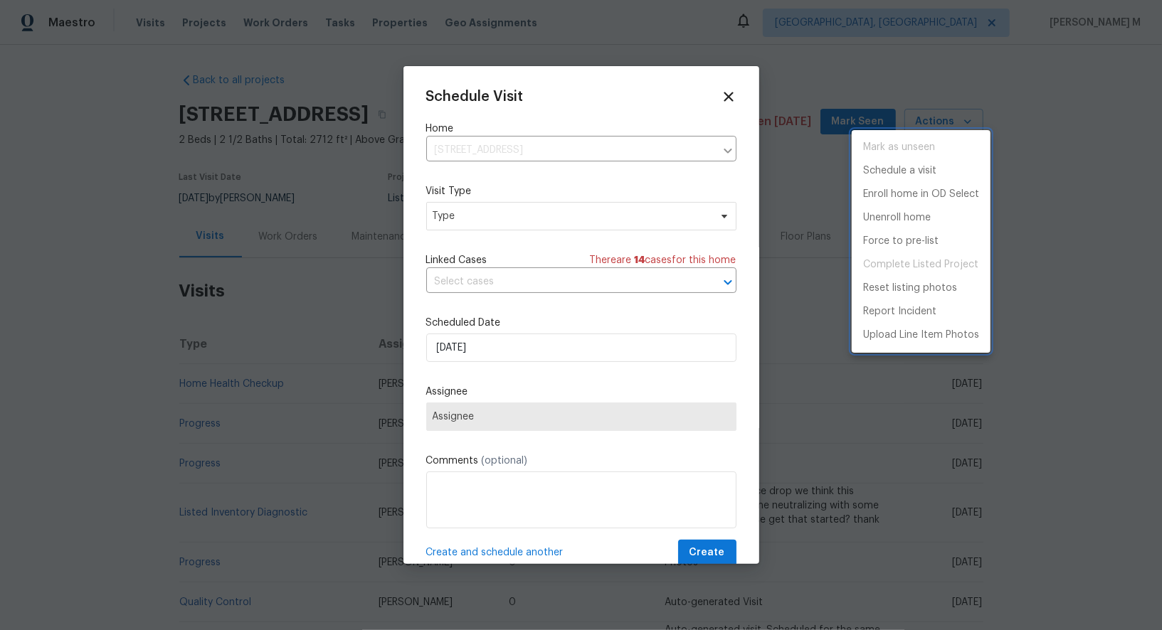
click at [526, 223] on div at bounding box center [581, 315] width 1162 height 630
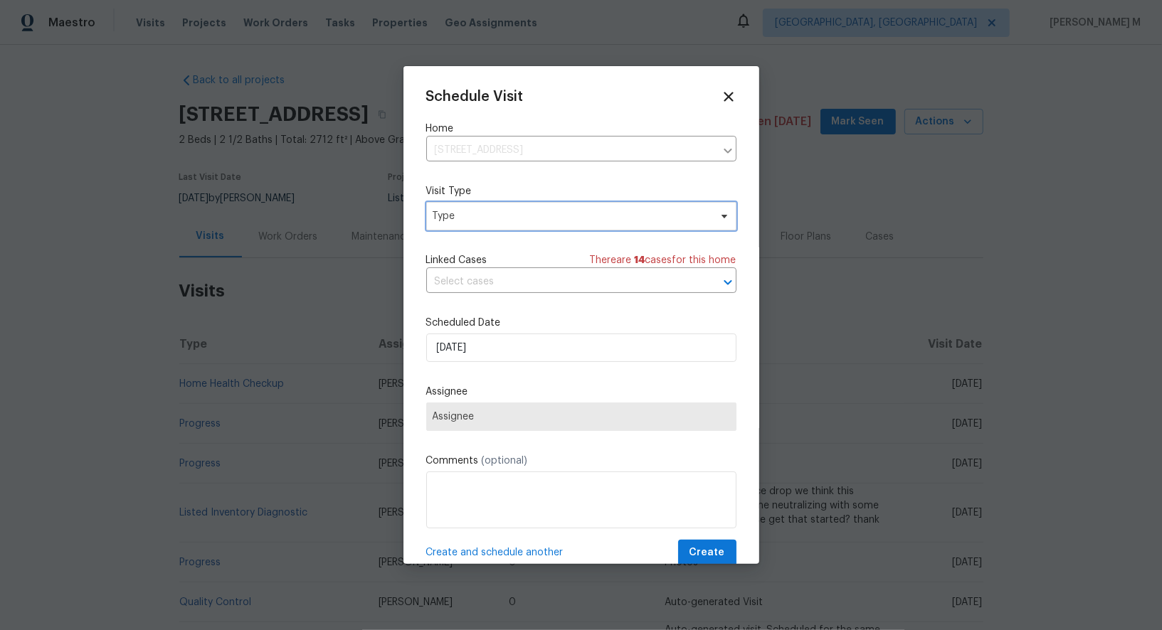
click at [500, 214] on span "Type" at bounding box center [571, 216] width 277 height 14
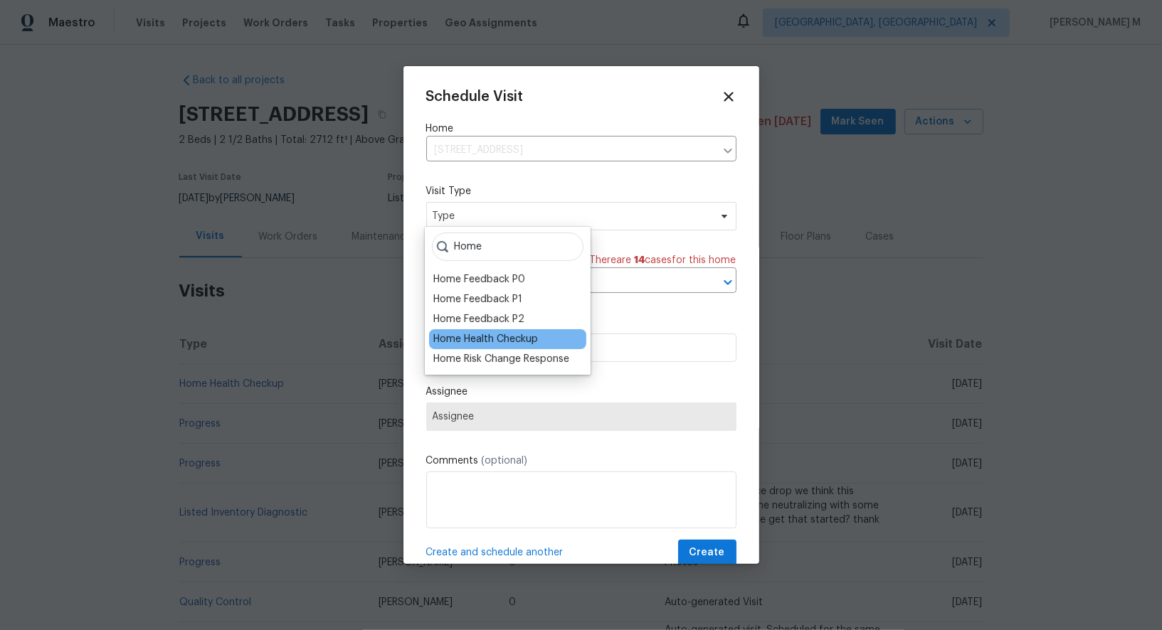
type input "Home"
click at [524, 339] on div "Home Health Checkup" at bounding box center [485, 339] width 105 height 14
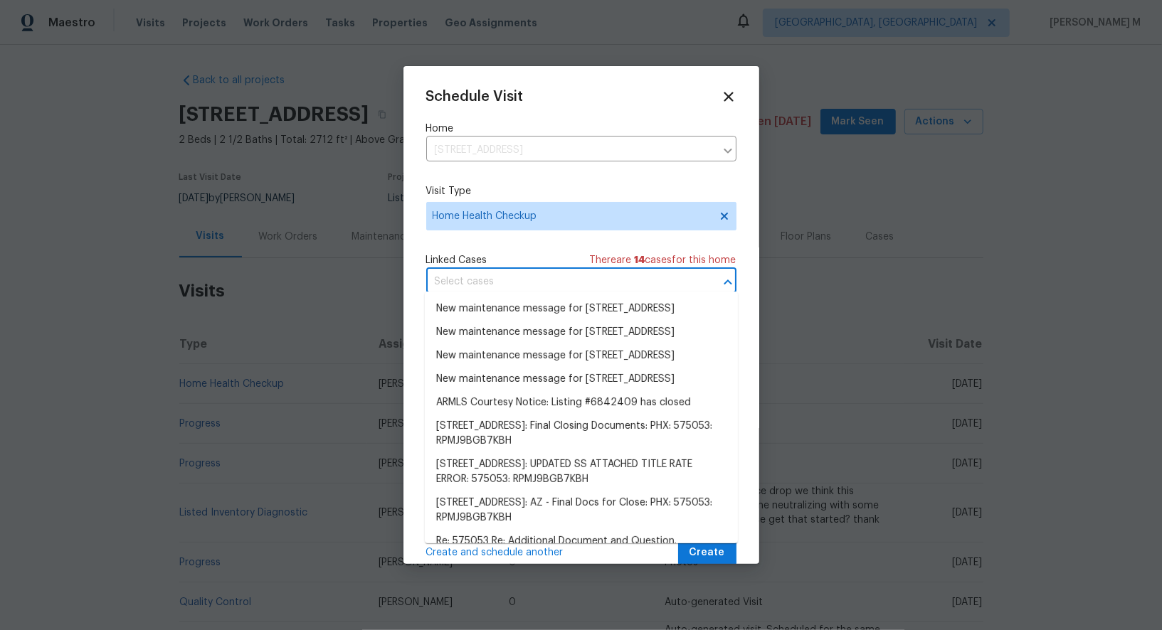
click at [533, 287] on input "text" at bounding box center [561, 282] width 270 height 22
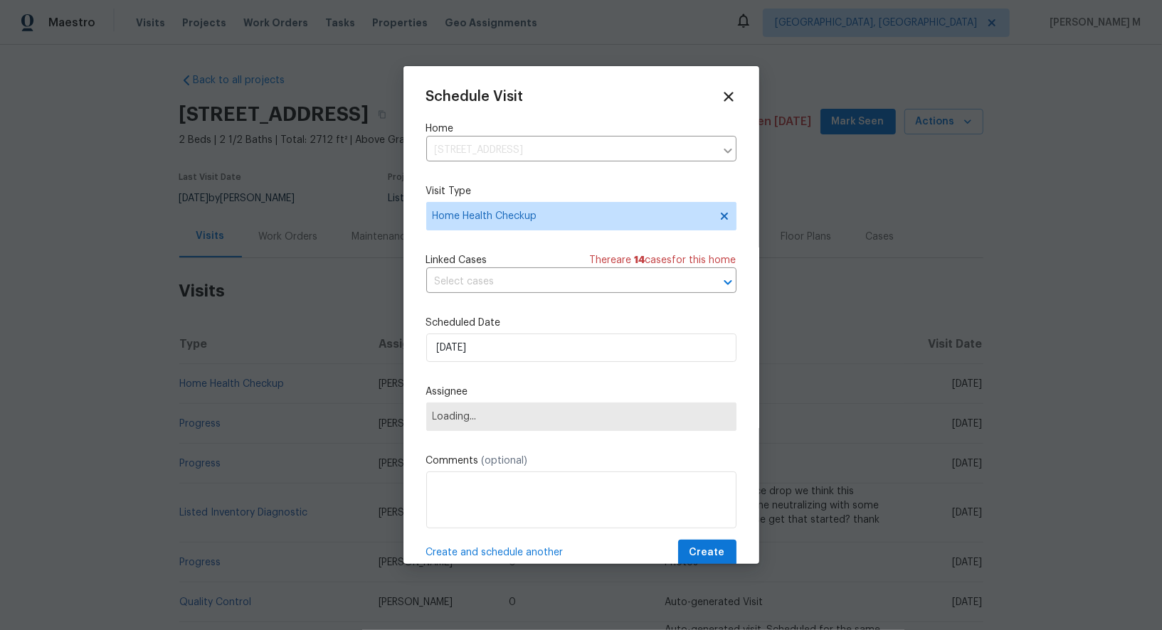
click at [499, 247] on div "Schedule Visit Home 2088 N 164th Ave, Goodyear, AZ 85395 ​ Visit Type Home Heal…" at bounding box center [581, 327] width 310 height 477
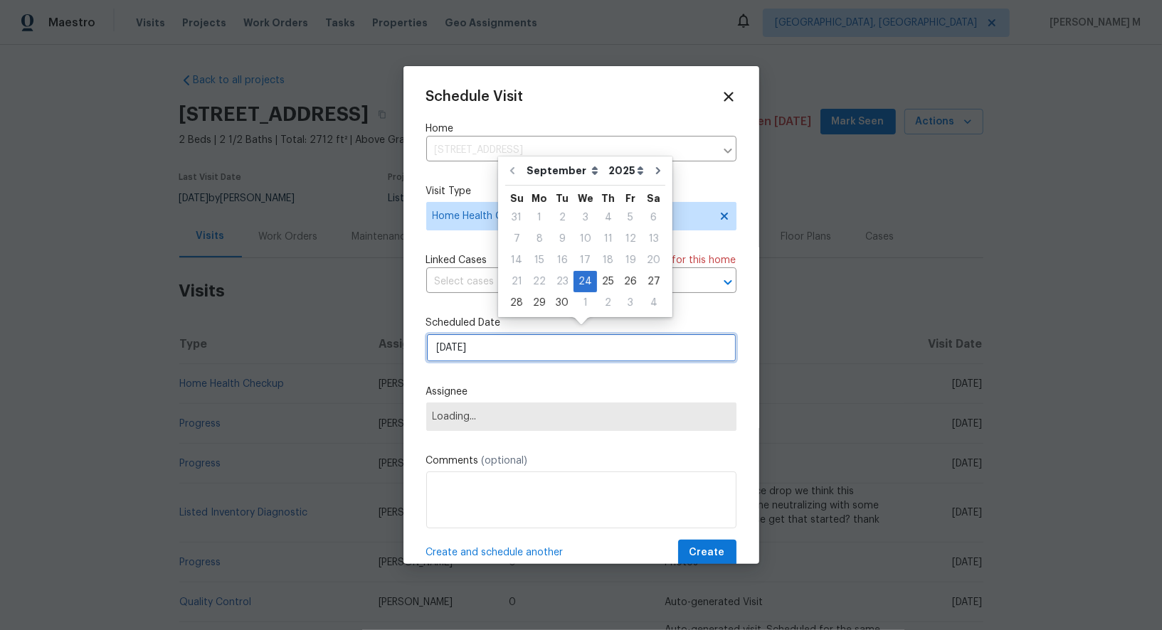
click at [497, 344] on input "[DATE]" at bounding box center [581, 348] width 310 height 28
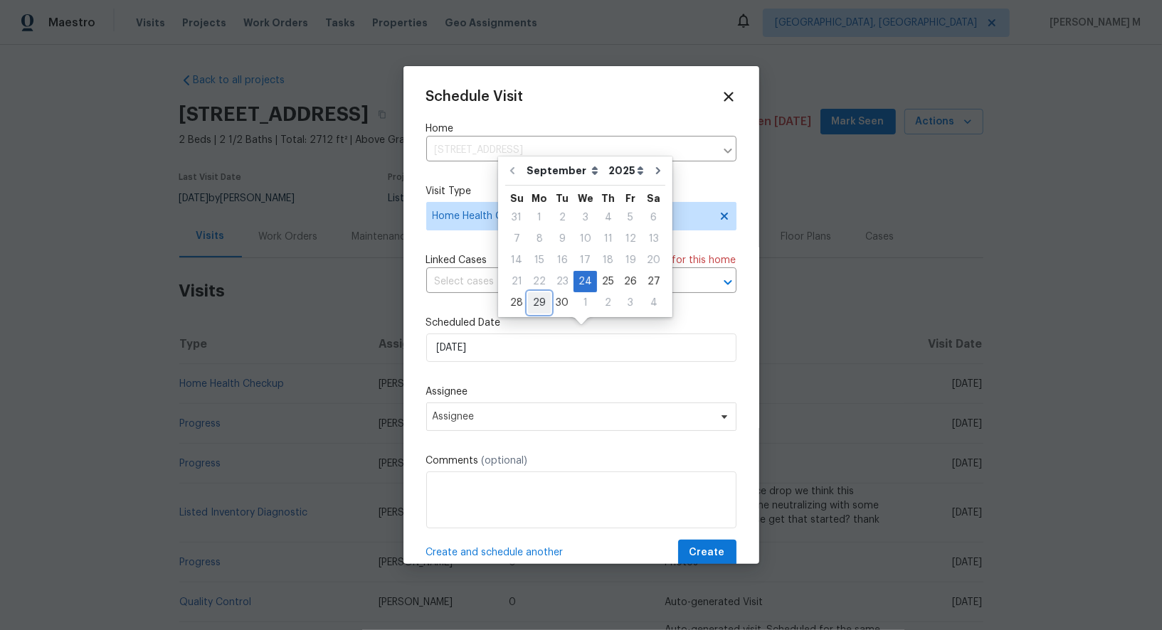
click at [535, 303] on div "29" at bounding box center [539, 303] width 23 height 20
type input "[DATE]"
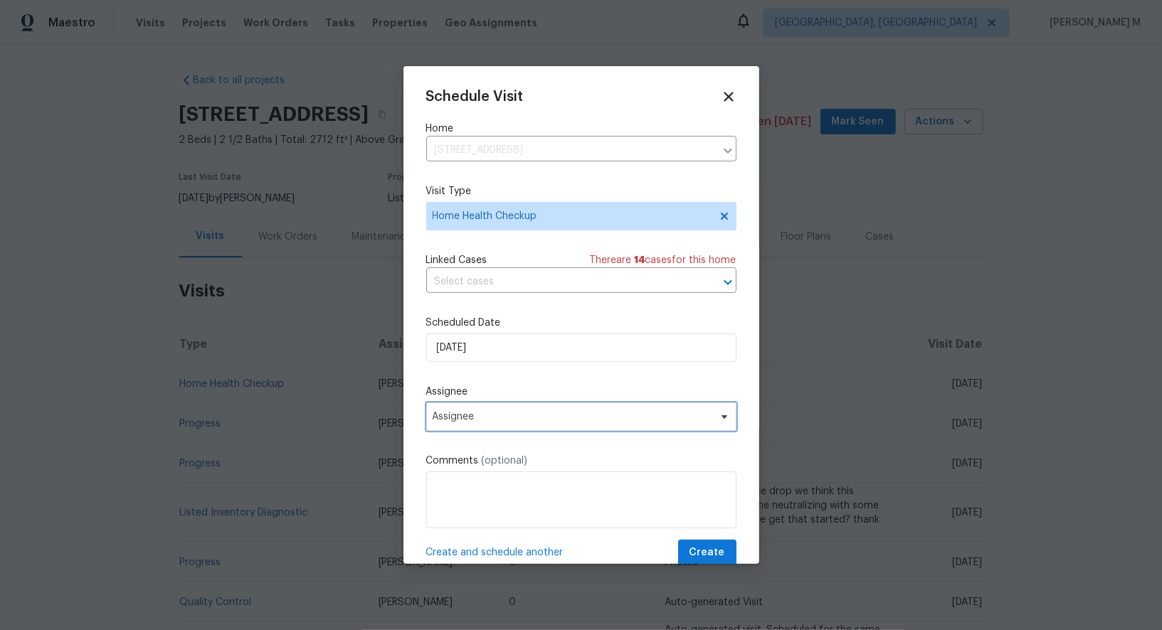
click at [493, 411] on span "Assignee" at bounding box center [572, 416] width 279 height 11
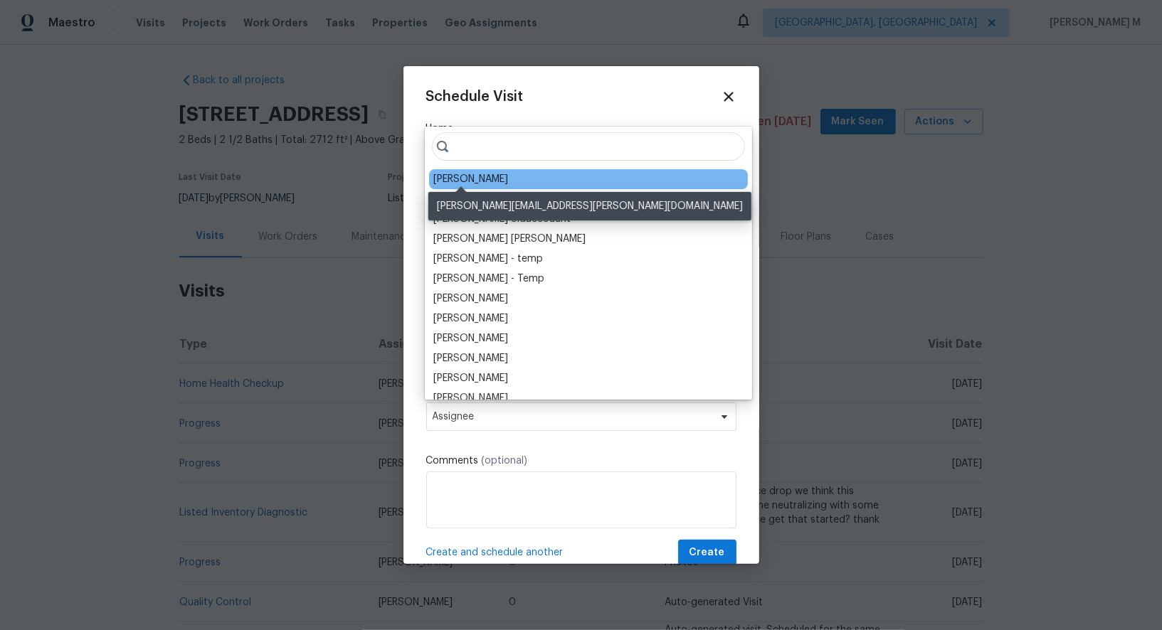
click at [460, 178] on div "[PERSON_NAME]" at bounding box center [470, 179] width 75 height 14
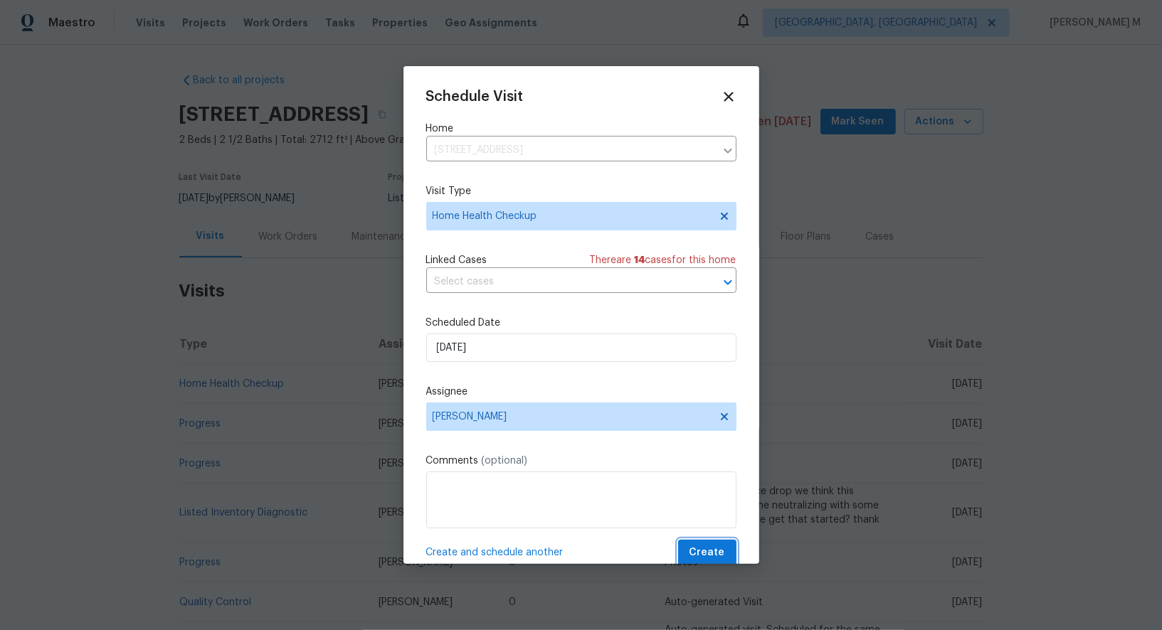
click at [710, 545] on span "Create" at bounding box center [707, 553] width 36 height 18
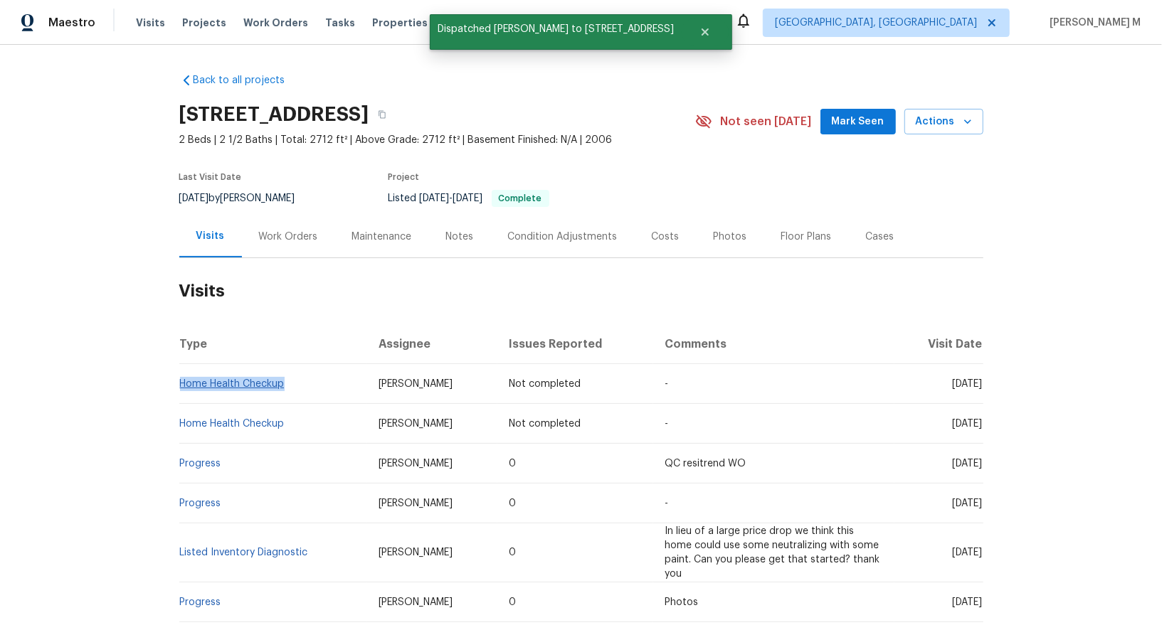
drag, startPoint x: 304, startPoint y: 376, endPoint x: 181, endPoint y: 373, distance: 123.1
click at [181, 373] on td "Home Health Checkup" at bounding box center [273, 384] width 188 height 40
copy link "Home Health Checkup"
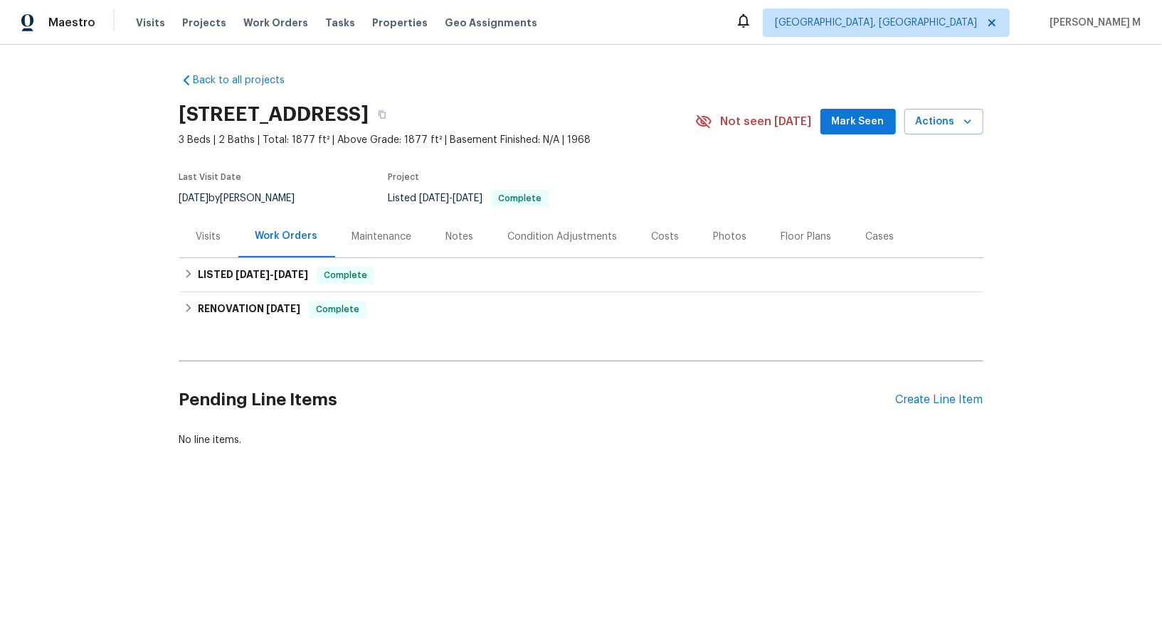
click at [216, 235] on div "Visits" at bounding box center [208, 237] width 25 height 14
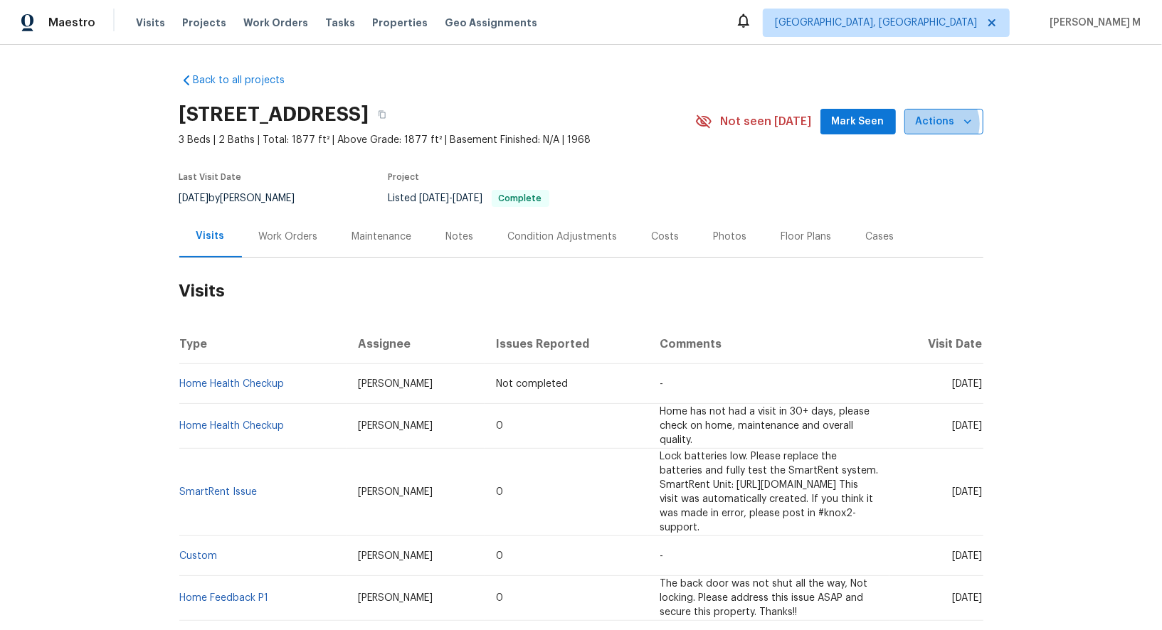
click at [944, 121] on span "Actions" at bounding box center [944, 122] width 56 height 18
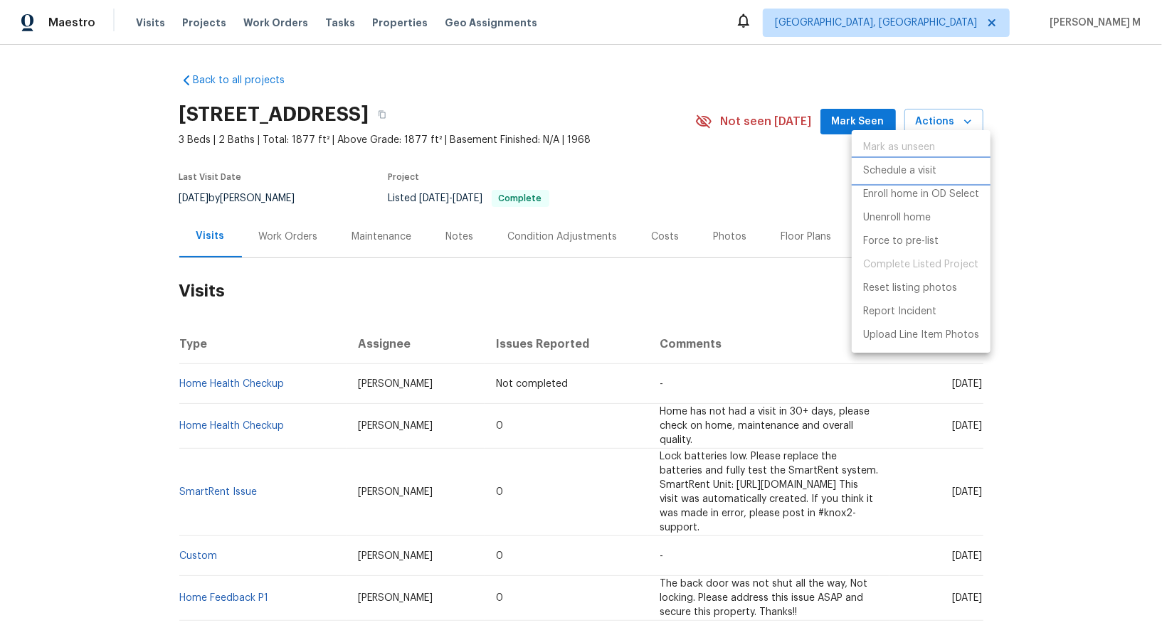
click at [912, 160] on li "Schedule a visit" at bounding box center [921, 170] width 139 height 23
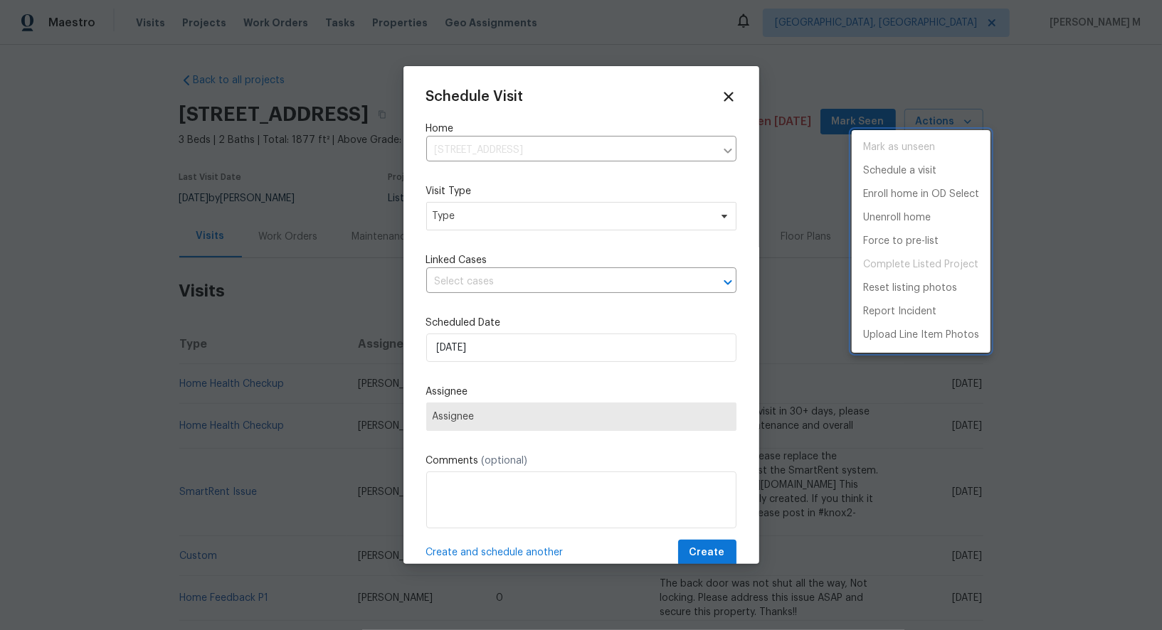
click at [475, 230] on div at bounding box center [581, 315] width 1162 height 630
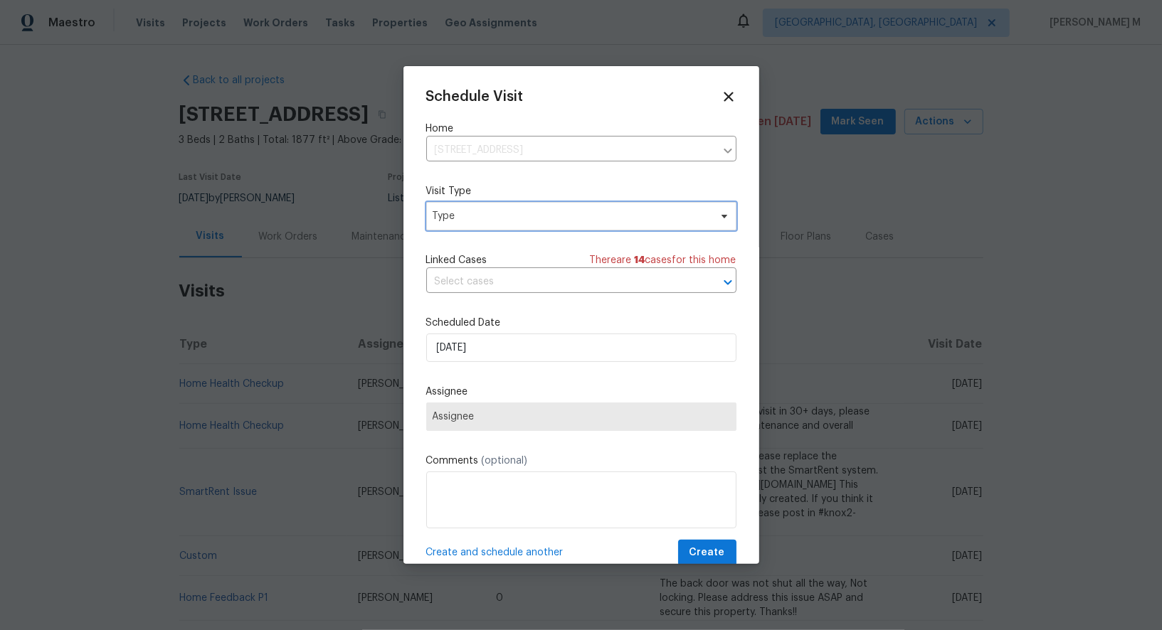
click at [465, 211] on span "Type" at bounding box center [571, 216] width 277 height 14
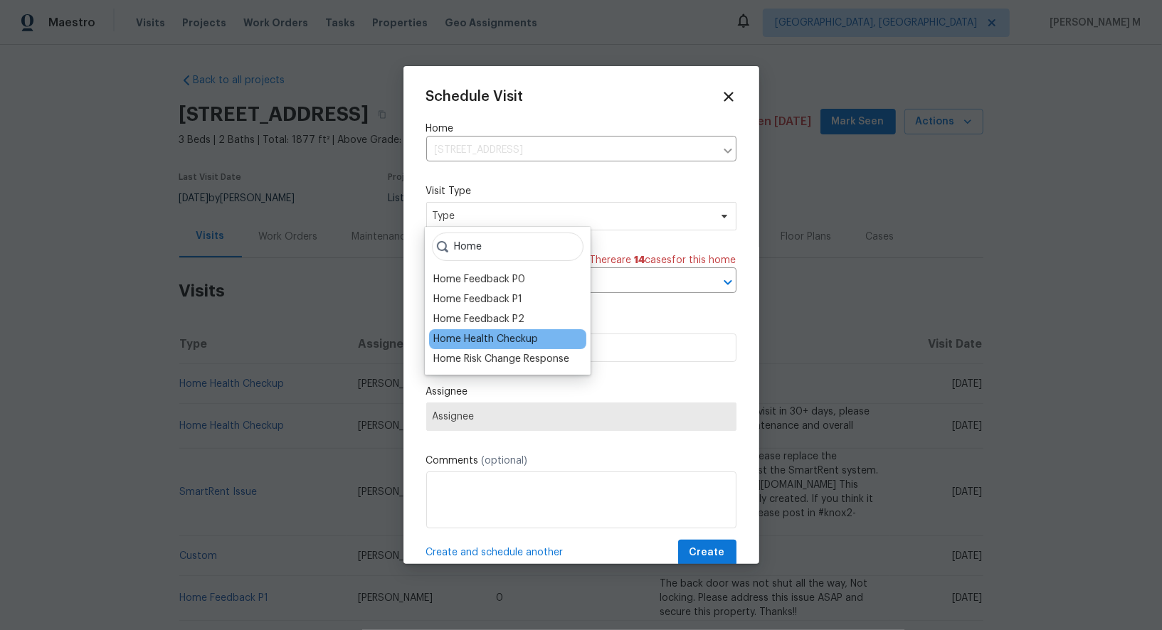
type input "Home"
click at [469, 336] on div "Home Health Checkup" at bounding box center [485, 339] width 105 height 14
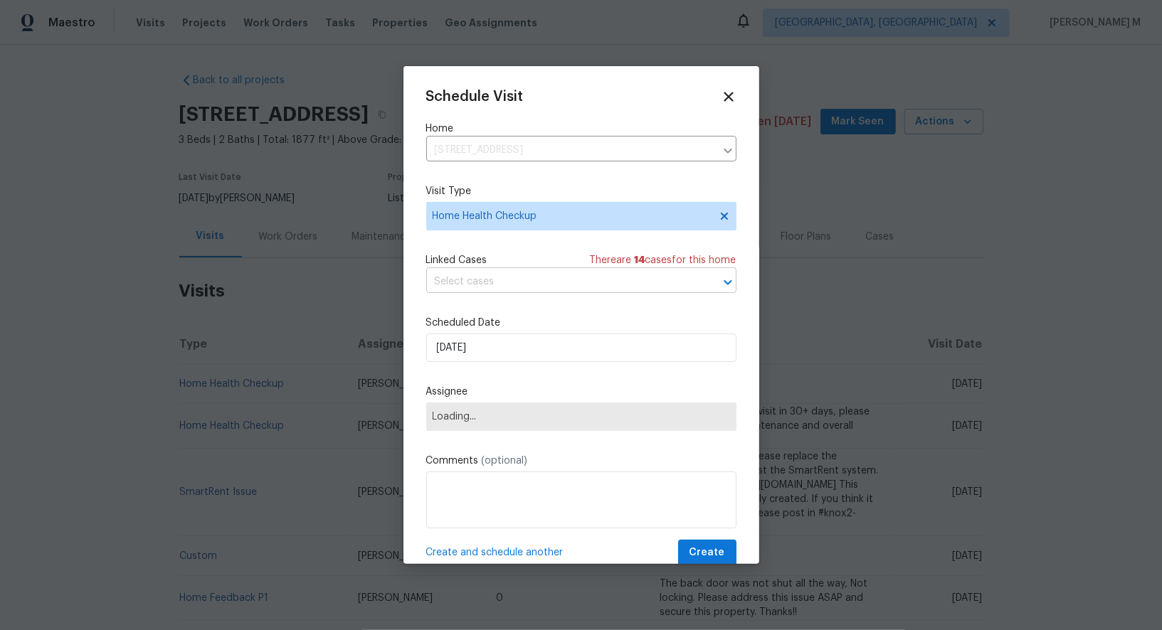
click at [483, 282] on input "text" at bounding box center [561, 282] width 270 height 22
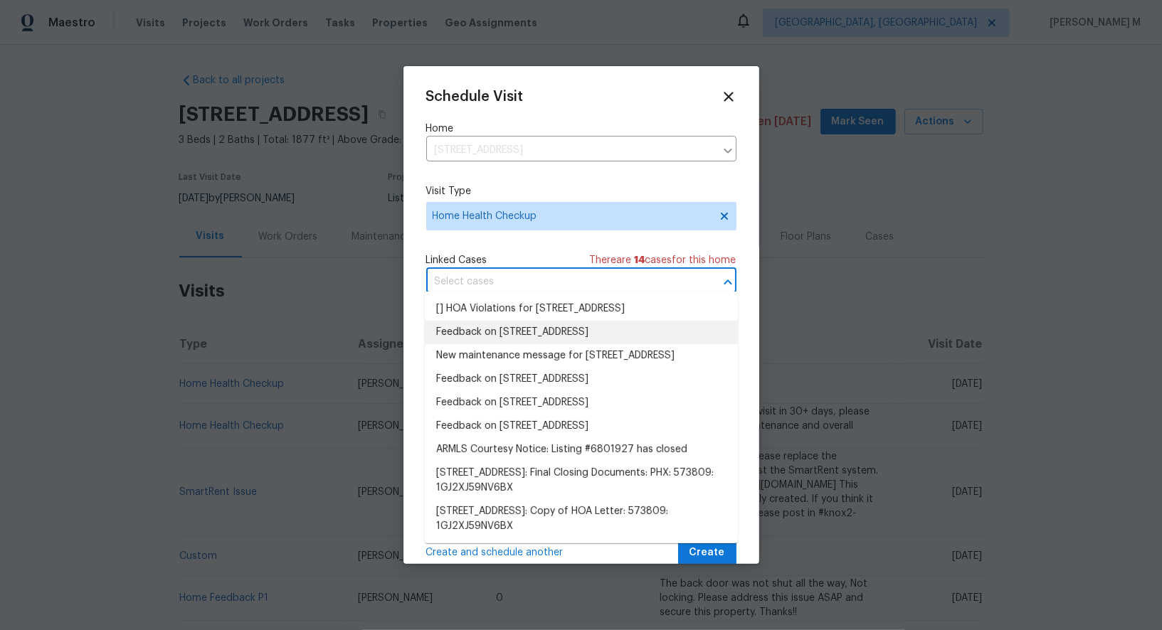
click at [492, 329] on li "Feedback on [STREET_ADDRESS]" at bounding box center [581, 332] width 313 height 23
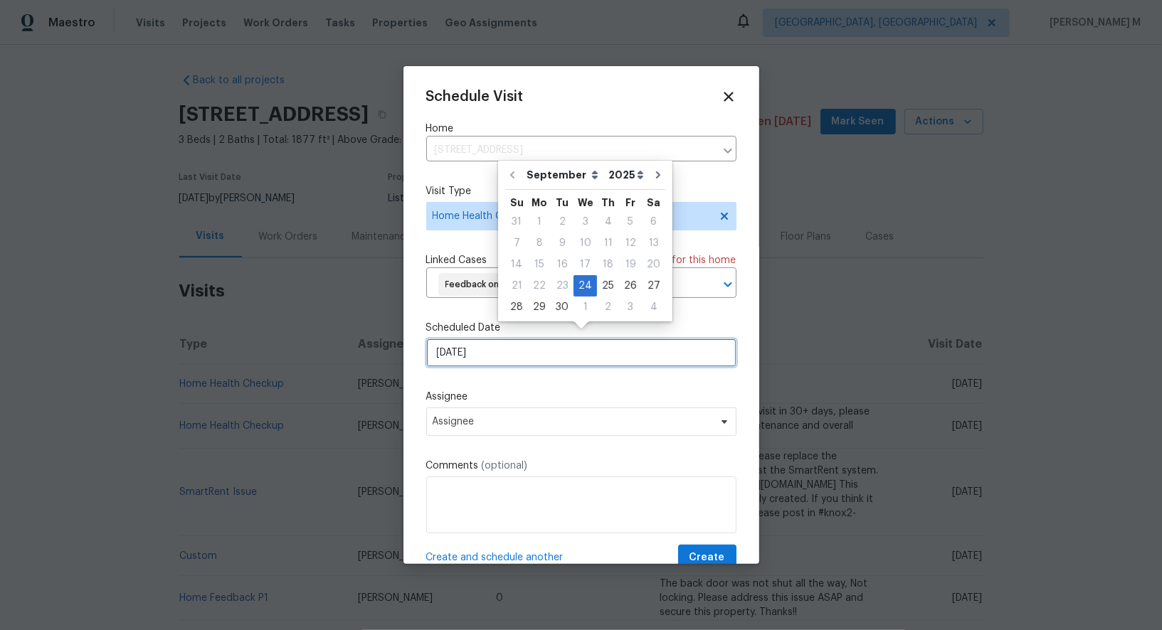
click at [503, 339] on input "[DATE]" at bounding box center [581, 353] width 310 height 28
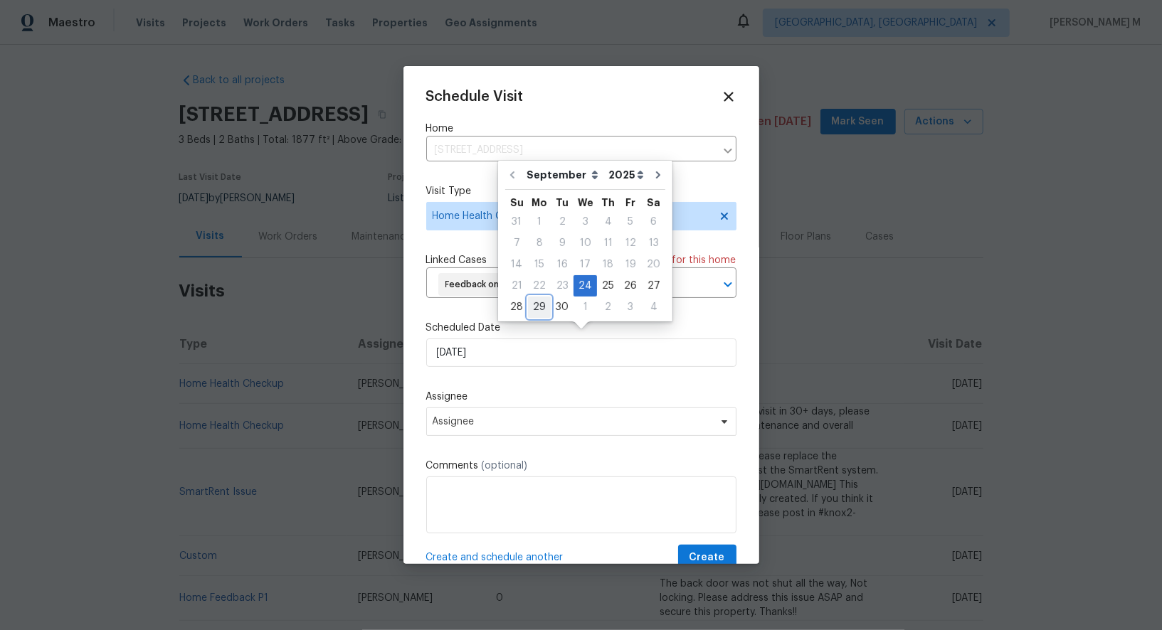
click at [544, 311] on div "29" at bounding box center [539, 307] width 23 height 20
type input "[DATE]"
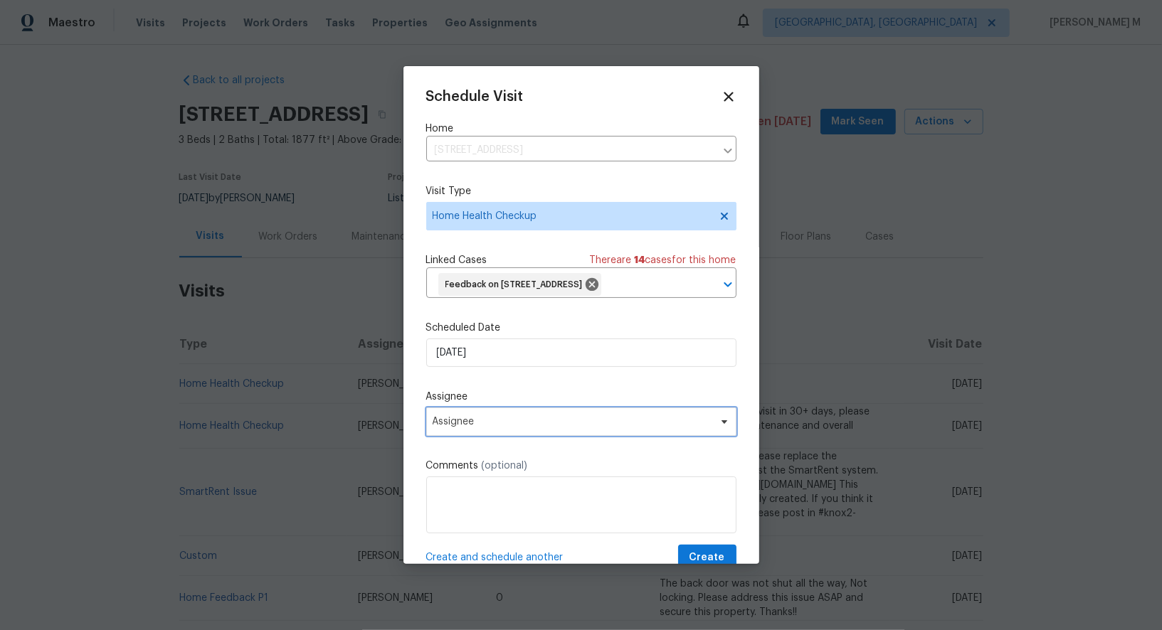
click at [521, 408] on span "Assignee" at bounding box center [581, 422] width 310 height 28
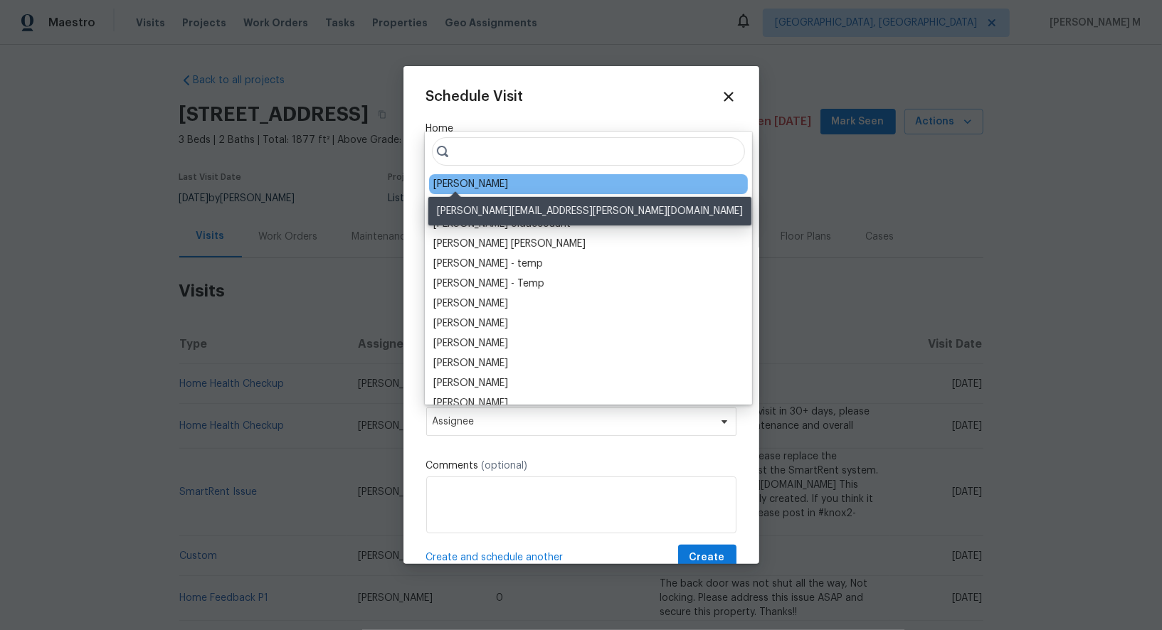
click at [467, 181] on div "[PERSON_NAME]" at bounding box center [470, 184] width 75 height 14
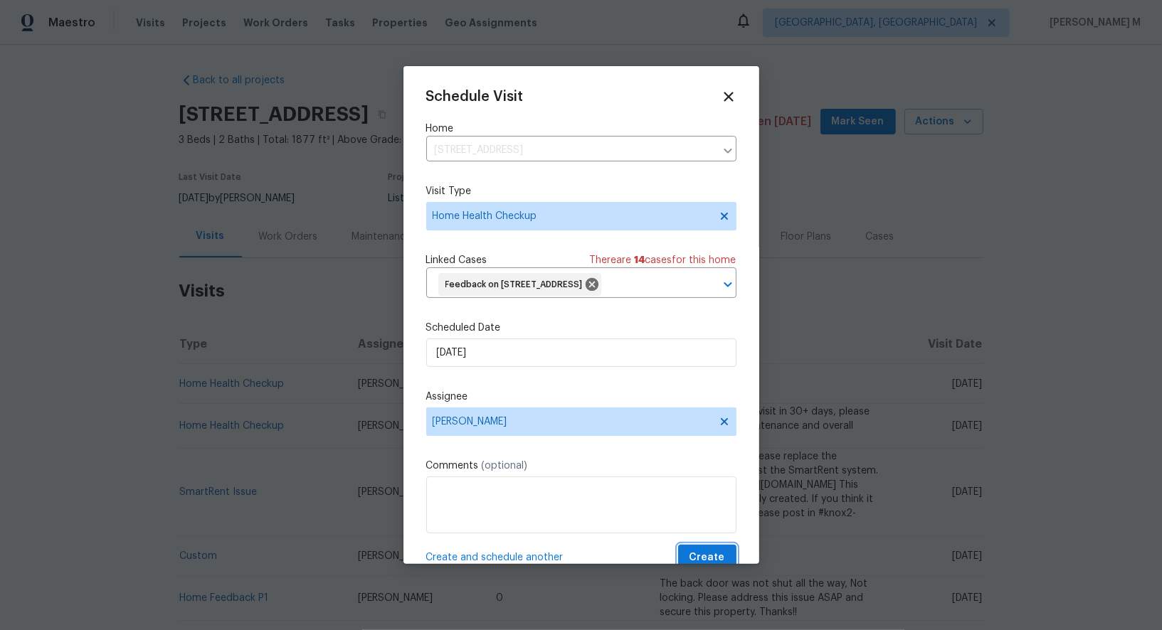
click at [697, 549] on span "Create" at bounding box center [707, 558] width 36 height 18
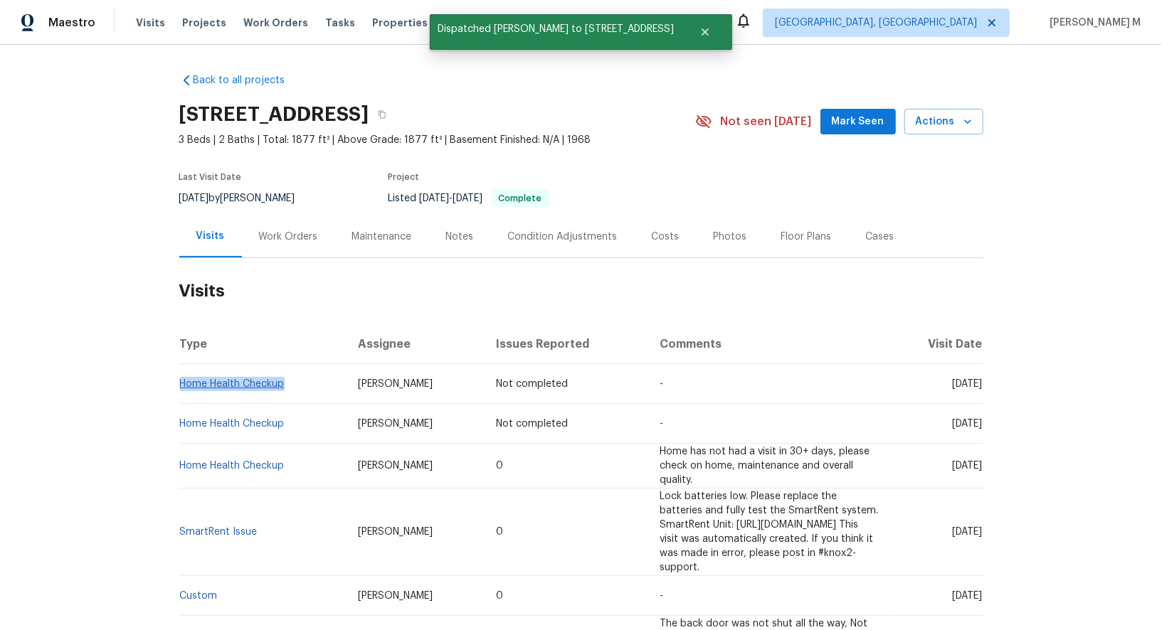
drag, startPoint x: 300, startPoint y: 376, endPoint x: 182, endPoint y: 376, distance: 118.1
click at [182, 376] on td "Home Health Checkup" at bounding box center [263, 384] width 168 height 40
copy link "Home Health Checkup"
